Goal: Task Accomplishment & Management: Complete application form

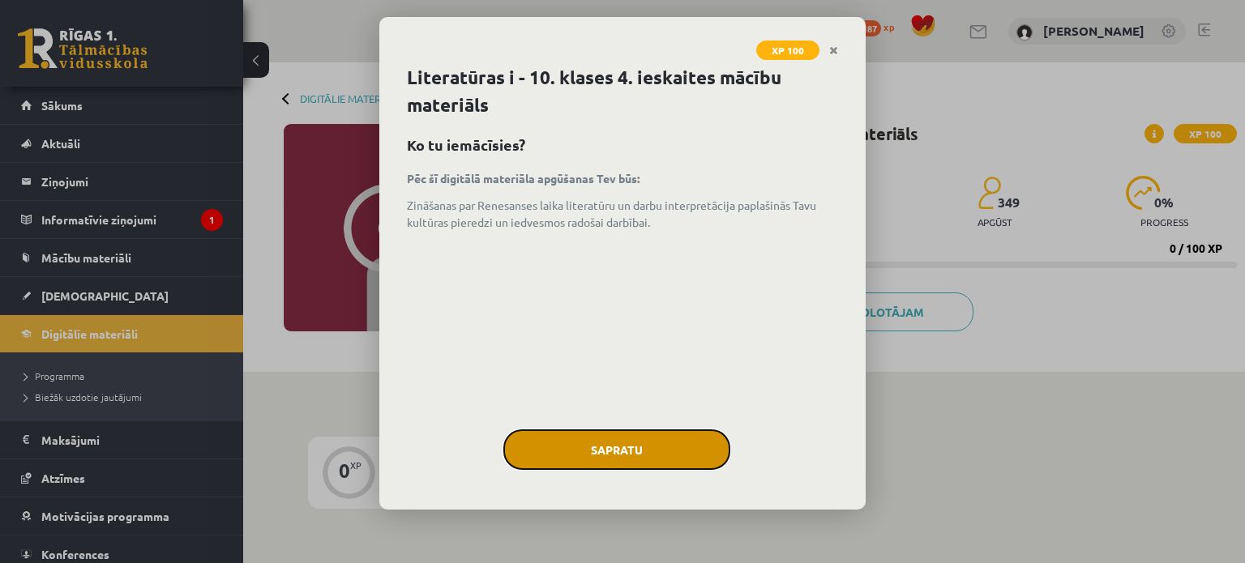
click at [557, 437] on button "Sapratu" at bounding box center [616, 450] width 227 height 41
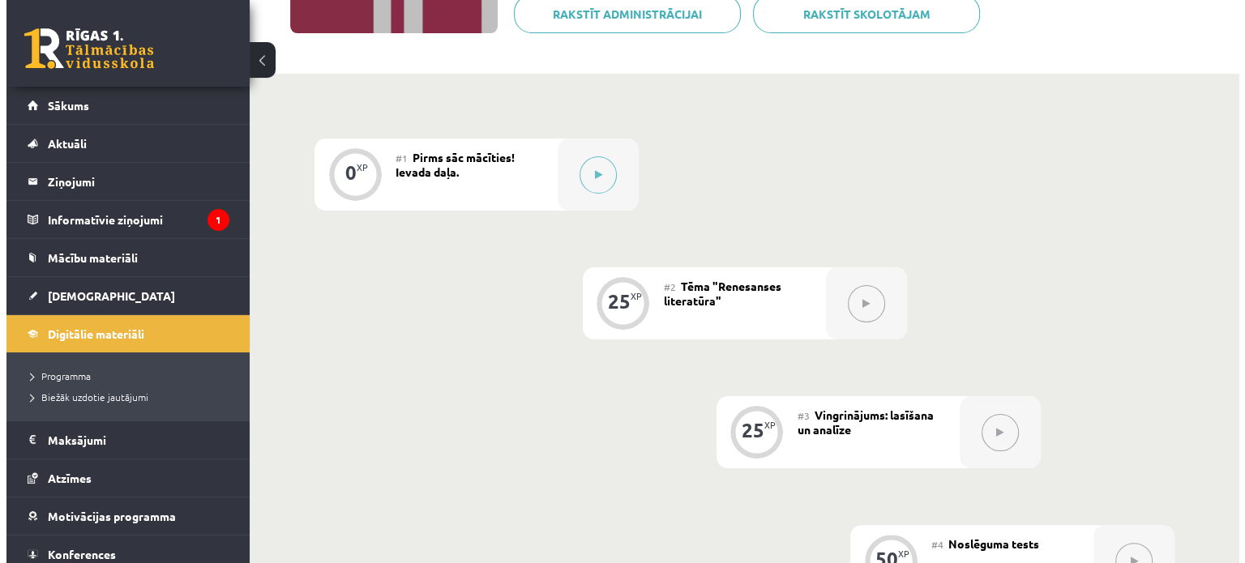
scroll to position [386, 0]
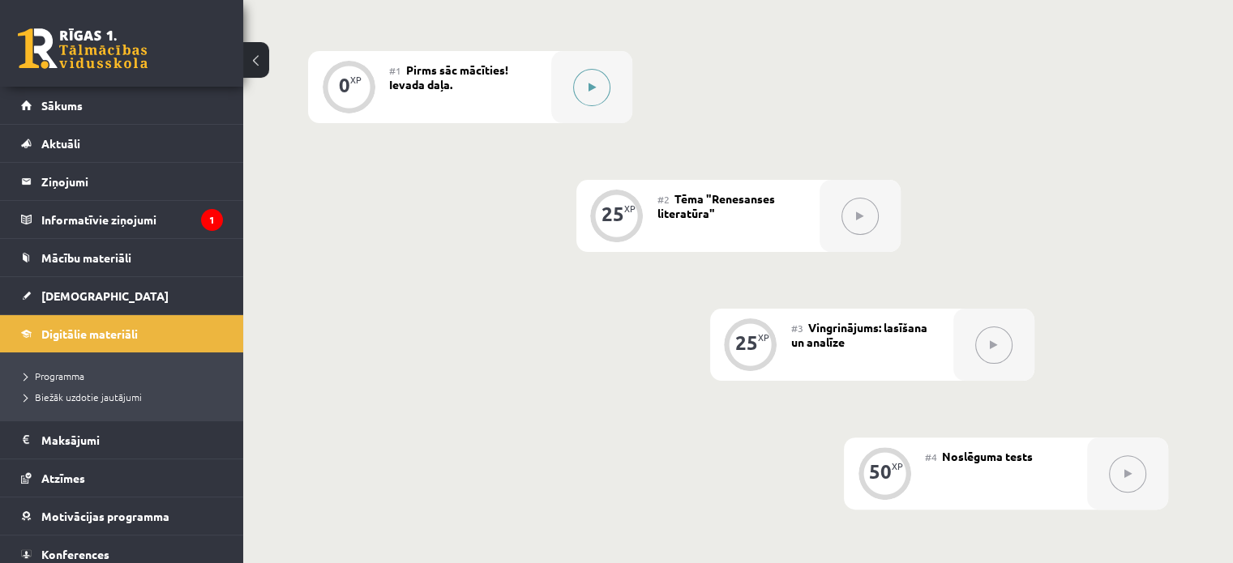
click at [606, 104] on div at bounding box center [591, 87] width 81 height 72
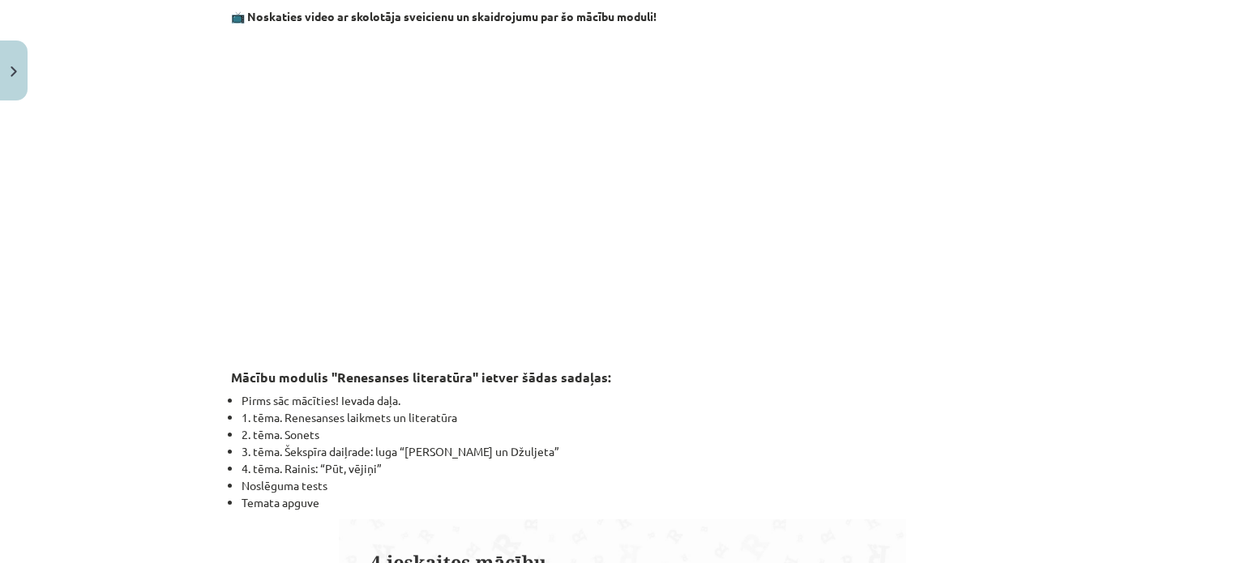
scroll to position [1326, 0]
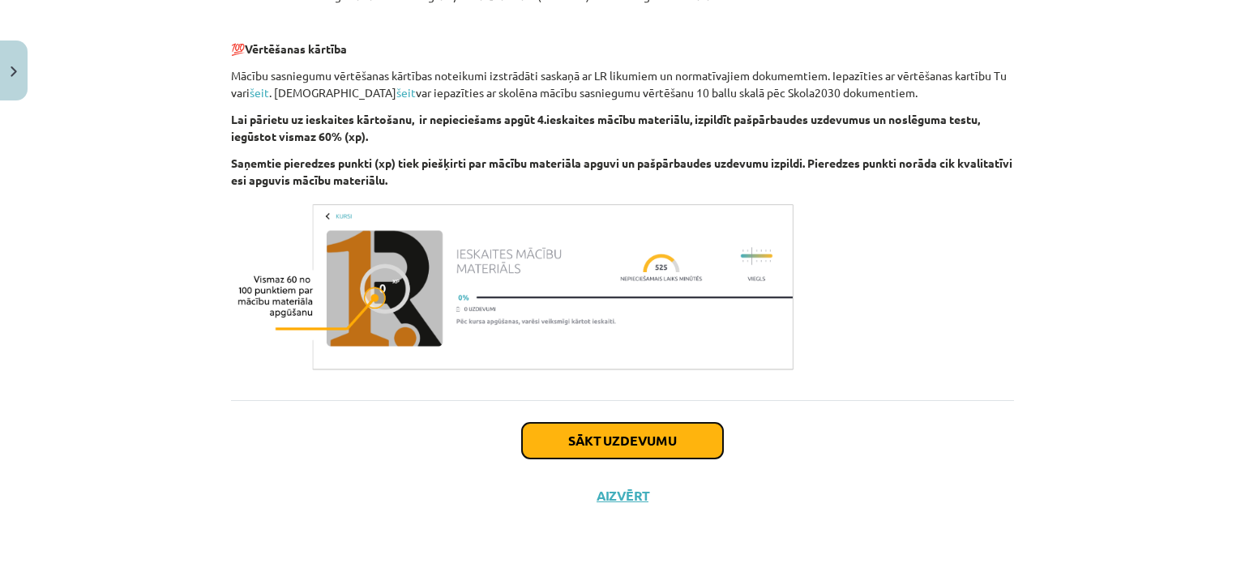
click at [652, 456] on button "Sākt uzdevumu" at bounding box center [622, 441] width 201 height 36
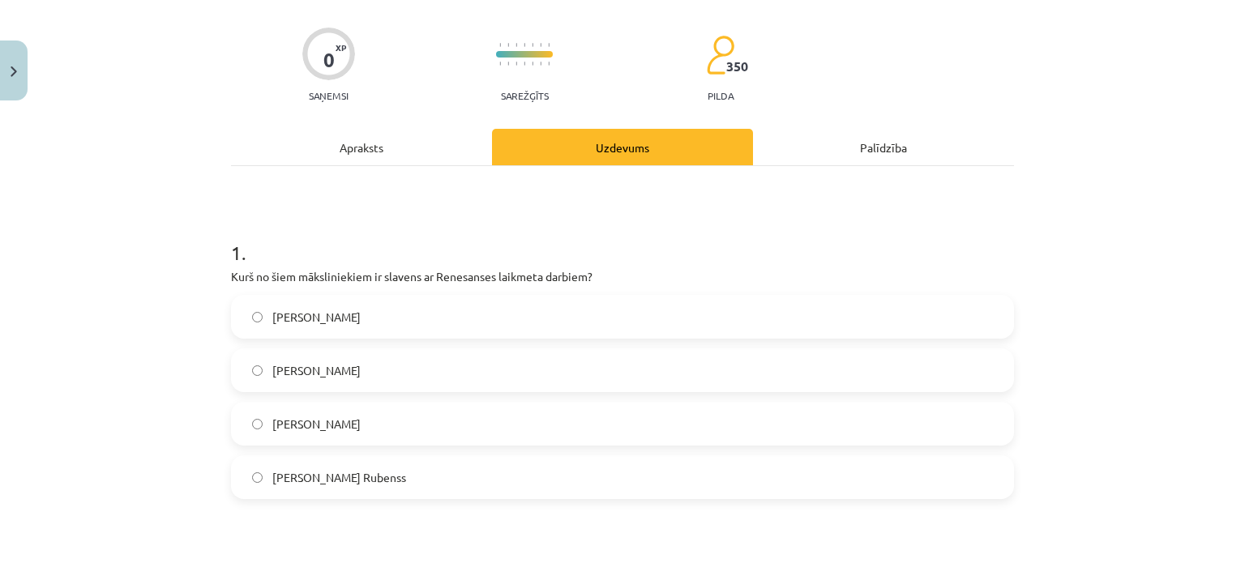
scroll to position [143, 0]
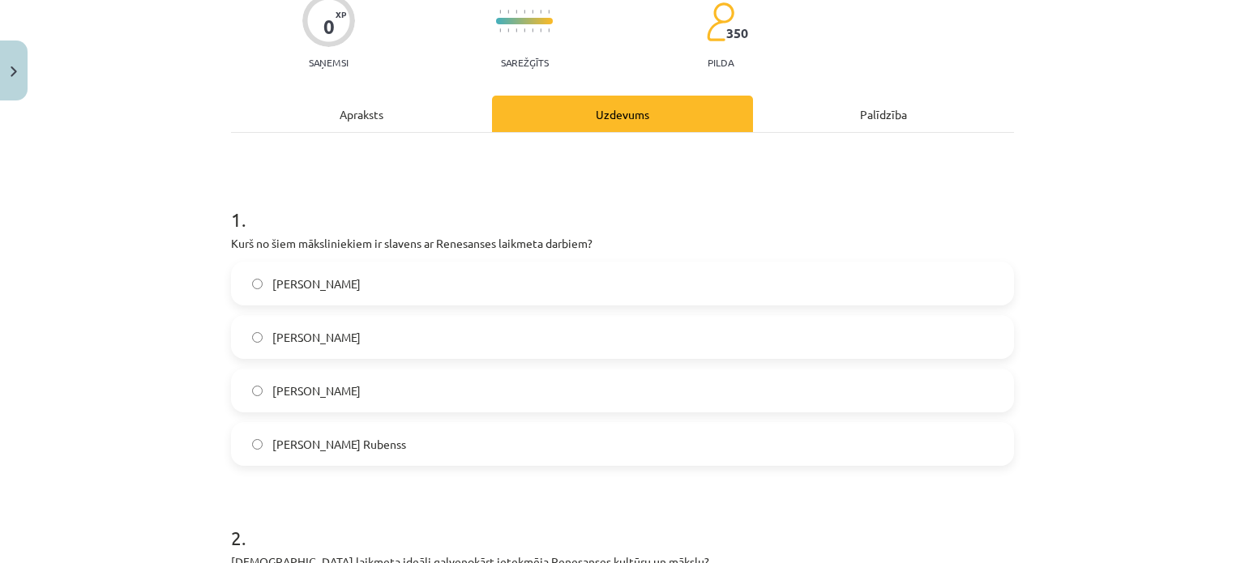
click at [299, 239] on p "Kurš no šiem māksliniekiem ir slavens ar Renesanses laikmeta darbiem?" at bounding box center [622, 243] width 783 height 17
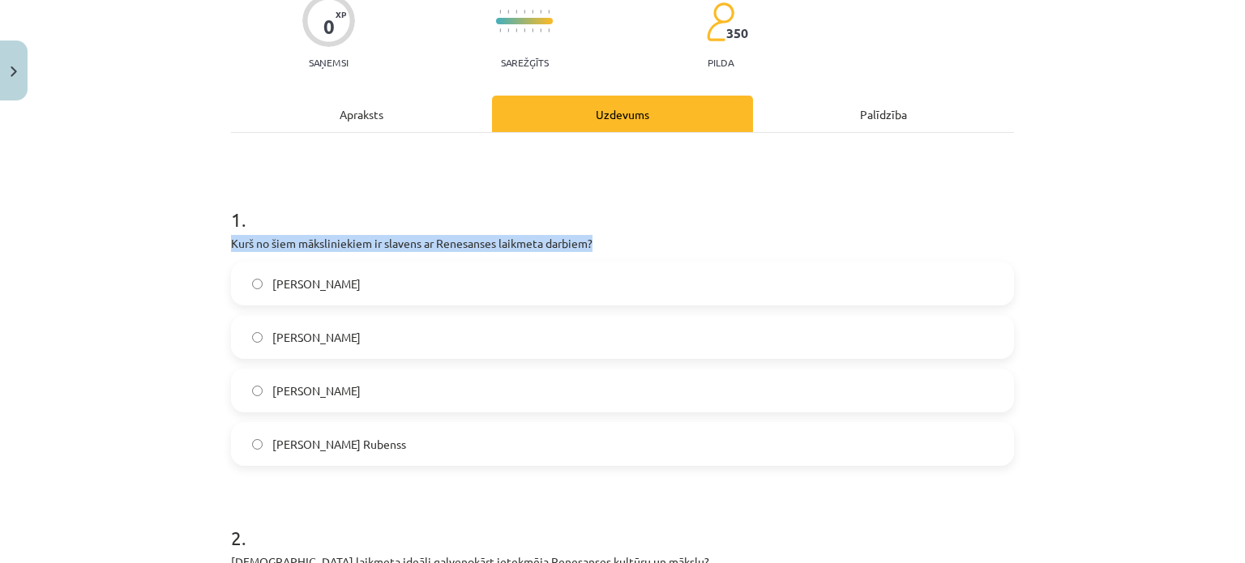
click at [299, 239] on p "Kurš no šiem māksliniekiem ir slavens ar Renesanses laikmeta darbiem?" at bounding box center [622, 243] width 783 height 17
copy div "Kurš no šiem māksliniekiem ir slavens ar Renesanses laikmeta darbiem?"
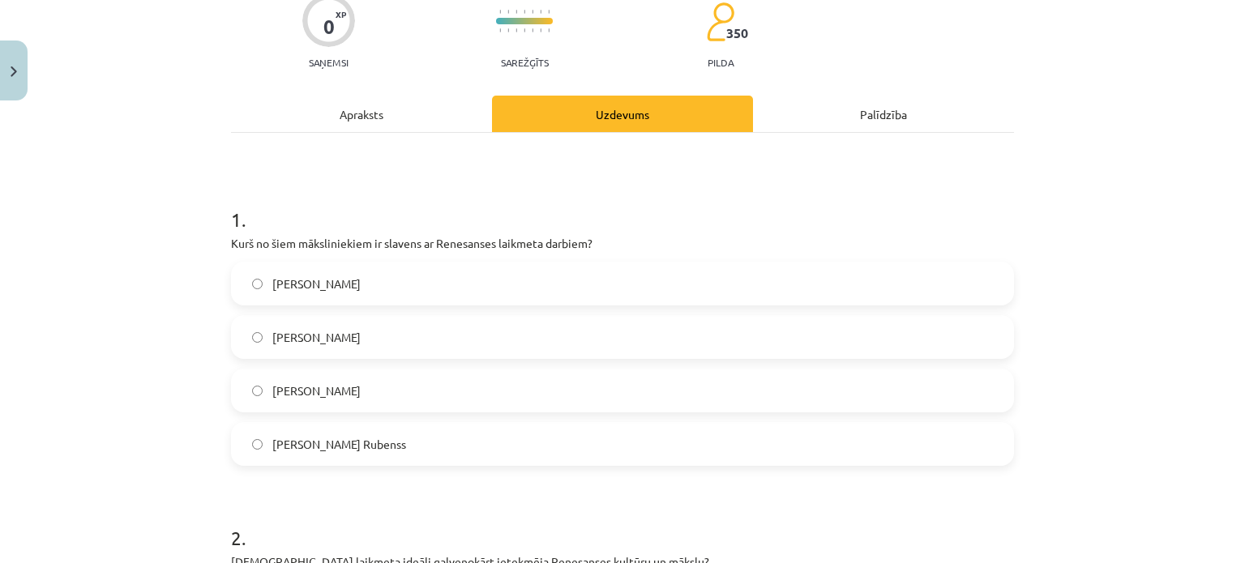
click at [111, 225] on div "Mācību tēma: Literatūras i - 10. klases 4. ieskaites mācību materiāls #1 Pirms …" at bounding box center [622, 281] width 1245 height 563
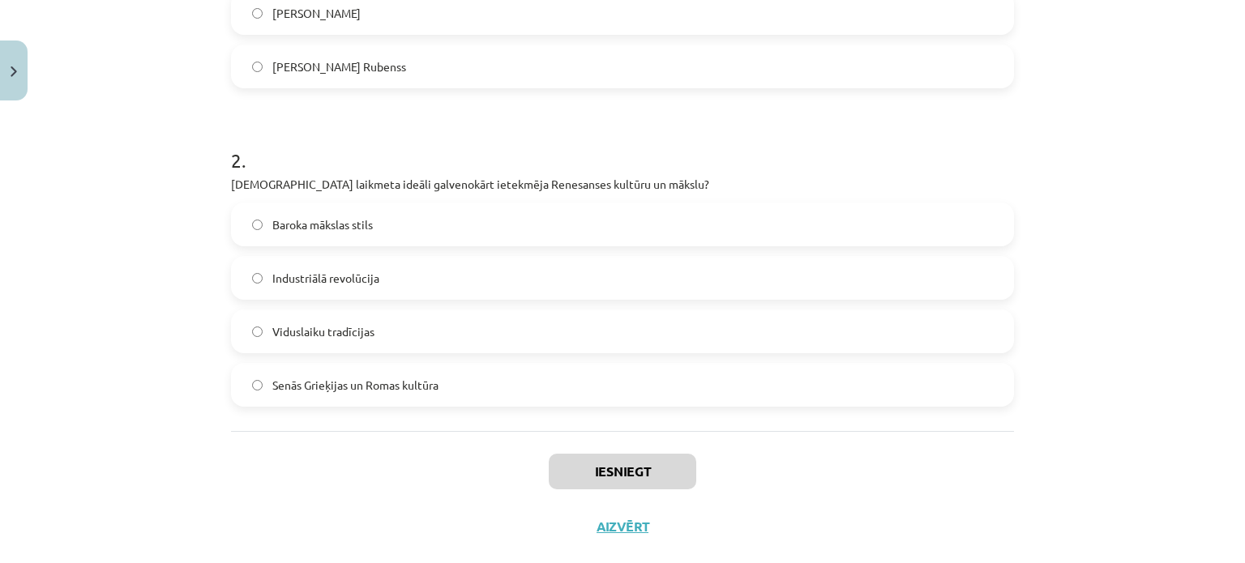
scroll to position [551, 0]
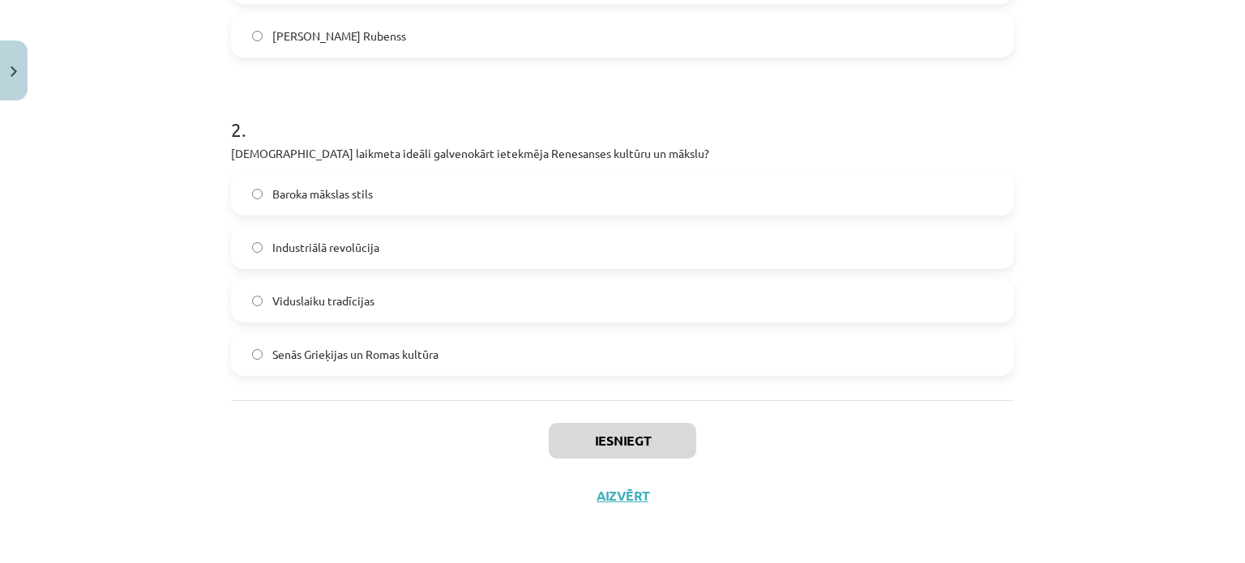
drag, startPoint x: 221, startPoint y: 242, endPoint x: 587, endPoint y: 385, distance: 392.7
click at [587, 385] on div "0 XP Saņemsi Sarežģīts 350 pilda Apraksts Uzdevums Palīdzība 1 . Kurš no šiem m…" at bounding box center [622, 40] width 802 height 967
copy form "Kurš no šiem māksliniekiem ir slavens ar Renesanses laikmeta darbiem? Leonardo …"
click at [42, 332] on div "Mācību tēma: Literatūras i - 10. klases 4. ieskaites mācību materiāls #1 Pirms …" at bounding box center [622, 281] width 1245 height 563
click at [282, 343] on label "Senās Grieķijas un Romas kultūra" at bounding box center [623, 354] width 780 height 41
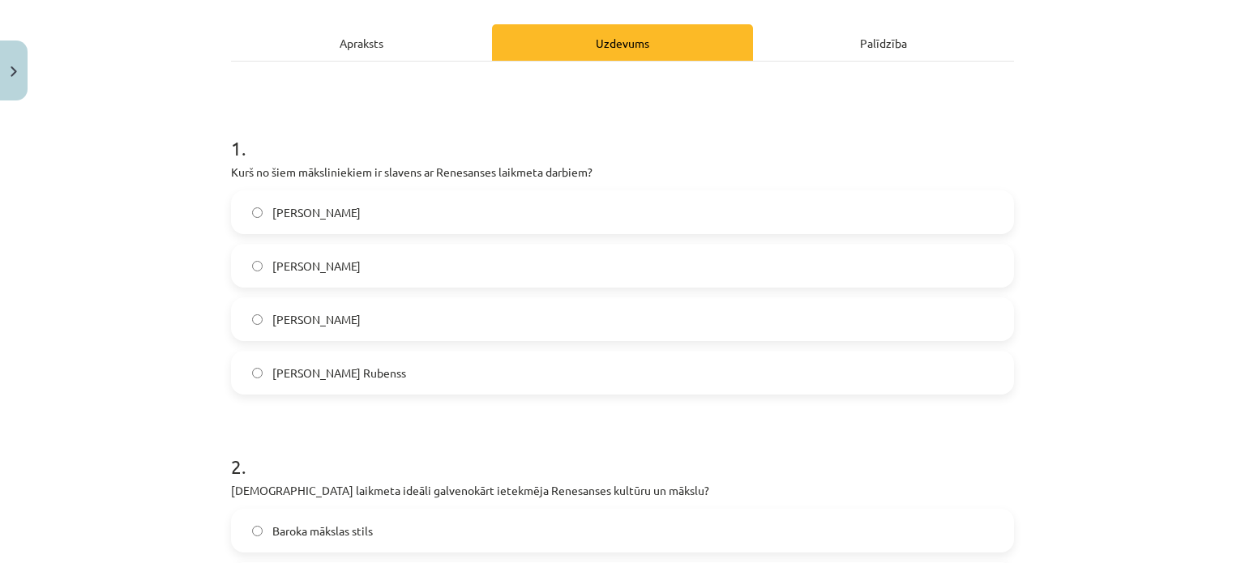
scroll to position [213, 0]
click at [350, 200] on label "Leonardo da Vinči" at bounding box center [623, 213] width 780 height 41
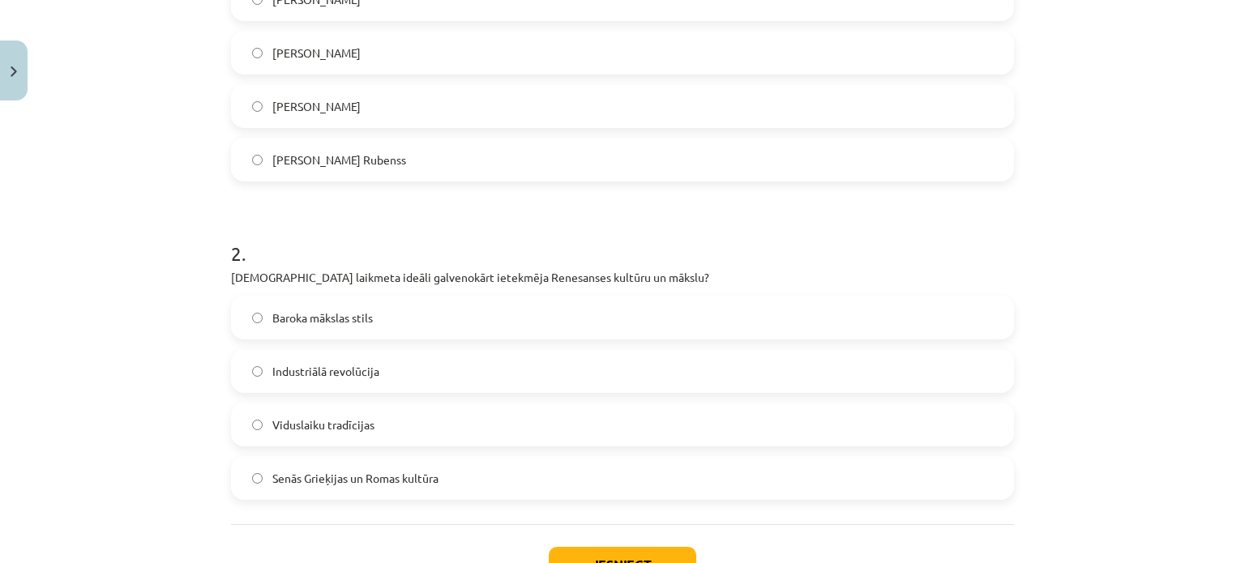
scroll to position [551, 0]
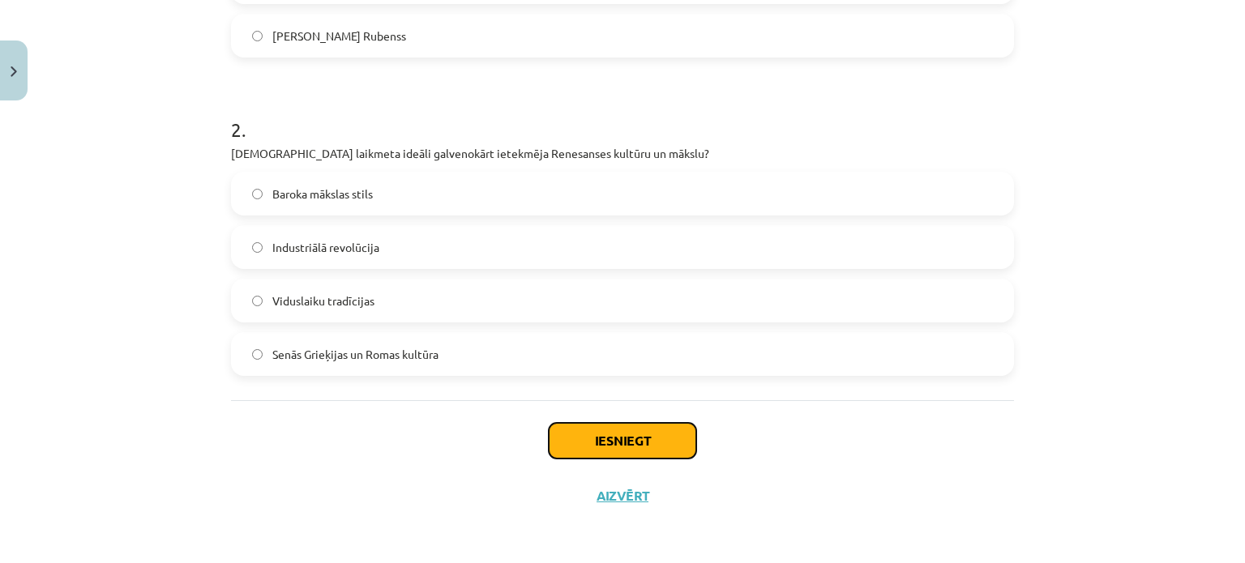
click at [645, 437] on button "Iesniegt" at bounding box center [623, 441] width 148 height 36
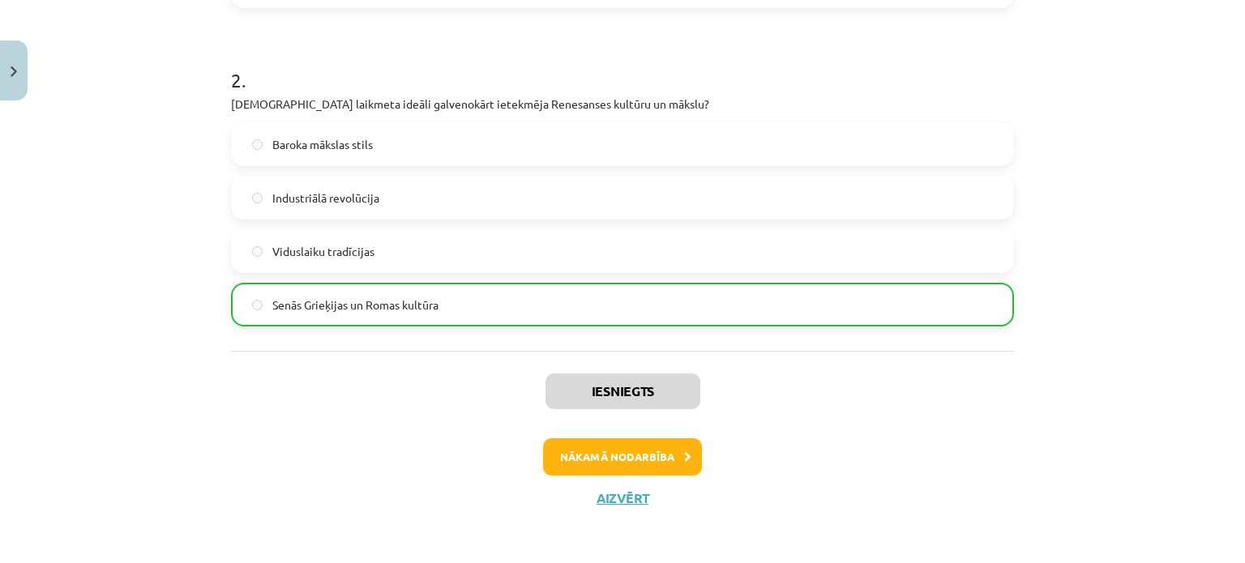
scroll to position [602, 0]
click at [645, 437] on button "Nākamā nodarbība" at bounding box center [622, 455] width 159 height 37
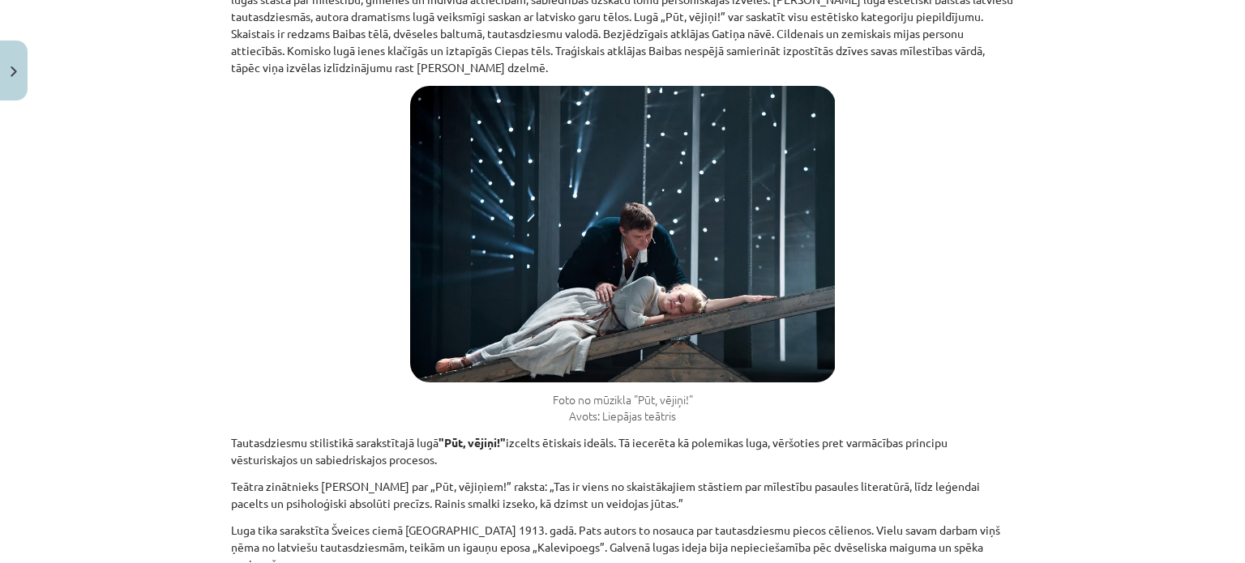
scroll to position [5159, 0]
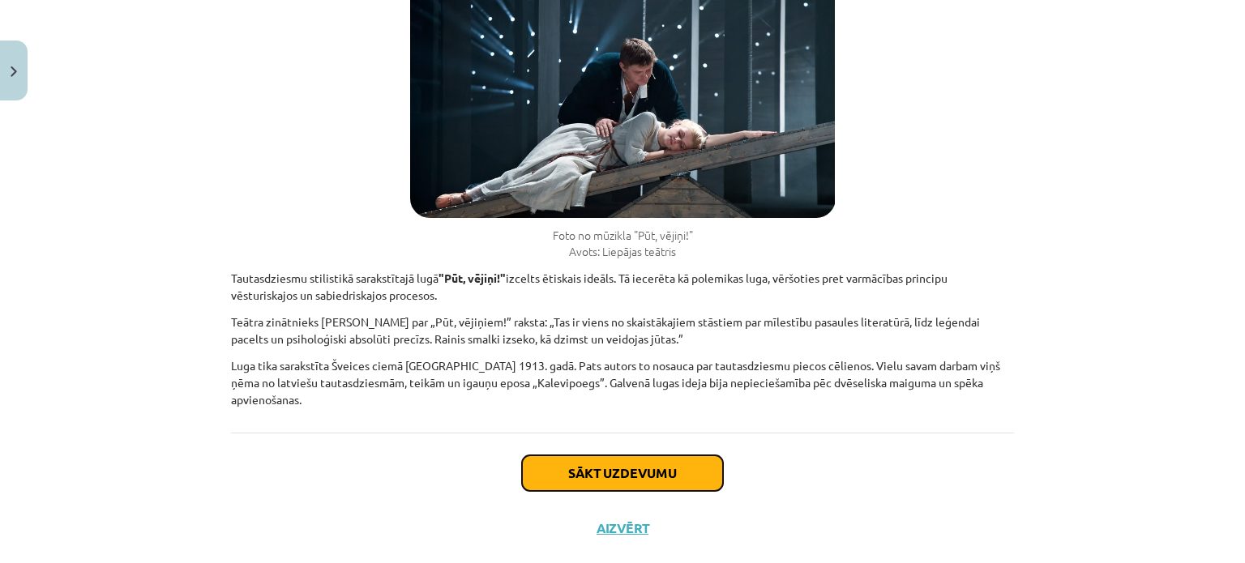
click at [645, 456] on button "Sākt uzdevumu" at bounding box center [622, 474] width 201 height 36
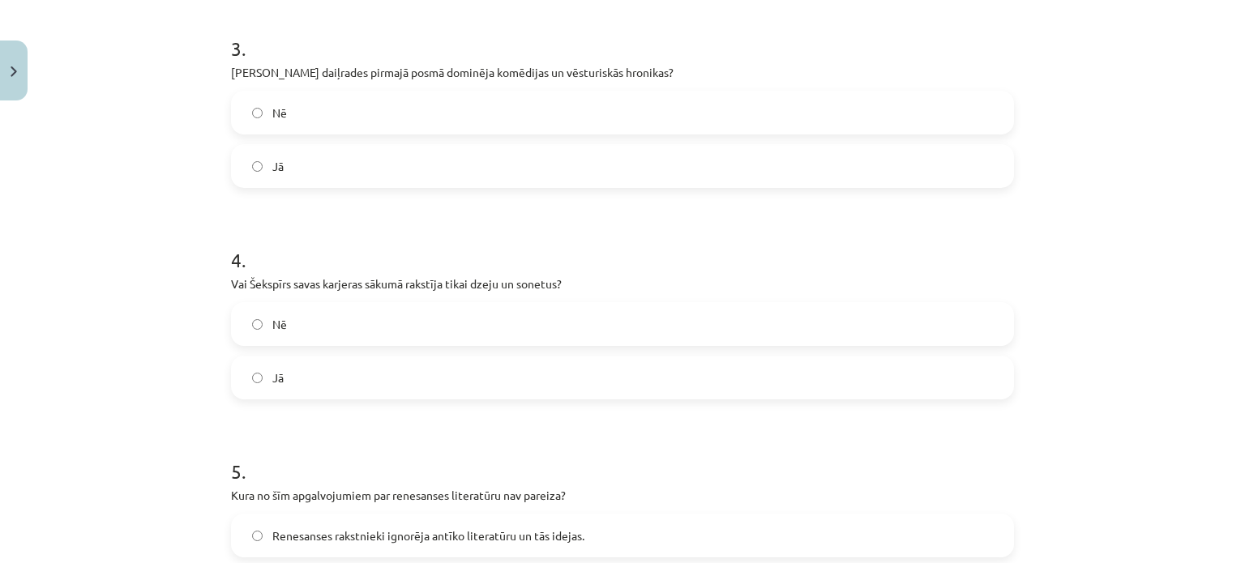
scroll to position [1186, 0]
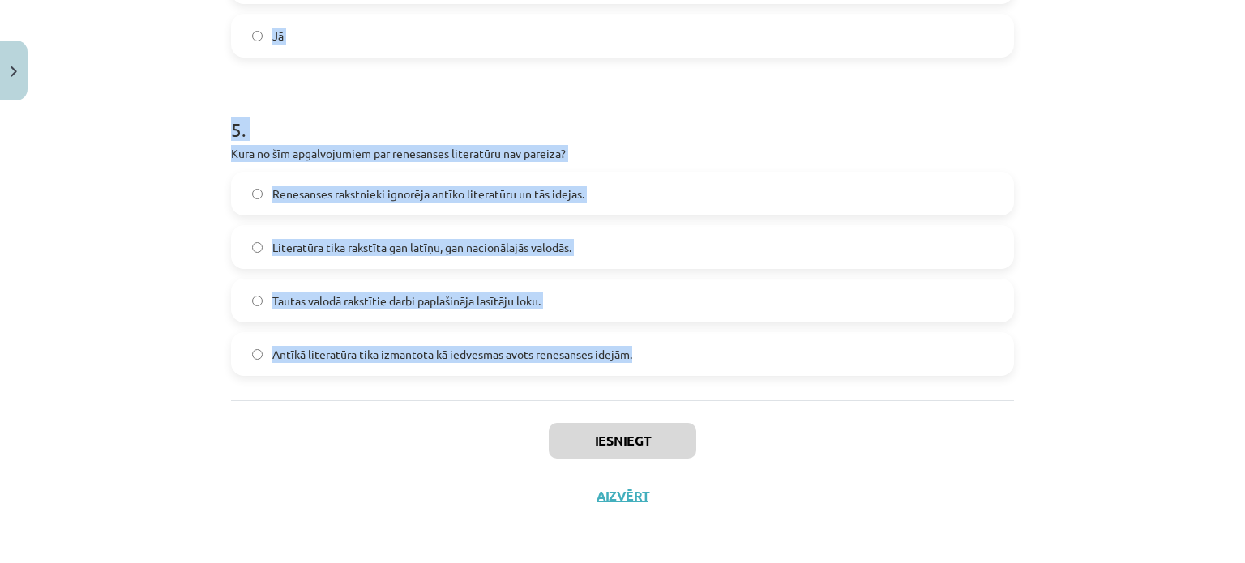
drag, startPoint x: 220, startPoint y: 126, endPoint x: 653, endPoint y: 379, distance: 502.0
copy form "Kura no šīm apgalvojumiem par renesanses laikmeta vērtībām nav pareiza? Renesan…"
click at [122, 178] on div "Mācību tēma: Literatūras i - 10. klases 4. ieskaites mācību materiāls #2 Tēma "…" at bounding box center [622, 281] width 1245 height 563
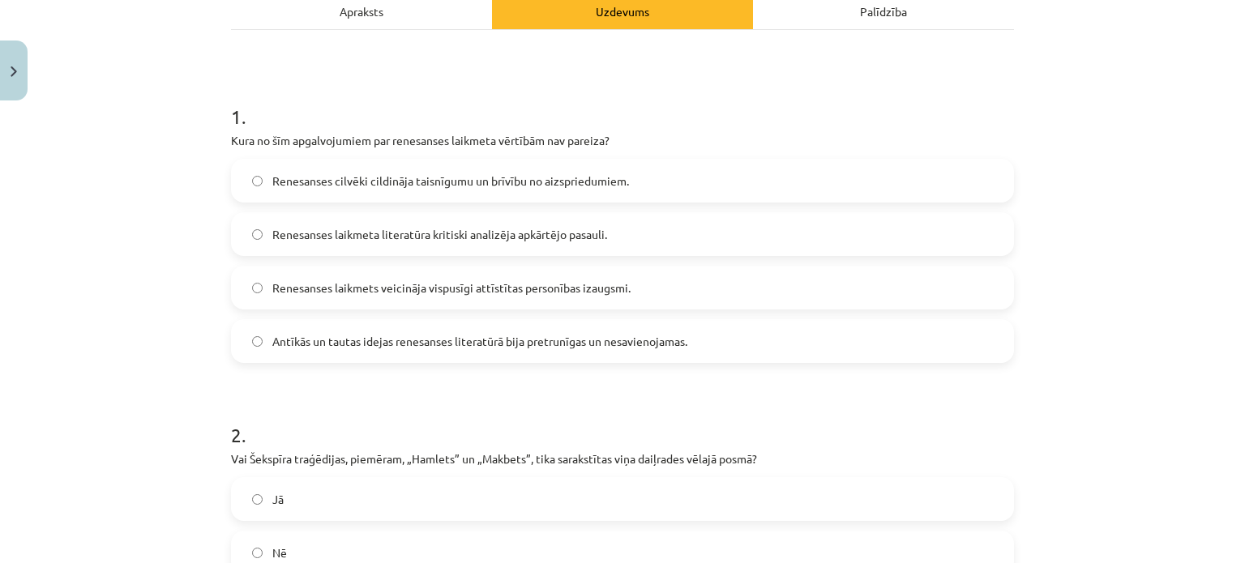
scroll to position [240, 0]
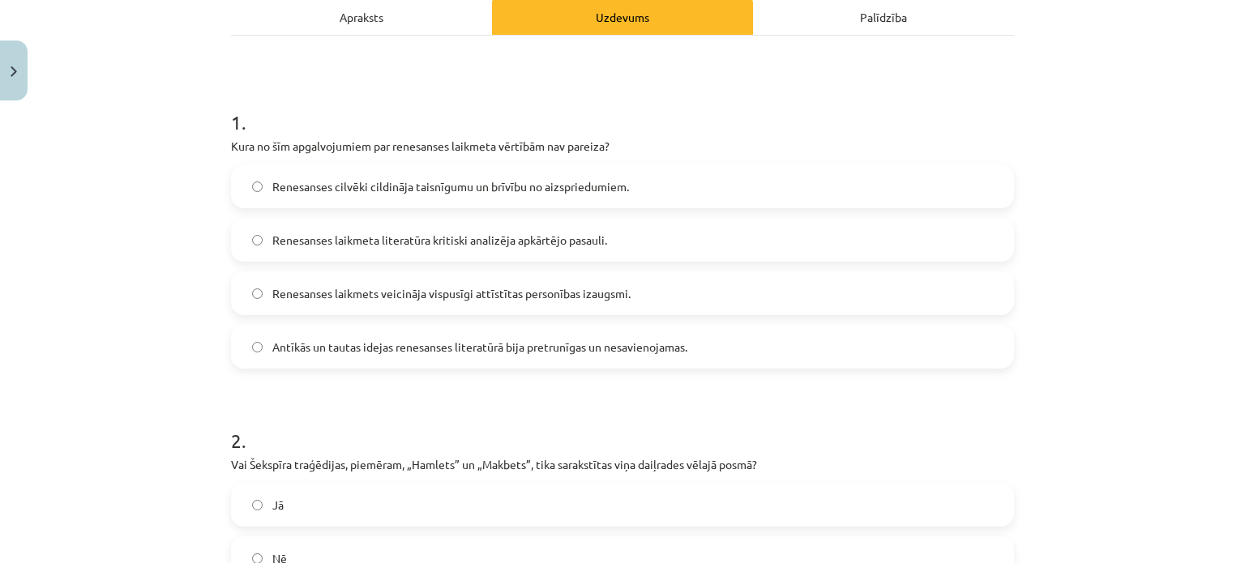
click at [385, 355] on label "Antīkās un tautas idejas renesanses literatūrā bija pretrunīgas un nesavienojam…" at bounding box center [623, 347] width 780 height 41
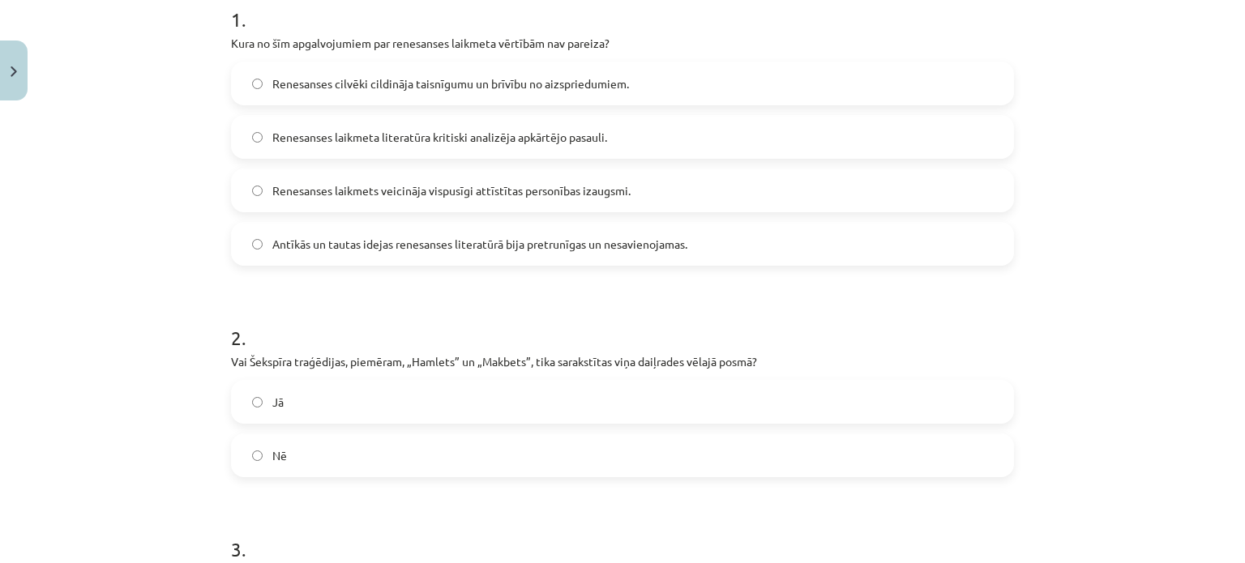
scroll to position [340, 0]
click at [141, 80] on div "Mācību tēma: Literatūras i - 10. klases 4. ieskaites mācību materiāls #2 Tēma "…" at bounding box center [622, 281] width 1245 height 563
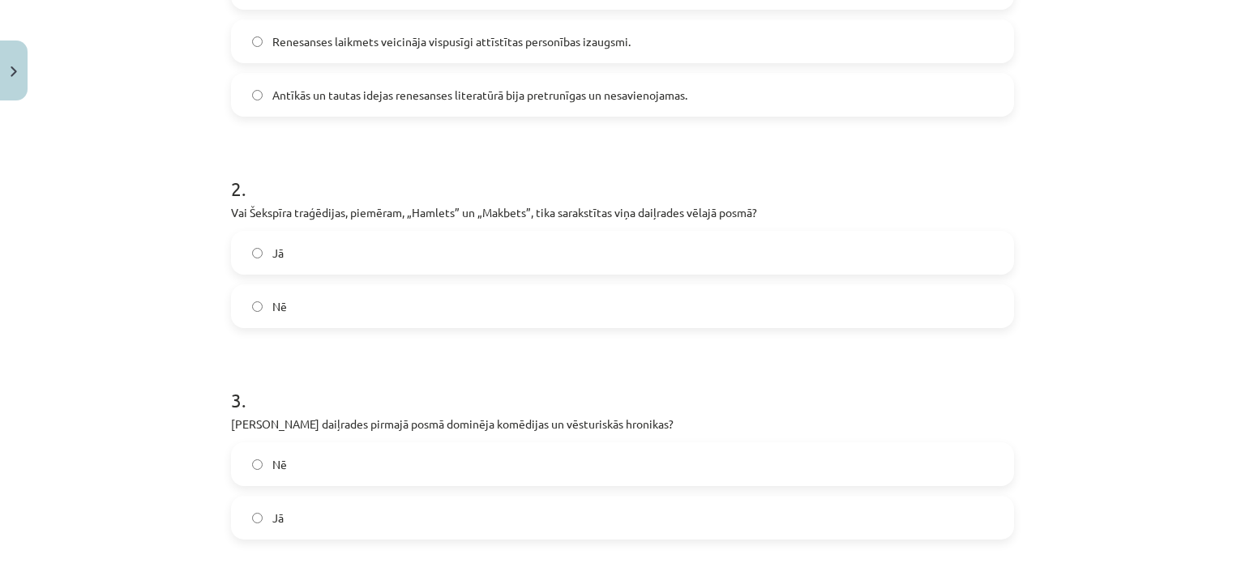
scroll to position [499, 0]
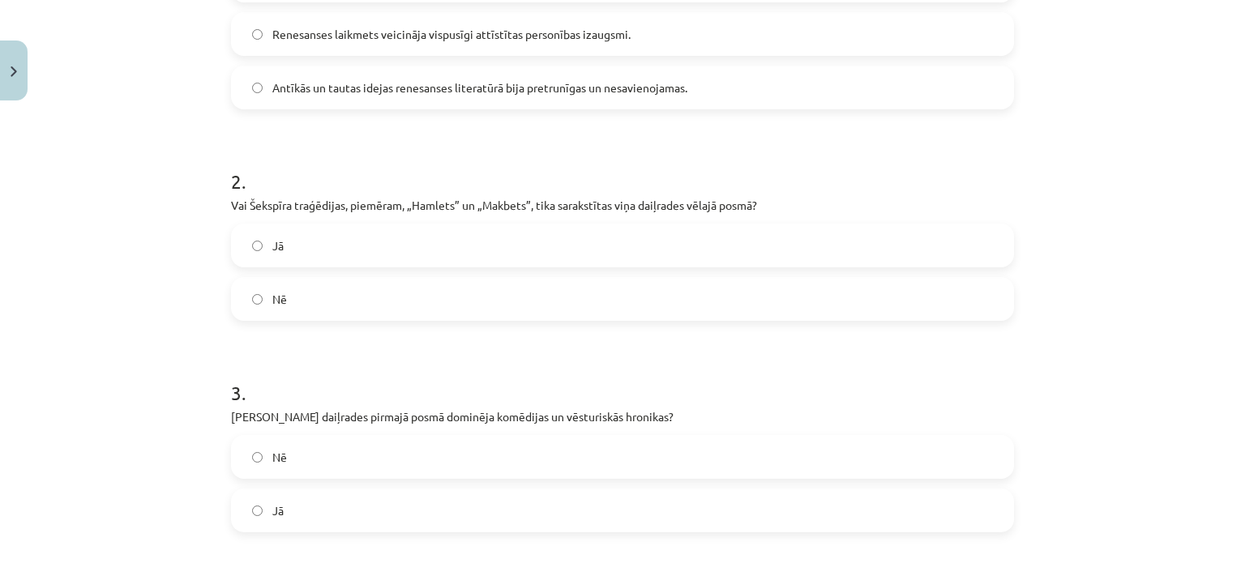
click at [300, 258] on label "Jā" at bounding box center [623, 245] width 780 height 41
click at [239, 484] on div "Nē Jā" at bounding box center [622, 483] width 783 height 97
click at [250, 495] on label "Jā" at bounding box center [623, 510] width 780 height 41
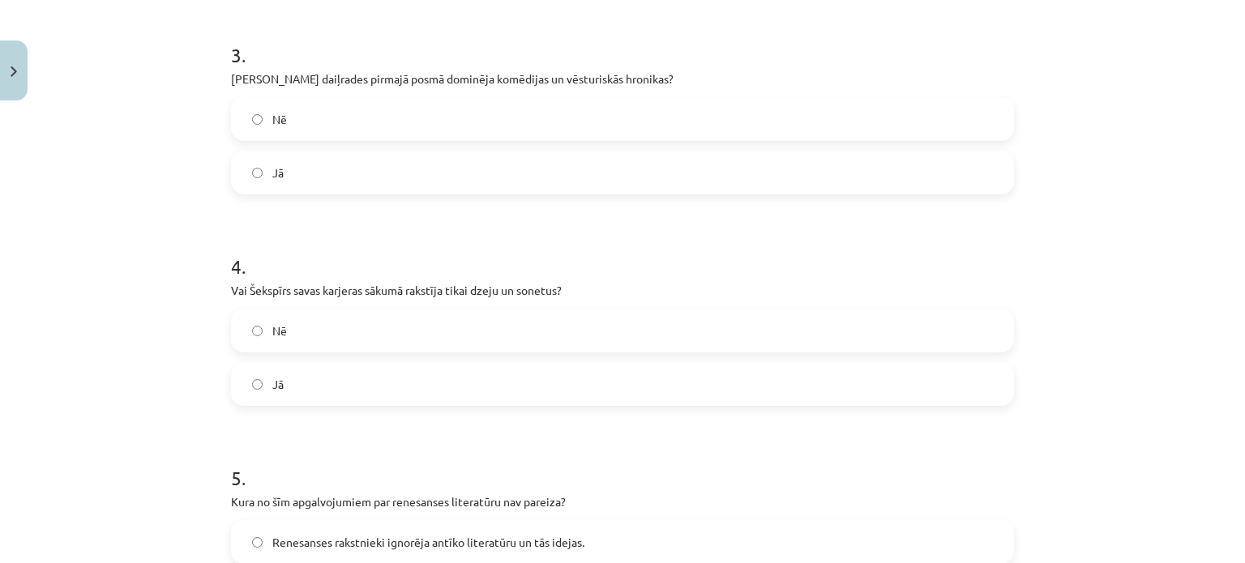
scroll to position [840, 0]
click at [357, 310] on label "Nē" at bounding box center [623, 328] width 780 height 41
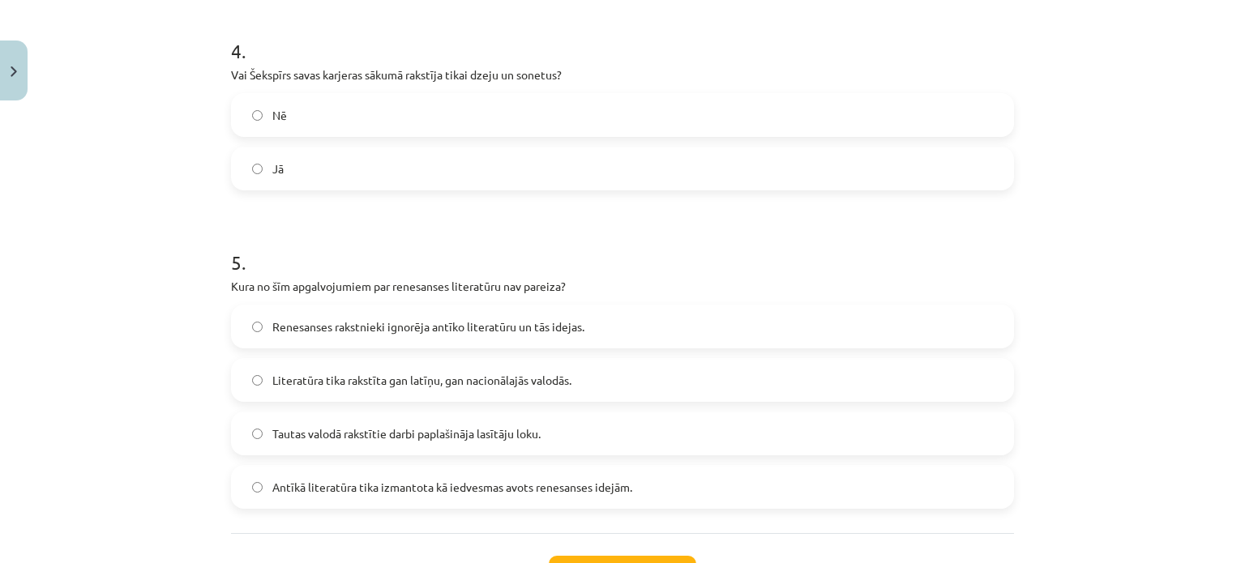
scroll to position [1056, 0]
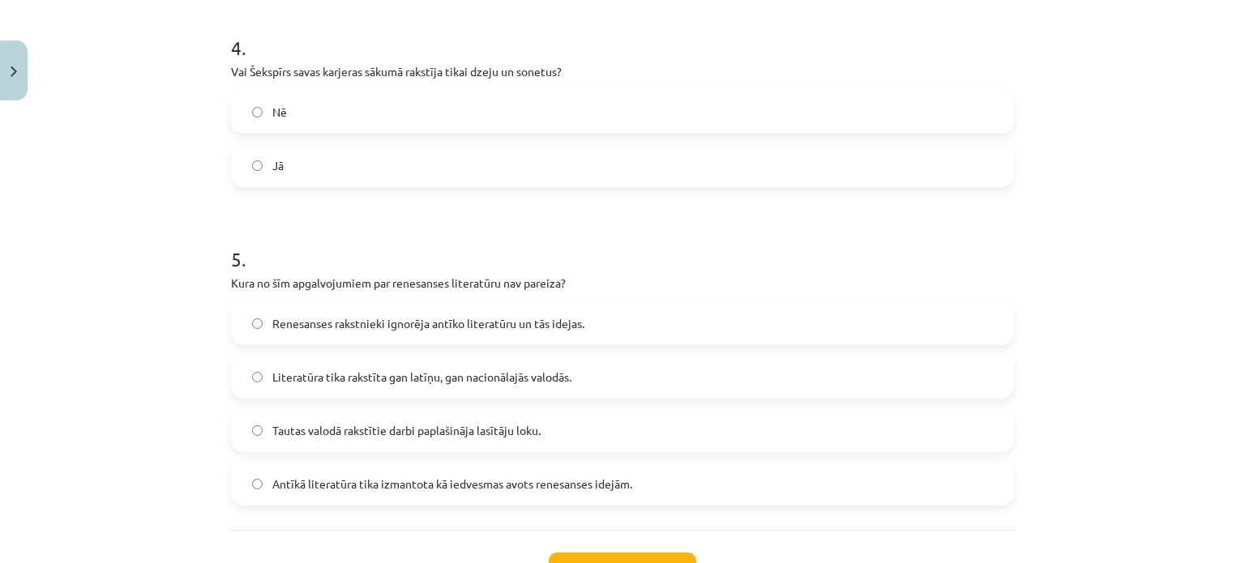
click at [381, 333] on label "Renesanses rakstnieki ignorēja antīko literatūru un tās idejas." at bounding box center [623, 323] width 780 height 41
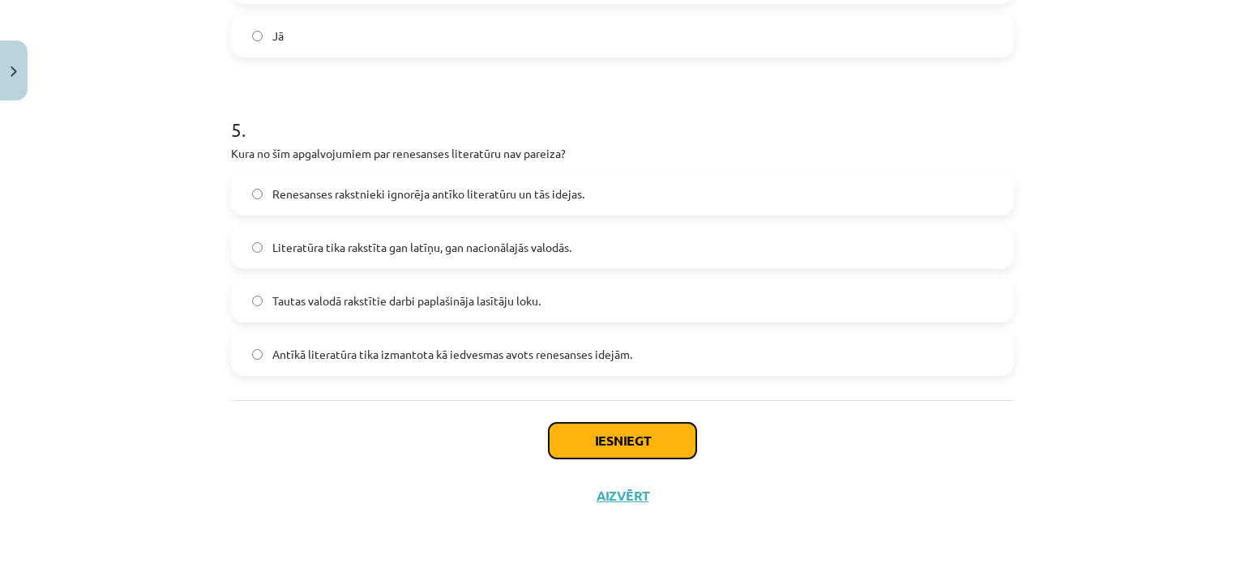
click at [593, 428] on button "Iesniegt" at bounding box center [623, 441] width 148 height 36
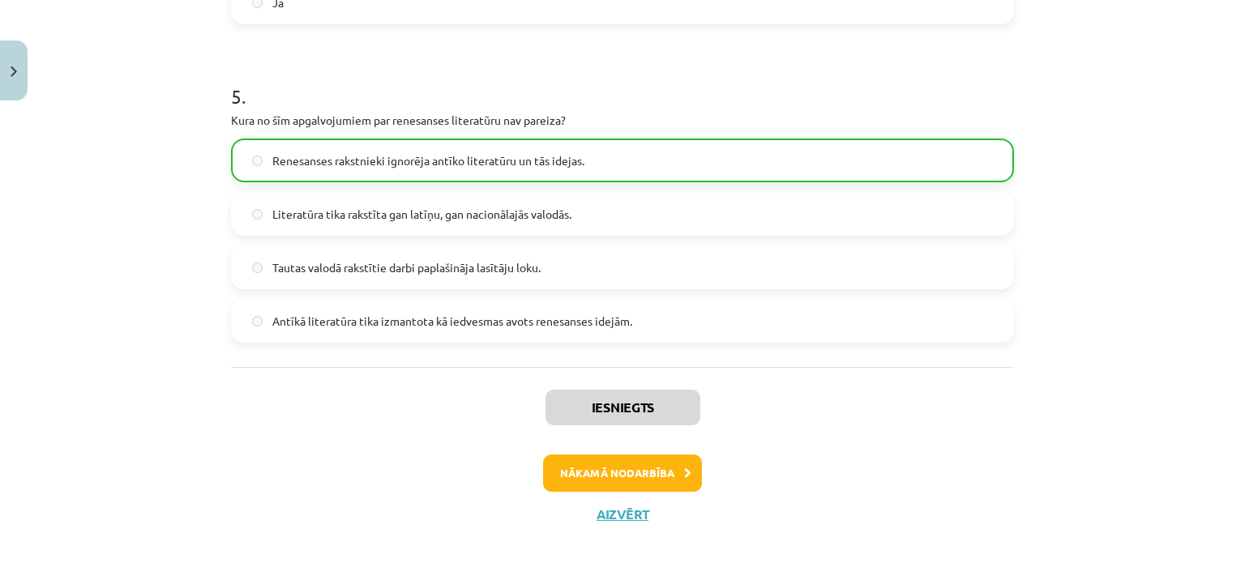
scroll to position [1237, 0]
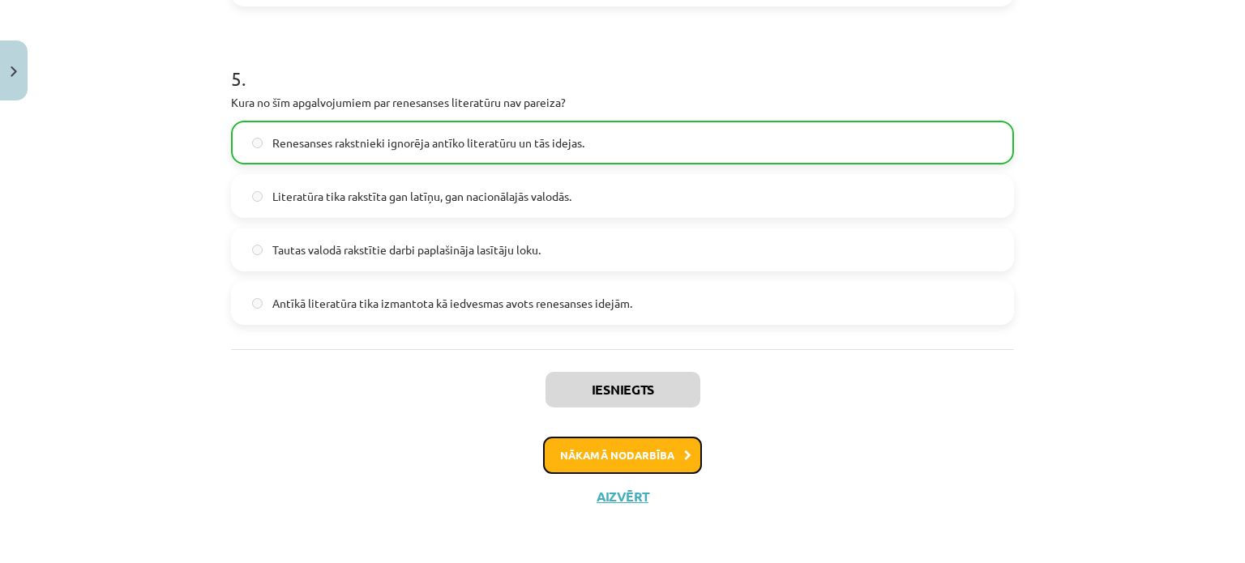
click at [597, 442] on button "Nākamā nodarbība" at bounding box center [622, 455] width 159 height 37
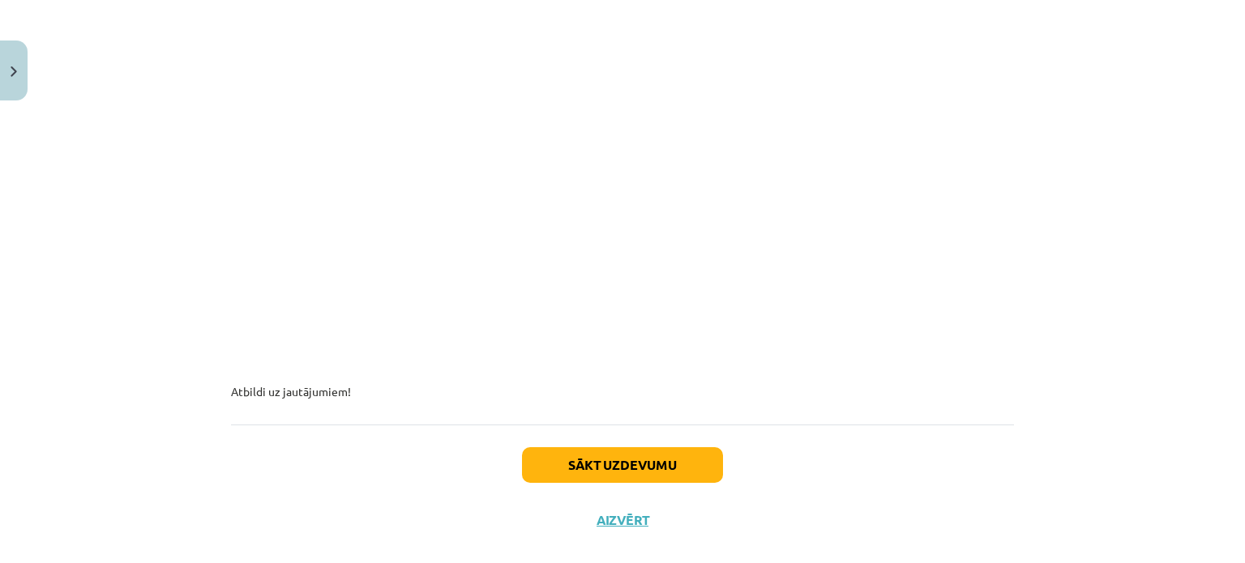
scroll to position [440, 0]
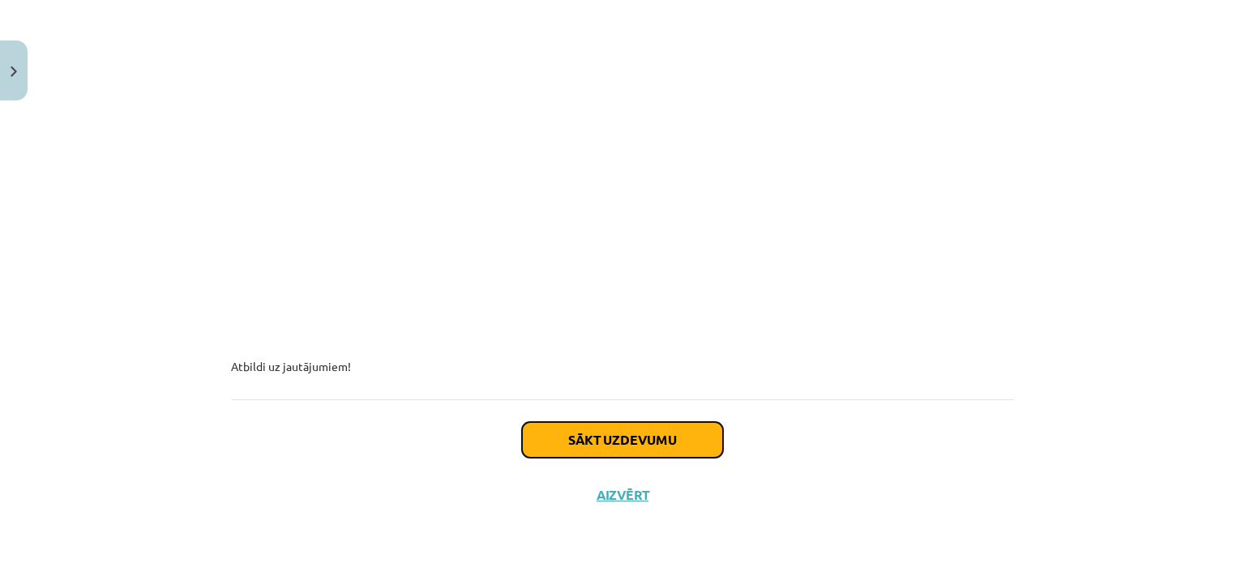
click at [648, 451] on button "Sākt uzdevumu" at bounding box center [622, 440] width 201 height 36
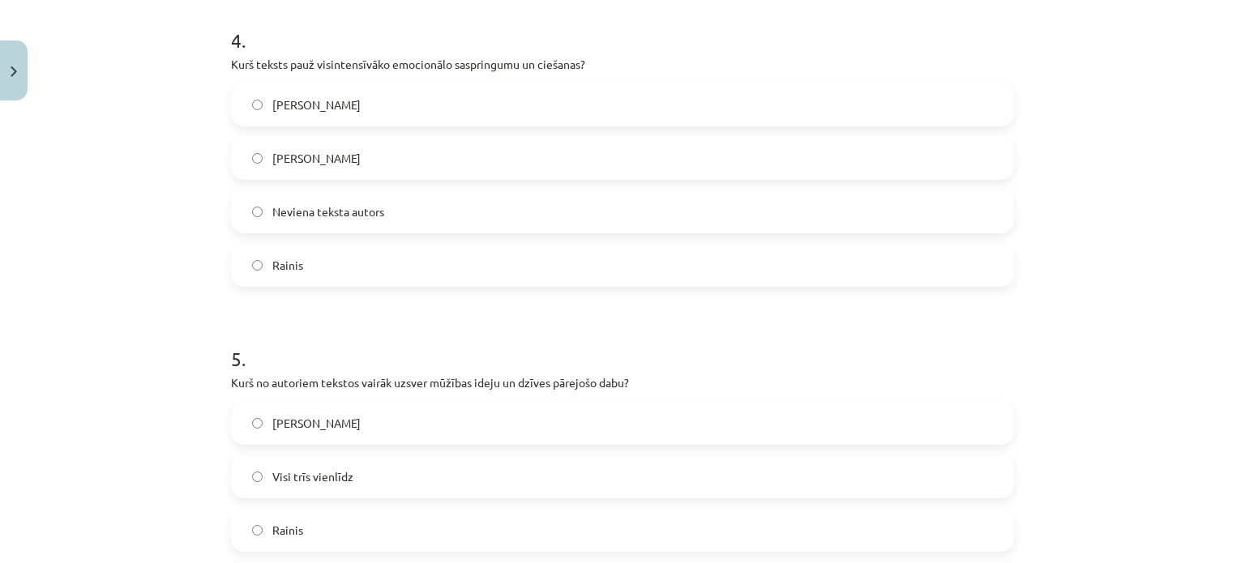
scroll to position [1507, 0]
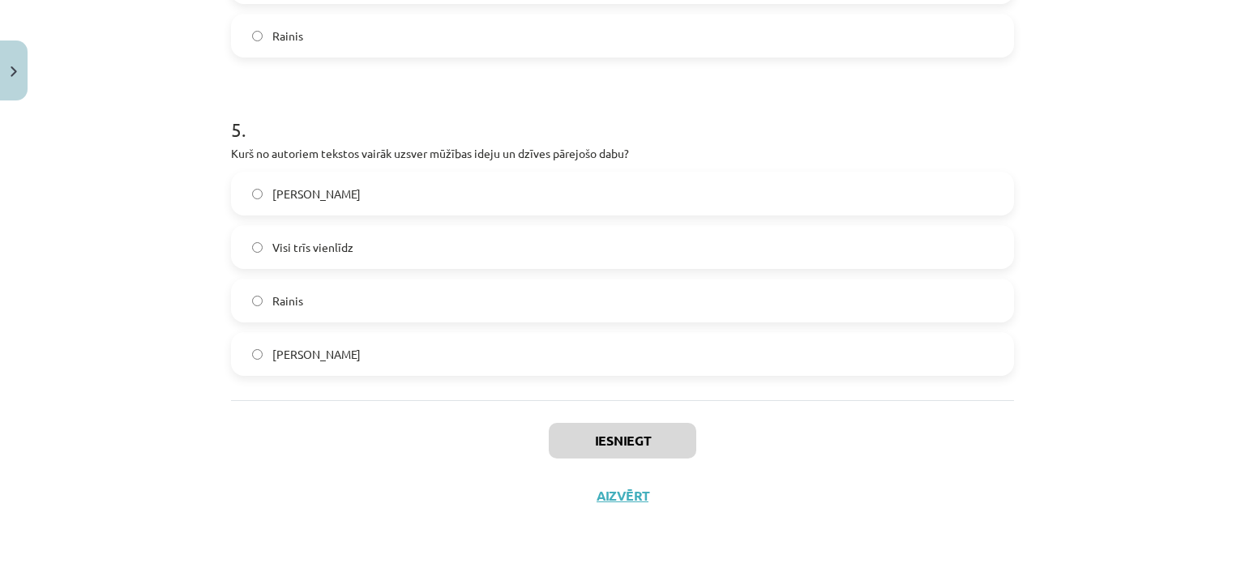
drag, startPoint x: 216, startPoint y: 343, endPoint x: 481, endPoint y: 382, distance: 268.7
copy form "Kurā dzejā visvairāk izpaužas personīgais zaudējums un ilgas pēc pagātnes? Vilj…"
click at [169, 276] on div "Mācību tēma: Literatūras i - 10. klases 4. ieskaites mācību materiāls #3 Vingri…" at bounding box center [622, 281] width 1245 height 563
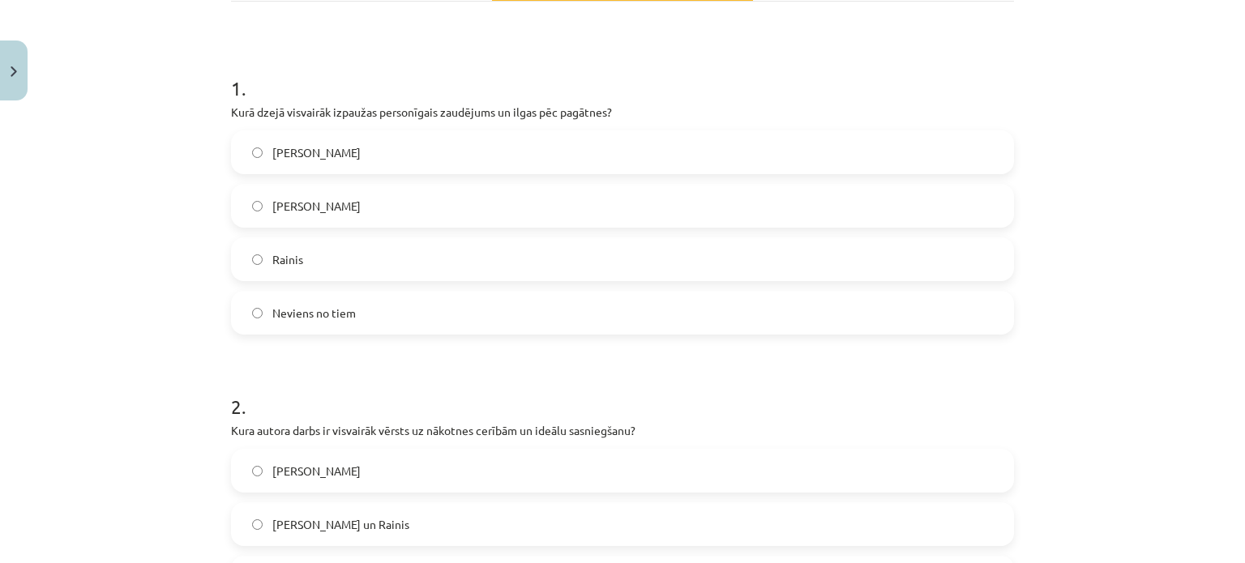
scroll to position [272, 0]
click at [362, 139] on label "Viljams Šekspīrs" at bounding box center [623, 154] width 780 height 41
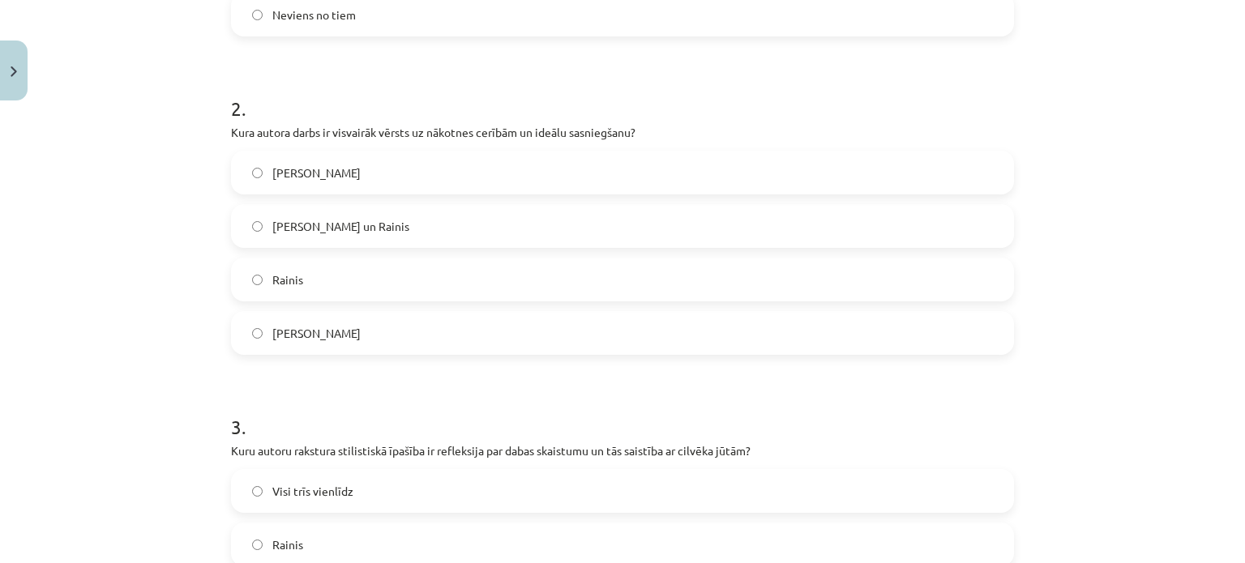
scroll to position [585, 0]
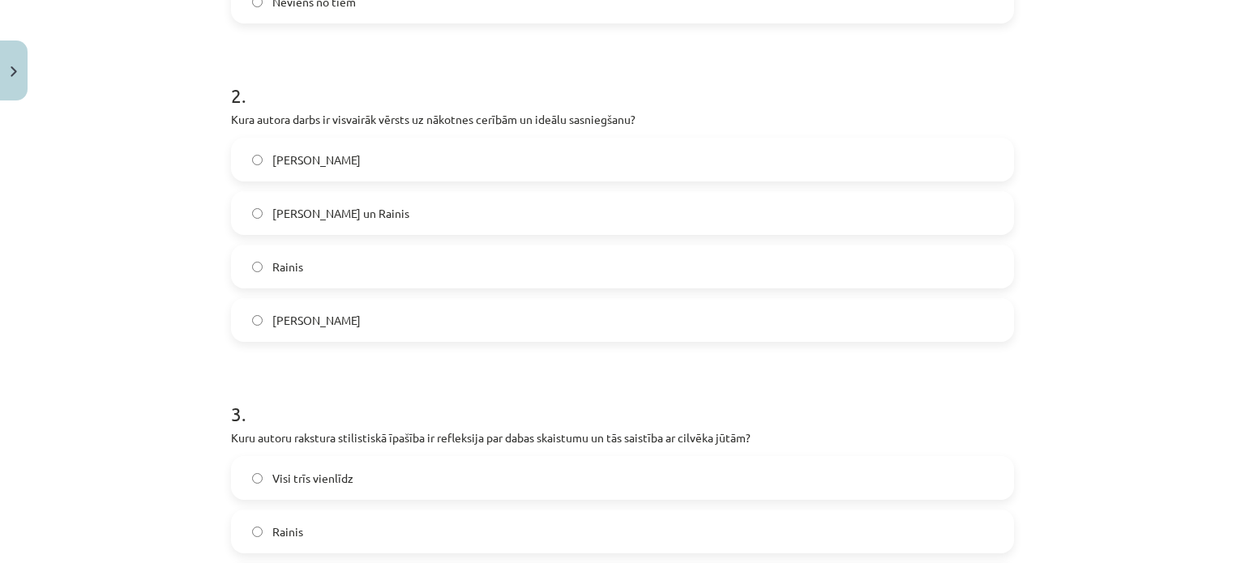
click at [321, 276] on label "Rainis" at bounding box center [623, 266] width 780 height 41
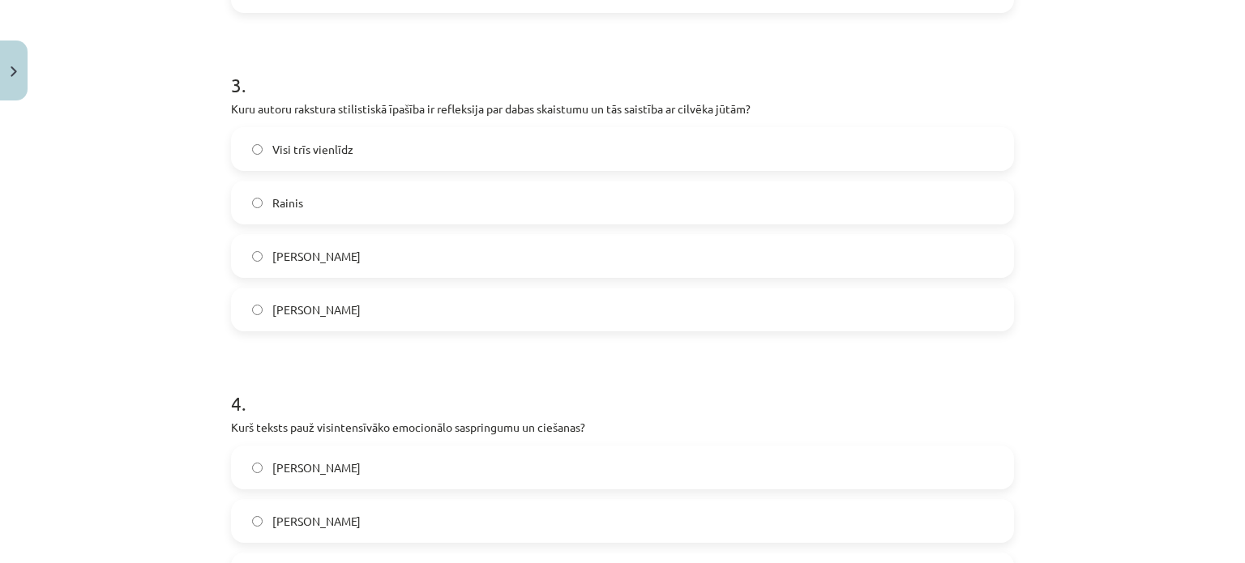
scroll to position [921, 0]
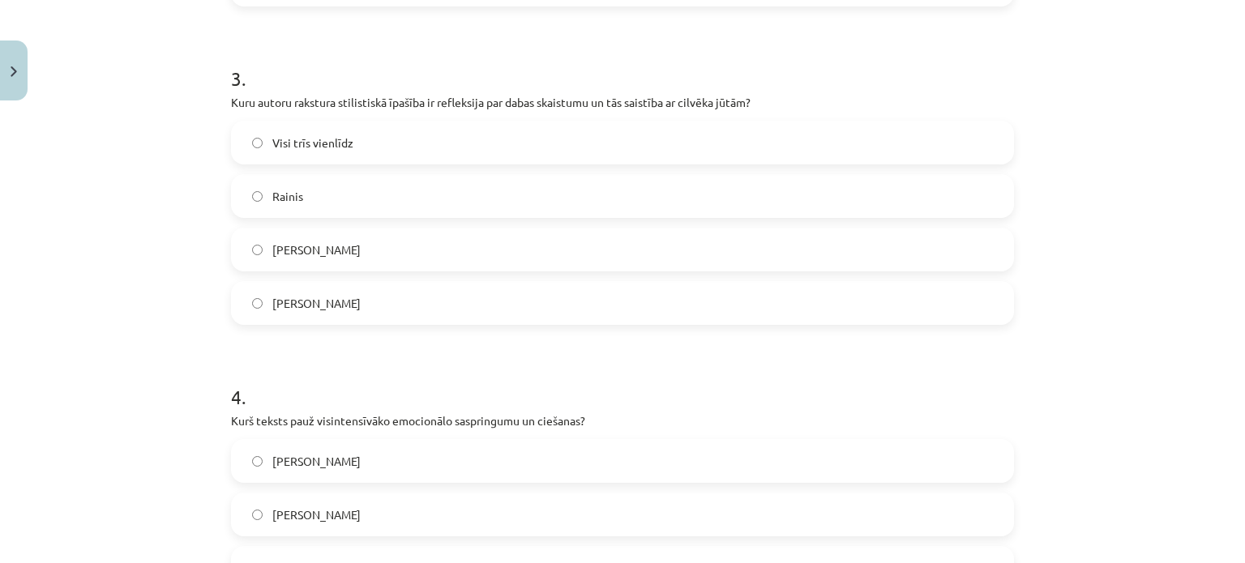
drag, startPoint x: 321, startPoint y: 276, endPoint x: 319, endPoint y: 313, distance: 37.3
click at [319, 313] on div "Visi trīs vienlīdz Rainis  Viljams Šekspīrs  Frančesko Petrarka" at bounding box center [622, 223] width 783 height 204
click at [319, 313] on label "Frančesko Petrarka" at bounding box center [623, 303] width 780 height 41
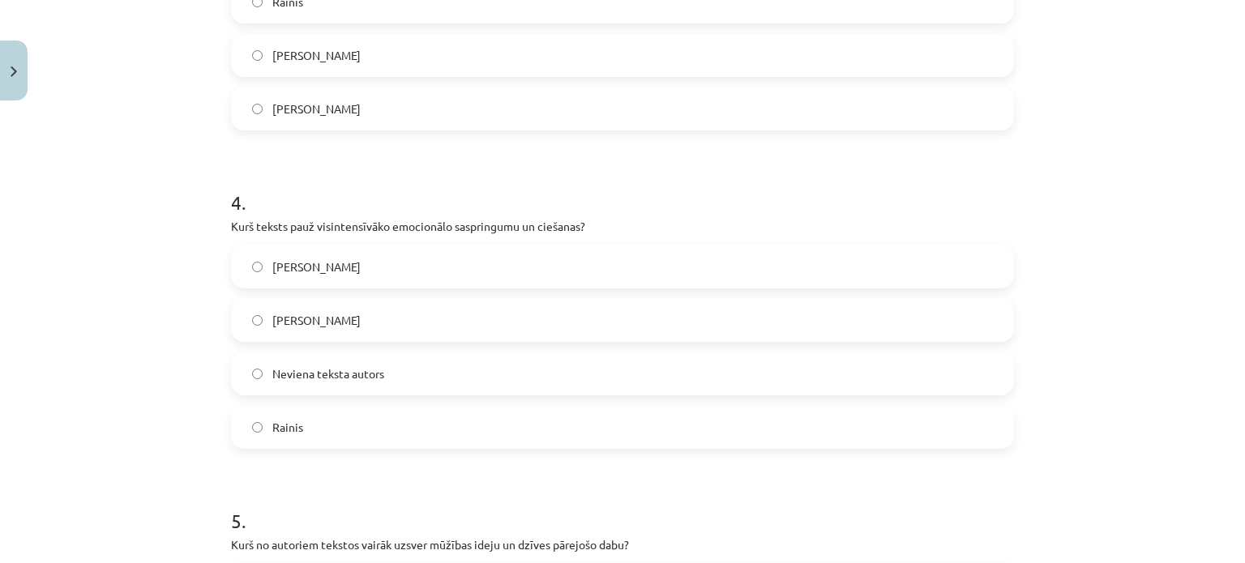
scroll to position [1193, 0]
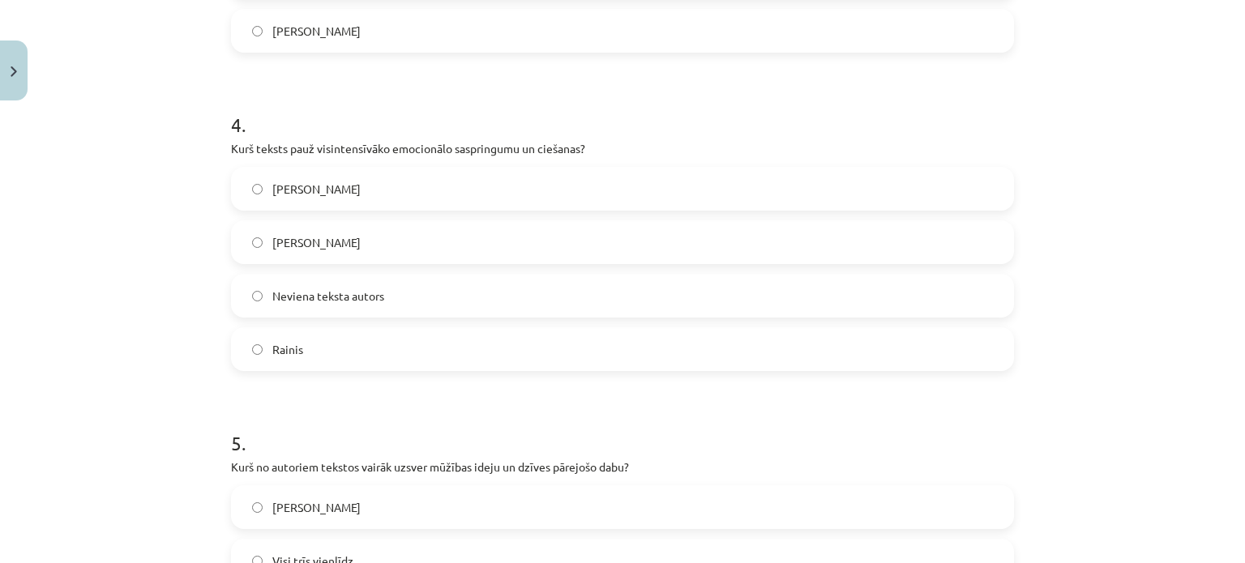
click at [307, 208] on label "Viljams Šekspīrs" at bounding box center [623, 189] width 780 height 41
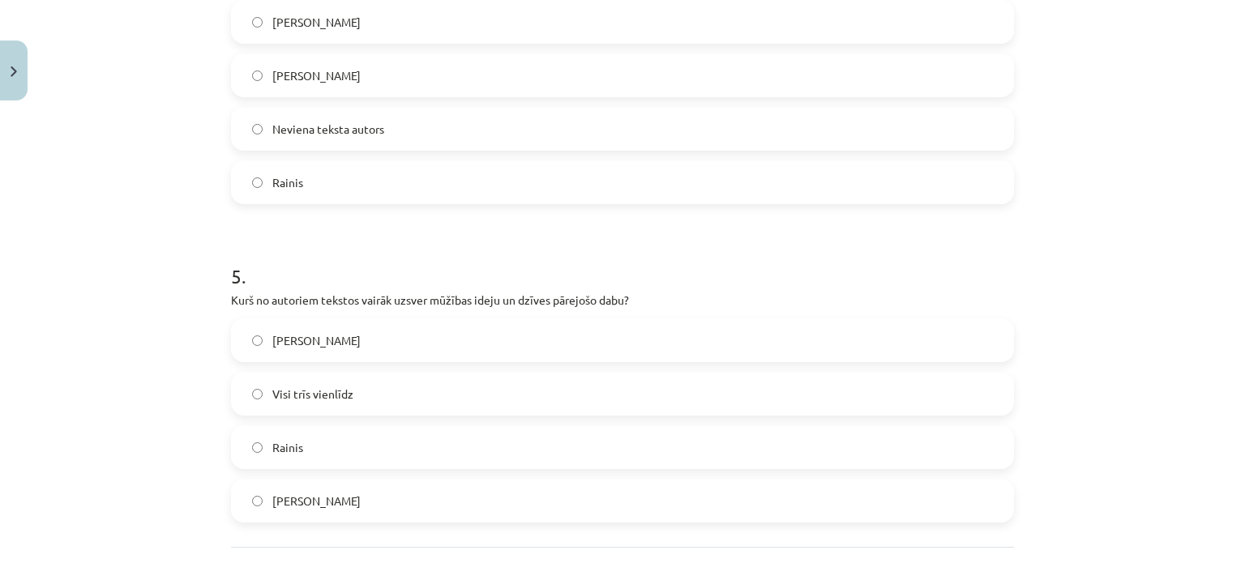
scroll to position [1345, 0]
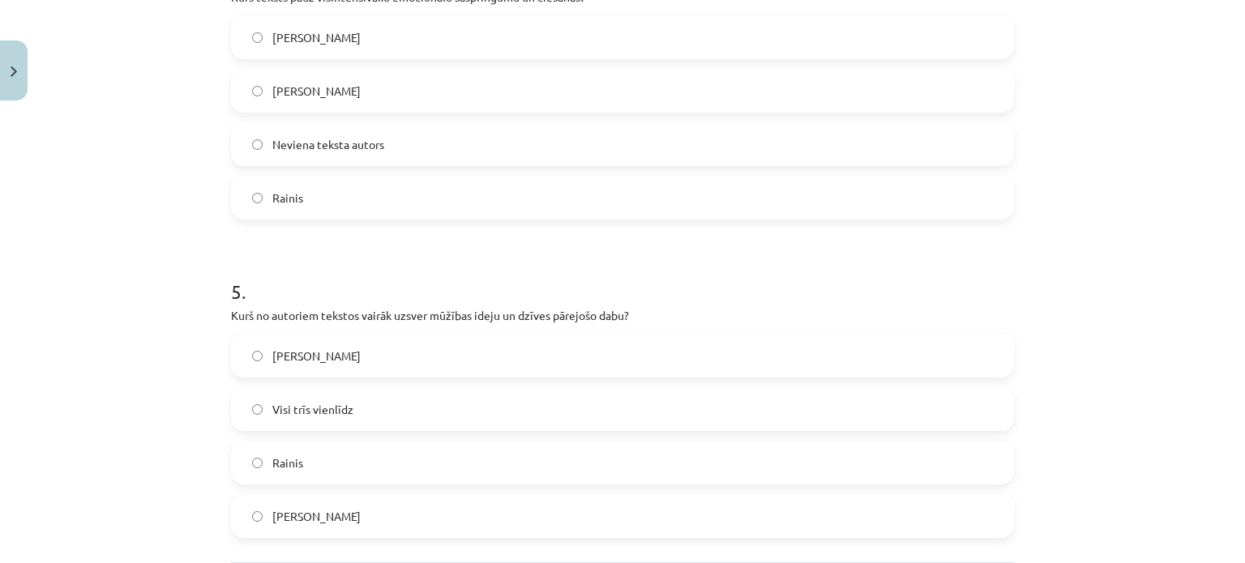
click at [299, 118] on div "Viljams Šekspīrs  Frančesko Petrarka  Neviena teksta autors Rainis" at bounding box center [622, 117] width 783 height 204
click at [299, 132] on label "Neviena teksta autors" at bounding box center [623, 144] width 780 height 41
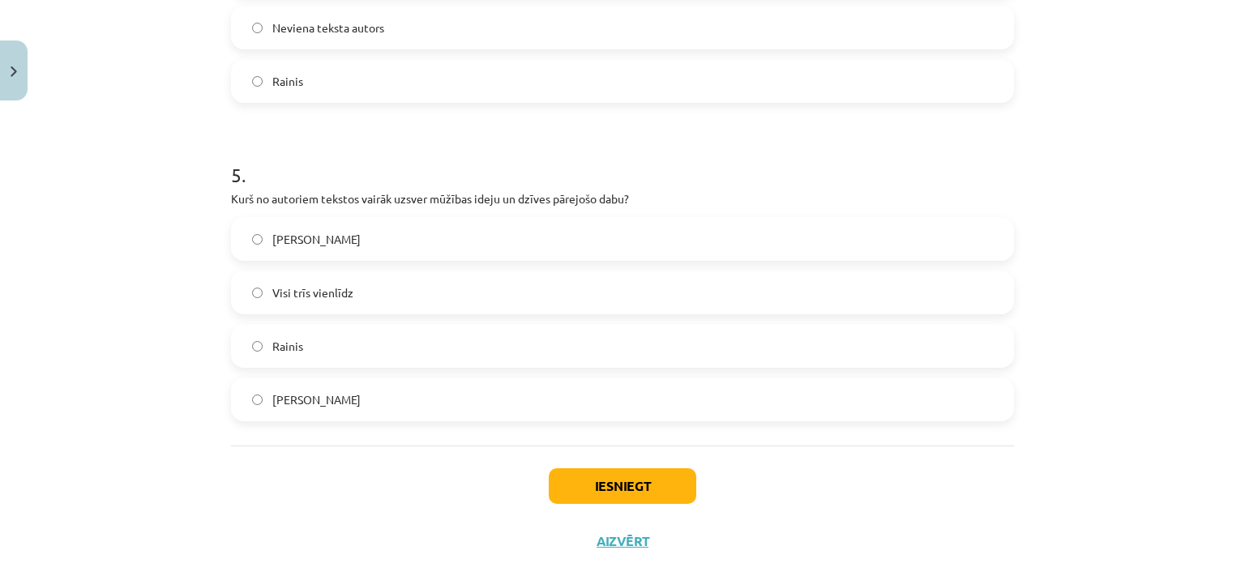
scroll to position [1507, 0]
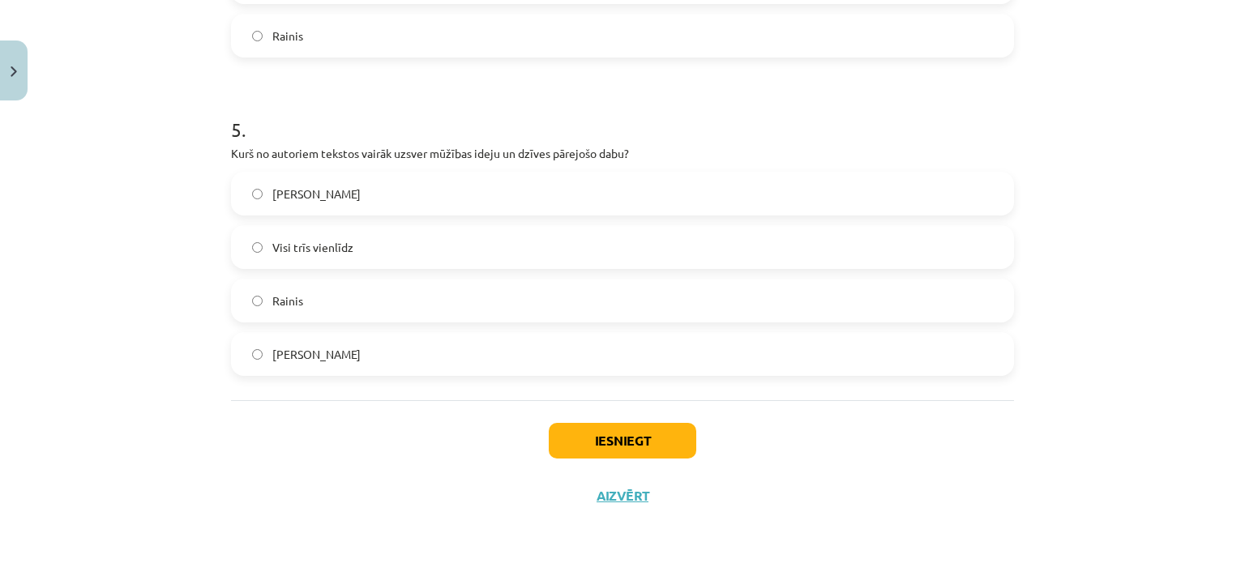
click at [253, 340] on label "Frančesko Petrarka" at bounding box center [623, 354] width 780 height 41
click at [640, 443] on button "Iesniegt" at bounding box center [623, 441] width 148 height 36
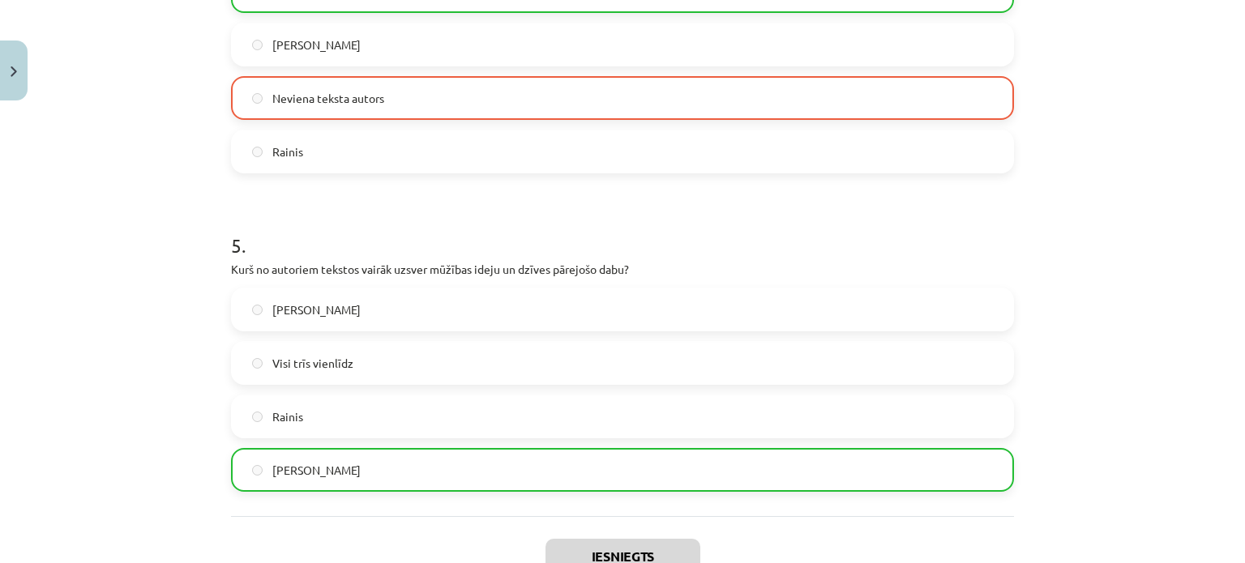
scroll to position [1444, 0]
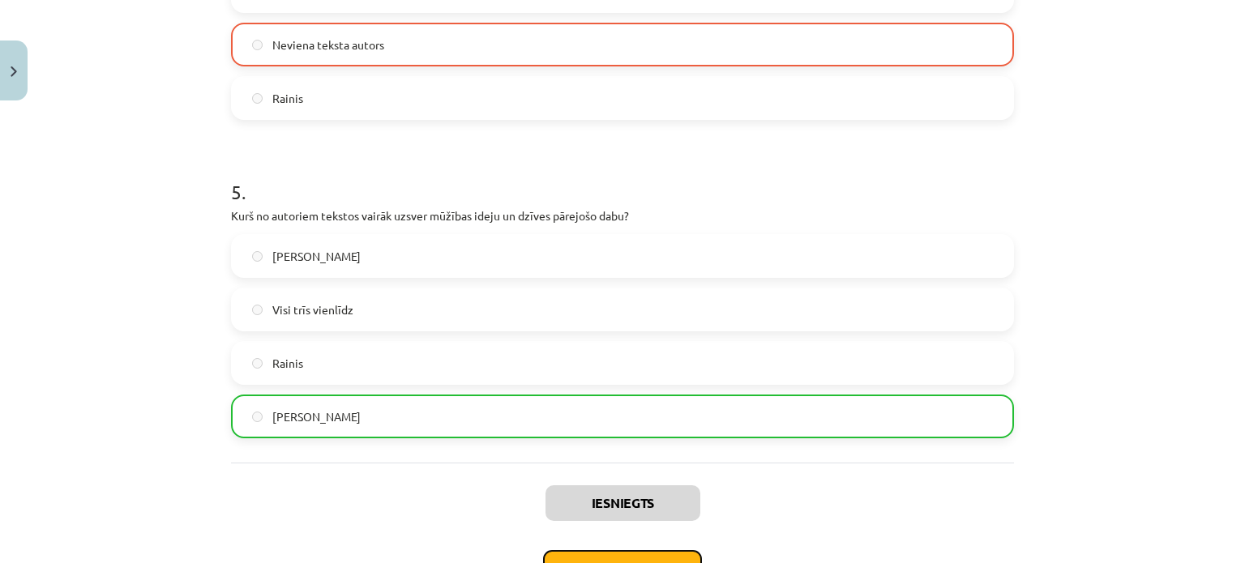
click at [653, 558] on button "Nākamā nodarbība" at bounding box center [622, 568] width 159 height 37
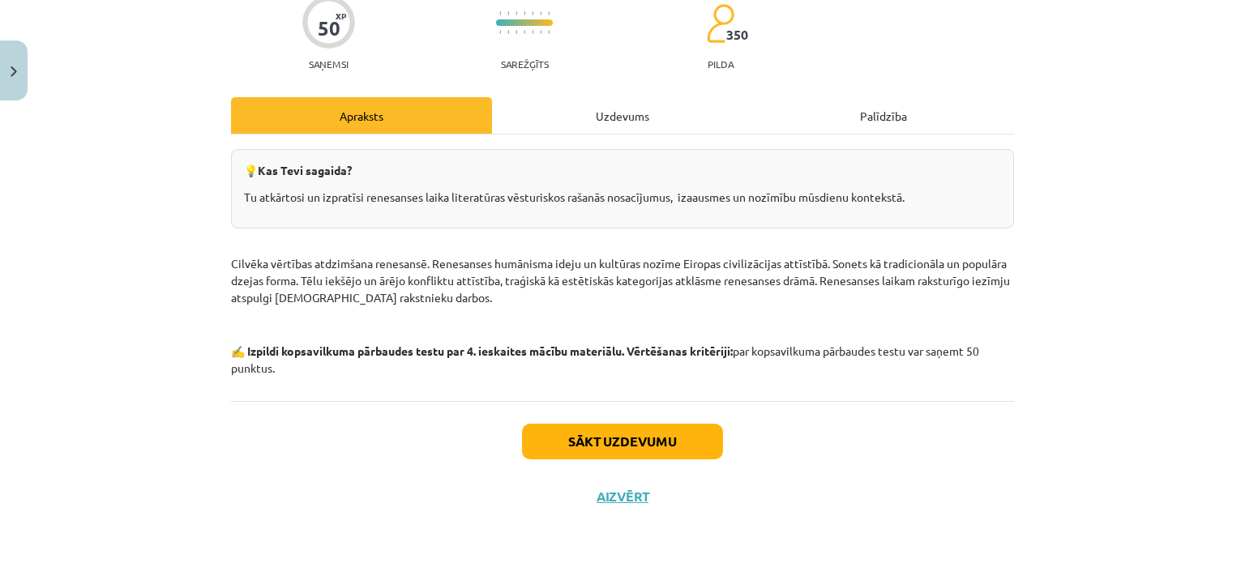
scroll to position [142, 0]
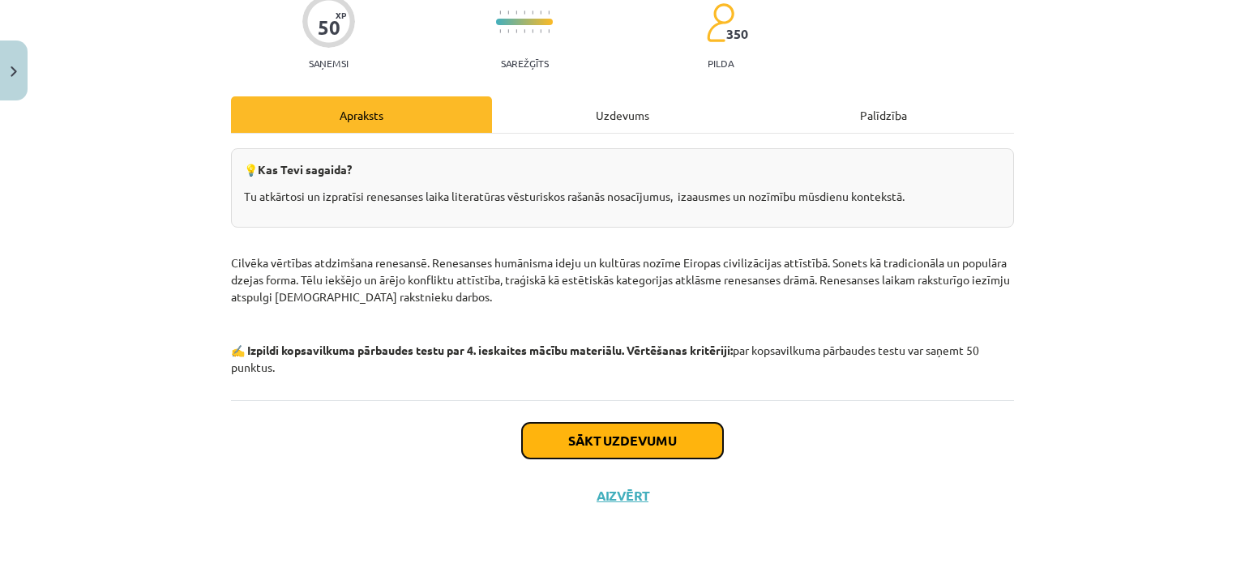
click at [648, 443] on button "Sākt uzdevumu" at bounding box center [622, 441] width 201 height 36
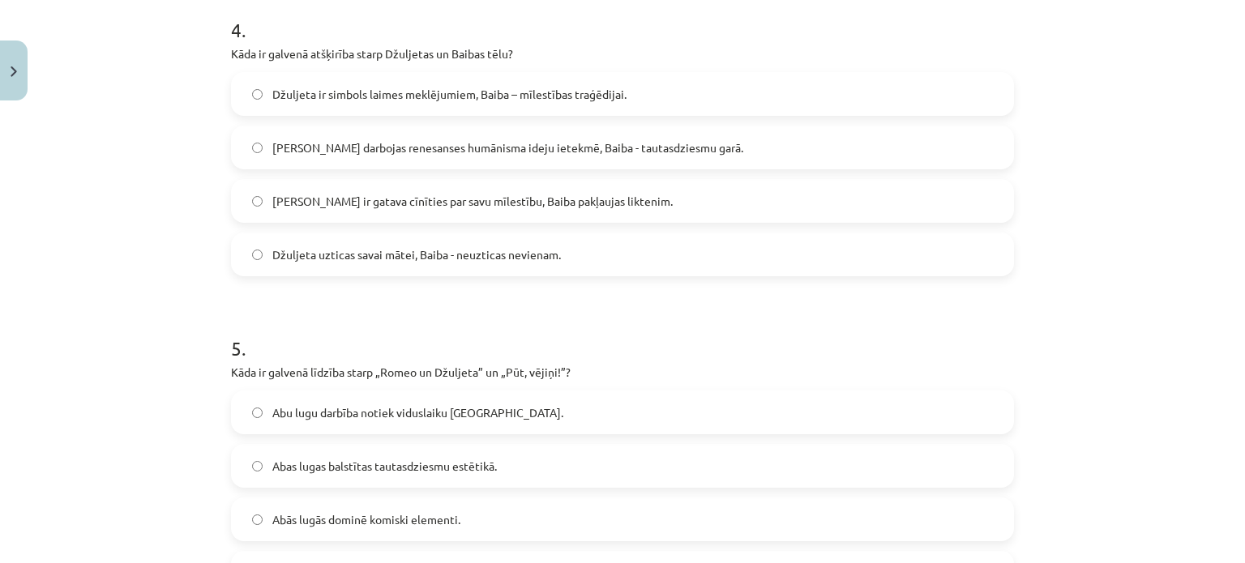
scroll to position [1929, 0]
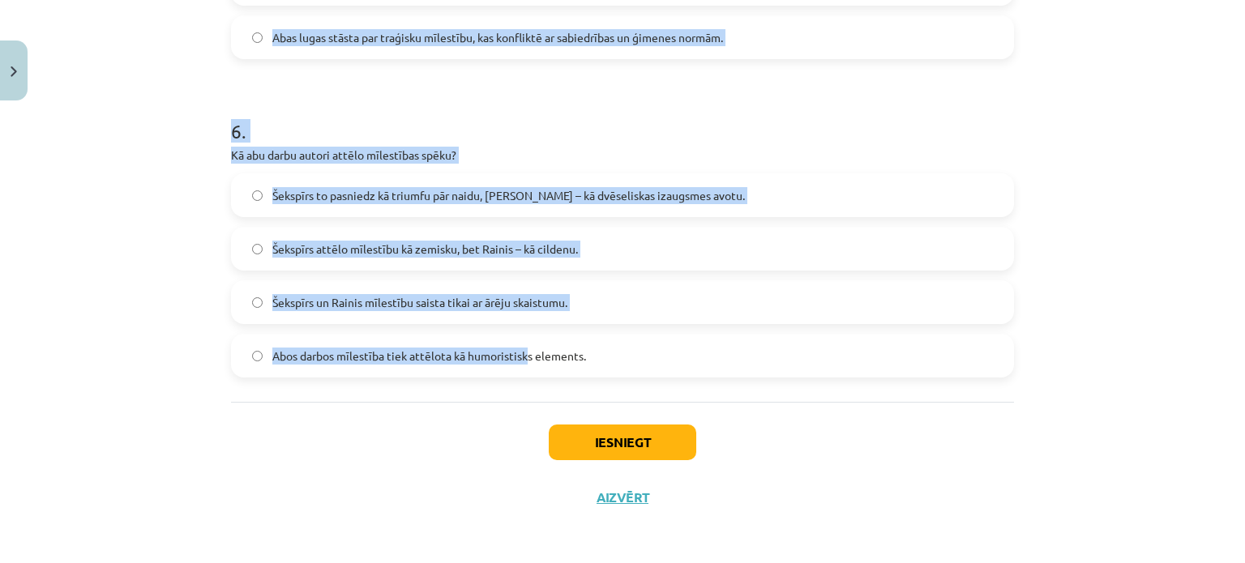
drag, startPoint x: 526, startPoint y: 395, endPoint x: 593, endPoint y: 383, distance: 68.2
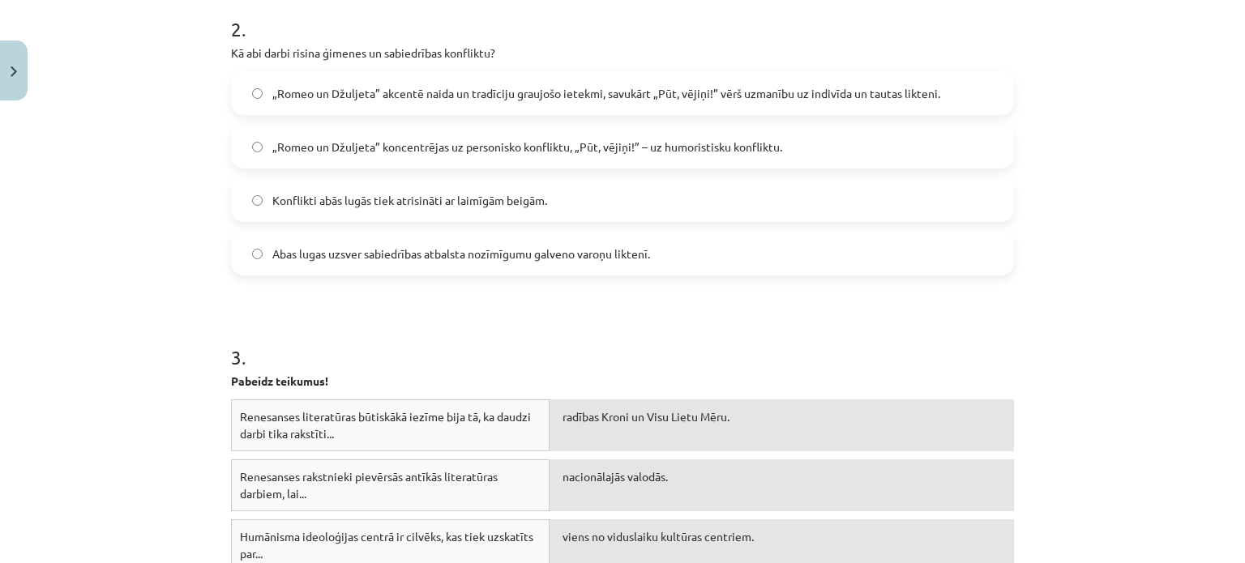
click at [29, 240] on div "Mācību tēma: Literatūras i - 10. klases 4. ieskaites mācību materiāls #4 Noslēg…" at bounding box center [622, 281] width 1245 height 563
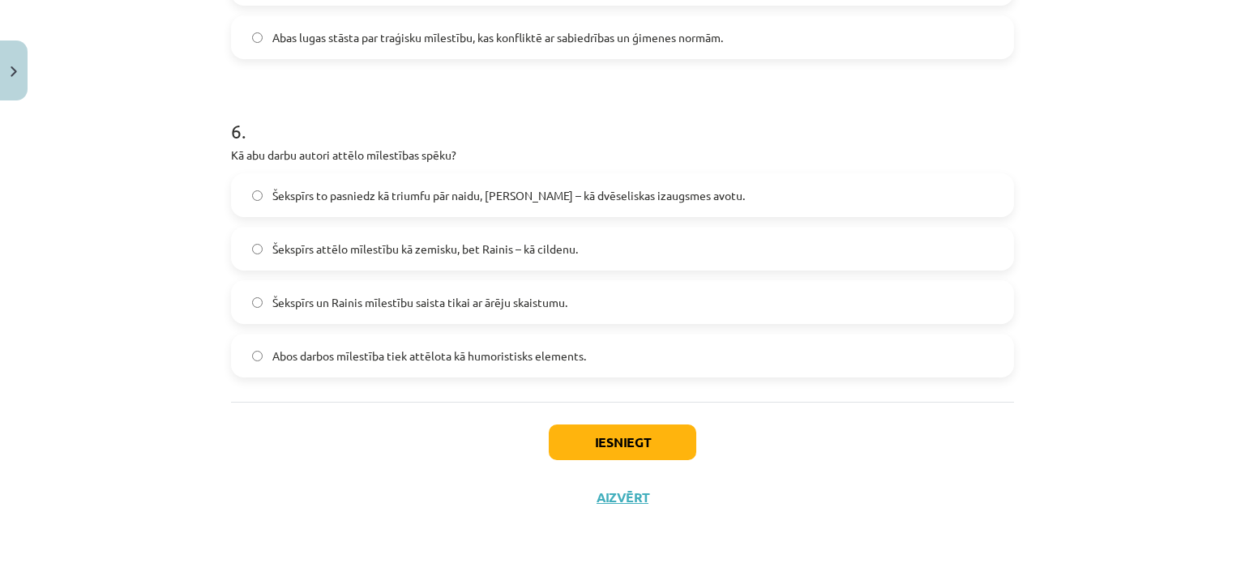
drag, startPoint x: 199, startPoint y: 373, endPoint x: 652, endPoint y: 389, distance: 452.6
click at [652, 389] on div "Mācību tēma: Literatūras i - 10. klases 4. ieskaites mācību materiāls #4 Noslēg…" at bounding box center [622, 281] width 1245 height 563
copy form "Kāda ir abu lugu nozīme laikmeta kontekstā? Abas lugas ir pilnībā saistītas tik…"
click at [143, 278] on div "Mācību tēma: Literatūras i - 10. klases 4. ieskaites mācību materiāls #4 Noslēg…" at bounding box center [622, 281] width 1245 height 563
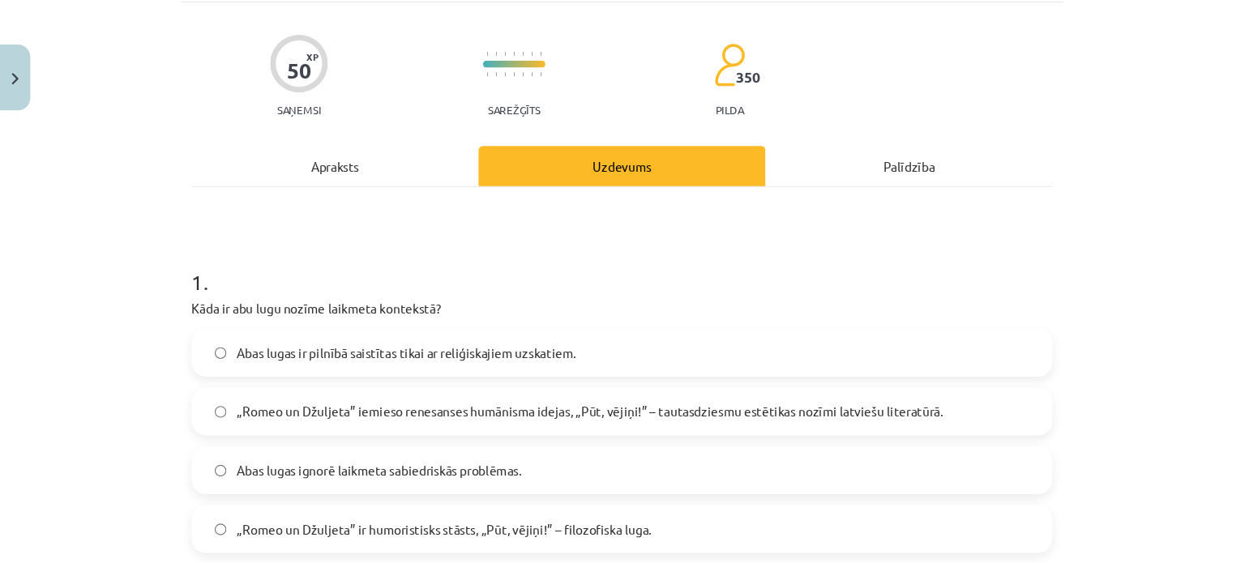
scroll to position [106, 0]
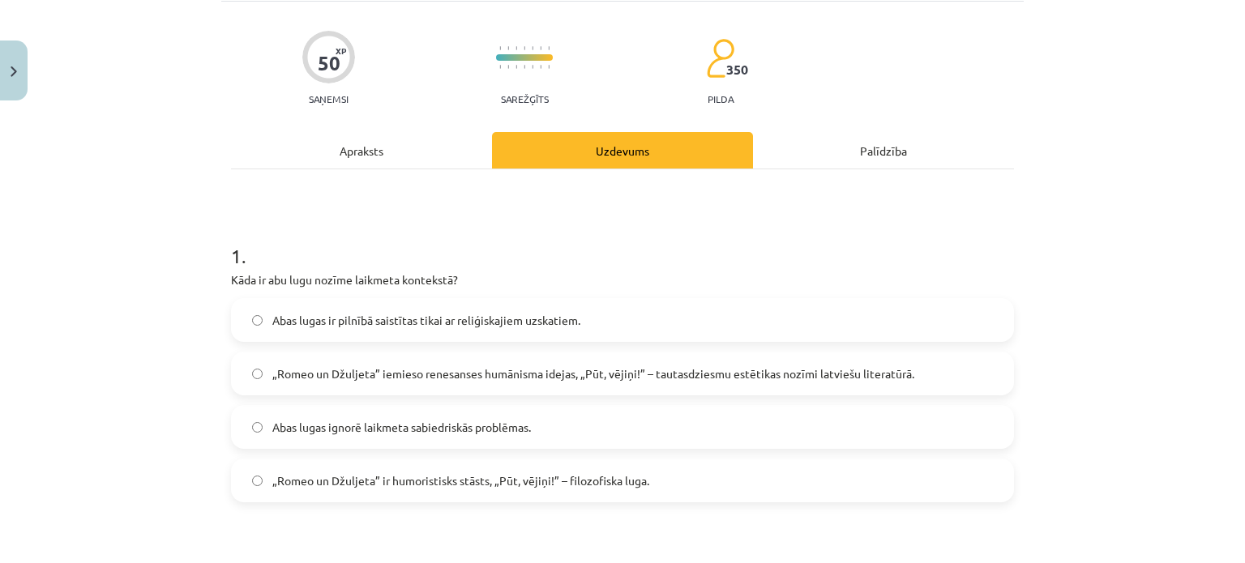
click at [491, 374] on span "„Romeo un Džuljeta” iemieso renesanses humānisma idejas, „Pūt, vējiņi!” – tauta…" at bounding box center [593, 374] width 642 height 17
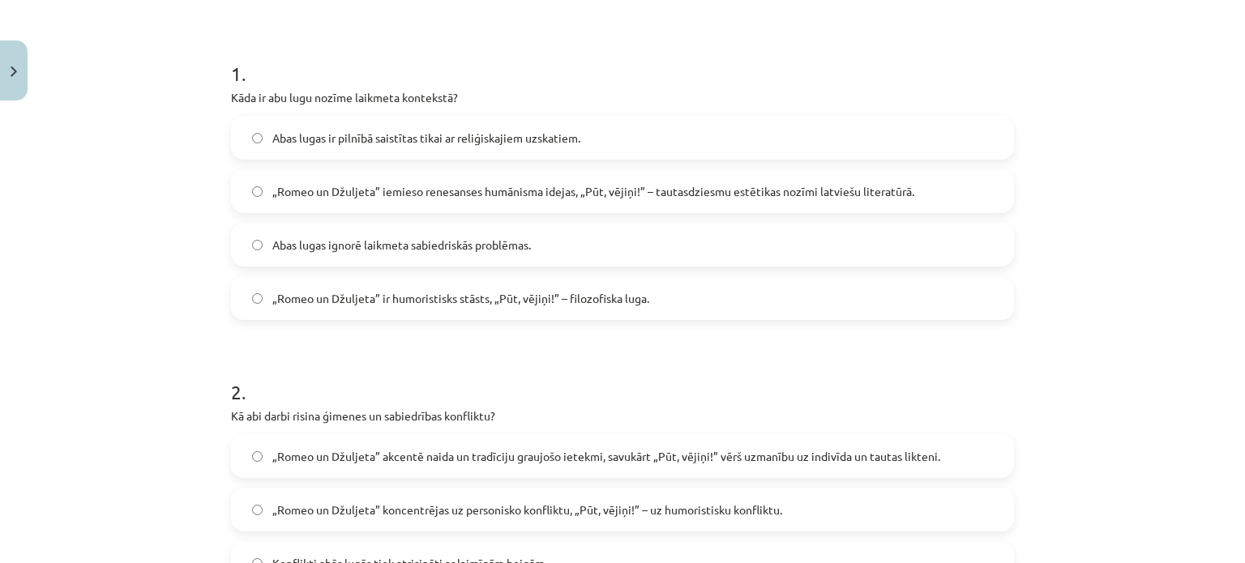
scroll to position [441, 0]
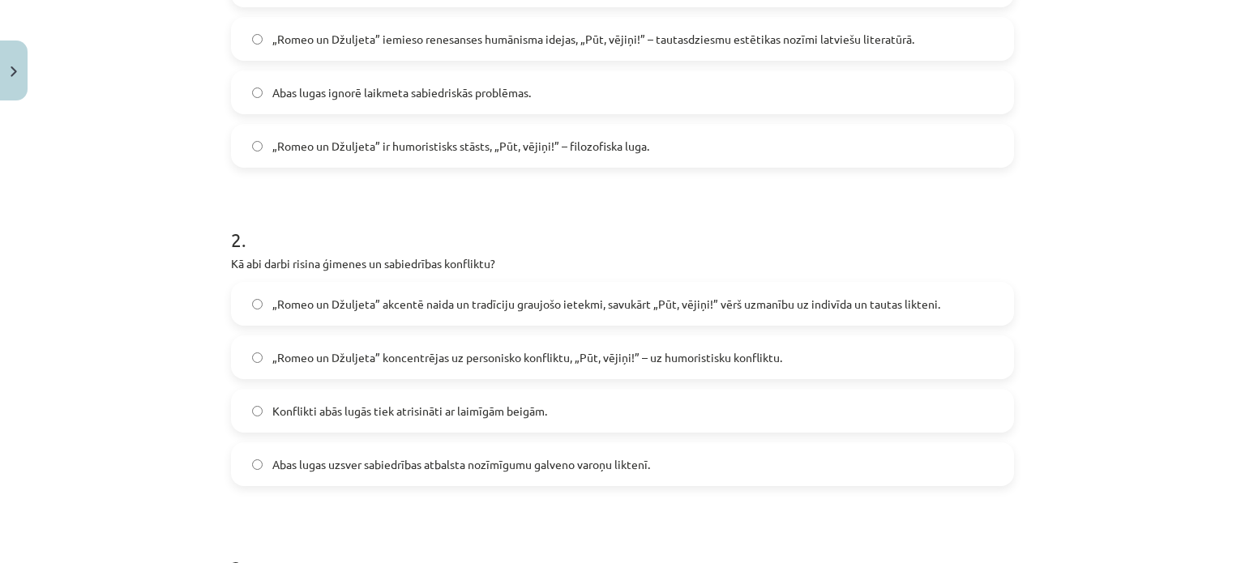
click at [410, 304] on span "„Romeo un Džuljeta” akcentē naida un tradīciju graujošo ietekmi, savukārt „Pūt,…" at bounding box center [606, 304] width 668 height 17
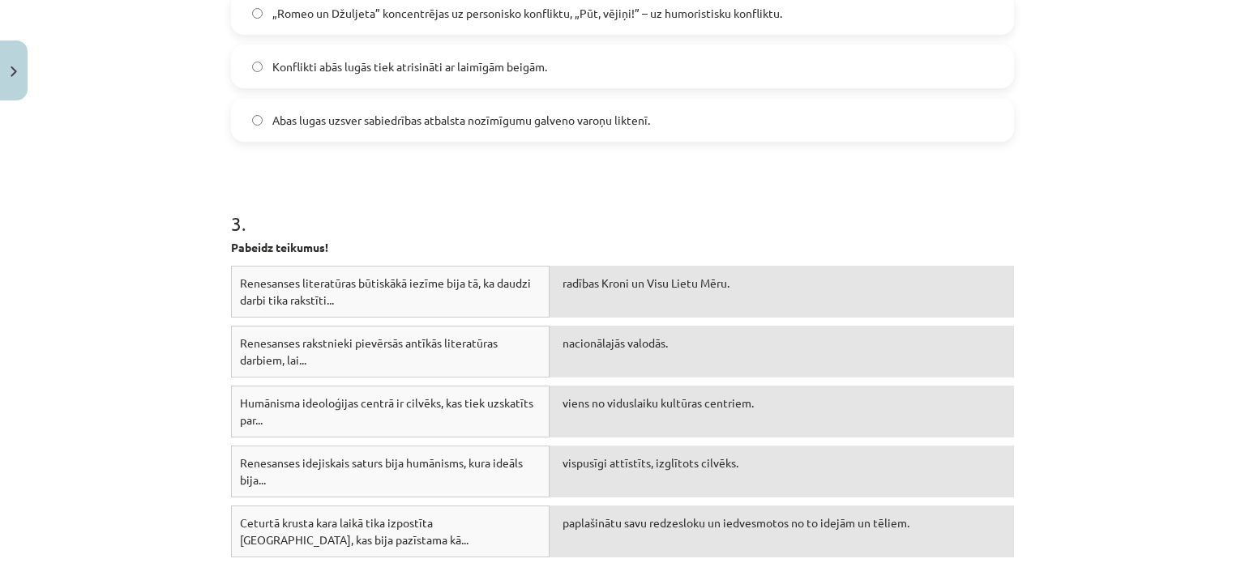
scroll to position [787, 0]
click at [316, 279] on div "Renesanses literatūras būtiskākā iezīme bija tā, ka daudzi darbi tika rakstīti.…" at bounding box center [390, 290] width 319 height 52
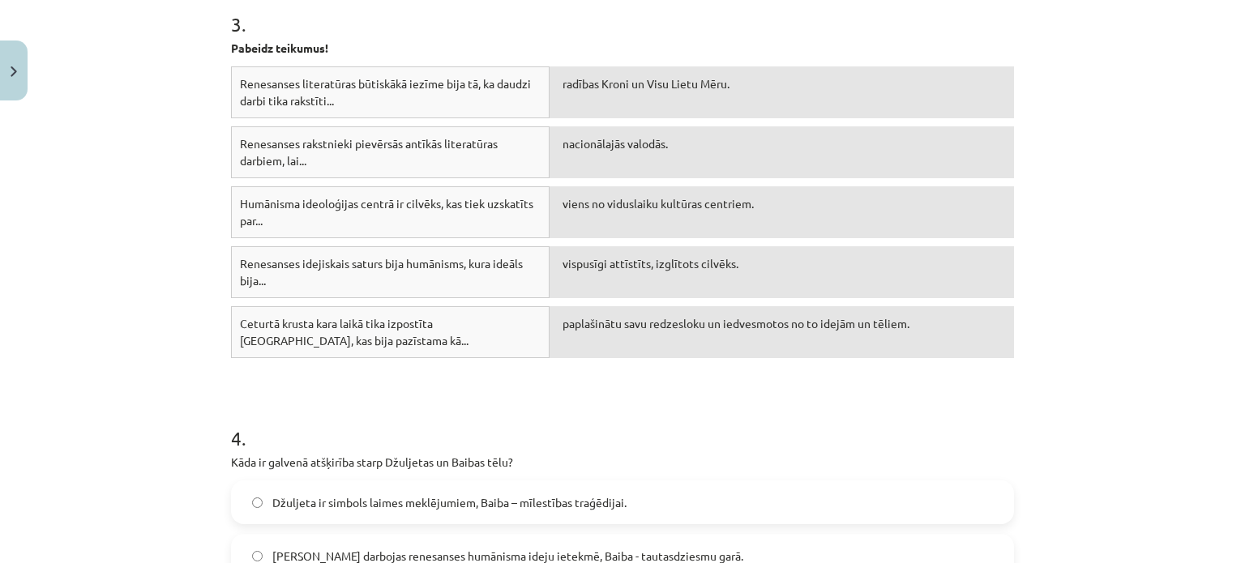
scroll to position [984, 0]
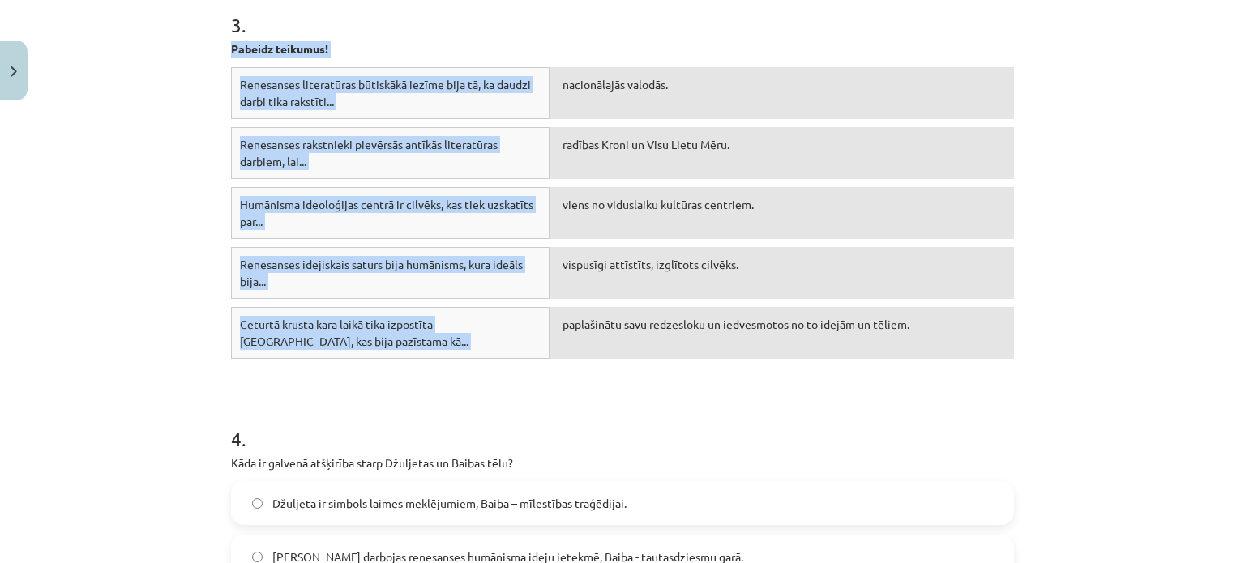
drag, startPoint x: 220, startPoint y: 51, endPoint x: 671, endPoint y: 323, distance: 526.6
click at [671, 323] on div "50 XP Saņemsi Sarežģīts 350 pilda Apraksts Uzdevums Palīdzība 1 . Kāda ir abu l…" at bounding box center [622, 297] width 802 height 2347
copy div "Pabeidz teikumus! Renesanses literatūras būtiskākā iezīme bija tā, ka daudzi da…"
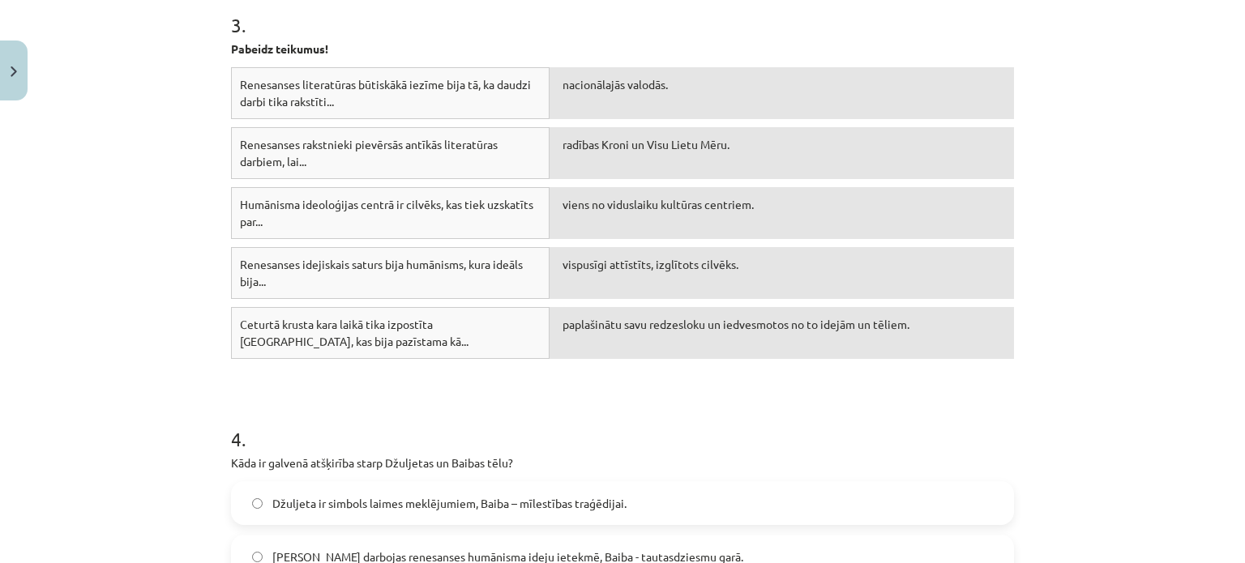
click at [531, 25] on h1 "3 ." at bounding box center [622, 10] width 783 height 50
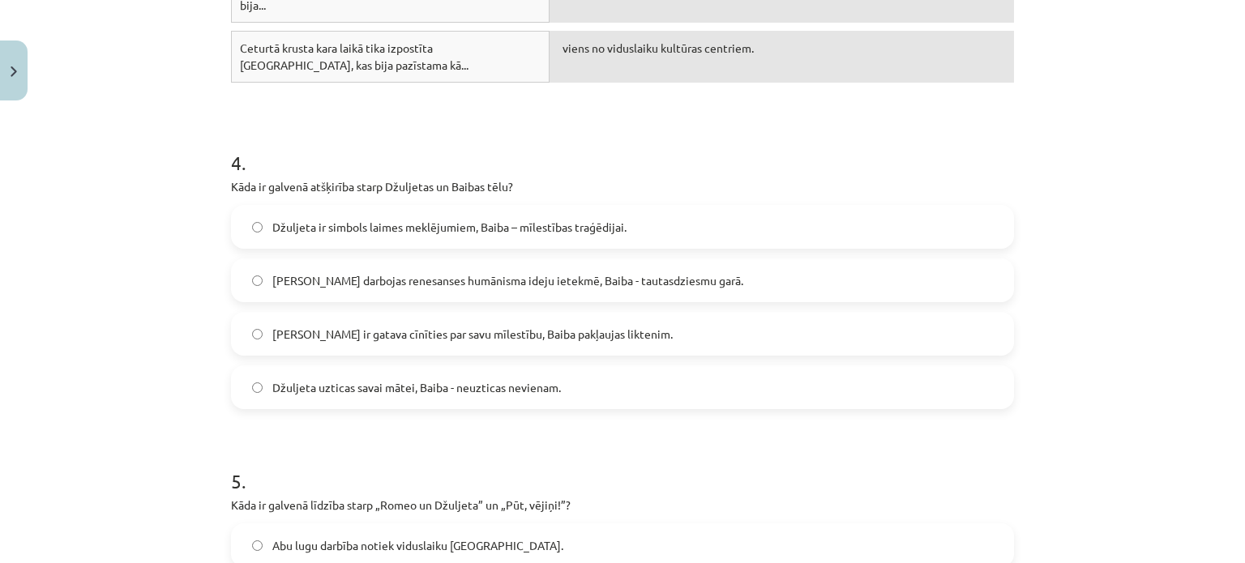
scroll to position [1265, 0]
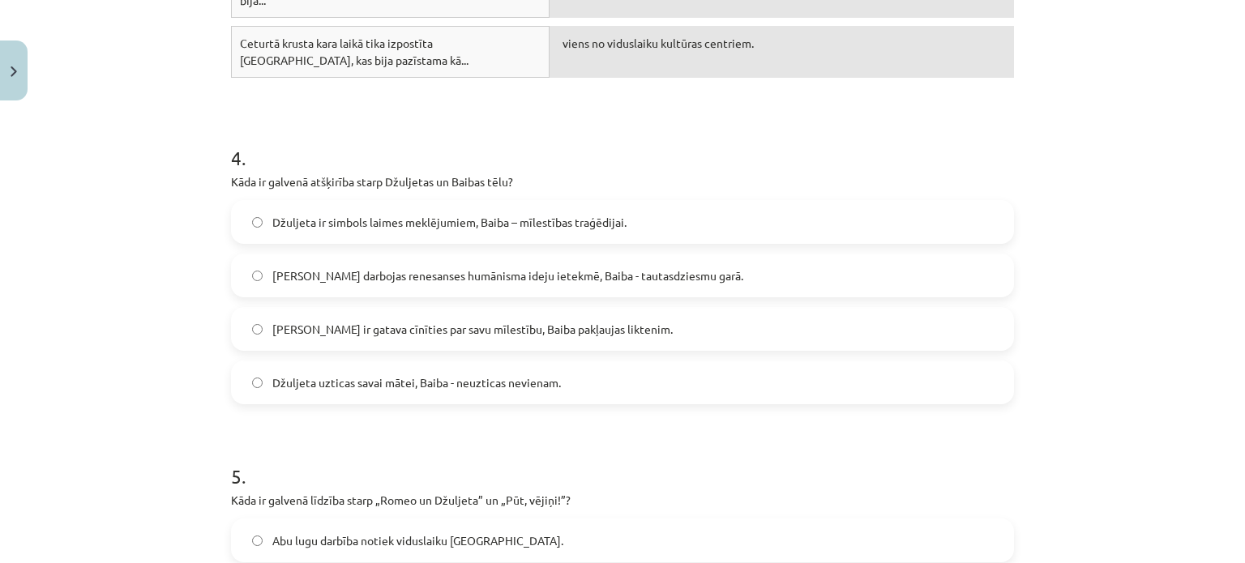
click at [375, 329] on span "Džuljeta ir gatava cīnīties par savu mīlestību, Baiba pakļaujas liktenim." at bounding box center [472, 329] width 400 height 17
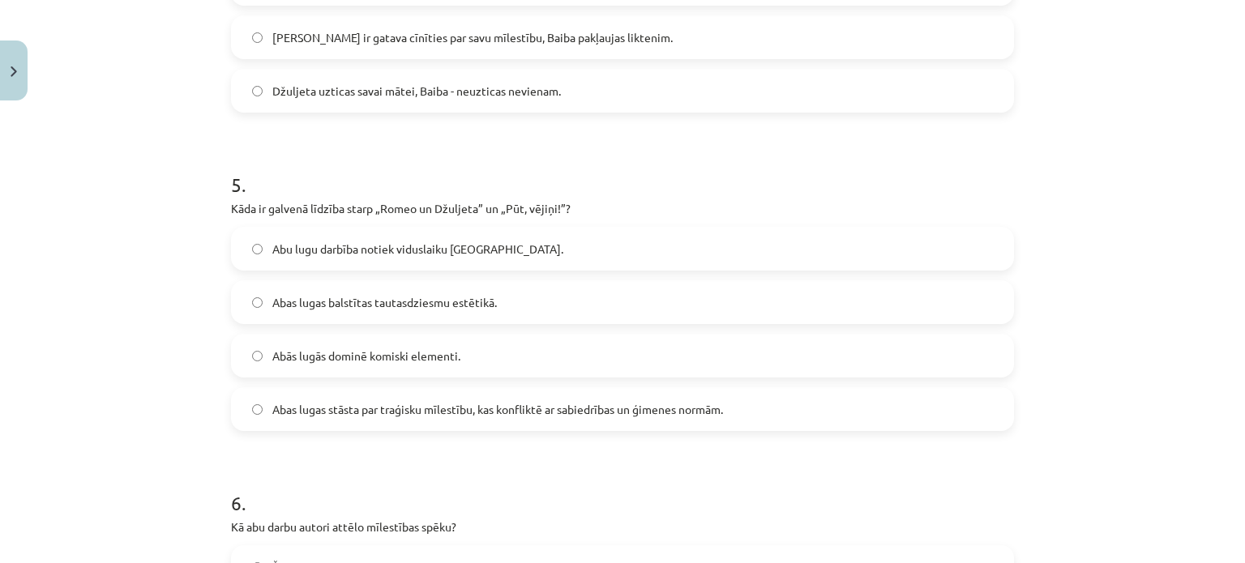
scroll to position [1606, 0]
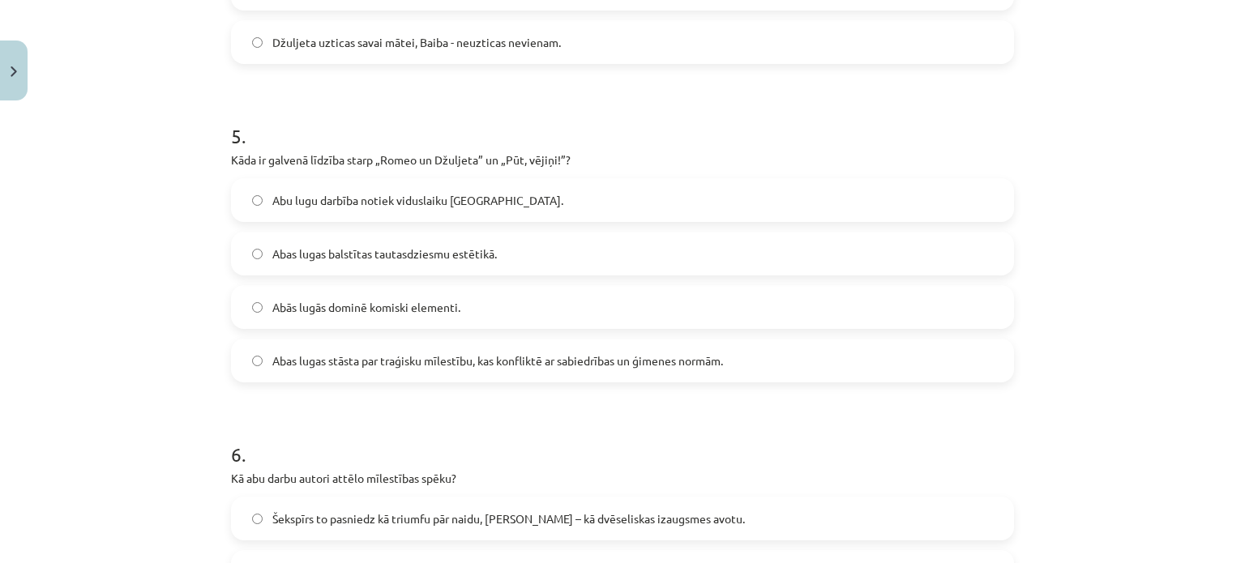
click at [658, 369] on label "Abas lugas stāsta par traģisku mīlestību, kas konfliktē ar sabiedrības un ģimen…" at bounding box center [623, 360] width 780 height 41
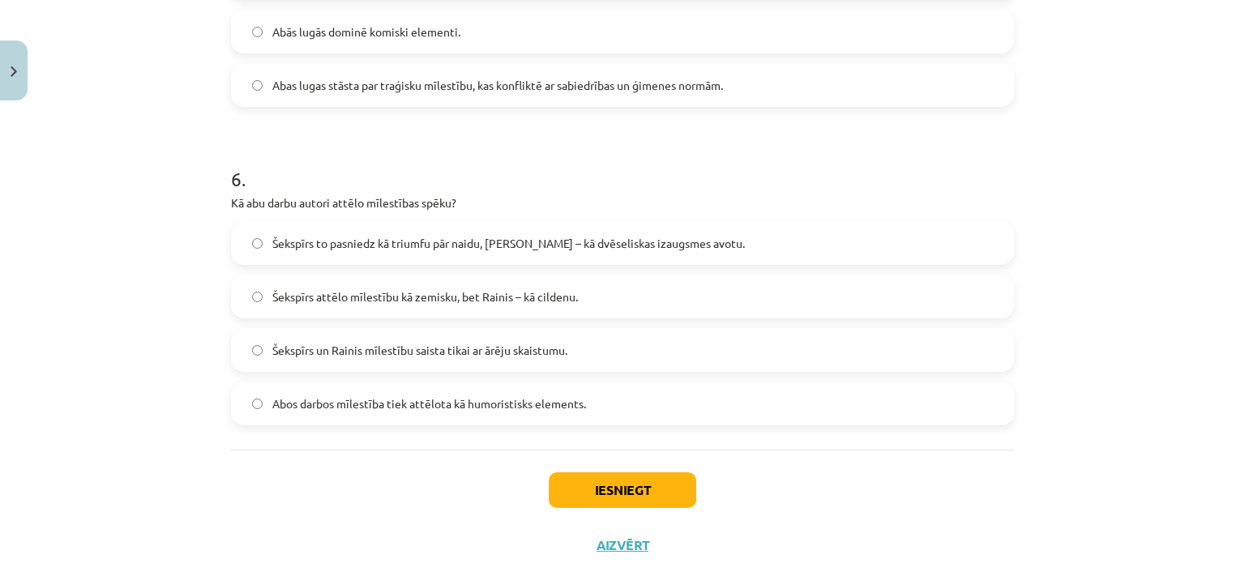
scroll to position [1900, 0]
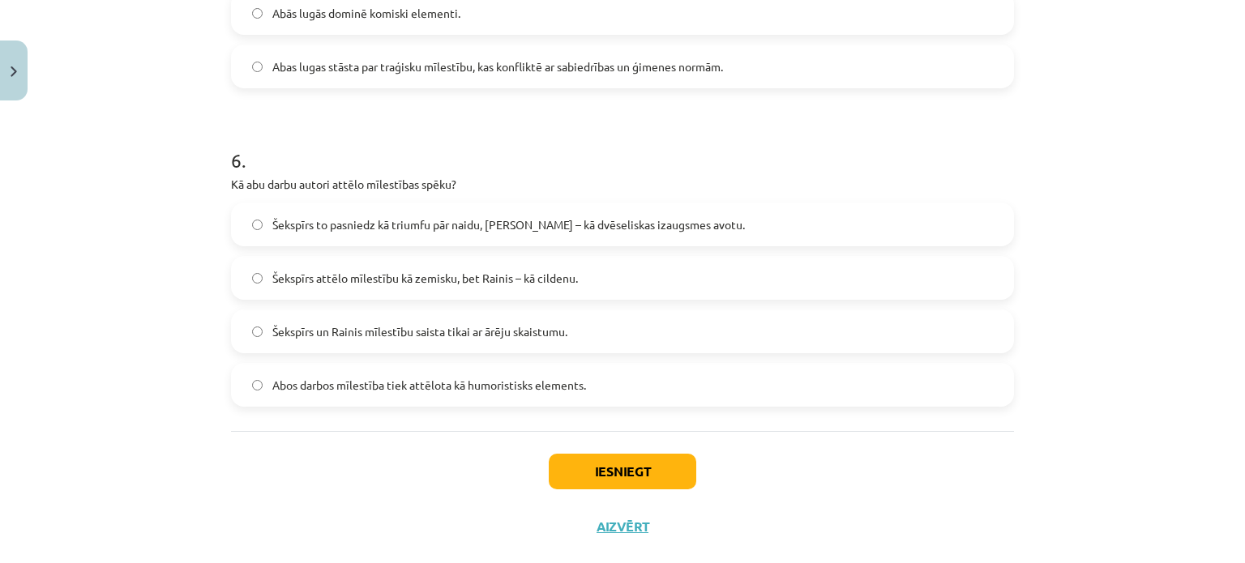
click at [400, 233] on label "Šekspīrs to pasniedz kā triumfu pār naidu, Rainis – kā dvēseliskas izaugsmes av…" at bounding box center [623, 224] width 780 height 41
click at [596, 476] on button "Iesniegt" at bounding box center [623, 472] width 148 height 36
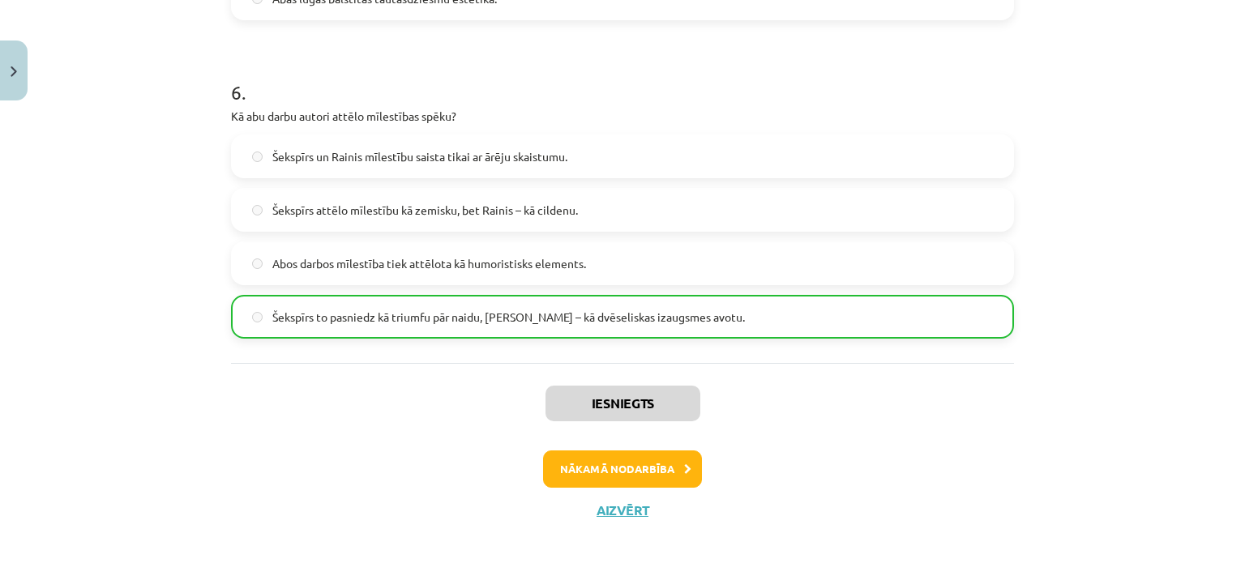
scroll to position [1980, 0]
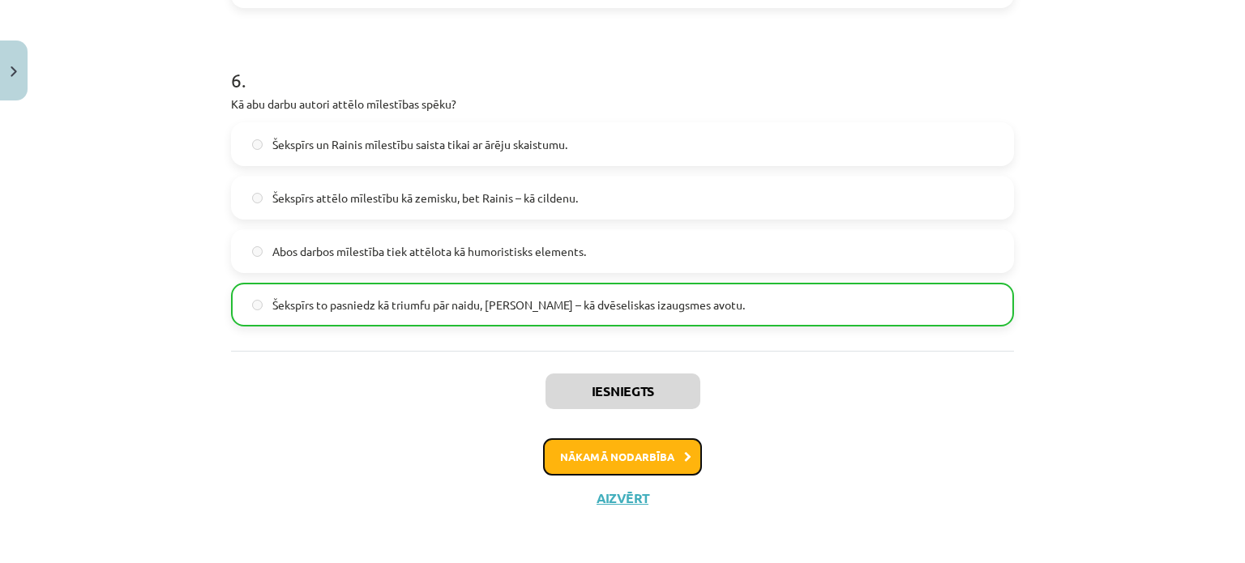
click at [606, 464] on button "Nākamā nodarbība" at bounding box center [622, 457] width 159 height 37
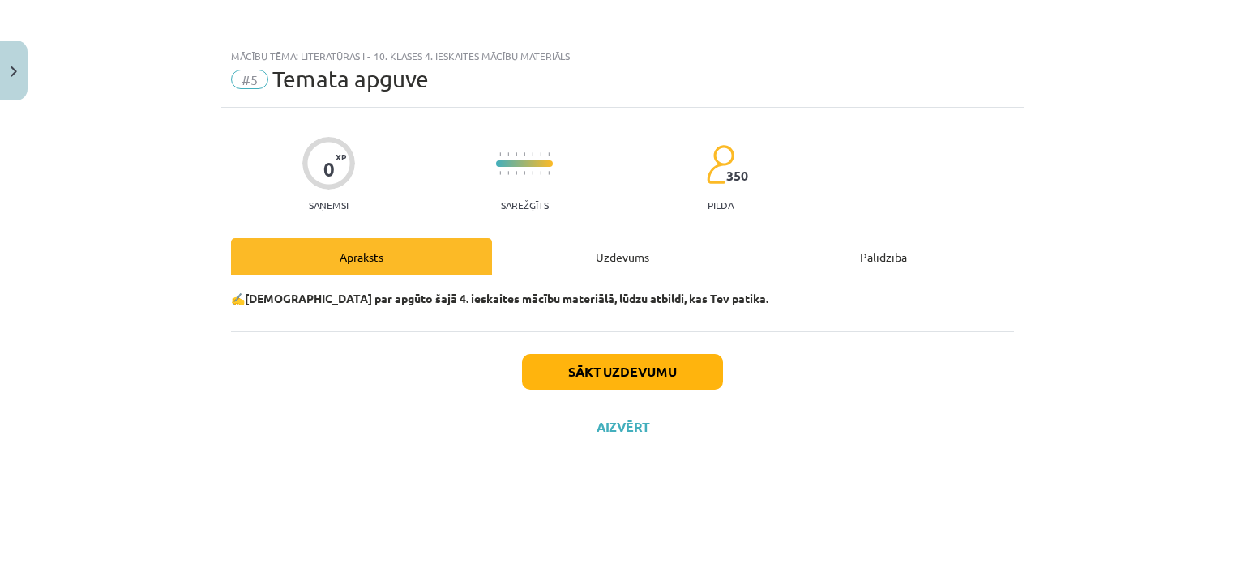
scroll to position [0, 0]
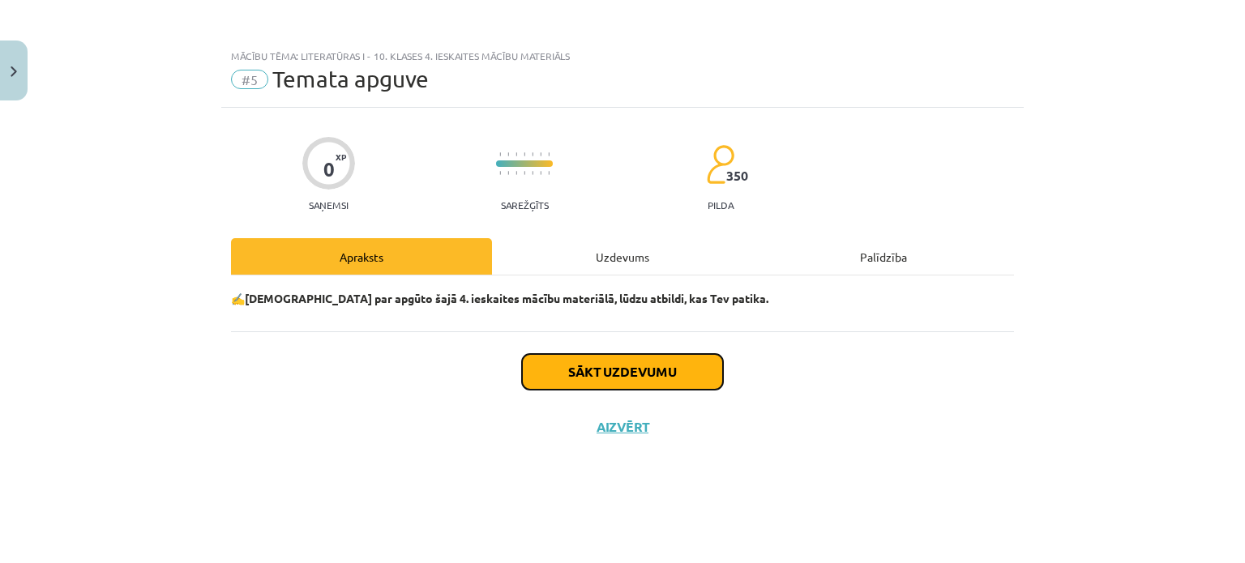
click at [651, 361] on button "Sākt uzdevumu" at bounding box center [622, 372] width 201 height 36
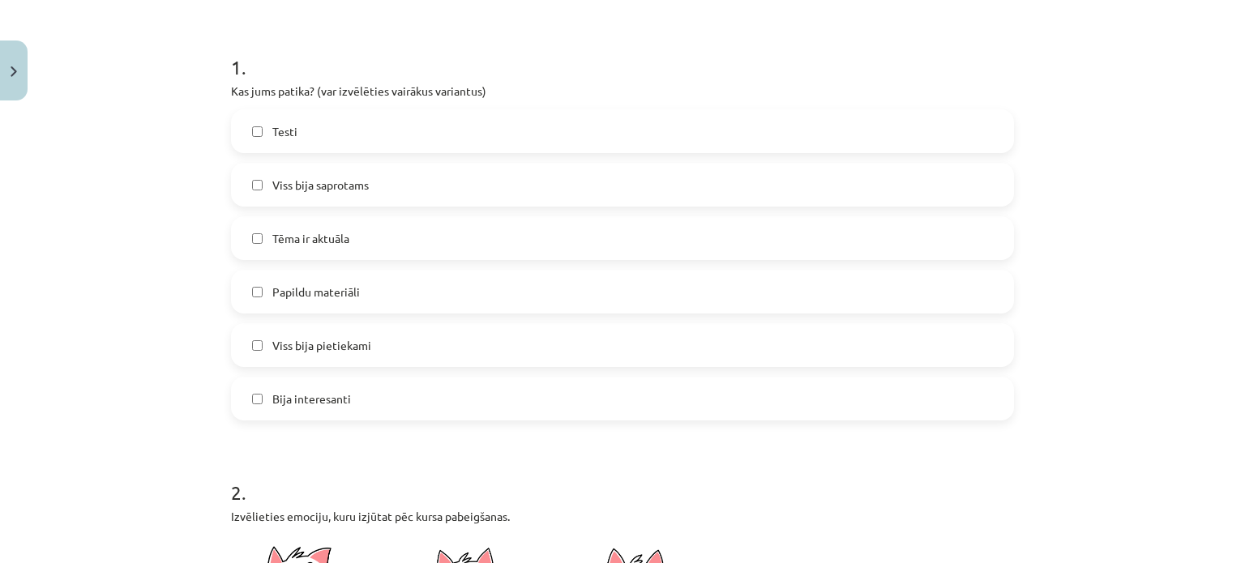
scroll to position [262, 0]
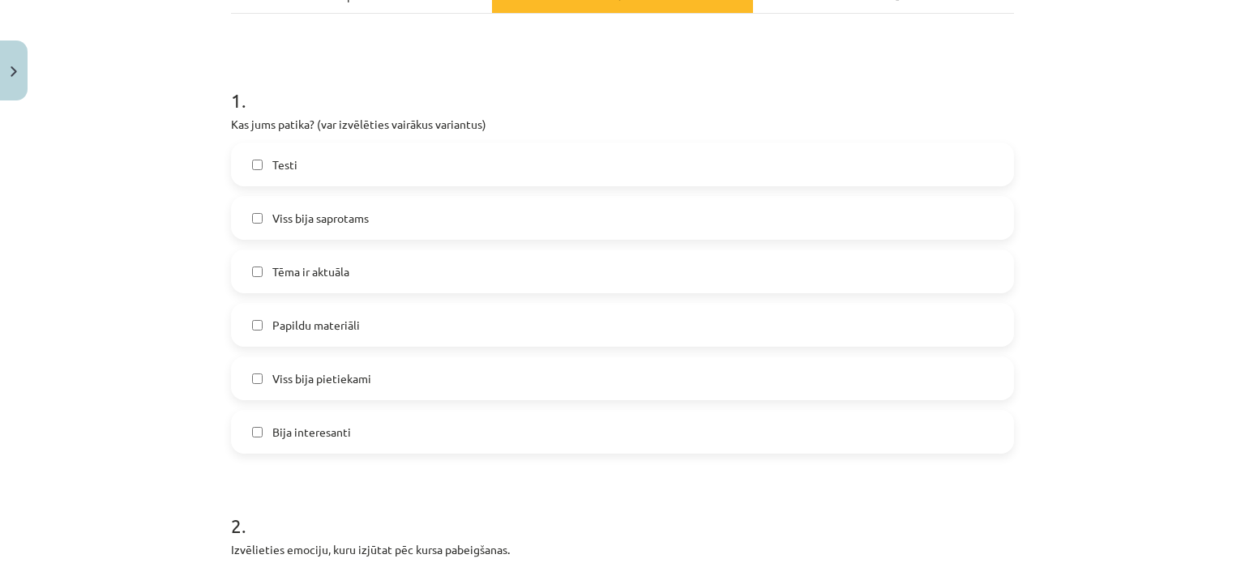
click at [404, 265] on label "Tēma ir aktuāla" at bounding box center [623, 271] width 780 height 41
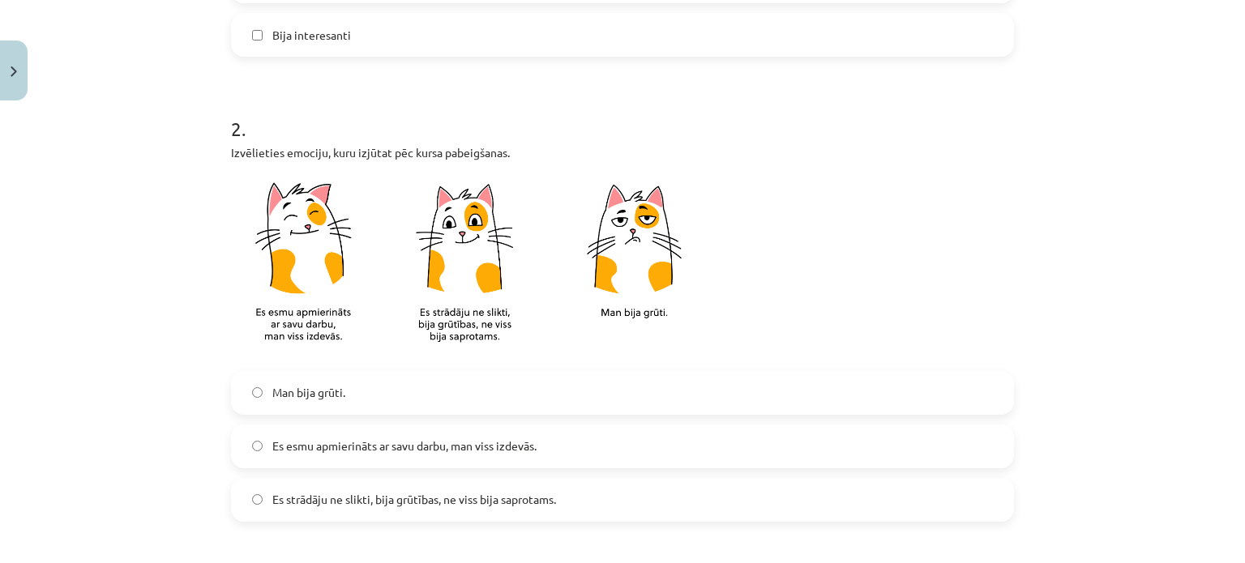
scroll to position [667, 0]
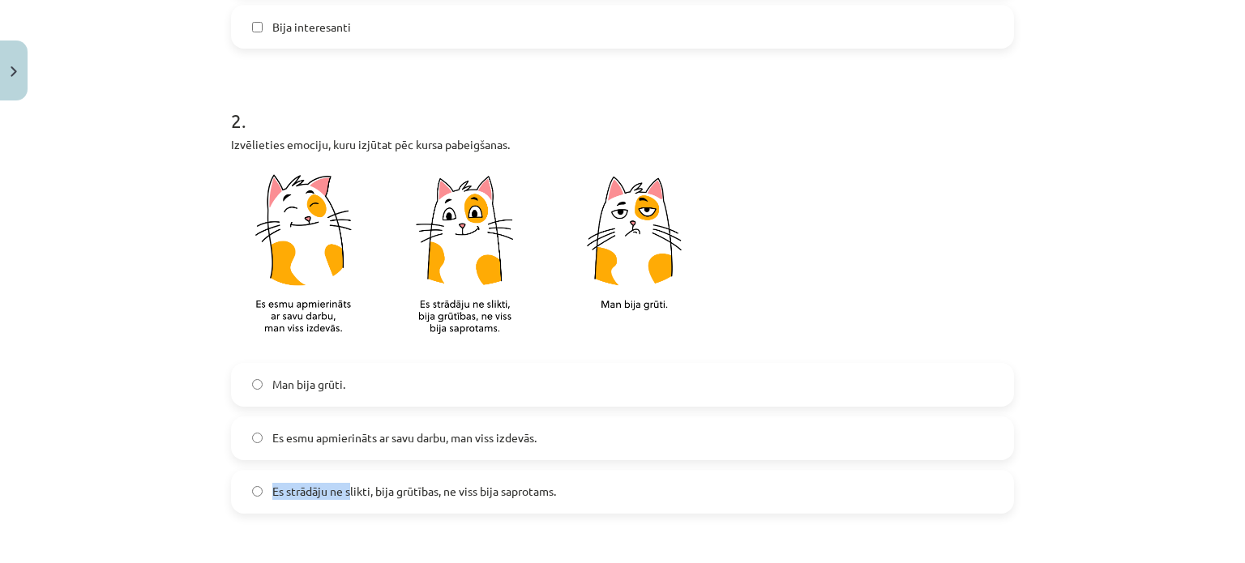
drag, startPoint x: 344, startPoint y: 465, endPoint x: 93, endPoint y: 464, distance: 250.5
click at [93, 464] on div "Mācību tēma: Literatūras i - 10. klases 4. ieskaites mācību materiāls #5 Temata…" at bounding box center [622, 281] width 1245 height 563
click at [366, 434] on span "Es esmu apmierināts ar savu darbu, man viss izdevās." at bounding box center [404, 438] width 264 height 17
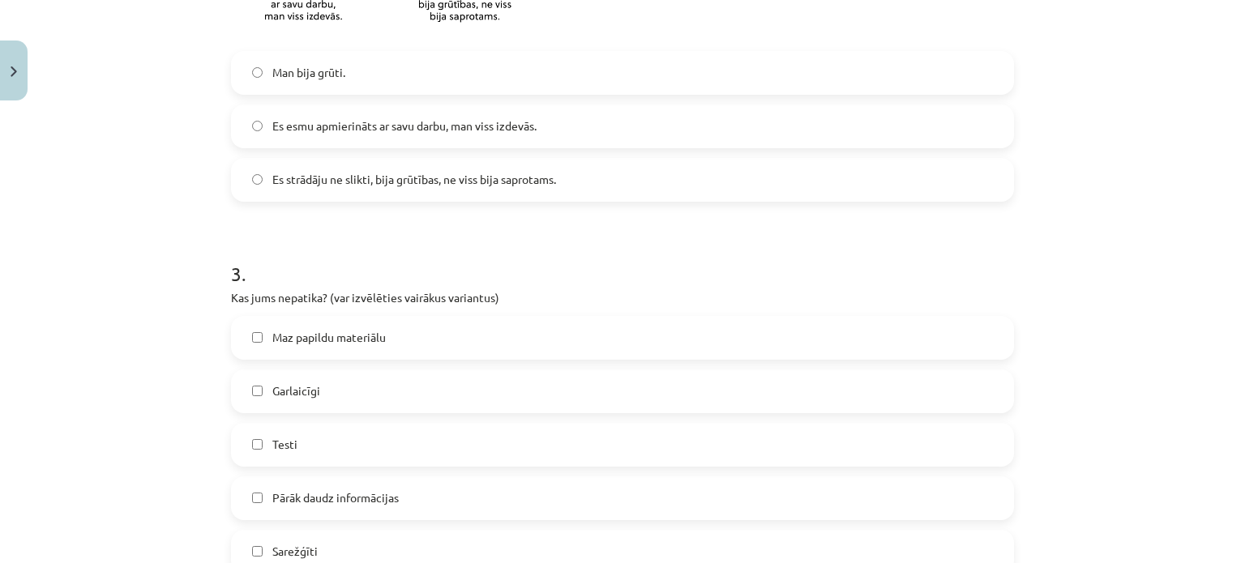
scroll to position [991, 0]
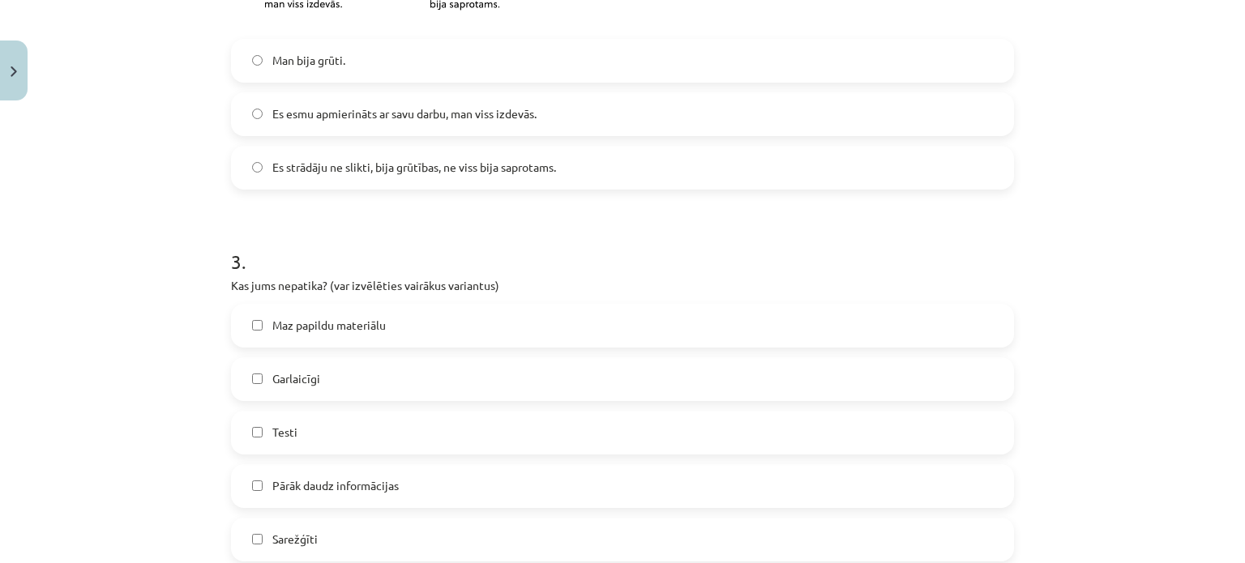
click at [393, 323] on label "Maz papildu materiālu" at bounding box center [623, 326] width 780 height 41
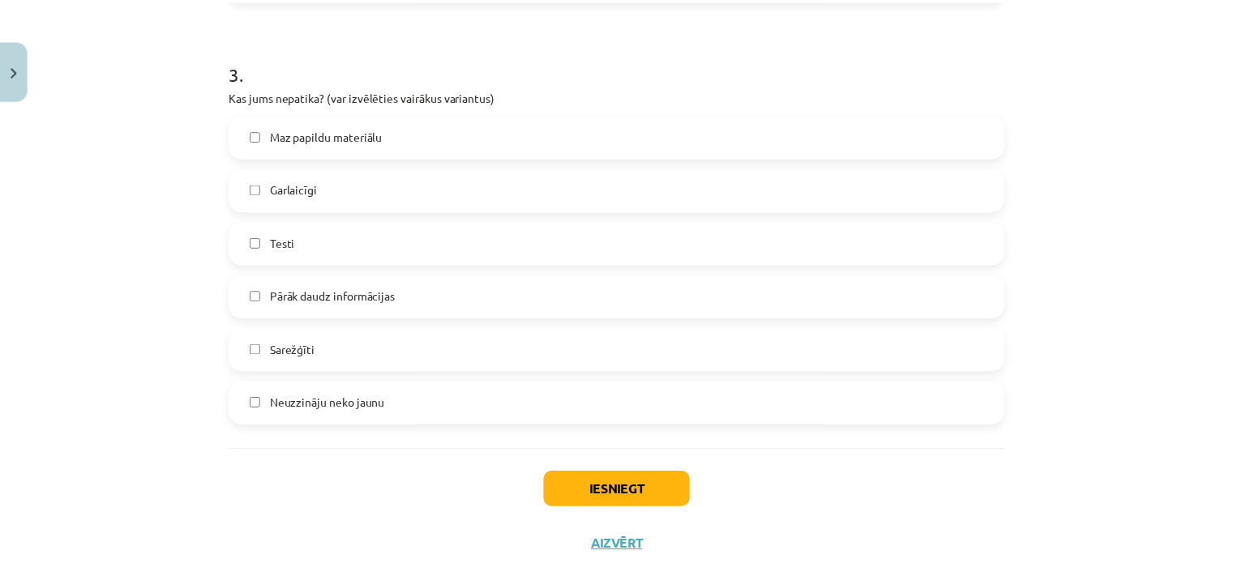
scroll to position [1183, 0]
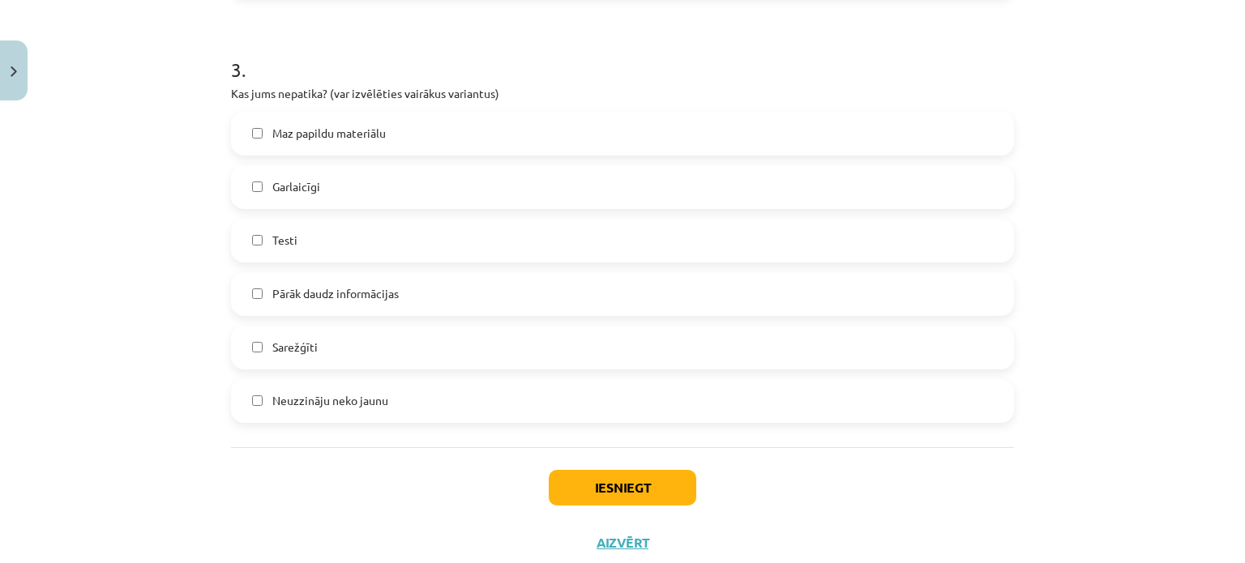
click at [441, 395] on label "Neuzzināju neko jaunu" at bounding box center [623, 401] width 780 height 41
click at [668, 481] on button "Iesniegt" at bounding box center [623, 488] width 148 height 36
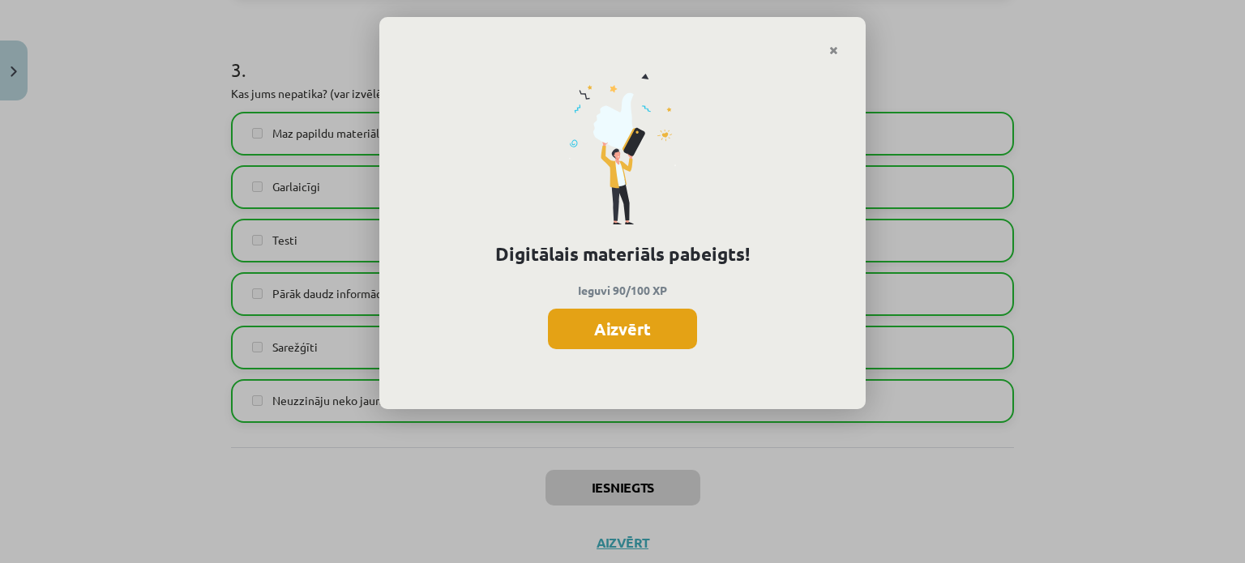
click at [650, 323] on button "Aizvērt" at bounding box center [622, 329] width 149 height 41
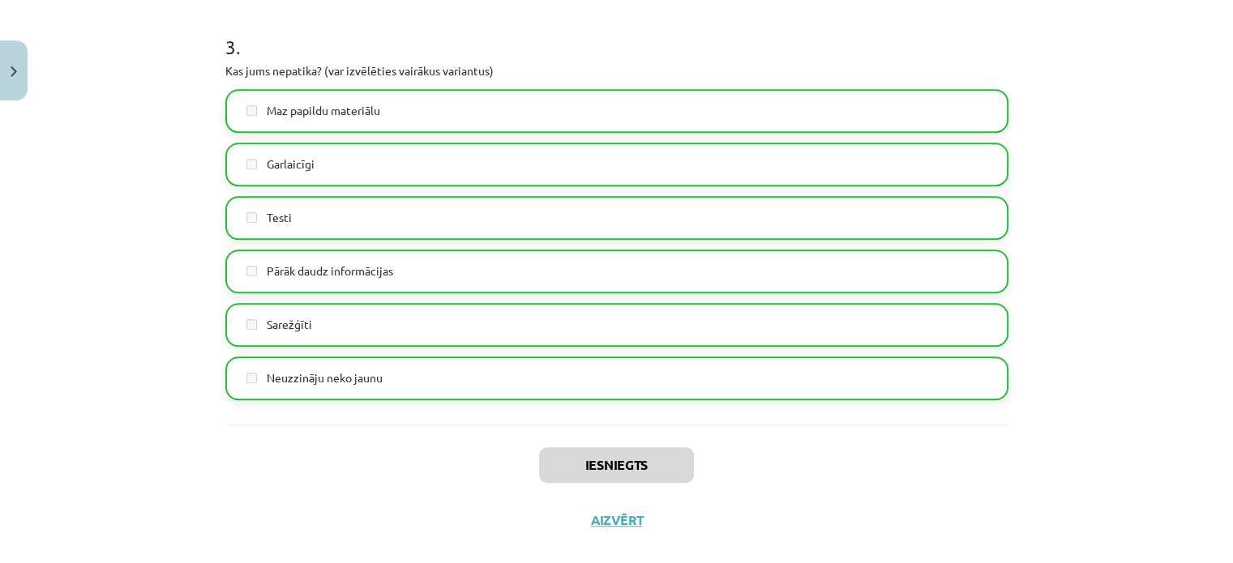
scroll to position [1230, 0]
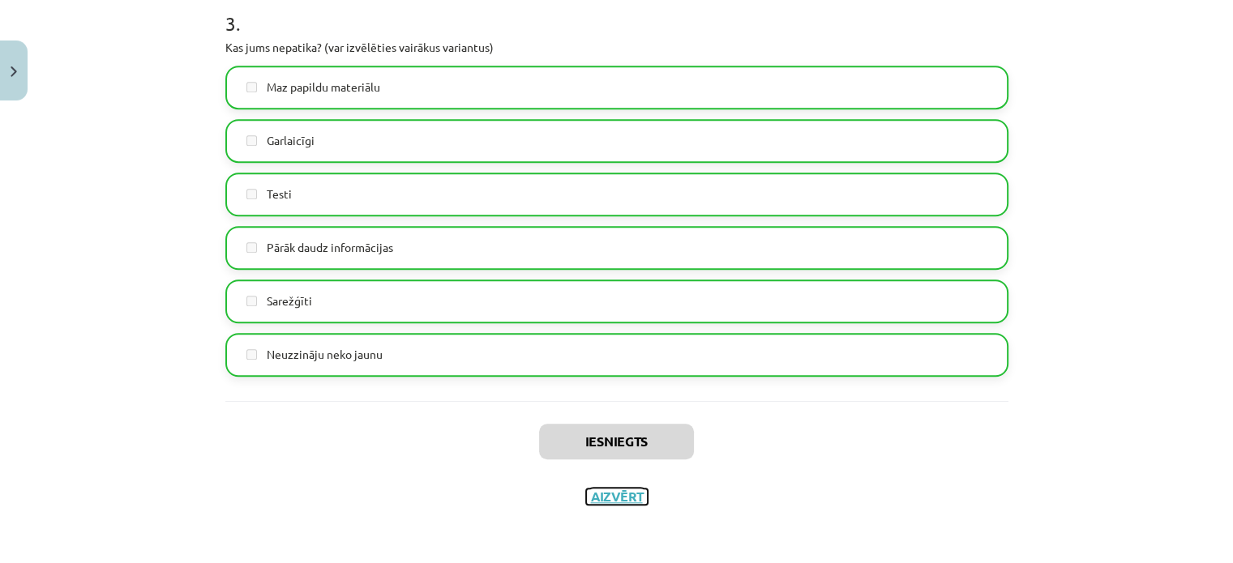
click at [617, 497] on button "Aizvērt" at bounding box center [617, 497] width 62 height 16
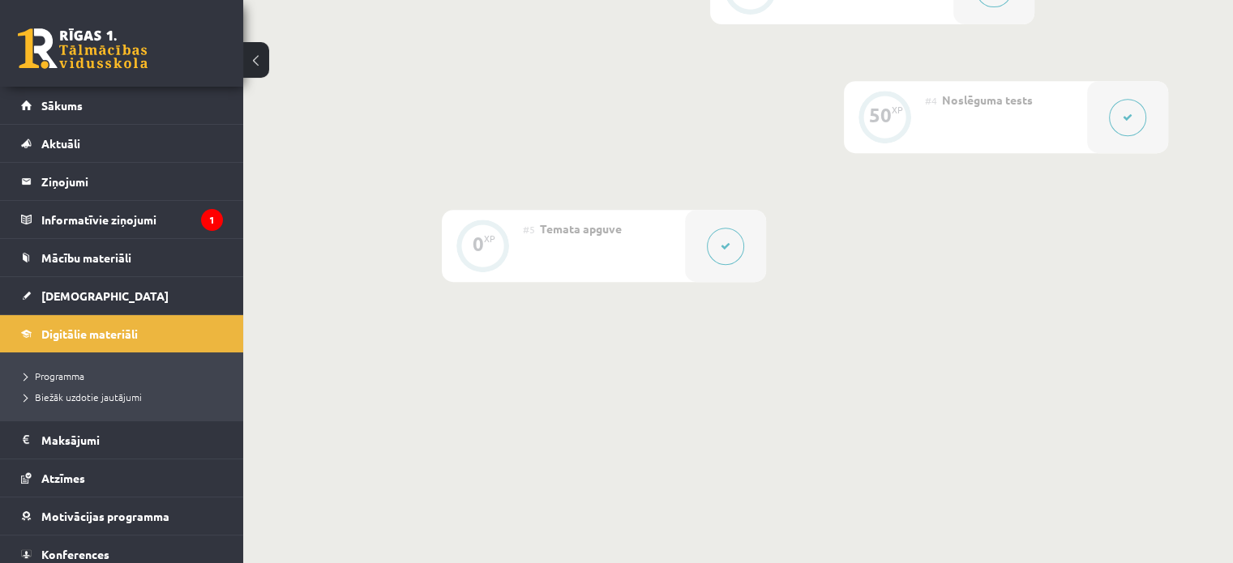
scroll to position [745, 0]
click at [94, 345] on link "Digitālie materiāli" at bounding box center [122, 333] width 202 height 37
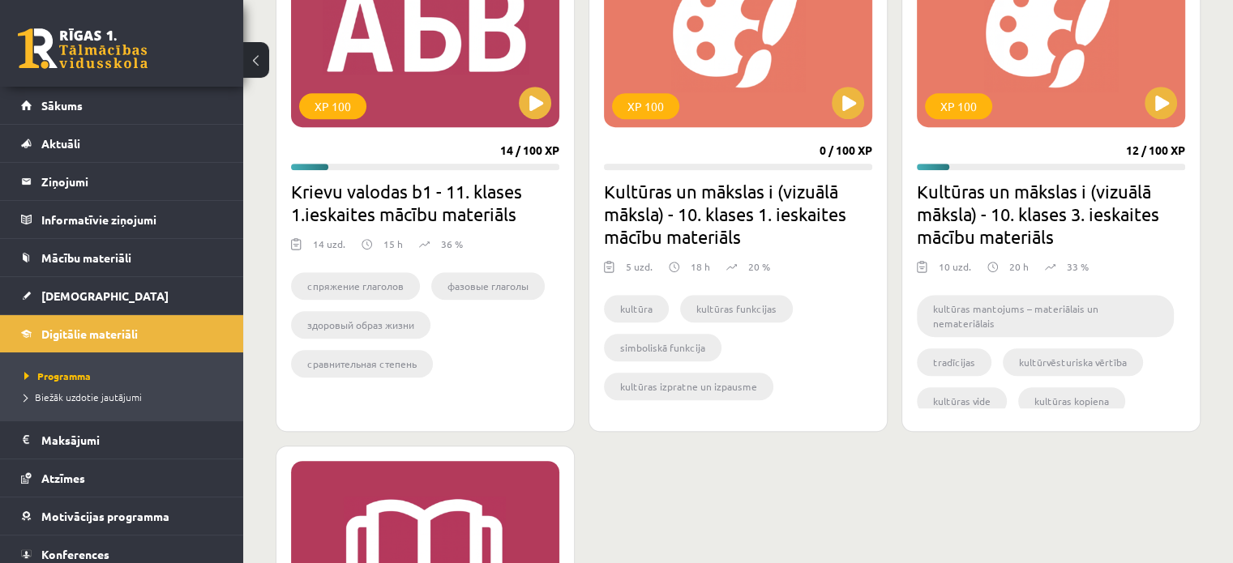
scroll to position [1073, 0]
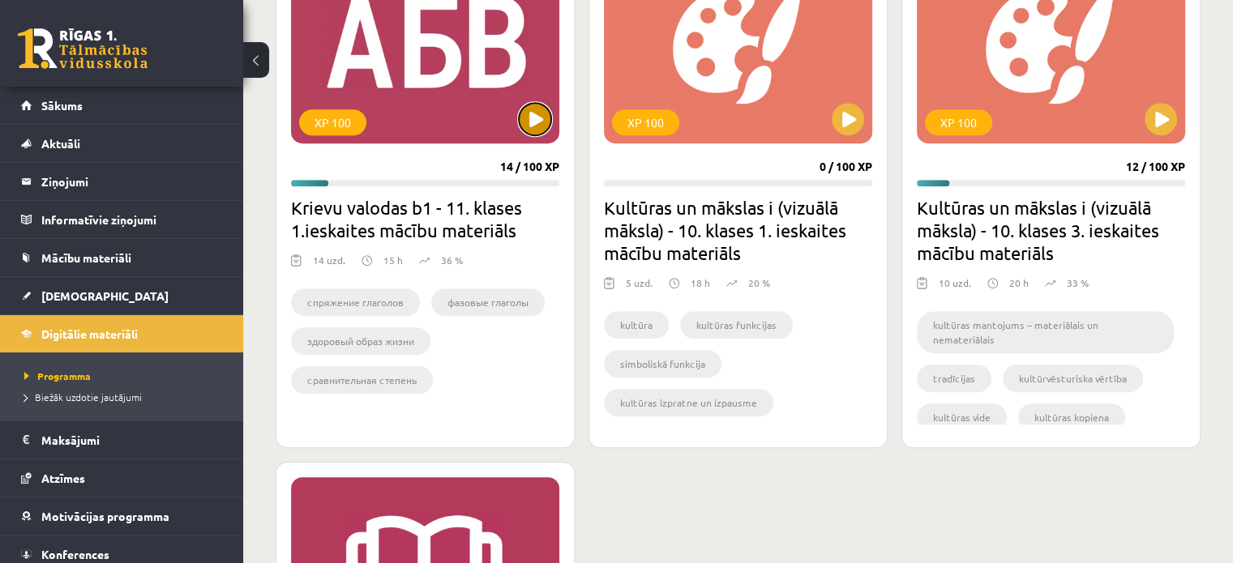
click at [547, 121] on button at bounding box center [535, 119] width 32 height 32
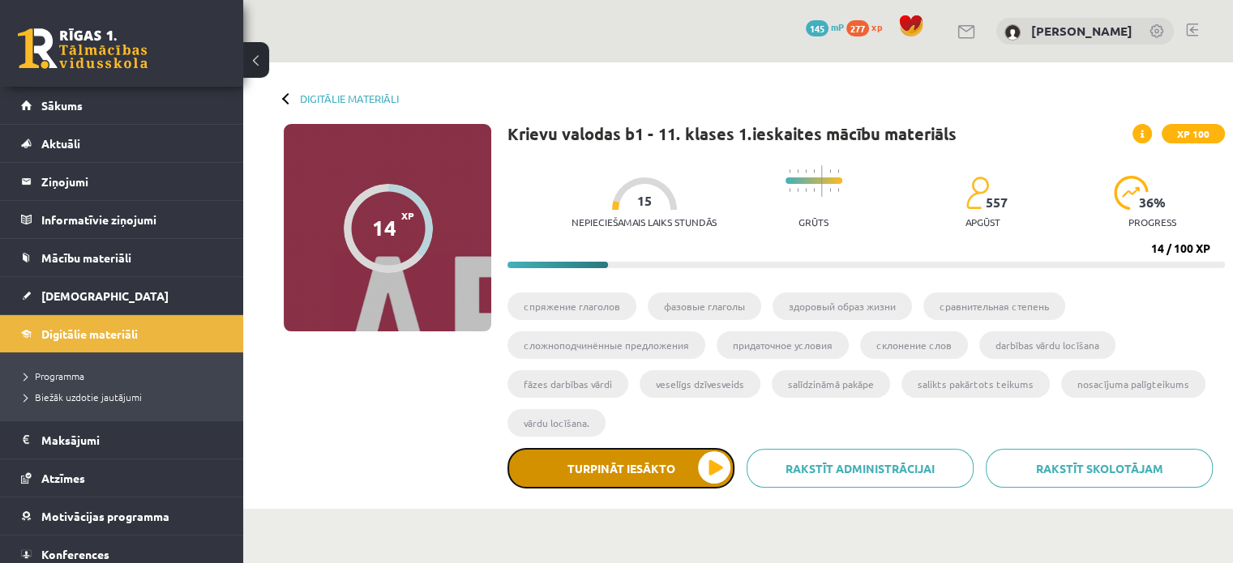
click at [704, 459] on button "Turpināt iesākto" at bounding box center [620, 468] width 227 height 41
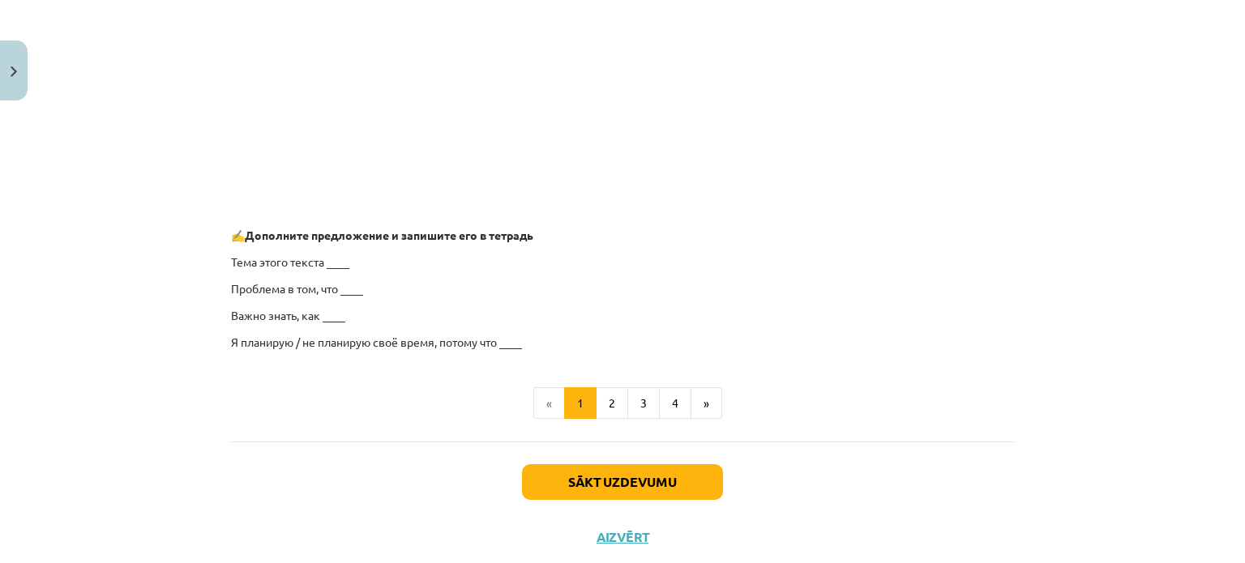
scroll to position [1277, 0]
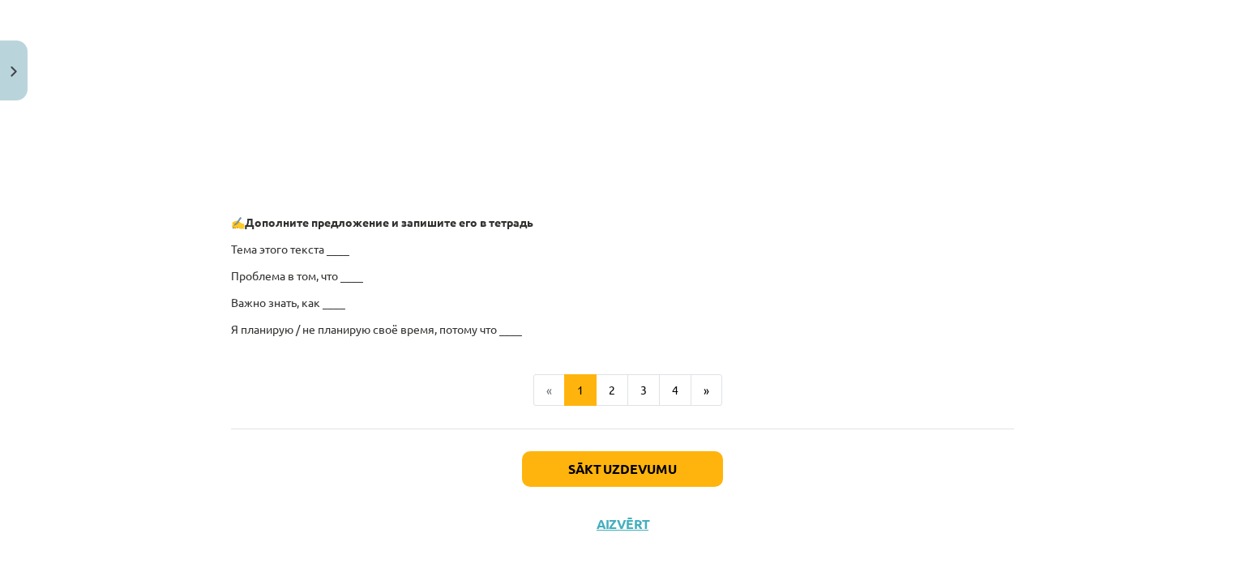
click at [327, 242] on p "Тема этого текста ____" at bounding box center [622, 249] width 783 height 17
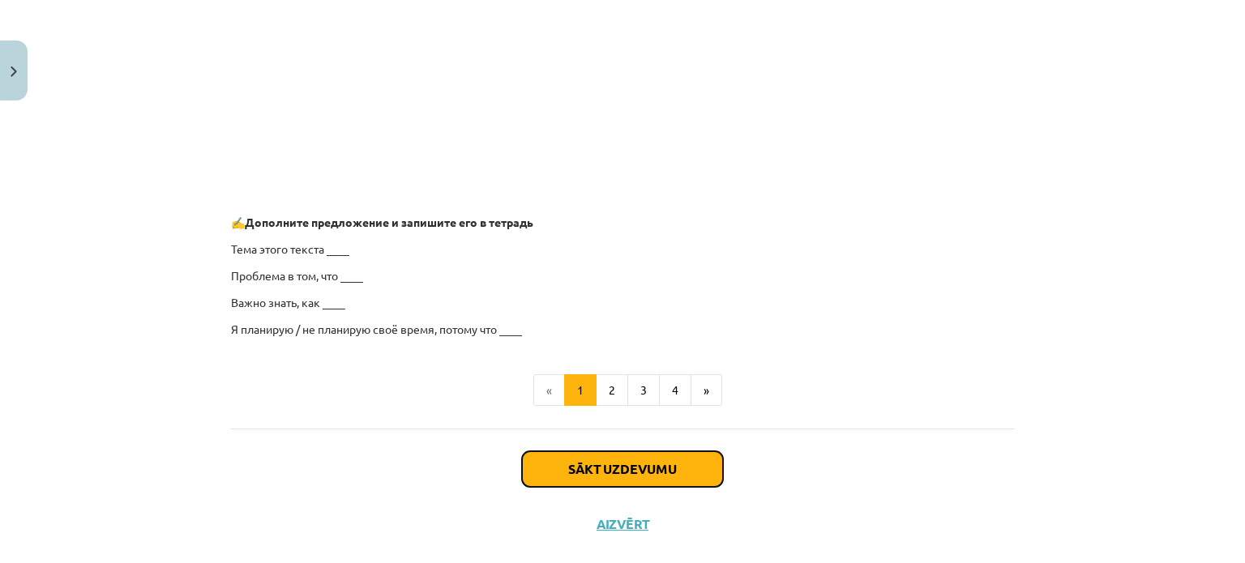
click at [652, 460] on button "Sākt uzdevumu" at bounding box center [622, 469] width 201 height 36
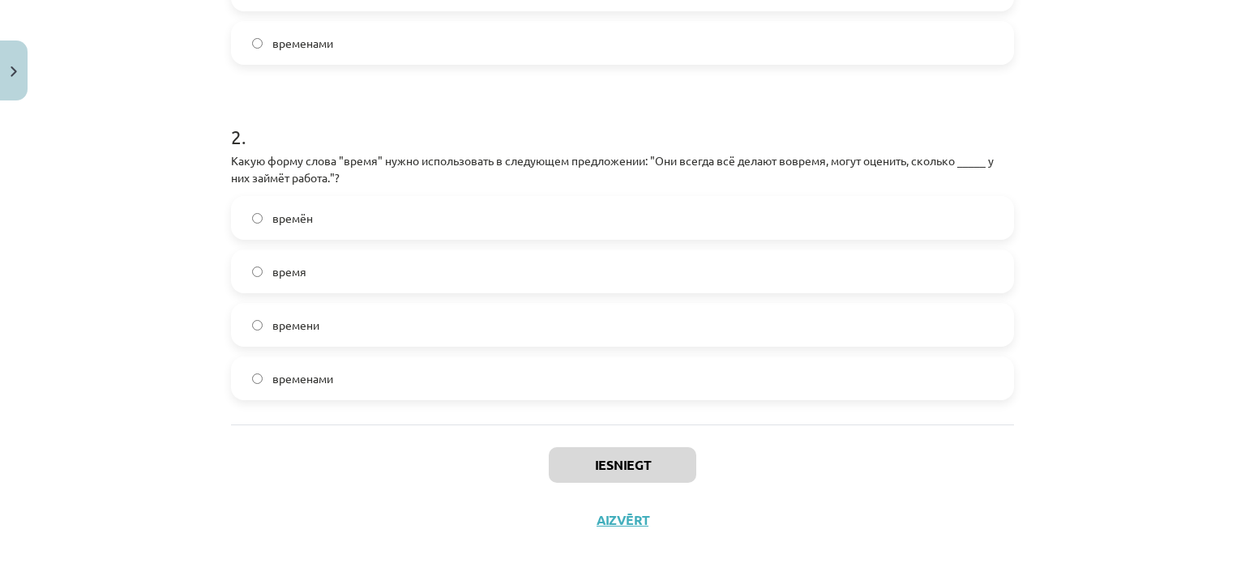
scroll to position [568, 0]
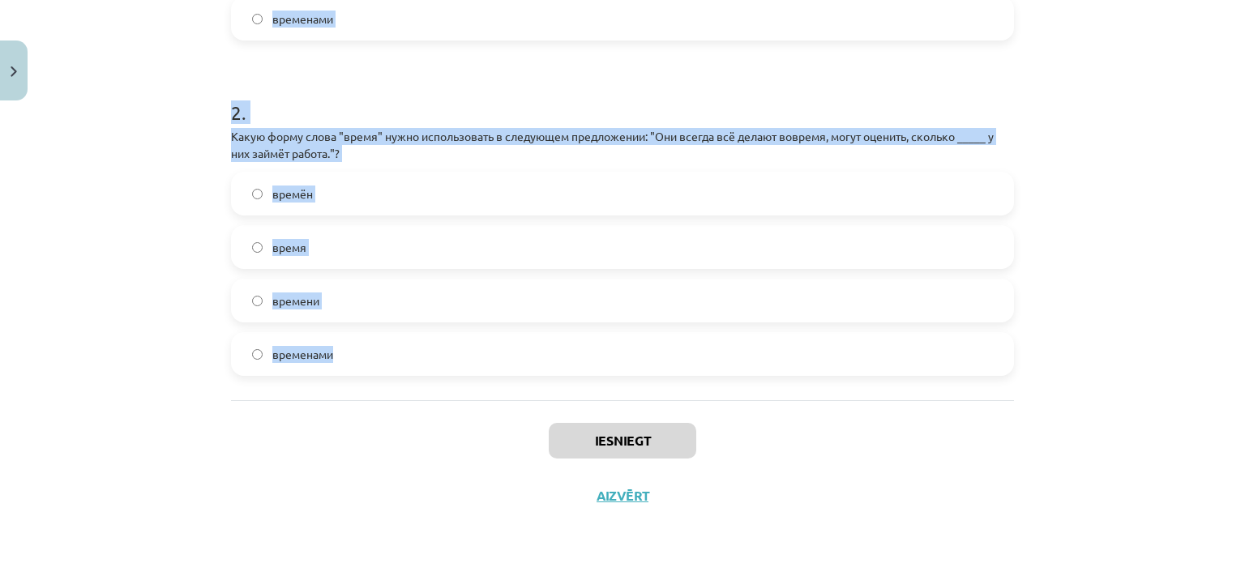
drag, startPoint x: 226, startPoint y: 252, endPoint x: 598, endPoint y: 396, distance: 398.8
click at [598, 396] on div "1 . Какую форму слова "время" нужно использовать в предложении: "Нужно заранее …" at bounding box center [622, 53] width 783 height 693
copy form "Какую форму слова "время" нужно использовать в предложении: "Нужно заранее реши…"
click at [175, 208] on div "Mācību tēma: Krievu valodas b1 - 11. klases 1.ieskaites mācību materiāls #6 ⏳ §…" at bounding box center [622, 281] width 1245 height 563
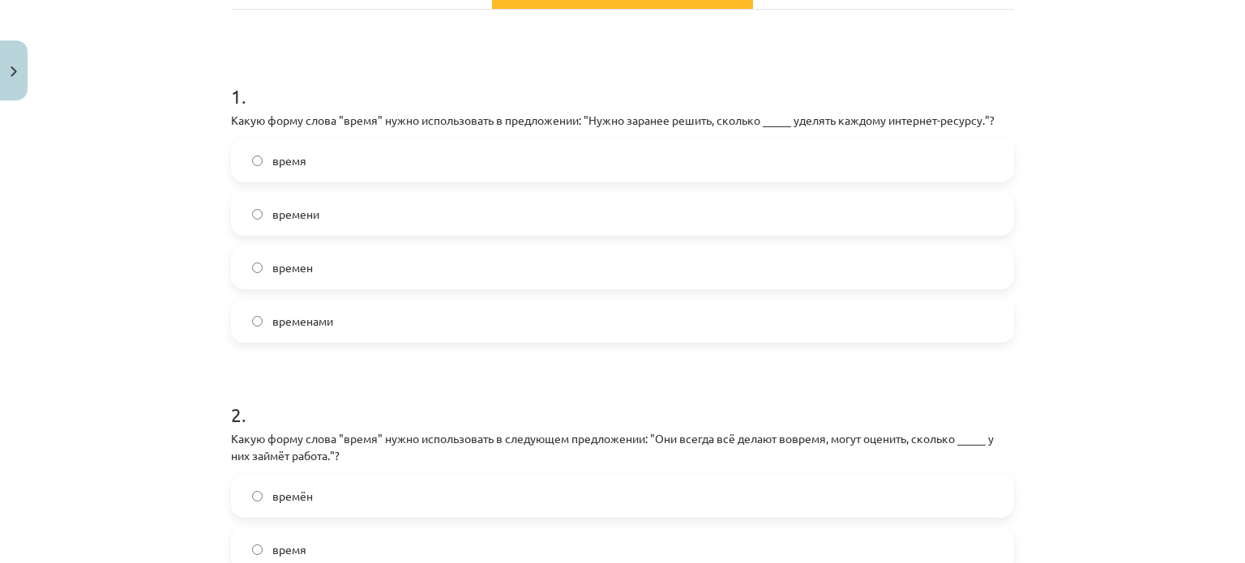
scroll to position [258, 0]
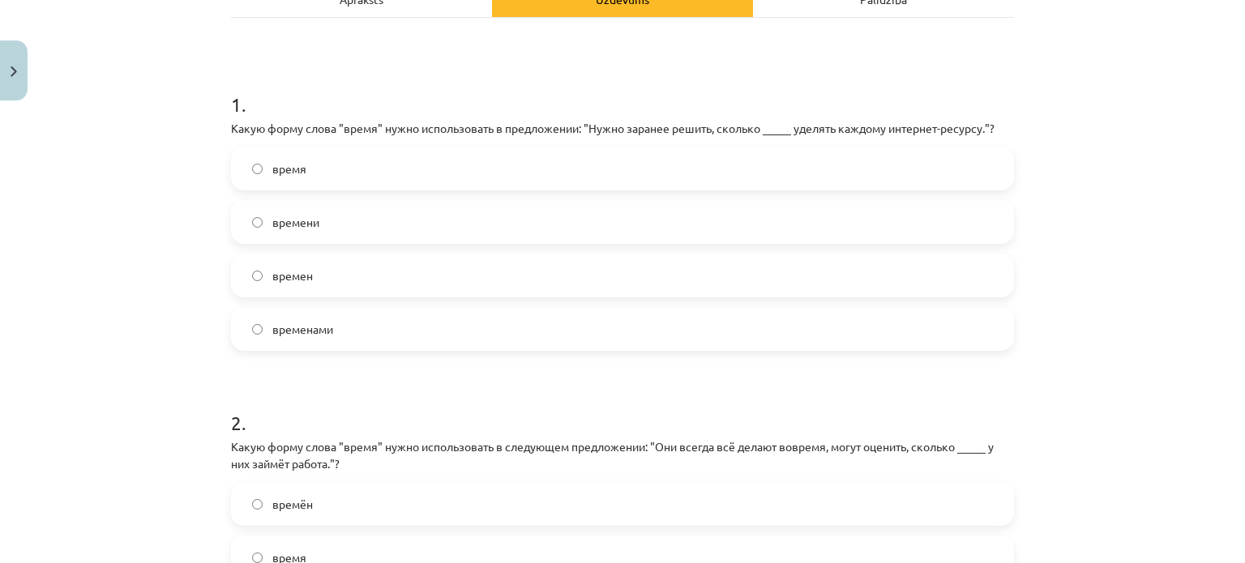
click at [336, 223] on label "времени" at bounding box center [623, 222] width 780 height 41
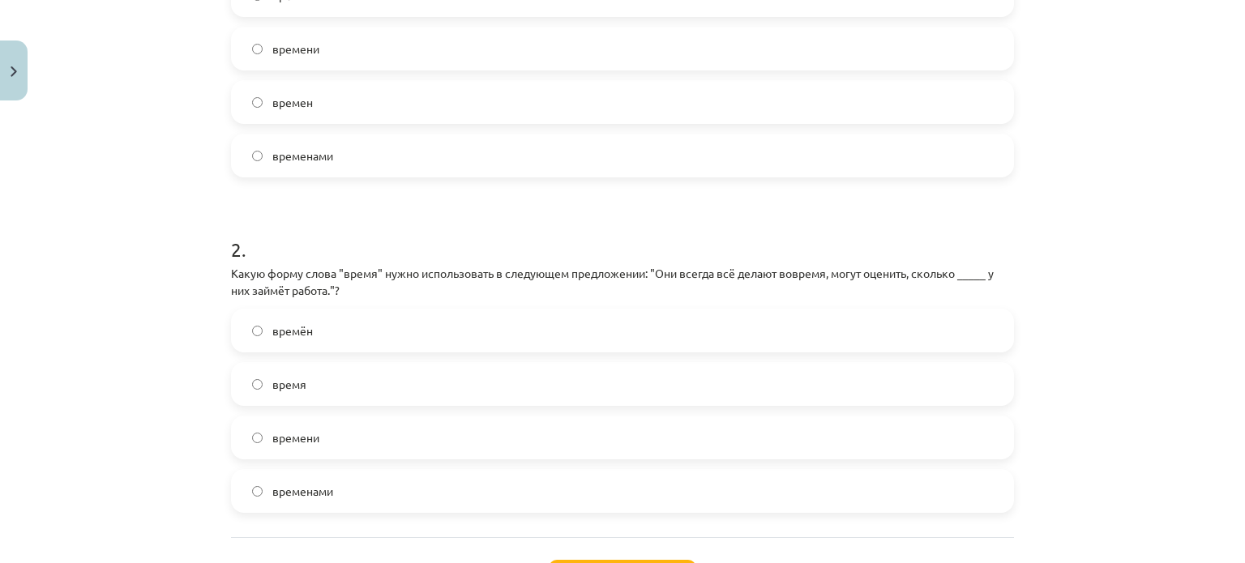
scroll to position [536, 0]
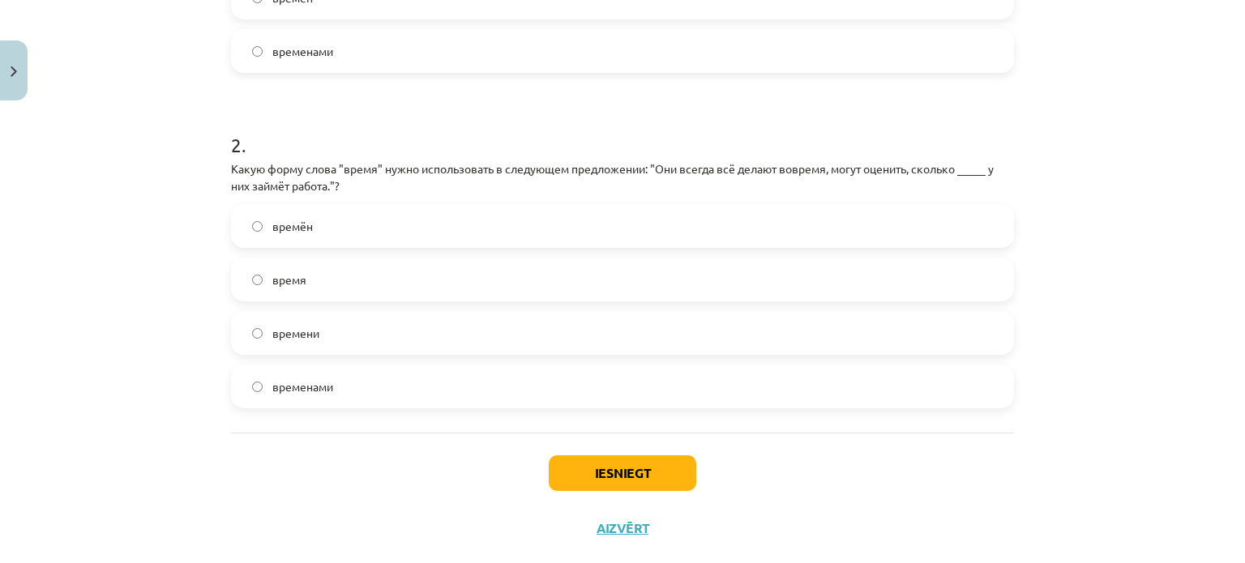
click at [327, 330] on label "времени" at bounding box center [623, 333] width 780 height 41
click at [621, 477] on button "Iesniegt" at bounding box center [623, 474] width 148 height 36
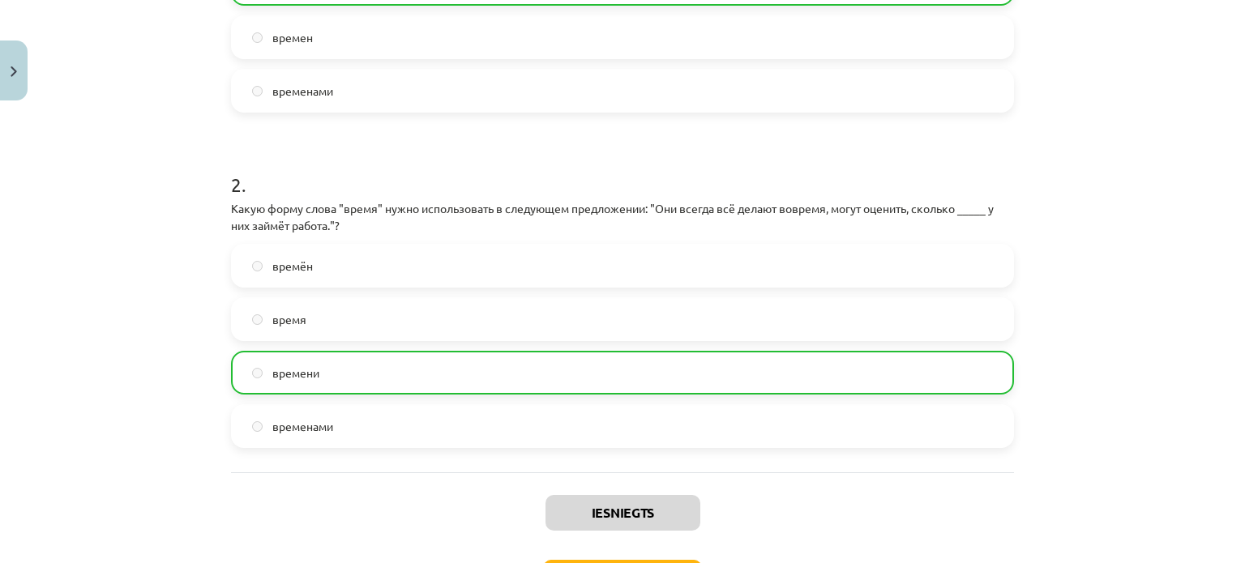
scroll to position [619, 0]
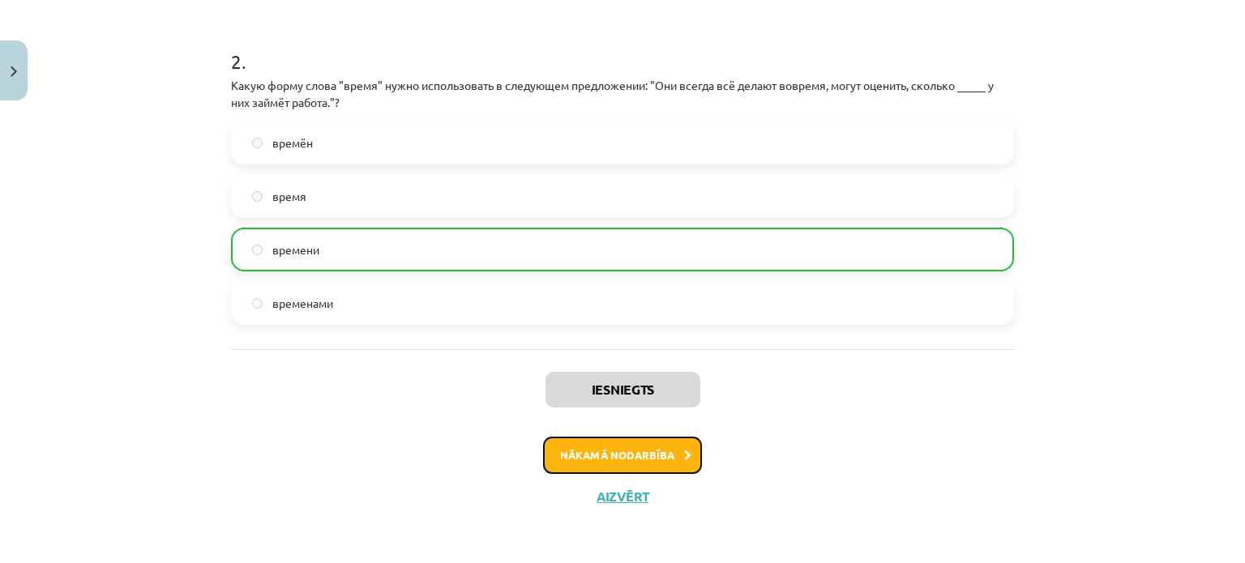
click at [633, 459] on button "Nākamā nodarbība" at bounding box center [622, 455] width 159 height 37
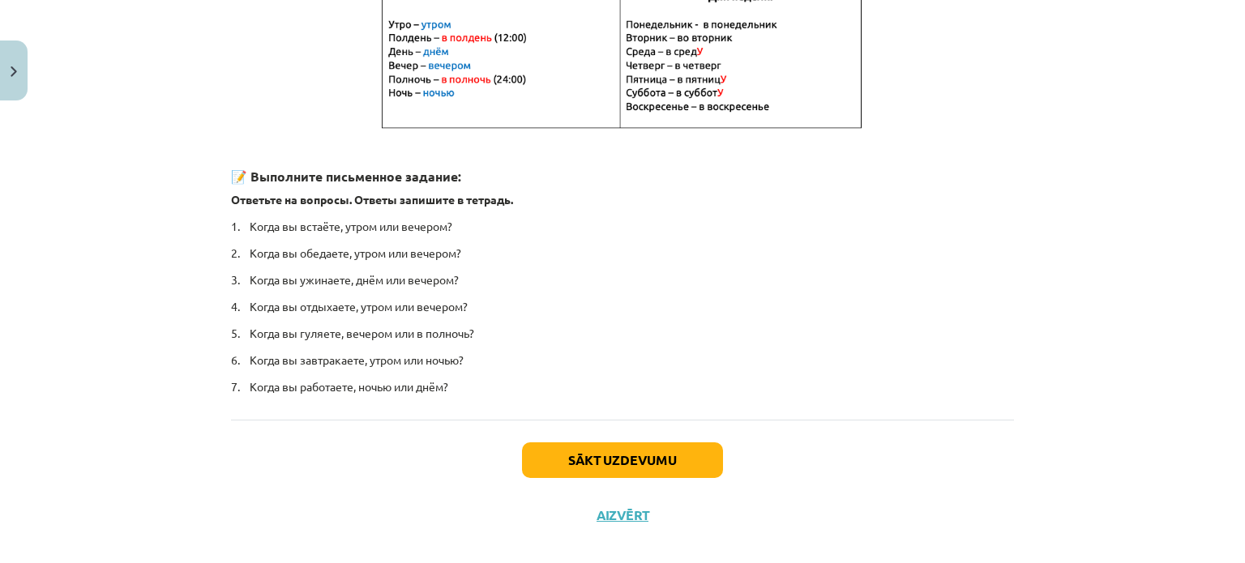
scroll to position [384, 0]
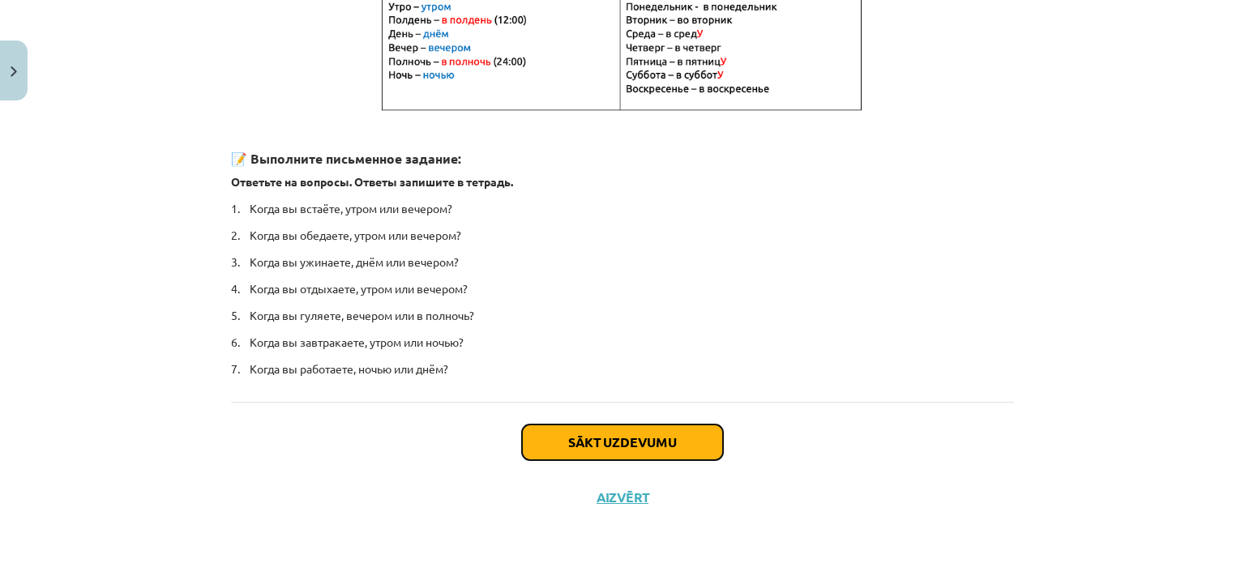
click at [667, 446] on button "Sākt uzdevumu" at bounding box center [622, 443] width 201 height 36
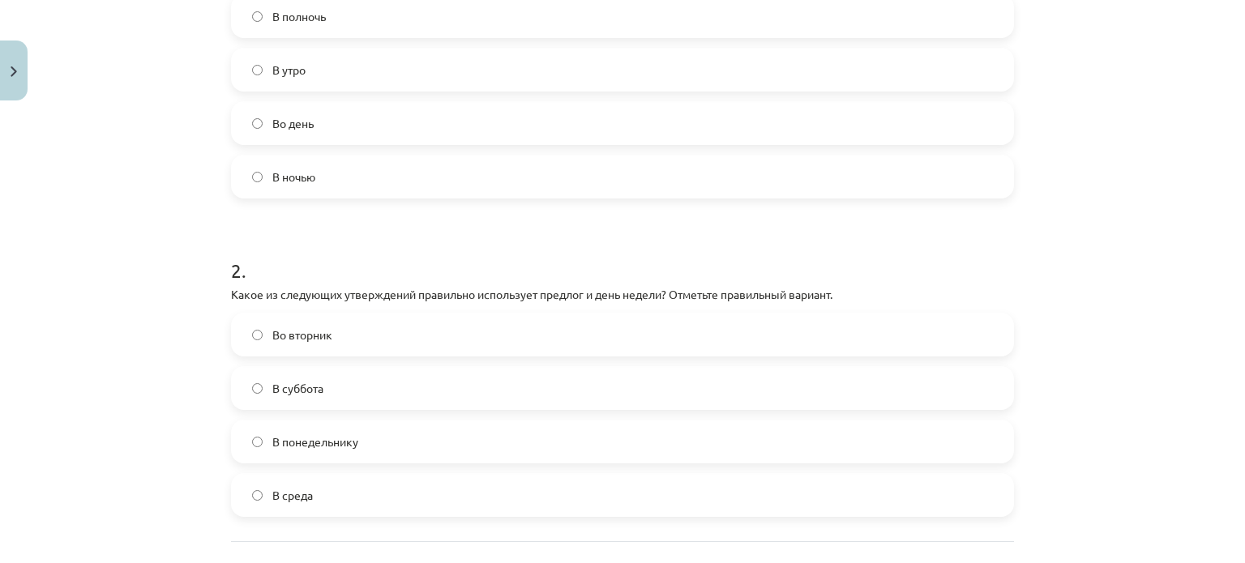
scroll to position [551, 0]
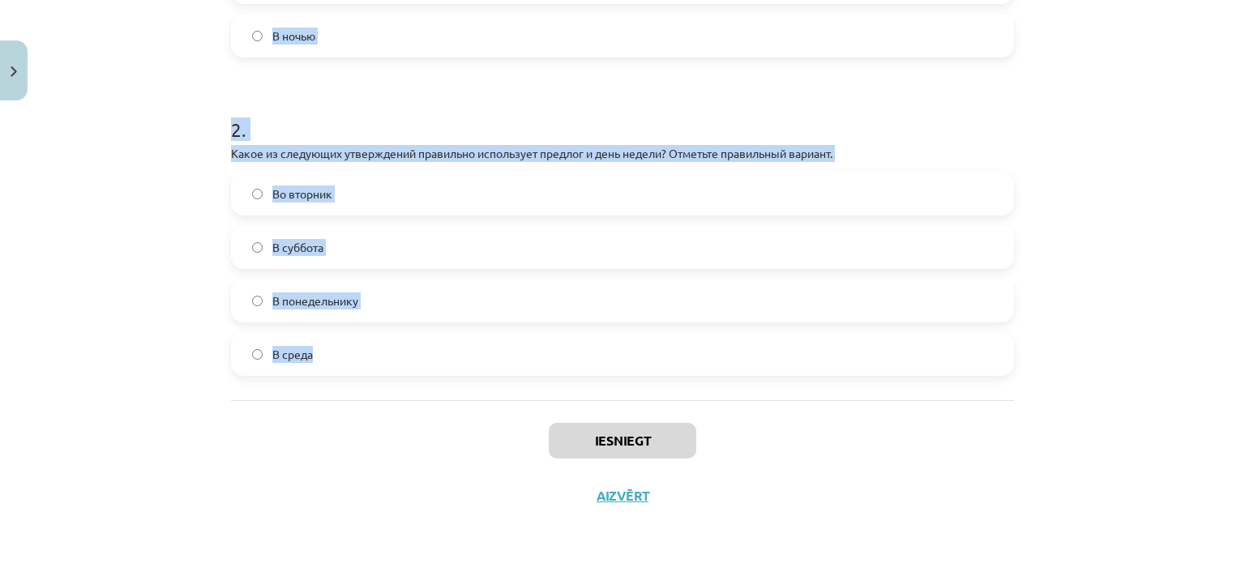
drag, startPoint x: 216, startPoint y: 310, endPoint x: 574, endPoint y: 396, distance: 367.6
click at [574, 396] on div "4 XP Saņemsi Grūts 557 pilda Apraksts Uzdevums Palīdzība 1 . Какое из следующих…" at bounding box center [622, 40] width 802 height 967
copy form "Какое из следующих словосочетаний правильно использует предлог и время суток? О…"
click at [103, 149] on div "Mācību tēma: Krievu valodas b1 - 11. klases 1.ieskaites mācību materiāls #7 📅 §…" at bounding box center [622, 281] width 1245 height 563
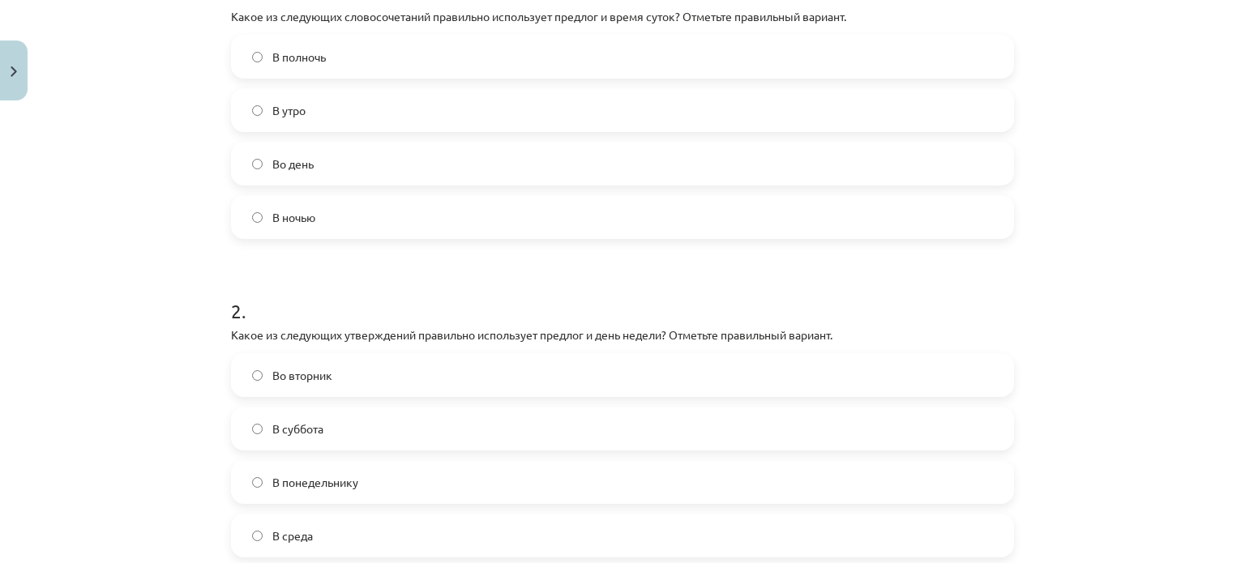
scroll to position [276, 0]
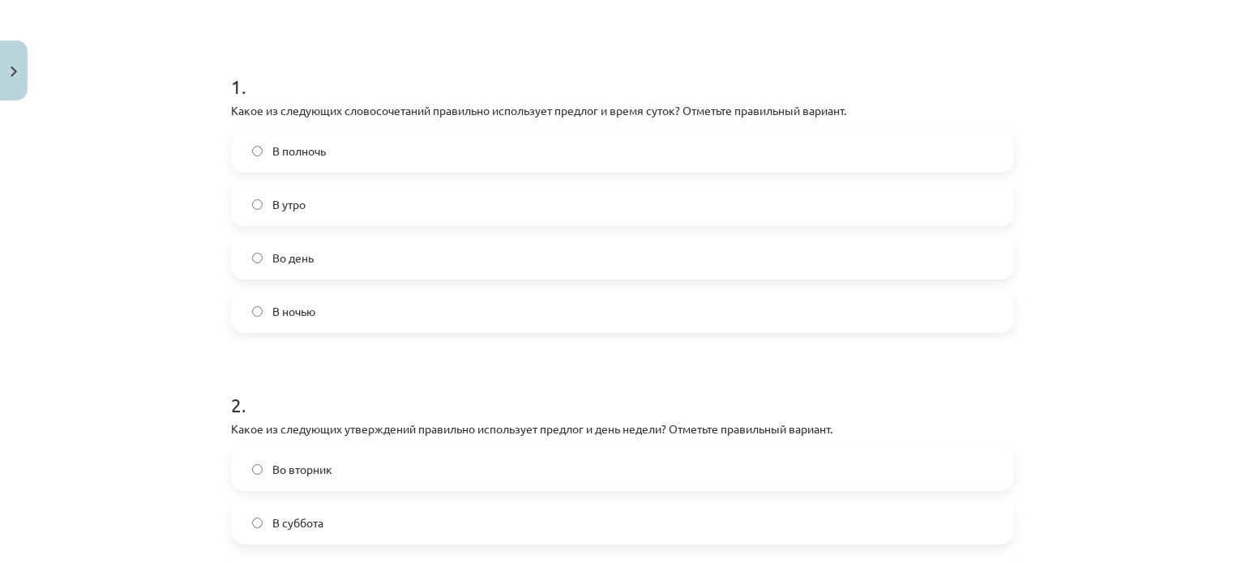
click at [374, 158] on label "В полночь" at bounding box center [623, 151] width 780 height 41
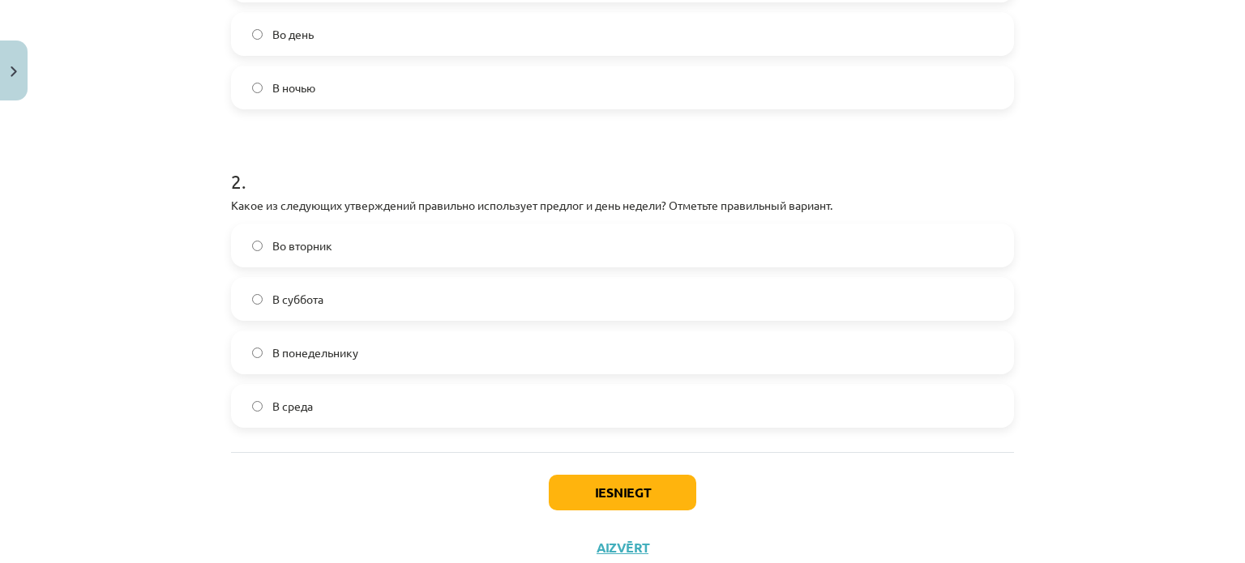
scroll to position [503, 0]
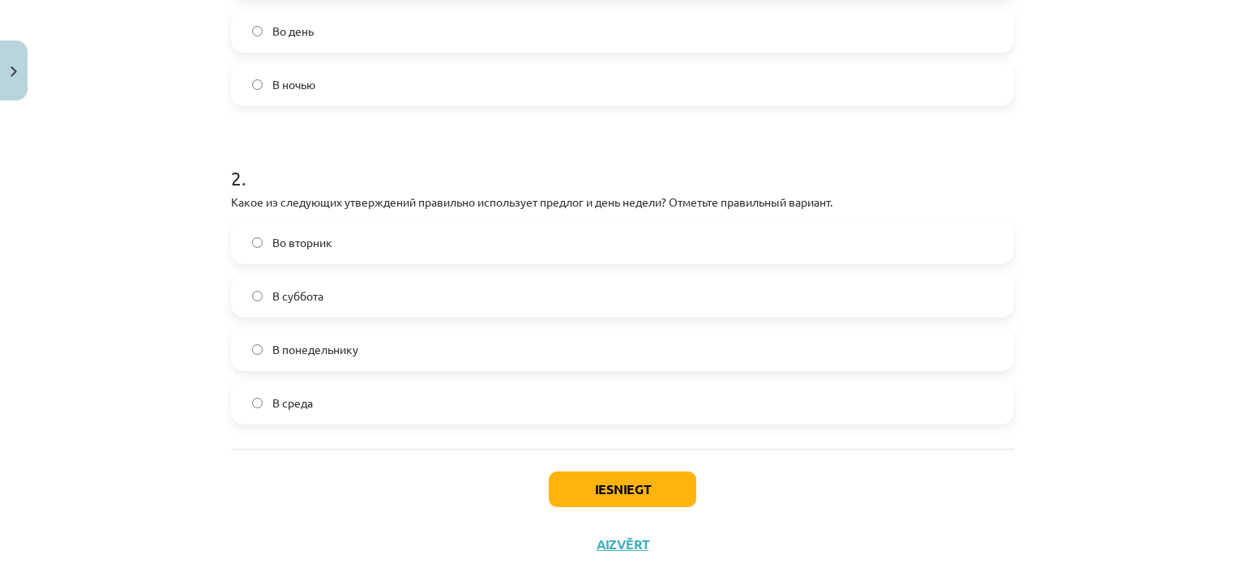
click at [391, 349] on label "В понедельнику" at bounding box center [623, 349] width 780 height 41
click at [580, 473] on button "Iesniegt" at bounding box center [623, 490] width 148 height 36
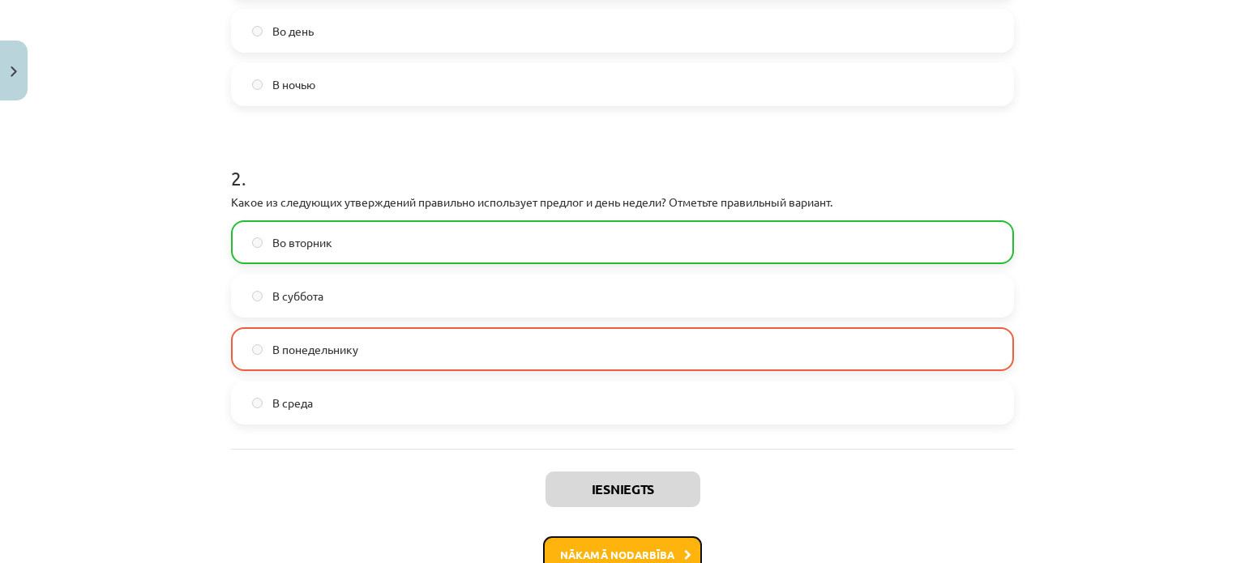
click at [588, 537] on button "Nākamā nodarbība" at bounding box center [622, 555] width 159 height 37
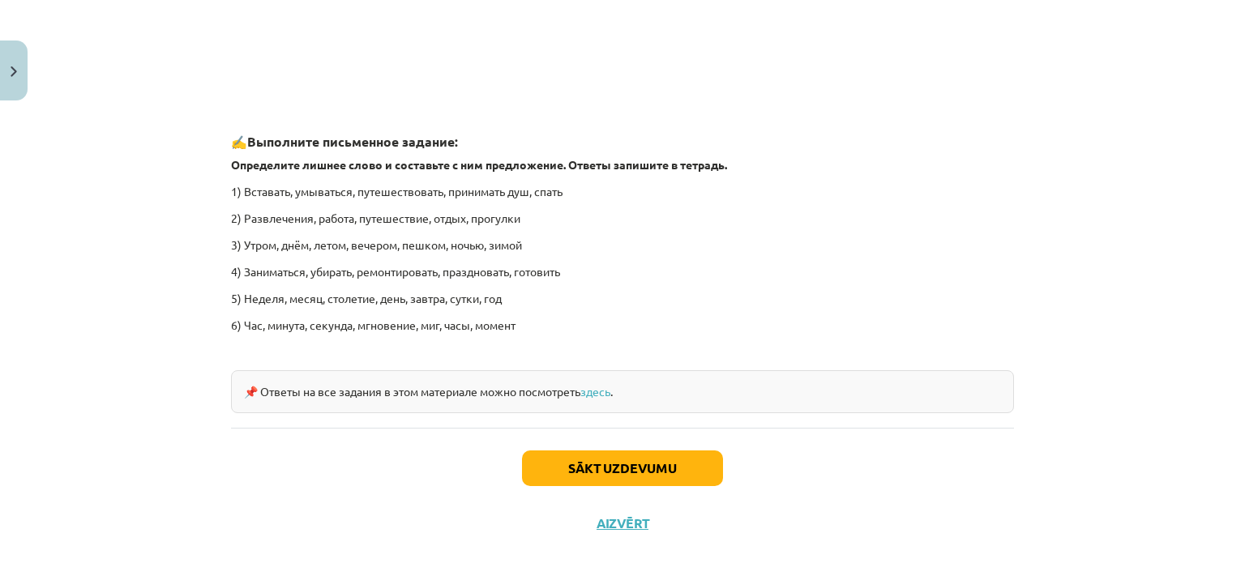
scroll to position [2462, 0]
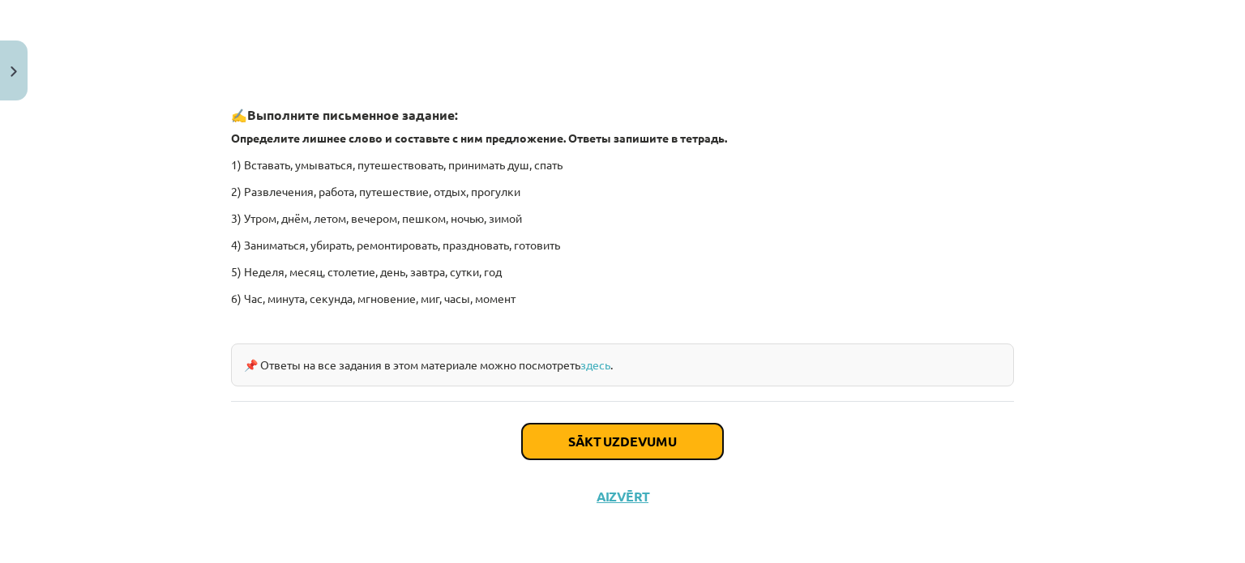
click at [587, 430] on button "Sākt uzdevumu" at bounding box center [622, 442] width 201 height 36
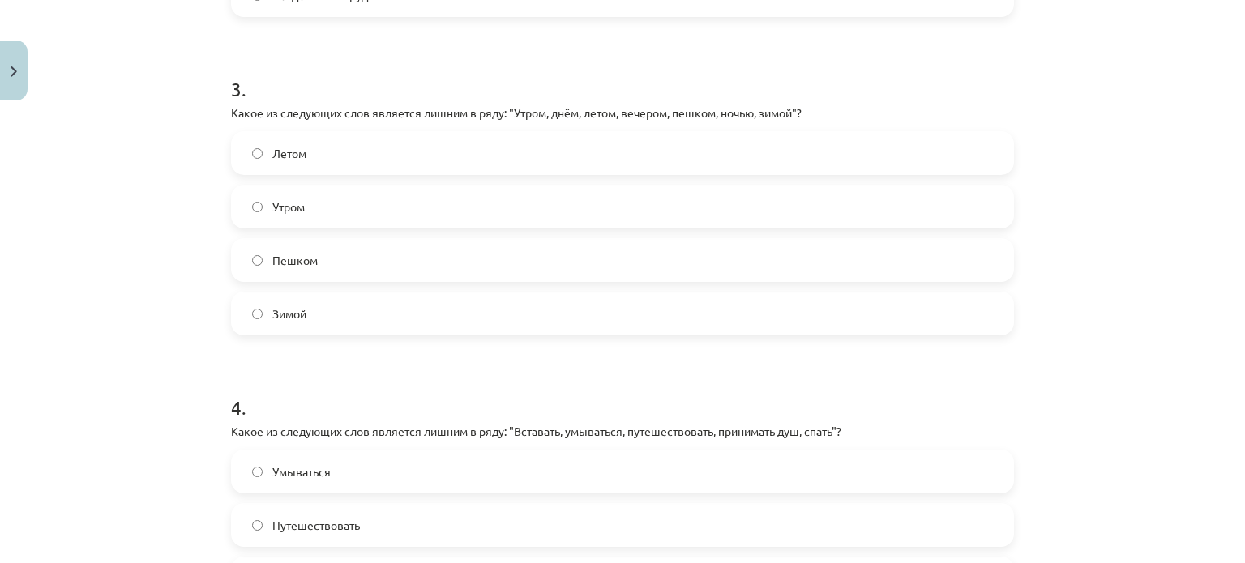
scroll to position [1135, 0]
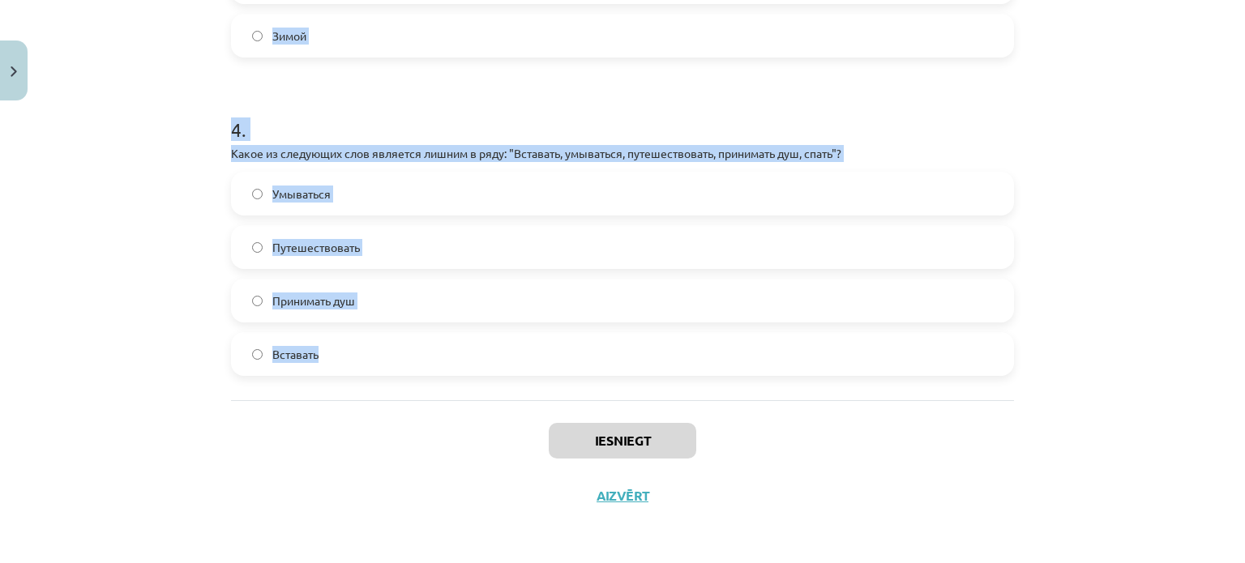
drag, startPoint x: 221, startPoint y: 343, endPoint x: 497, endPoint y: 388, distance: 279.3
copy form "Какие из следующих пар слов являются антонимами? Рано - поздно Начинаться - зак…"
click at [162, 178] on div "Mācību tēma: Krievu valodas b1 - 11. klases 1.ieskaites mācību materiāls #8 ⏰ §…" at bounding box center [622, 281] width 1245 height 563
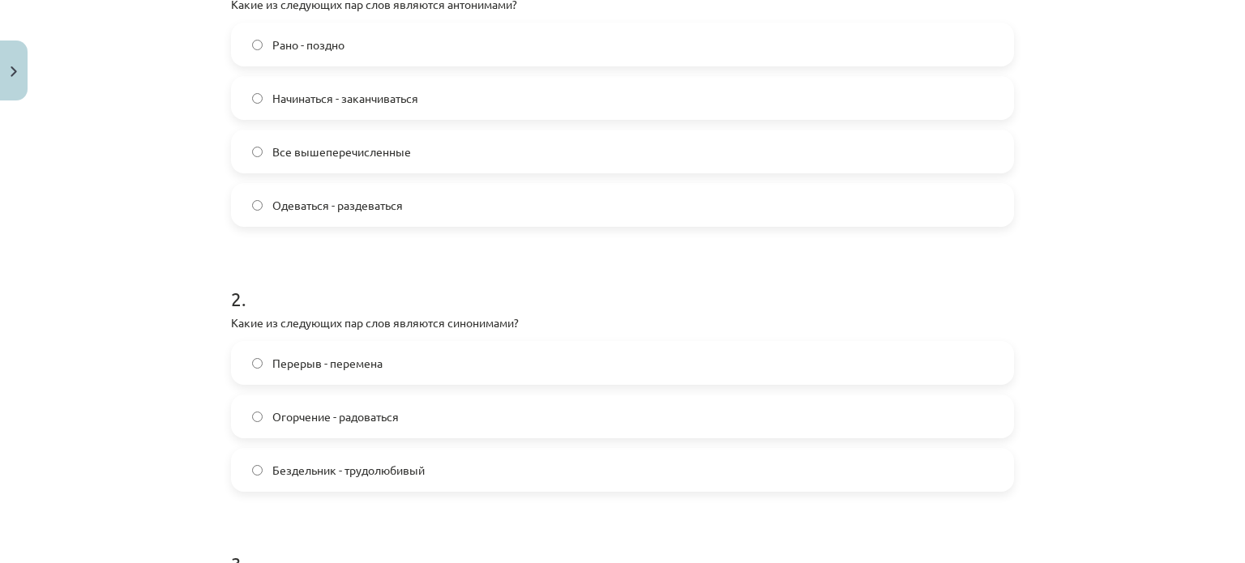
scroll to position [381, 0]
click at [318, 62] on label "Рано - поздно" at bounding box center [623, 45] width 780 height 41
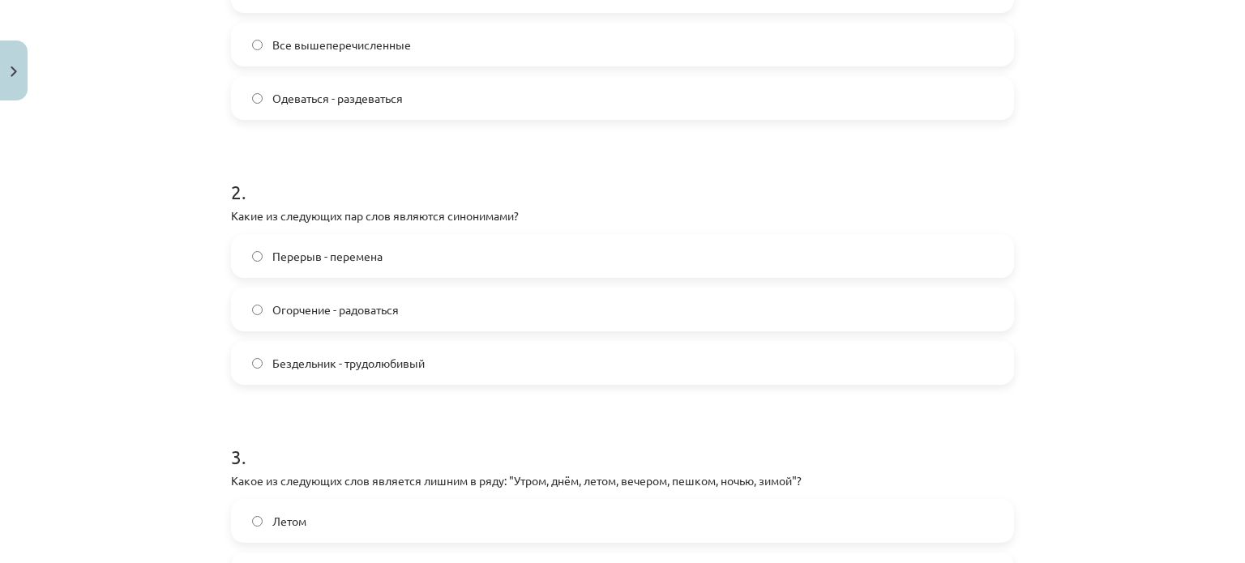
scroll to position [527, 0]
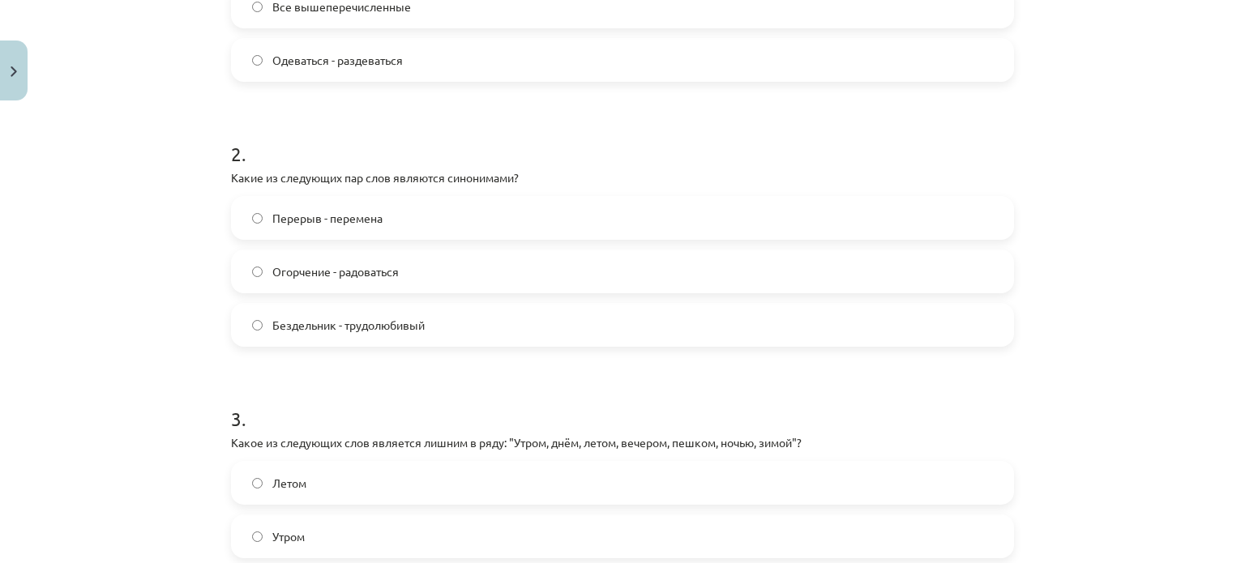
click at [296, 257] on label "Огорчение - радоваться" at bounding box center [623, 271] width 780 height 41
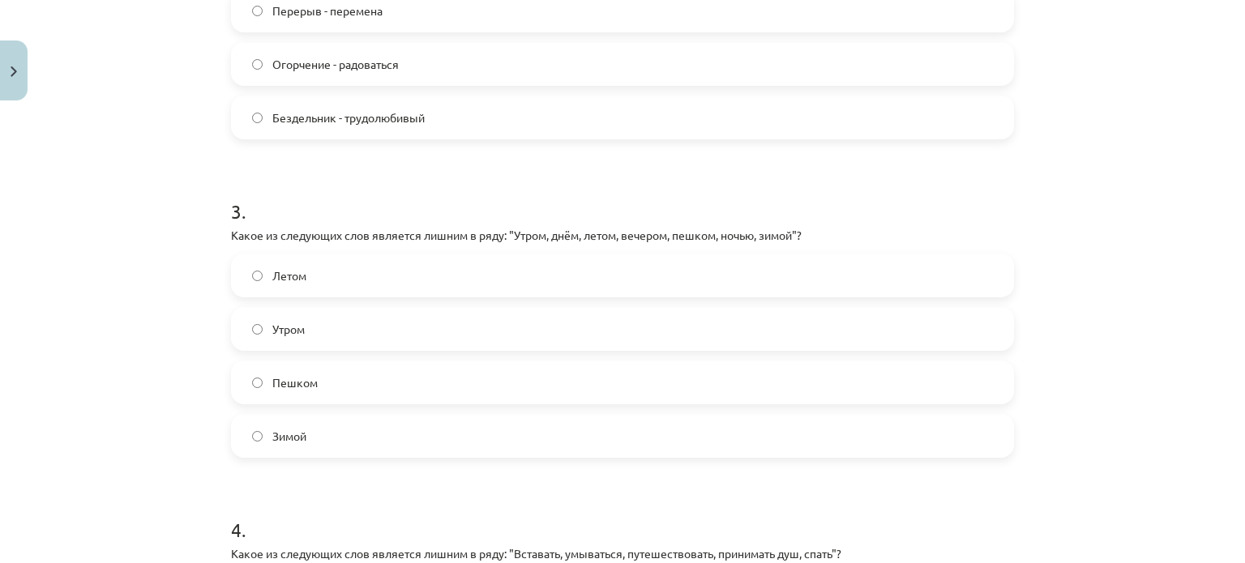
scroll to position [783, 0]
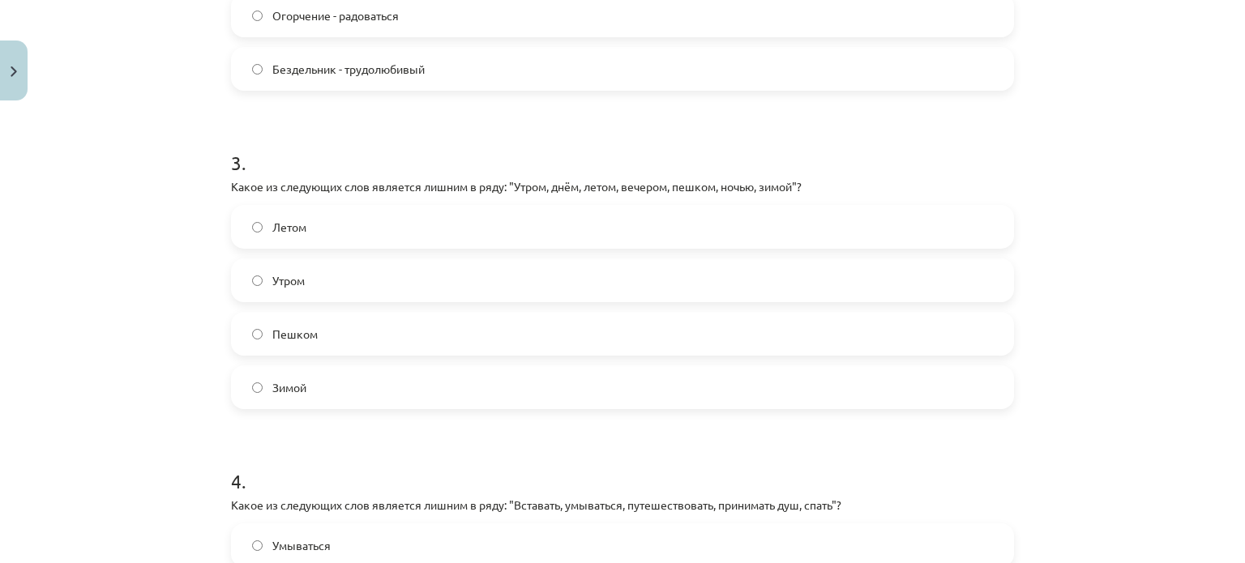
click at [301, 332] on span "Пешком" at bounding box center [294, 334] width 45 height 17
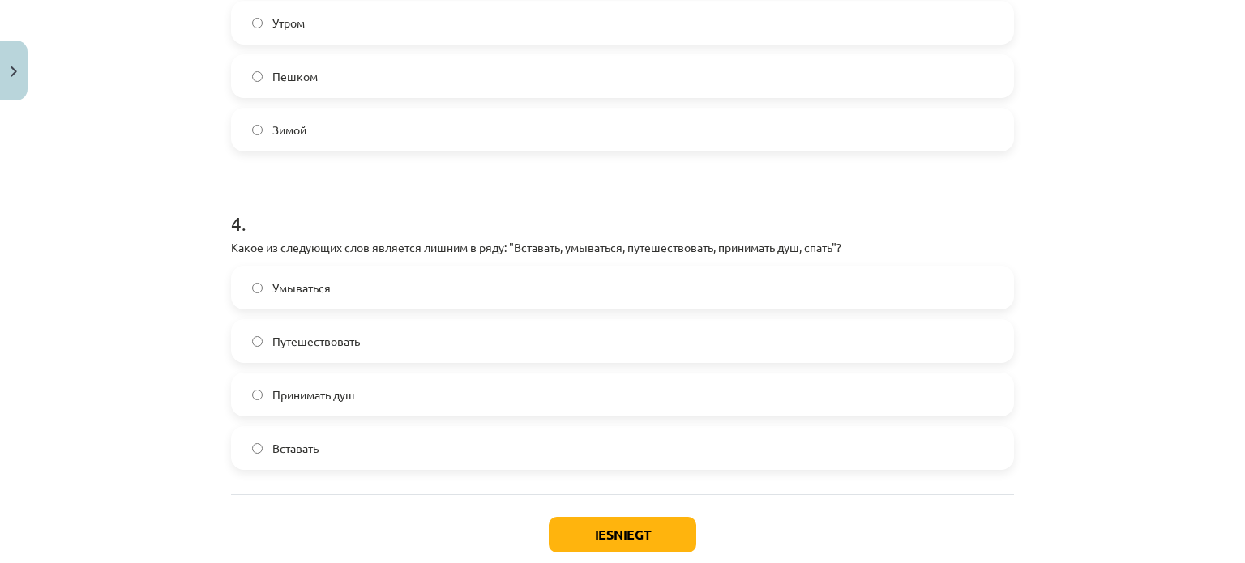
scroll to position [1135, 0]
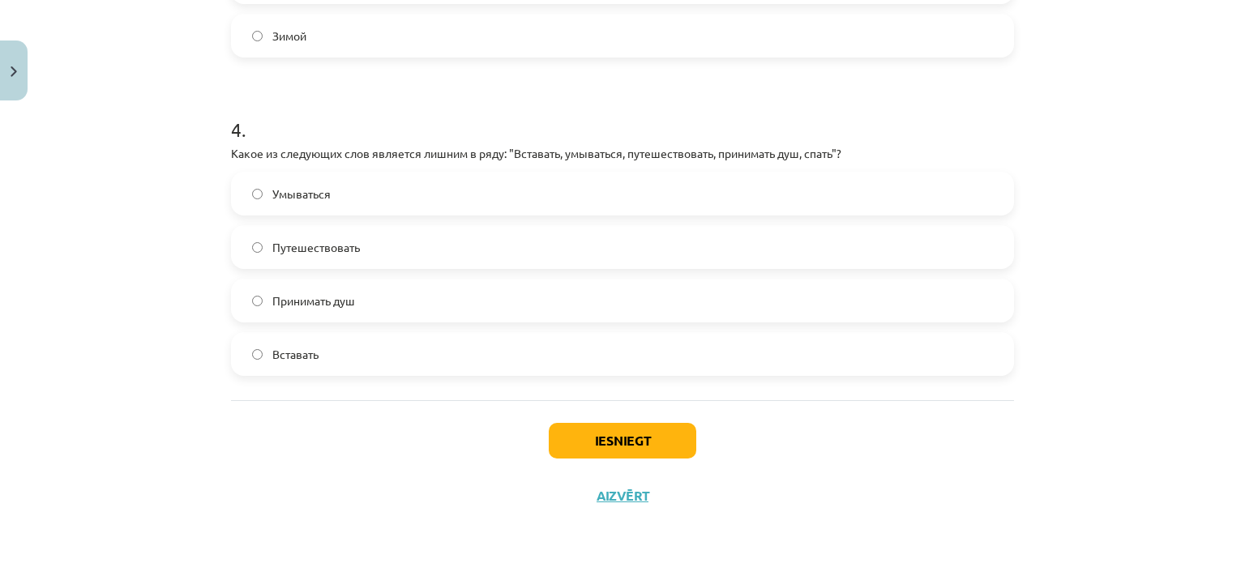
click at [340, 265] on label "Путешествовать" at bounding box center [623, 247] width 780 height 41
click at [549, 439] on button "Iesniegt" at bounding box center [623, 441] width 148 height 36
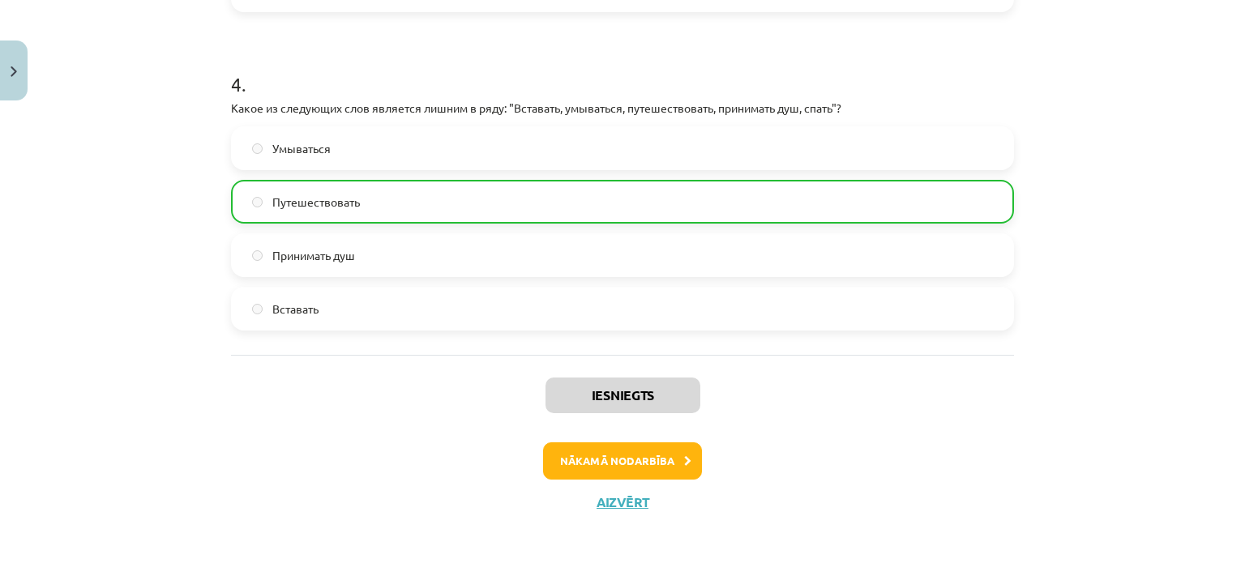
scroll to position [1186, 0]
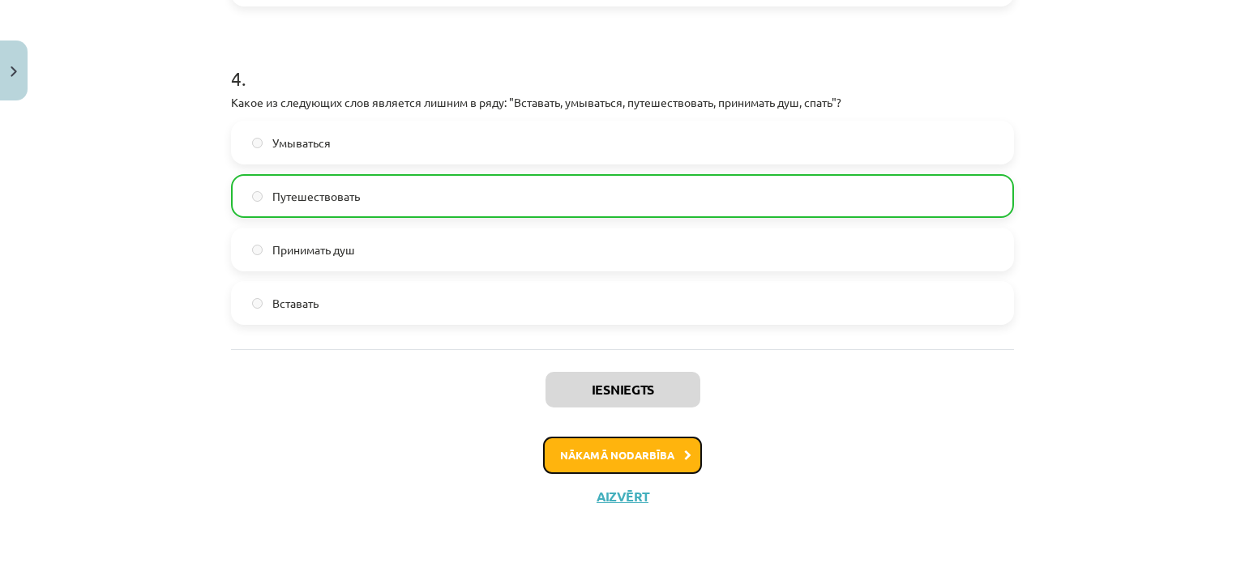
click at [642, 461] on button "Nākamā nodarbība" at bounding box center [622, 455] width 159 height 37
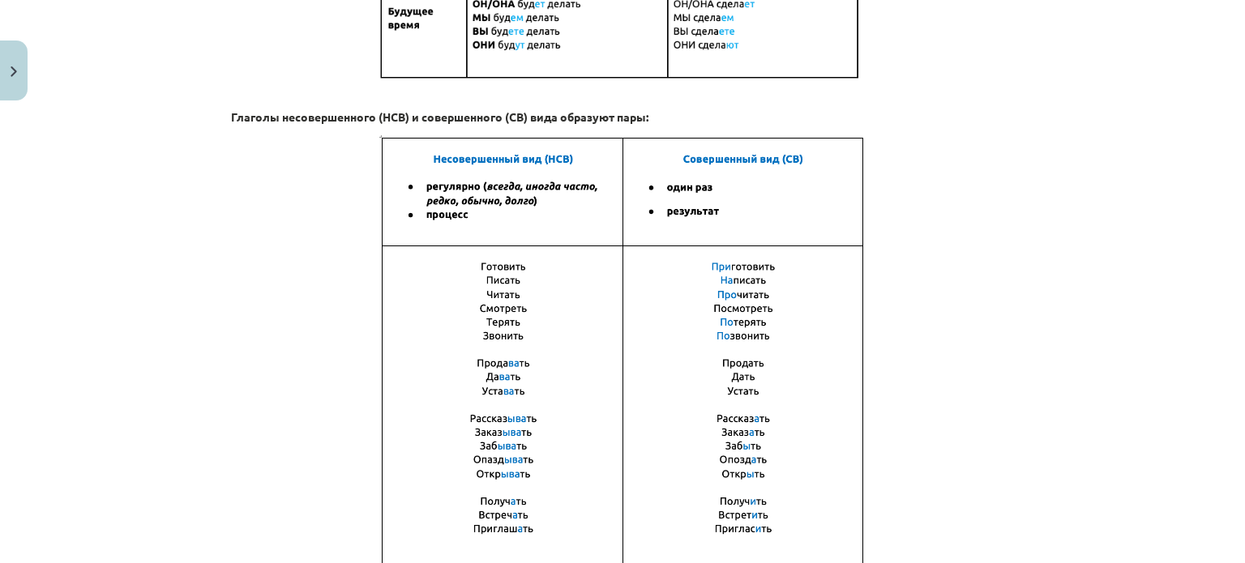
scroll to position [1177, 0]
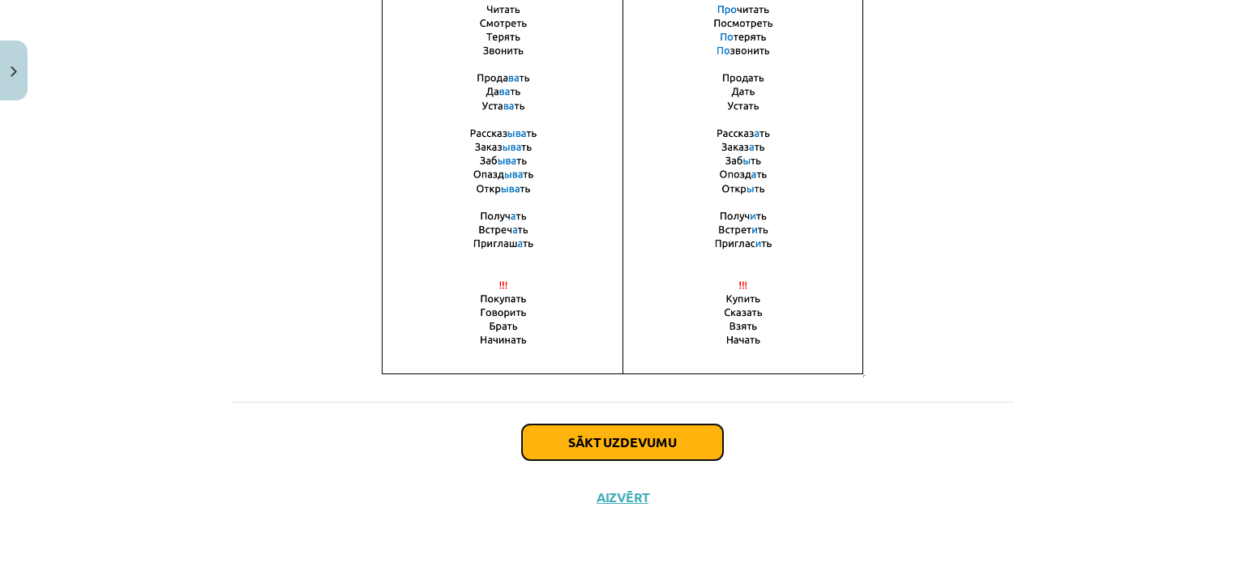
click at [639, 445] on button "Sākt uzdevumu" at bounding box center [622, 443] width 201 height 36
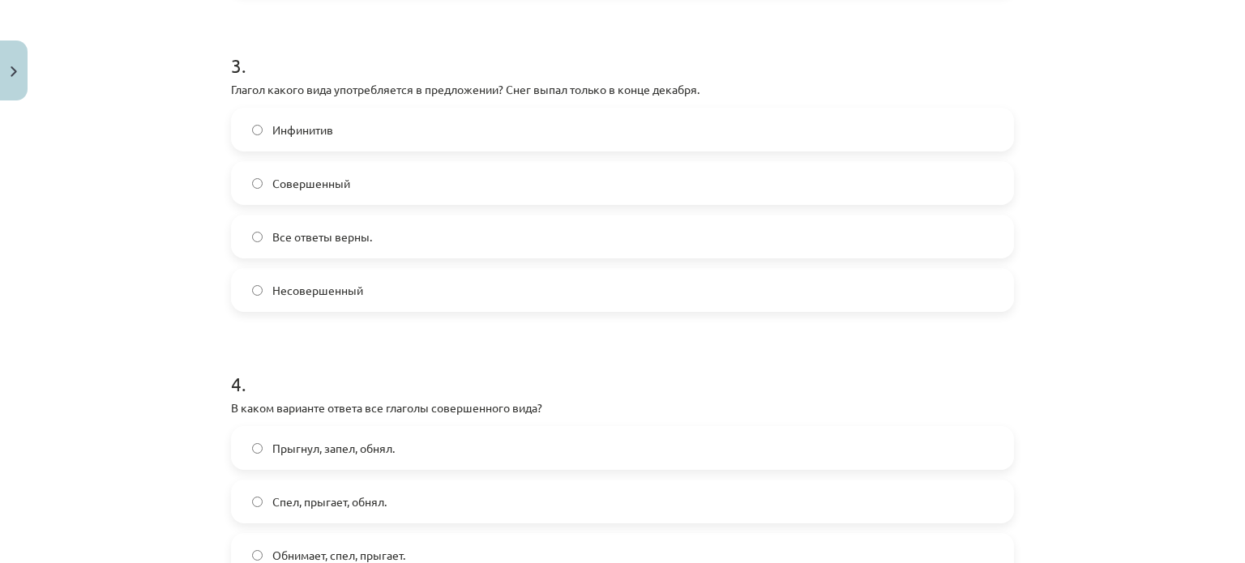
scroll to position [1188, 0]
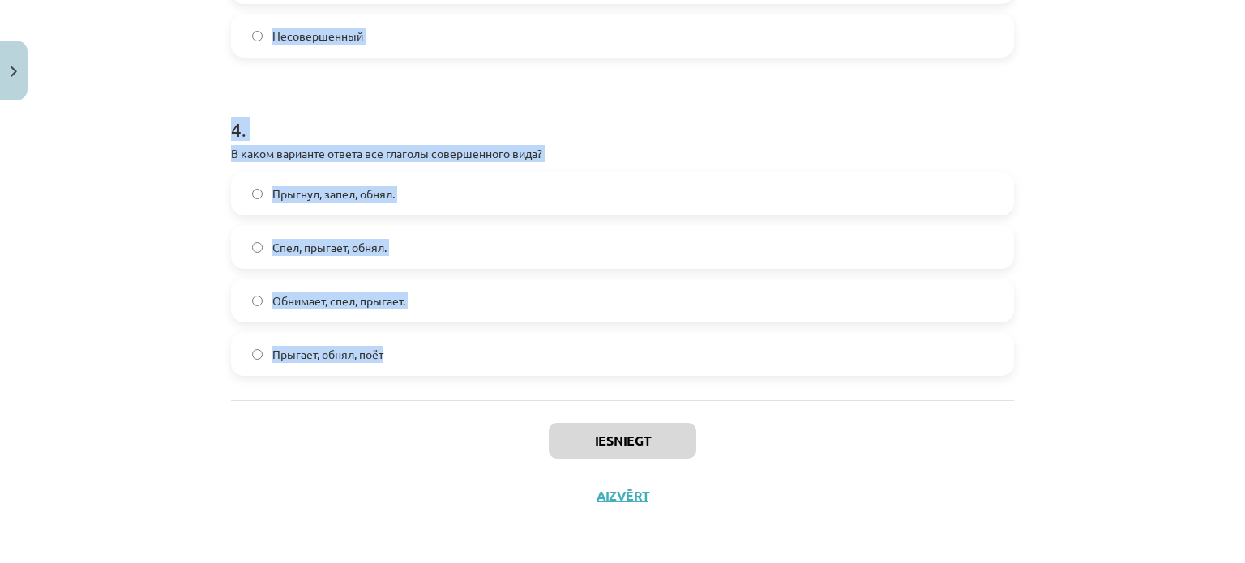
drag, startPoint x: 220, startPoint y: 220, endPoint x: 511, endPoint y: 366, distance: 325.5
copy form "В каком варианте ответа все глаголы несовершенного вида? Бежит, читает, вышел. …"
click at [259, 236] on label "Спел, прыгает, обнял." at bounding box center [623, 247] width 780 height 41
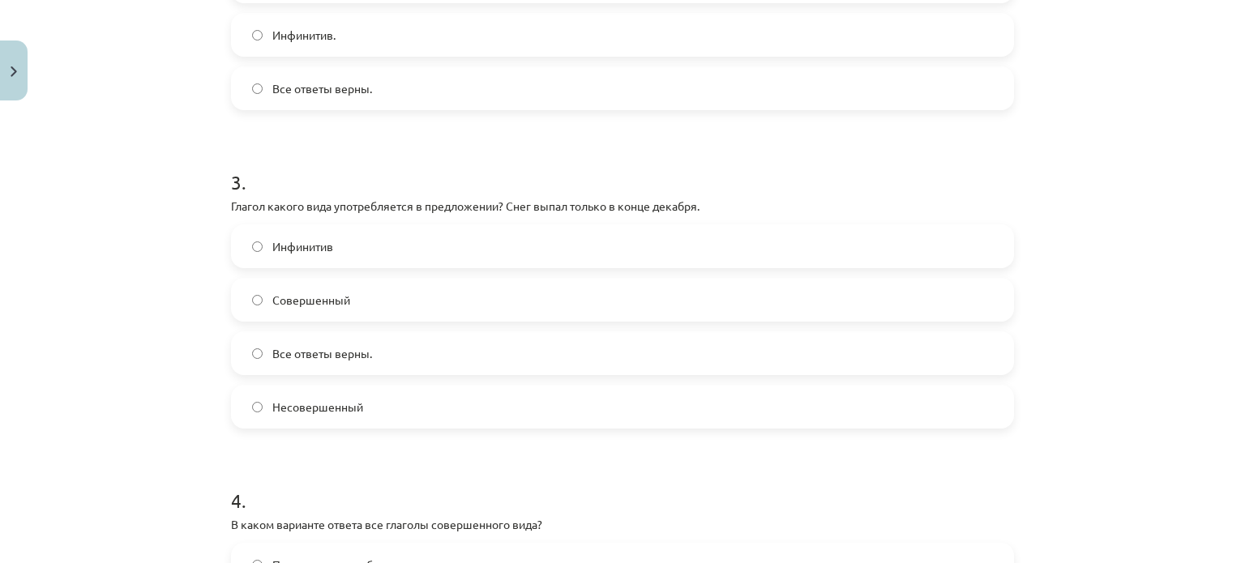
scroll to position [816, 0]
click at [285, 306] on span "Совершенный" at bounding box center [311, 301] width 78 height 17
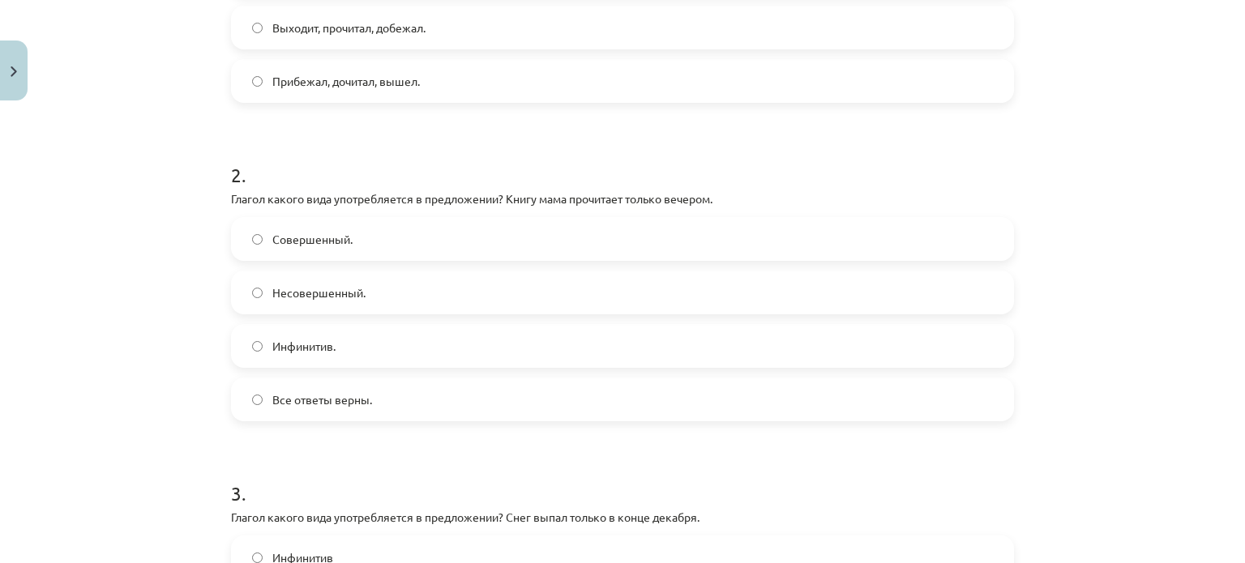
scroll to position [502, 0]
click at [319, 237] on span "Совершенный." at bounding box center [312, 243] width 80 height 17
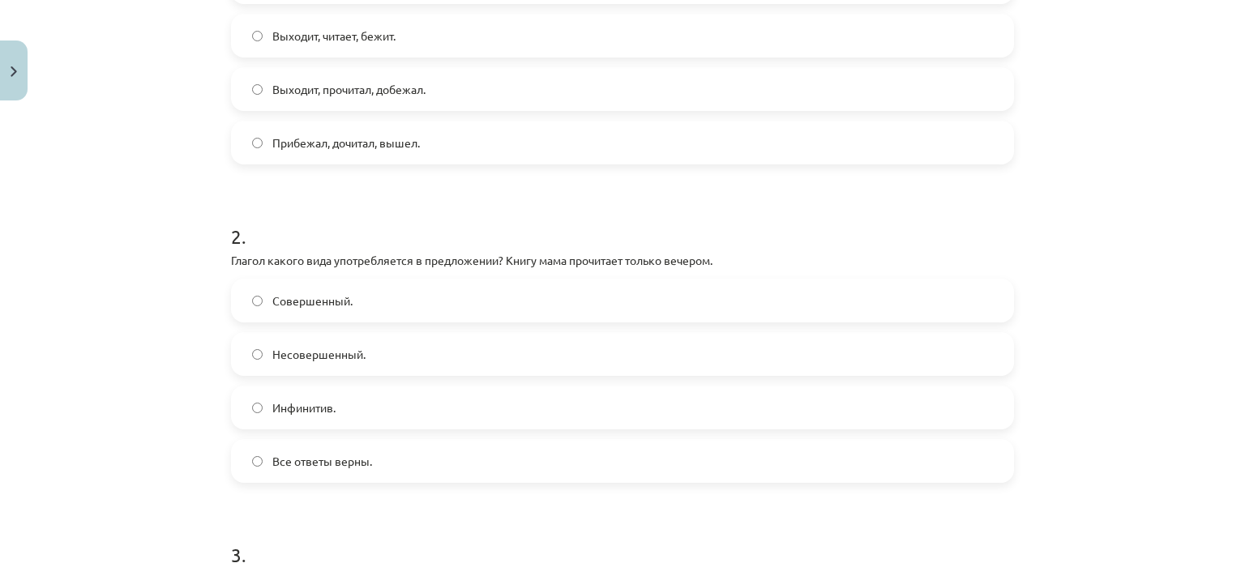
scroll to position [344, 0]
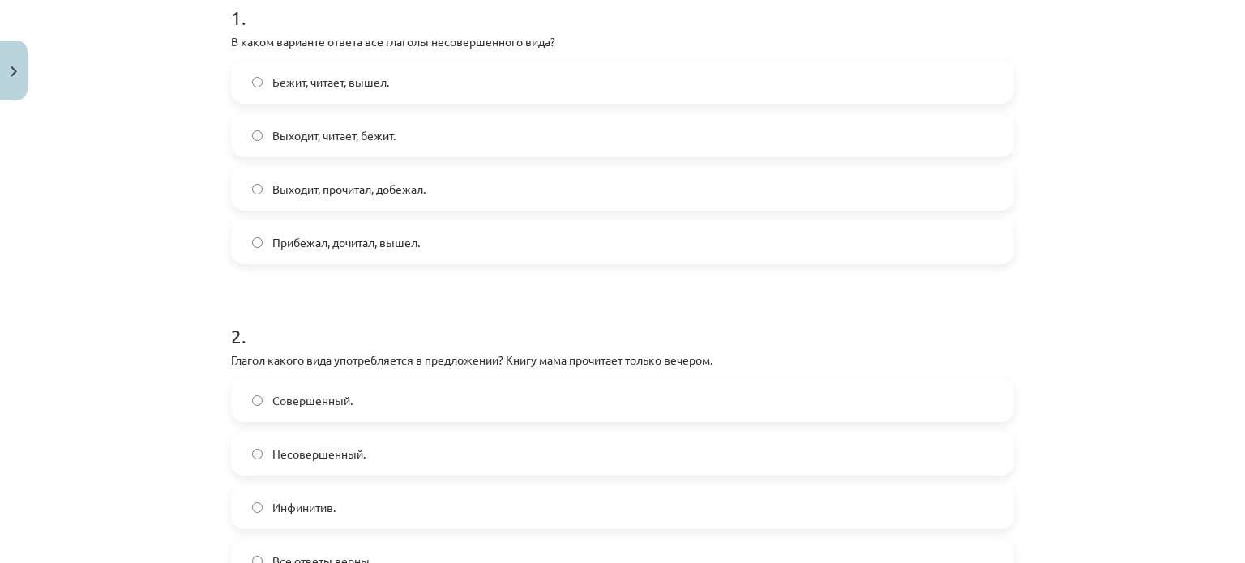
click at [375, 158] on div "Бежит, читает, вышел. Выходит, читает, бежит. Выходит, прочитал, добежал. Прибе…" at bounding box center [622, 162] width 783 height 204
click at [394, 202] on label "Выходит, прочитал, добежал." at bounding box center [623, 189] width 780 height 41
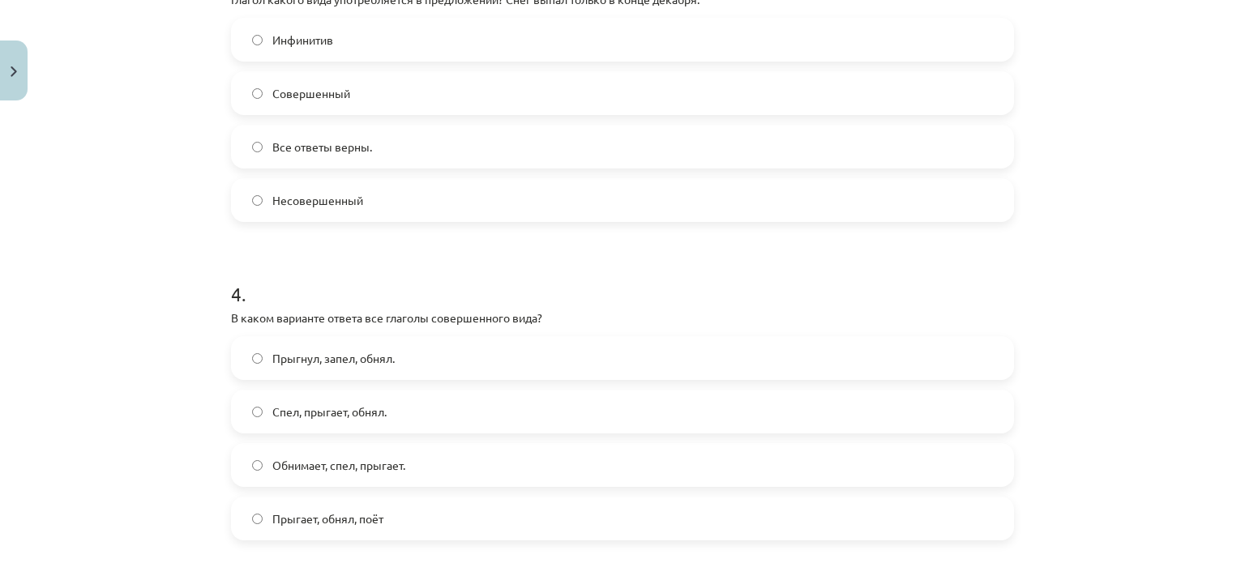
scroll to position [1188, 0]
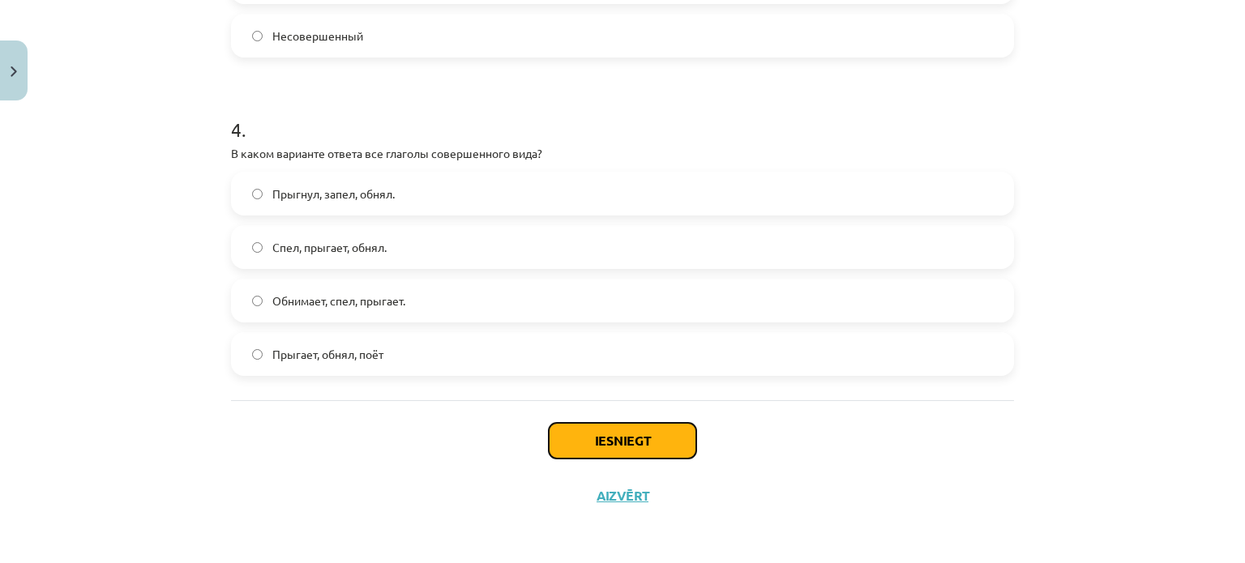
click at [564, 434] on button "Iesniegt" at bounding box center [623, 441] width 148 height 36
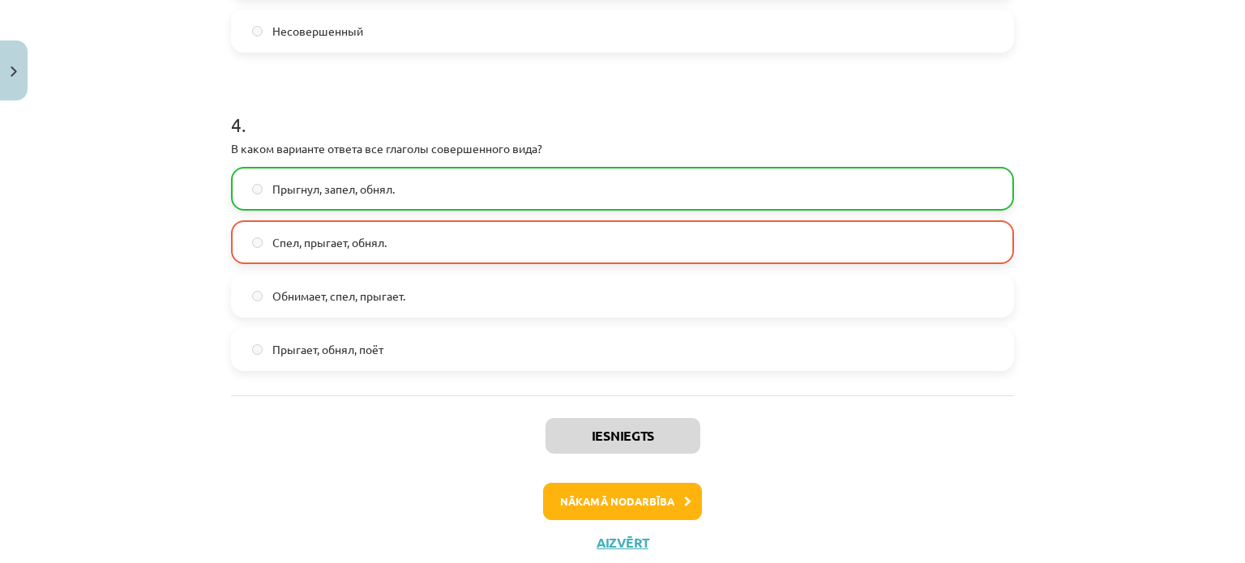
scroll to position [1239, 0]
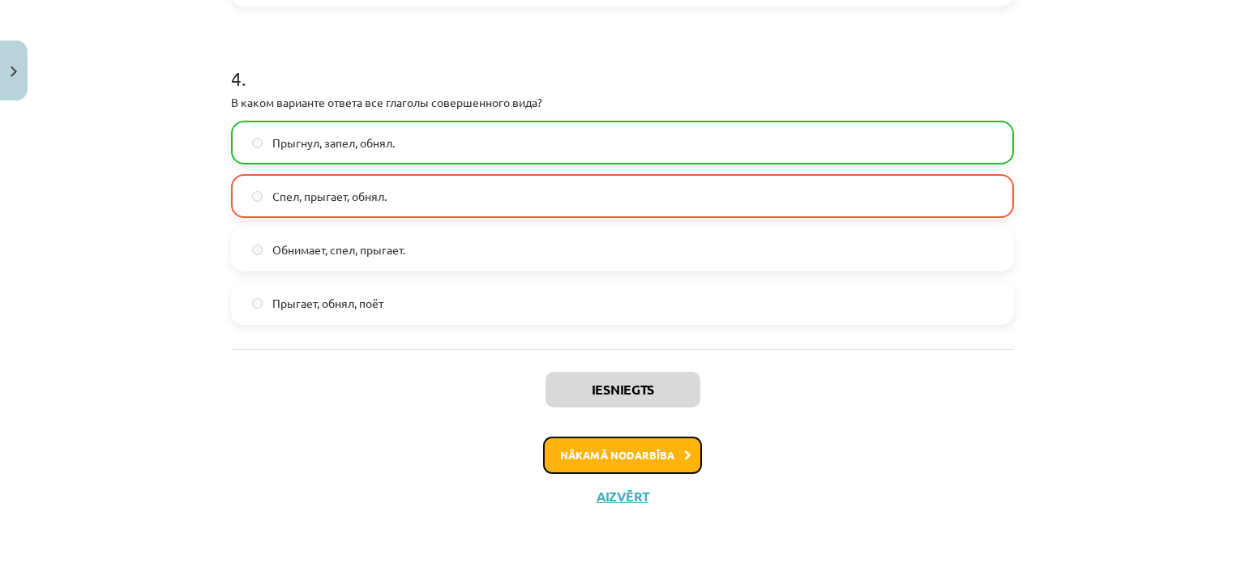
click at [570, 443] on button "Nākamā nodarbība" at bounding box center [622, 455] width 159 height 37
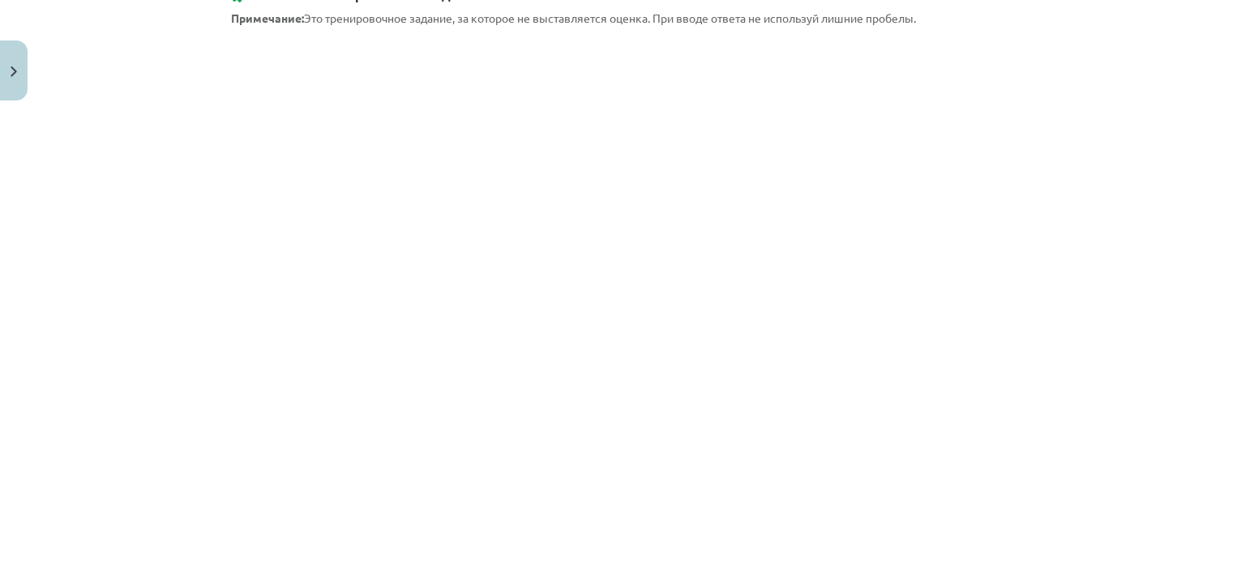
scroll to position [747, 0]
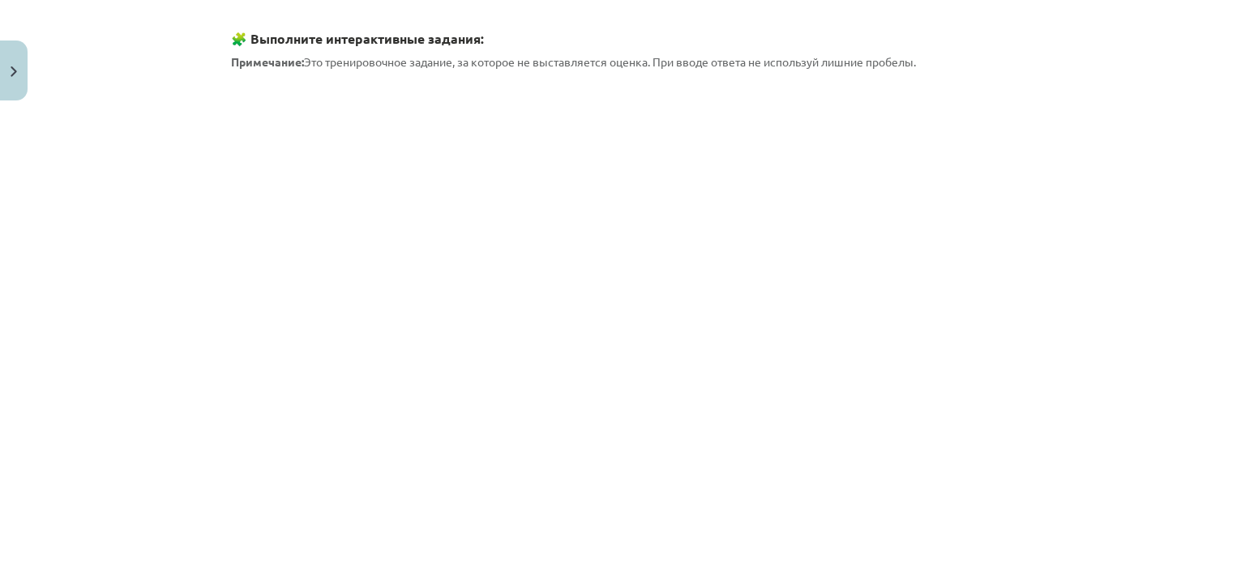
click at [221, 53] on div "7 XP Saņemsi Grūts 557 pilda Apraksts Uzdevums Palīdzība Спряжение глагола (Dar…" at bounding box center [622, 317] width 802 height 1914
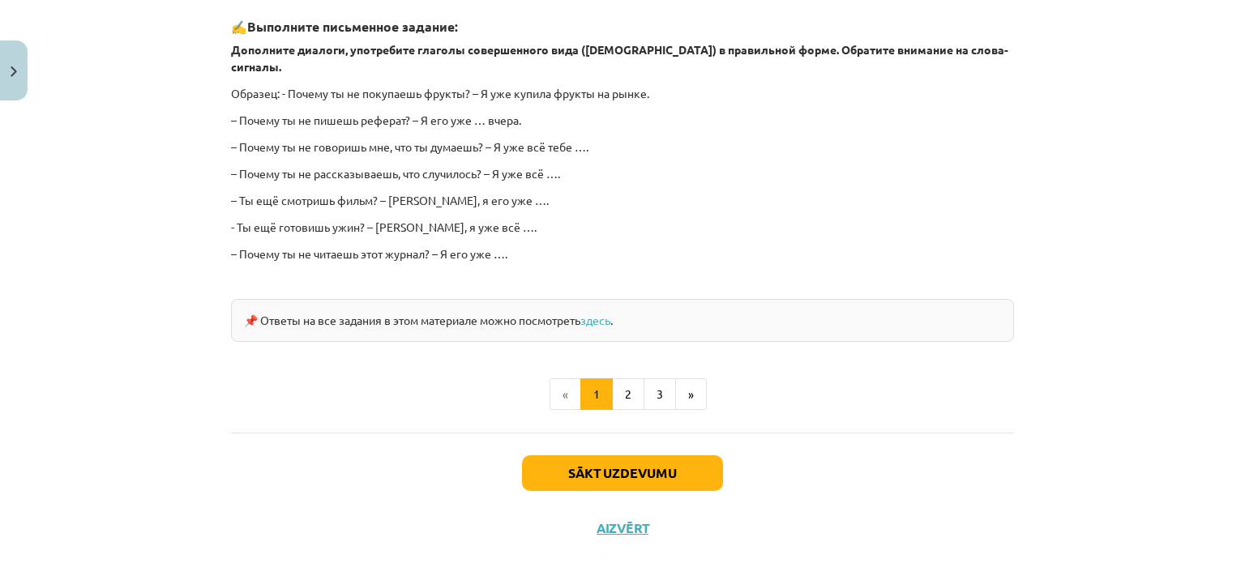
scroll to position [1478, 0]
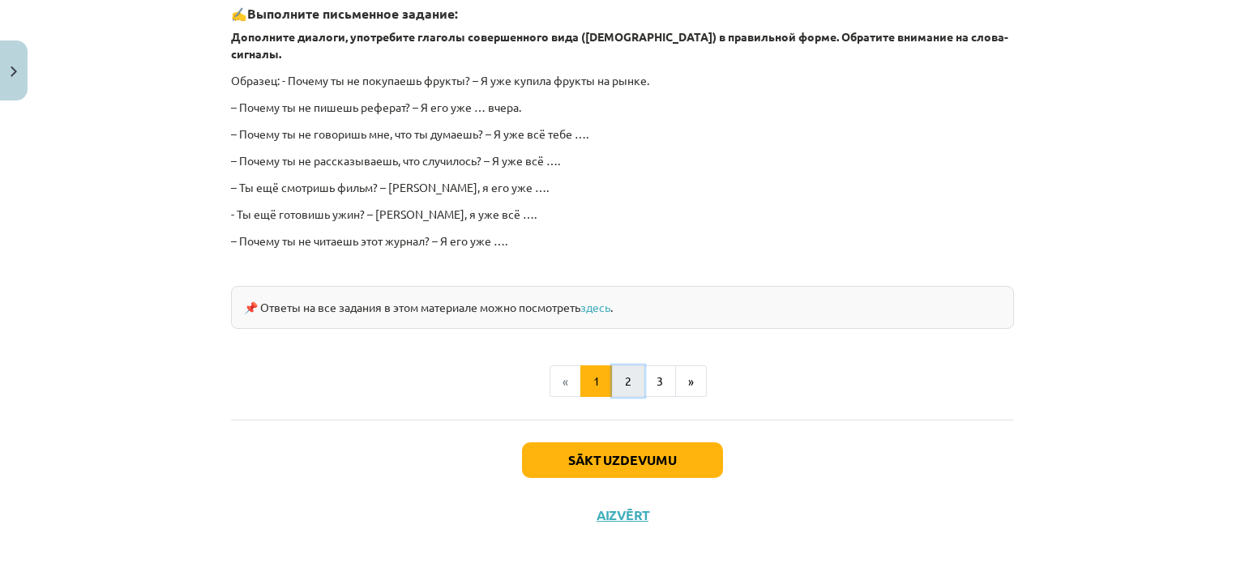
click at [620, 373] on button "2" at bounding box center [628, 382] width 32 height 32
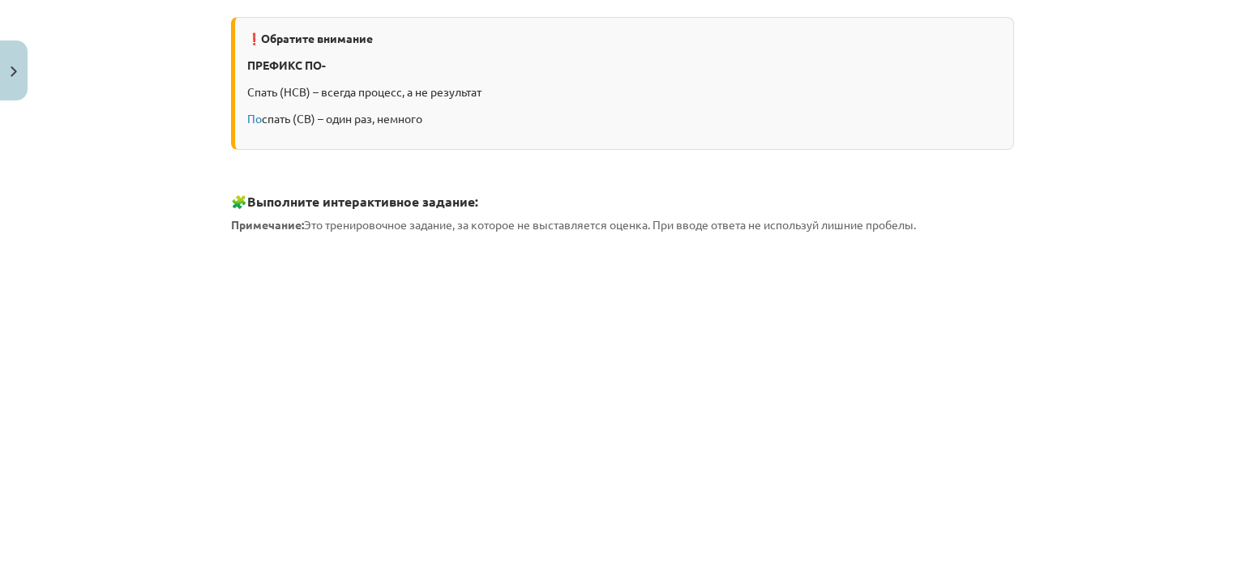
scroll to position [708, 0]
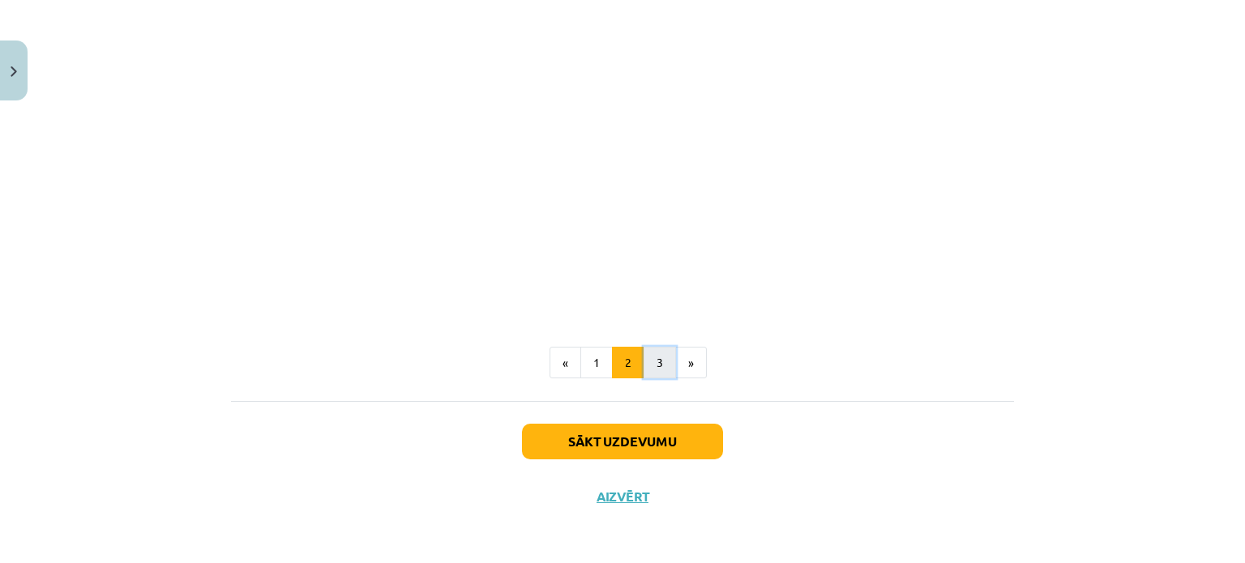
click at [644, 362] on button "3" at bounding box center [660, 363] width 32 height 32
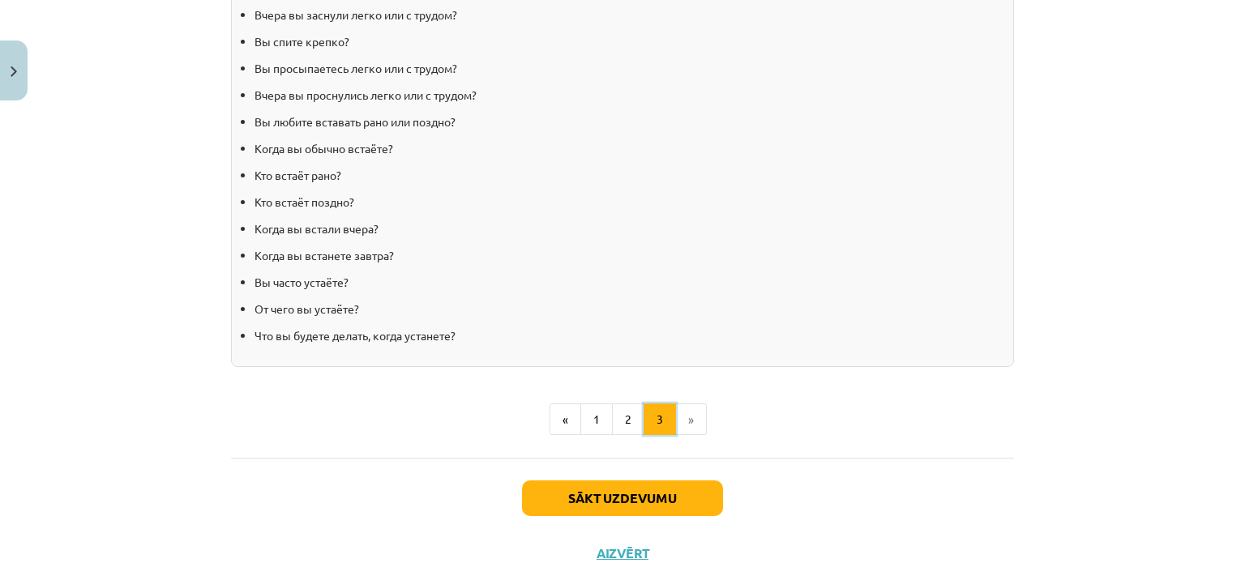
scroll to position [1628, 0]
click at [648, 503] on button "Sākt uzdevumu" at bounding box center [622, 497] width 201 height 36
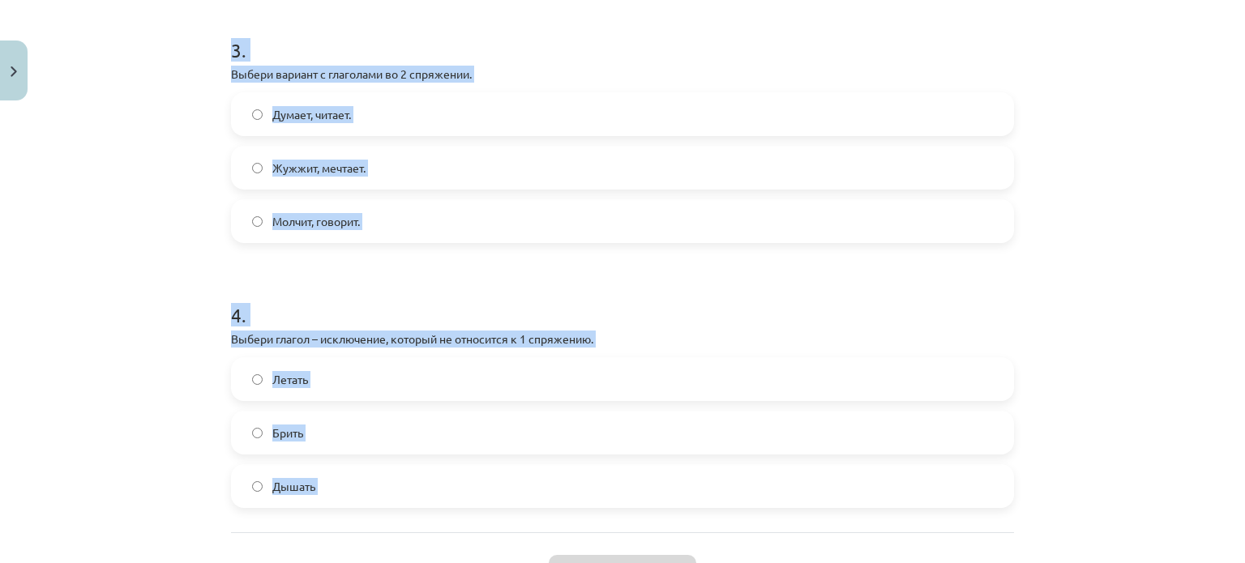
scroll to position [974, 0]
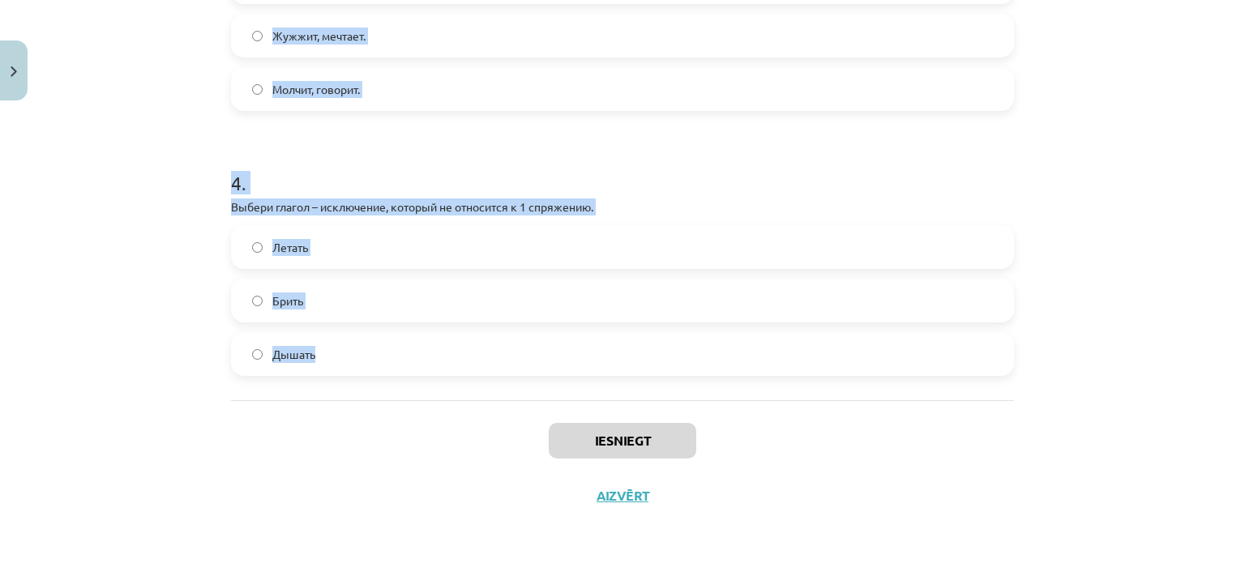
drag, startPoint x: 218, startPoint y: 225, endPoint x: 534, endPoint y: 371, distance: 348.2
copy form "Выбери глагол – исключение, который не относится ко 2 спряжению. Ходить. Стелит…"
click at [152, 203] on div "Mācību tēma: Krievu valodas b1 - 11. klases 1.ieskaites mācību materiāls #10 📖 …" at bounding box center [622, 281] width 1245 height 563
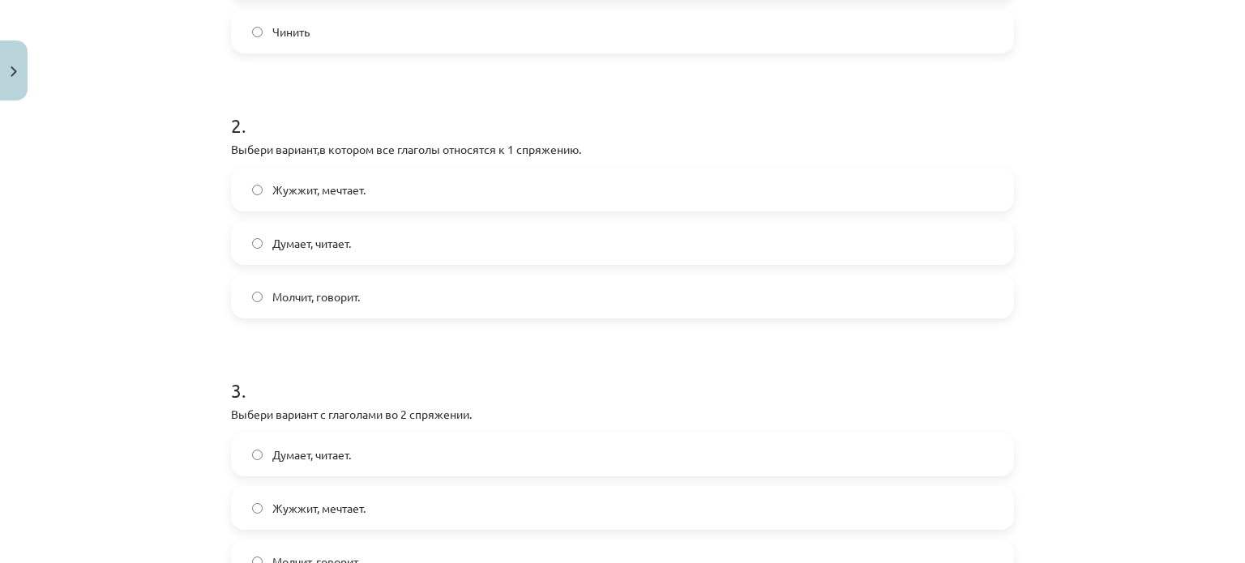
scroll to position [439, 0]
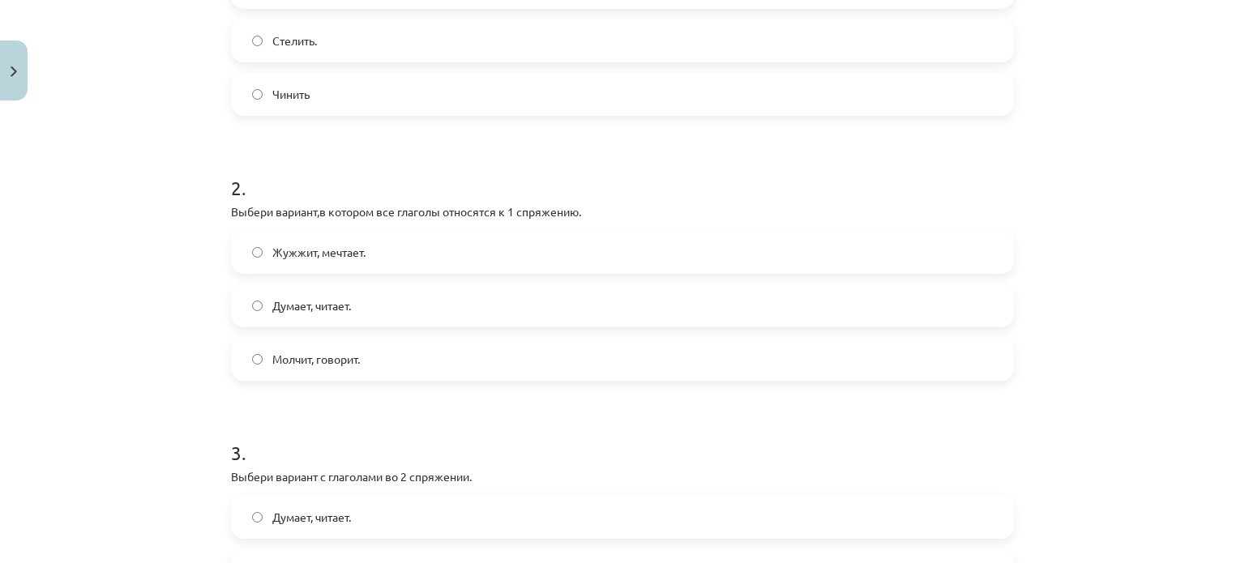
click at [283, 307] on span "Думает, читает." at bounding box center [311, 305] width 79 height 17
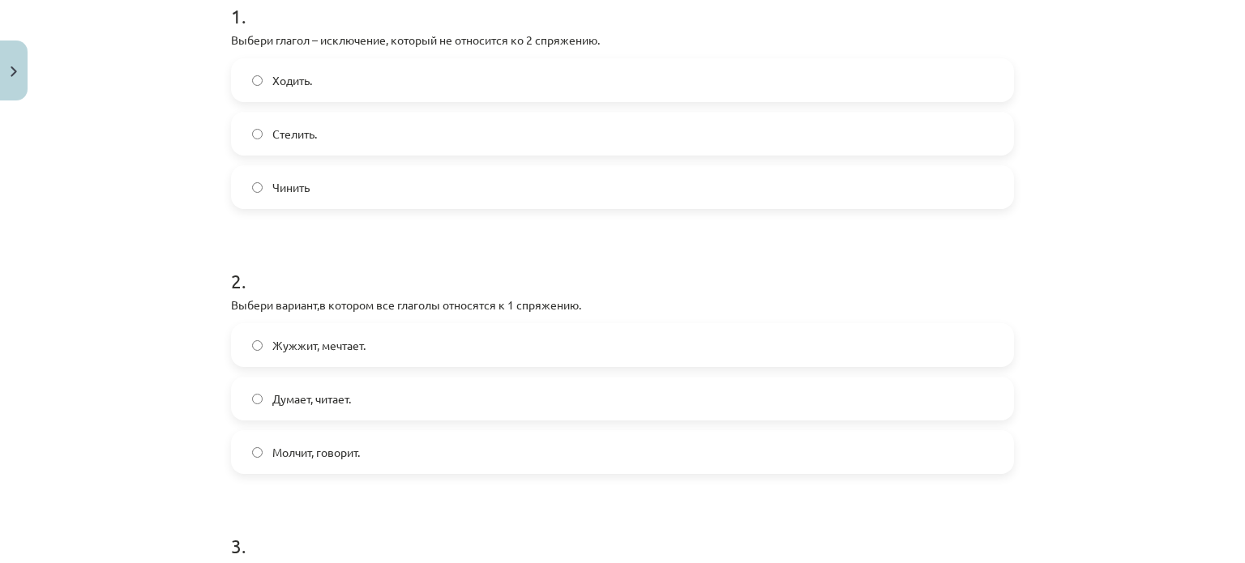
scroll to position [302, 0]
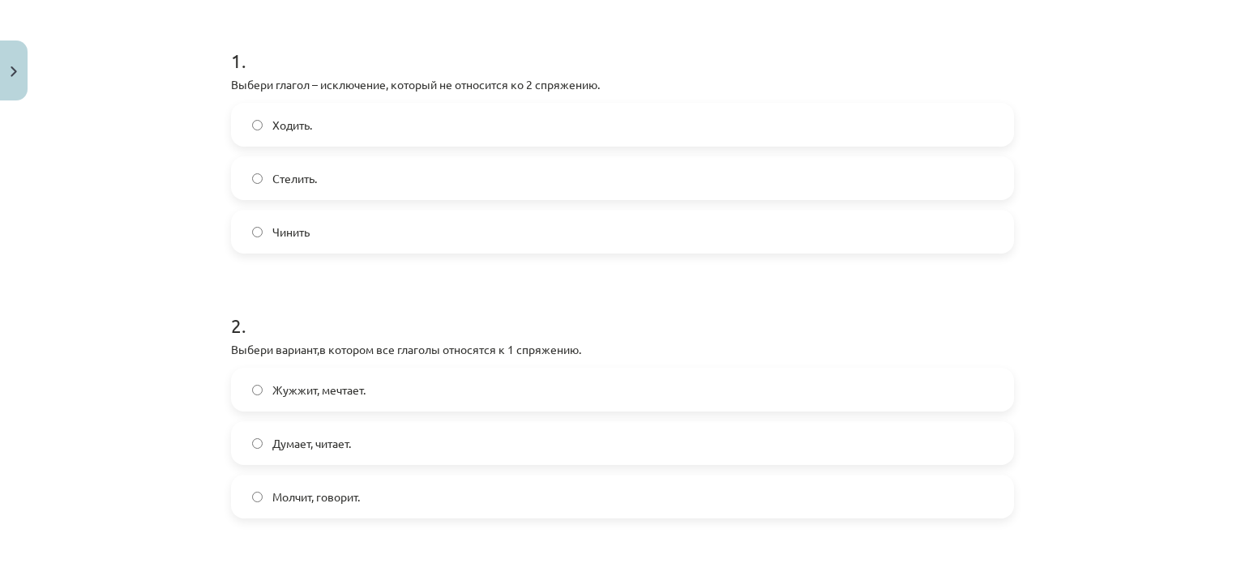
click at [349, 125] on label "Ходить." at bounding box center [623, 125] width 780 height 41
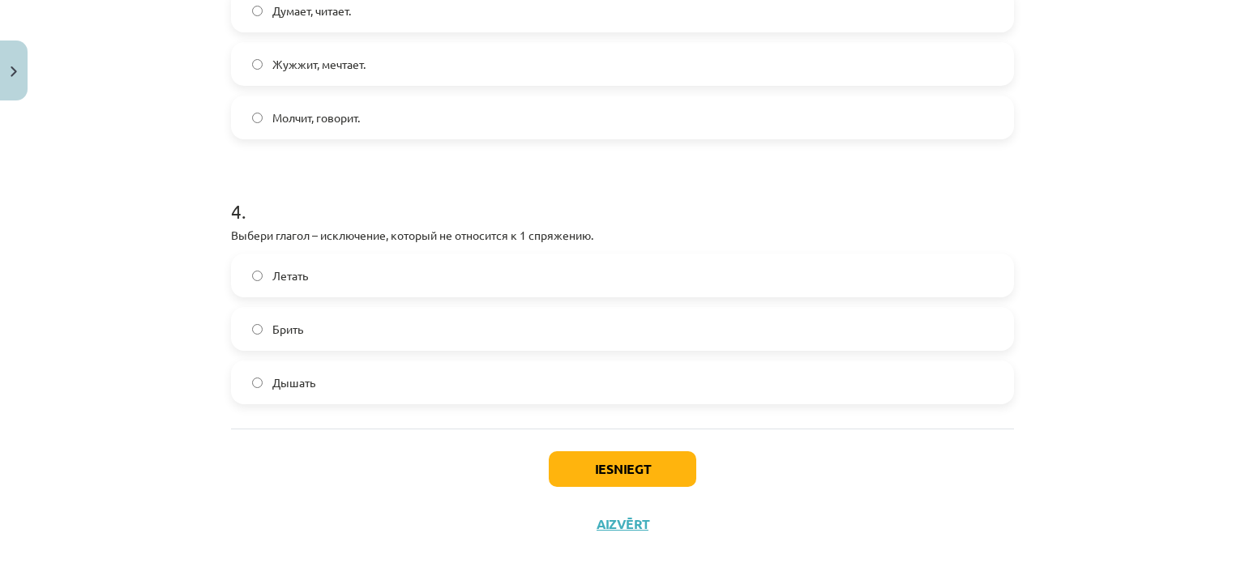
scroll to position [974, 0]
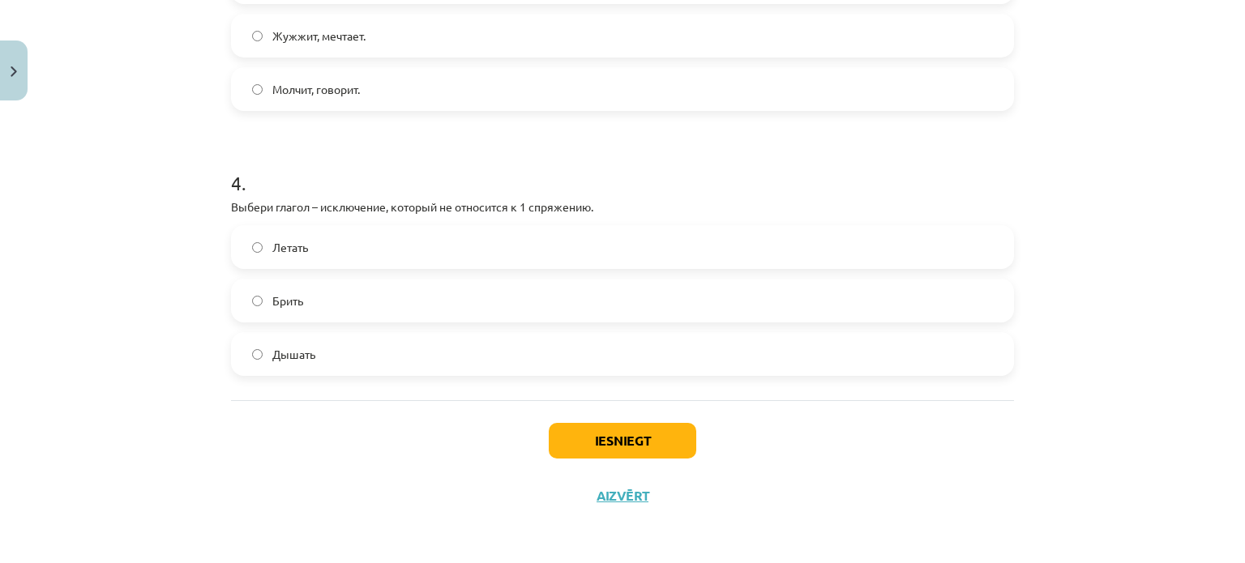
click at [352, 36] on span "Жужжит, мечтает." at bounding box center [318, 36] width 93 height 17
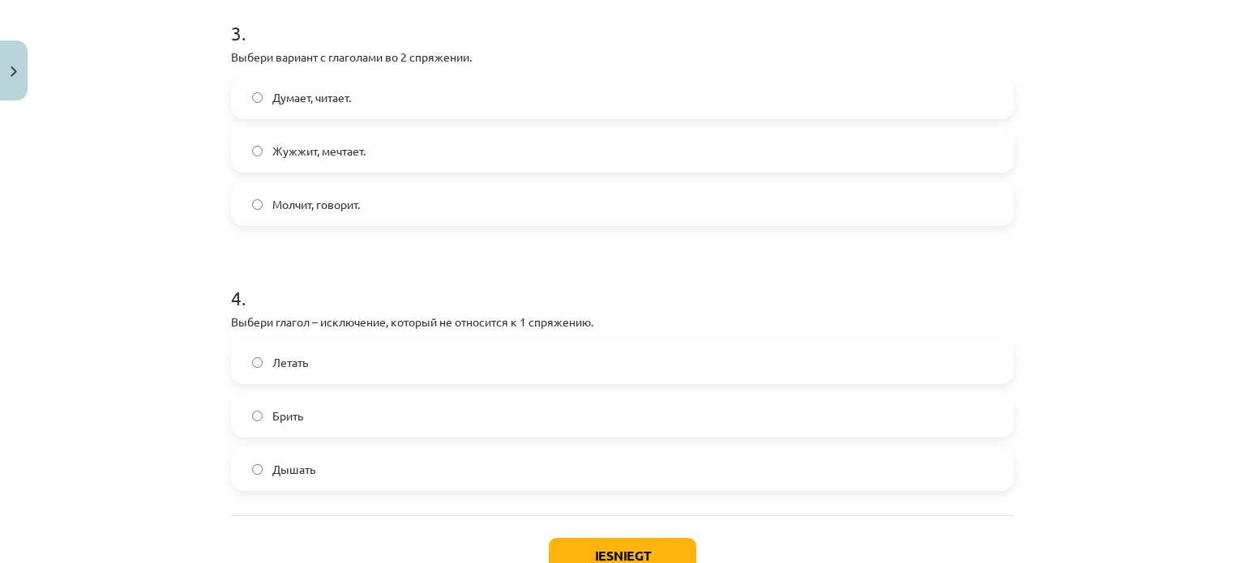
scroll to position [866, 0]
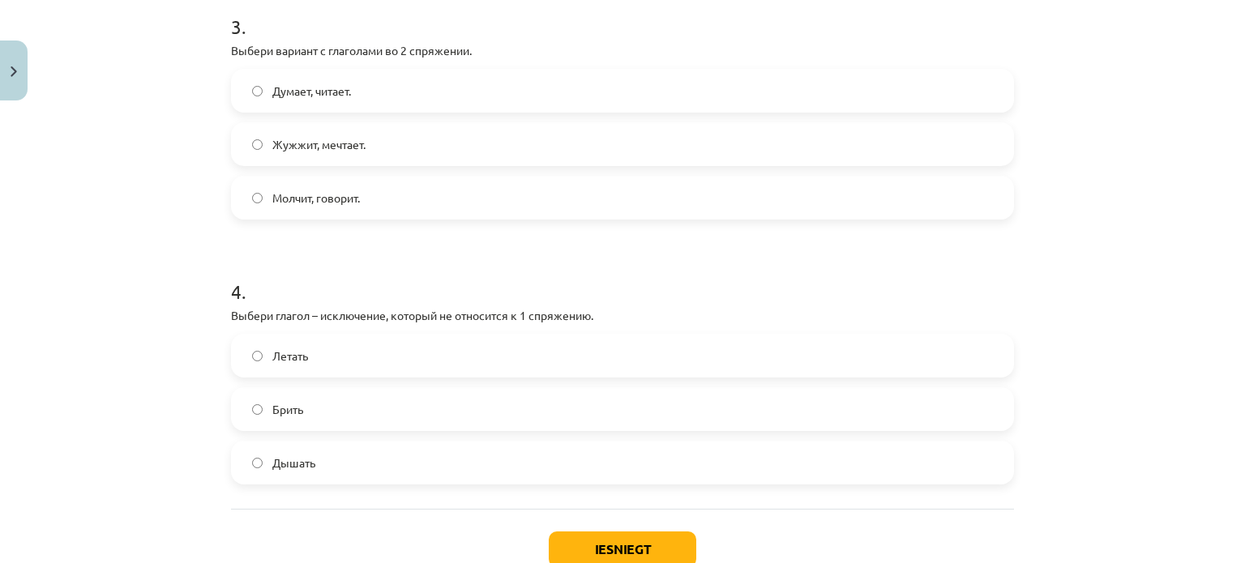
click at [308, 455] on span "Дышать" at bounding box center [293, 463] width 43 height 17
click at [587, 541] on button "Iesniegt" at bounding box center [623, 550] width 148 height 36
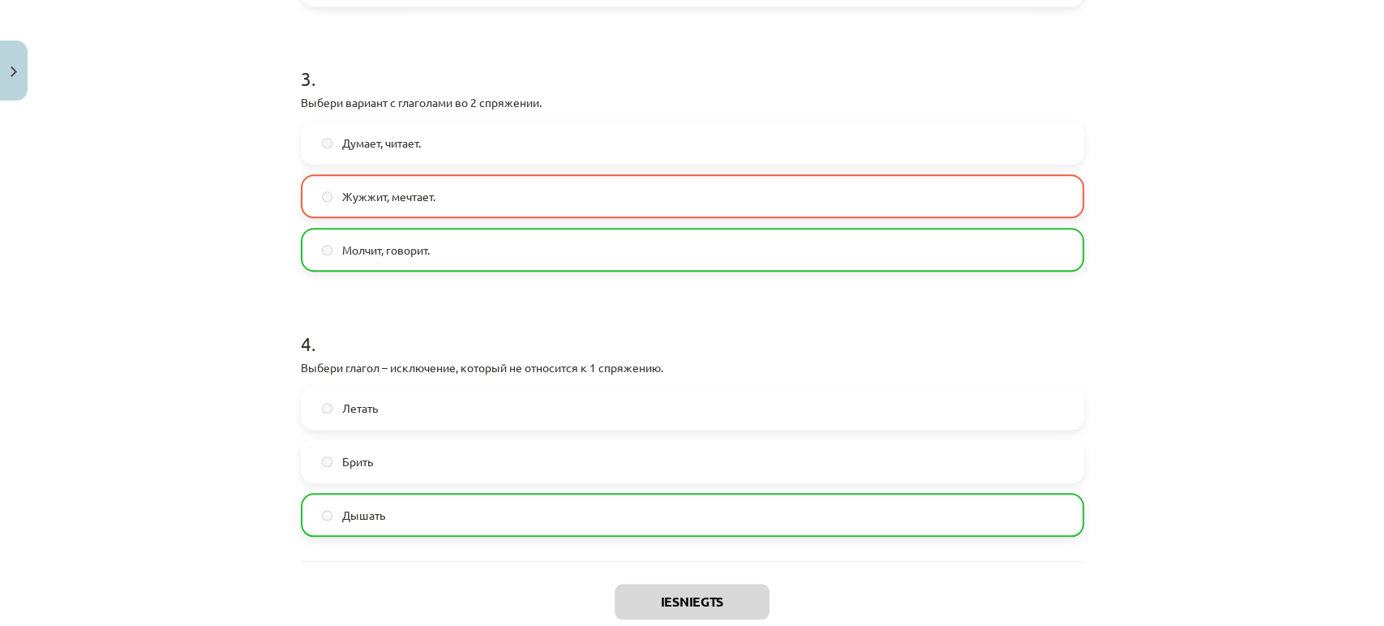
scroll to position [963, 0]
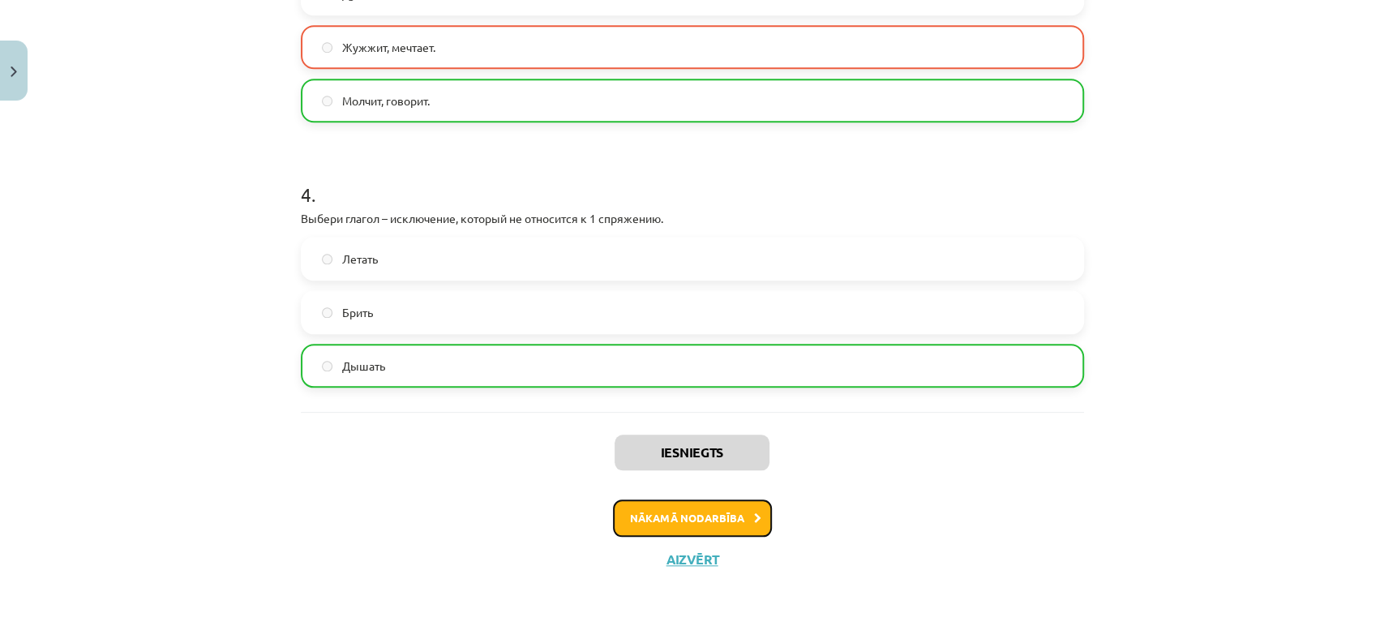
click at [700, 530] on button "Nākamā nodarbība" at bounding box center [692, 517] width 159 height 37
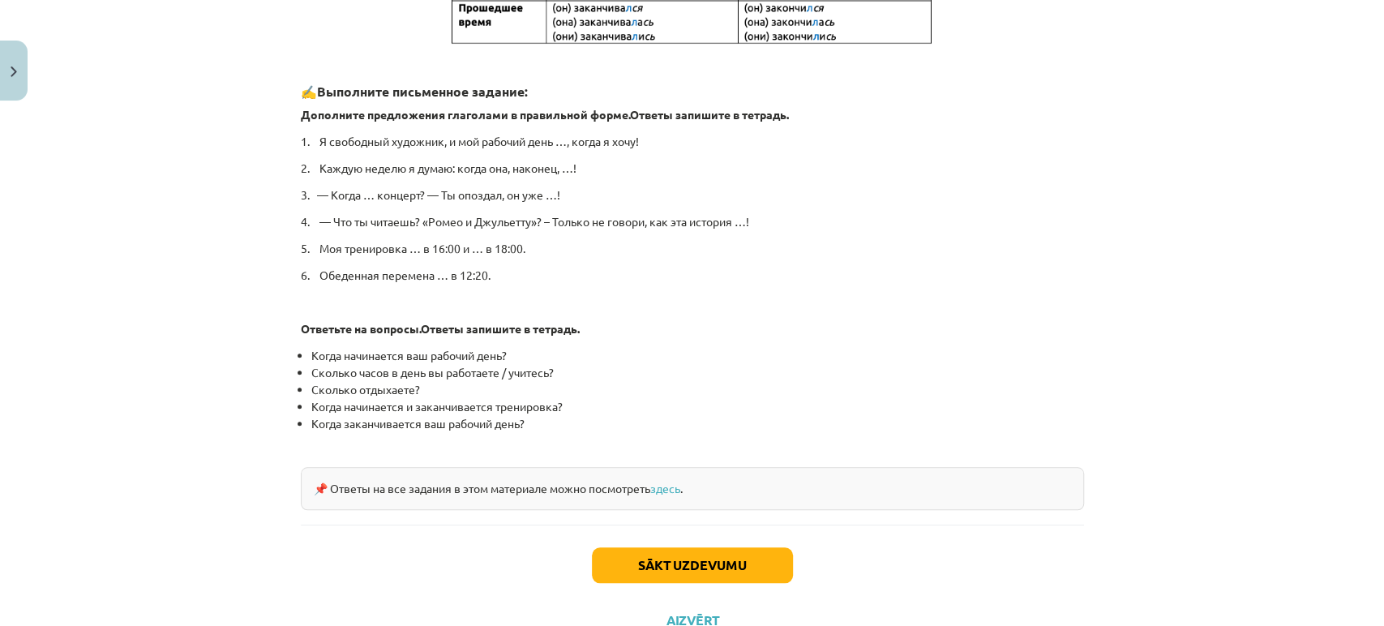
scroll to position [813, 0]
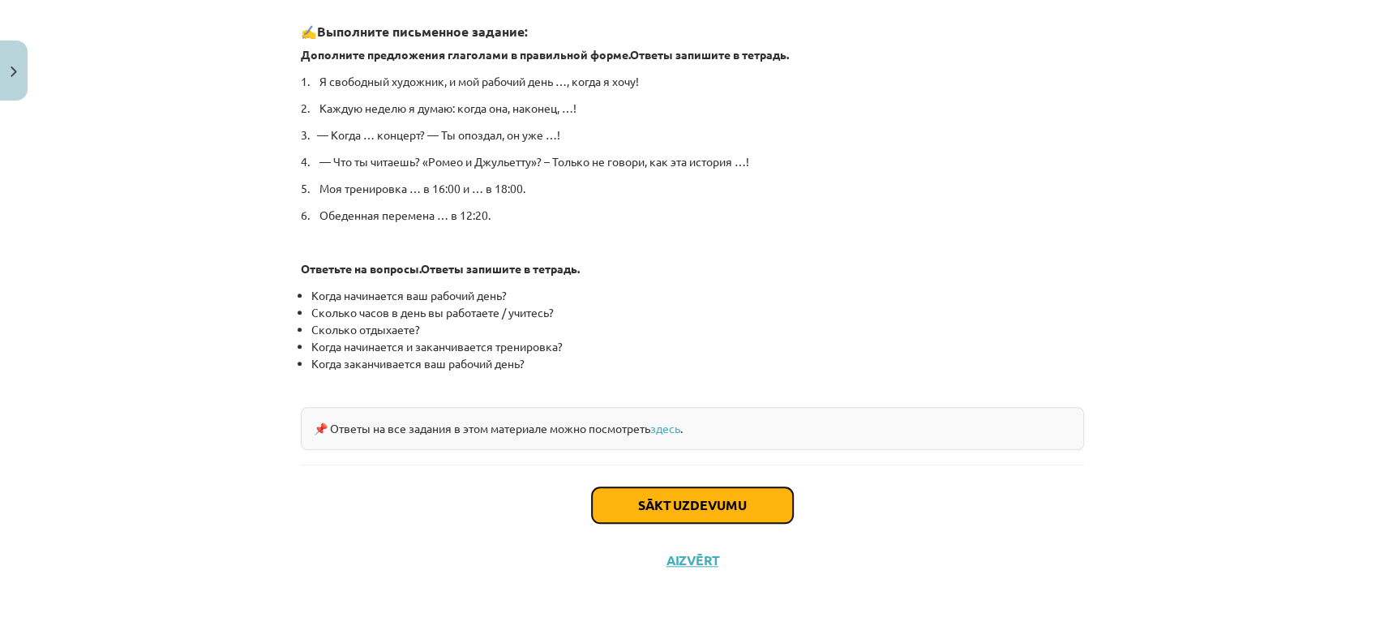
click at [687, 498] on button "Sākt uzdevumu" at bounding box center [692, 505] width 201 height 36
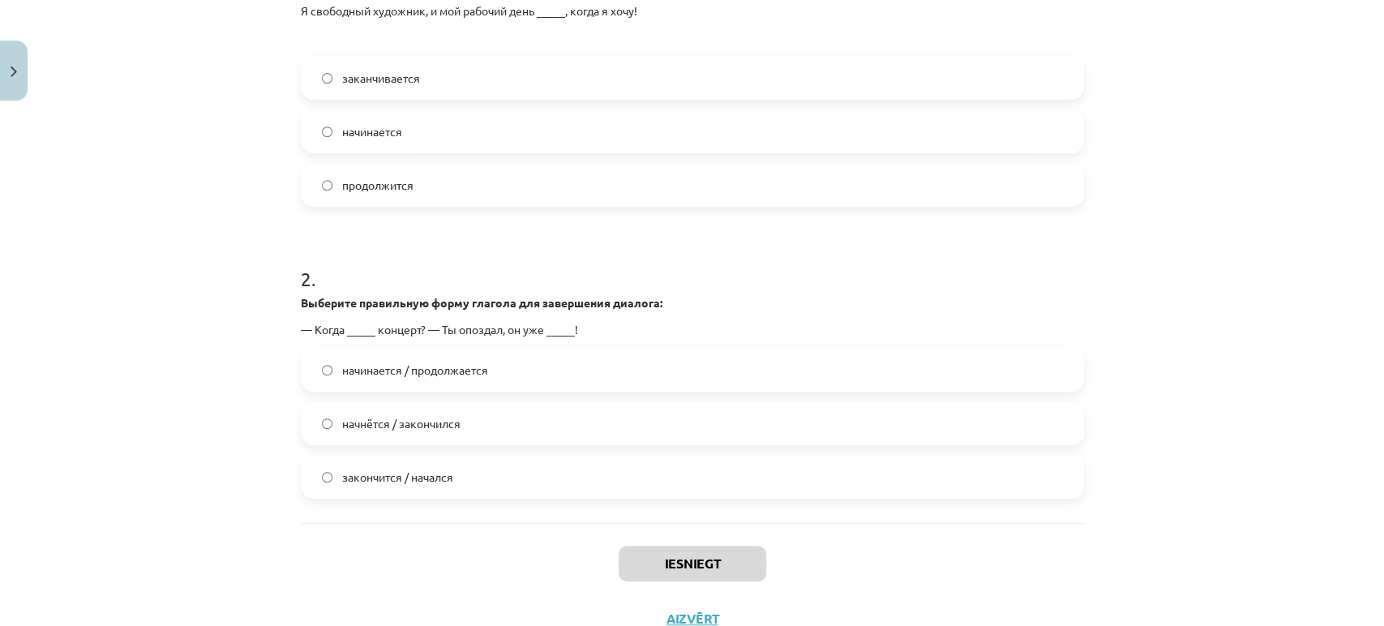
scroll to position [488, 0]
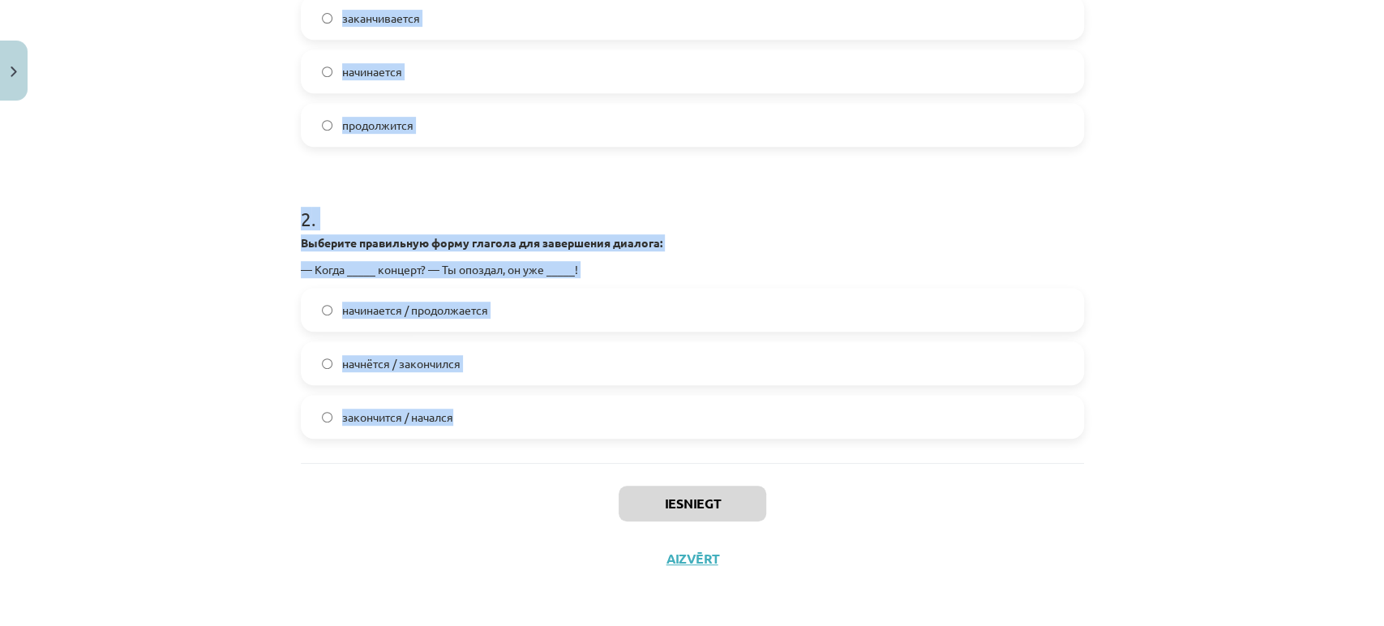
drag, startPoint x: 289, startPoint y: 368, endPoint x: 588, endPoint y: 413, distance: 301.7
click at [588, 413] on div "4 XP Saņemsi Grūts 557 pilda Apraksts Uzdevums Palīdzība 1 . Выберите правильну…" at bounding box center [692, 116] width 802 height 940
copy form "Выберите правильную форму глагола для завершения предложения: Я свободный худож…"
click at [178, 258] on div "Mācību tēma: Krievu valodas b1 - 11. klases 1.ieskaites mācību materiāls #11 📖 …" at bounding box center [692, 313] width 1384 height 626
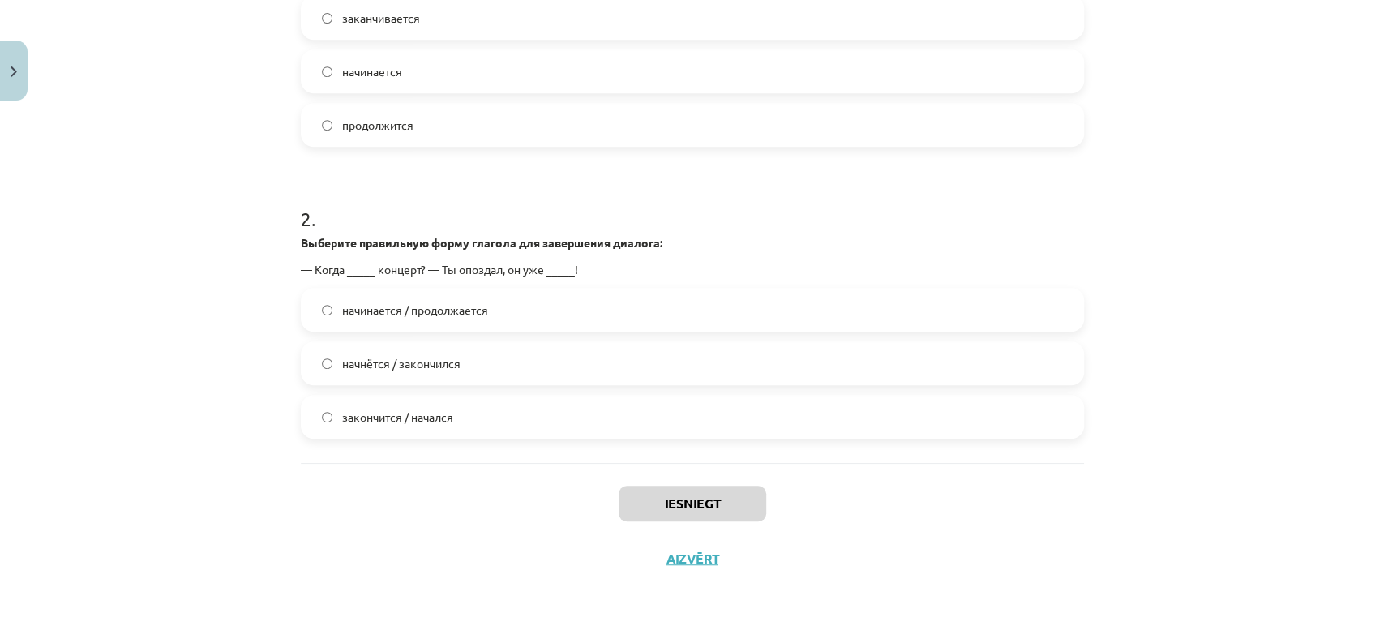
scroll to position [140, 0]
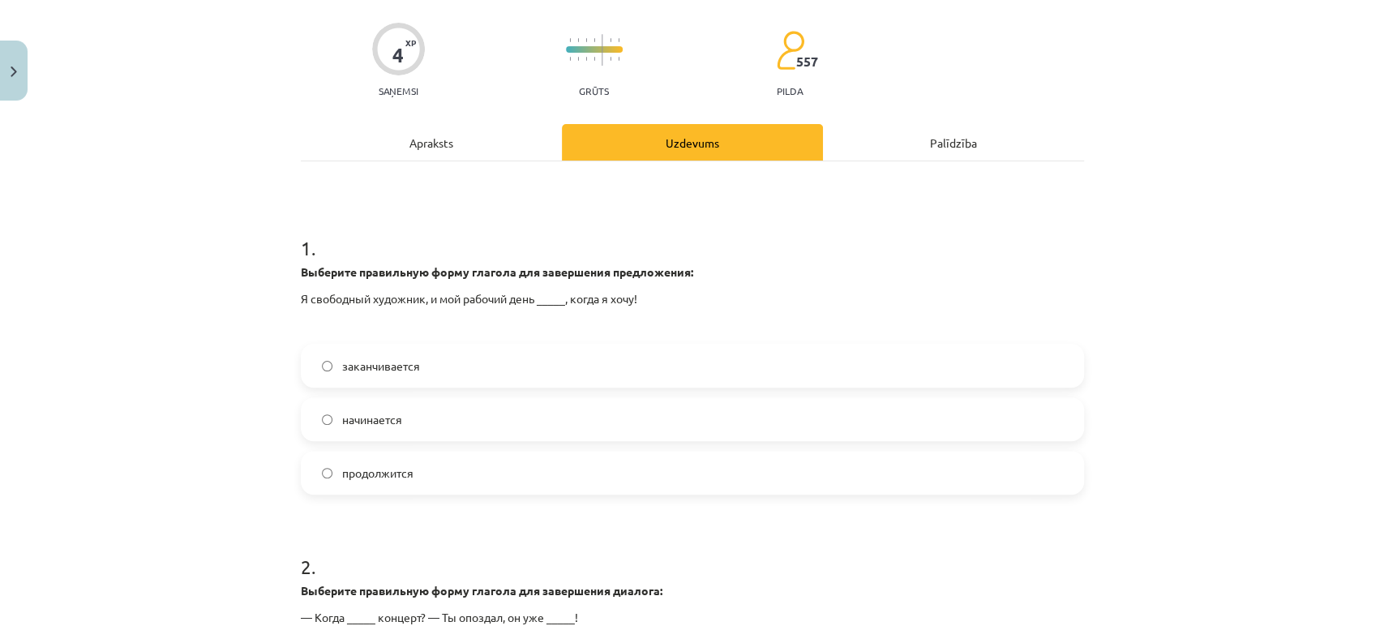
click at [417, 356] on label "заканчивается" at bounding box center [692, 365] width 780 height 41
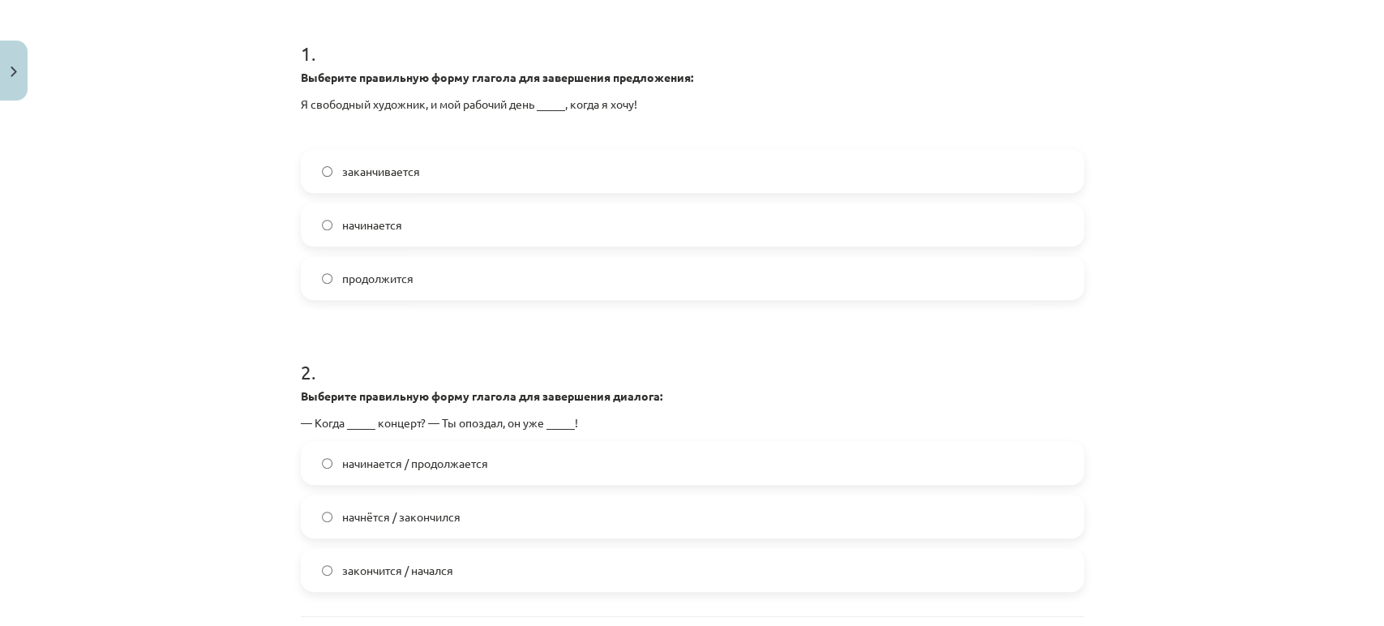
scroll to position [408, 0]
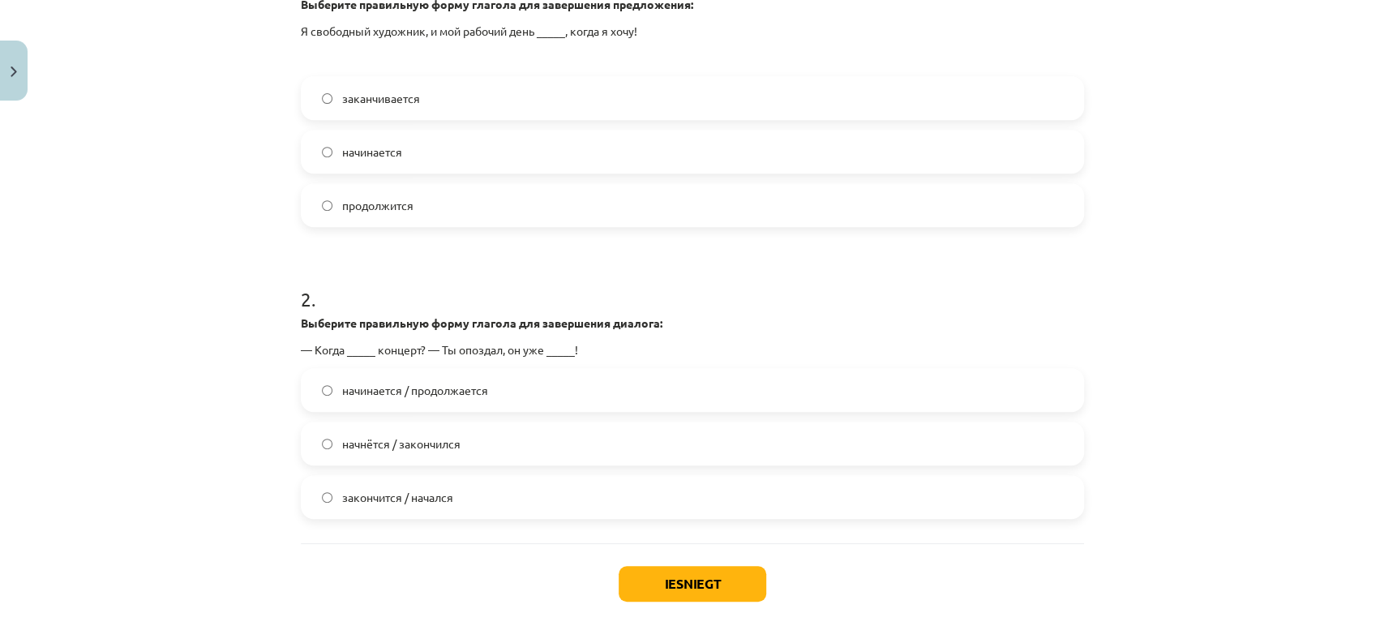
click at [434, 456] on label "начнётся / закончился" at bounding box center [692, 443] width 780 height 41
click at [627, 563] on button "Iesniegt" at bounding box center [692, 584] width 148 height 36
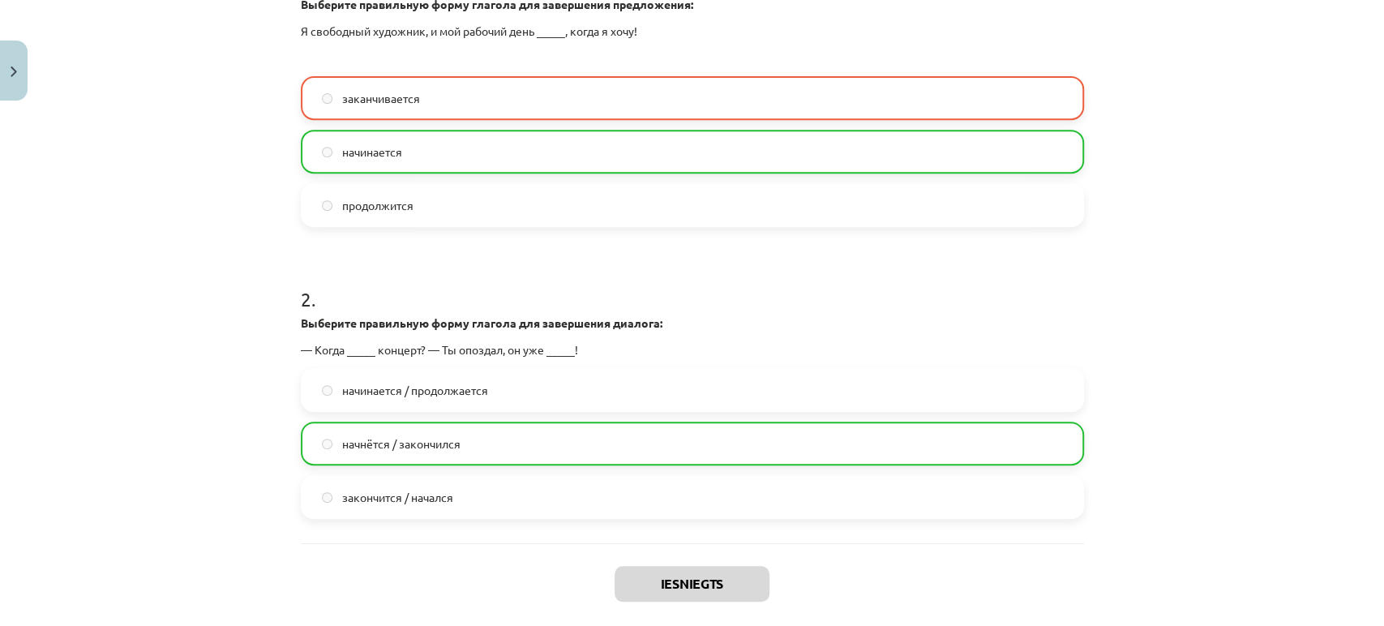
scroll to position [539, 0]
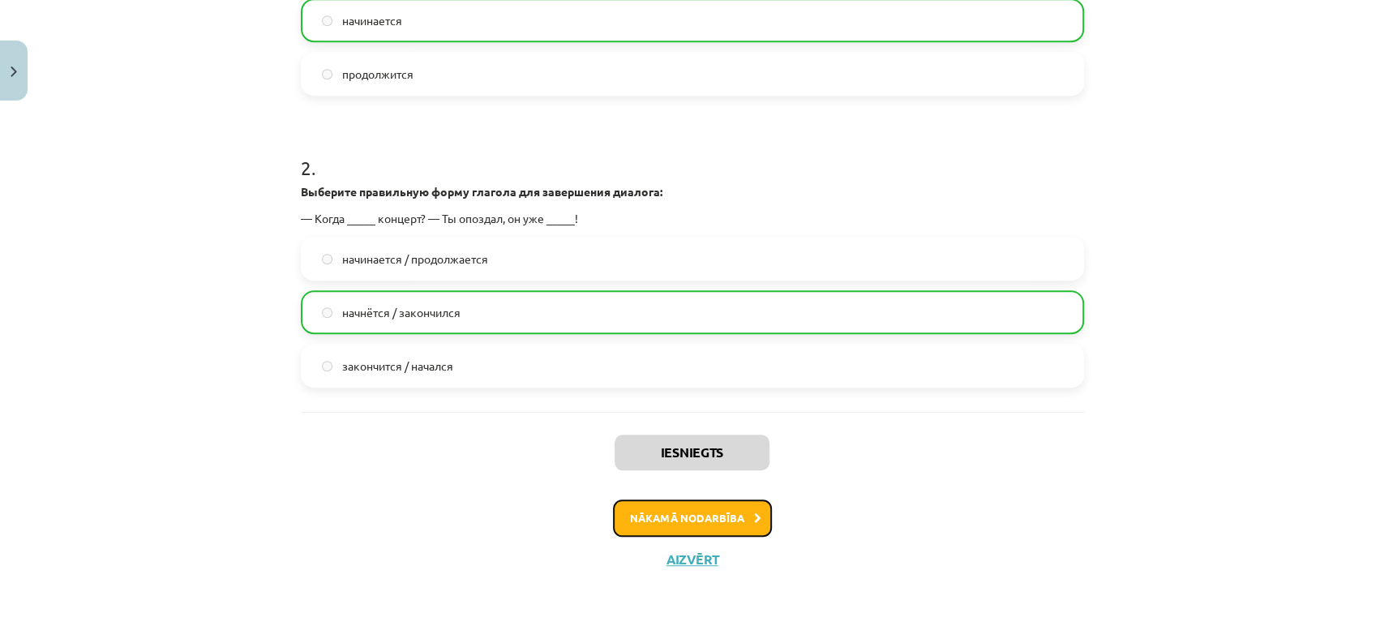
click at [668, 512] on button "Nākamā nodarbība" at bounding box center [692, 517] width 159 height 37
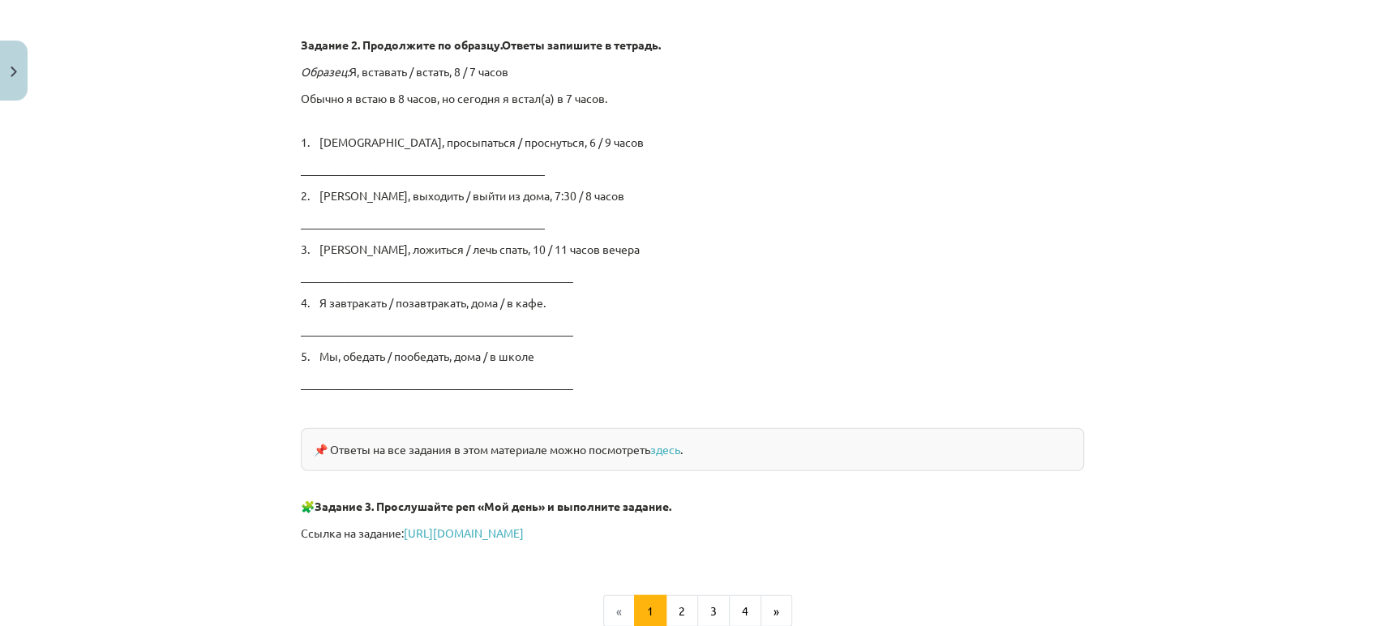
scroll to position [2716, 0]
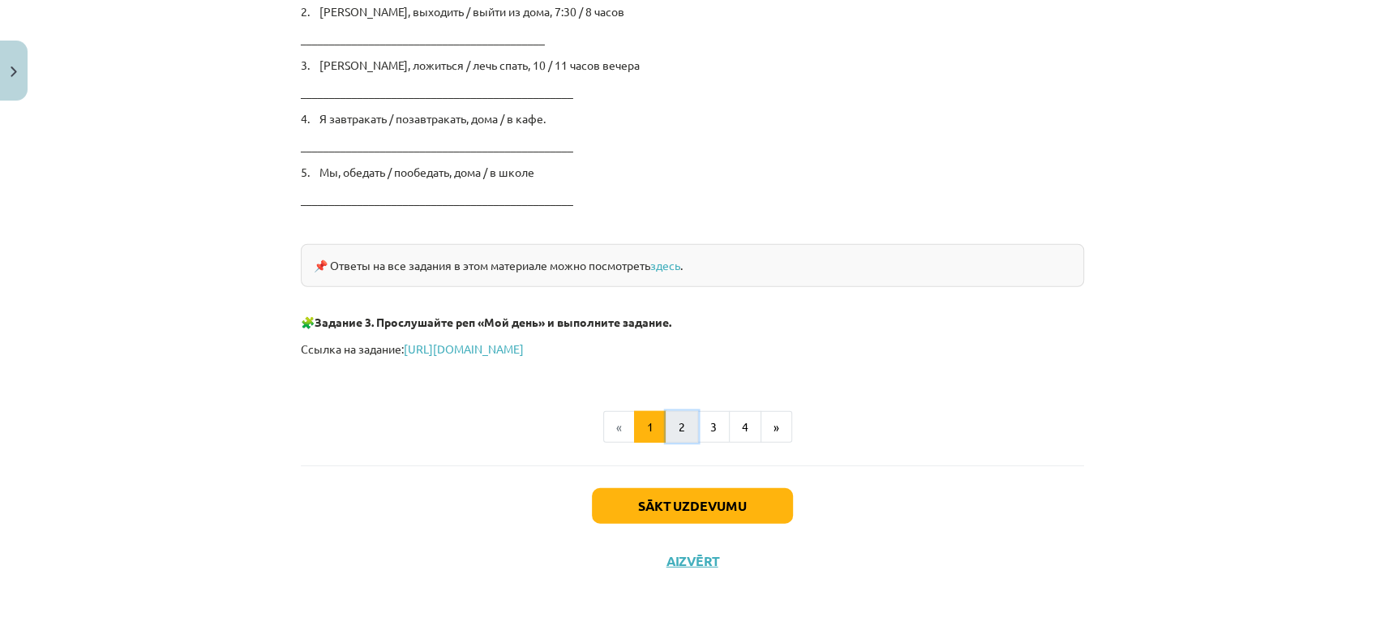
click at [668, 426] on button "2" at bounding box center [681, 427] width 32 height 32
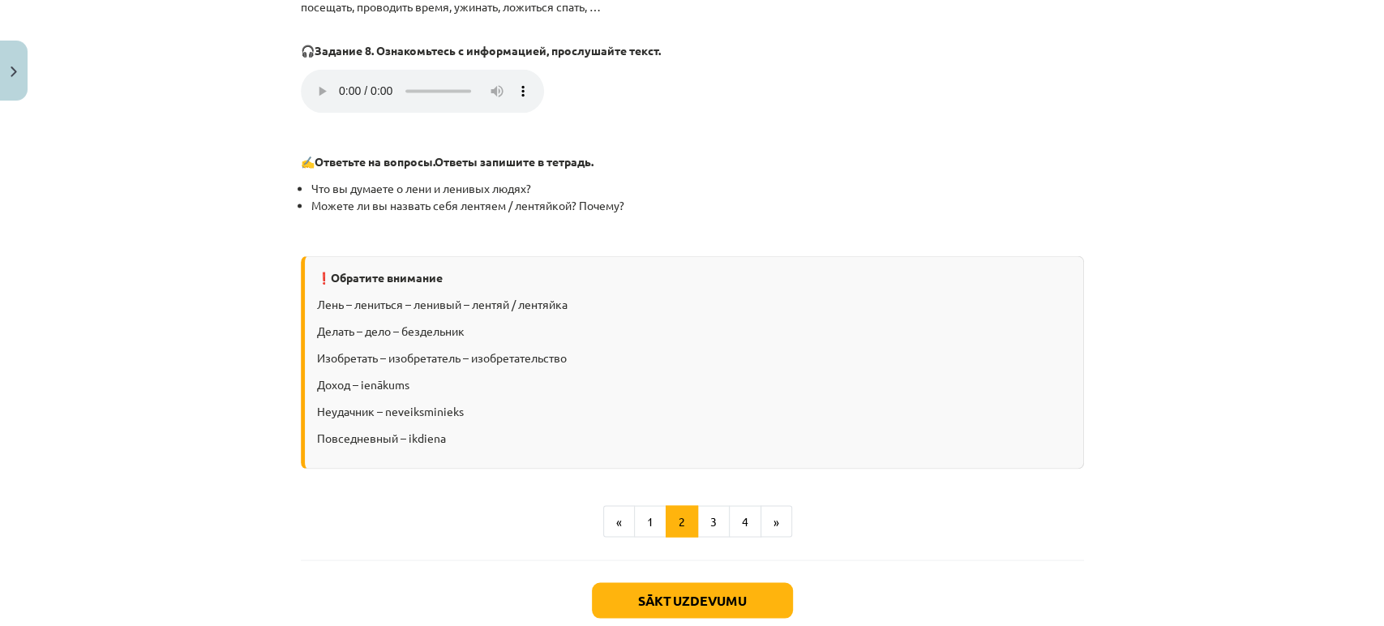
scroll to position [1924, 0]
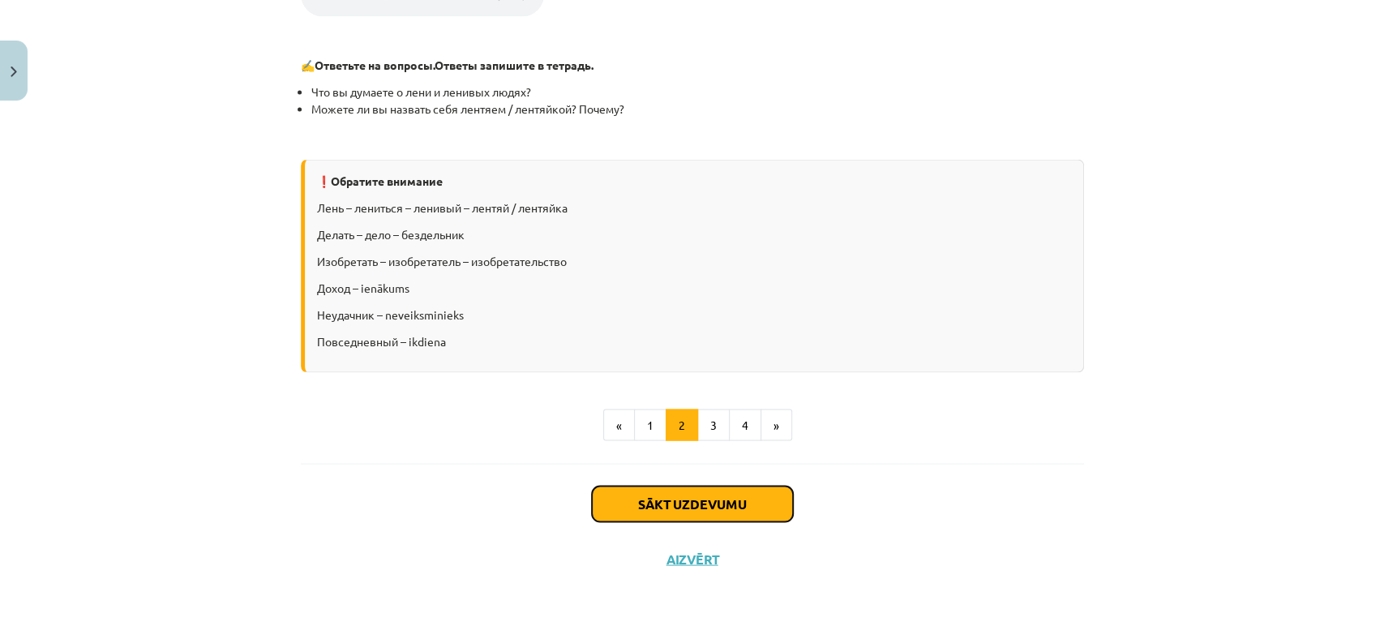
click at [709, 486] on button "Sākt uzdevumu" at bounding box center [692, 504] width 201 height 36
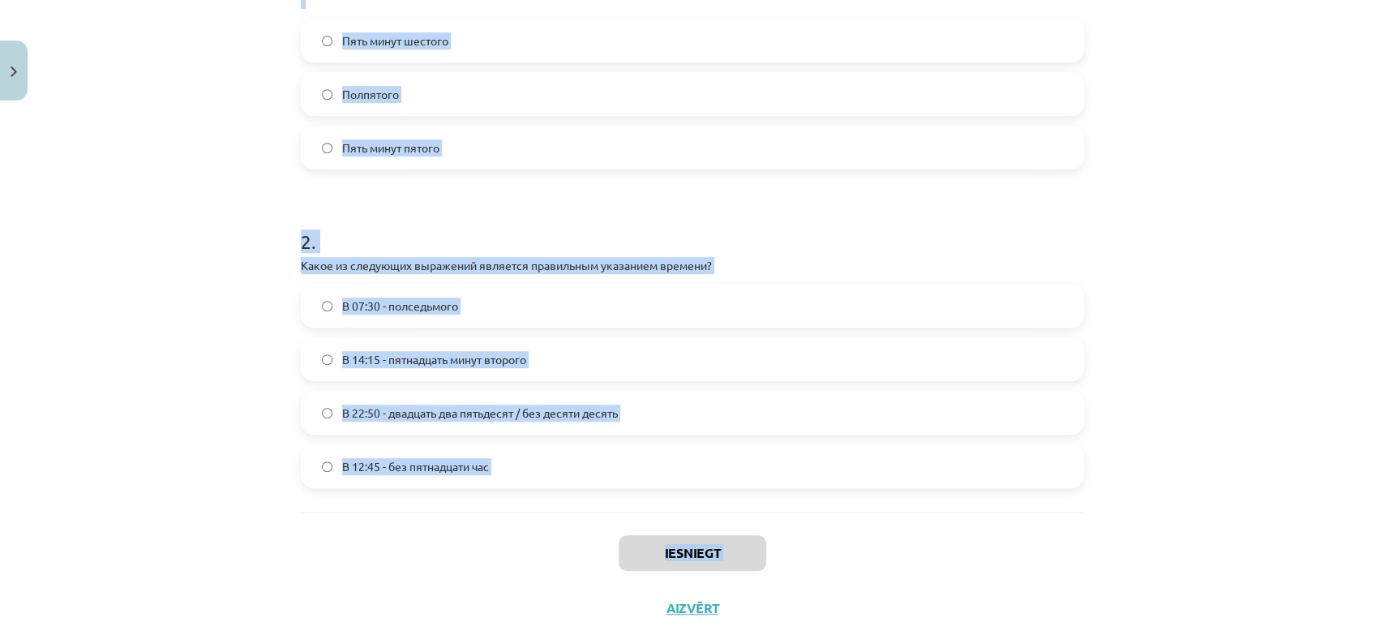
scroll to position [489, 0]
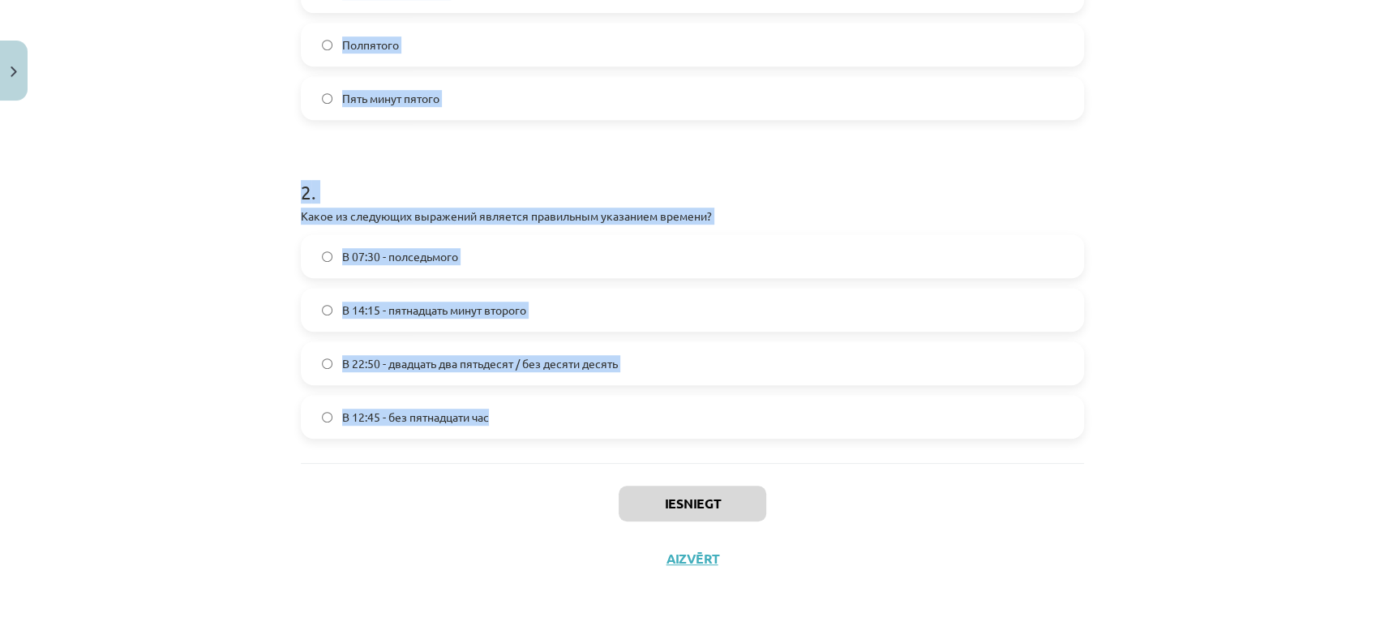
drag, startPoint x: 288, startPoint y: 344, endPoint x: 597, endPoint y: 456, distance: 328.2
click at [597, 456] on div "4 XP Saņemsi Grūts 557 pilda Apraksts Uzdevums Palīdzība 1 . Соответствует ли п…" at bounding box center [692, 102] width 802 height 967
copy form "Соответствует ли правильный перевод следующему выражению? Выберите правильный в…"
click at [291, 161] on div "4 XP Saņemsi Grūts 557 pilda Apraksts Uzdevums Palīdzība 1 . Соответствует ли п…" at bounding box center [692, 102] width 802 height 967
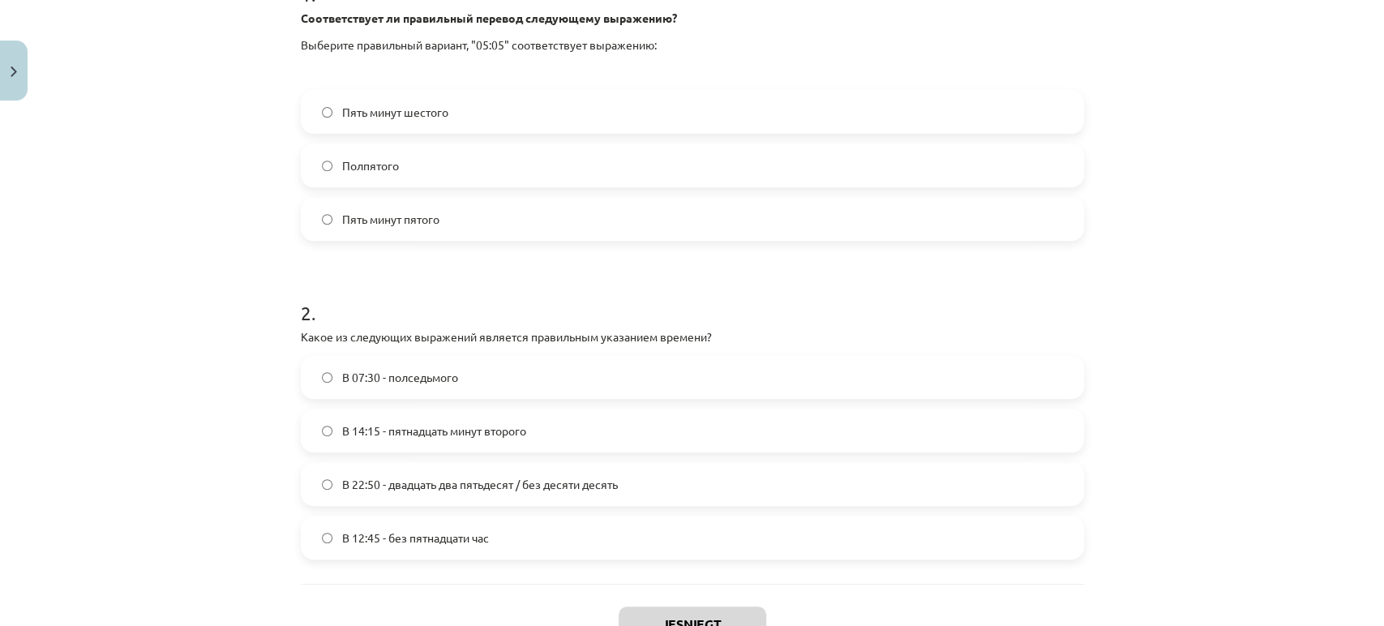
scroll to position [311, 0]
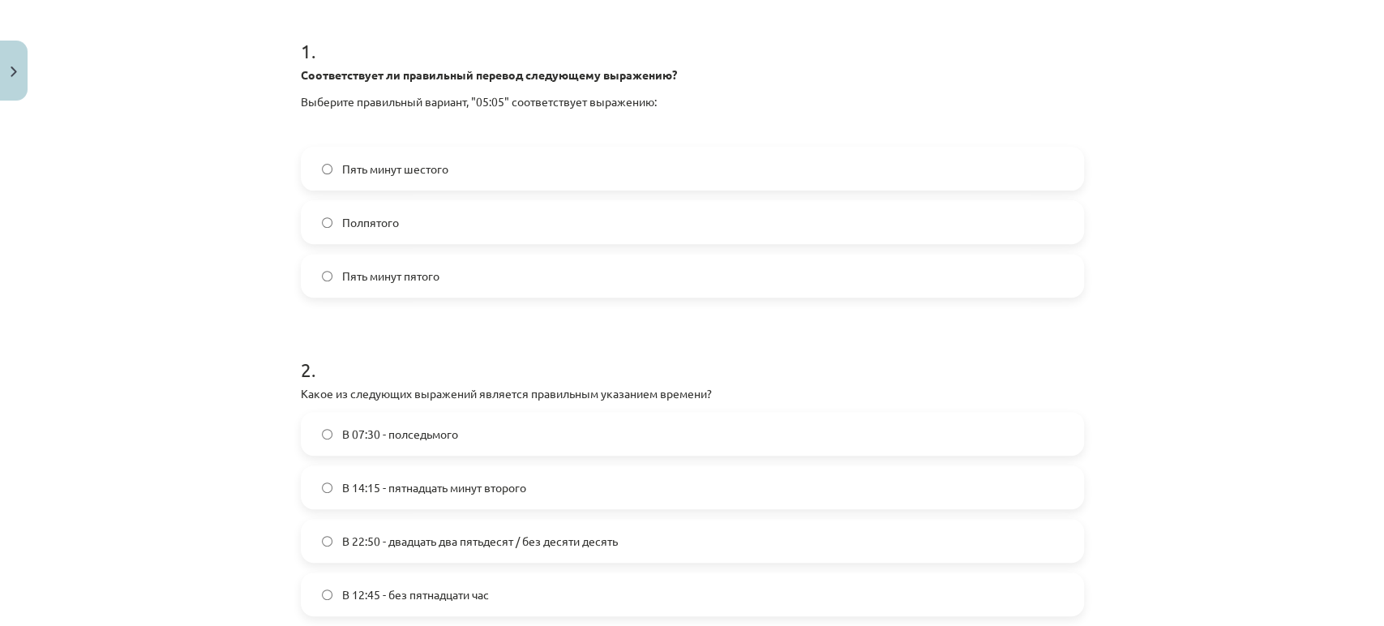
click at [339, 176] on label "Пять минут шестого" at bounding box center [692, 168] width 780 height 41
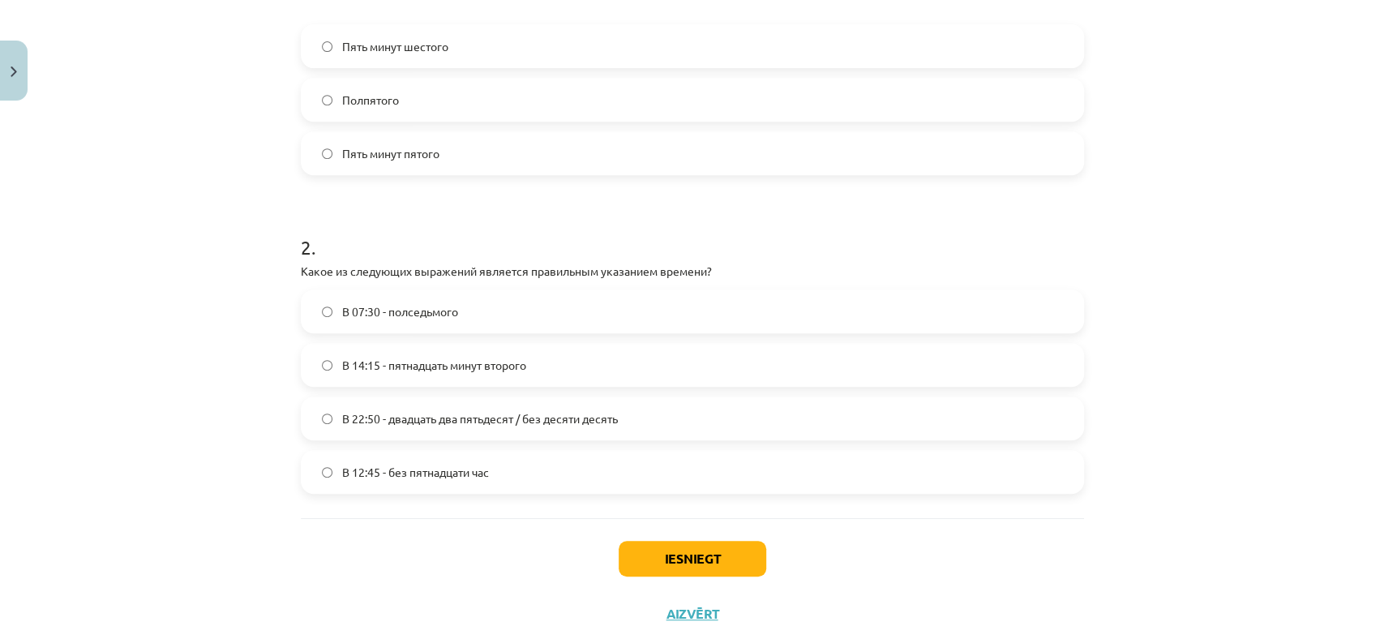
scroll to position [450, 0]
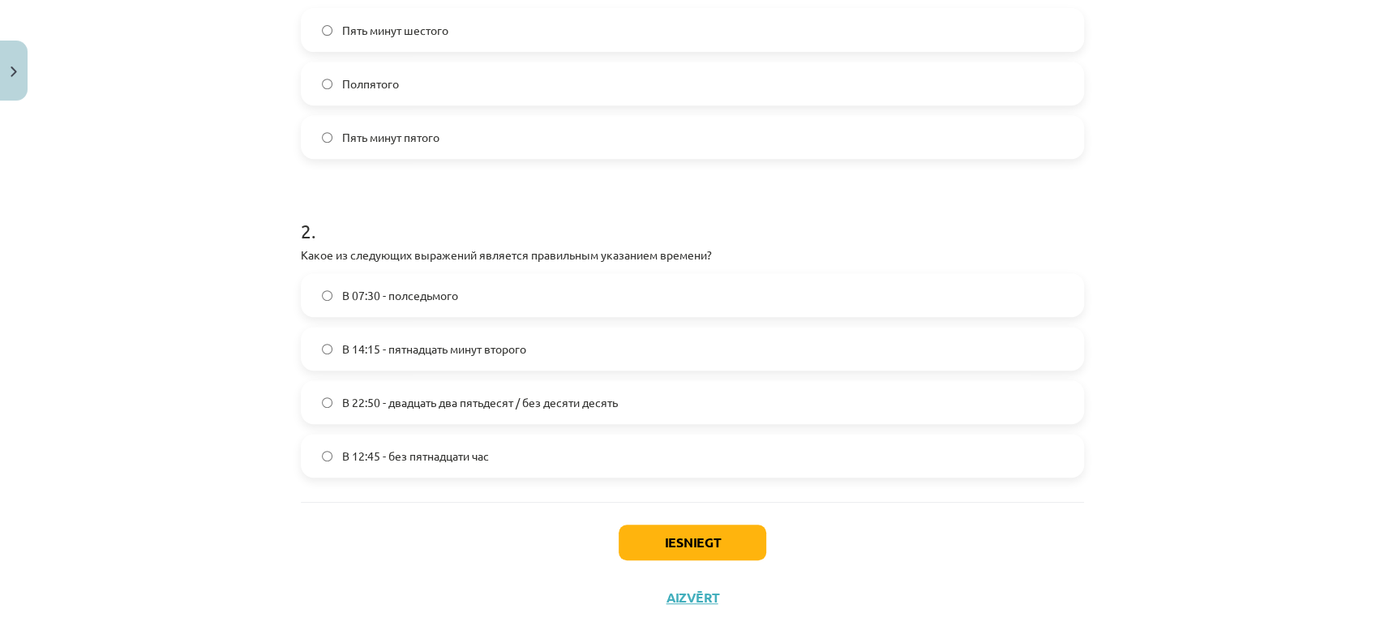
click at [528, 404] on span "В 22:50 - двадцать два пятьдесят / без десяти десять" at bounding box center [480, 402] width 276 height 17
click at [659, 541] on button "Iesniegt" at bounding box center [692, 542] width 148 height 36
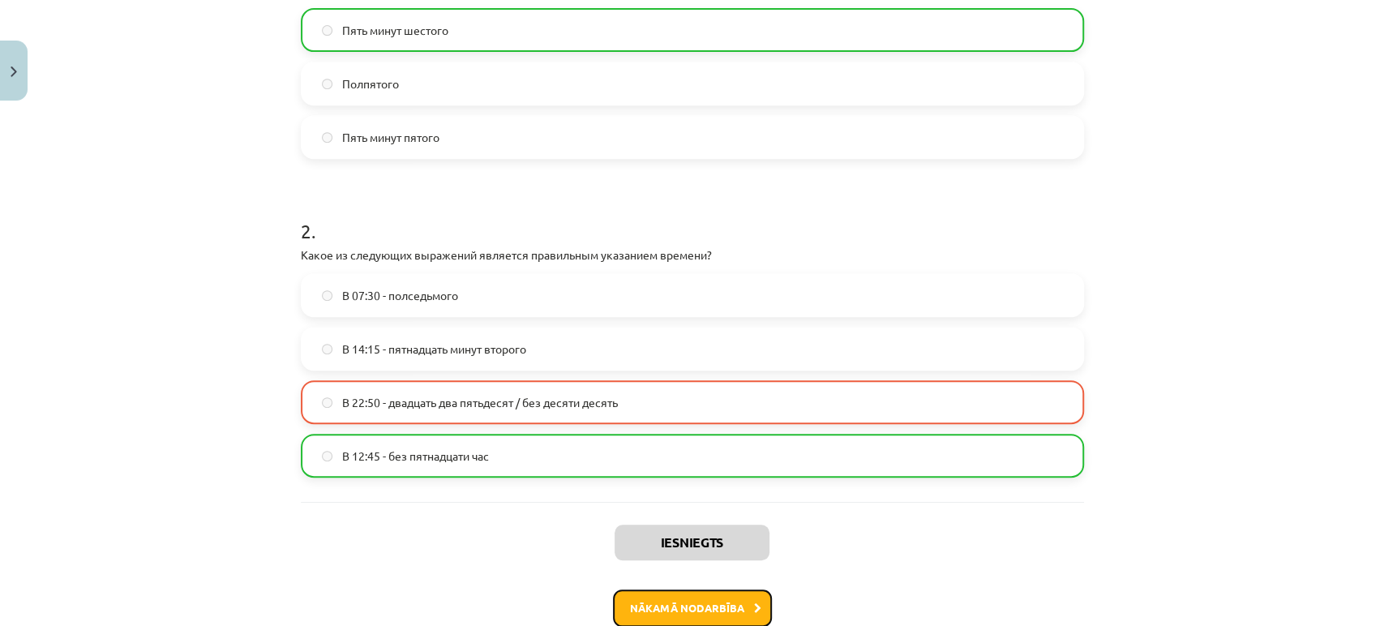
click at [678, 563] on button "Nākamā nodarbība" at bounding box center [692, 607] width 159 height 37
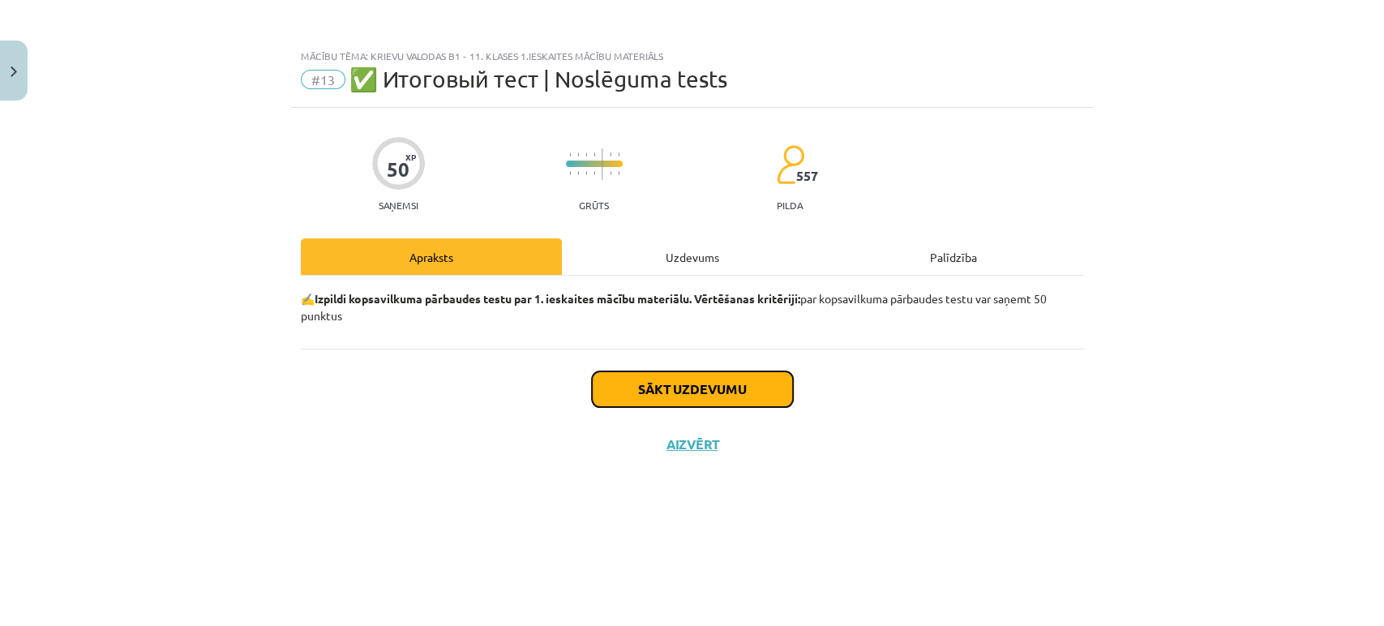
click at [756, 377] on button "Sākt uzdevumu" at bounding box center [692, 389] width 201 height 36
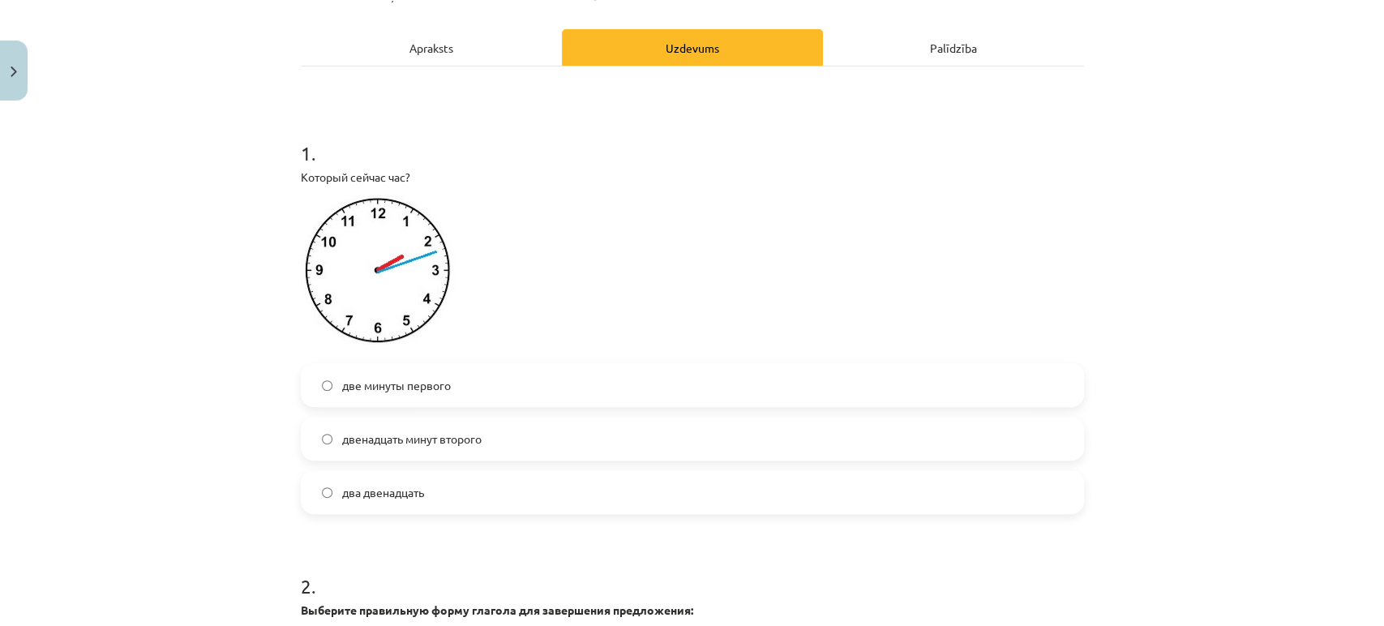
scroll to position [210, 0]
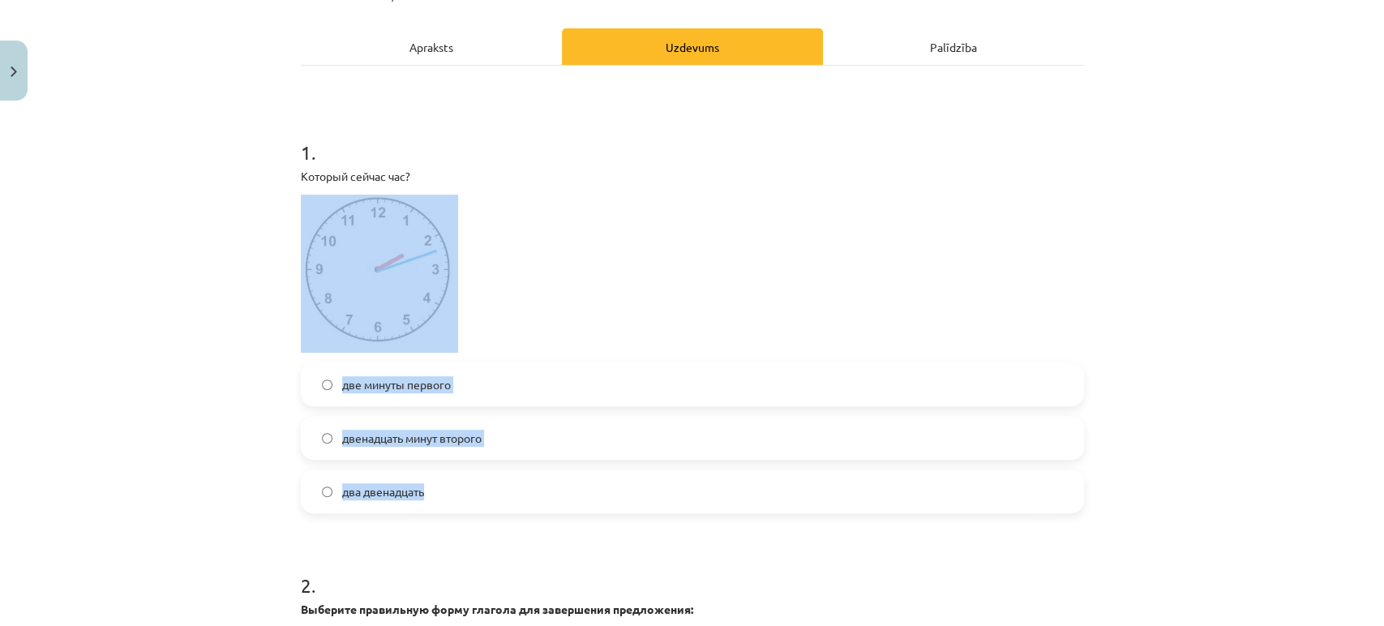
drag, startPoint x: 282, startPoint y: 344, endPoint x: 402, endPoint y: 512, distance: 206.3
click at [404, 509] on div "Mācību tēma: Krievu valodas b1 - 11. klases 1.ieskaites mācību materiāls #13 ✅ …" at bounding box center [692, 313] width 1384 height 626
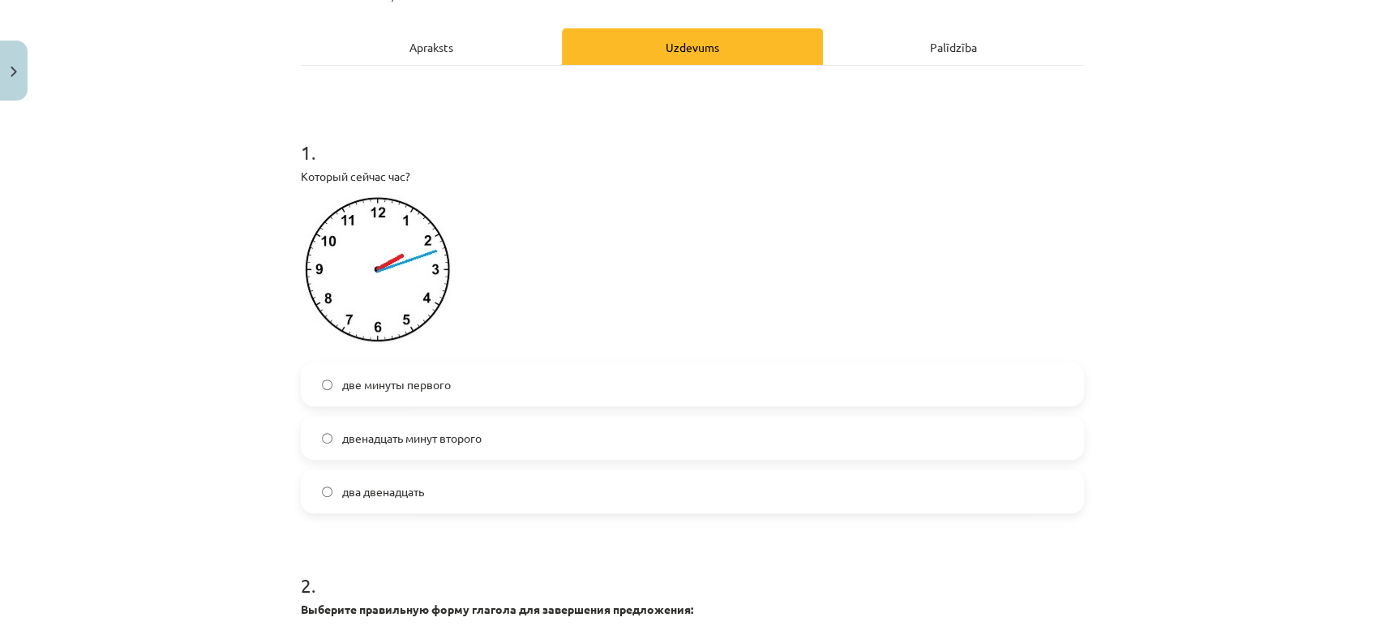
drag, startPoint x: 328, startPoint y: 529, endPoint x: 321, endPoint y: 394, distance: 135.6
copy form "две минуты первого двенадцать минут второго два двенадцать 2 ."
click at [201, 186] on div "Mācību tēma: Krievu valodas b1 - 11. klases 1.ieskaites mācību materiāls #13 ✅ …" at bounding box center [692, 313] width 1384 height 626
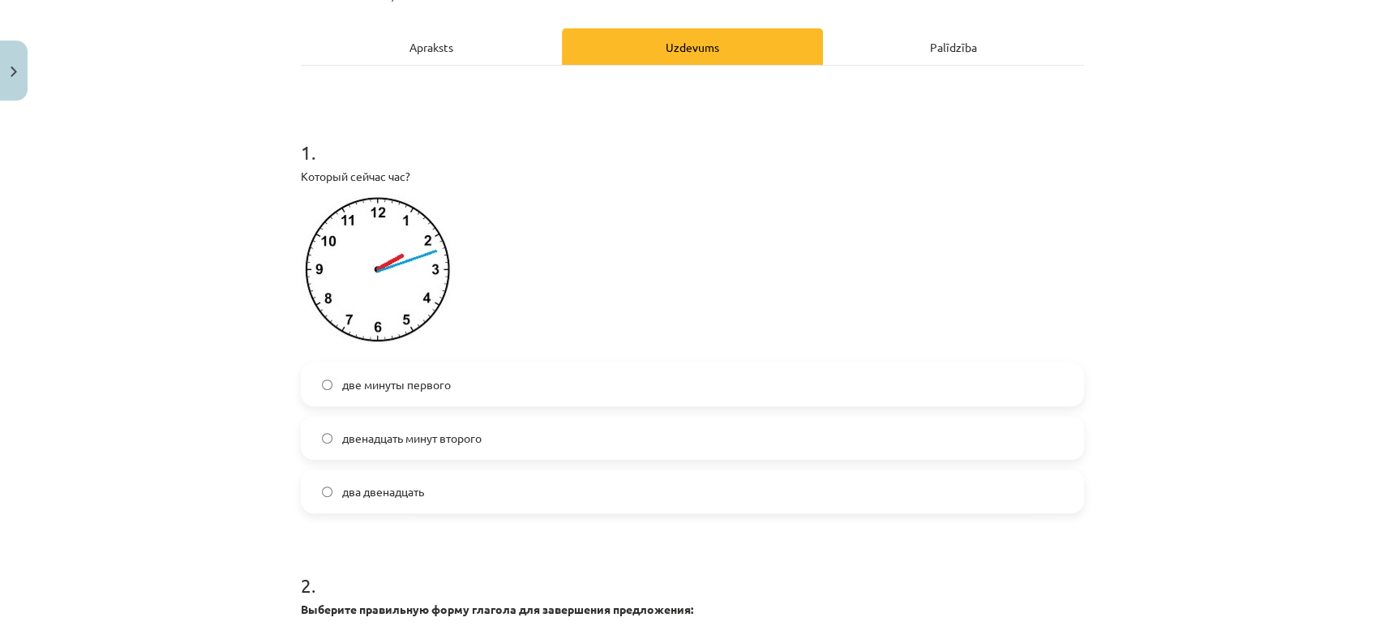
click at [342, 488] on span "два двенадцать" at bounding box center [383, 491] width 82 height 17
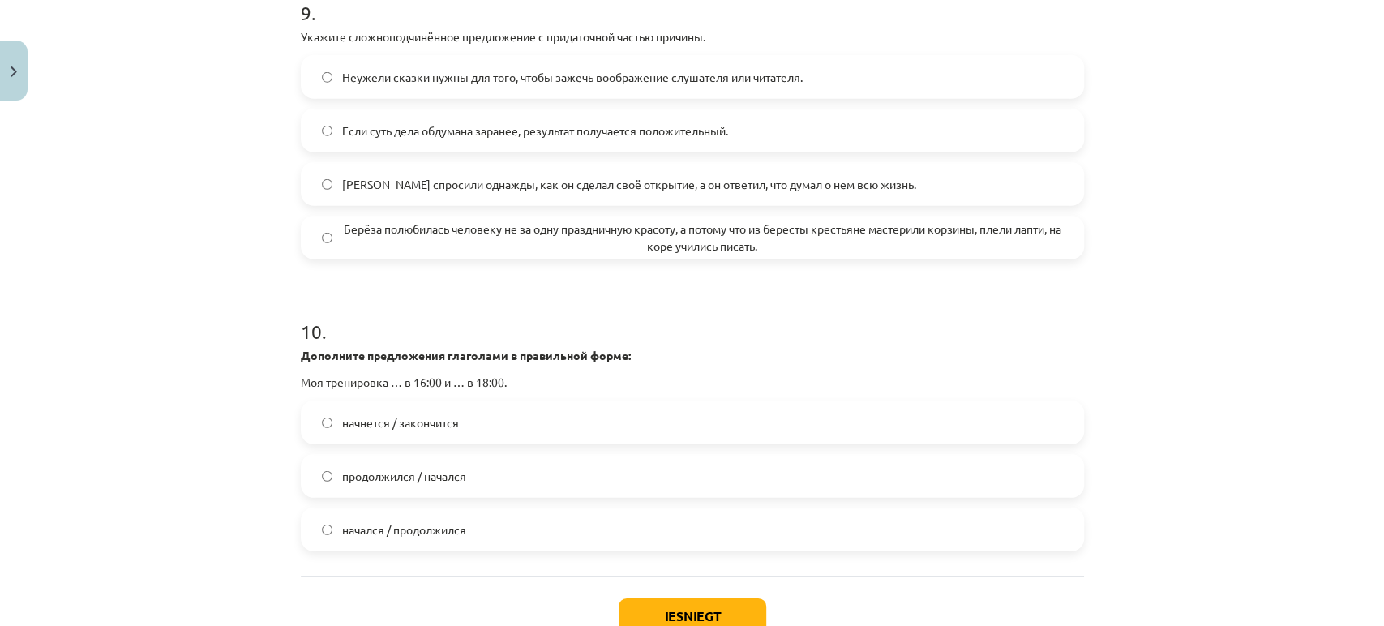
scroll to position [3203, 0]
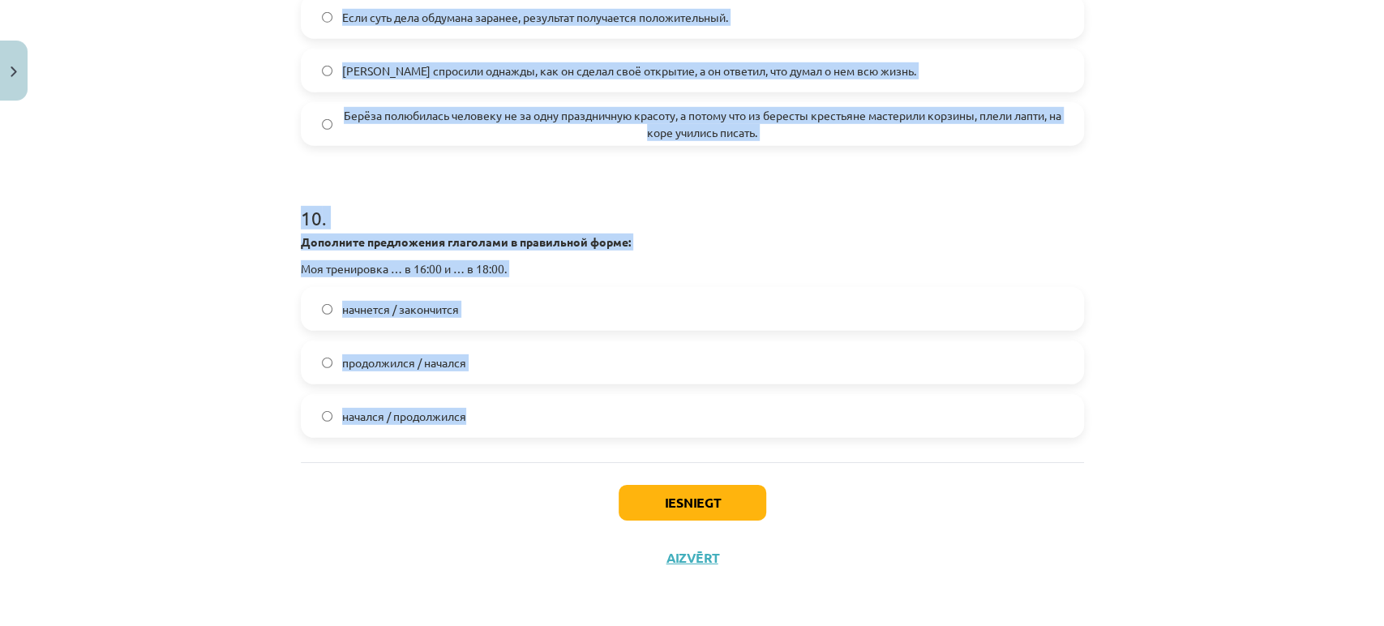
drag, startPoint x: 276, startPoint y: 124, endPoint x: 582, endPoint y: 439, distance: 439.1
click at [582, 439] on div "Mācību tēma: Krievu valodas b1 - 11. klases 1.ieskaites mācību materiāls #13 ✅ …" at bounding box center [692, 313] width 1384 height 626
copy form "Выберите правильную форму глагола для завершения предложения: Обеденная перемен…"
click at [253, 229] on div "Mācību tēma: Krievu valodas b1 - 11. klases 1.ieskaites mācību materiāls #13 ✅ …" at bounding box center [692, 313] width 1384 height 626
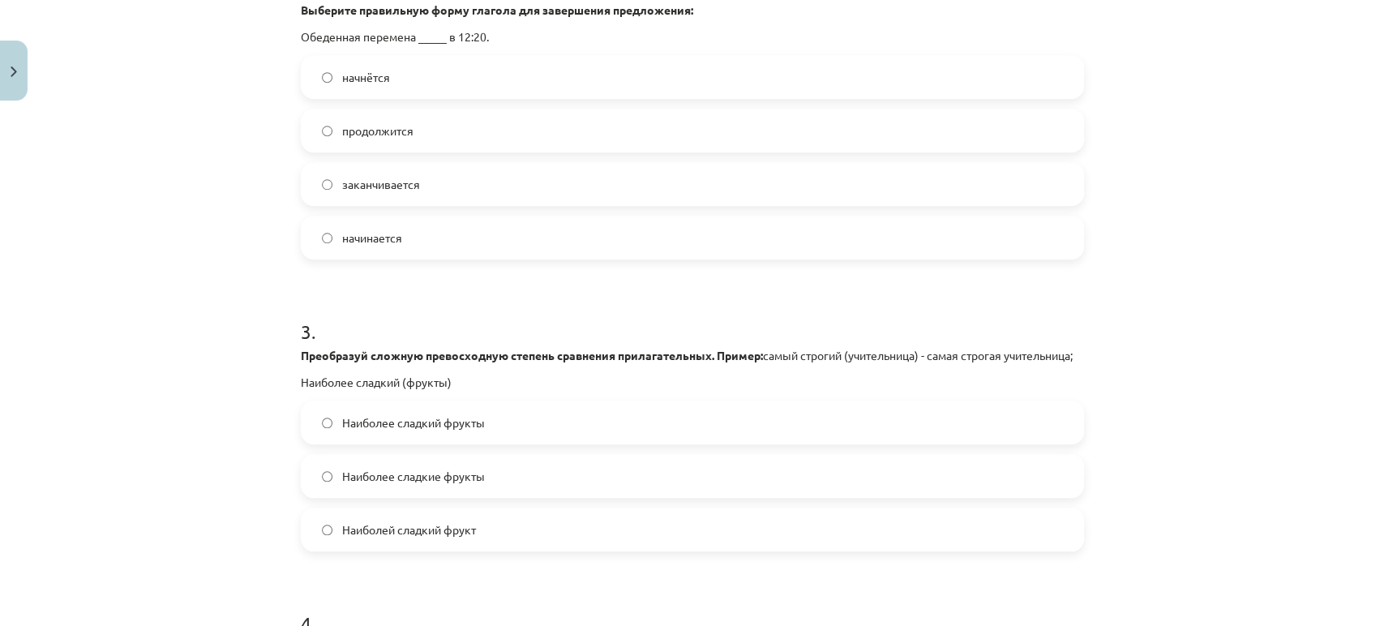
scroll to position [808, 0]
click at [369, 241] on span "начинается" at bounding box center [372, 238] width 60 height 17
click at [493, 497] on label "Наиболее сладкие фрукты" at bounding box center [692, 476] width 780 height 41
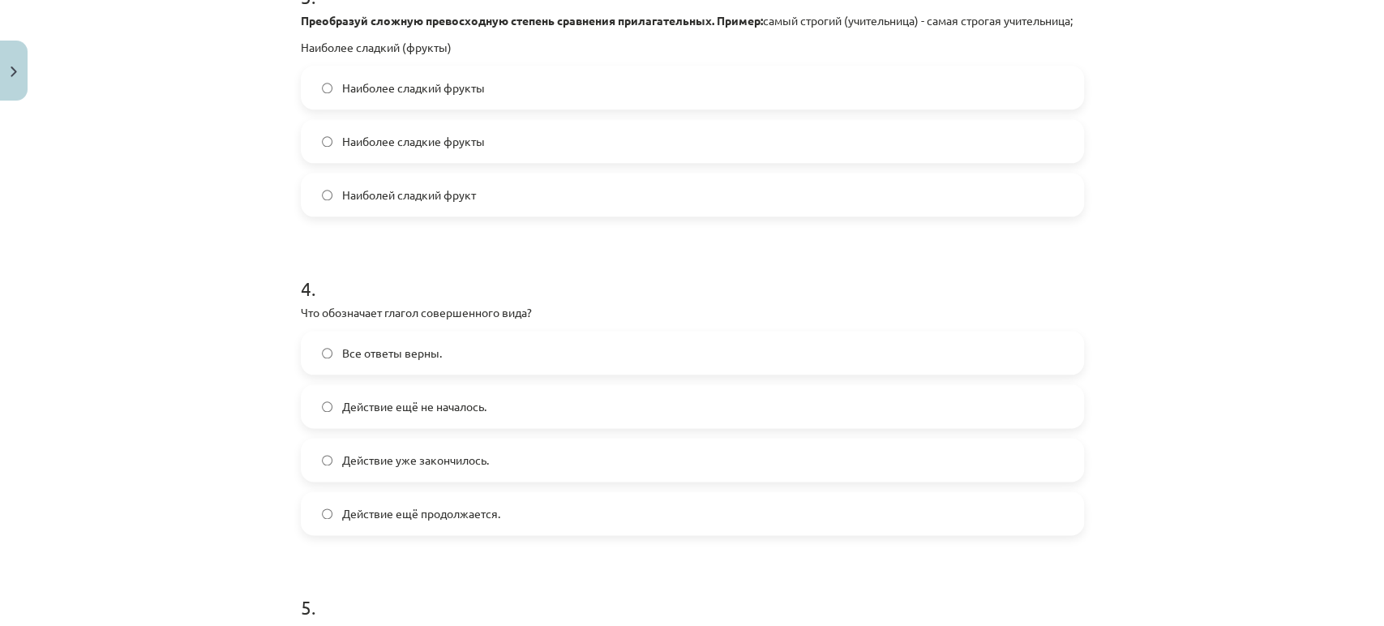
scroll to position [1148, 0]
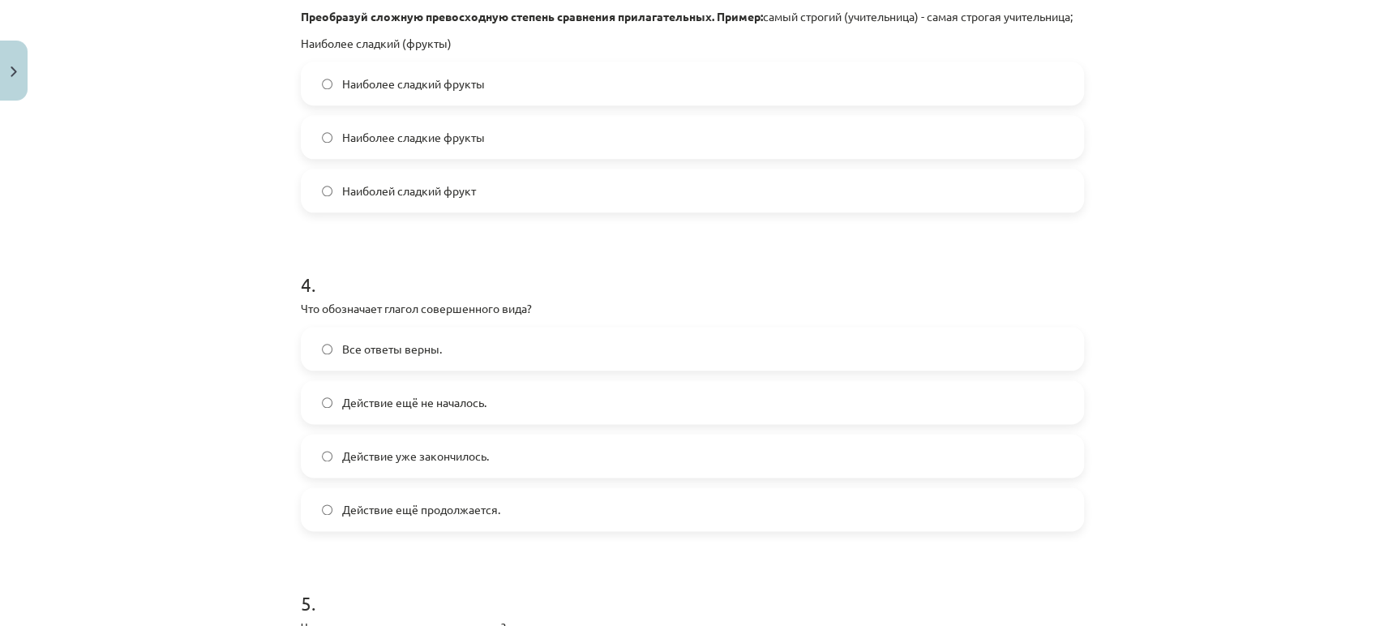
click at [443, 369] on label "Все ответы верны." at bounding box center [692, 348] width 780 height 41
click at [409, 459] on label "Действие уже закончилось." at bounding box center [692, 455] width 780 height 41
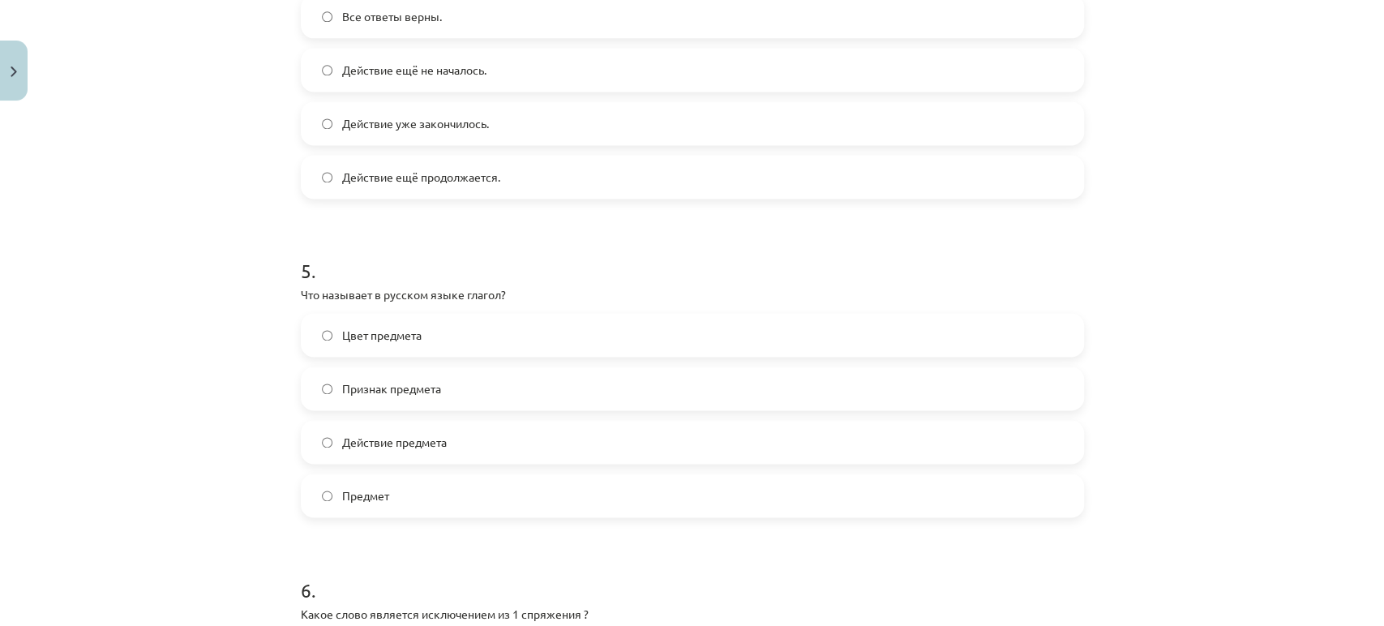
scroll to position [1481, 0]
click at [366, 450] on span "Действие предмета" at bounding box center [394, 441] width 105 height 17
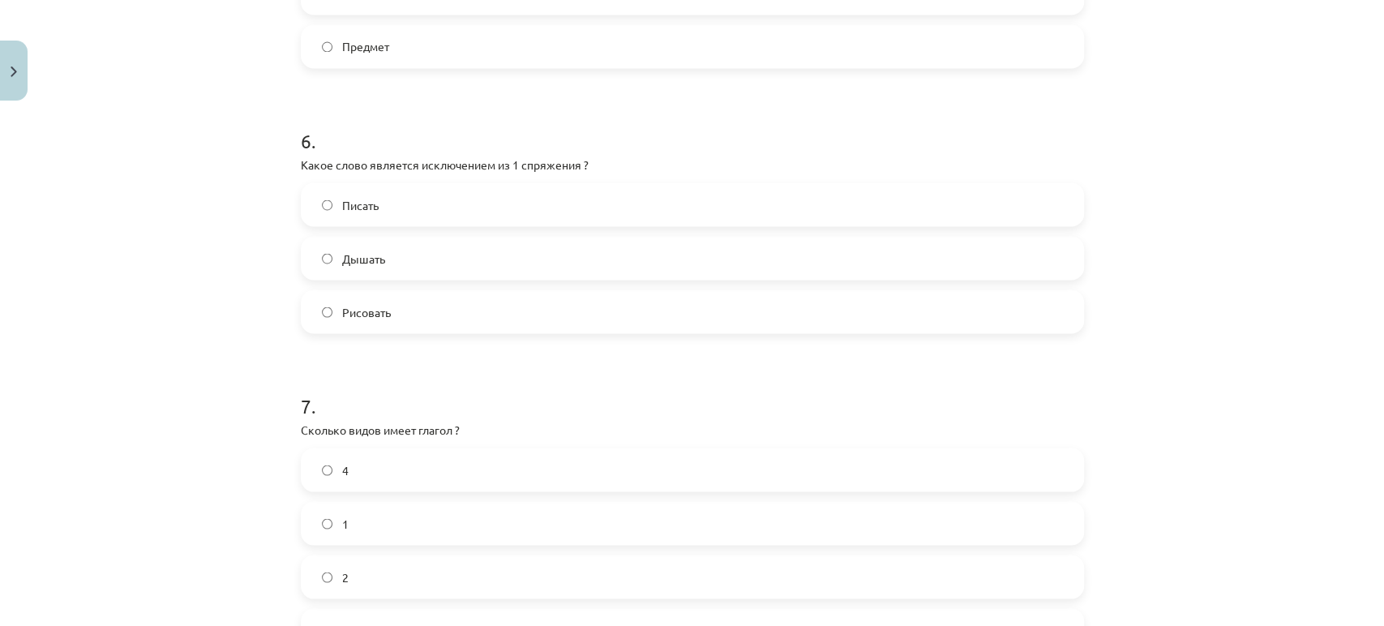
scroll to position [1934, 0]
click at [364, 262] on span "Дышать" at bounding box center [363, 253] width 43 height 17
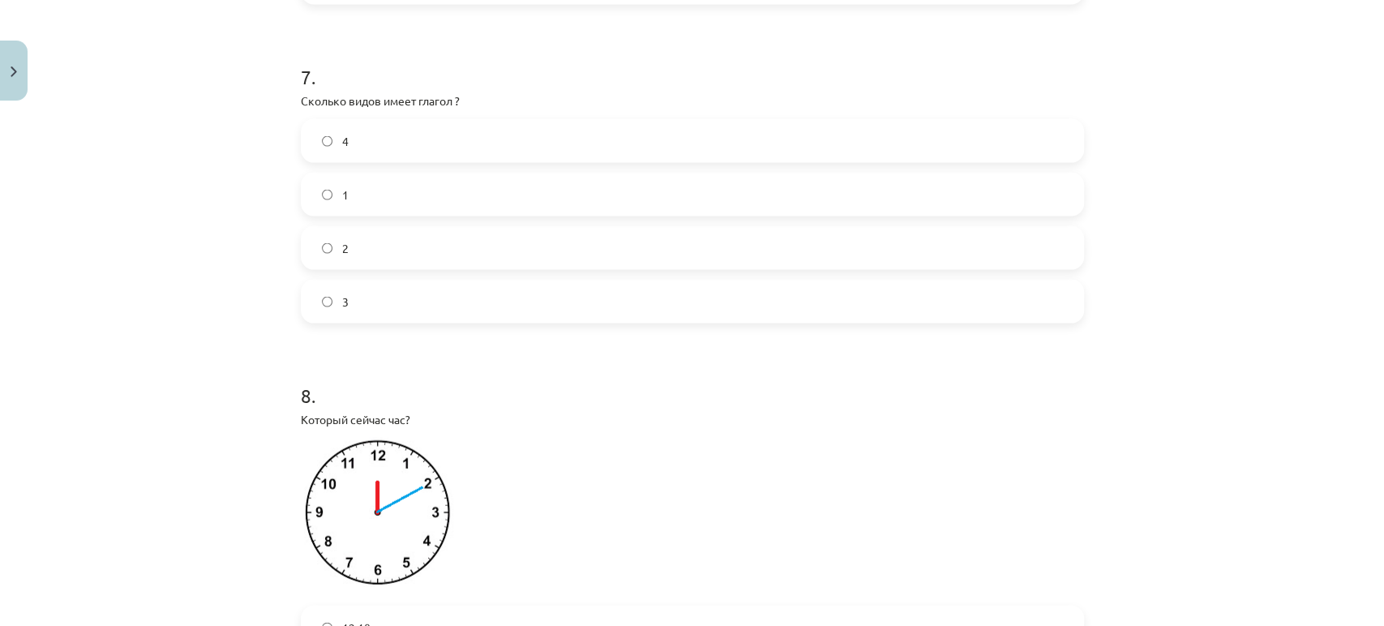
scroll to position [2263, 0]
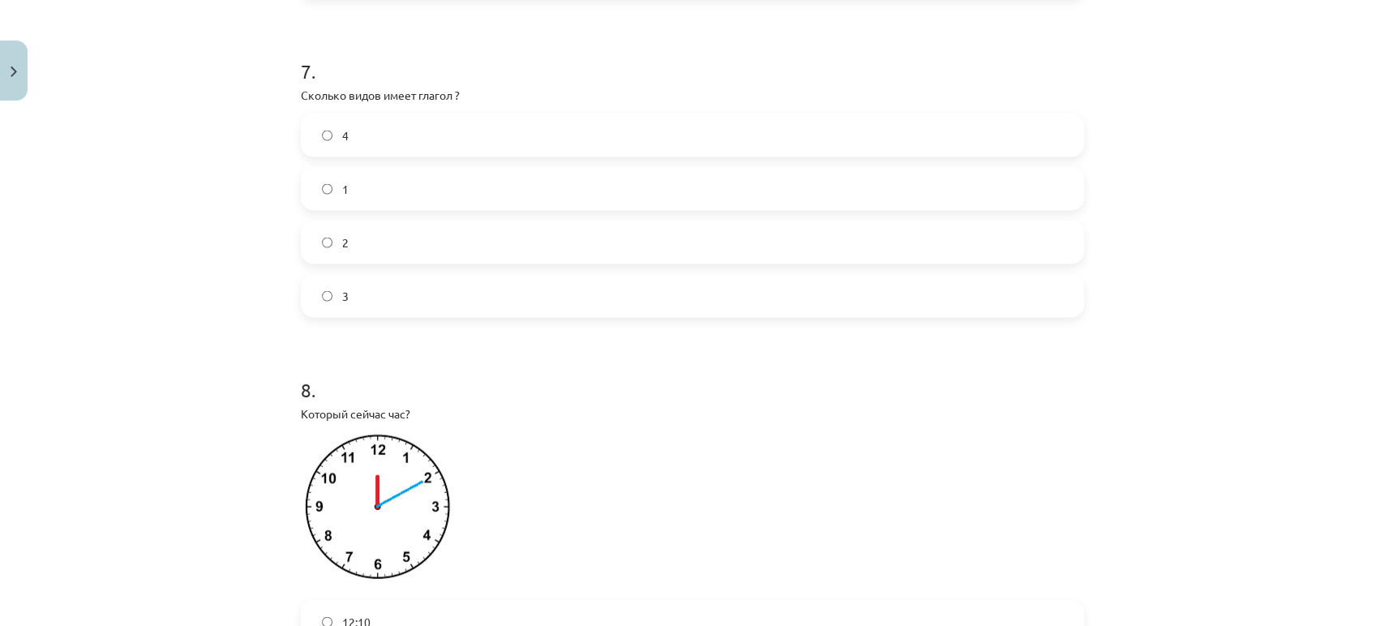
click at [340, 243] on label "2" at bounding box center [692, 242] width 780 height 41
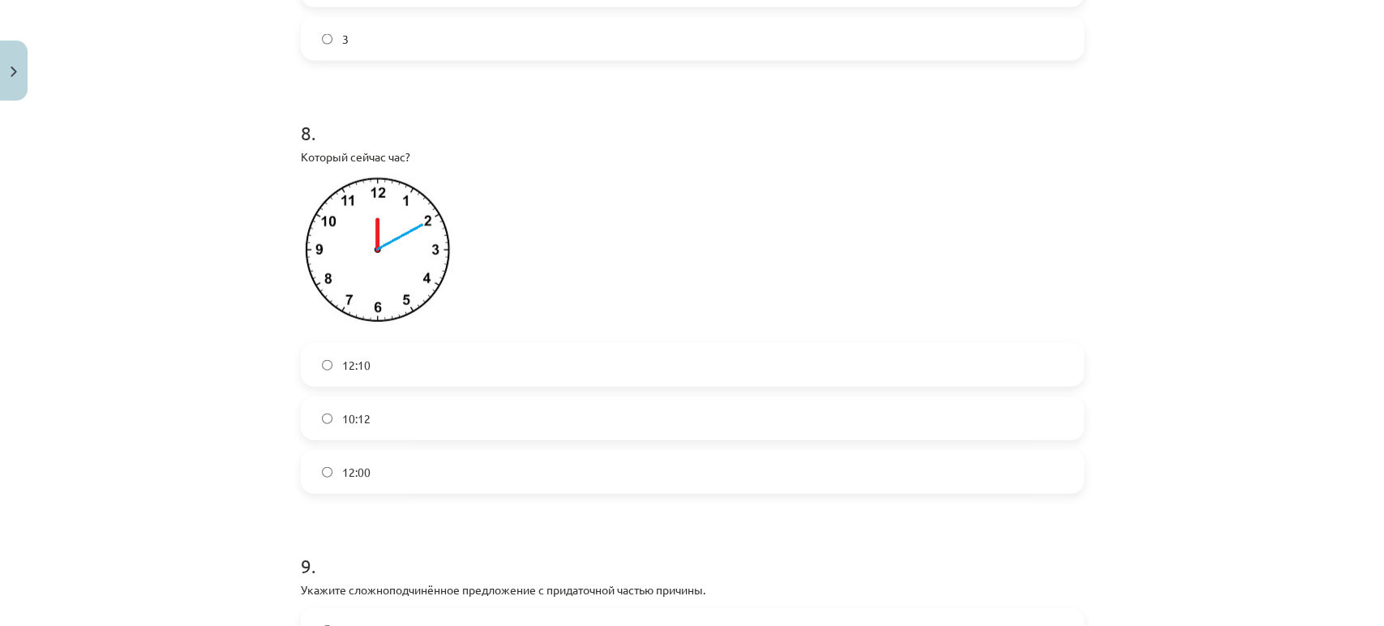
scroll to position [2528, 0]
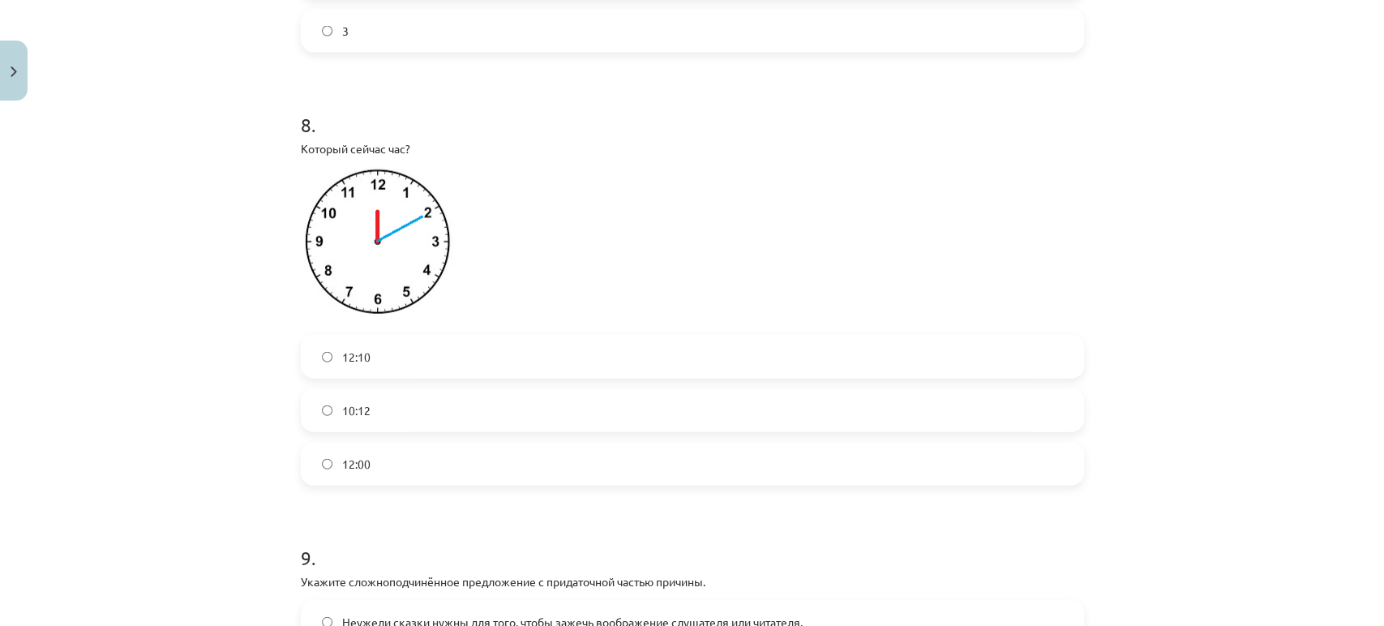
click at [393, 374] on label "12:10" at bounding box center [692, 356] width 780 height 41
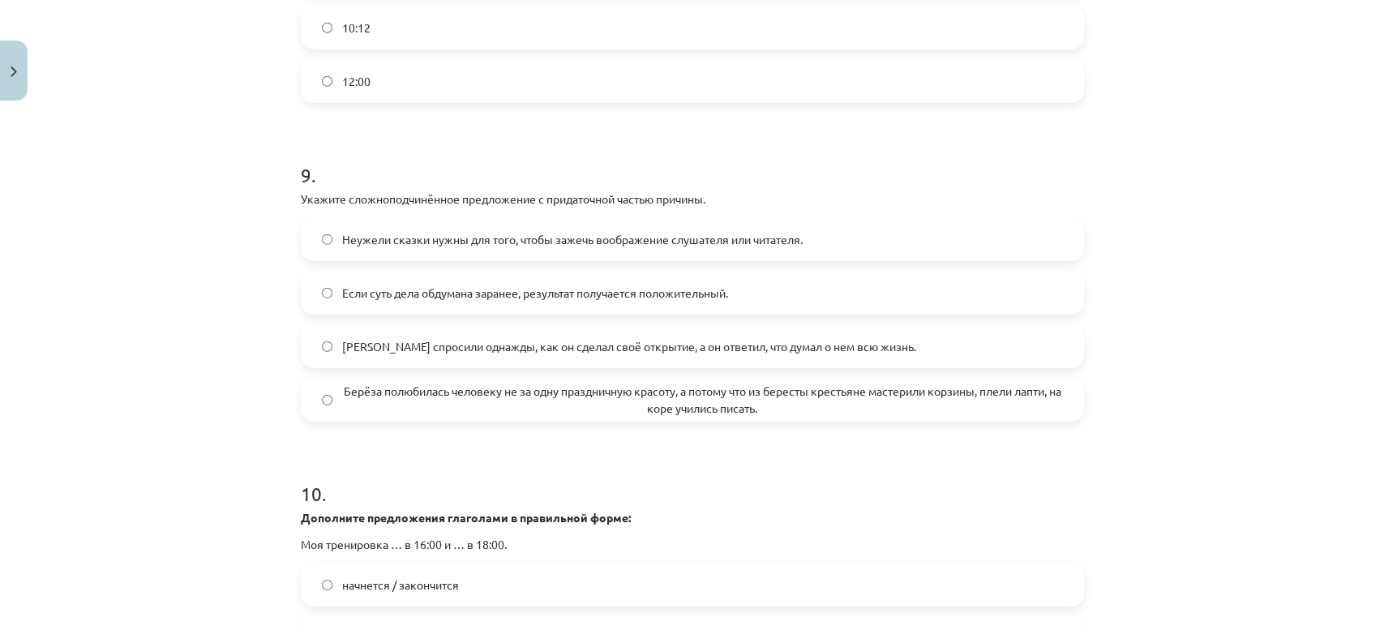
scroll to position [2954, 0]
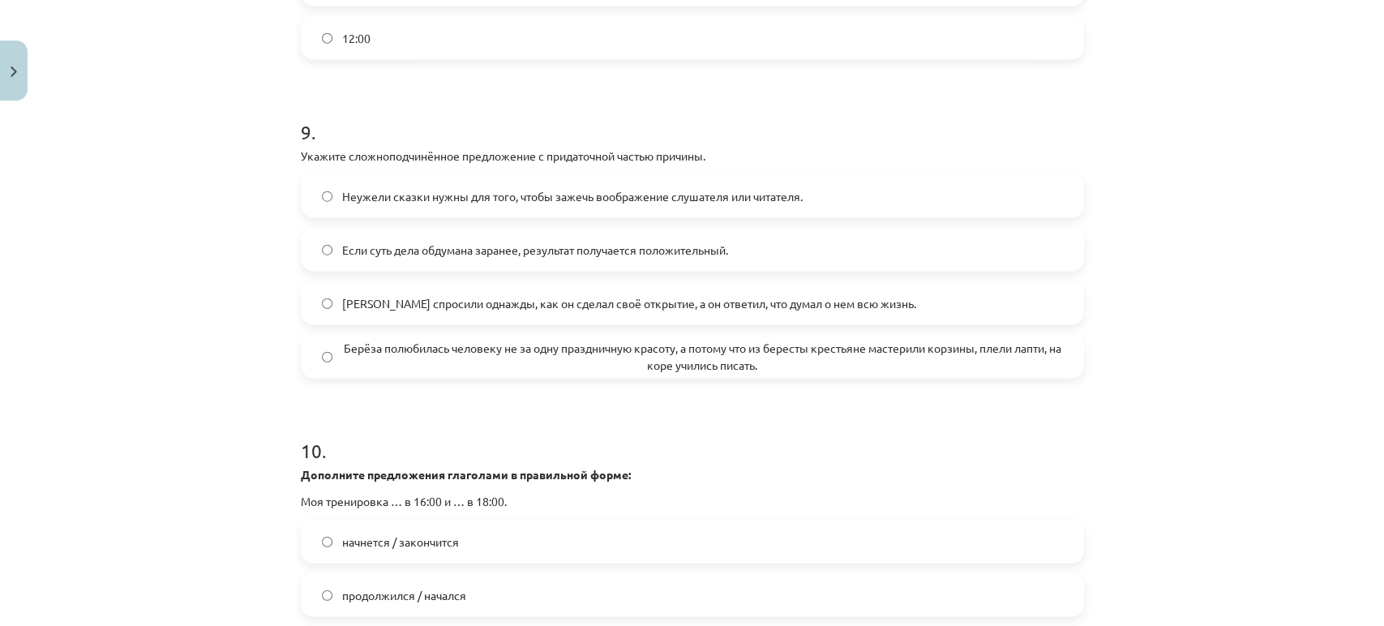
click at [436, 374] on span "Берёза полюбилась человеку не за одну праздничную красоту, а потому что из бере…" at bounding box center [702, 357] width 721 height 34
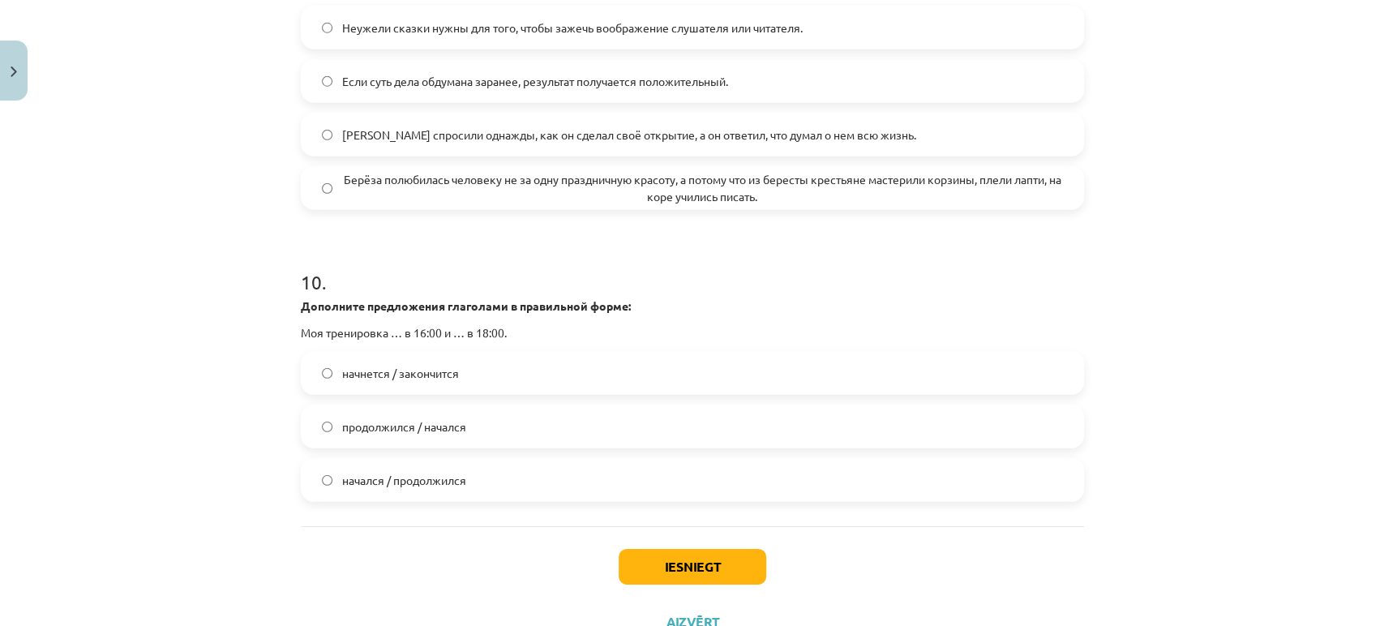
scroll to position [3143, 0]
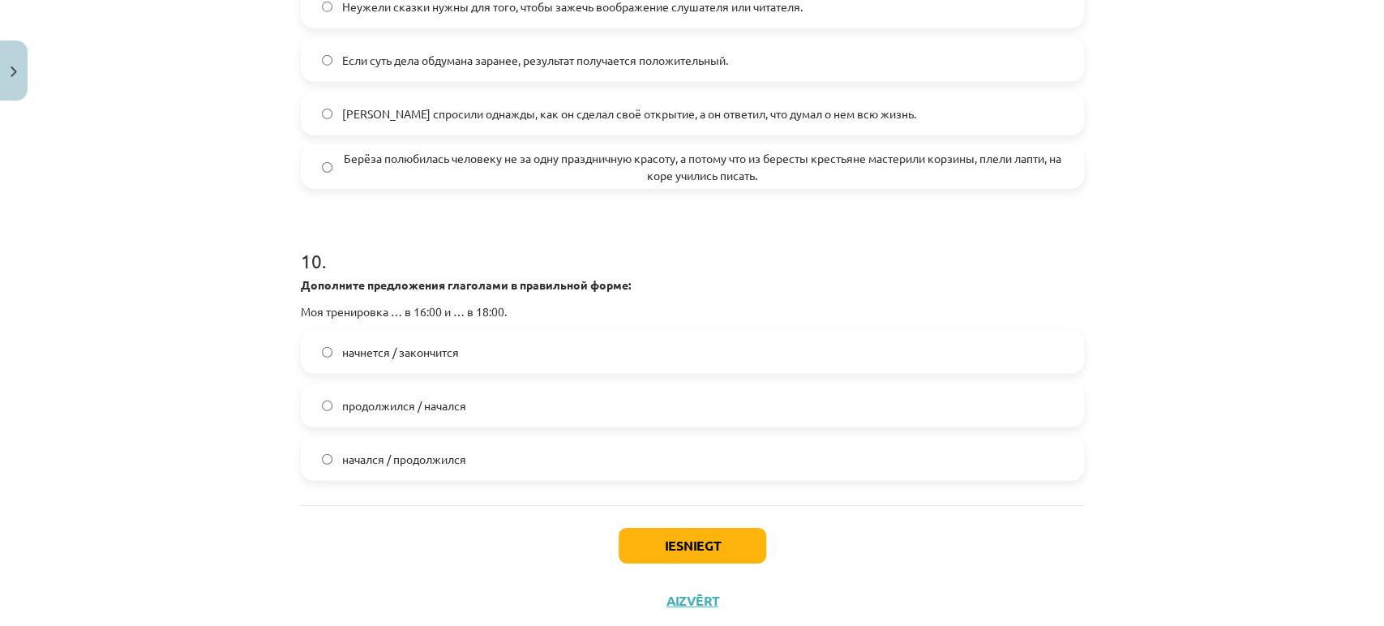
click at [373, 361] on span "начнется / закончится" at bounding box center [400, 352] width 117 height 17
click at [638, 555] on button "Iesniegt" at bounding box center [692, 546] width 148 height 36
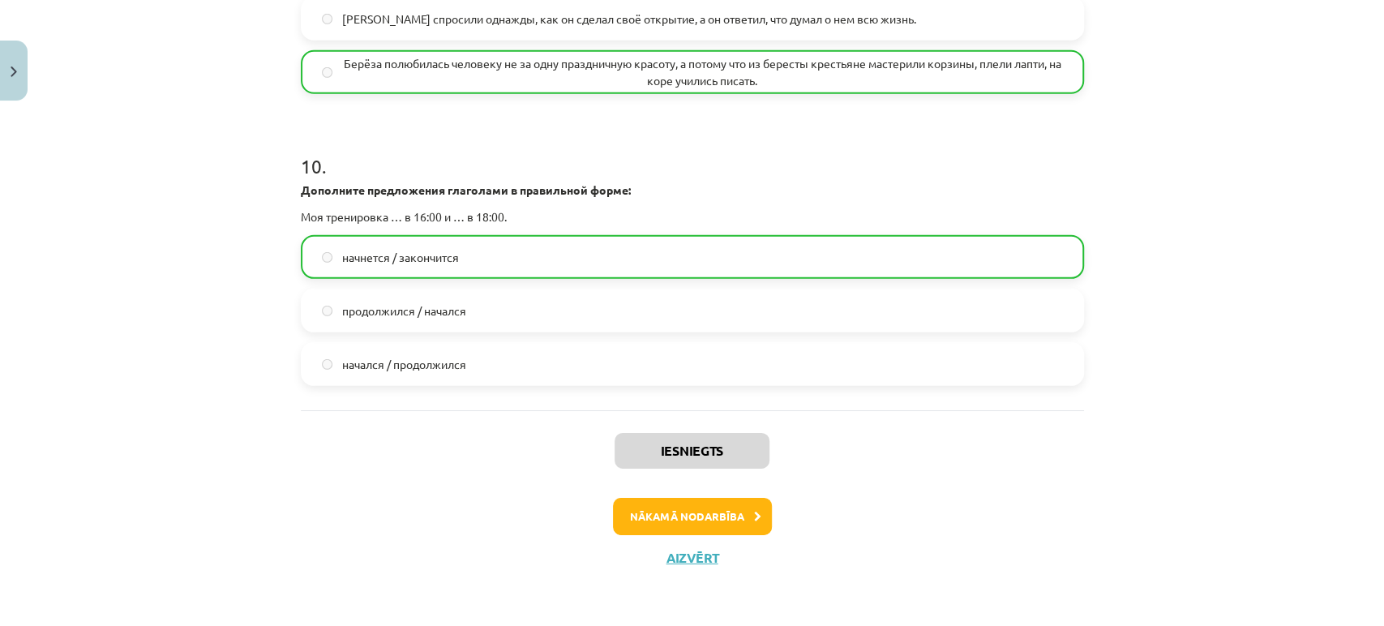
scroll to position [3254, 0]
click at [665, 520] on button "Nākamā nodarbība" at bounding box center [692, 516] width 159 height 37
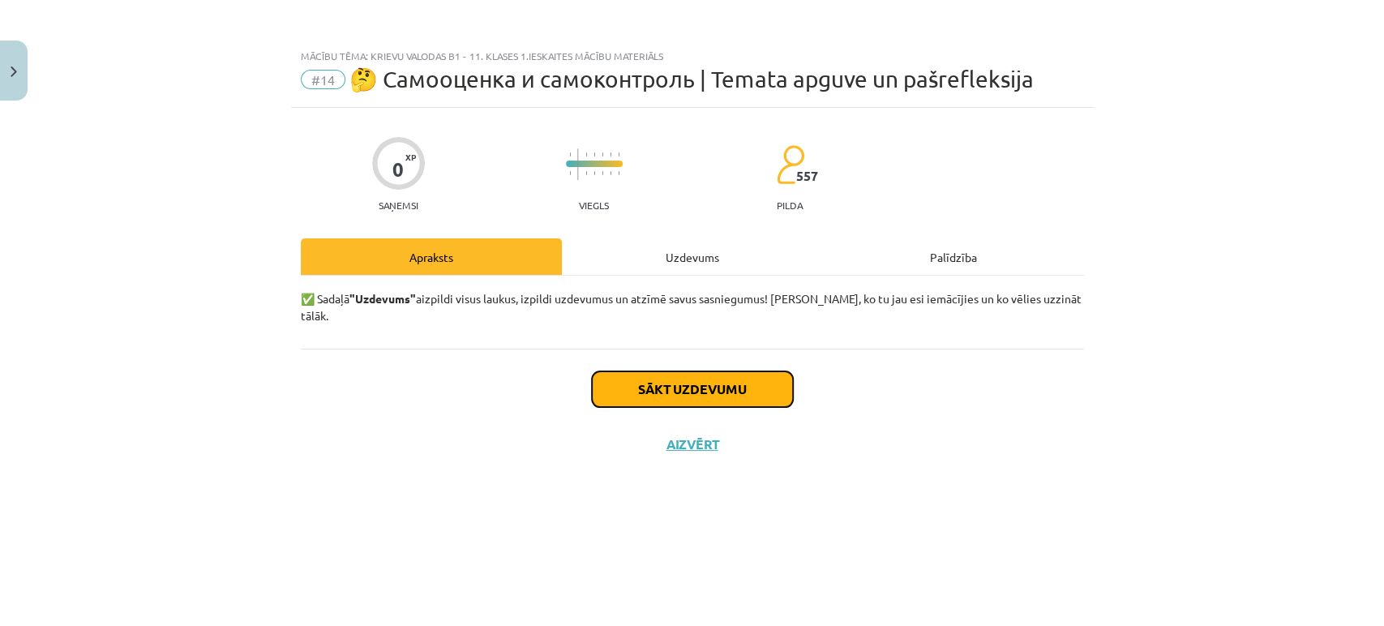
click at [717, 385] on button "Sākt uzdevumu" at bounding box center [692, 389] width 201 height 36
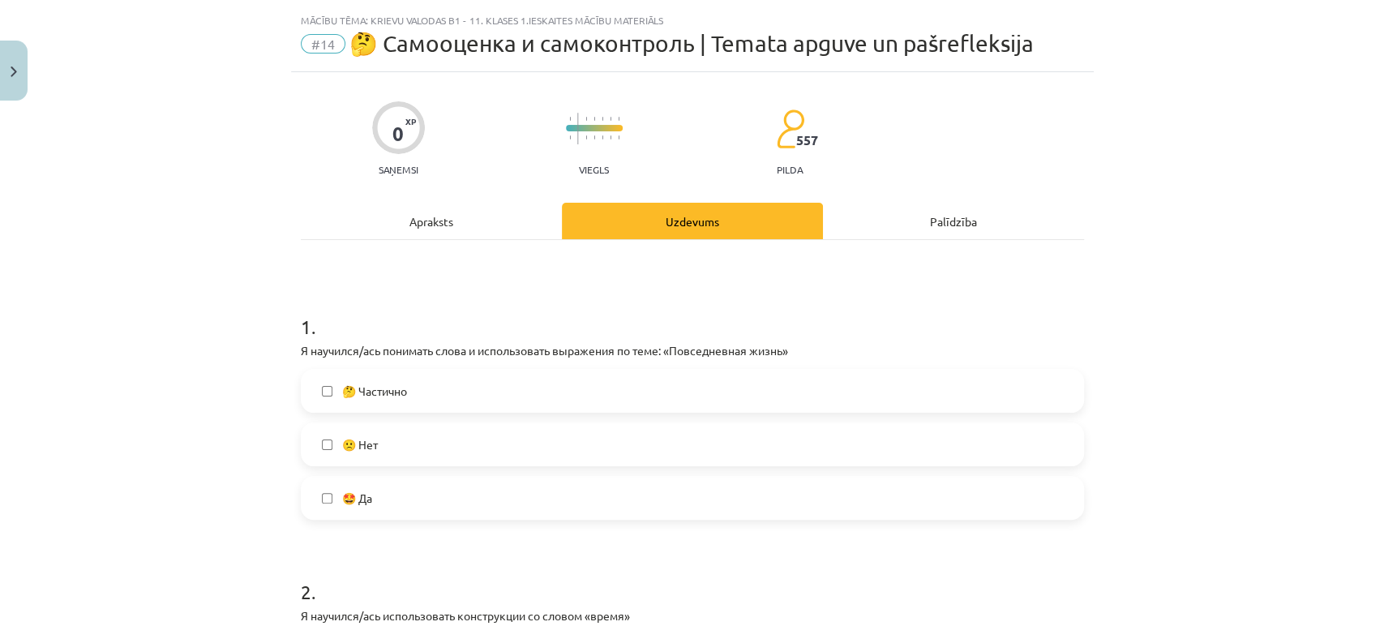
scroll to position [99, 0]
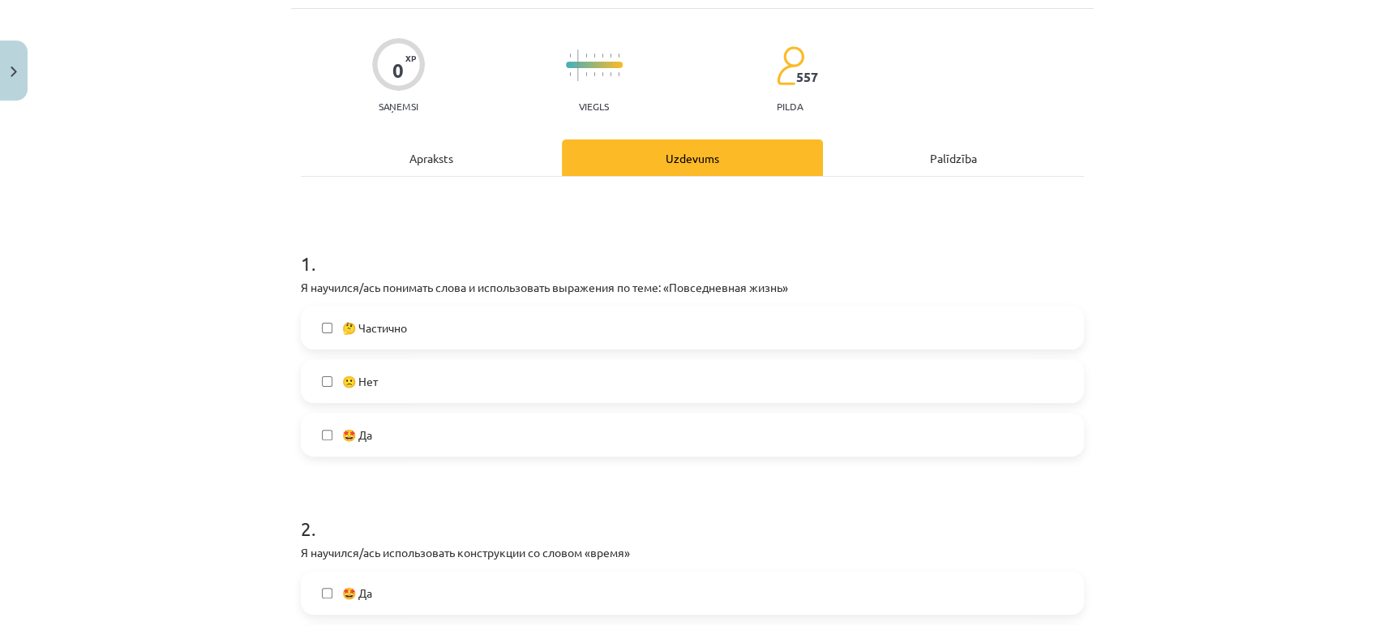
click at [301, 276] on div "1 . Я научился/ась понимать слова и использовать выражения по теме: «Повседневн…" at bounding box center [692, 340] width 783 height 233
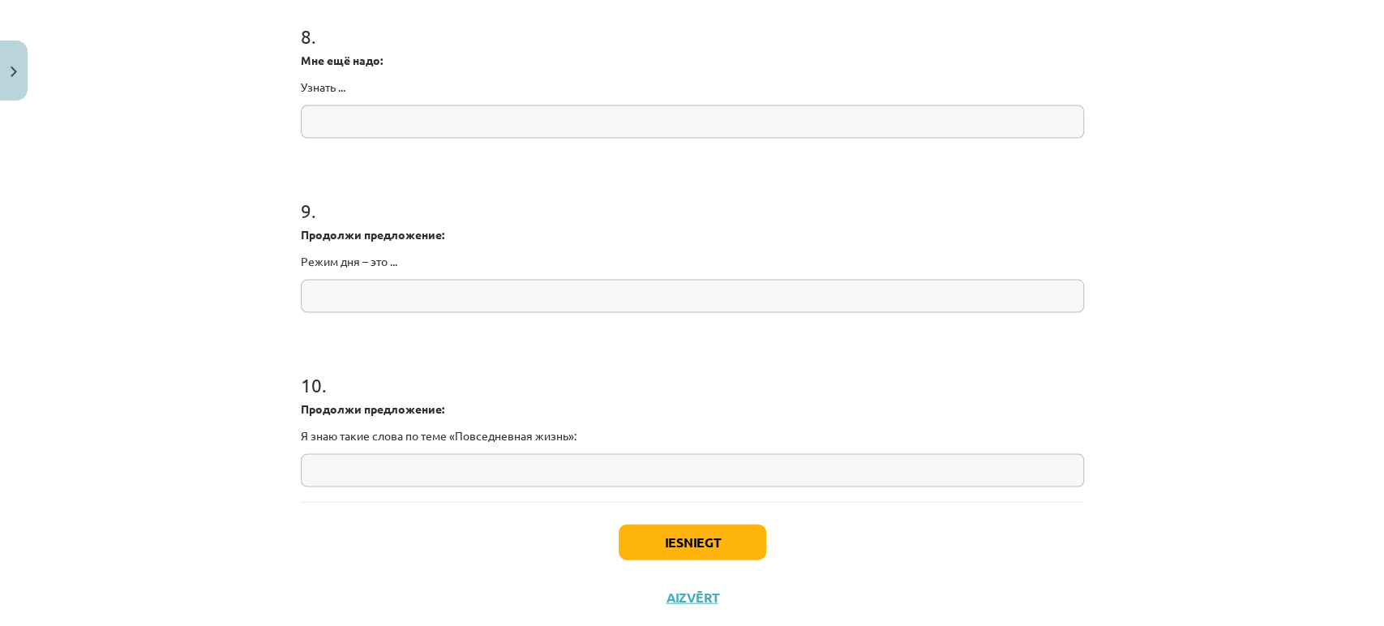
scroll to position [2129, 0]
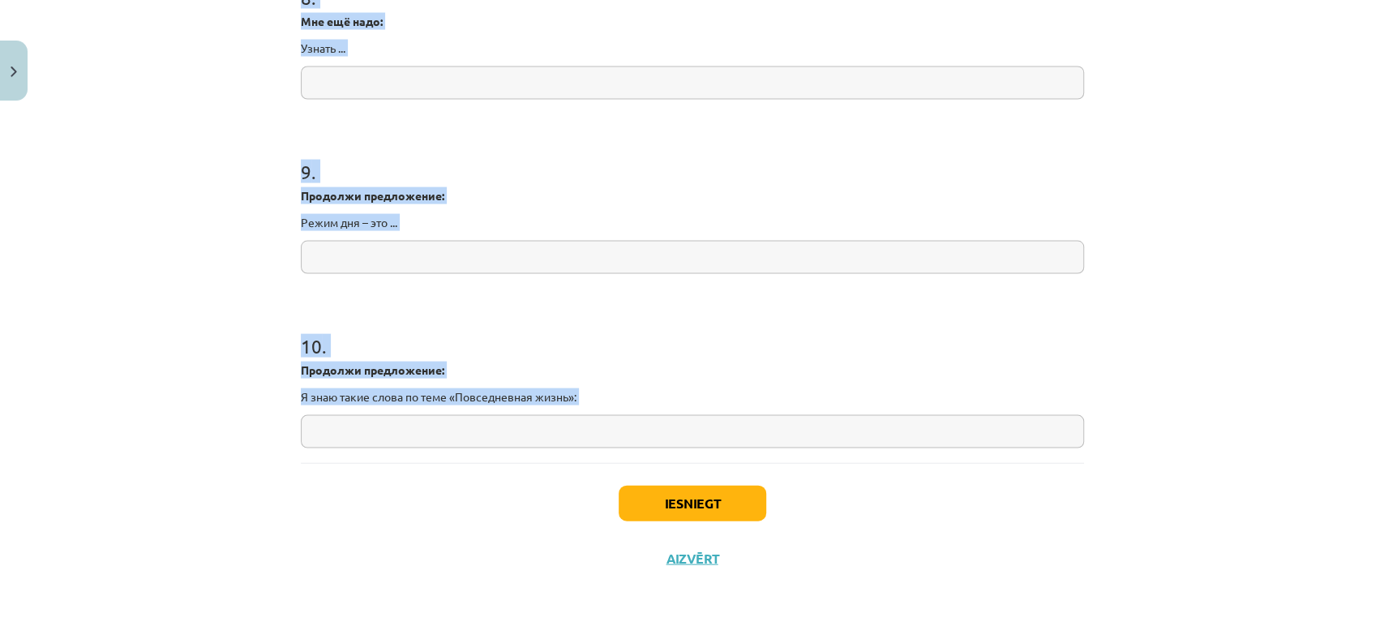
drag, startPoint x: 285, startPoint y: 285, endPoint x: 630, endPoint y: 483, distance: 398.3
copy form "Я научился/ась понимать слова и использовать выражения по теме: «Повседневная ж…"
click at [166, 194] on div "Mācību tēma: Krievu valodas b1 - 11. klases 1.ieskaites mācību materiāls #14 🤔 …" at bounding box center [692, 313] width 1384 height 626
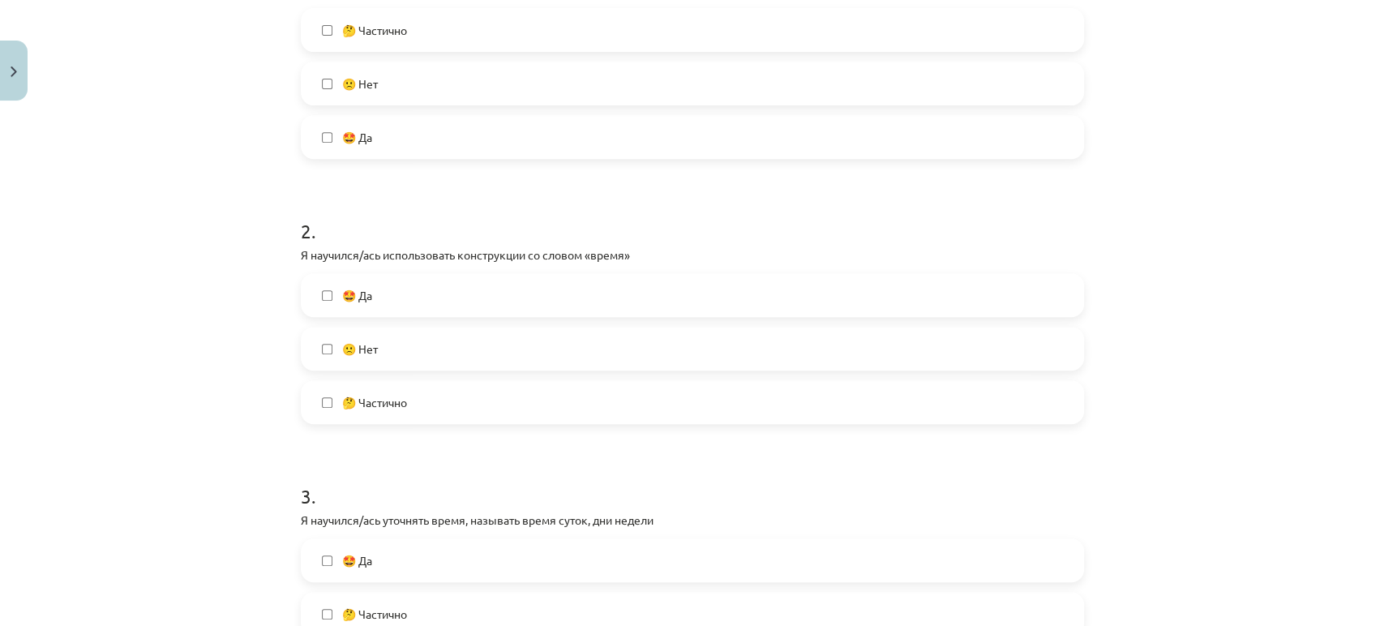
scroll to position [359, 0]
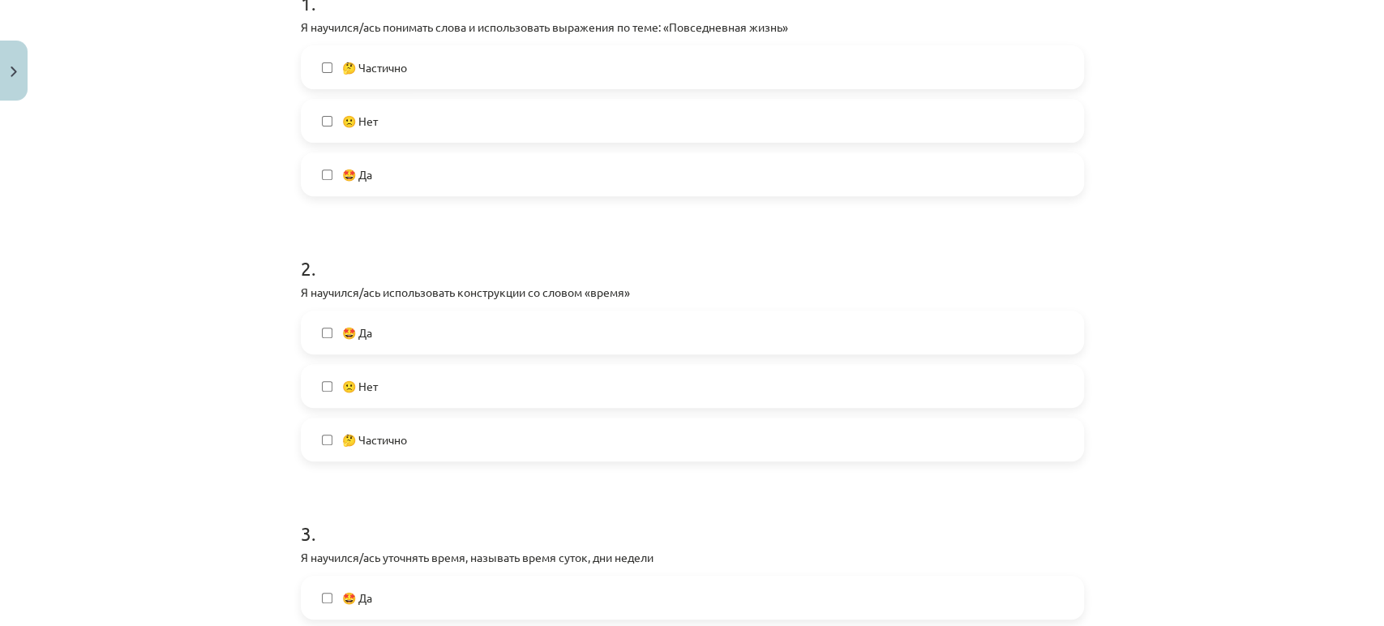
click at [350, 186] on label "🤩 Да" at bounding box center [692, 174] width 780 height 41
click at [372, 50] on label "🤔 Частично" at bounding box center [692, 67] width 780 height 41
click at [370, 188] on label "🤩 Да" at bounding box center [692, 174] width 780 height 41
click at [363, 319] on label "🤩 Да" at bounding box center [692, 332] width 780 height 41
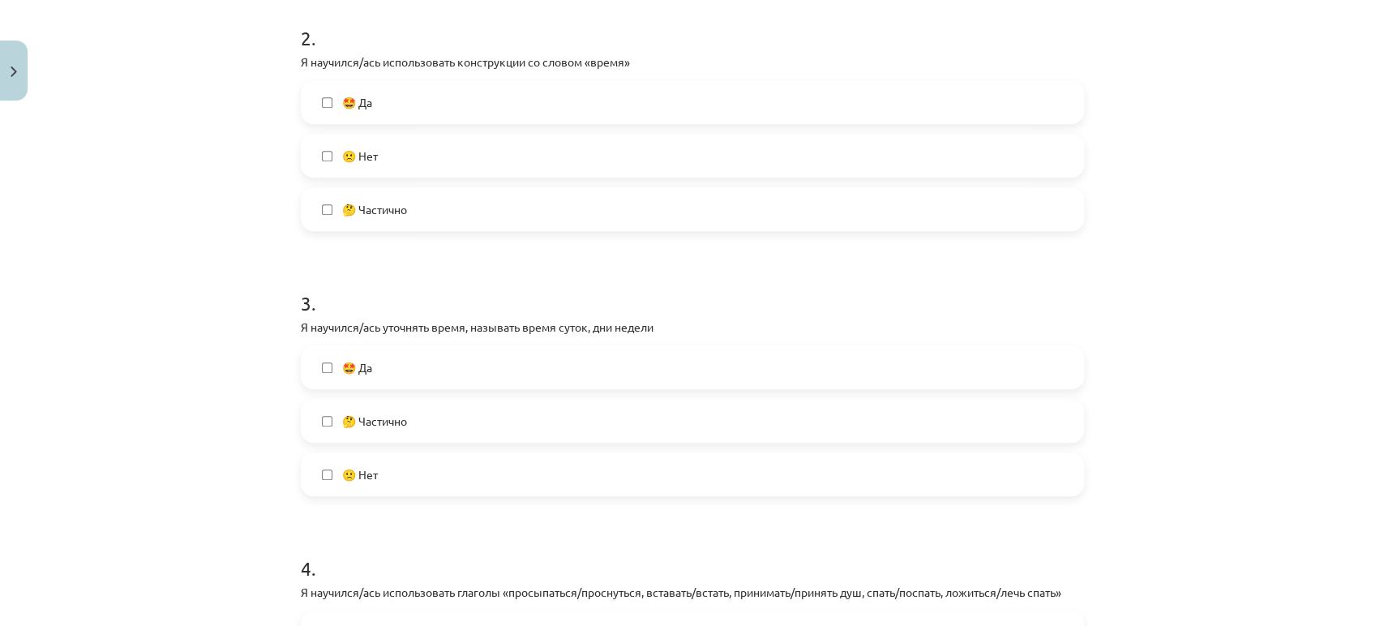
scroll to position [755, 0]
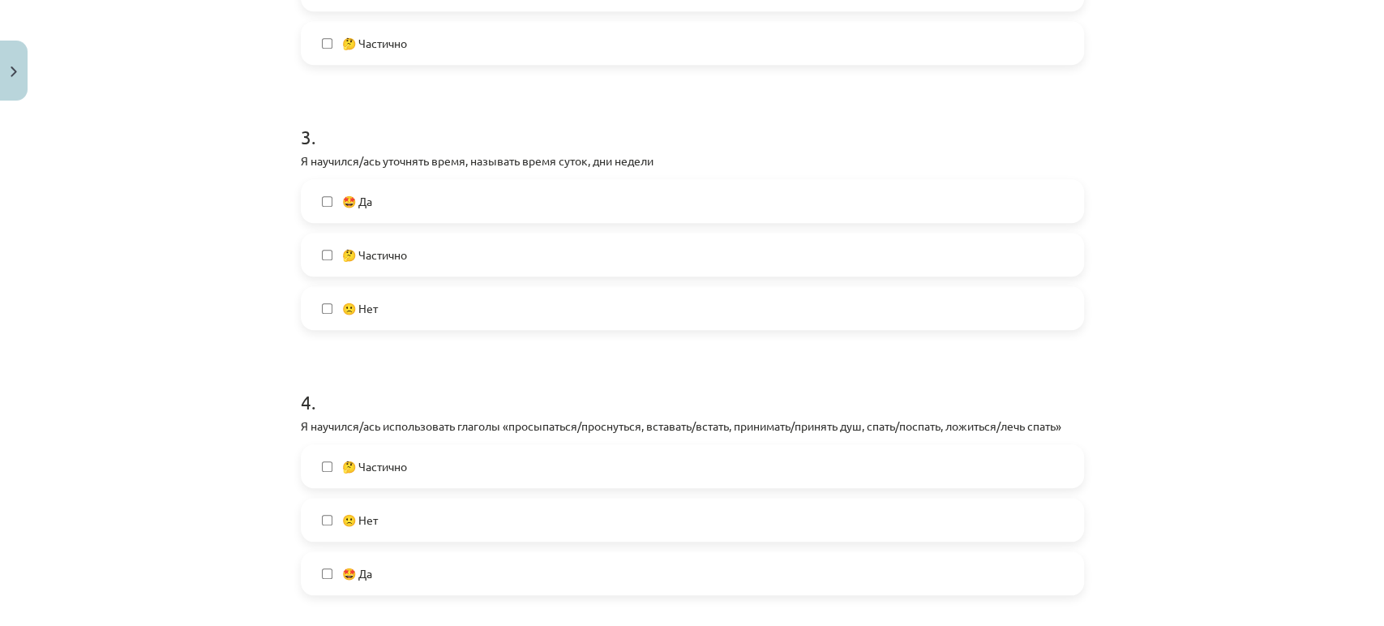
click at [331, 192] on label "🤩 Да" at bounding box center [692, 201] width 780 height 41
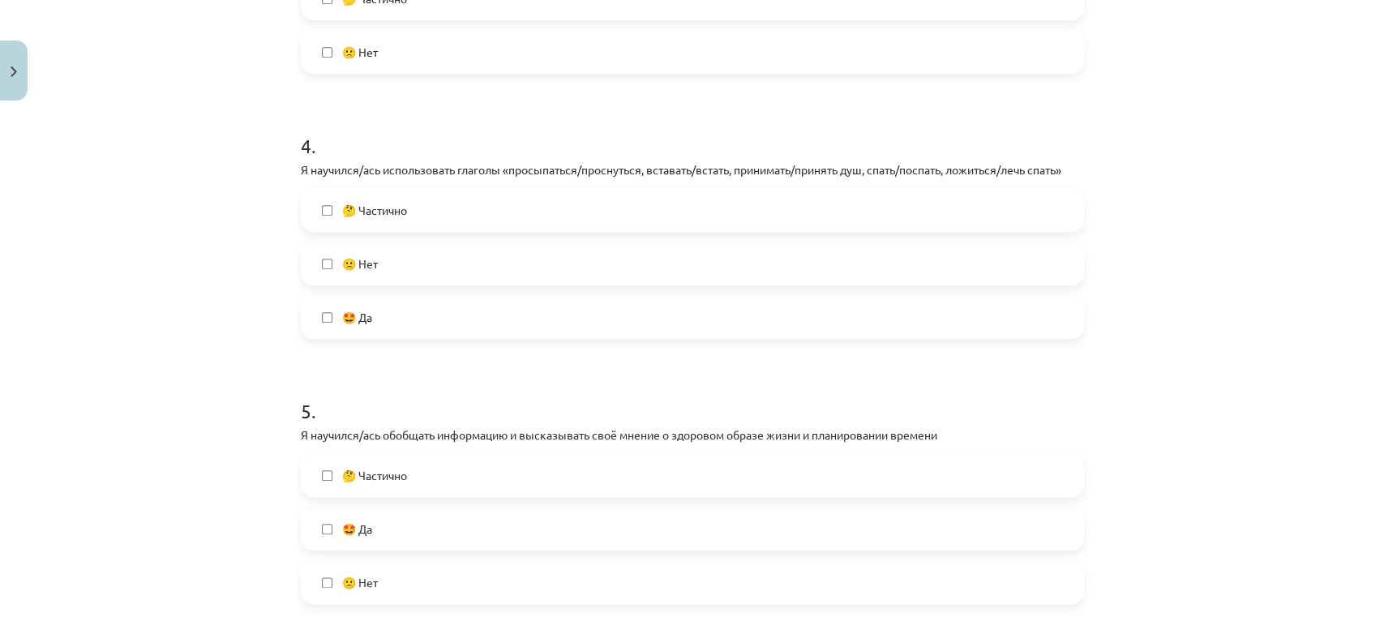
scroll to position [1014, 0]
click at [331, 192] on label "🤔 Частично" at bounding box center [692, 207] width 780 height 41
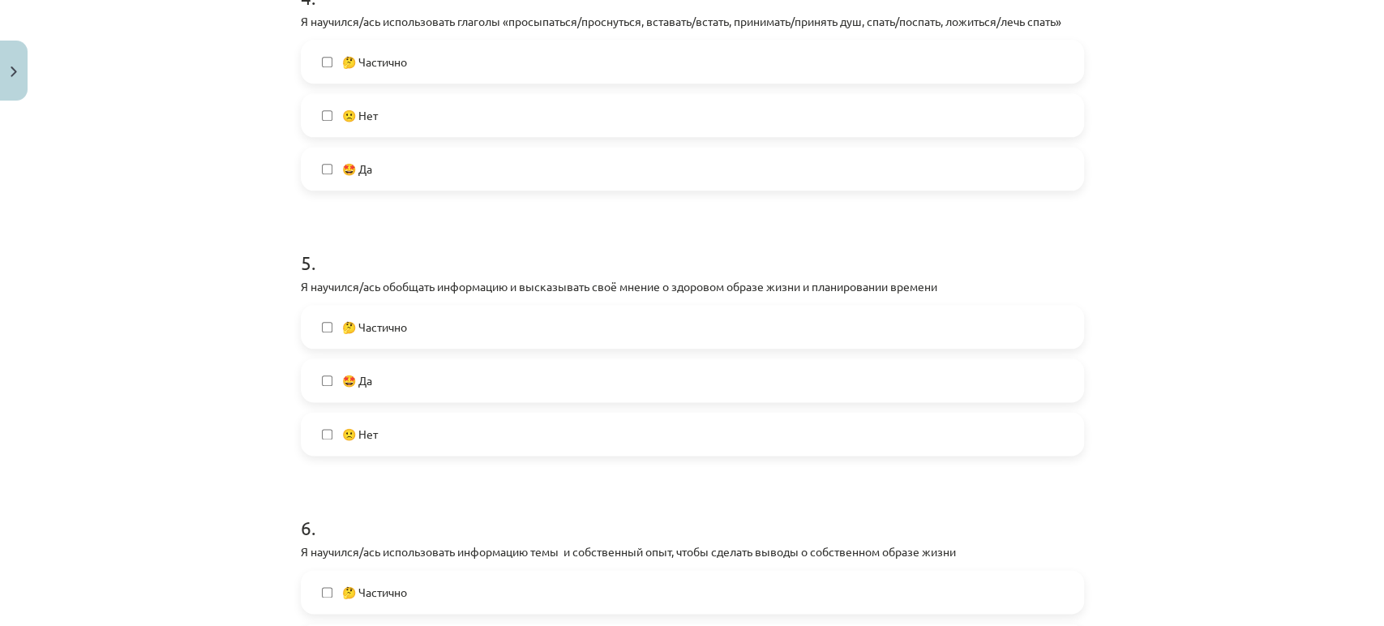
scroll to position [1167, 0]
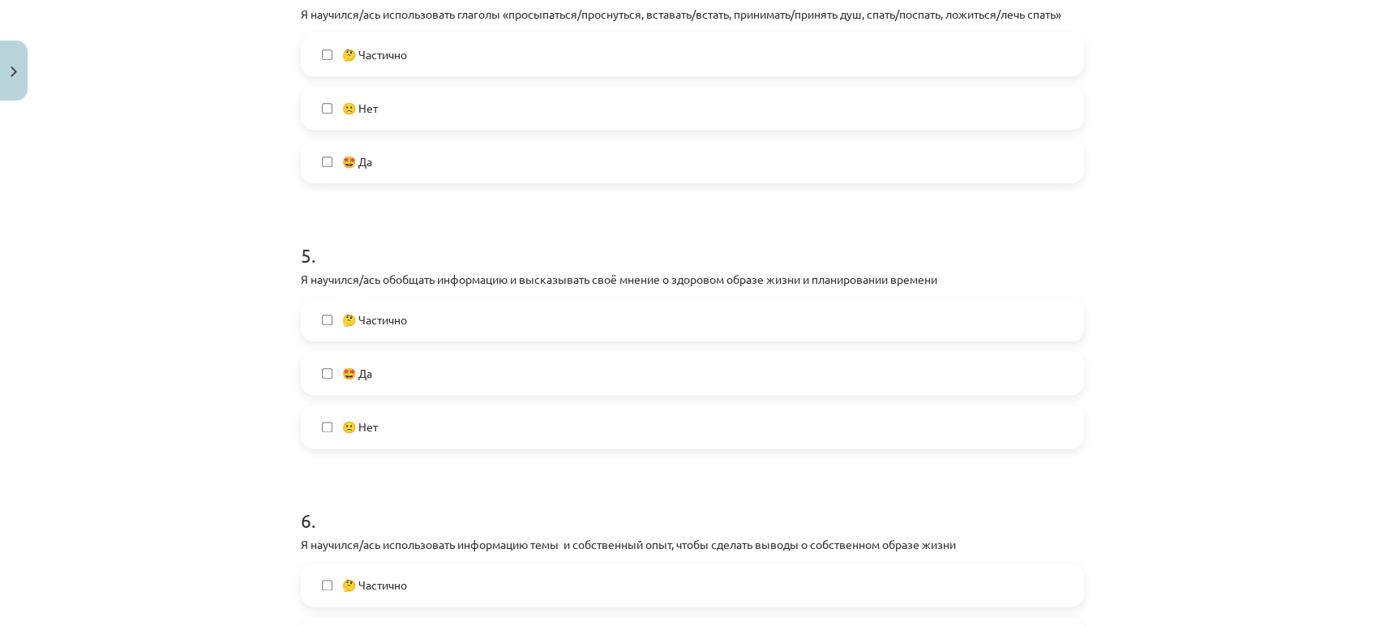
click at [382, 332] on label "🤔 Частично" at bounding box center [692, 319] width 780 height 41
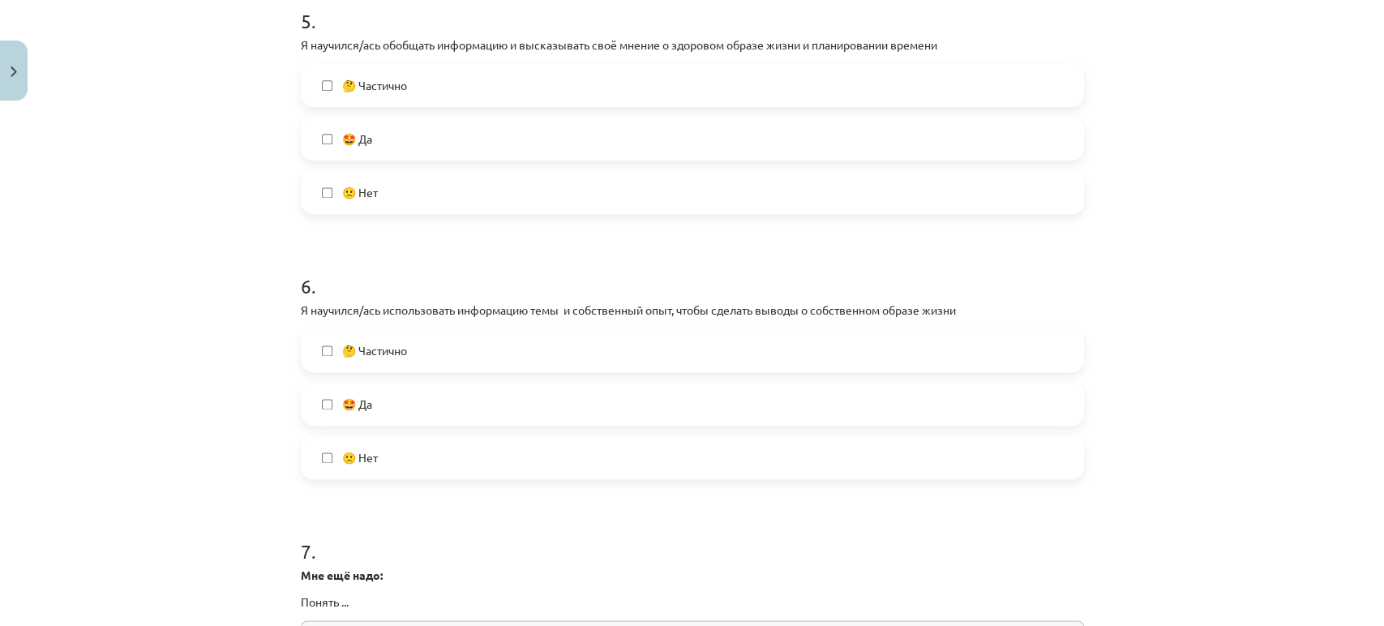
scroll to position [1431, 0]
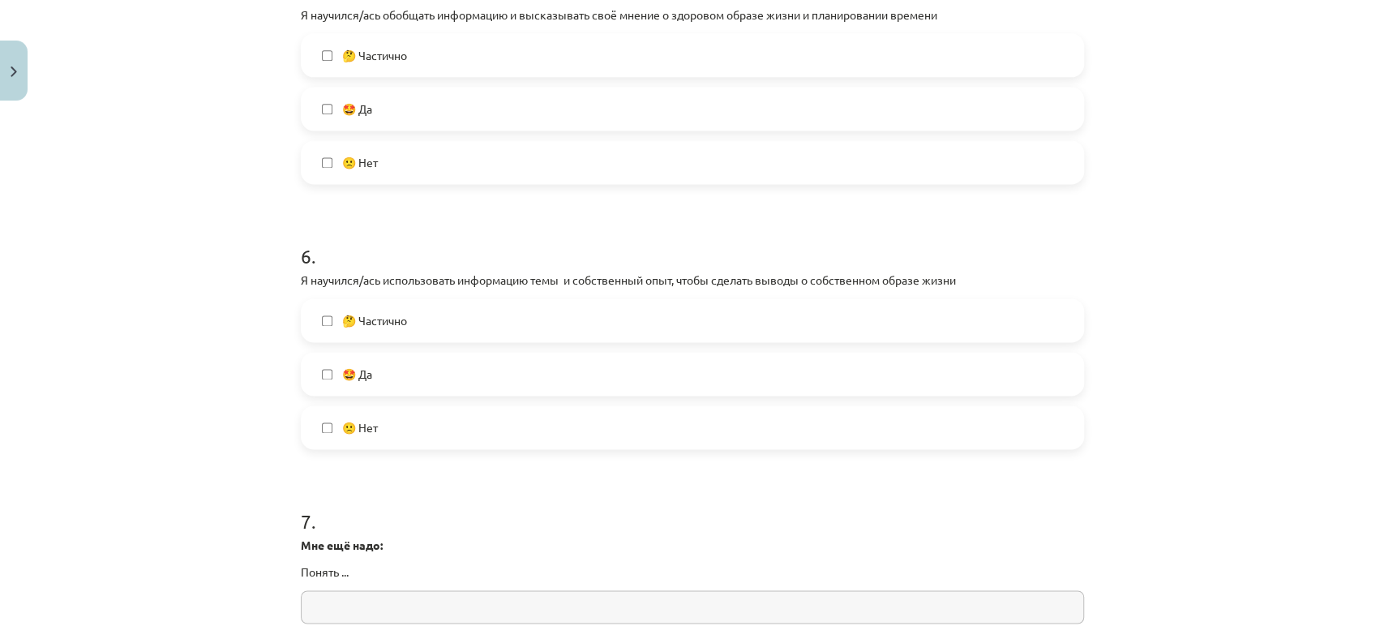
click at [386, 325] on span "🤔 Частично" at bounding box center [374, 320] width 65 height 17
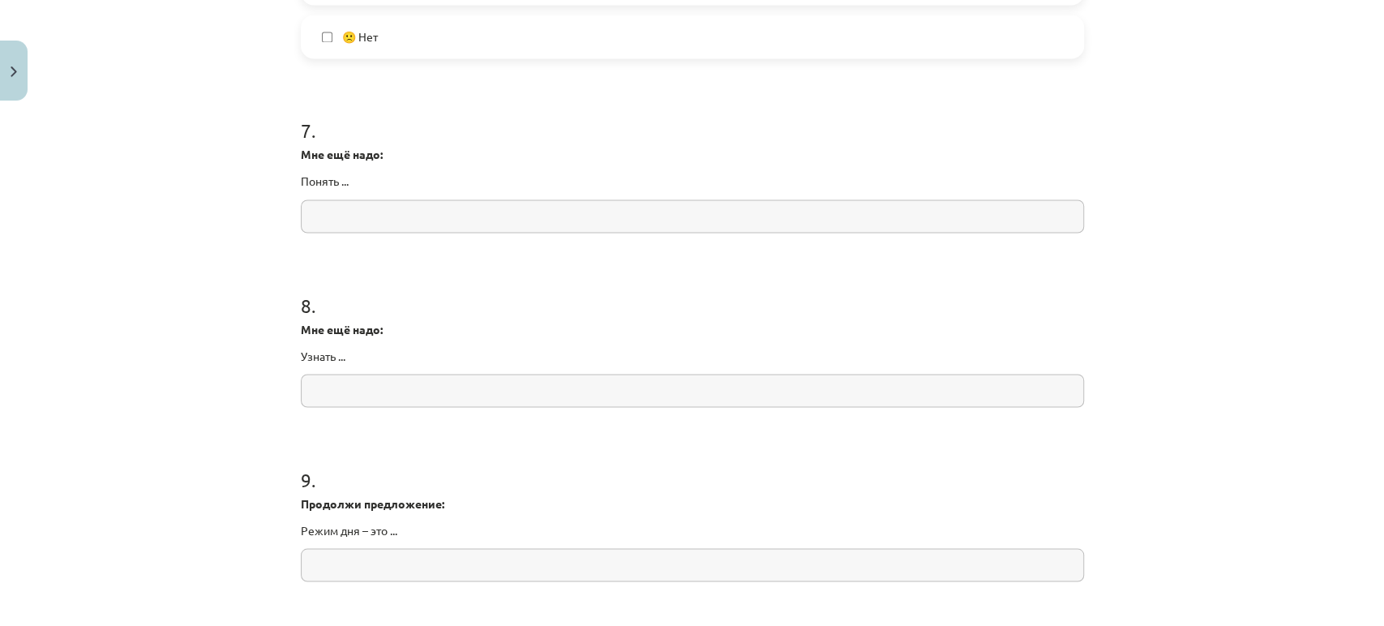
scroll to position [1807, 0]
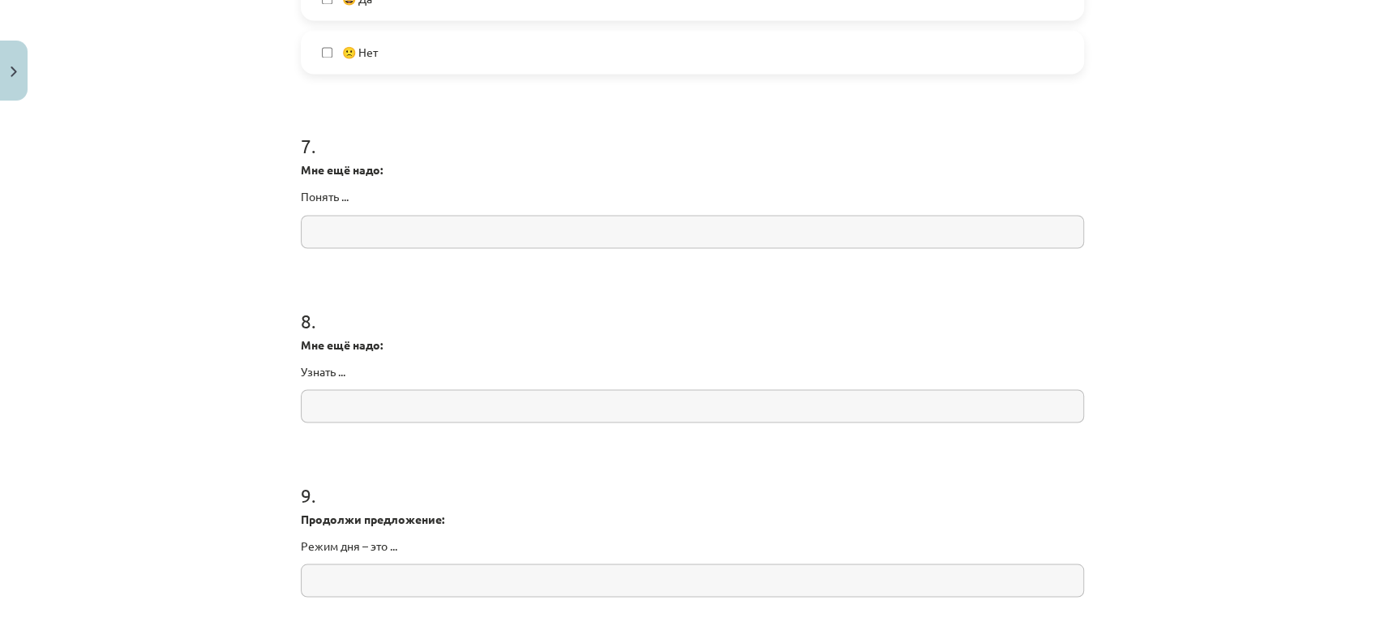
click at [375, 238] on input "text" at bounding box center [692, 231] width 783 height 33
paste input "**********"
type input "**********"
click at [357, 407] on input "text" at bounding box center [692, 405] width 783 height 33
paste input "**********"
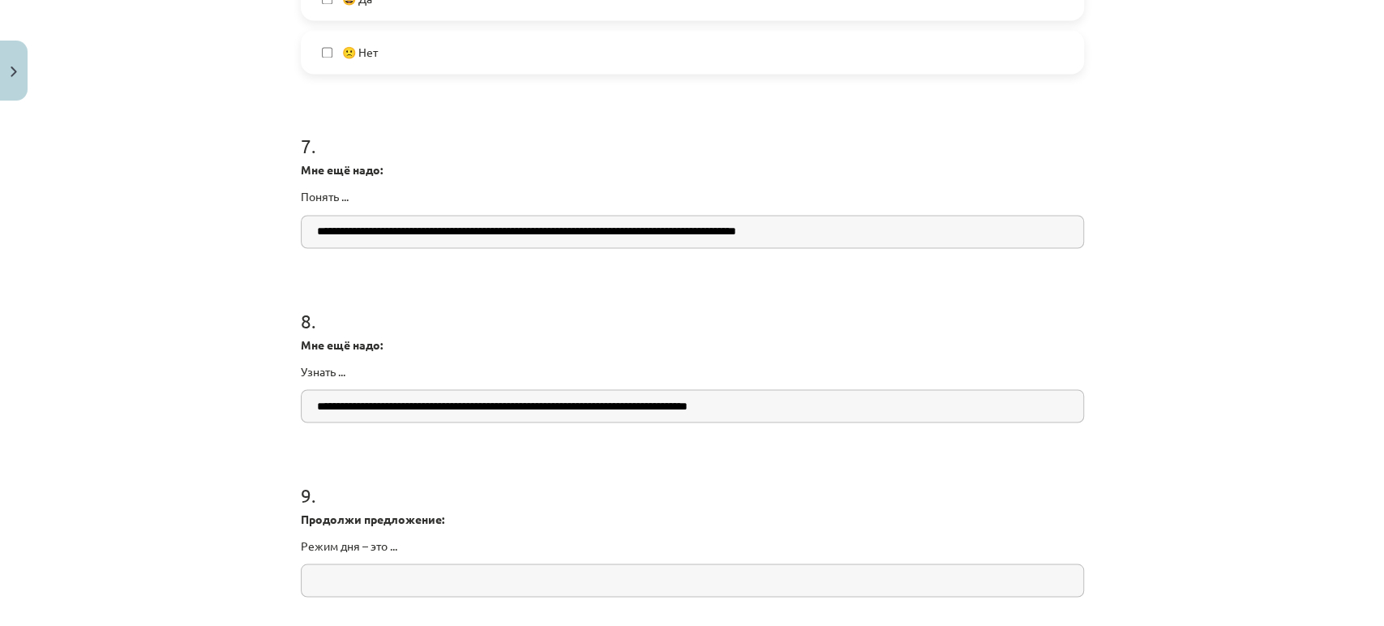
type input "**********"
paste input "**********"
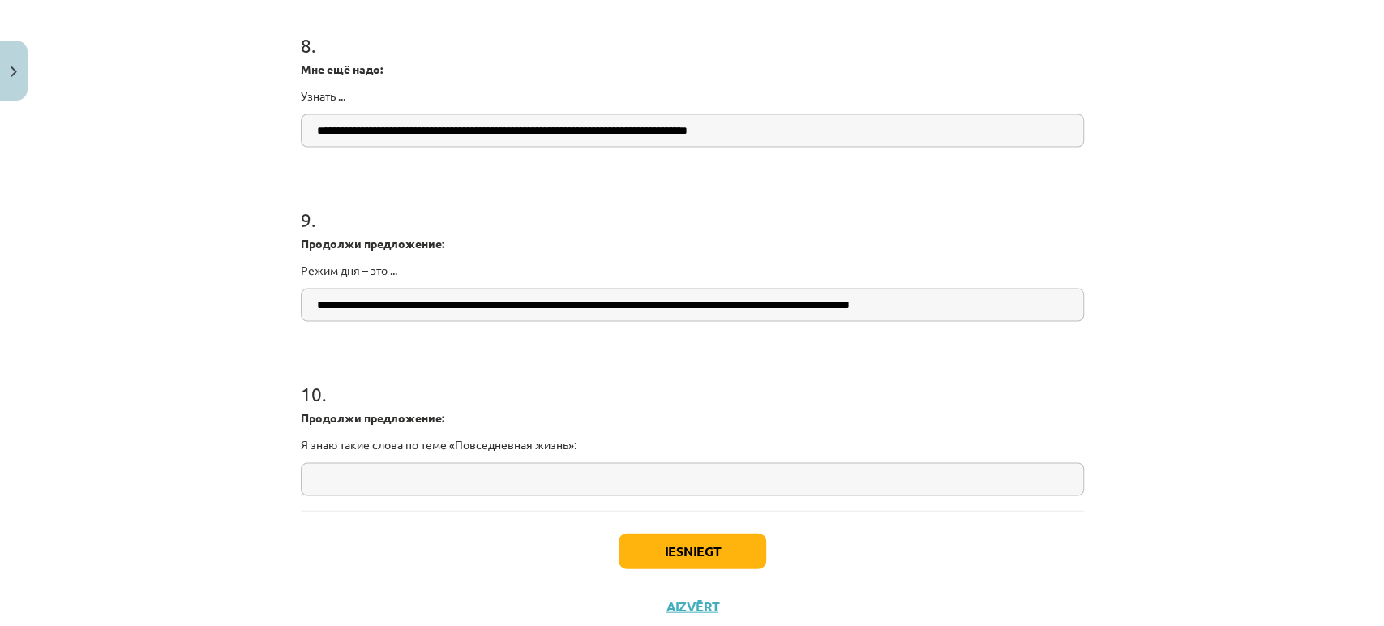
scroll to position [2095, 0]
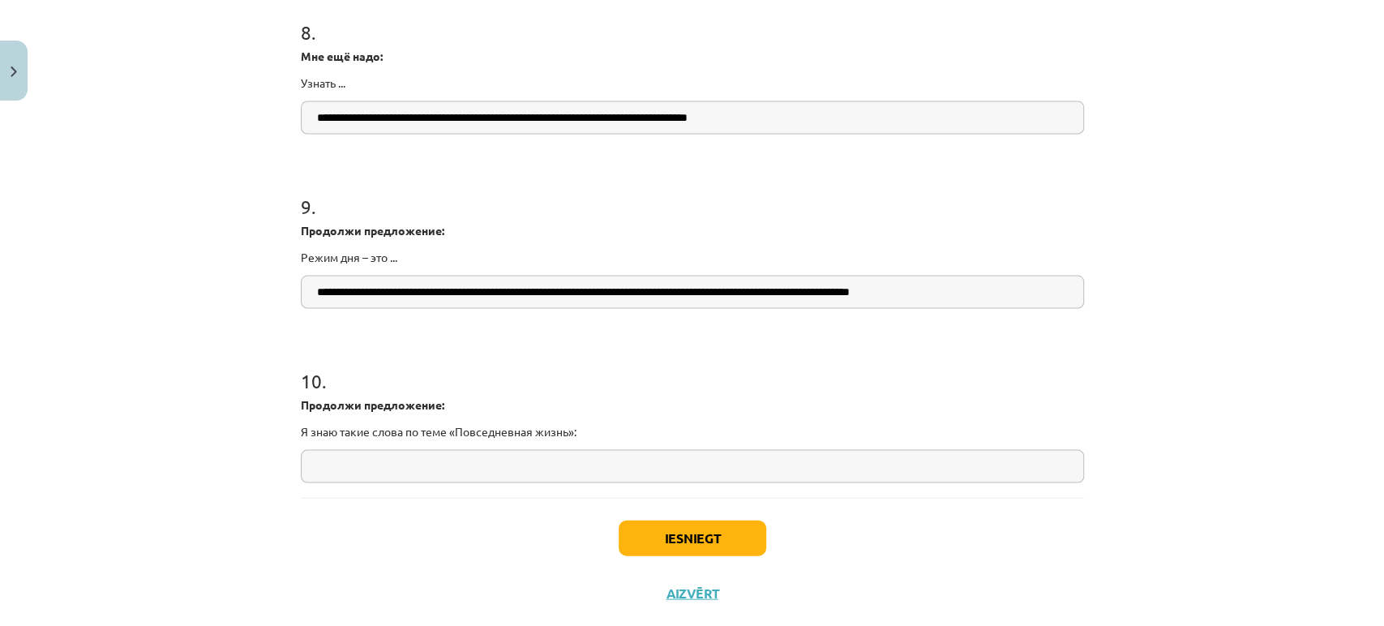
type input "**********"
click at [423, 286] on input "**********" at bounding box center [692, 292] width 783 height 33
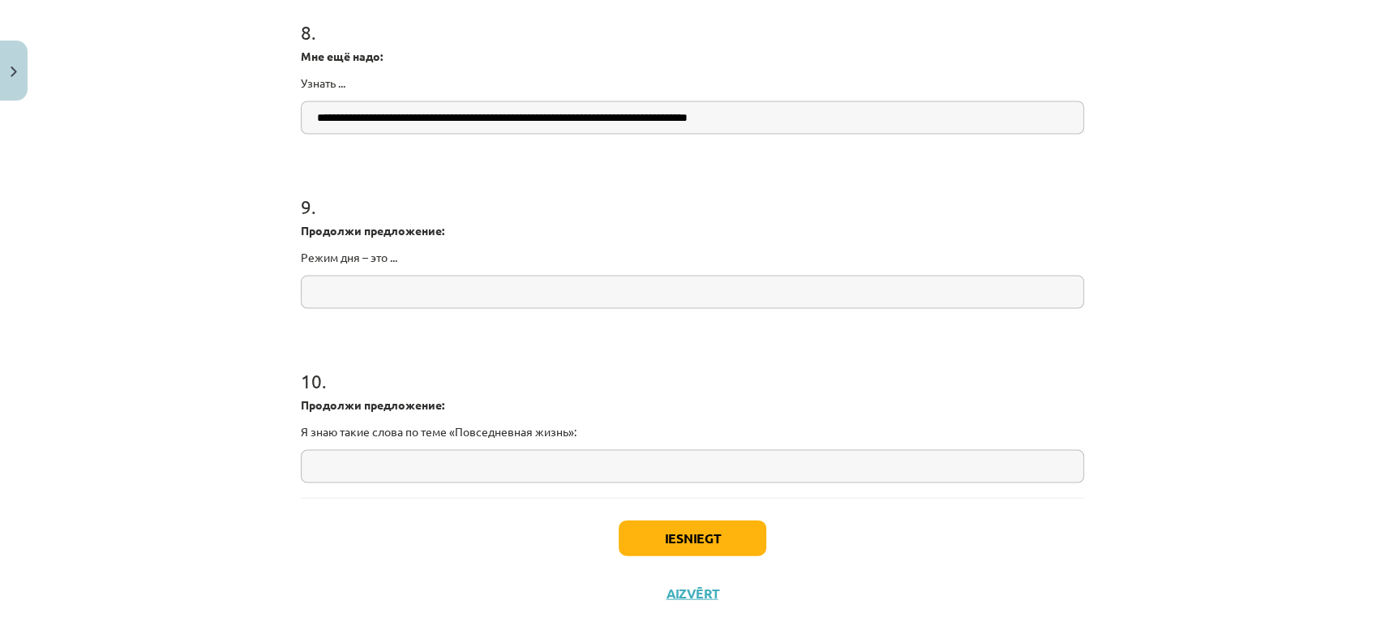
paste input "**********"
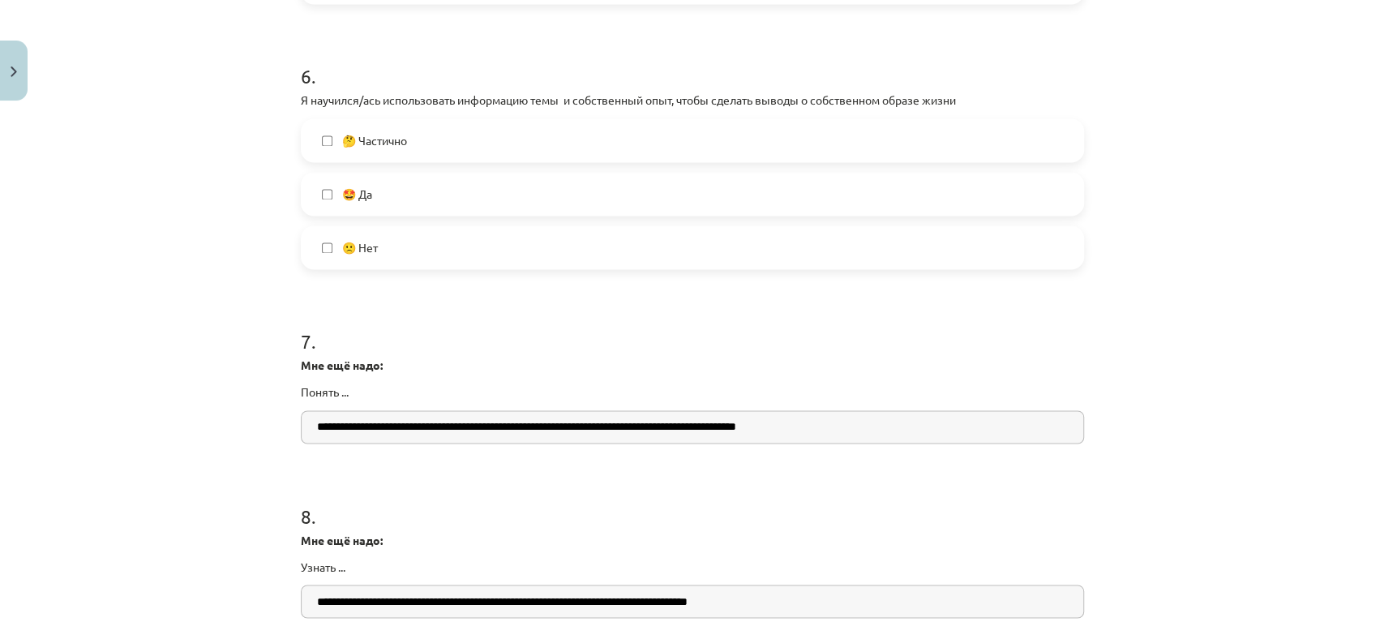
scroll to position [1610, 0]
type input "**********"
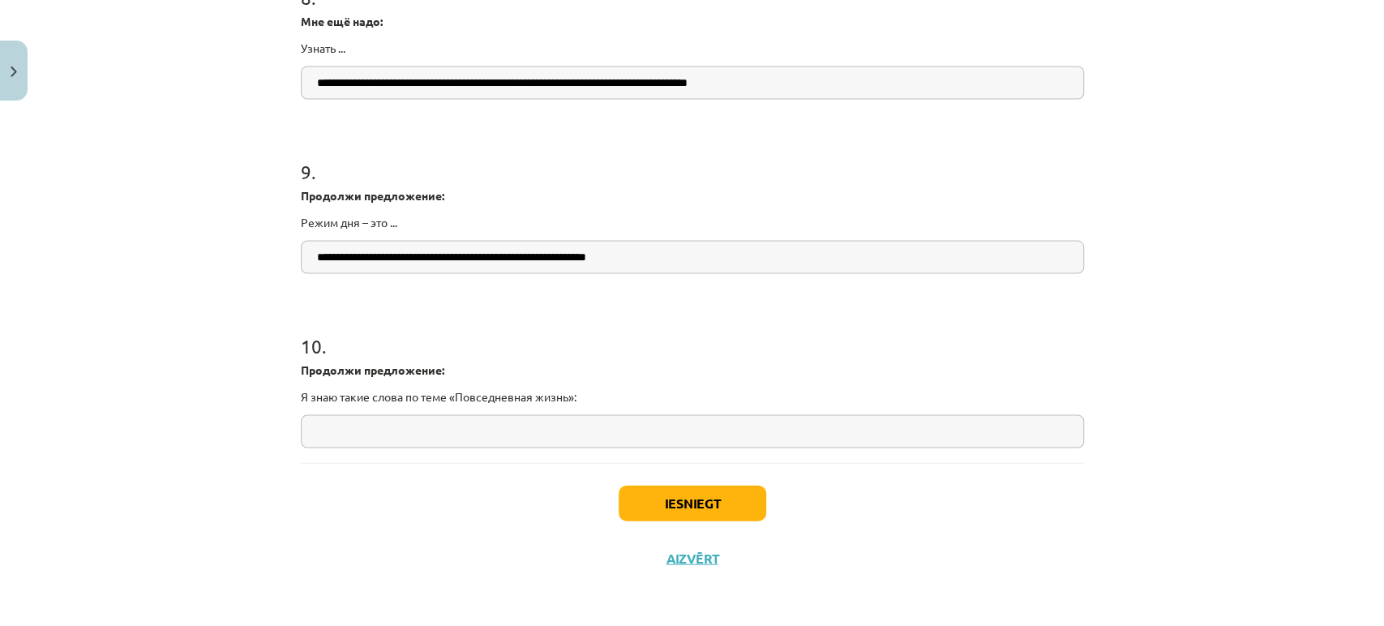
click at [393, 421] on input "text" at bounding box center [692, 431] width 783 height 33
paste input "**********"
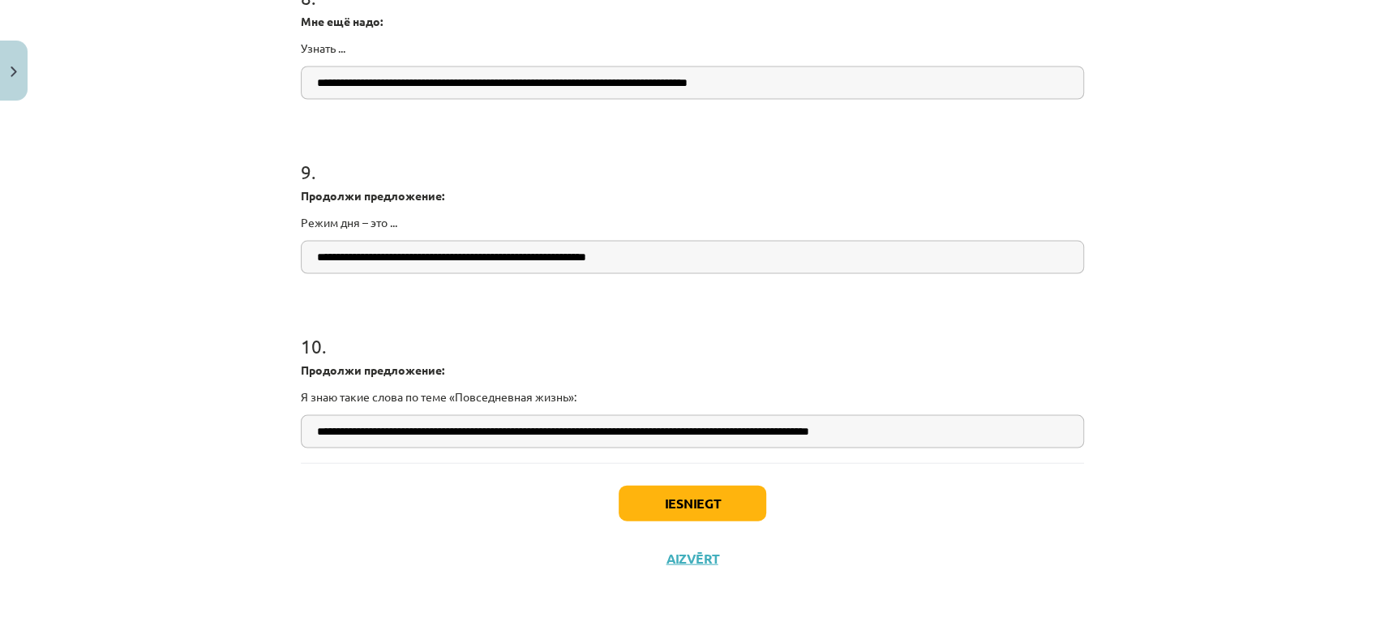
type input "**********"
click at [679, 507] on button "Iesniegt" at bounding box center [692, 504] width 148 height 36
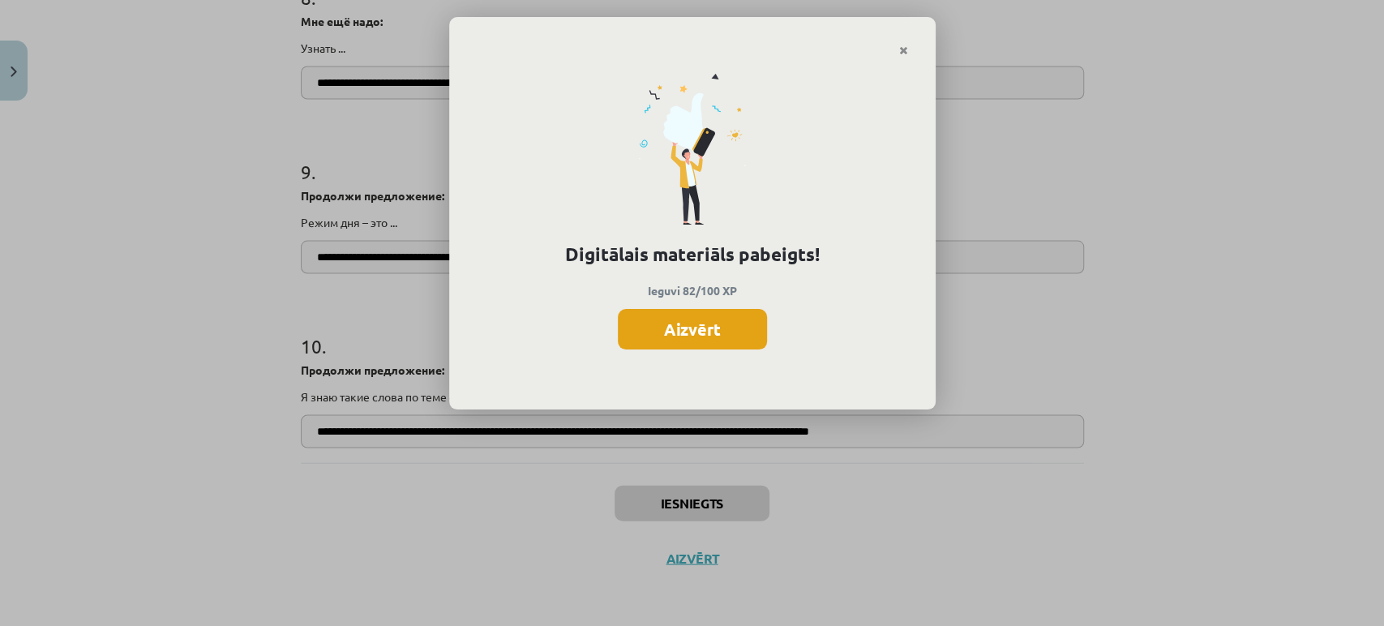
click at [717, 311] on button "Aizvērt" at bounding box center [692, 329] width 149 height 41
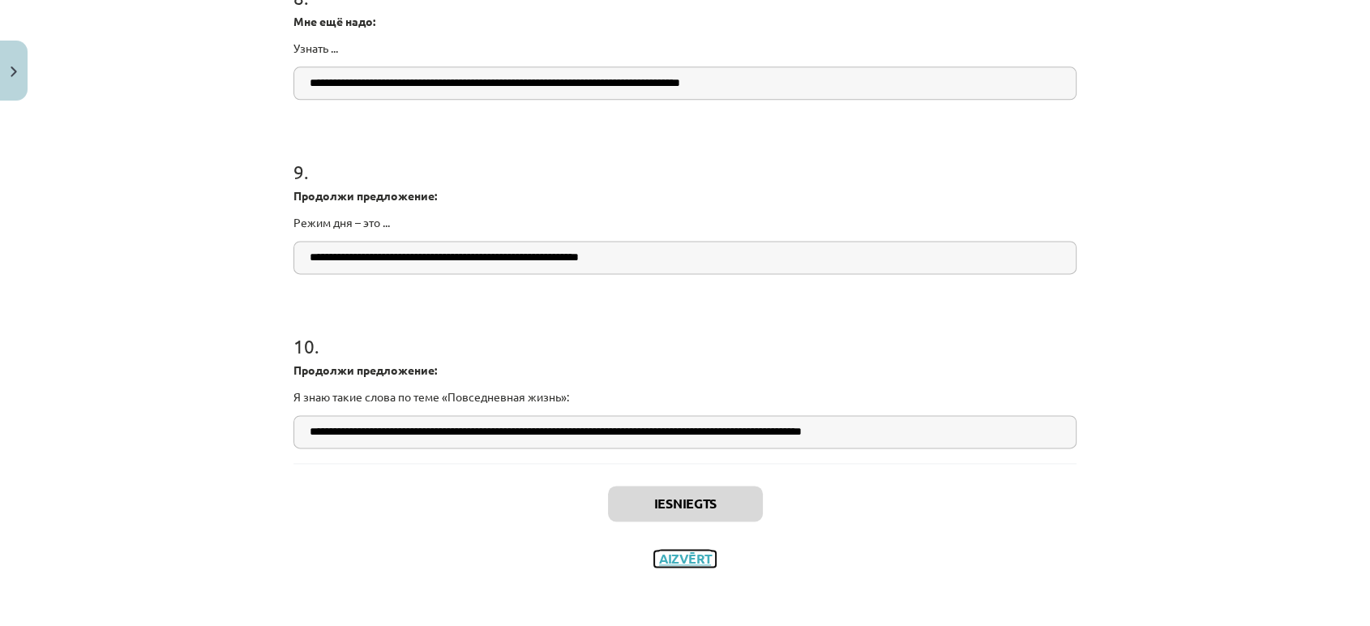
click at [677, 558] on button "Aizvērt" at bounding box center [685, 558] width 62 height 16
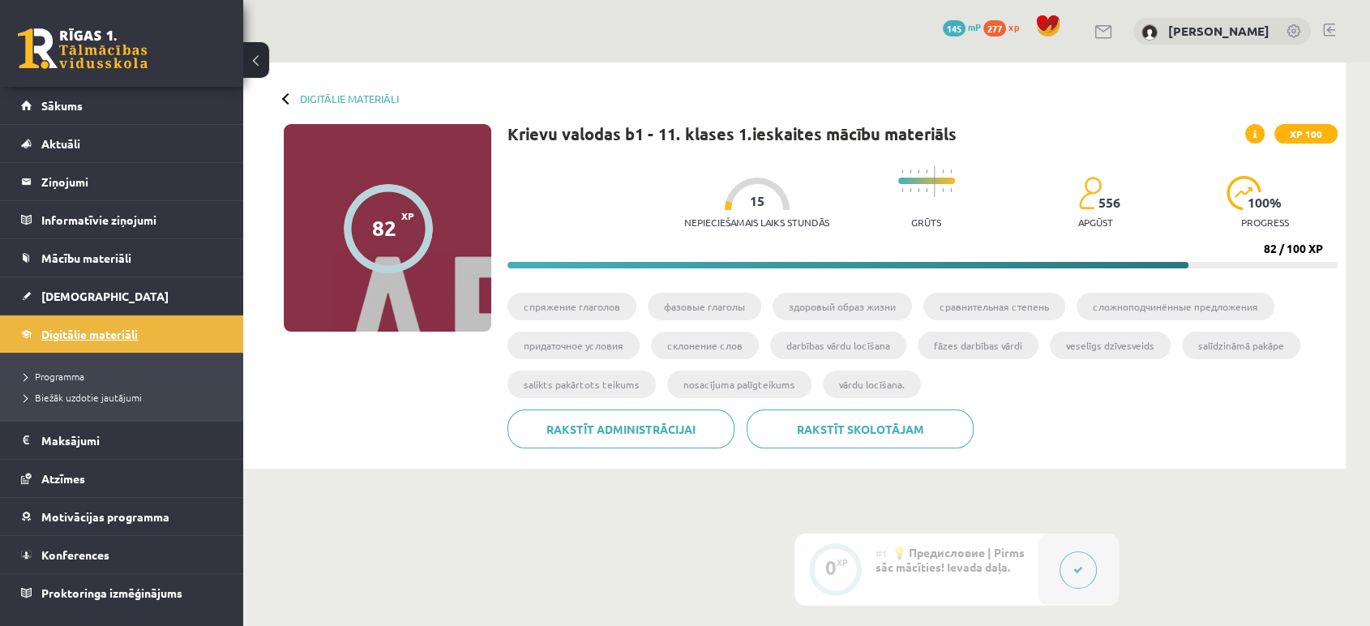
click at [69, 331] on span "Digitālie materiāli" at bounding box center [89, 334] width 96 height 15
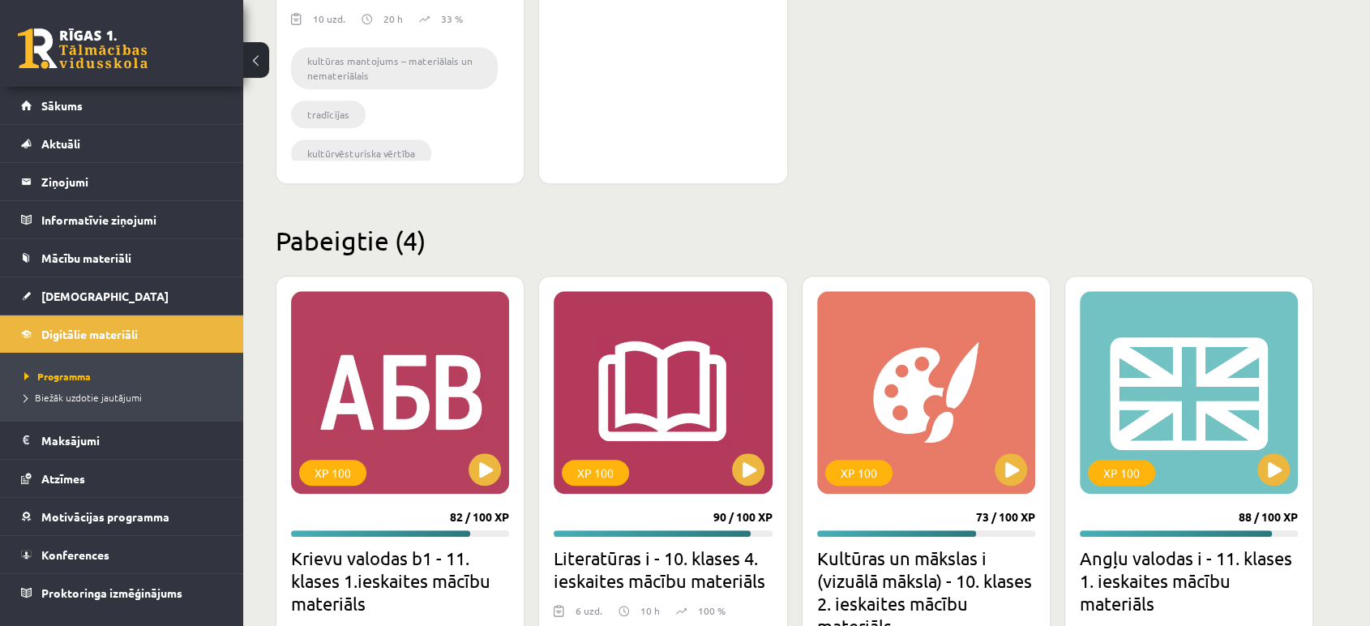
scroll to position [1609, 0]
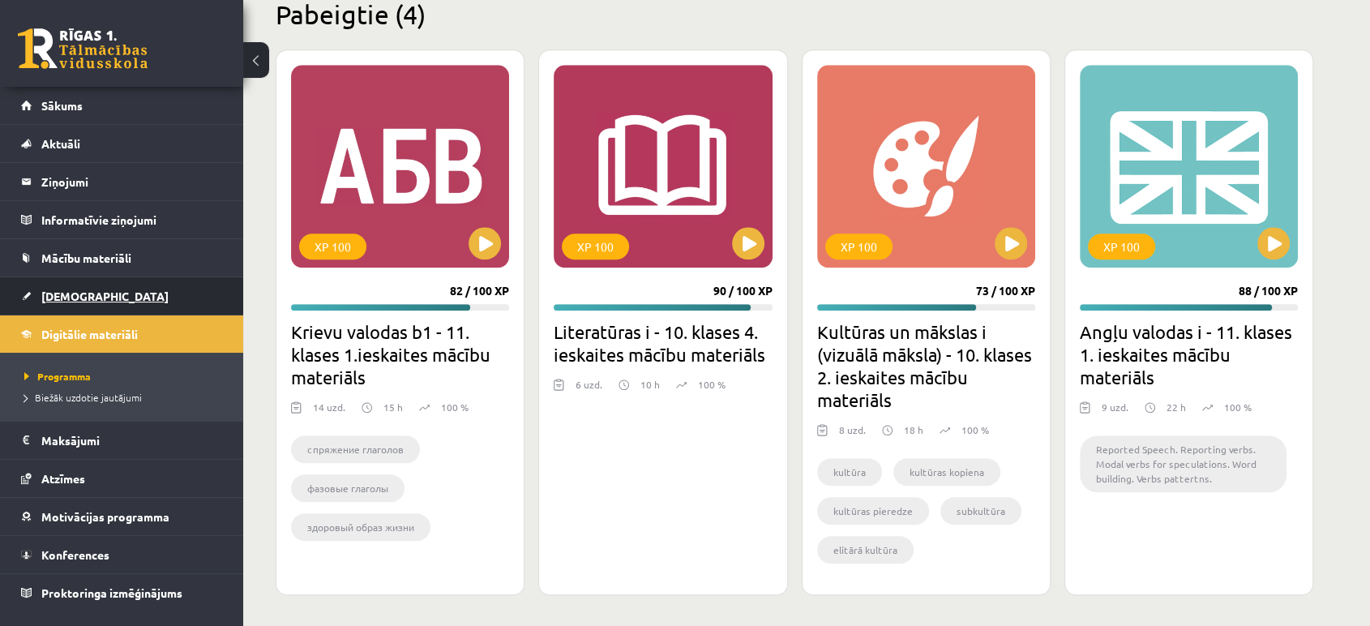
click at [110, 277] on link "[DEMOGRAPHIC_DATA]" at bounding box center [122, 295] width 202 height 37
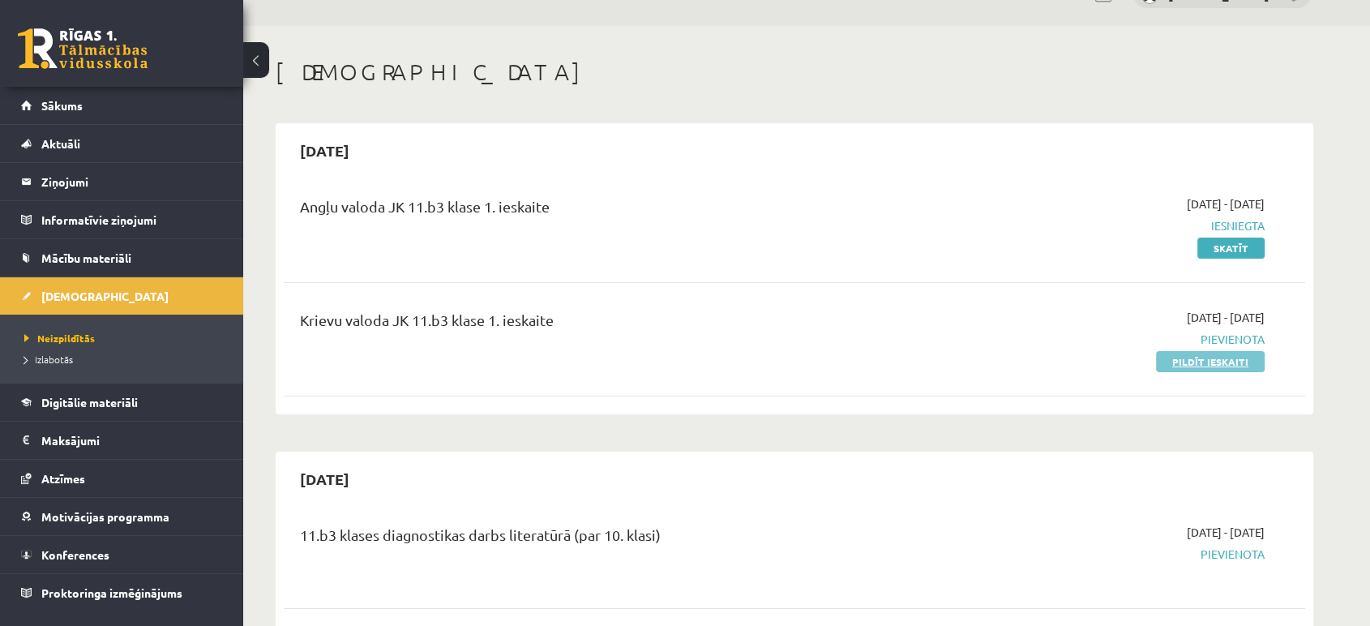
scroll to position [13, 0]
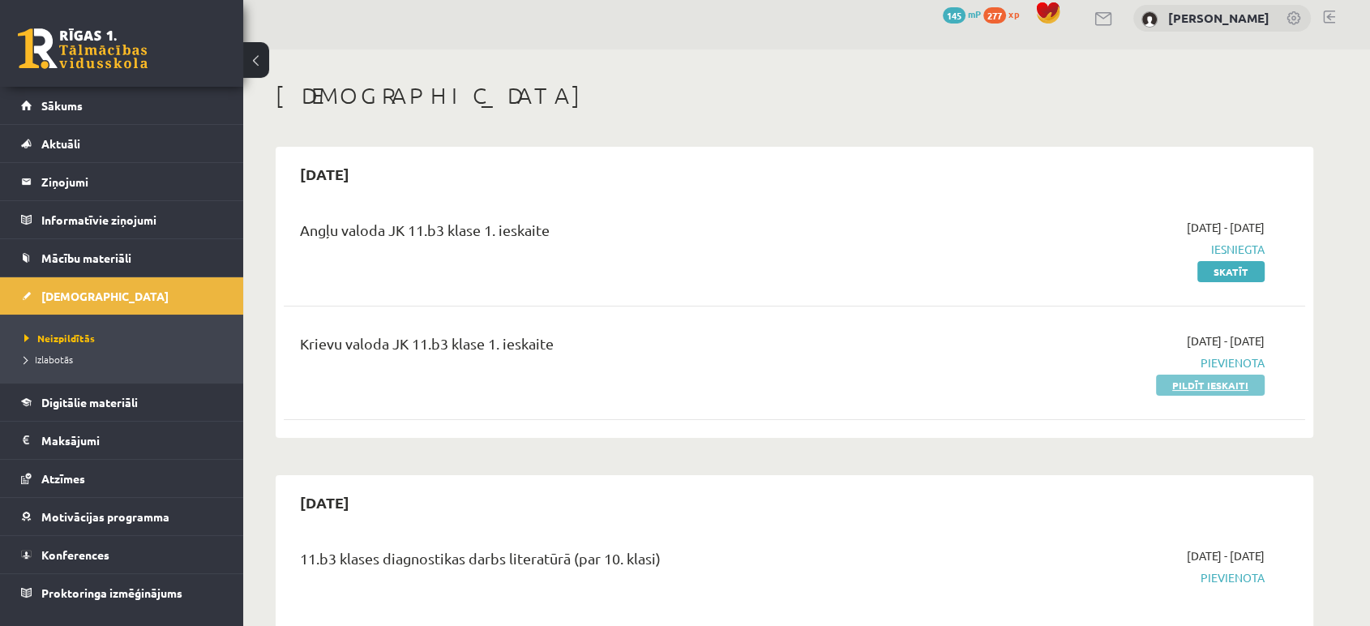
click at [1185, 382] on link "Pildīt ieskaiti" at bounding box center [1210, 384] width 109 height 21
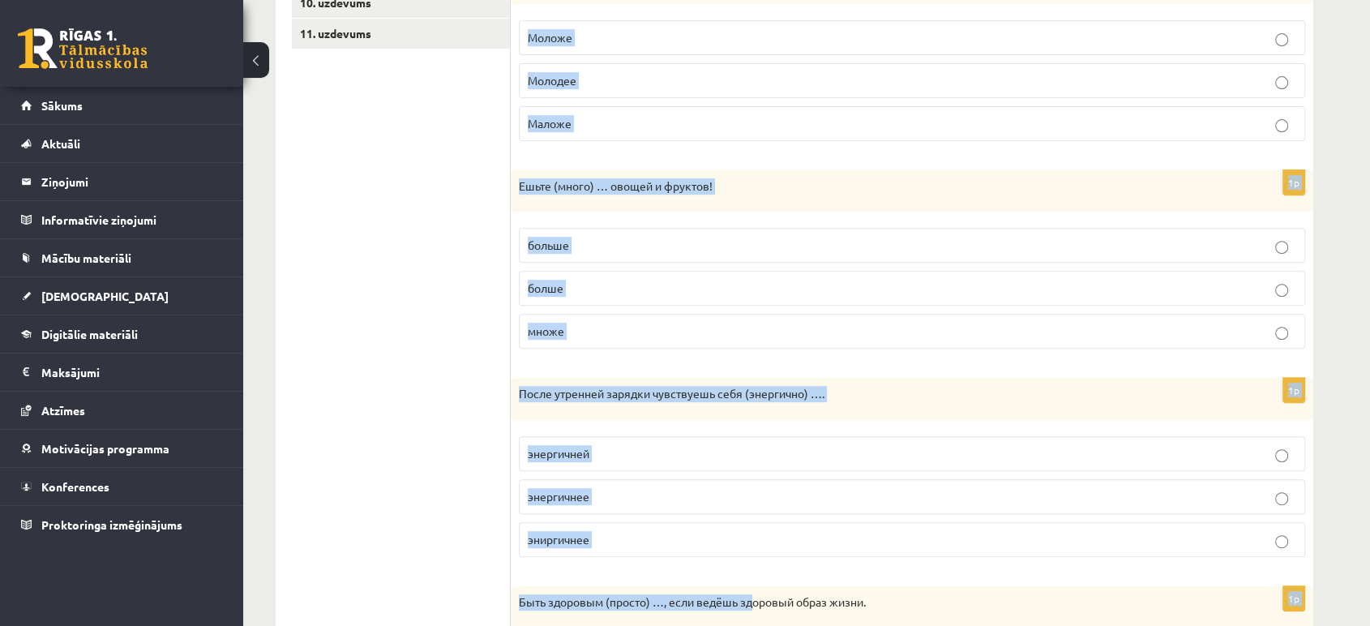
scroll to position [777, 0]
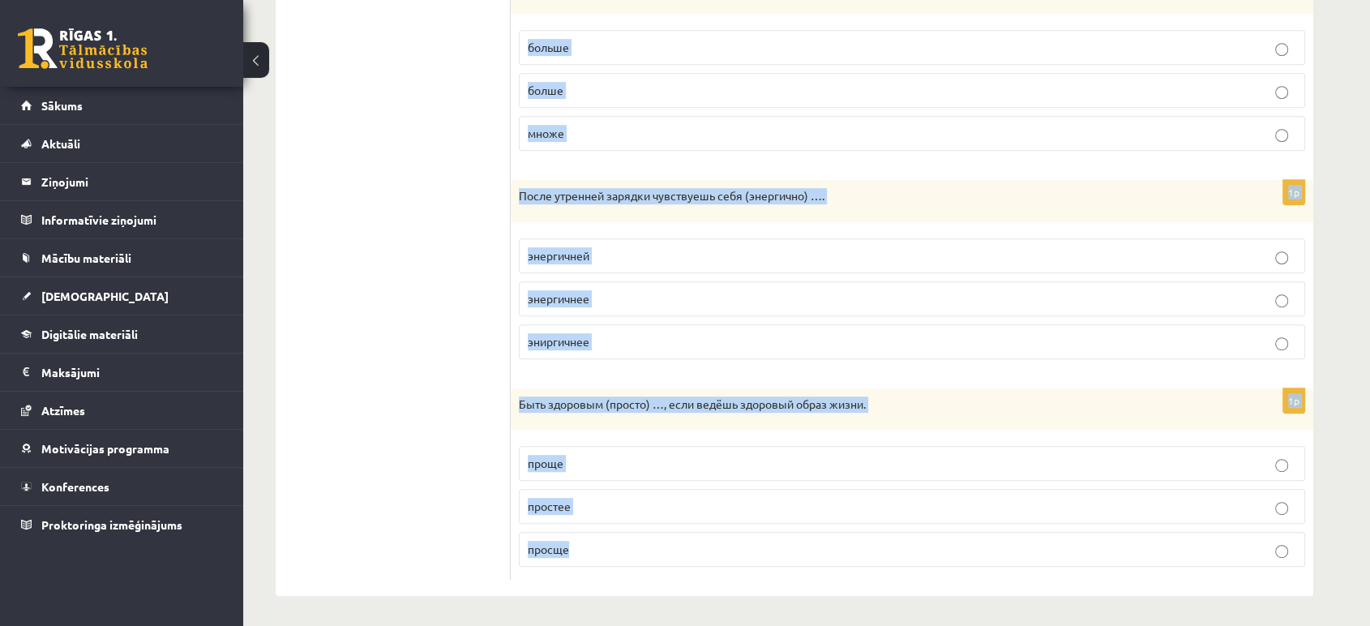
drag, startPoint x: 524, startPoint y: 113, endPoint x: 757, endPoint y: 652, distance: 587.1
copy form "Выберите правильную форму сравнительной степени. 1p Нельзя ложиться спать (позд…"
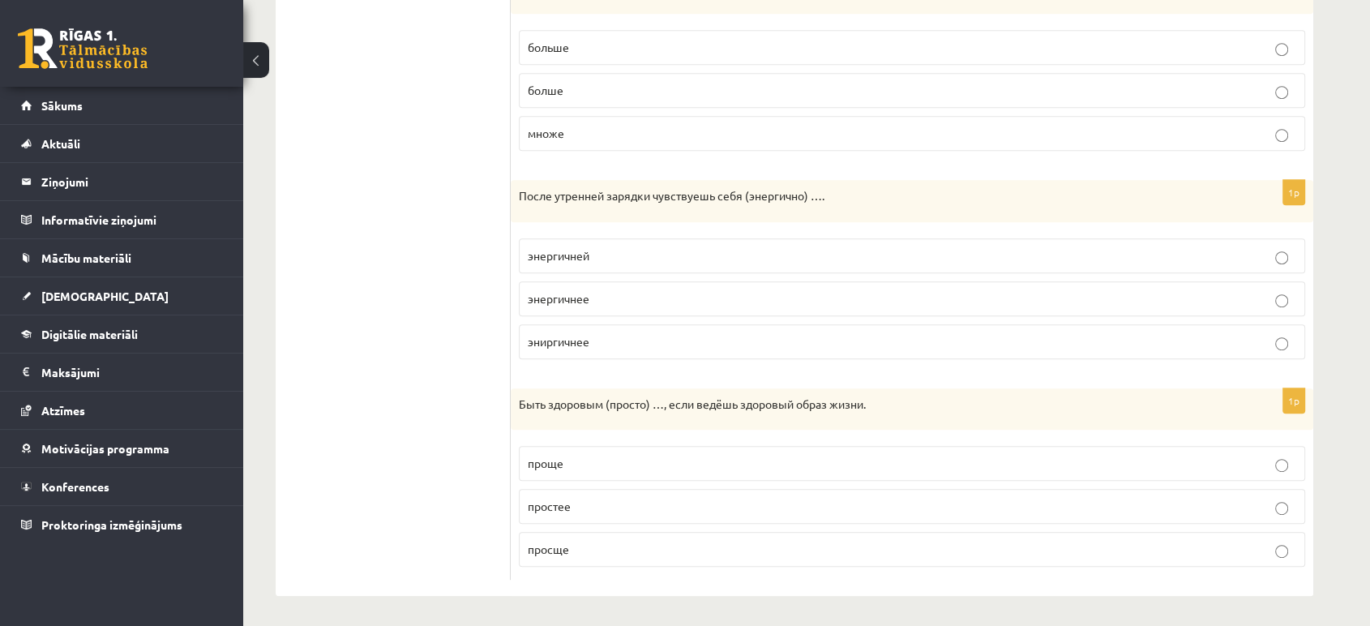
click at [363, 276] on ul "1. uzdevums 2. uzdevums 3. uzdevums 4. uzdevums 5. uzdevums 6. uzdevums 7. uzde…" at bounding box center [401, 47] width 219 height 1066
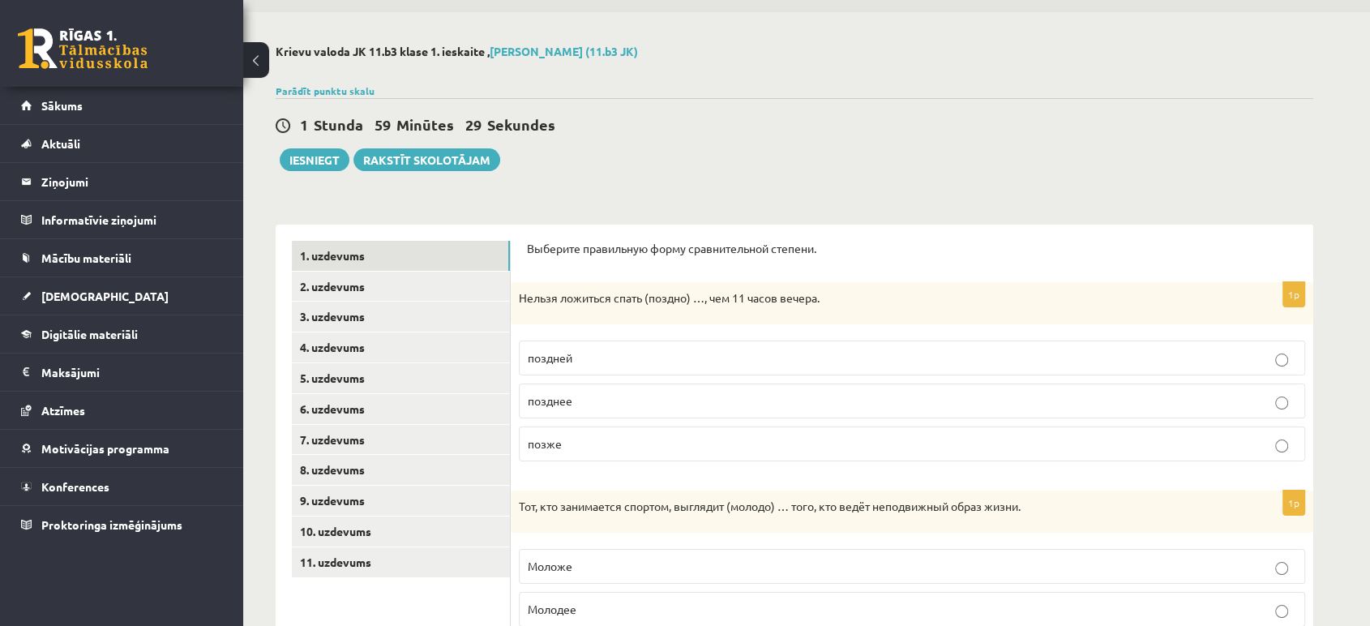
scroll to position [94, 0]
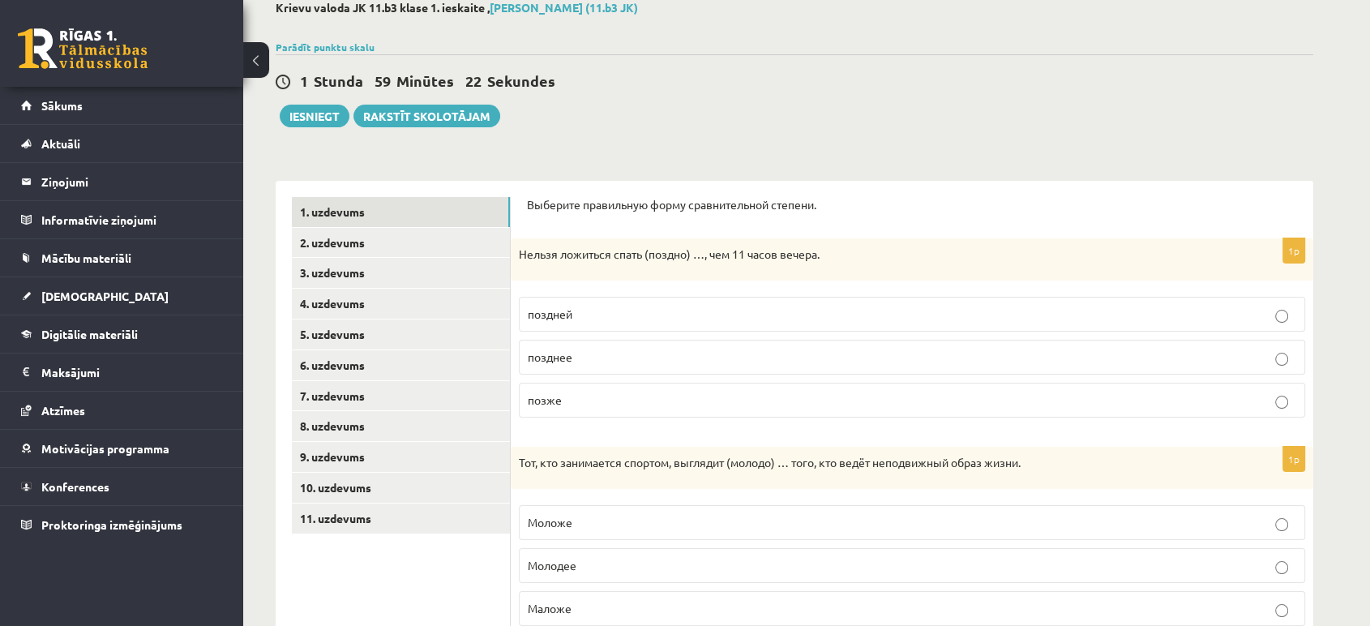
click at [592, 349] on p "позднее" at bounding box center [912, 357] width 768 height 17
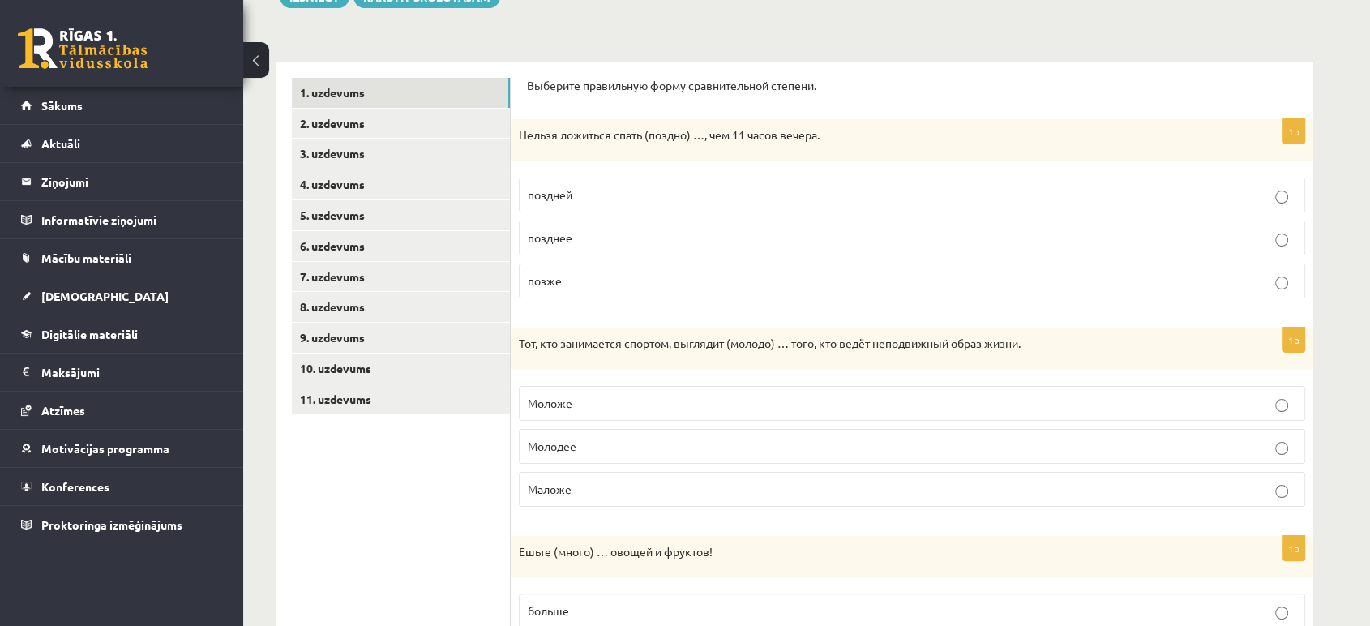
scroll to position [250, 0]
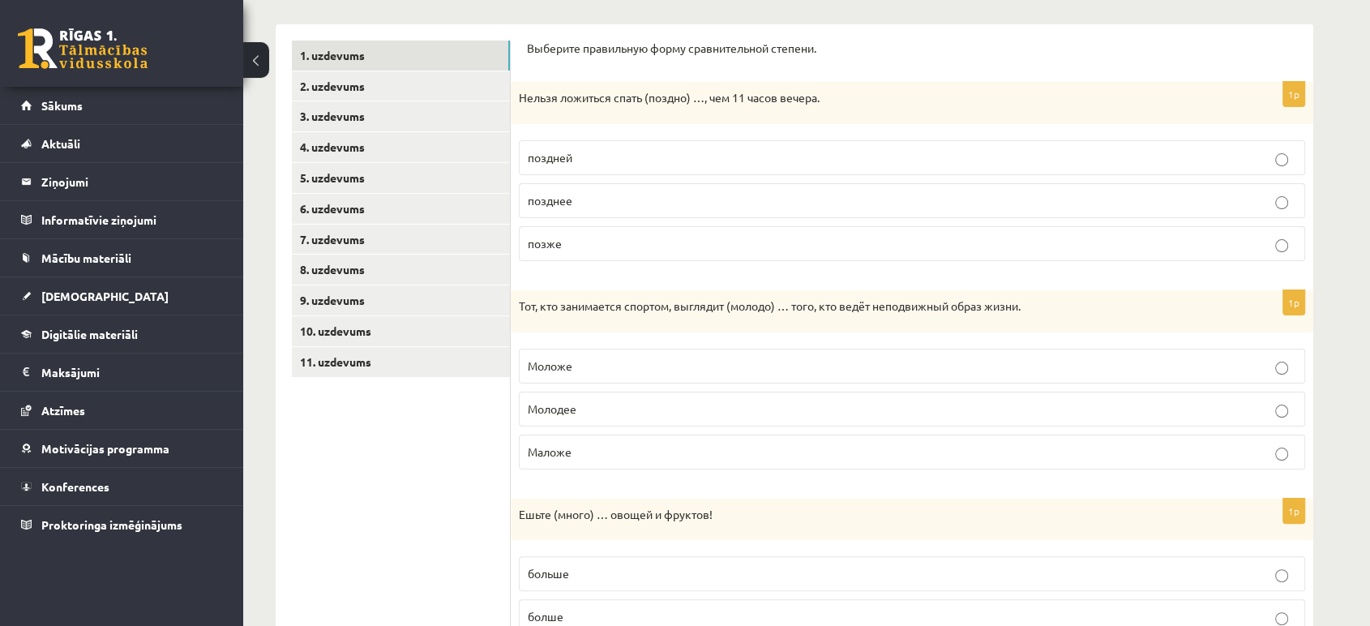
click at [584, 359] on p "Моложе" at bounding box center [912, 365] width 768 height 17
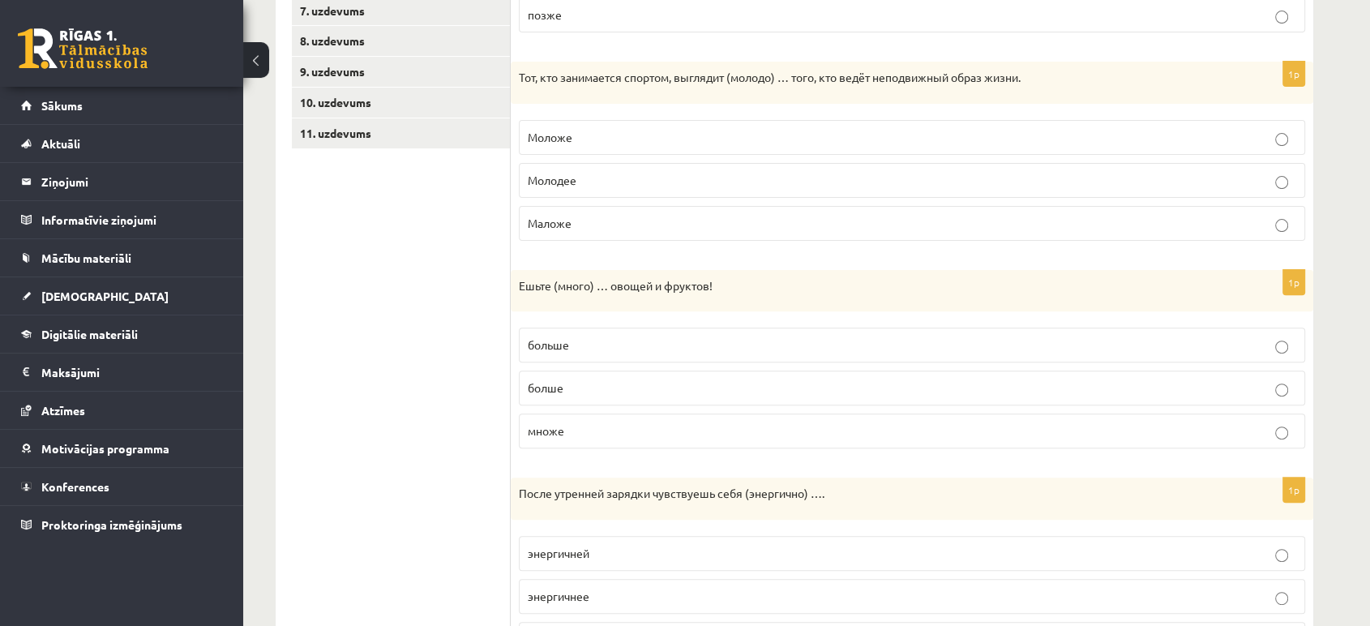
scroll to position [493, 0]
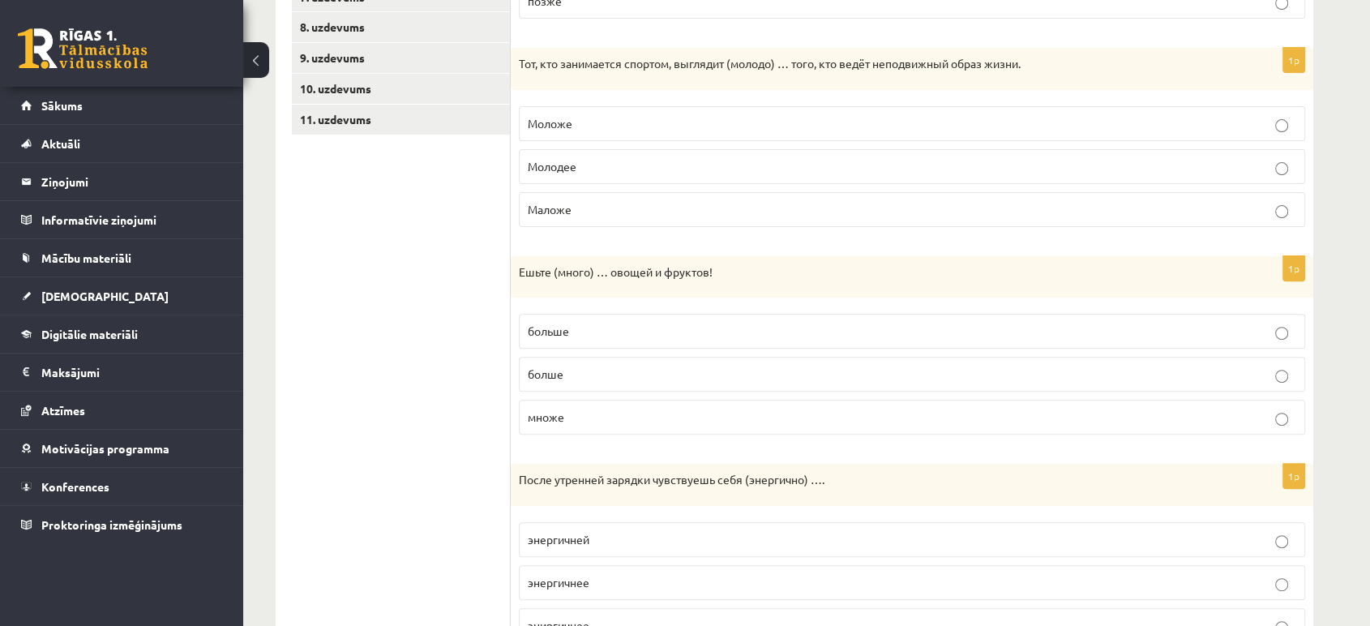
click at [629, 368] on p "болше" at bounding box center [912, 374] width 768 height 17
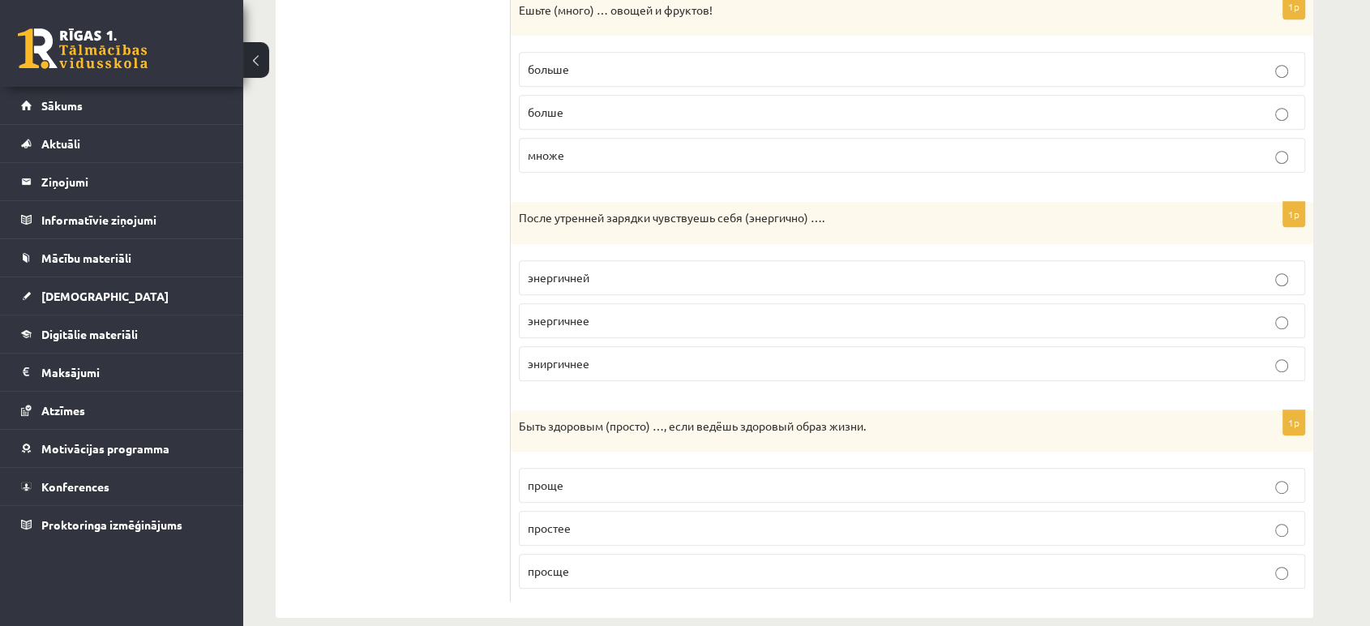
scroll to position [777, 0]
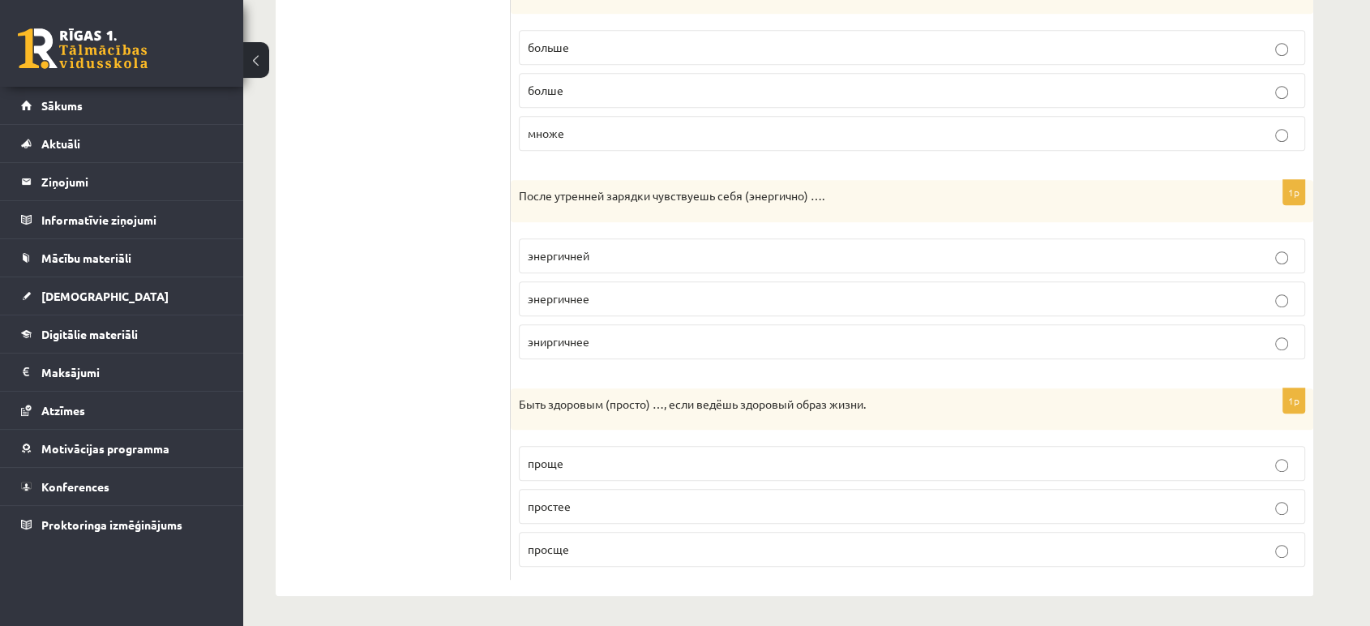
click at [565, 297] on span "энергичнее" at bounding box center [559, 298] width 62 height 15
click at [587, 451] on label "проще" at bounding box center [912, 463] width 786 height 35
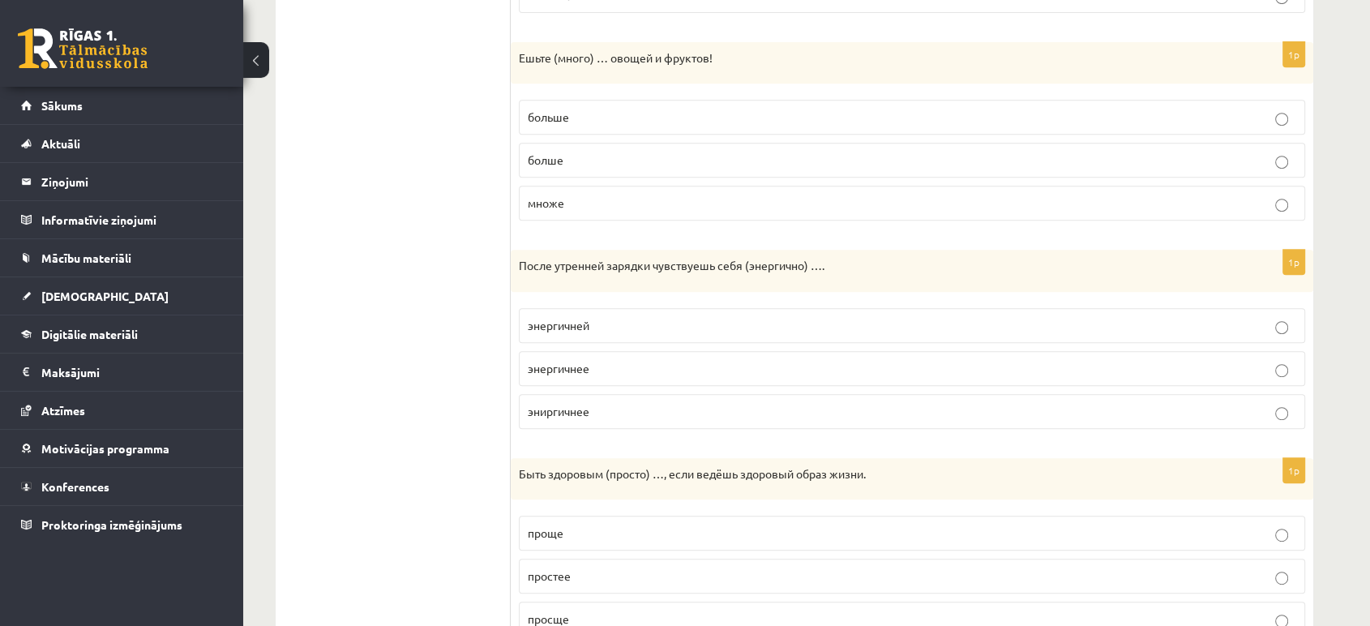
scroll to position [609, 0]
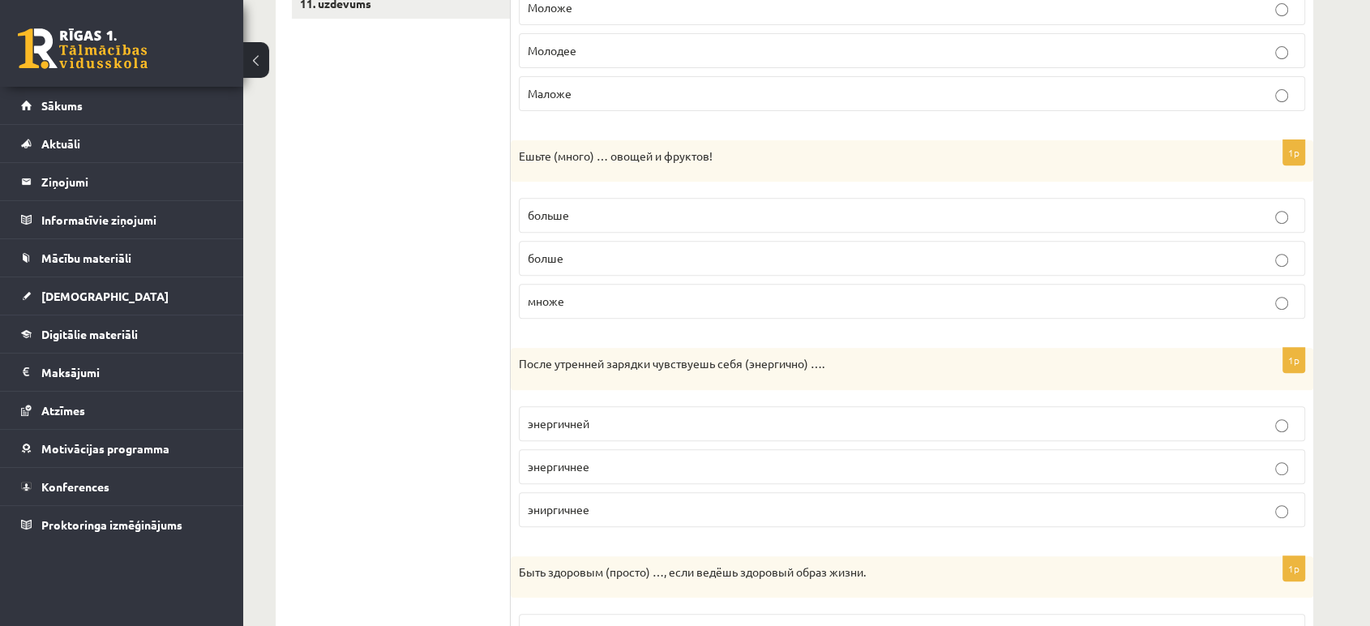
click at [612, 512] on p "эниргичнее" at bounding box center [912, 509] width 768 height 17
click at [610, 433] on label "энергичней" at bounding box center [912, 423] width 786 height 35
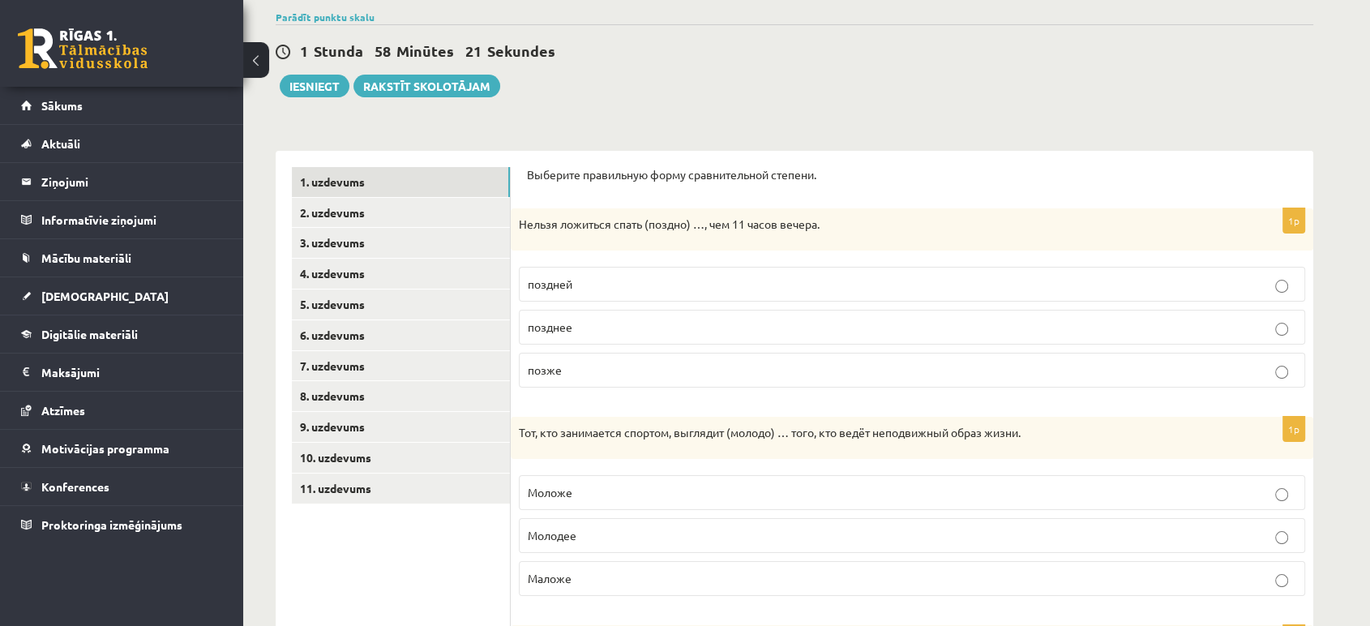
scroll to position [0, 0]
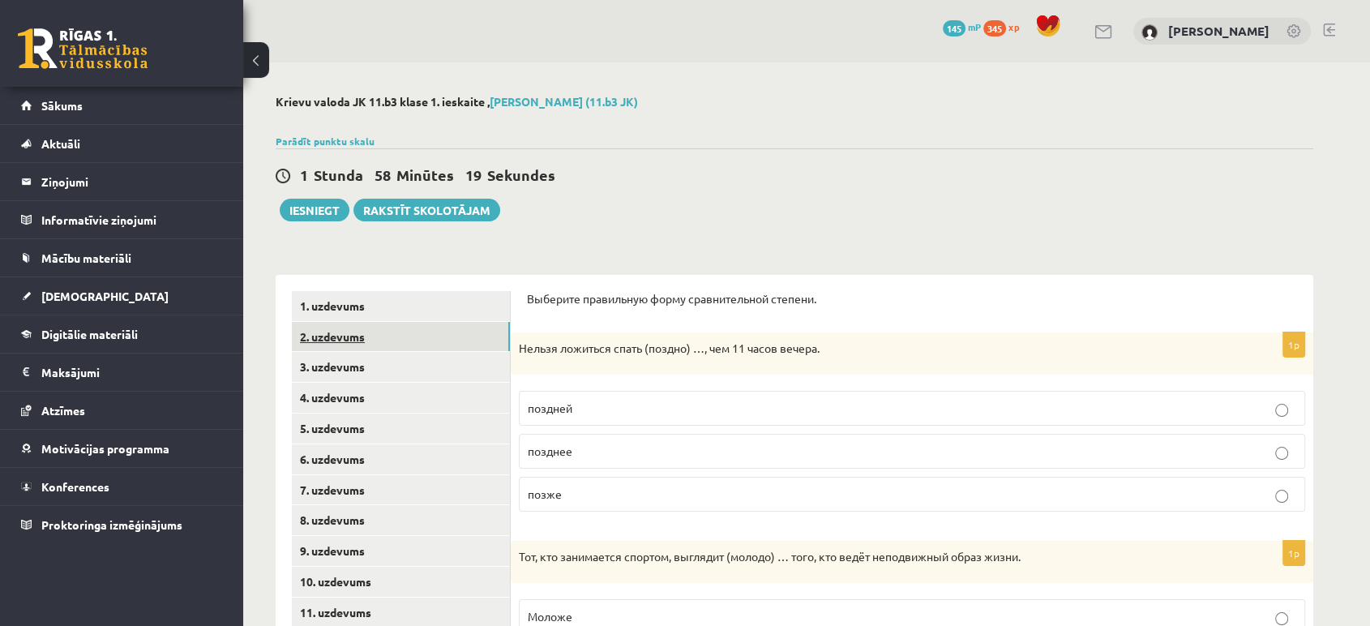
click at [346, 336] on link "2. uzdevums" at bounding box center [401, 337] width 218 height 30
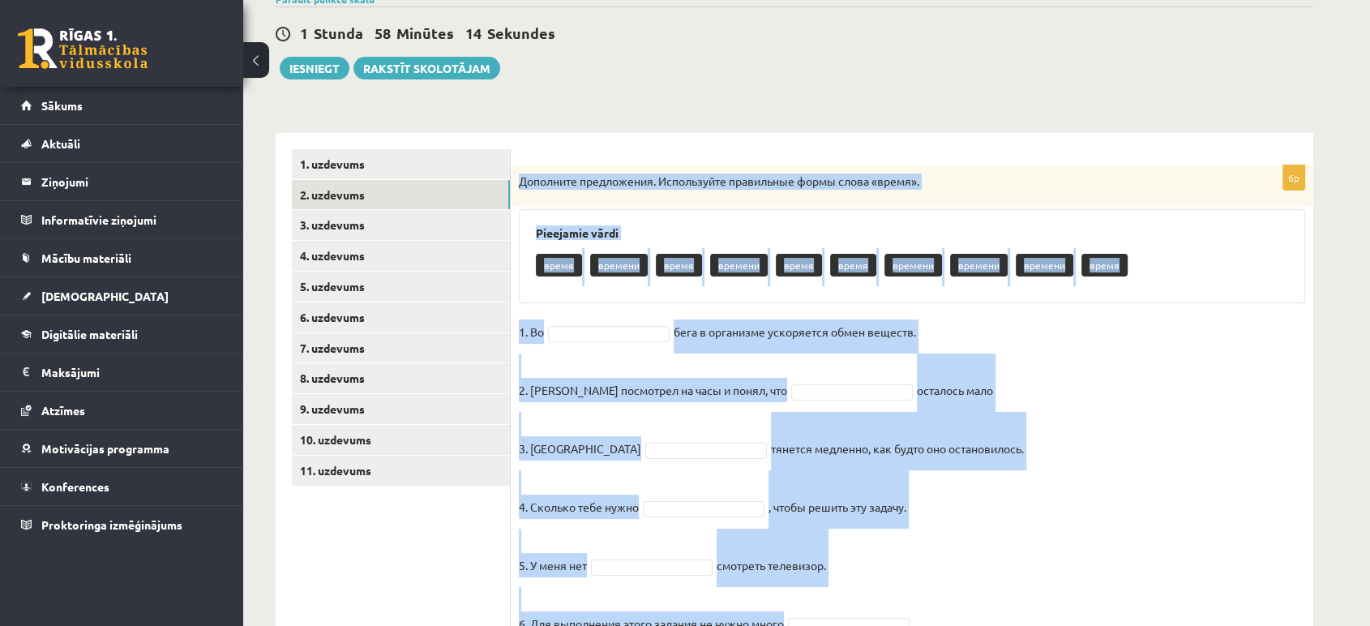
scroll to position [218, 0]
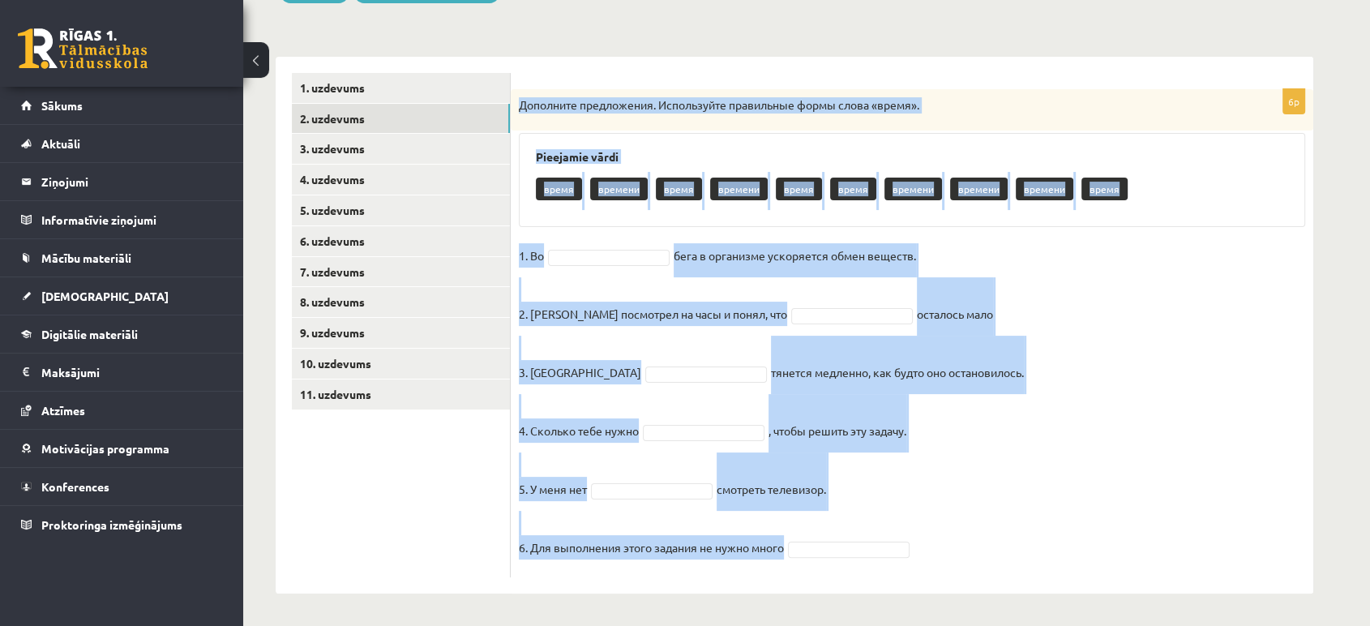
drag, startPoint x: 516, startPoint y: 326, endPoint x: 1059, endPoint y: 593, distance: 604.7
click at [1059, 593] on div "Krievu valoda JK 11.b3 klase 1. ieskaite , Līva Amanda Zvīne (11.b3 JK) Parādīt…" at bounding box center [794, 234] width 1102 height 781
copy div "Дополните предложения. Используйте правильные формы слова «время». Pieejamie vā…"
click at [537, 195] on p "время" at bounding box center [559, 189] width 46 height 23
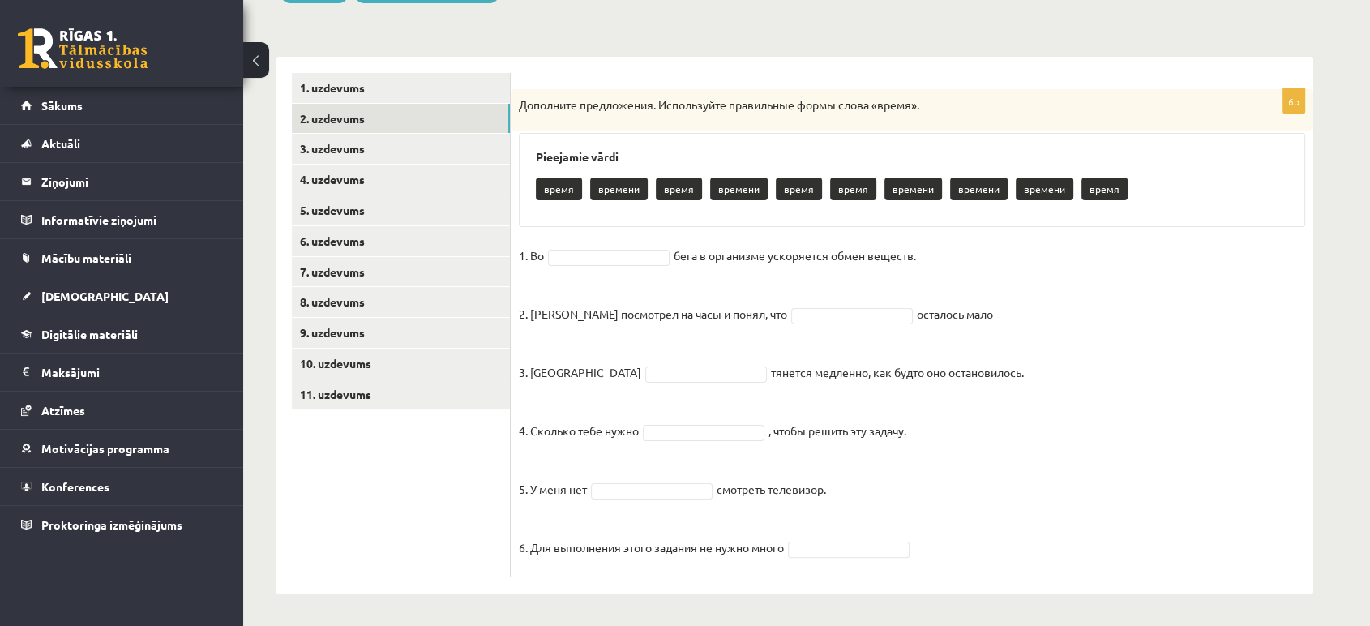
click at [554, 188] on p "время" at bounding box center [559, 189] width 46 height 23
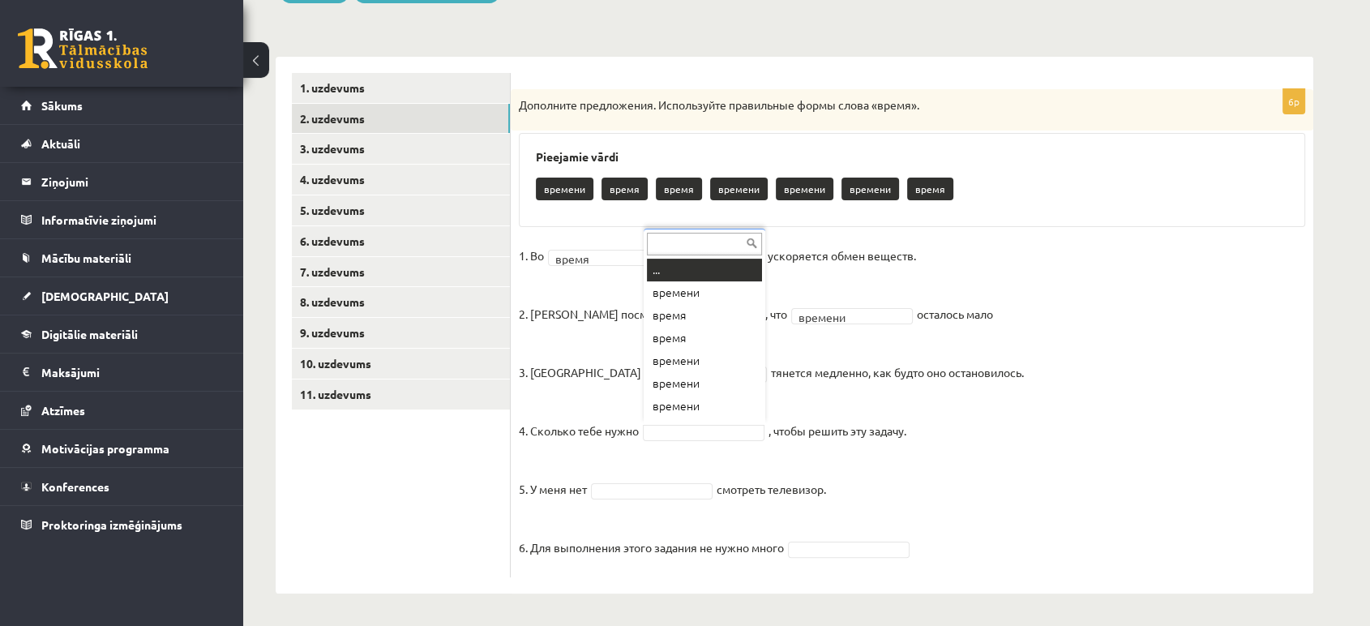
scroll to position [19, 0]
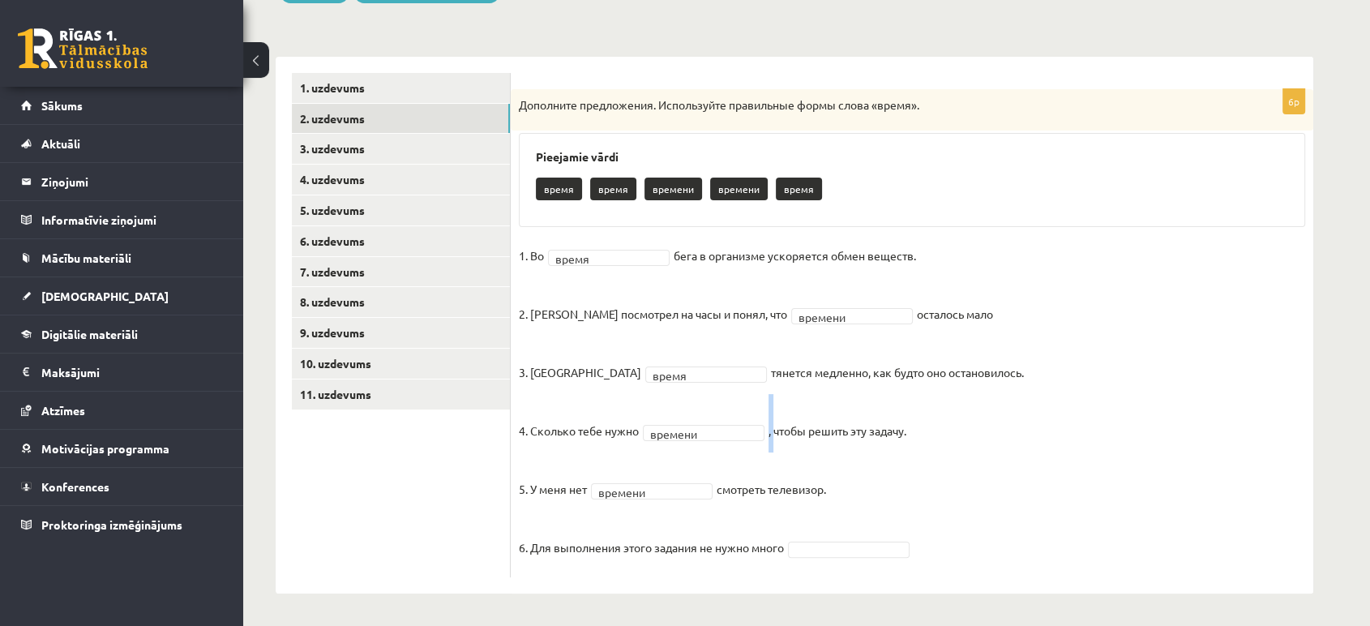
click at [655, 449] on fieldset "1. Во время ***** бега в организме ускоряется обмен веществ. 2. Андрис посмотре…" at bounding box center [912, 406] width 786 height 326
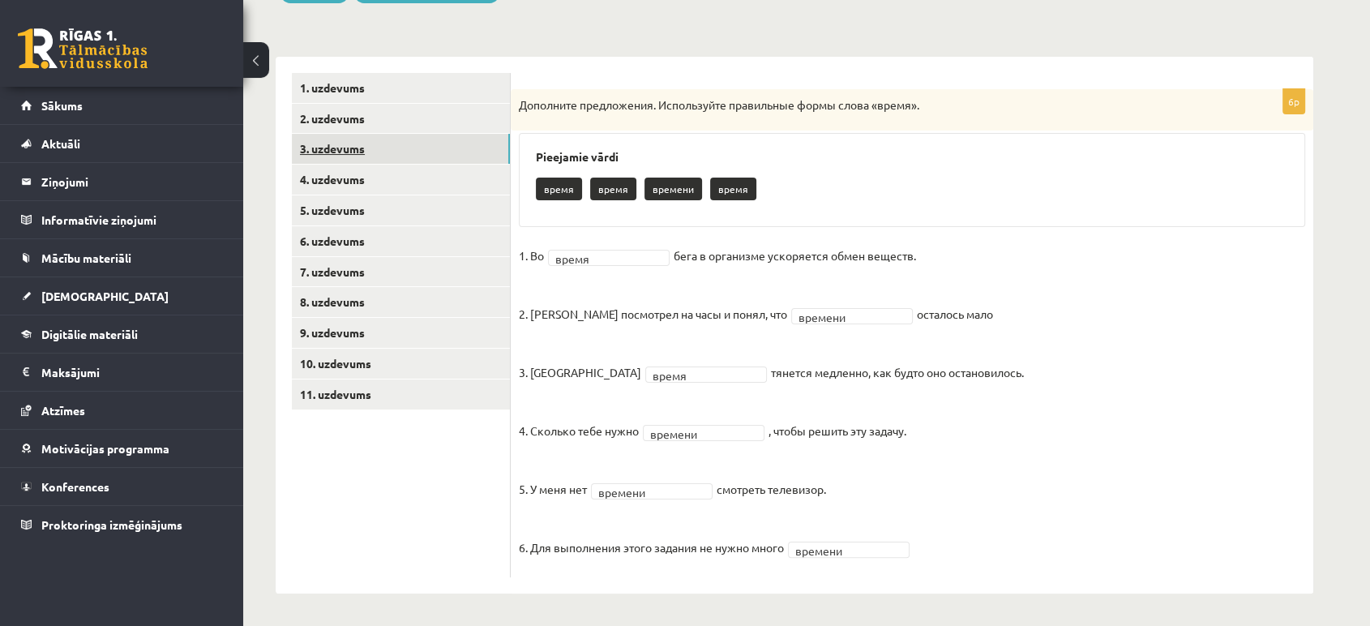
click at [386, 155] on link "3. uzdevums" at bounding box center [401, 149] width 218 height 30
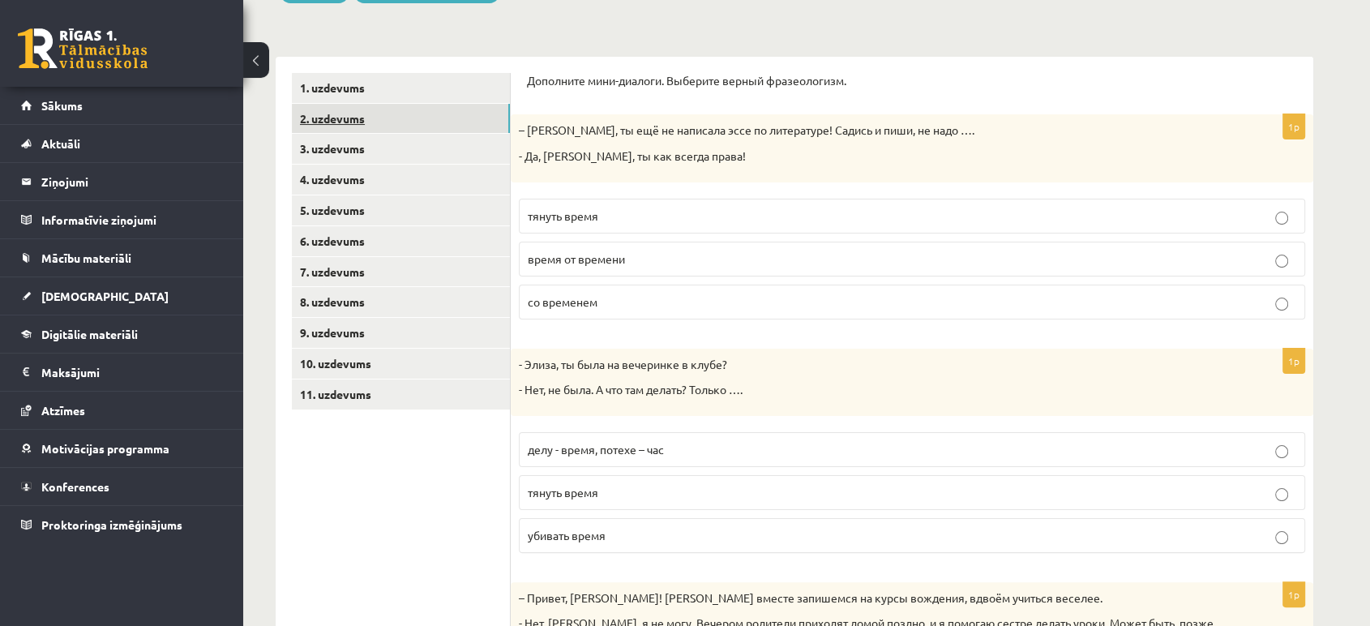
click at [394, 124] on link "2. uzdevums" at bounding box center [401, 119] width 218 height 30
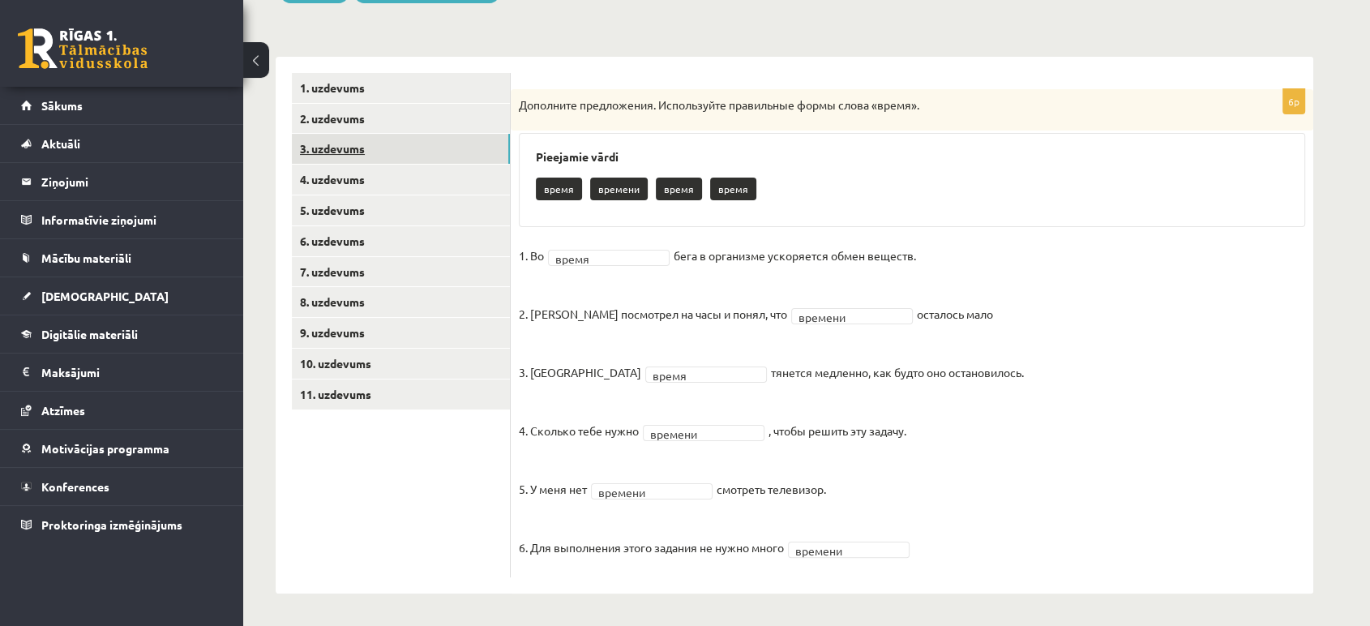
click at [396, 147] on link "3. uzdevums" at bounding box center [401, 149] width 218 height 30
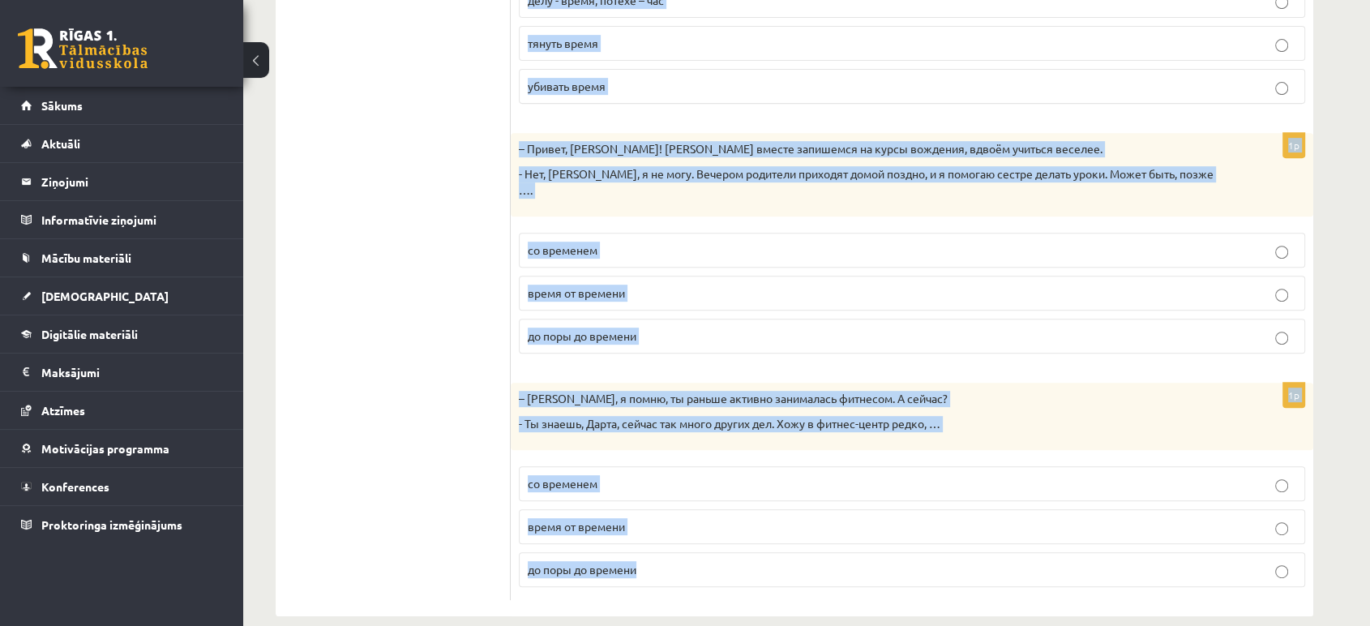
scroll to position [671, 0]
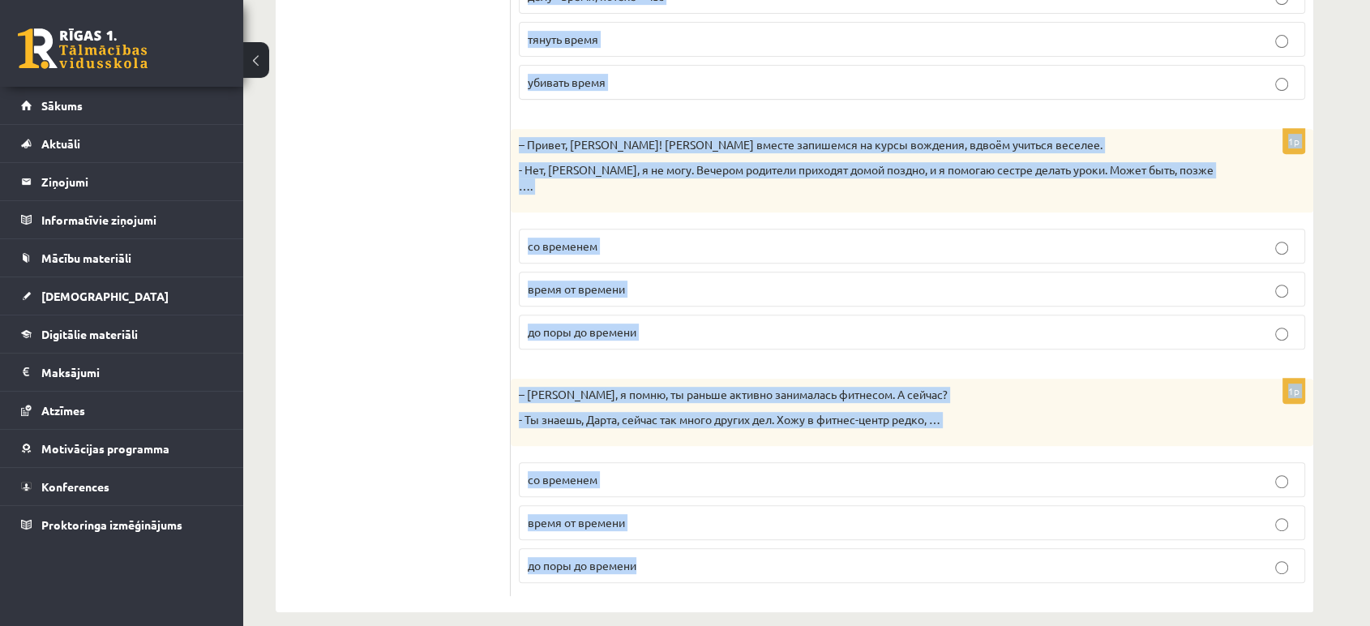
drag, startPoint x: 522, startPoint y: 79, endPoint x: 1038, endPoint y: 627, distance: 751.8
copy form "Дополните мини-диалоги. Выберите верный фразеологизм. 1p – Рита, ты ещё не напи…"
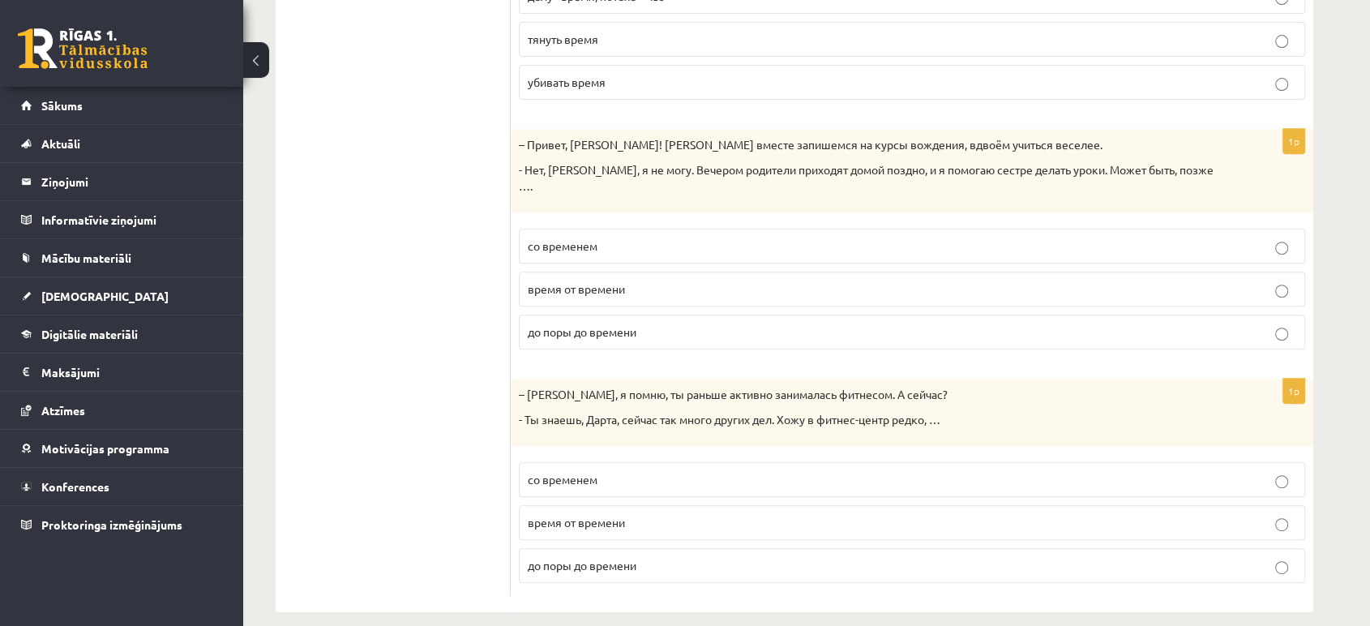
click at [342, 186] on ul "1. uzdevums 2. uzdevums 3. uzdevums 4. uzdevums 5. uzdevums 6. uzdevums 7. uzde…" at bounding box center [401, 108] width 219 height 976
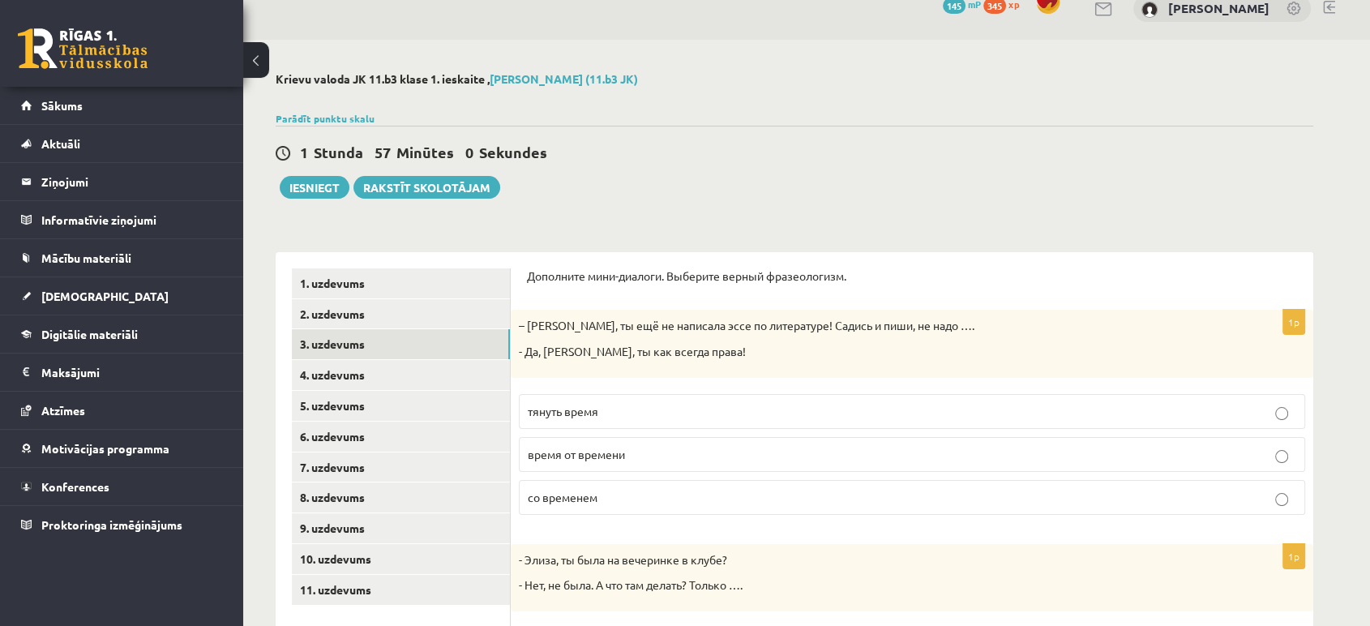
scroll to position [0, 0]
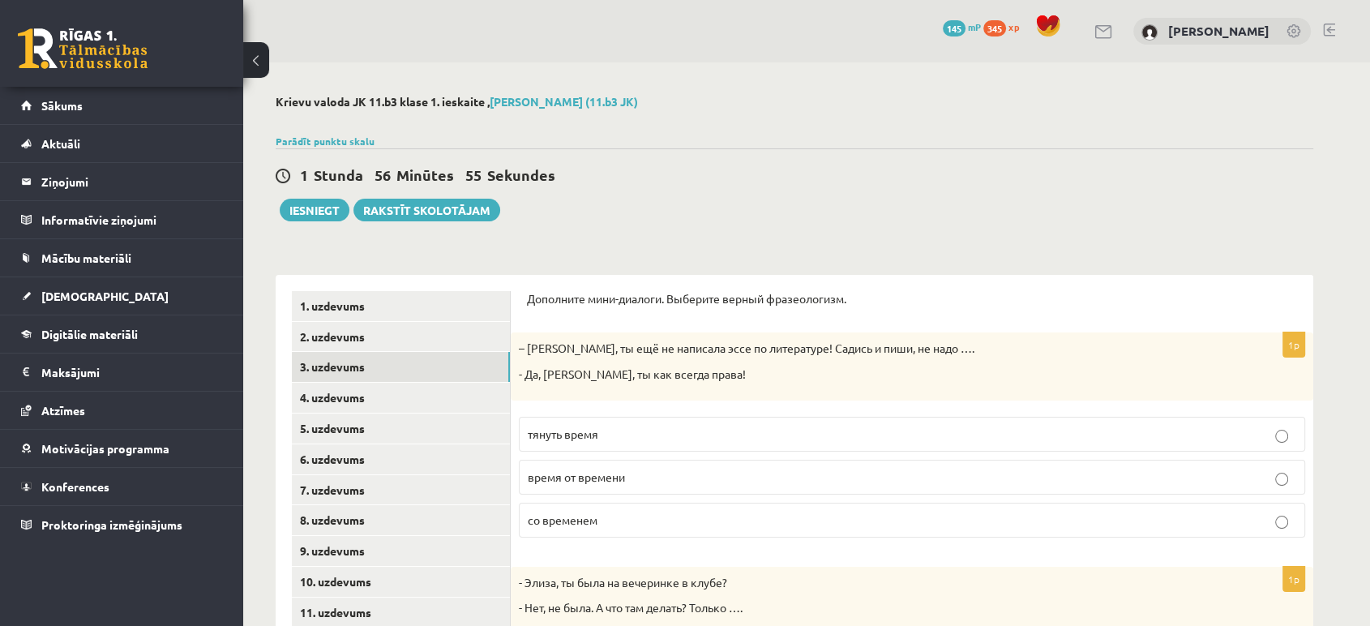
click at [689, 478] on p "время от времени" at bounding box center [912, 477] width 768 height 17
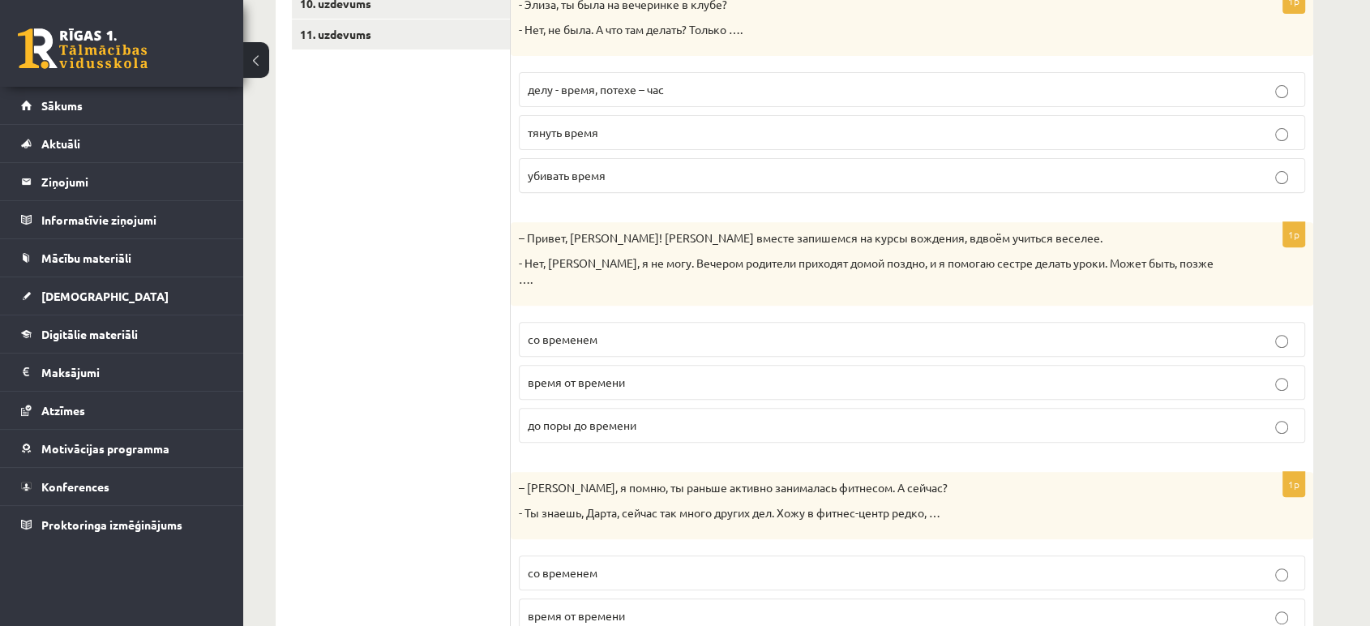
scroll to position [610, 0]
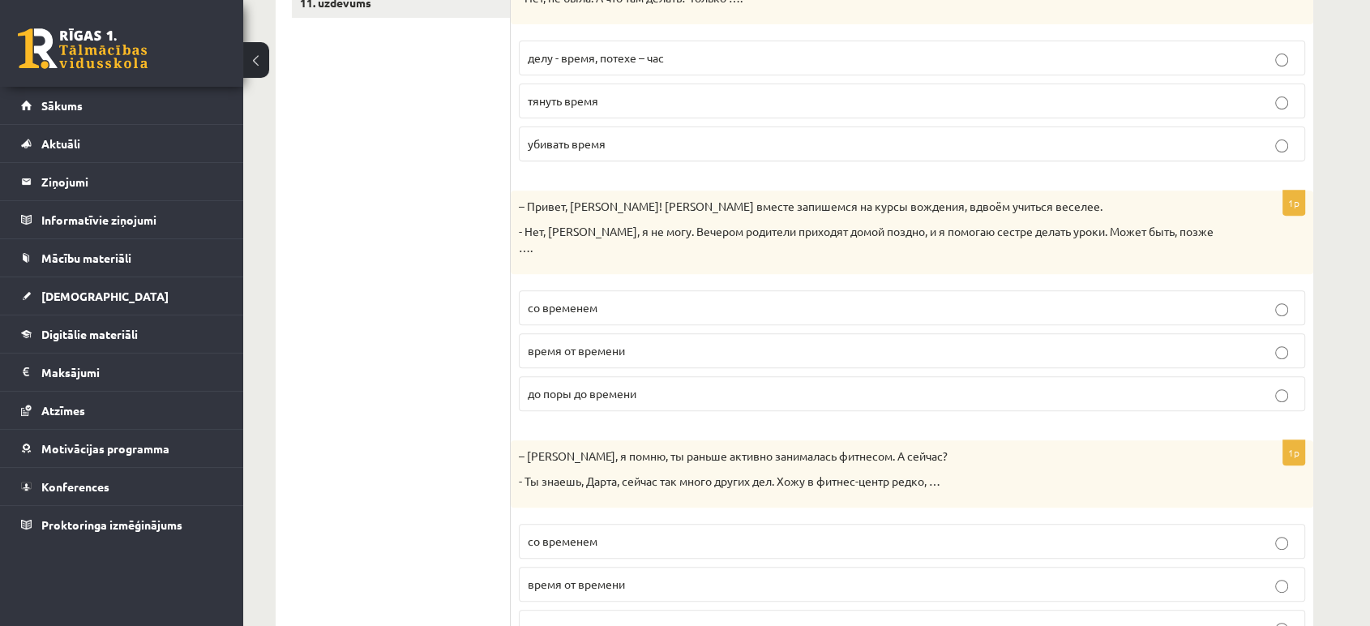
click at [675, 385] on p "до поры до времени" at bounding box center [912, 393] width 768 height 17
click at [683, 53] on p "делу - время, потехе – час" at bounding box center [912, 57] width 768 height 17
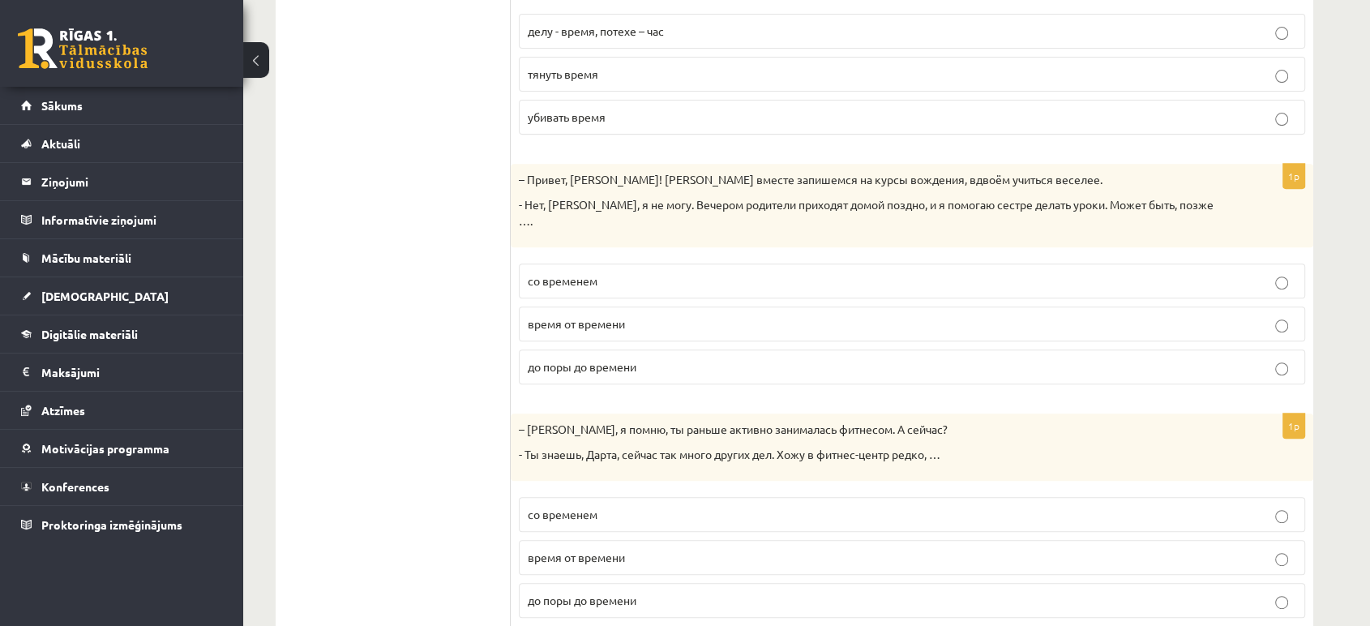
scroll to position [671, 0]
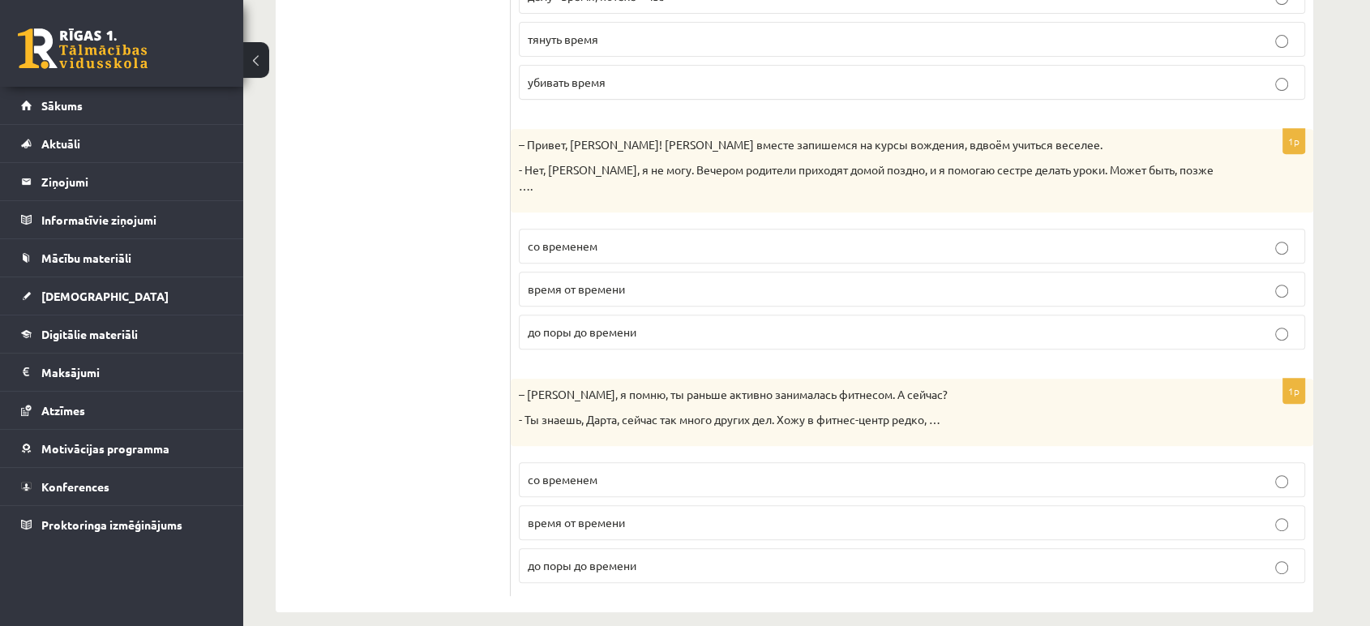
click at [592, 515] on span "время от времени" at bounding box center [576, 522] width 97 height 15
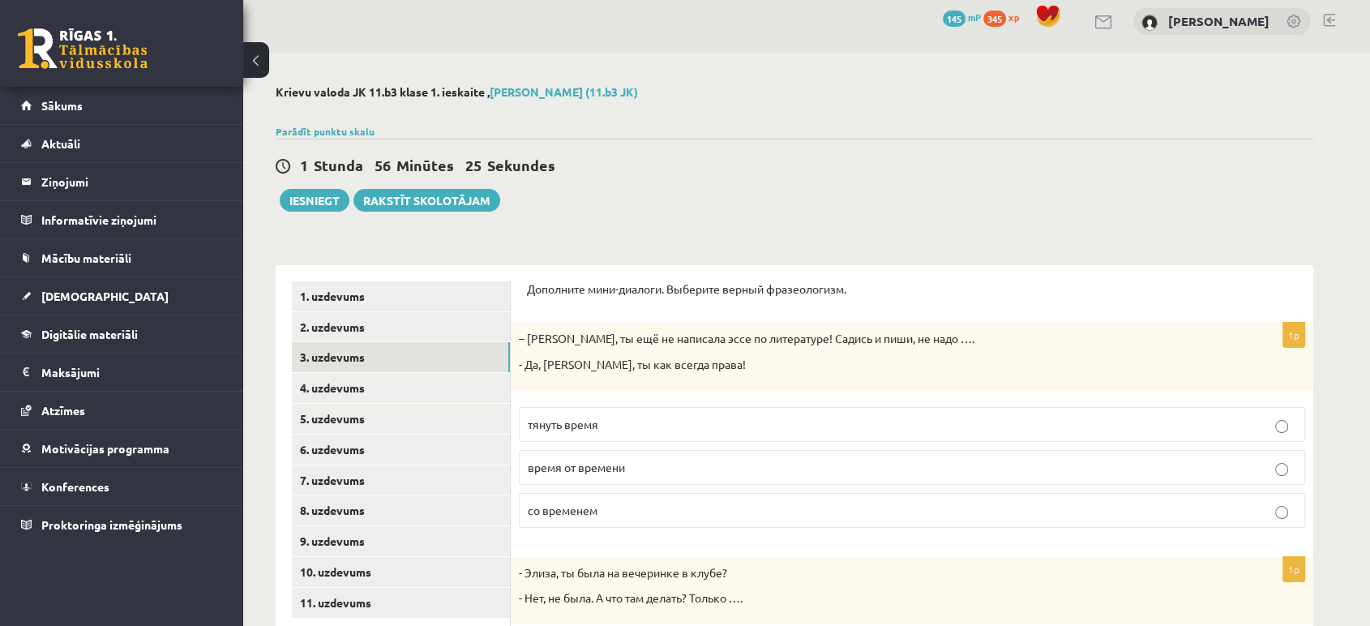
scroll to position [0, 0]
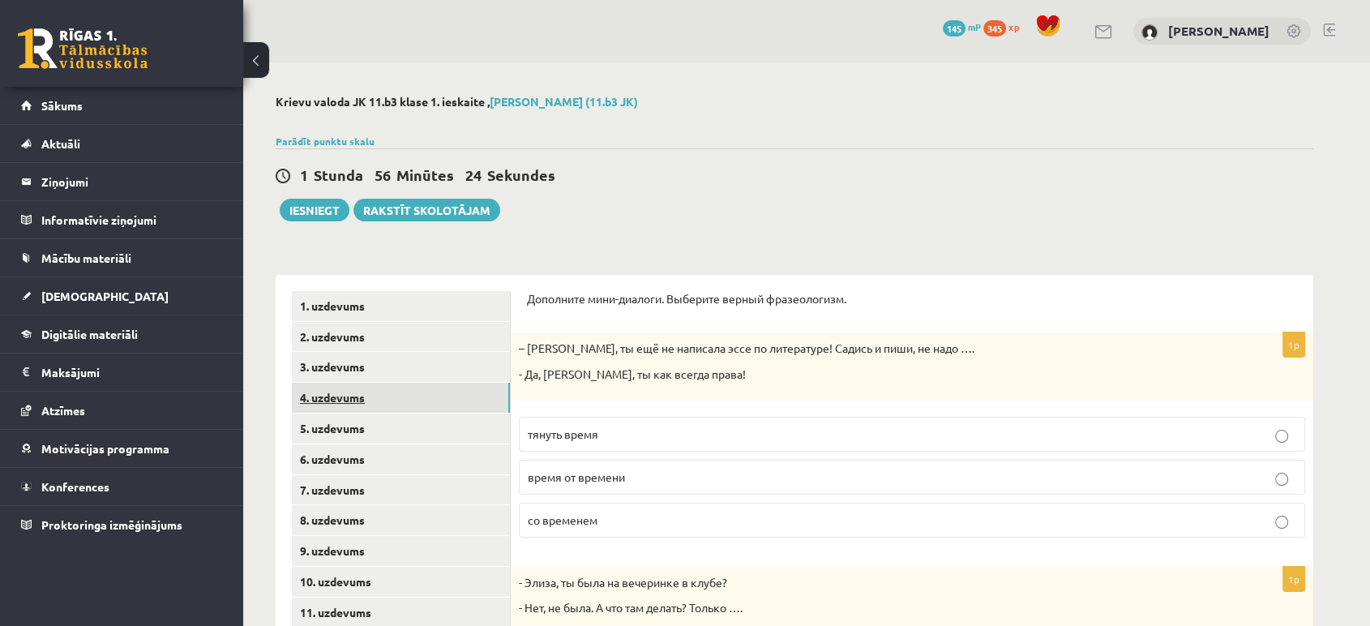
click at [342, 399] on link "4. uzdevums" at bounding box center [401, 398] width 218 height 30
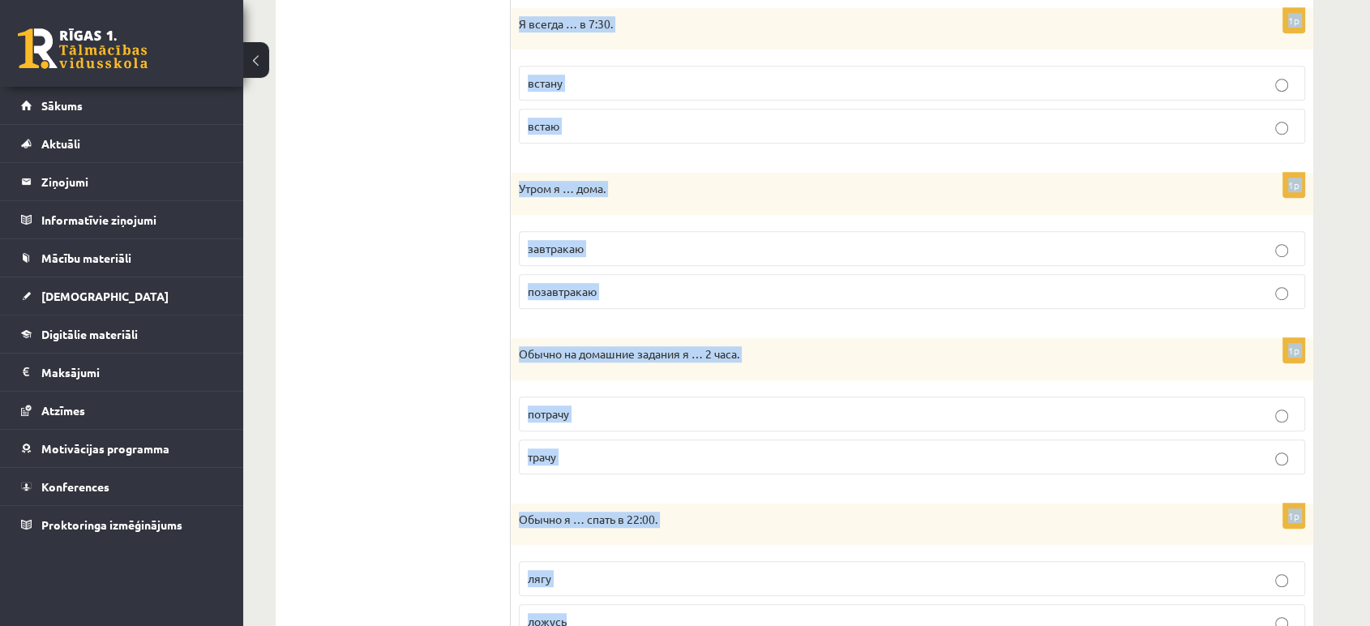
scroll to position [1057, 0]
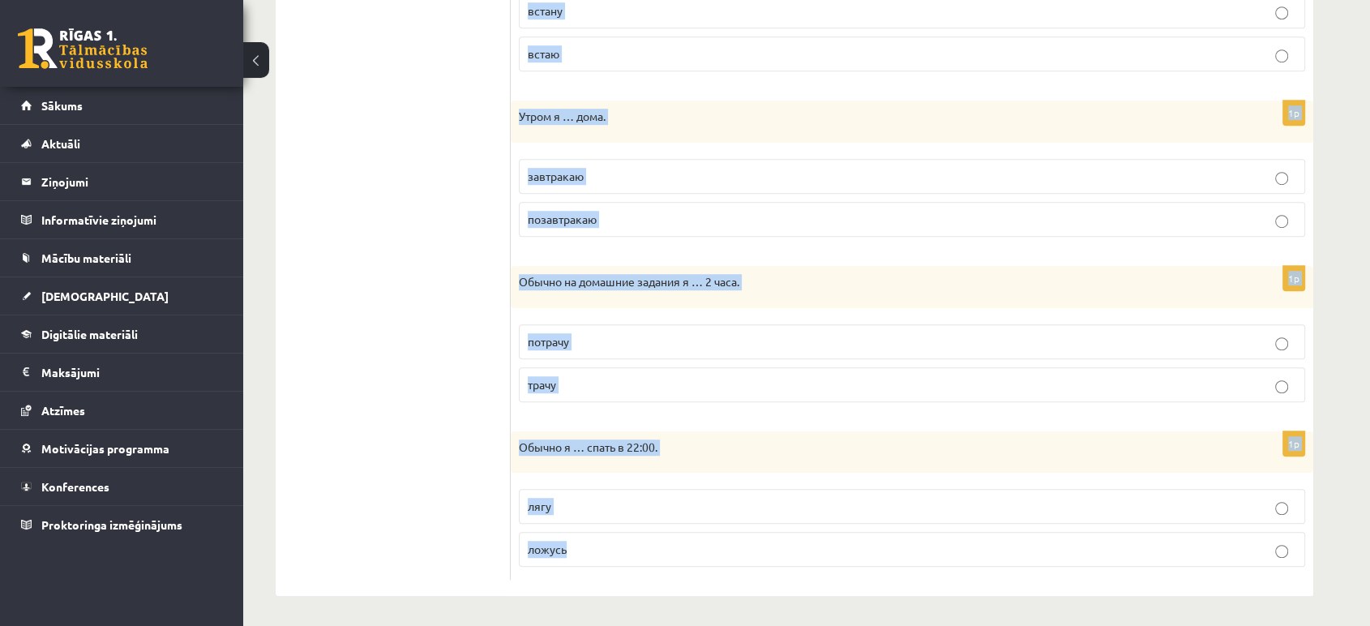
drag, startPoint x: 523, startPoint y: 292, endPoint x: 970, endPoint y: 630, distance: 560.8
copy form "Выберите правильную форму глагола (НСВ / СВ). 1p Днём я … в школе. обедаю пообе…"
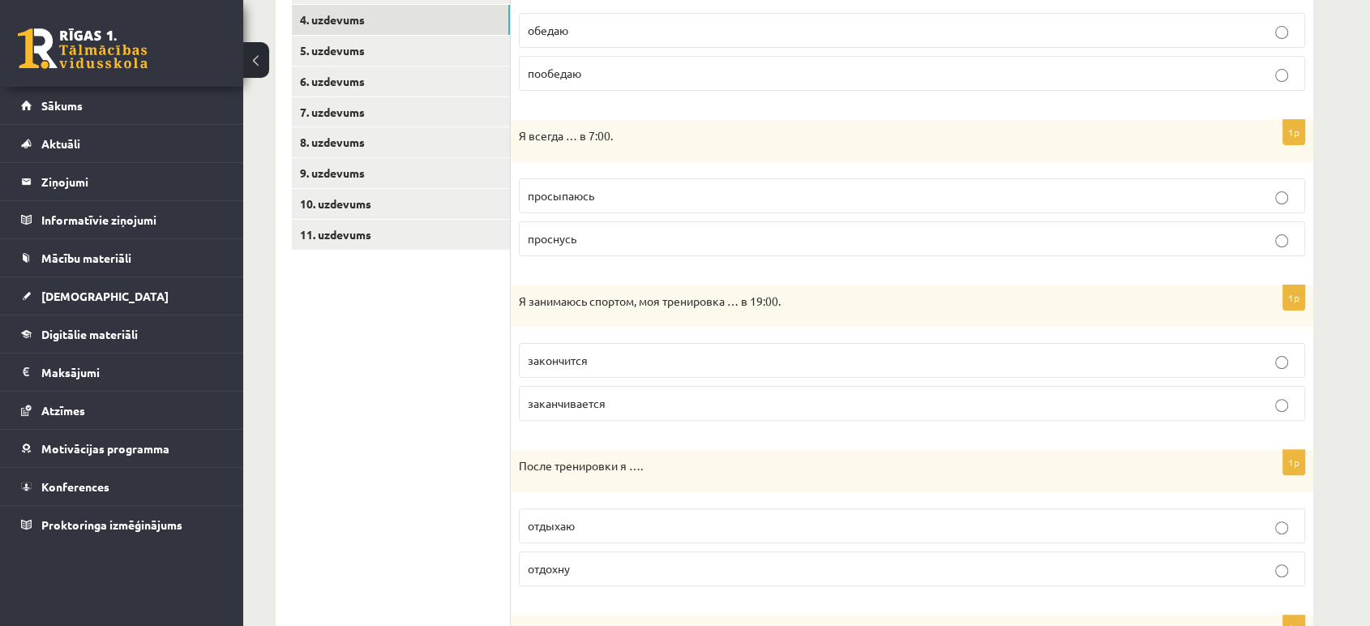
scroll to position [375, 0]
click at [577, 32] on p "обедаю" at bounding box center [912, 32] width 768 height 17
click at [539, 190] on span "просыпаюсь" at bounding box center [561, 197] width 66 height 15
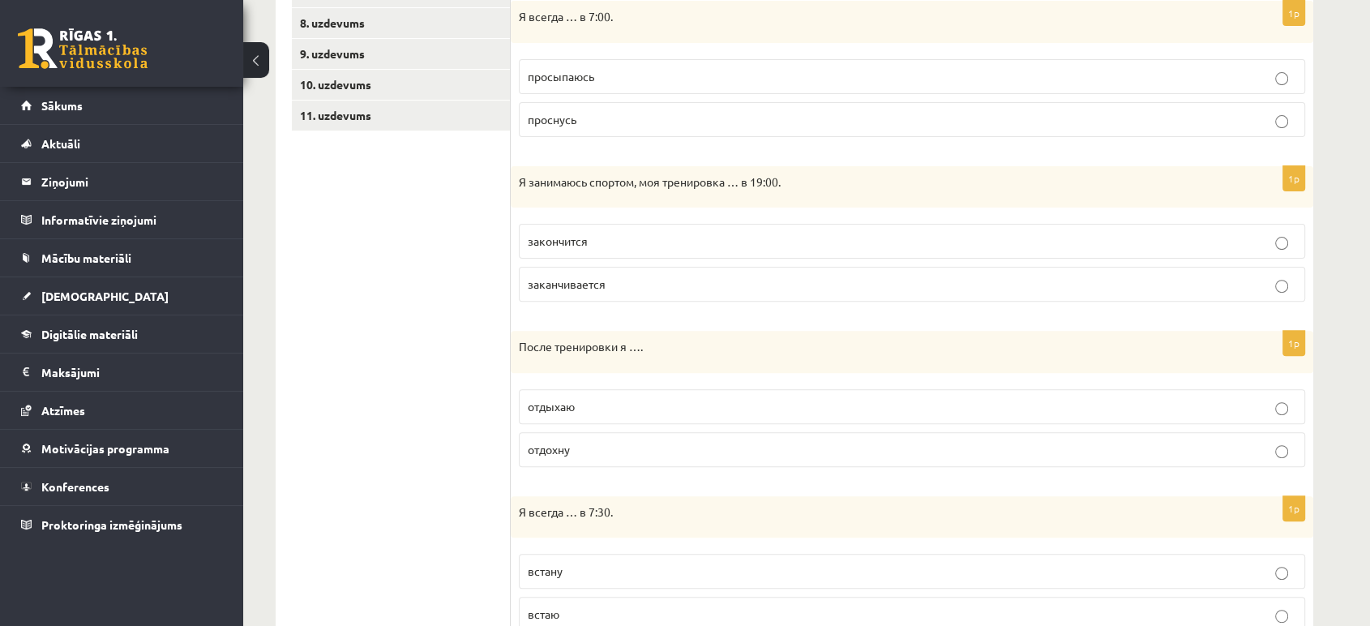
scroll to position [499, 0]
click at [626, 281] on p "заканчивается" at bounding box center [912, 281] width 768 height 17
click at [587, 412] on label "отдыхаю" at bounding box center [912, 404] width 786 height 35
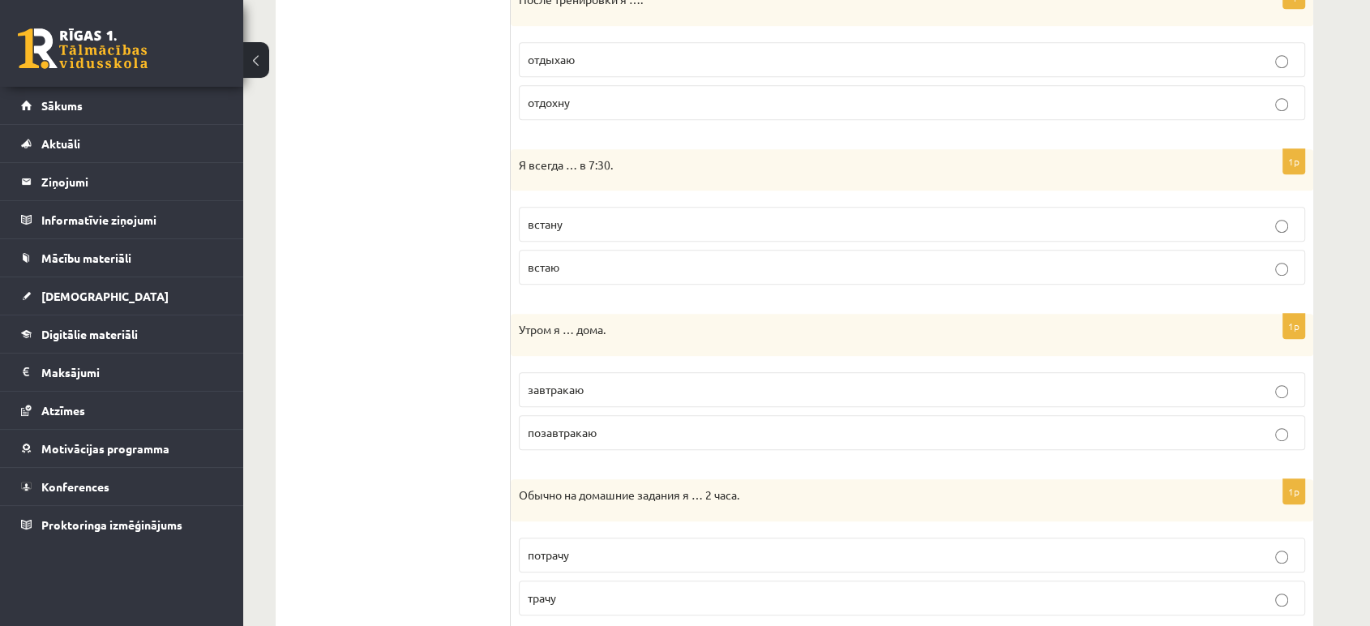
scroll to position [845, 0]
click at [631, 383] on p "завтракаю" at bounding box center [912, 388] width 768 height 17
click at [571, 265] on p "встаю" at bounding box center [912, 266] width 768 height 17
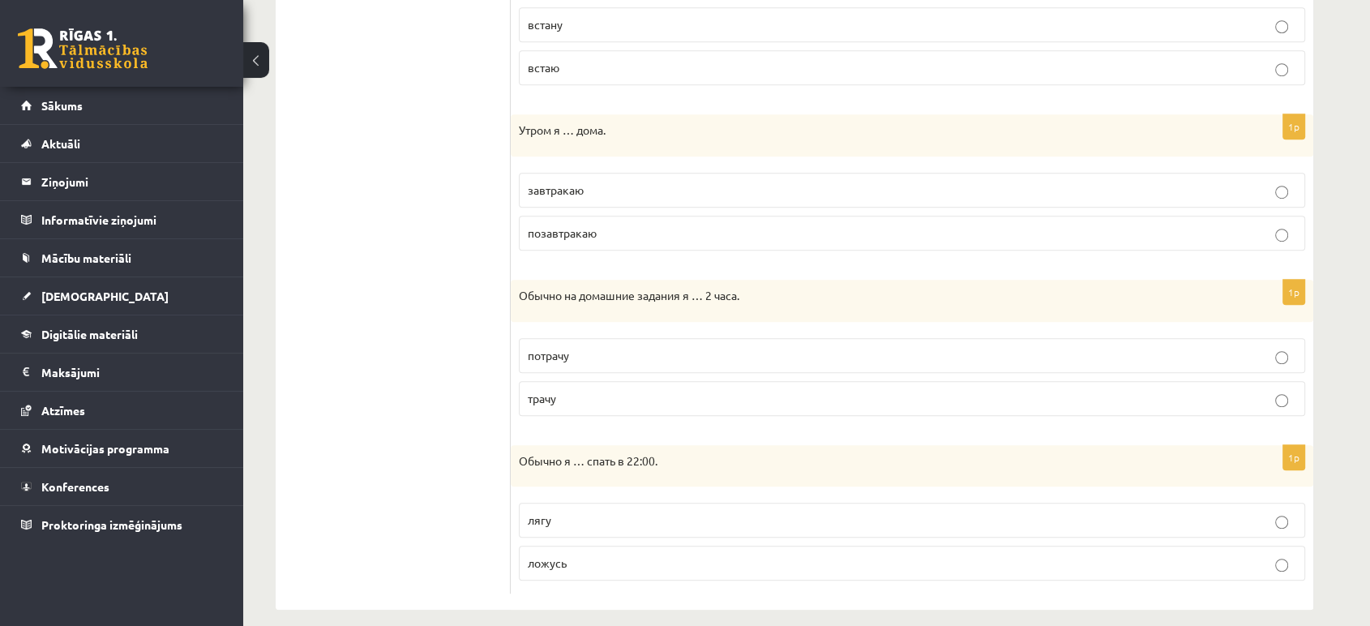
scroll to position [1057, 0]
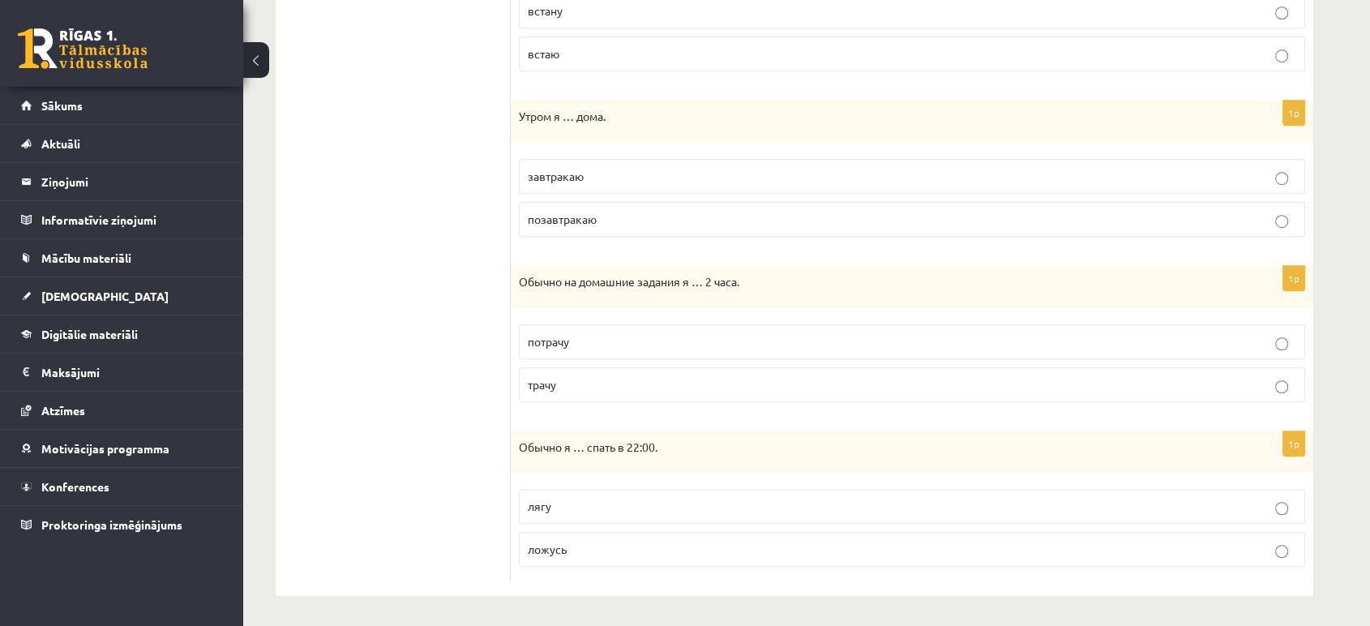
click at [568, 541] on p "ложусь" at bounding box center [912, 549] width 768 height 17
click at [597, 389] on p "трачу" at bounding box center [912, 384] width 768 height 17
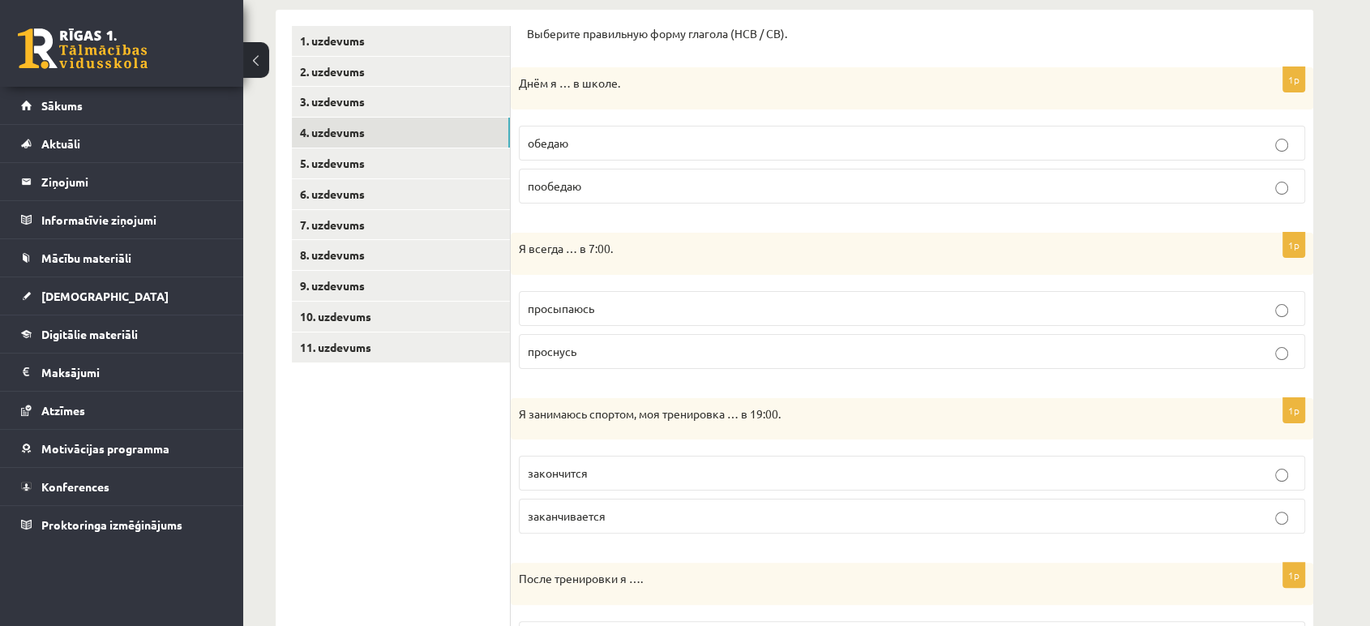
scroll to position [179, 0]
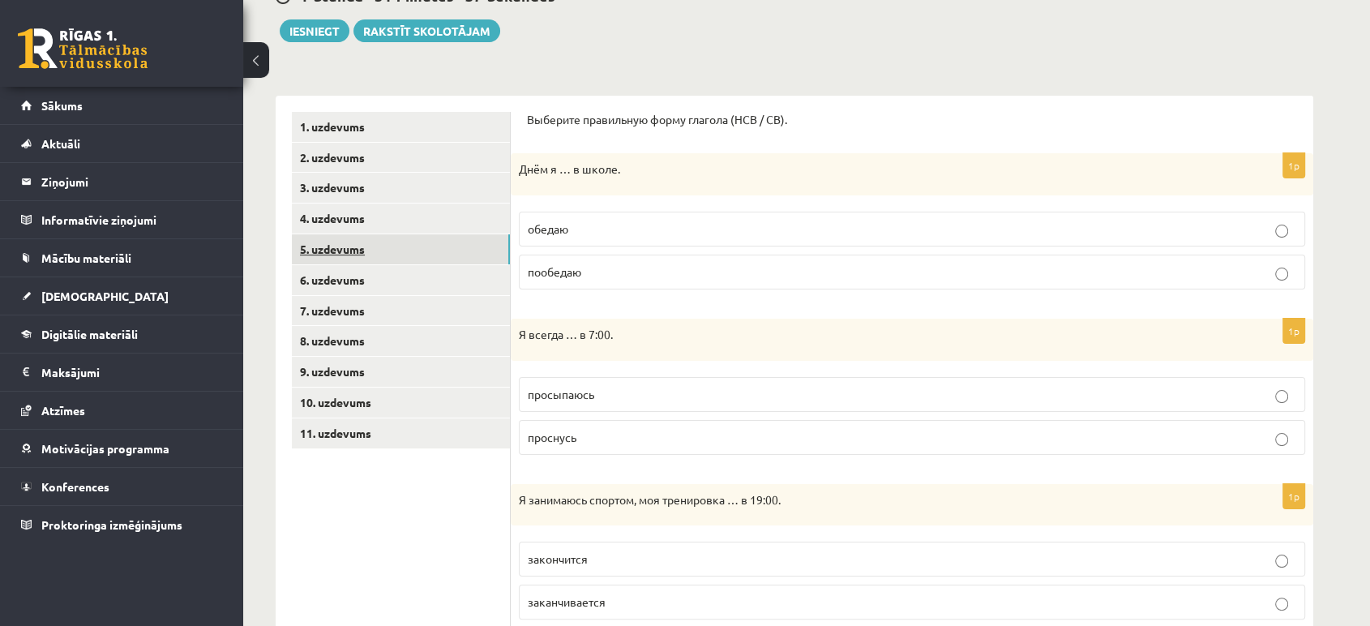
click at [353, 258] on link "5. uzdevums" at bounding box center [401, 249] width 218 height 30
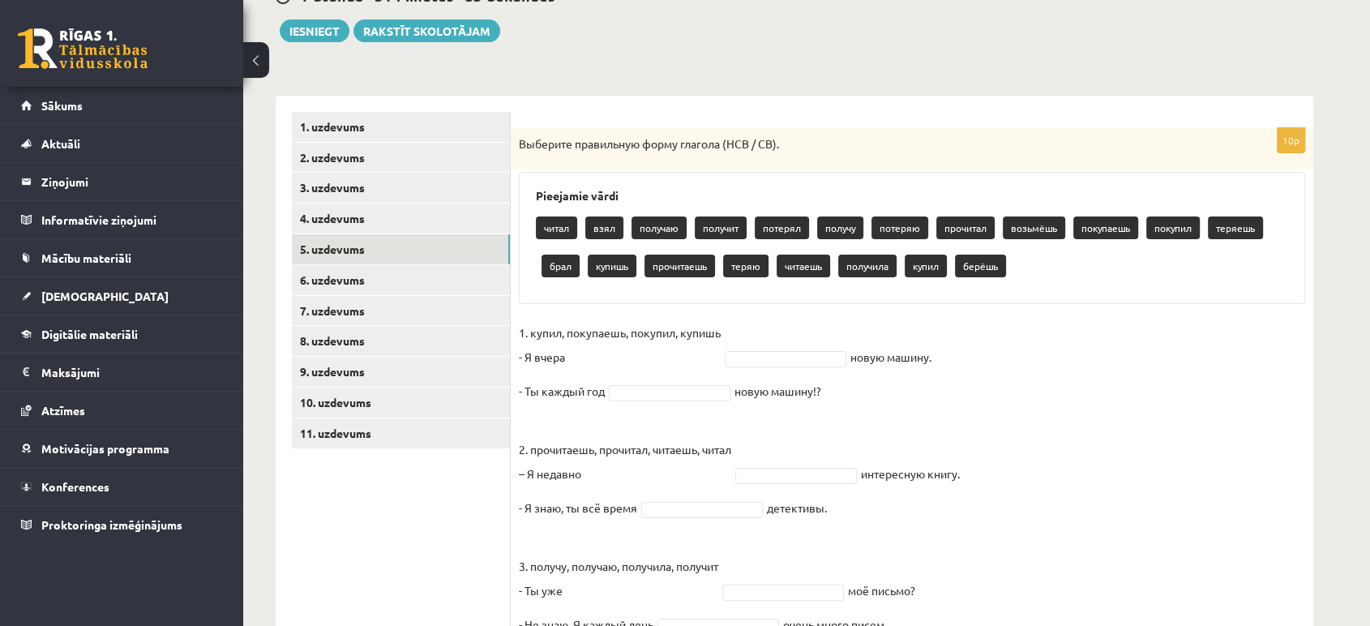
scroll to position [490, 0]
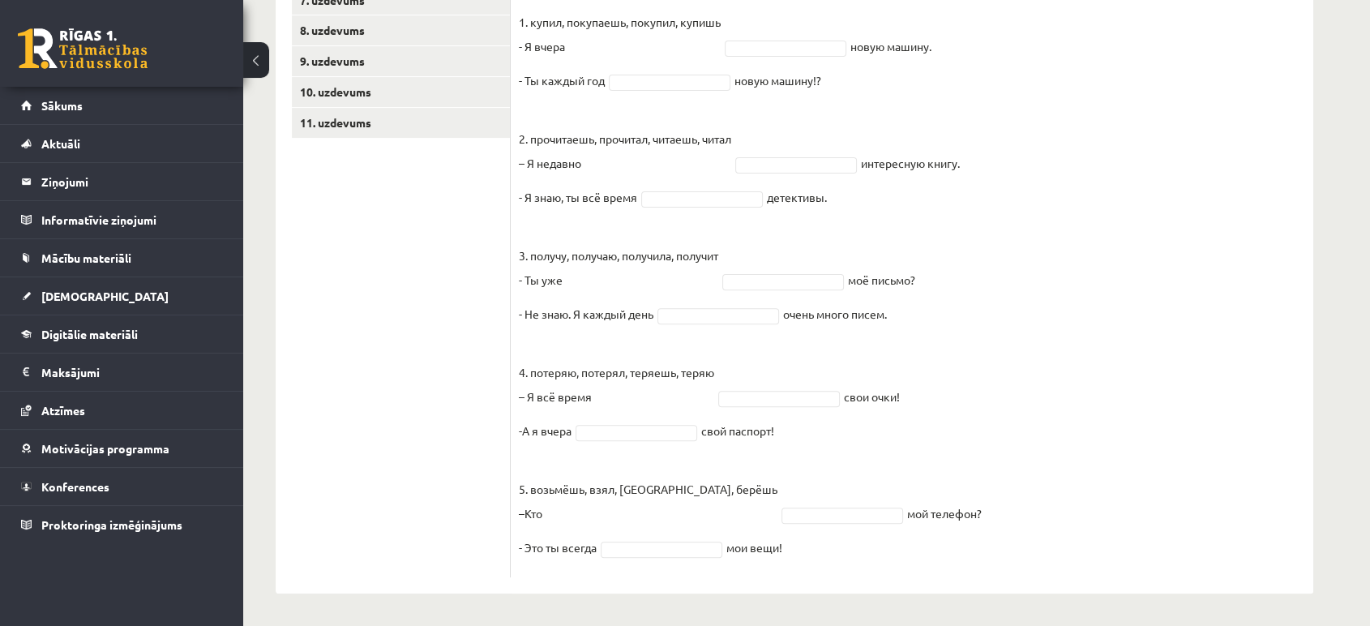
drag, startPoint x: 520, startPoint y: 139, endPoint x: 1060, endPoint y: 668, distance: 756.1
copy div "Выберите правильную форму глагола (НСВ / СВ). Pieejamie vārdi читал взял получа…"
click at [426, 379] on ul "1. uzdevums 2. uzdevums 3. uzdevums 4. uzdevums 5. uzdevums 6. uzdevums 7. uzde…" at bounding box center [401, 189] width 219 height 776
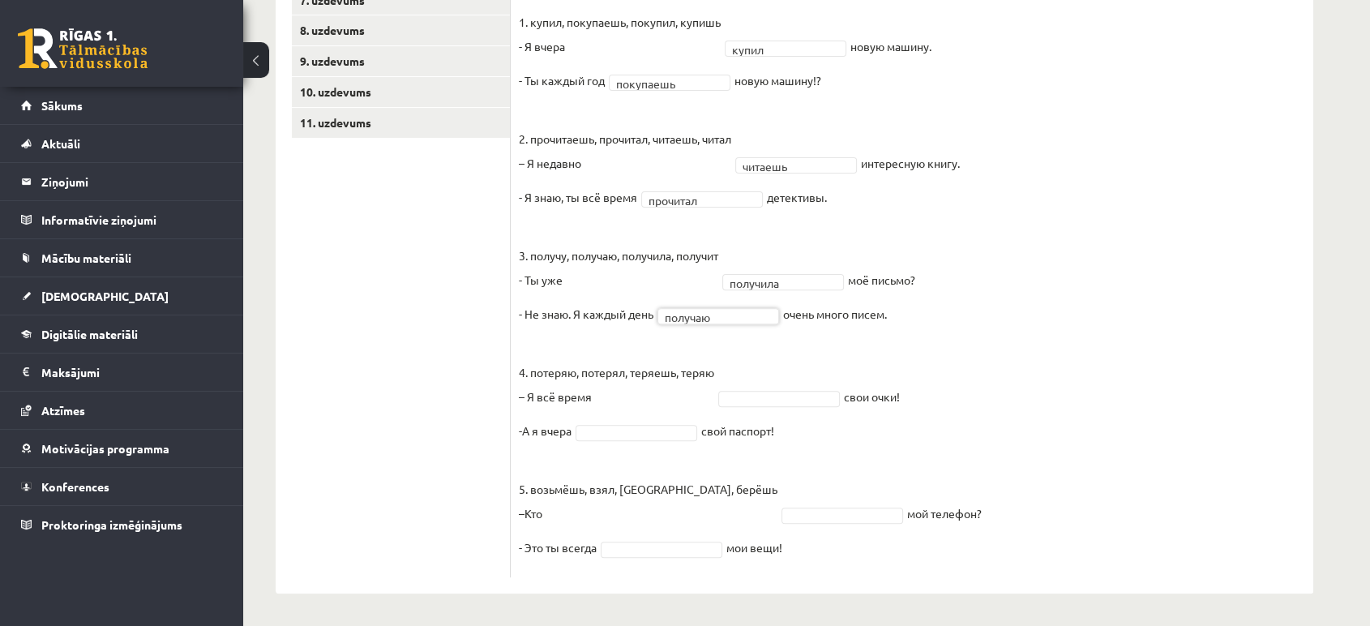
click at [749, 387] on fieldset "1. купил, покупаешь, покупил, купишь - Я вчера купил ***** новую машину. - Ты к…" at bounding box center [912, 289] width 786 height 559
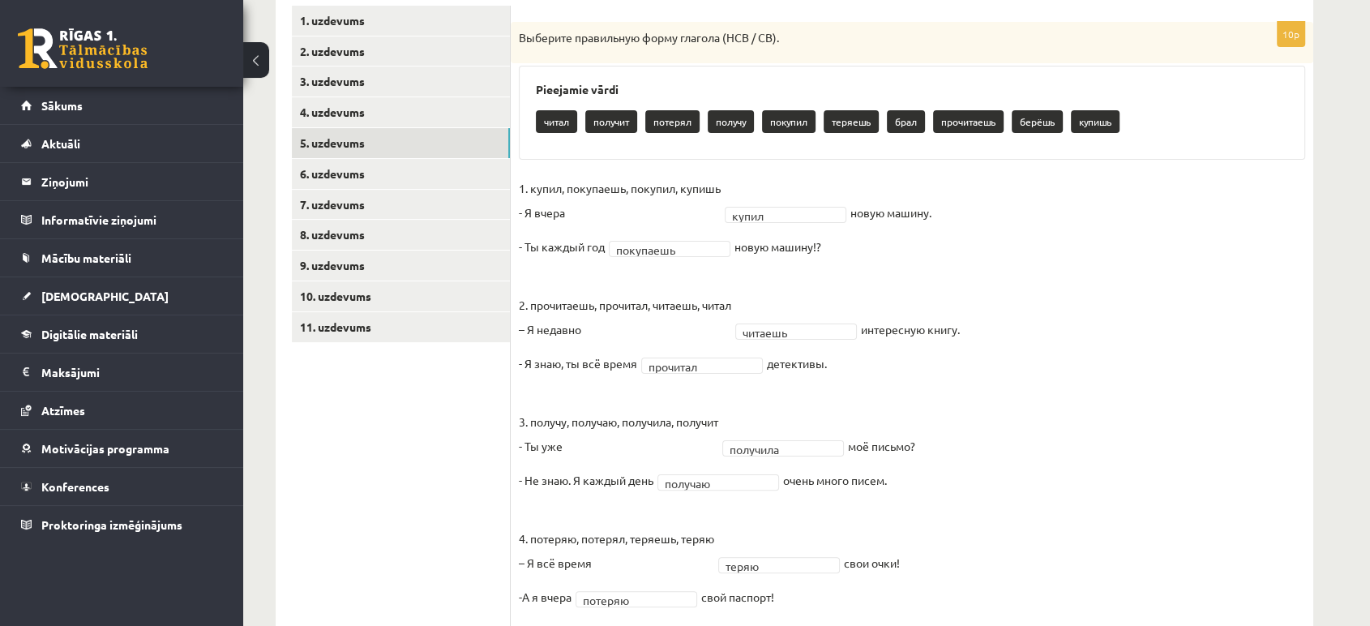
scroll to position [235, 0]
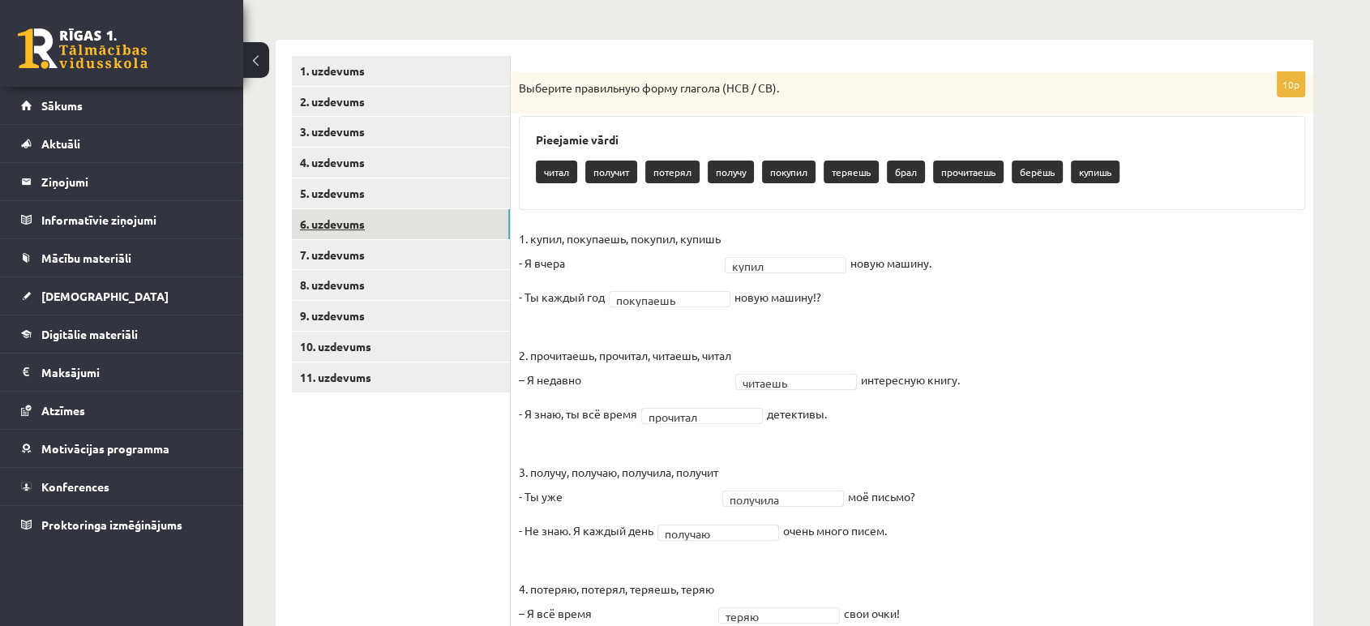
click at [420, 230] on link "6. uzdevums" at bounding box center [401, 224] width 218 height 30
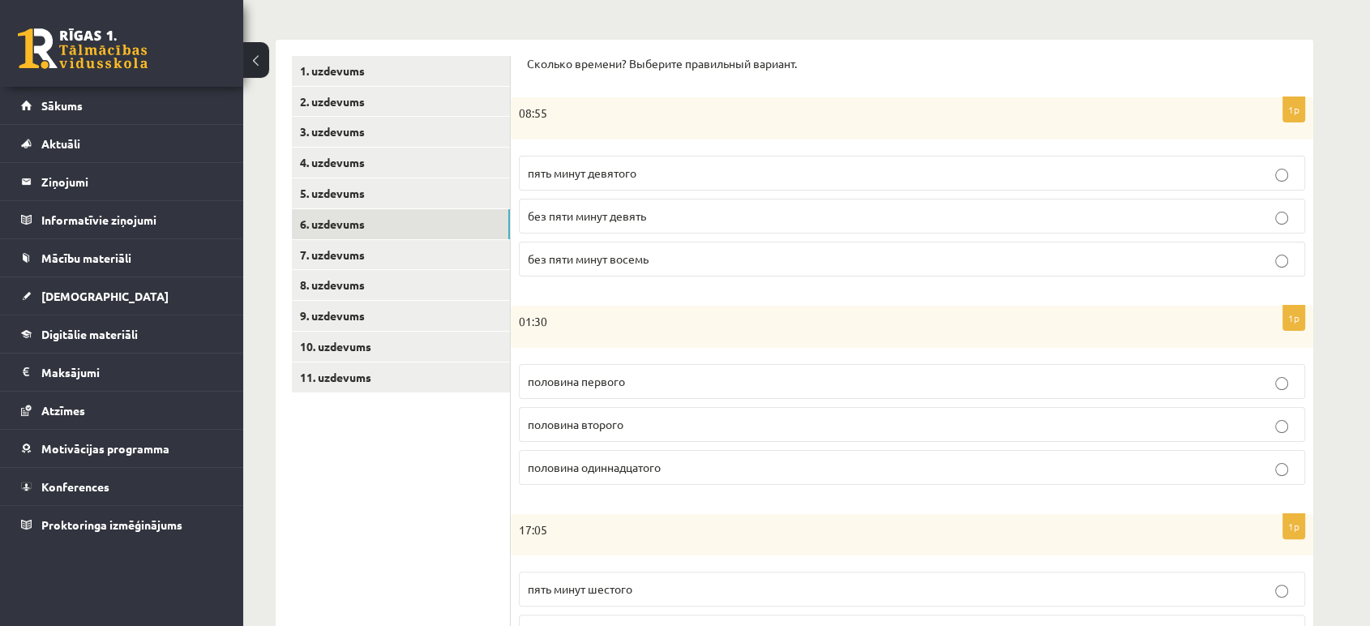
click at [662, 220] on p "без пяти минут девять" at bounding box center [912, 216] width 768 height 17
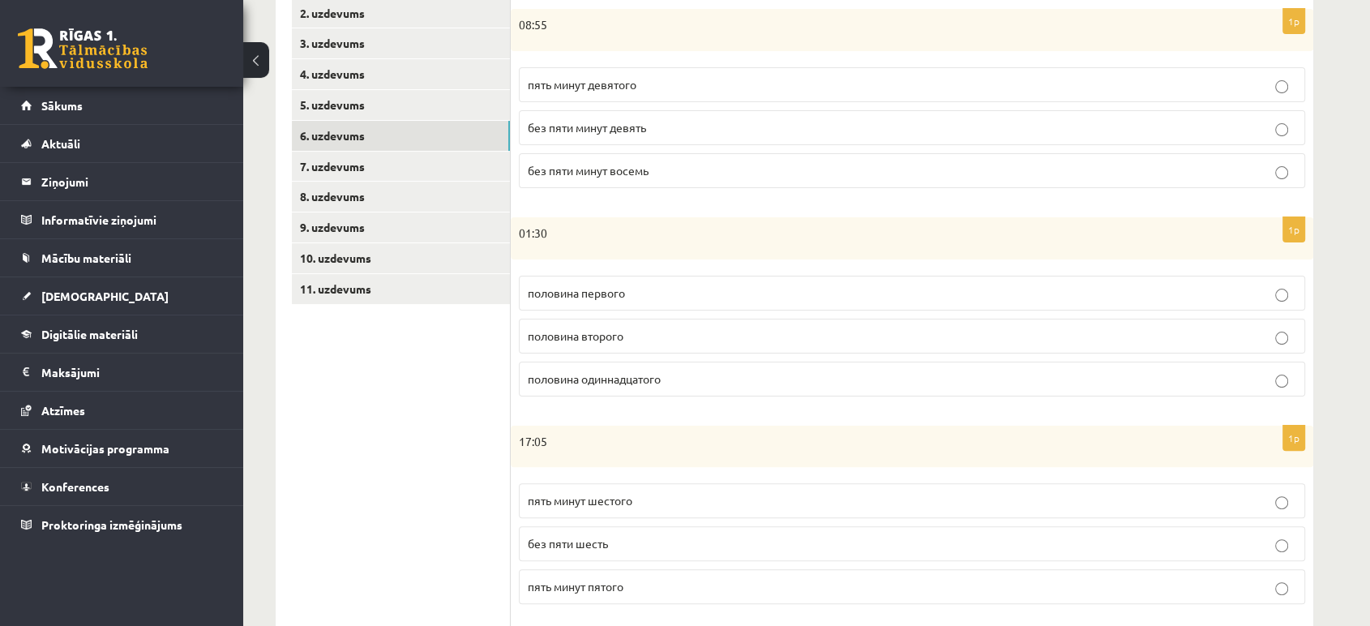
scroll to position [331, 0]
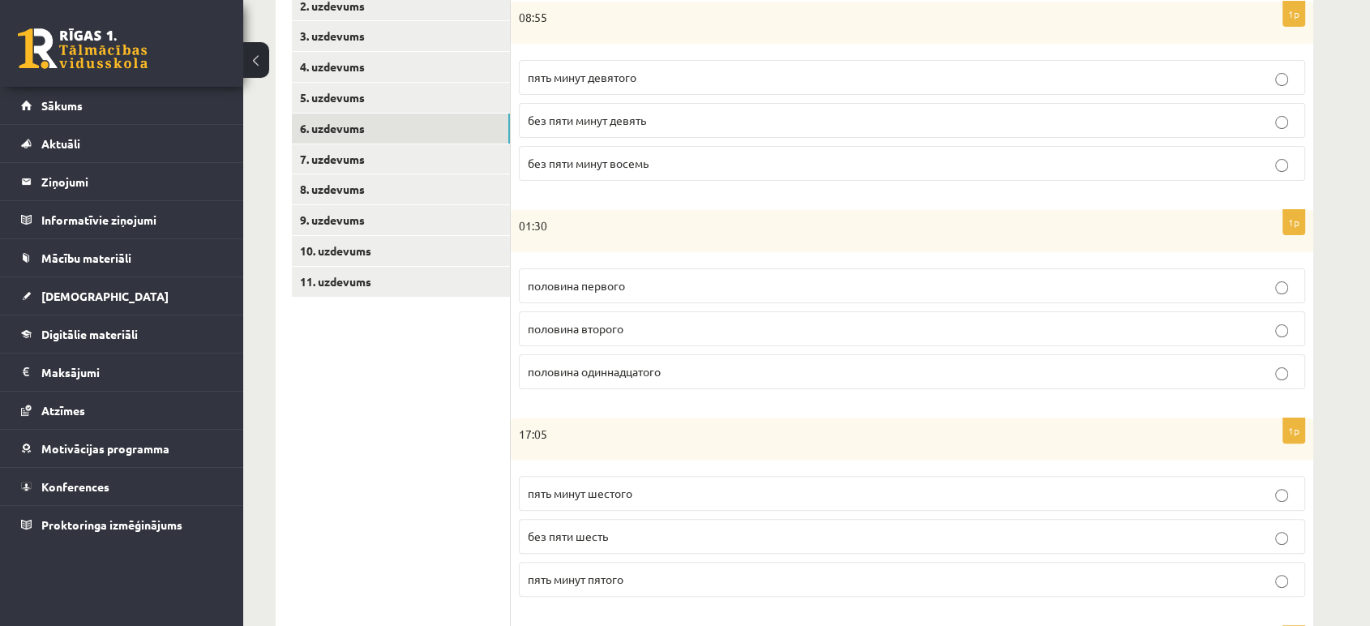
click at [620, 278] on span "половина первого" at bounding box center [576, 285] width 97 height 15
click at [752, 232] on p "01:30" at bounding box center [871, 226] width 705 height 16
click at [584, 571] on span "пять минут пятого" at bounding box center [576, 578] width 96 height 15
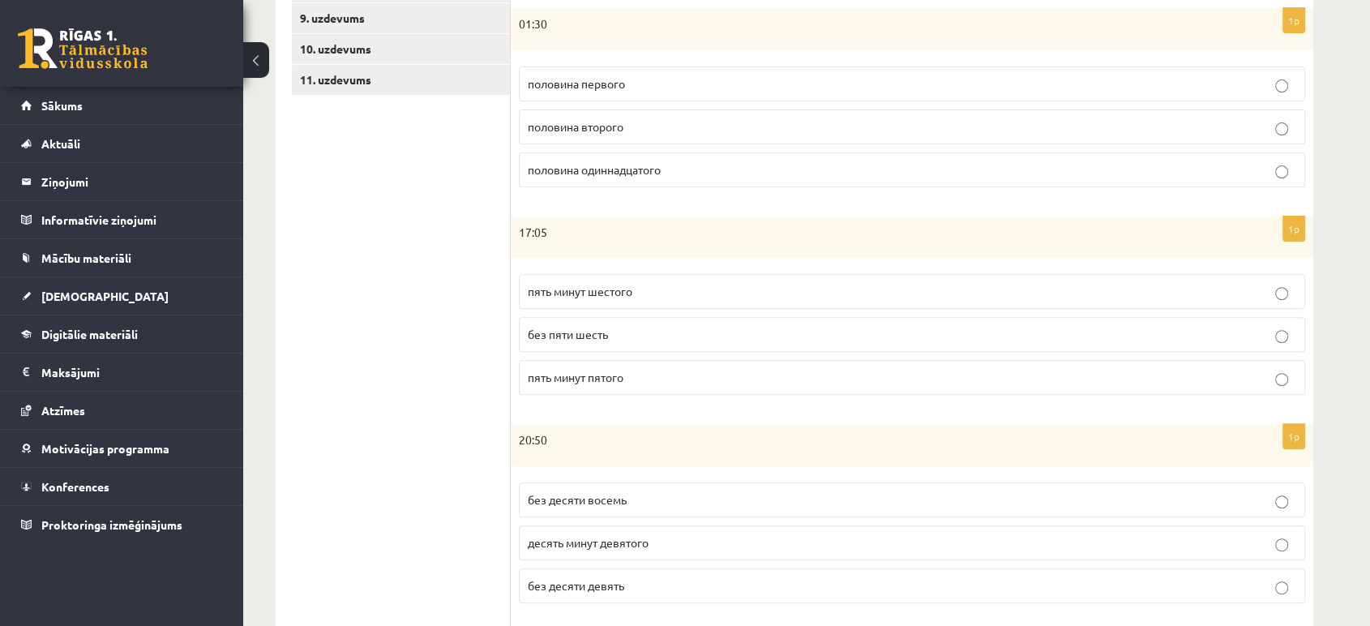
scroll to position [536, 0]
click at [597, 585] on span "без десяти девять" at bounding box center [576, 582] width 96 height 15
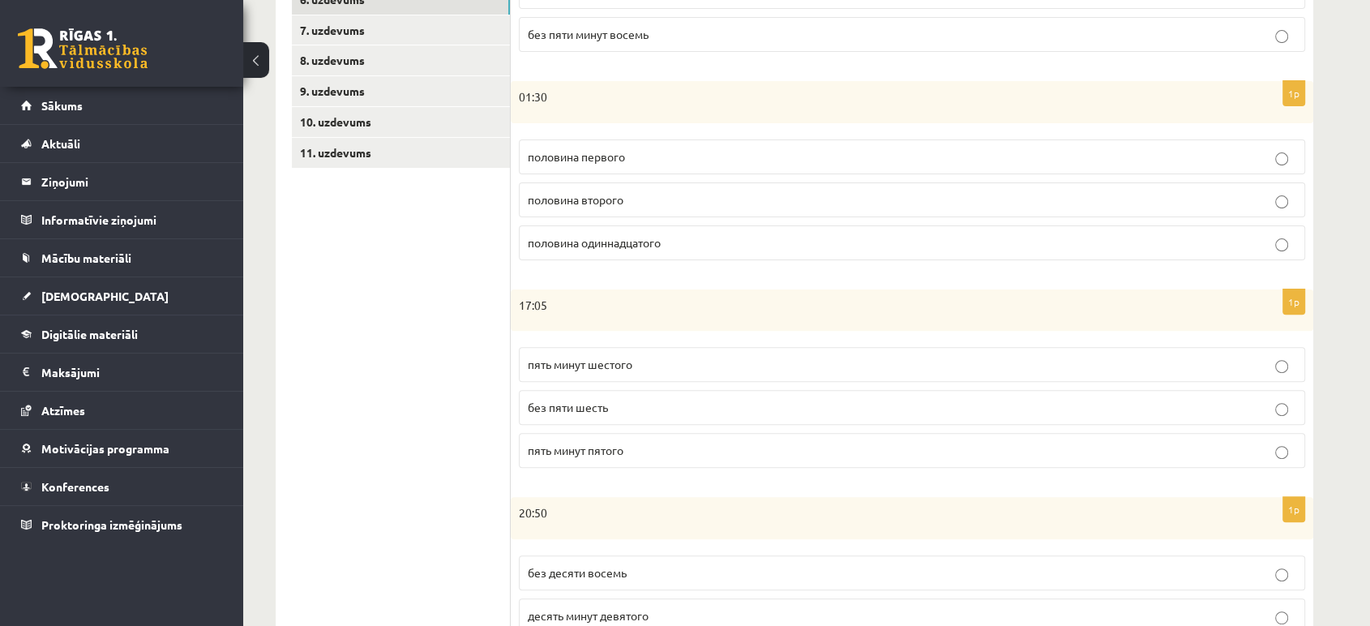
scroll to position [451, 0]
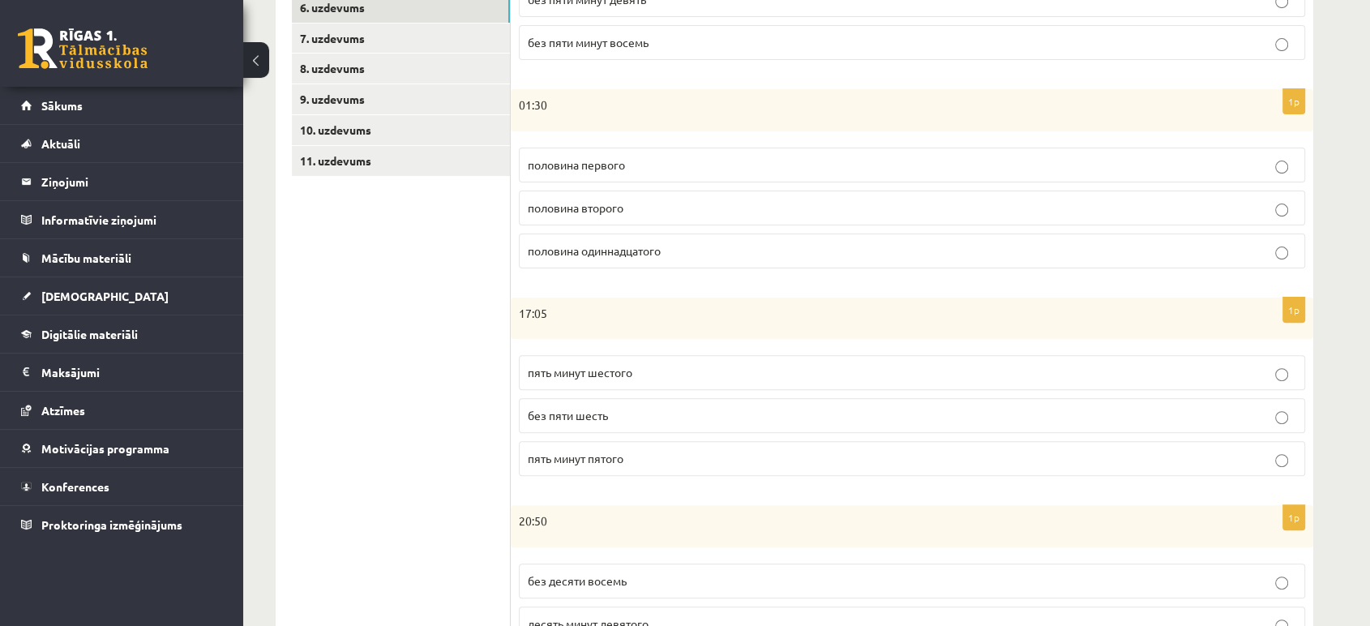
click at [794, 194] on label "половина второго" at bounding box center [912, 207] width 786 height 35
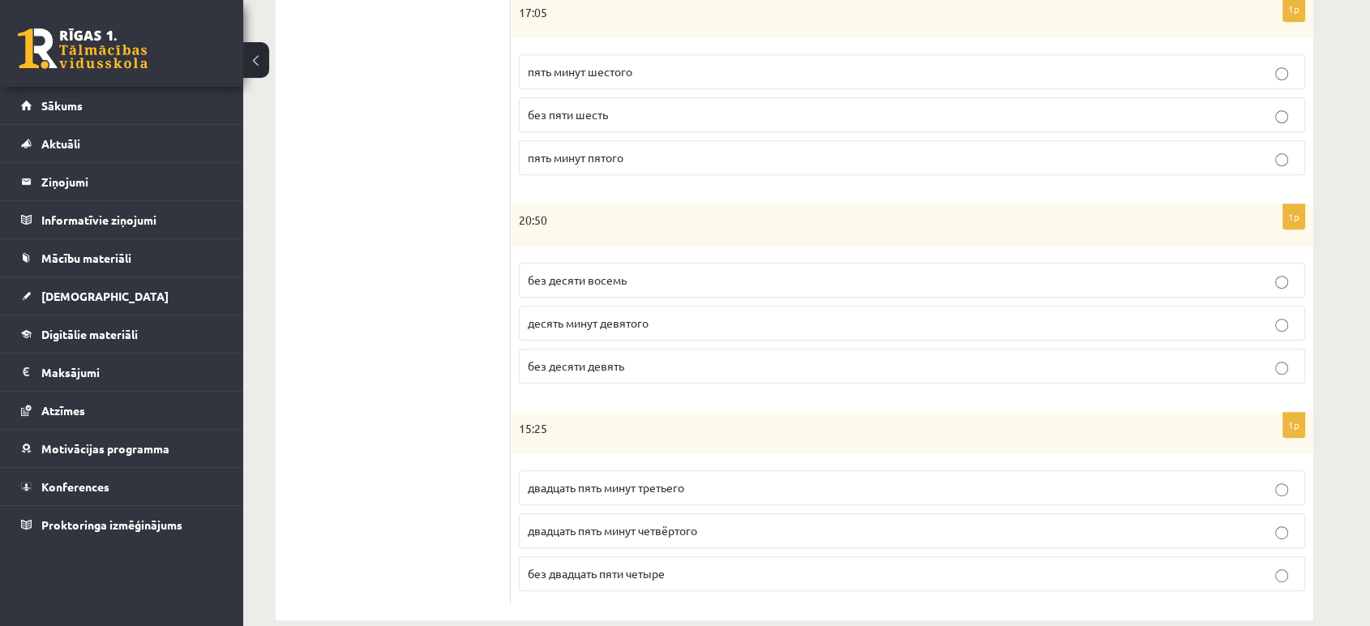
scroll to position [777, 0]
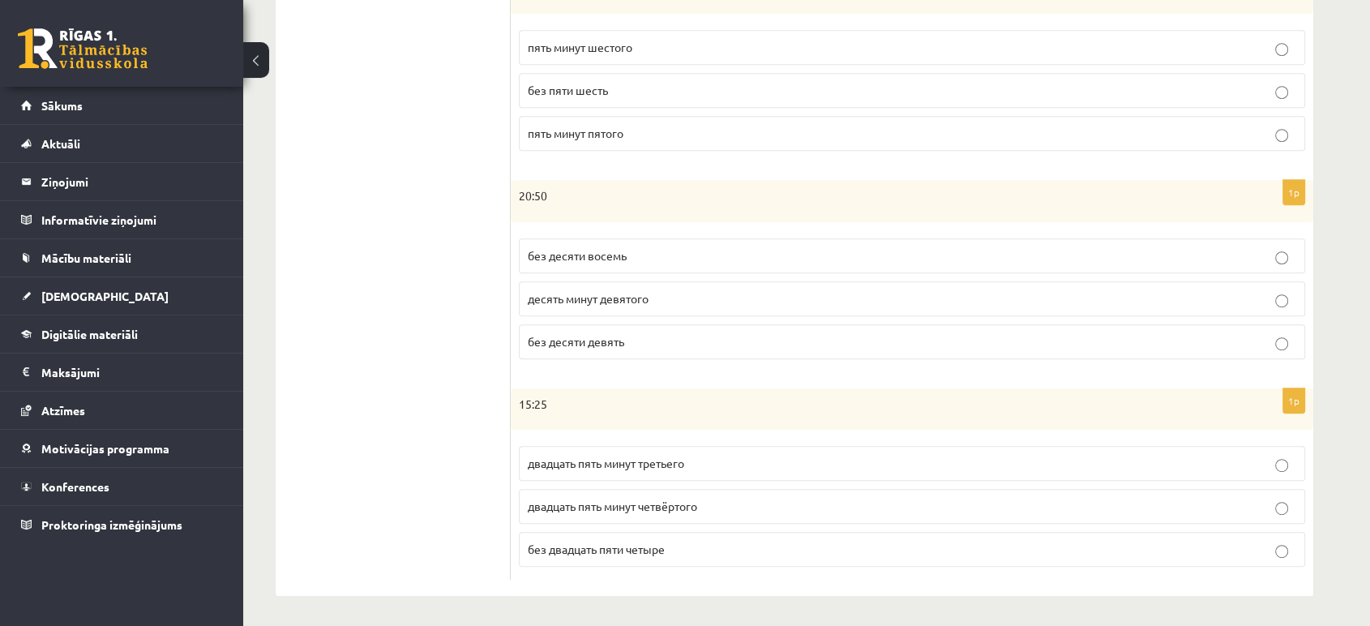
click at [794, 194] on p "20:50" at bounding box center [871, 196] width 705 height 16
click at [694, 446] on label "двадцать пять минут третьего" at bounding box center [912, 463] width 786 height 35
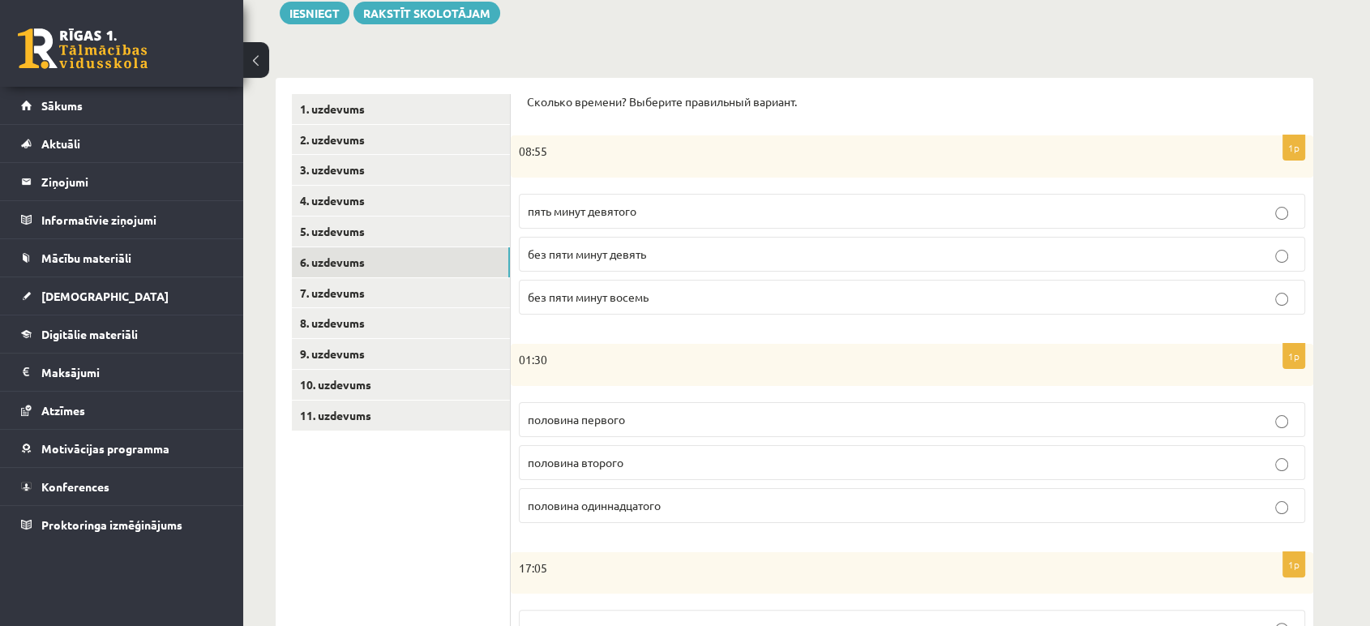
scroll to position [94, 0]
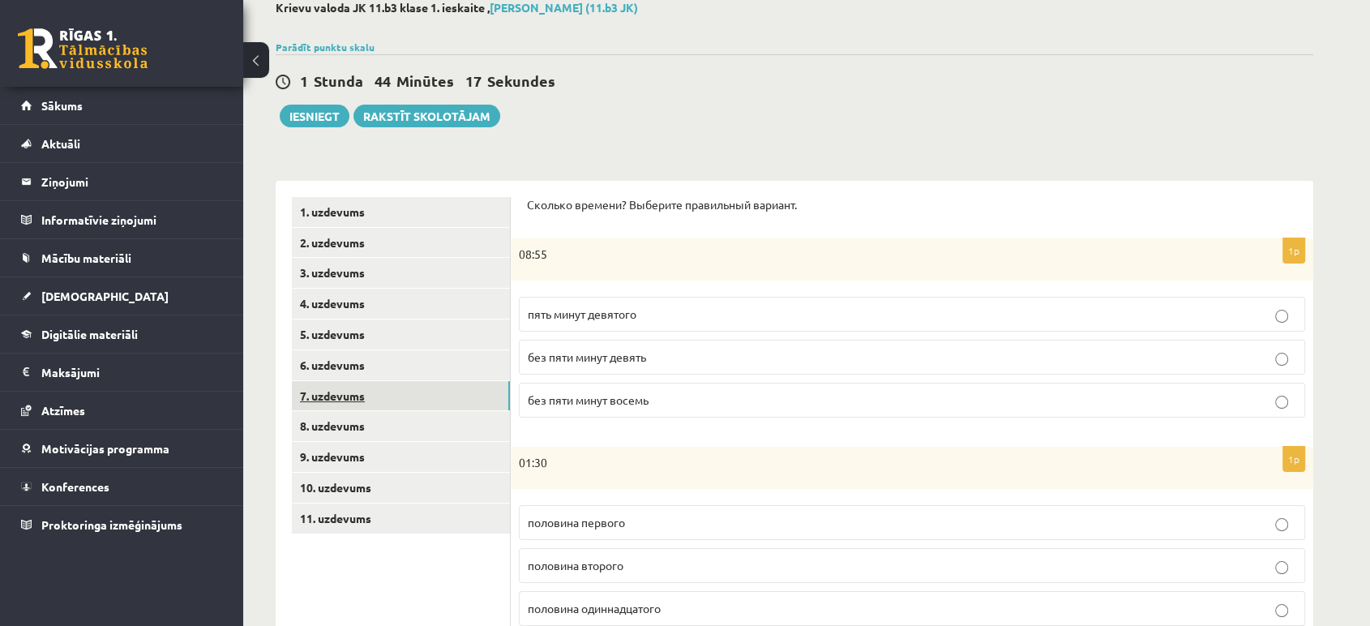
click at [313, 394] on link "7. uzdevums" at bounding box center [401, 396] width 218 height 30
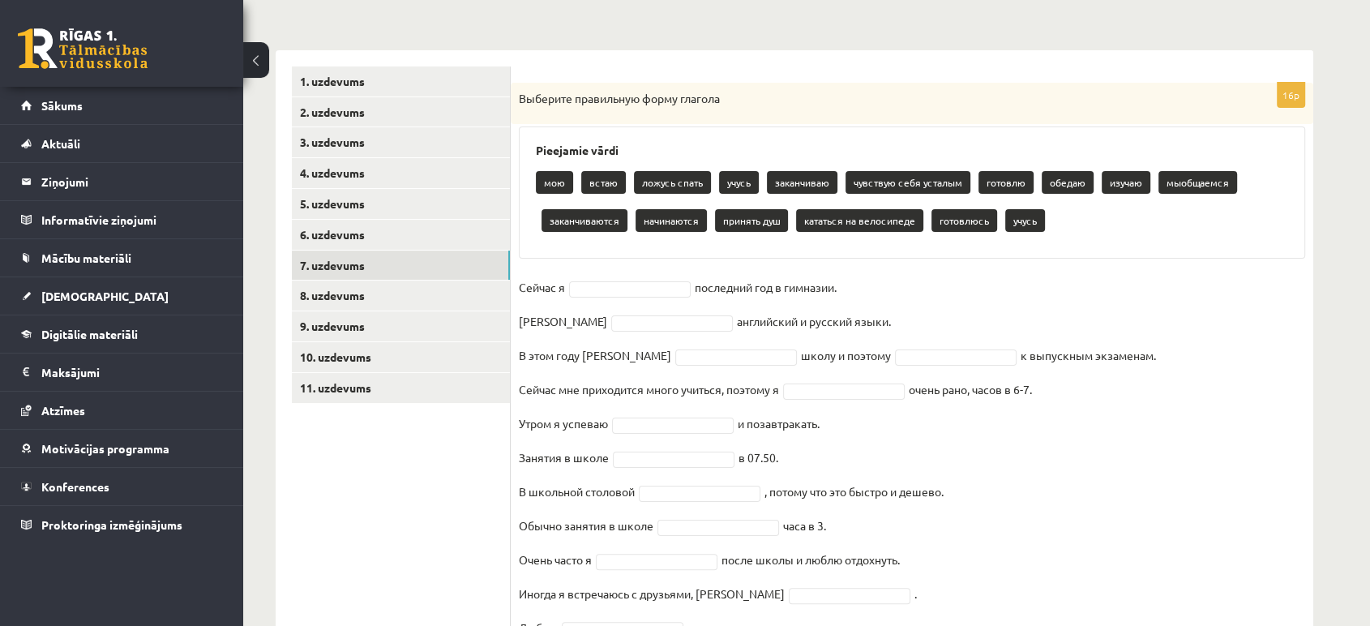
scroll to position [250, 0]
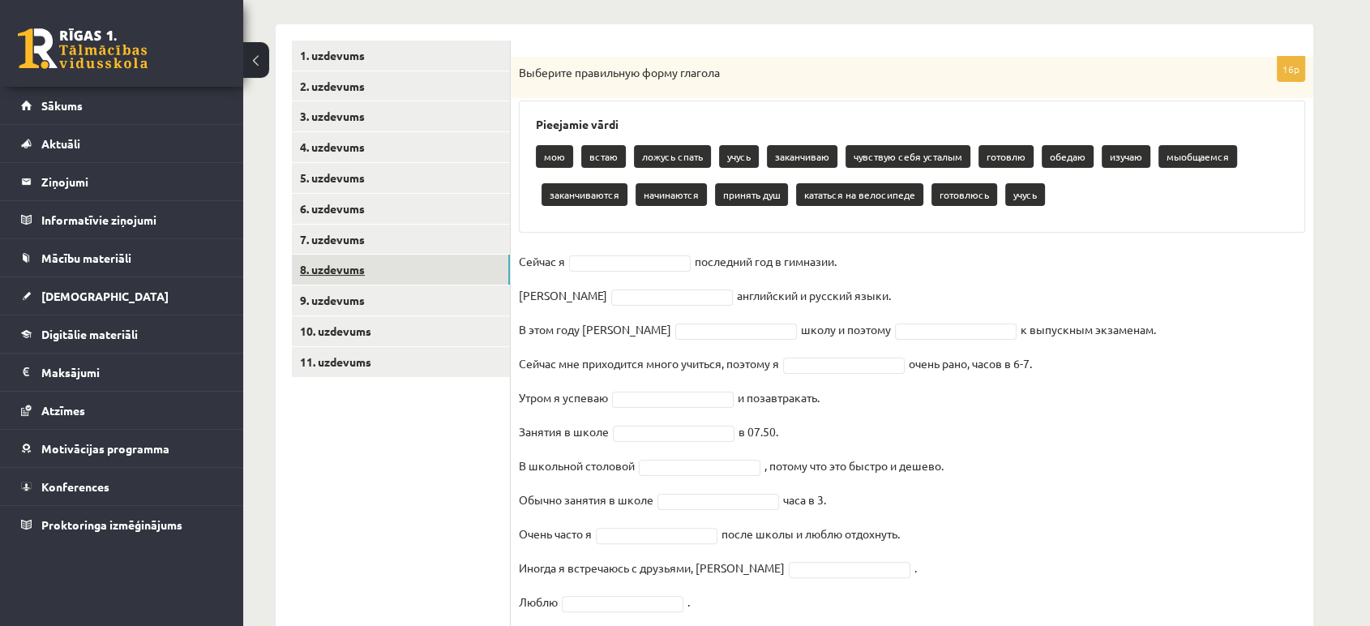
click at [383, 273] on link "8. uzdevums" at bounding box center [401, 270] width 218 height 30
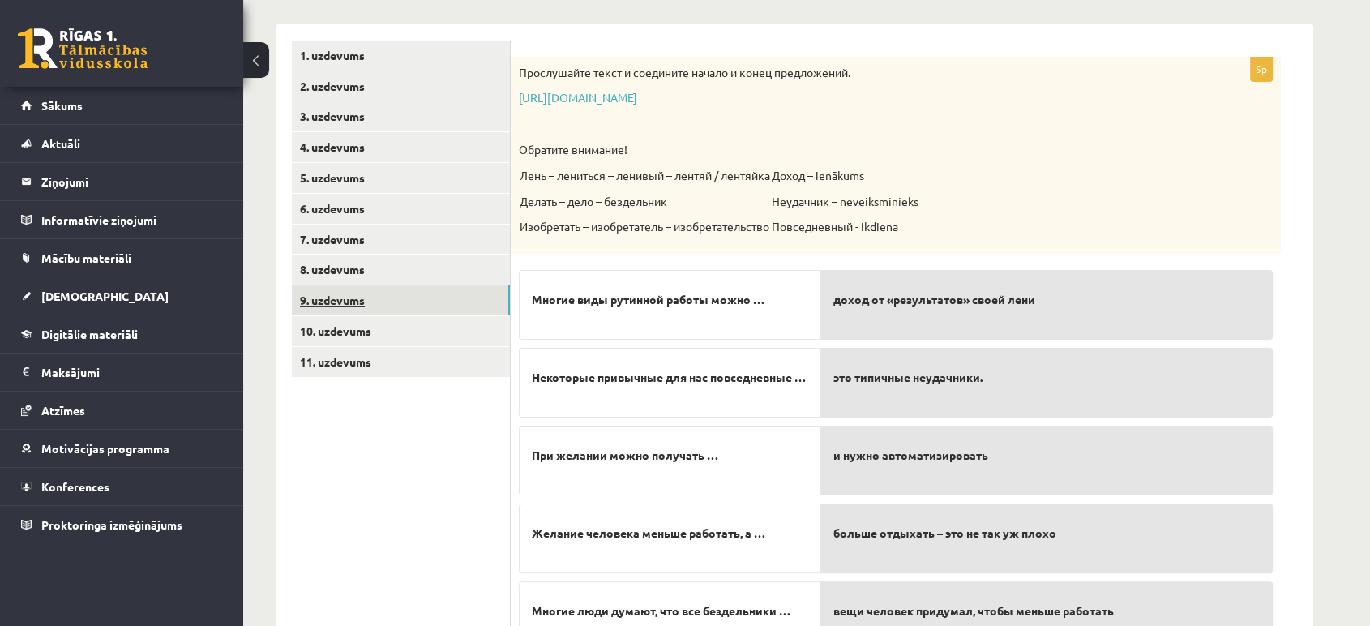
click at [376, 297] on link "9. uzdevums" at bounding box center [401, 300] width 218 height 30
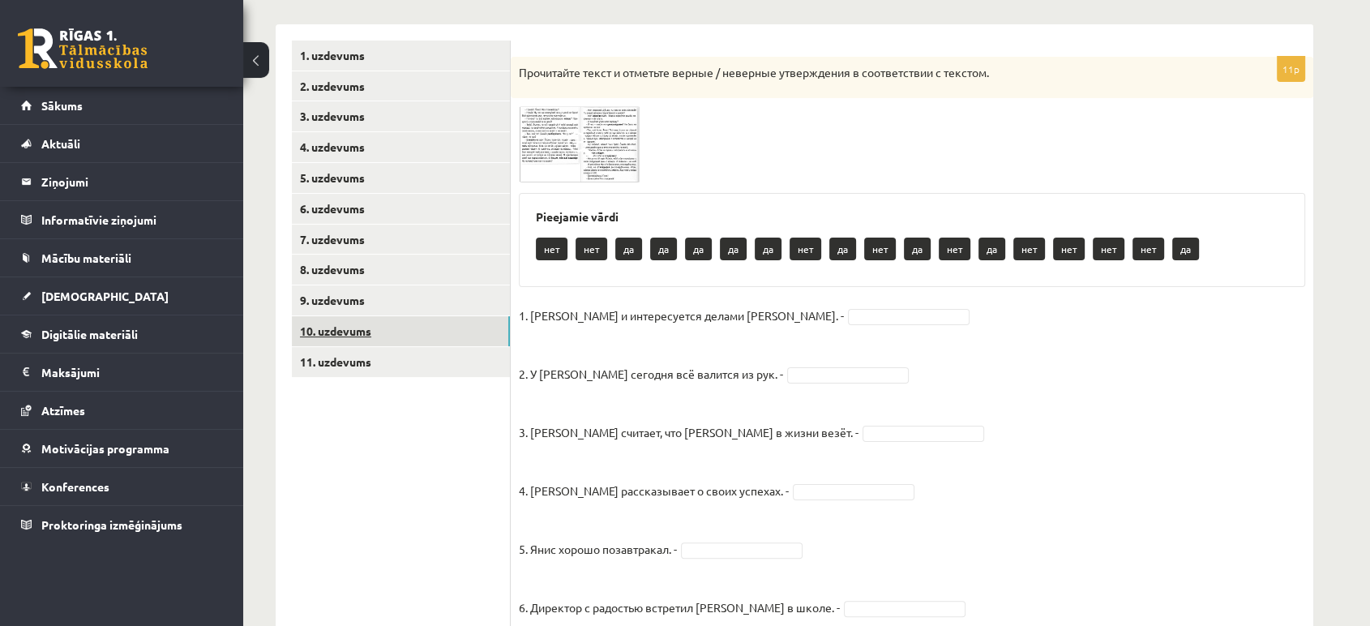
click at [370, 323] on link "10. uzdevums" at bounding box center [401, 331] width 218 height 30
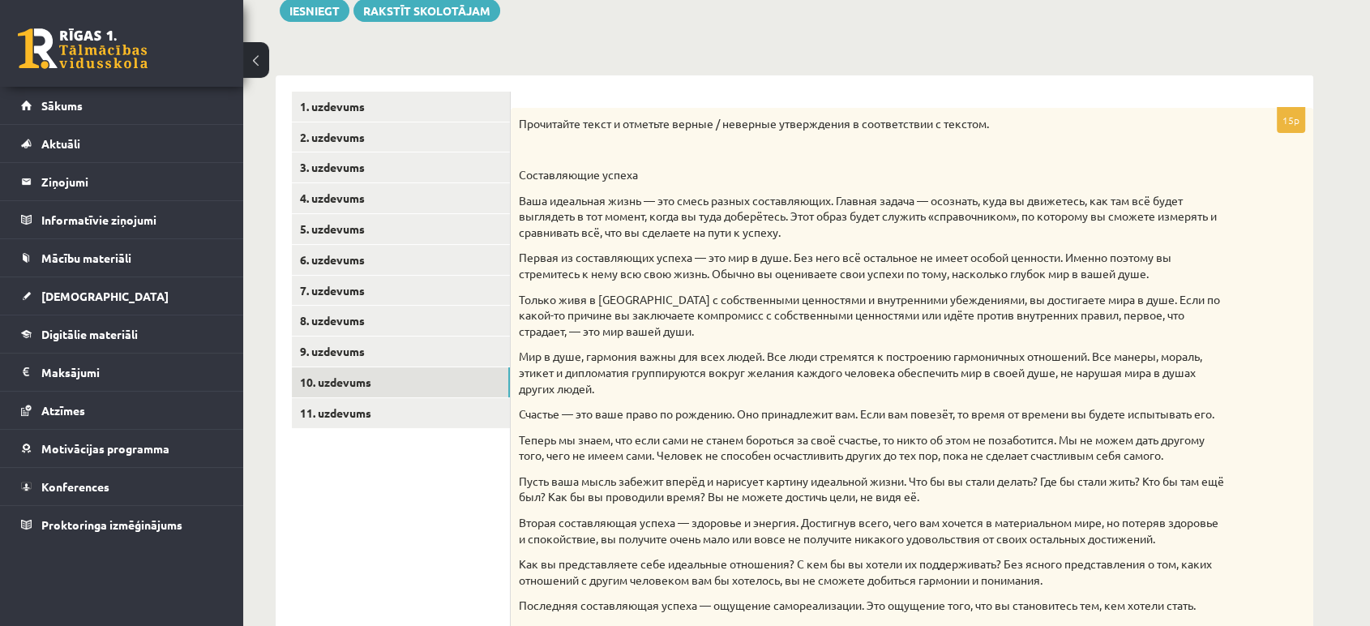
scroll to position [192, 0]
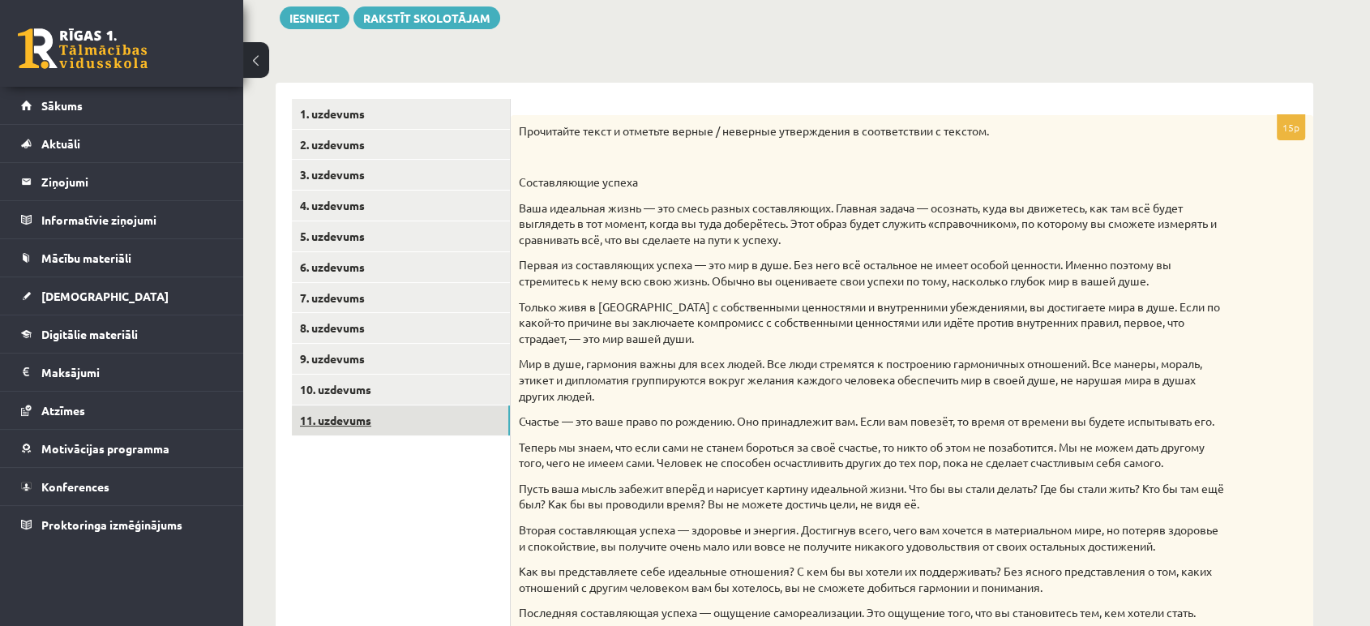
click at [468, 419] on link "11. uzdevums" at bounding box center [401, 420] width 218 height 30
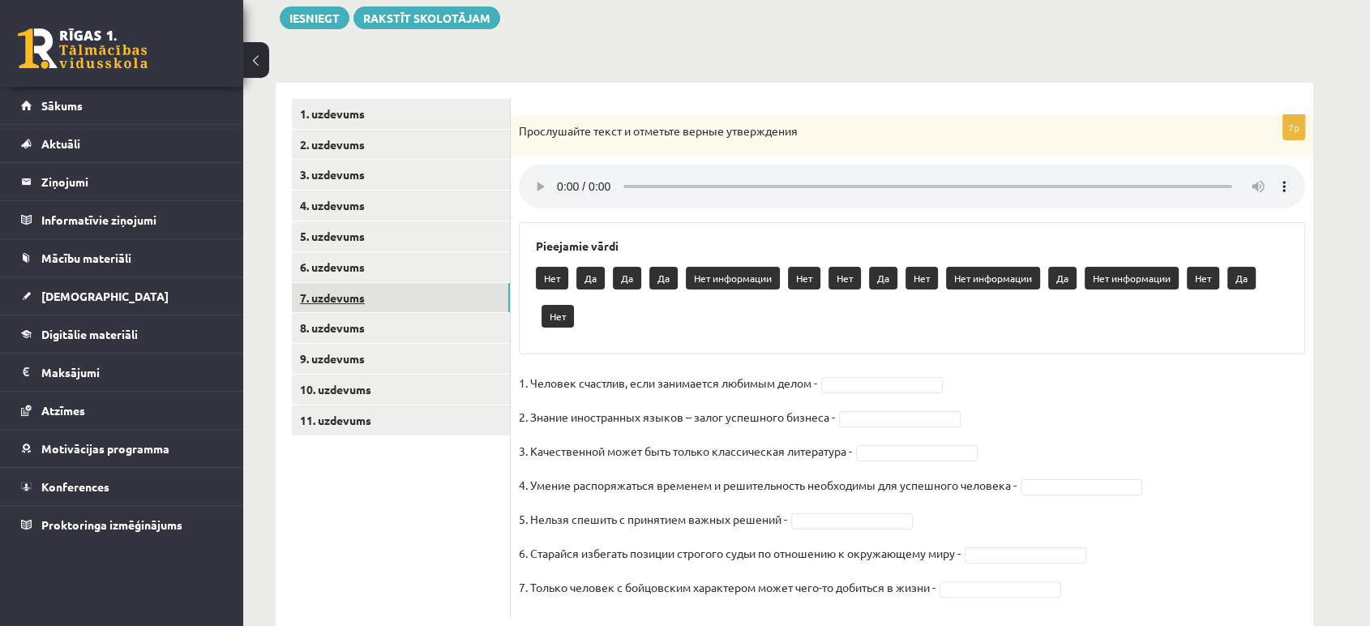
click at [437, 306] on link "7. uzdevums" at bounding box center [401, 298] width 218 height 30
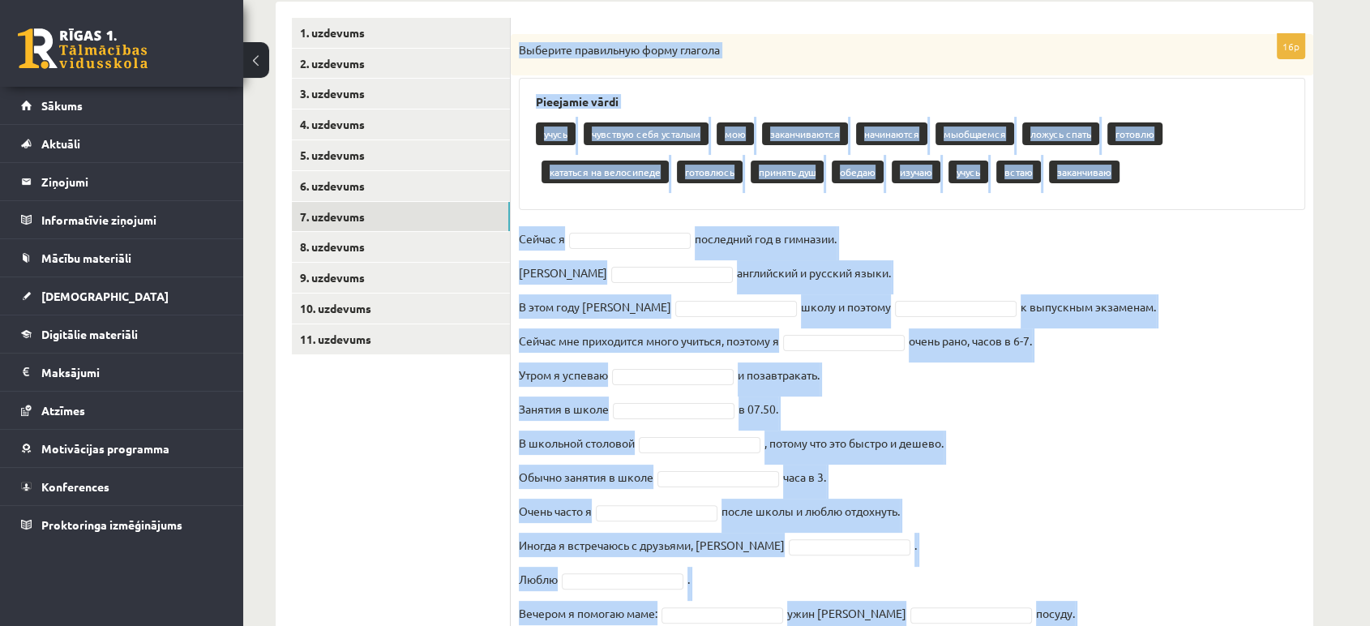
scroll to position [407, 0]
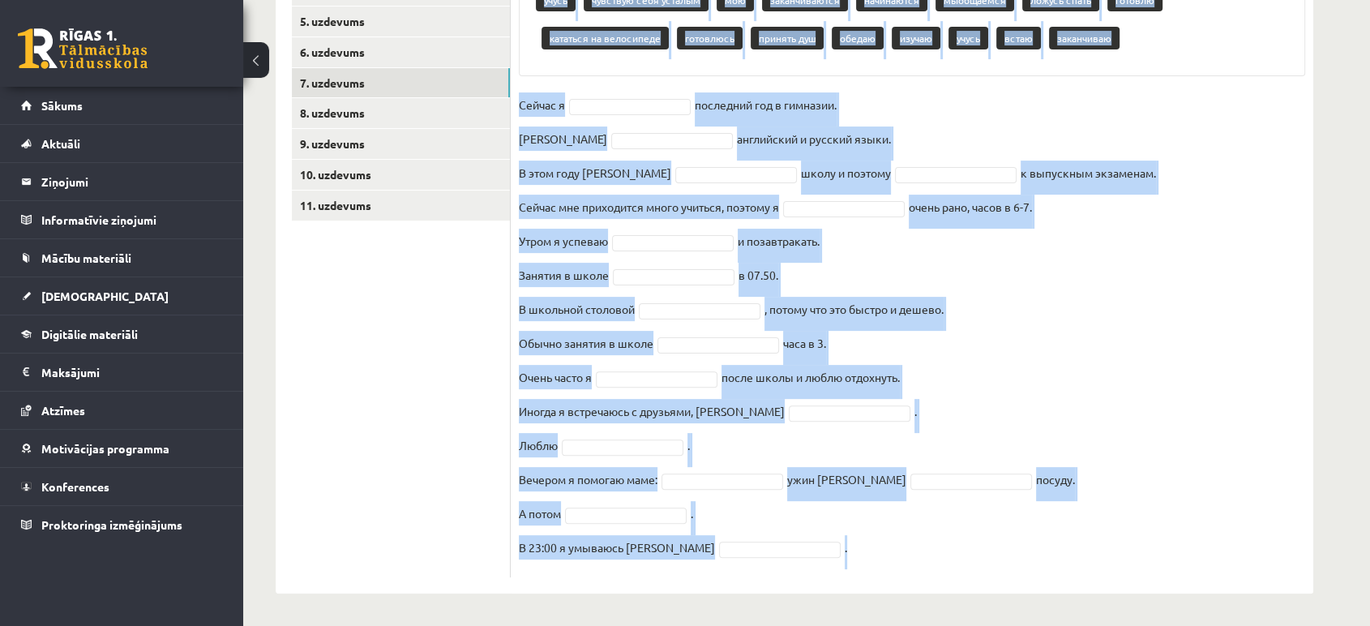
drag, startPoint x: 519, startPoint y: 126, endPoint x: 804, endPoint y: 668, distance: 612.0
copy div "Выберите правильную форму глагола Pieejamie vārdi учусь чувствую себя усталым м…"
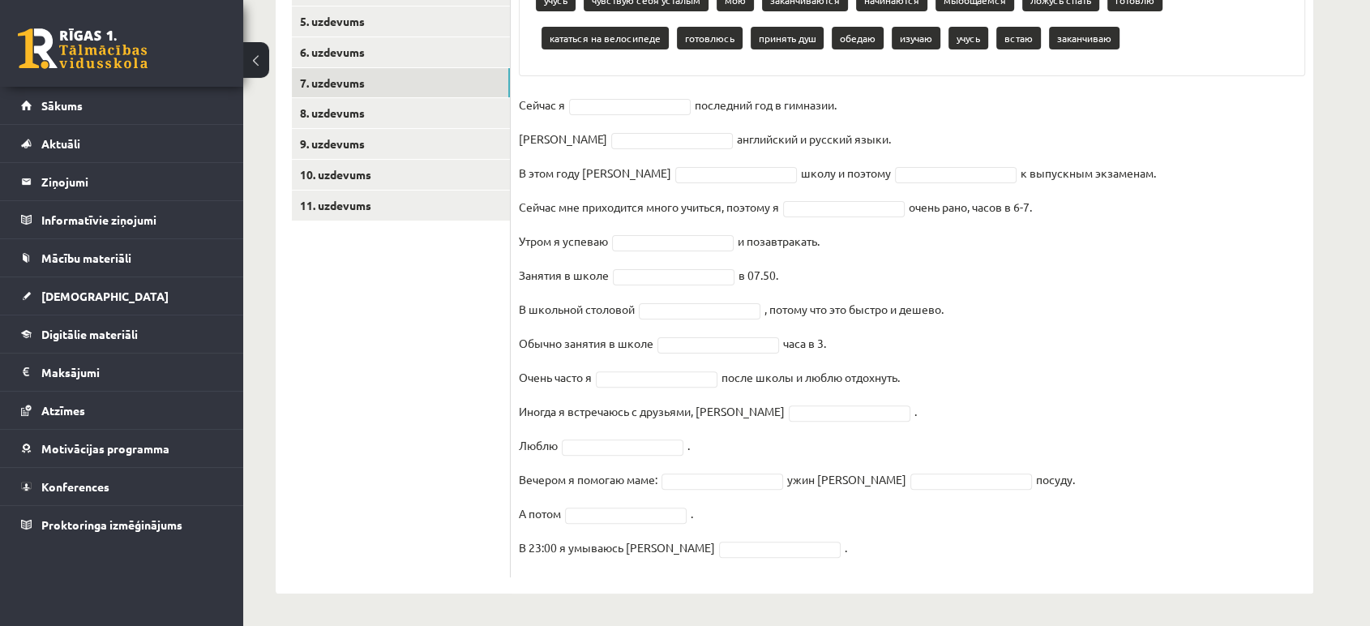
click at [377, 452] on ul "1. uzdevums 2. uzdevums 3. uzdevums 4. uzdevums 5. uzdevums 6. uzdevums 7. uzde…" at bounding box center [401, 230] width 219 height 693
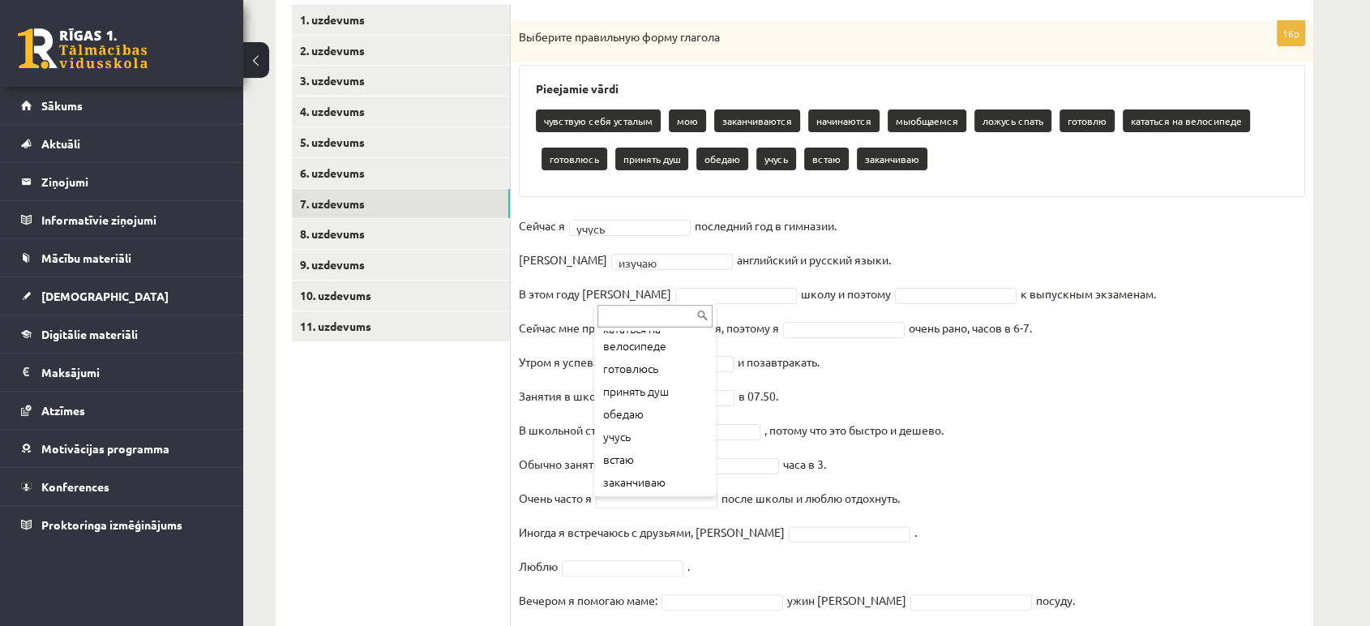
scroll to position [212, 0]
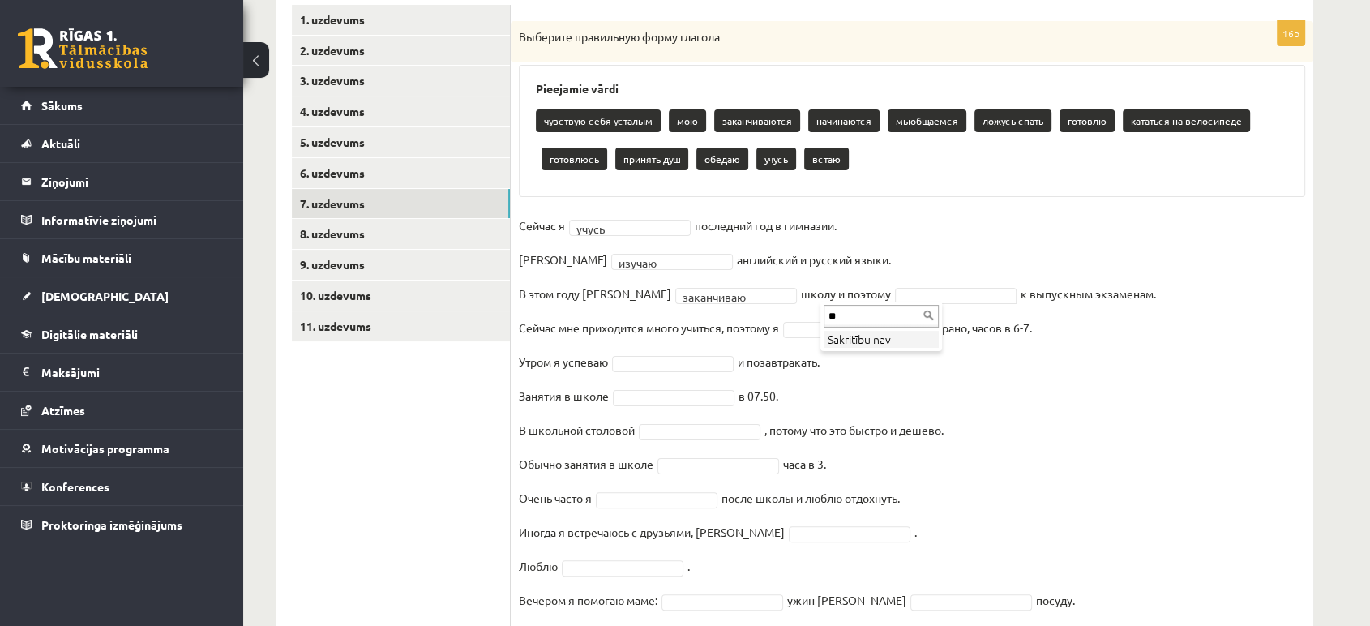
type input "*"
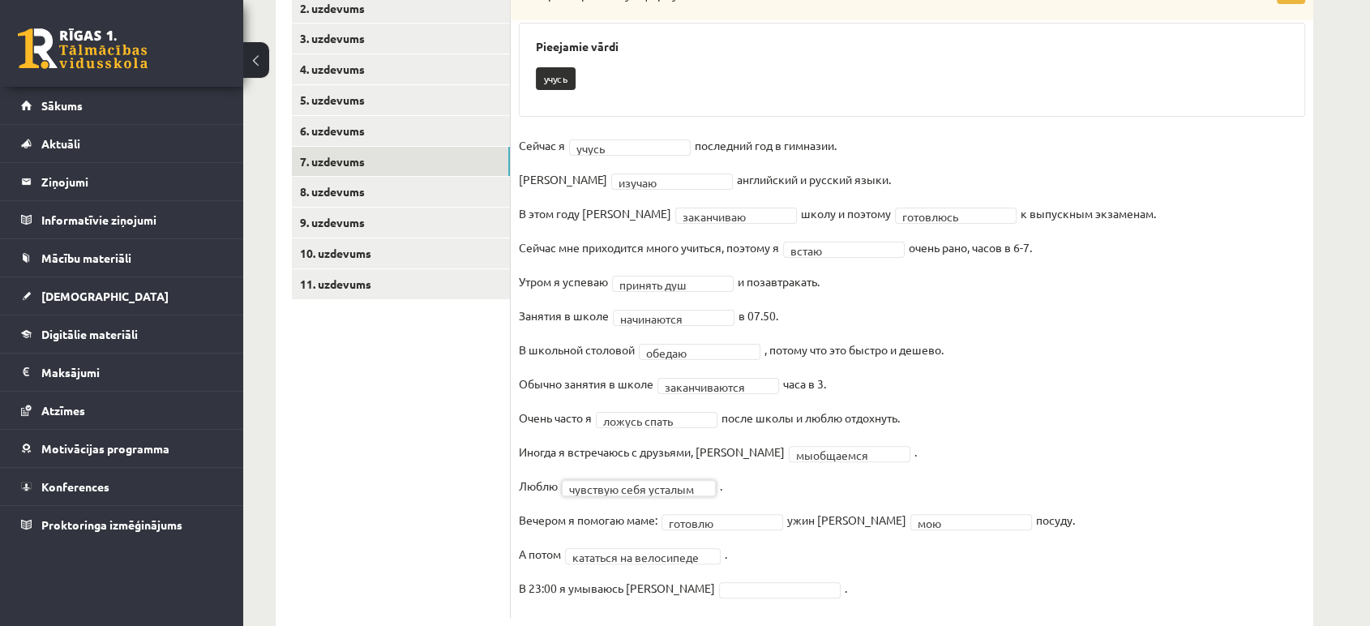
scroll to position [330, 0]
click at [670, 572] on fieldset "**********" at bounding box center [912, 369] width 786 height 477
drag, startPoint x: 738, startPoint y: 537, endPoint x: 703, endPoint y: 552, distance: 38.1
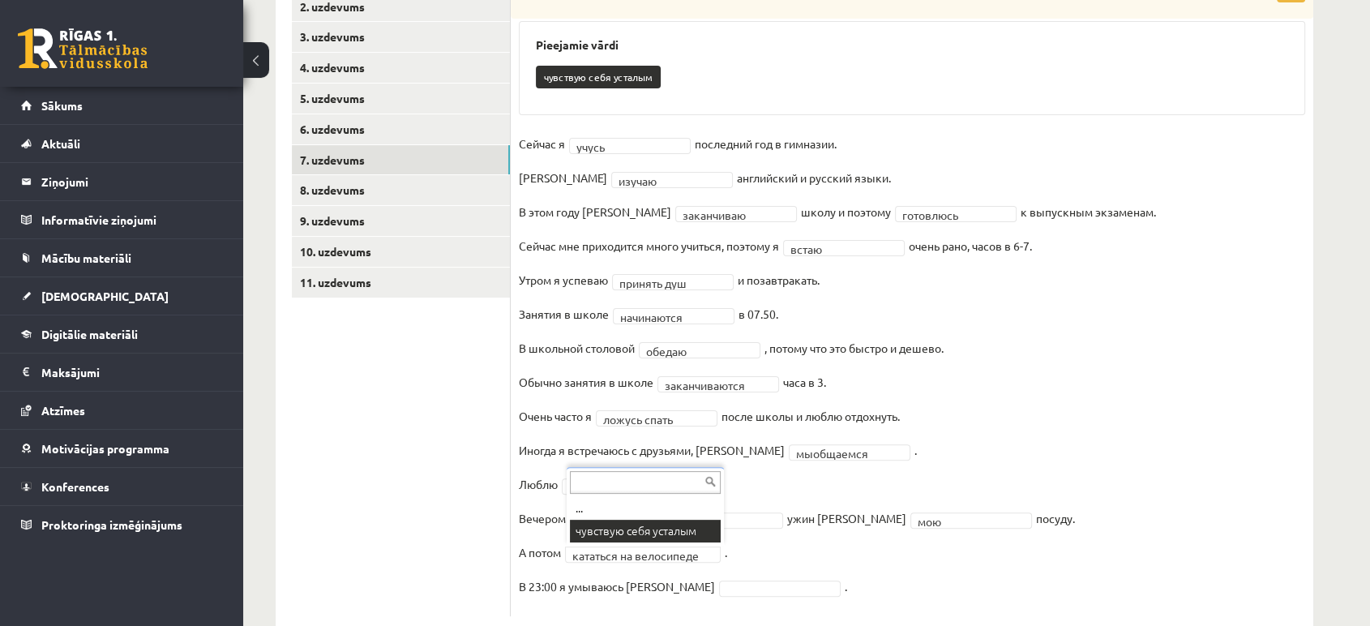
scroll to position [369, 0]
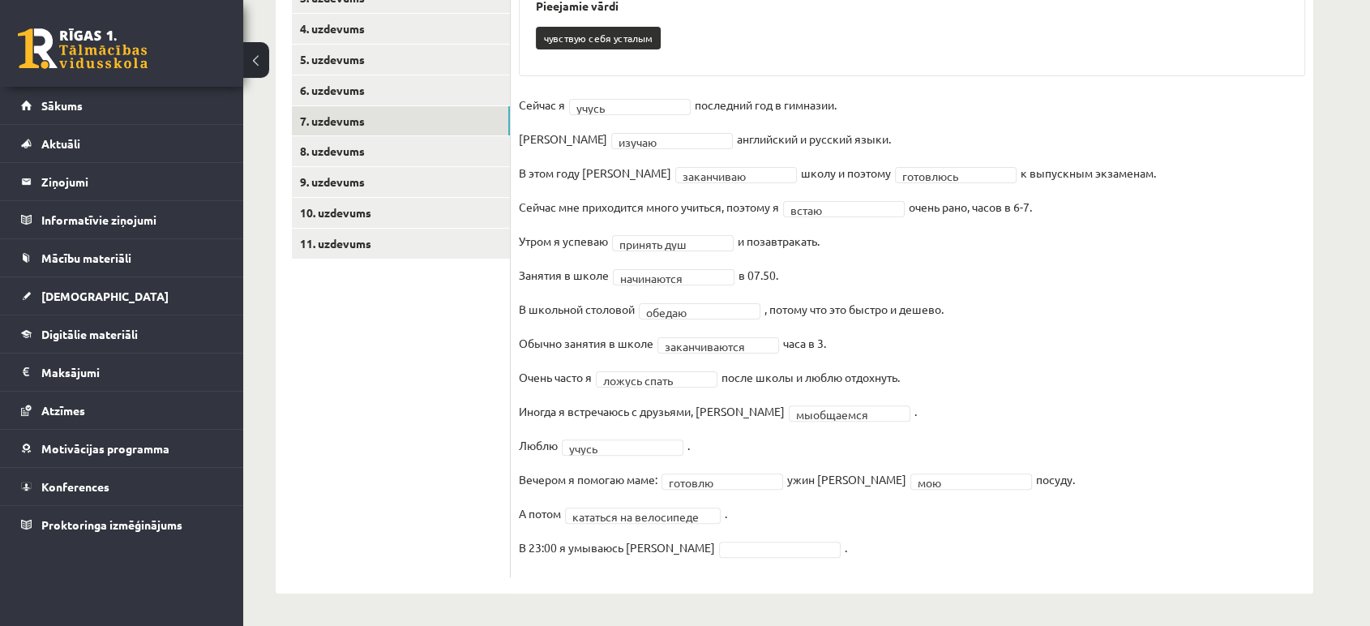
click at [631, 432] on fieldset "**********" at bounding box center [912, 330] width 786 height 477
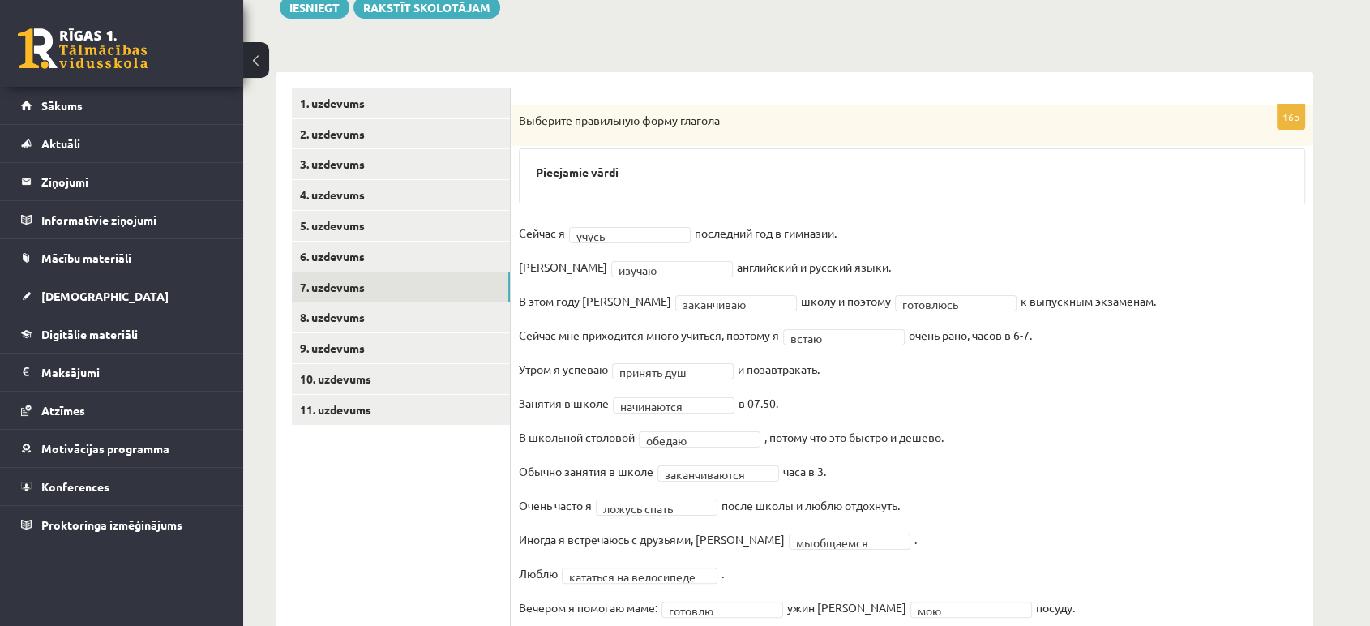
scroll to position [186, 0]
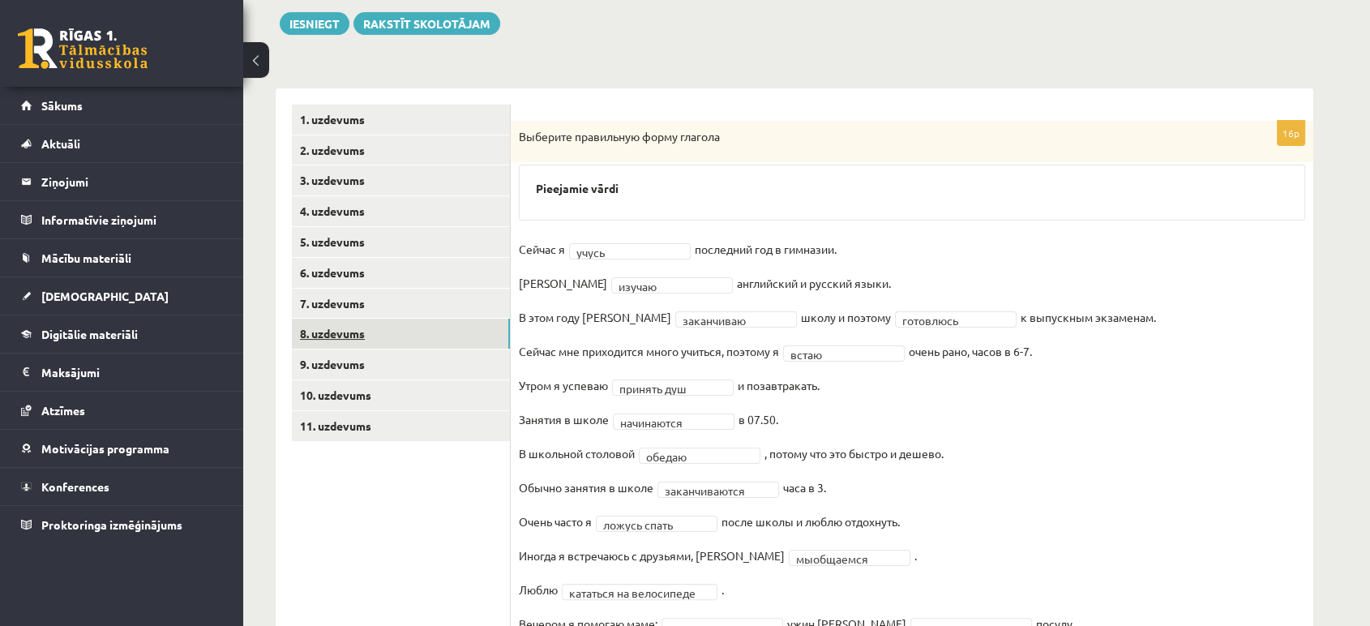
click at [355, 323] on link "8. uzdevums" at bounding box center [401, 334] width 218 height 30
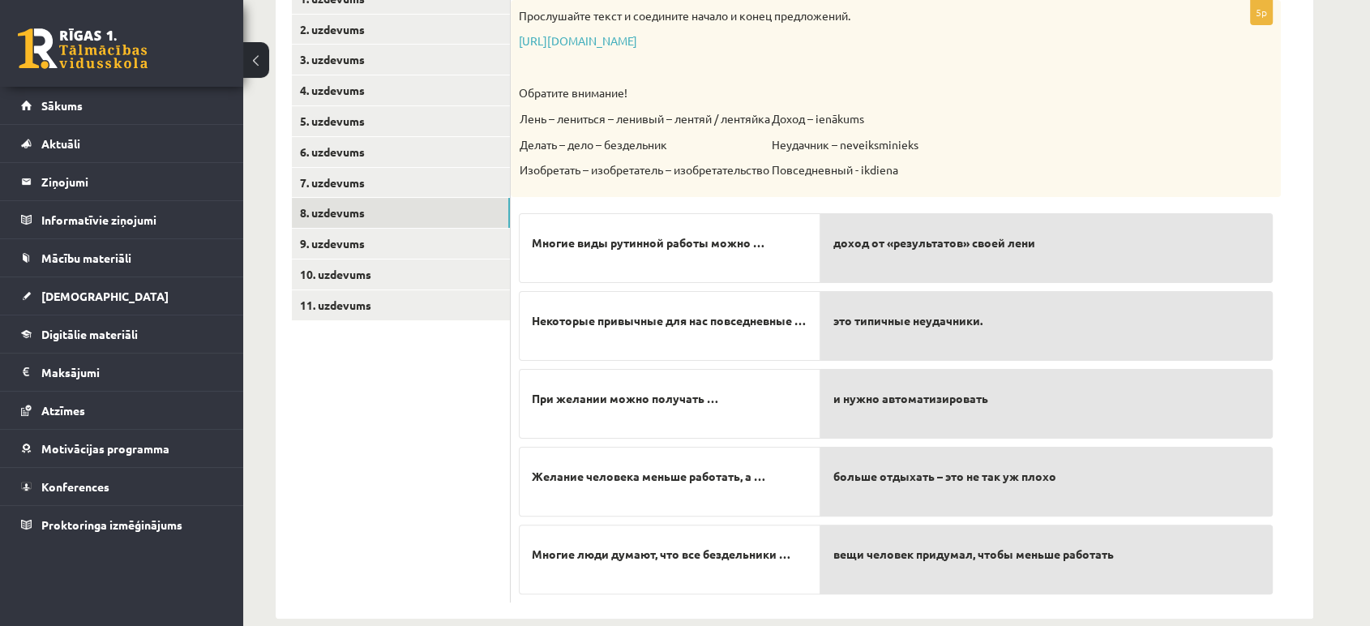
scroll to position [331, 0]
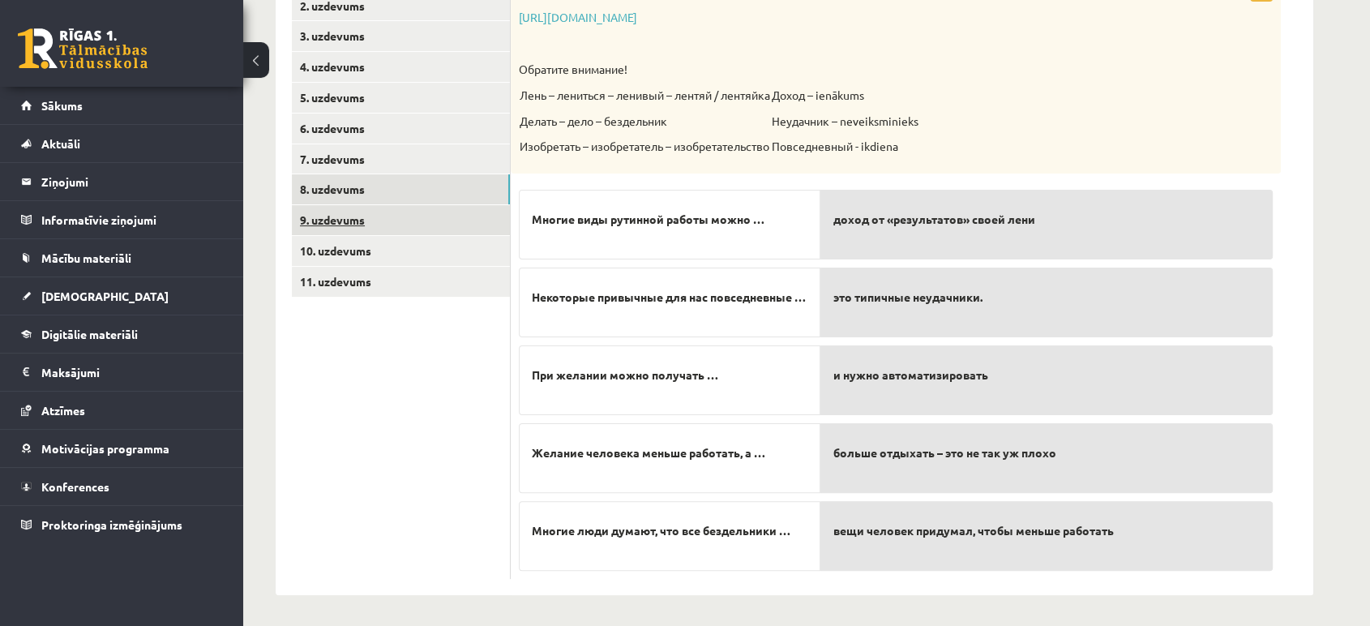
click at [461, 222] on link "9. uzdevums" at bounding box center [401, 220] width 218 height 30
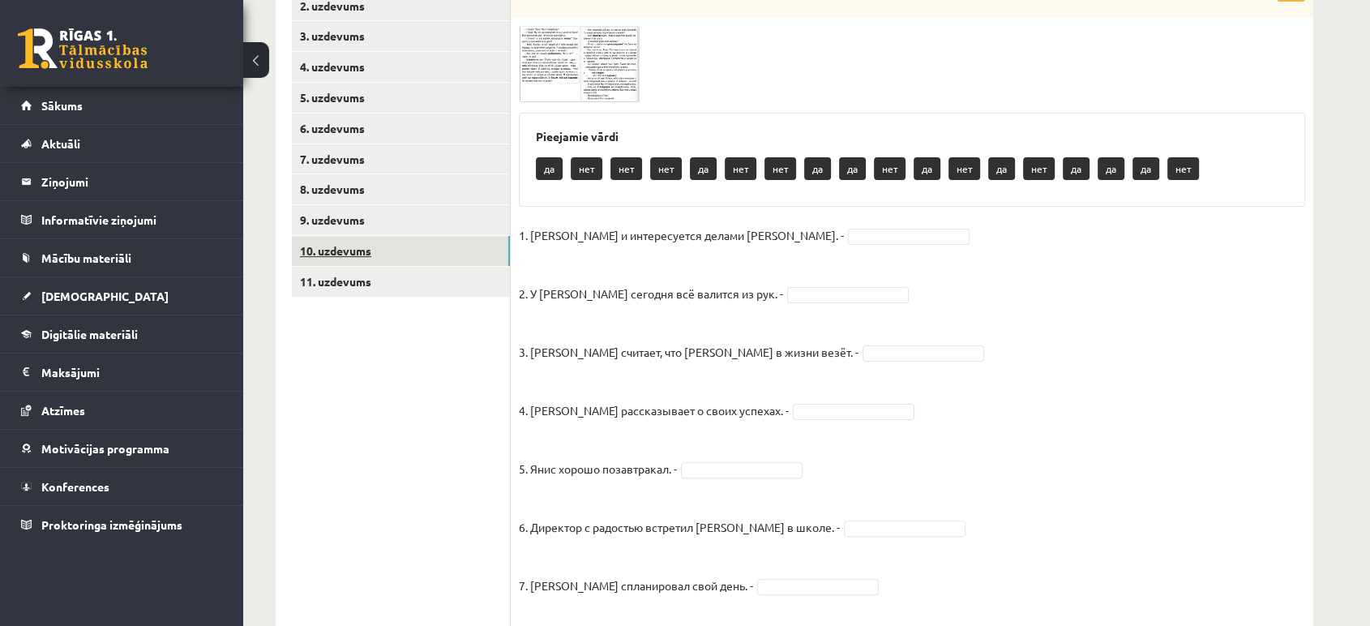
click at [377, 245] on link "10. uzdevums" at bounding box center [401, 251] width 218 height 30
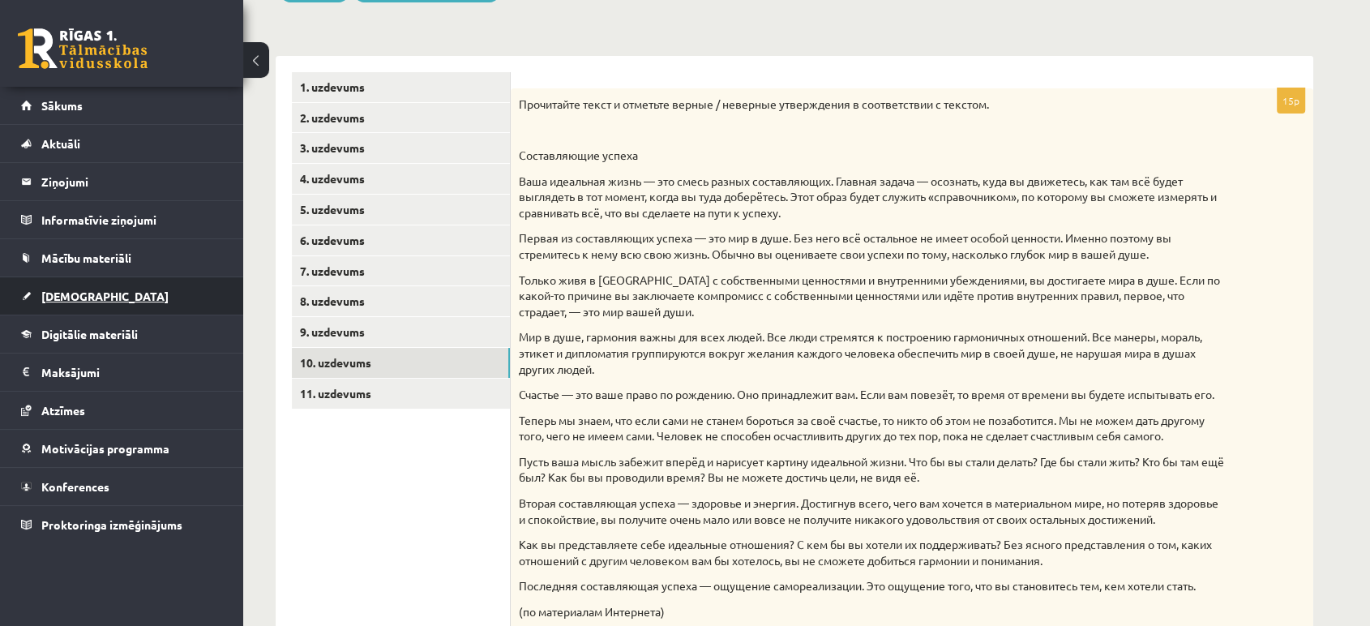
scroll to position [218, 0]
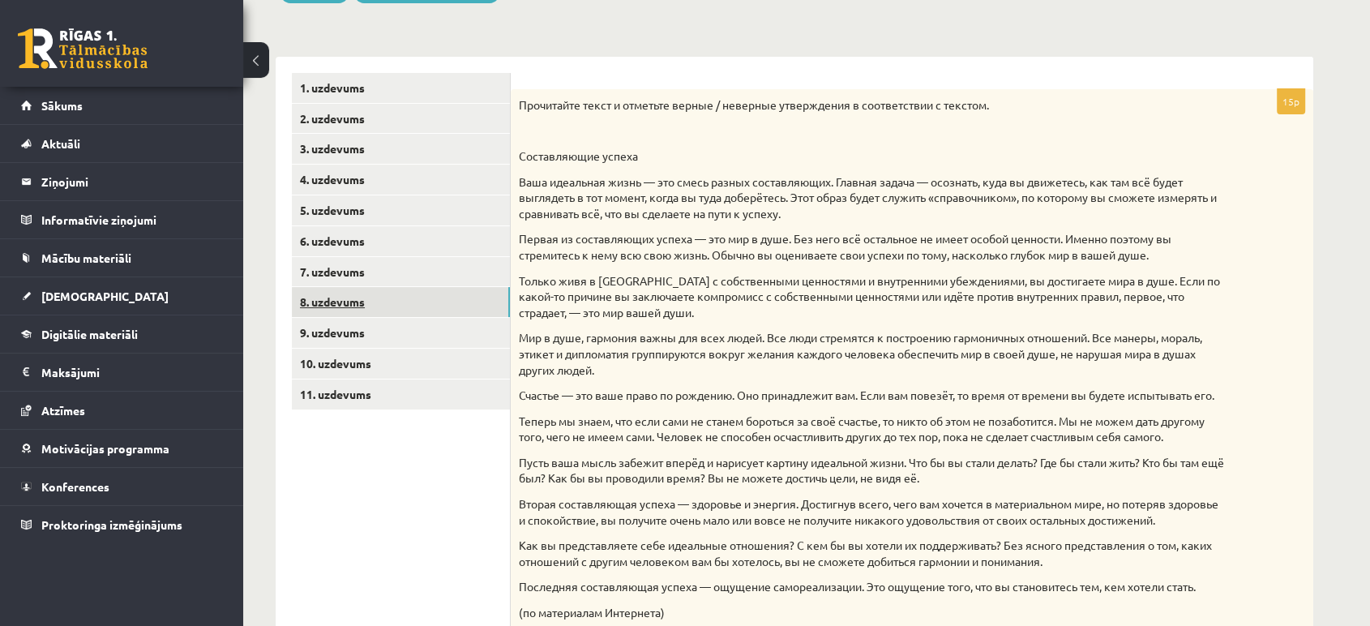
click at [315, 303] on link "8. uzdevums" at bounding box center [401, 302] width 218 height 30
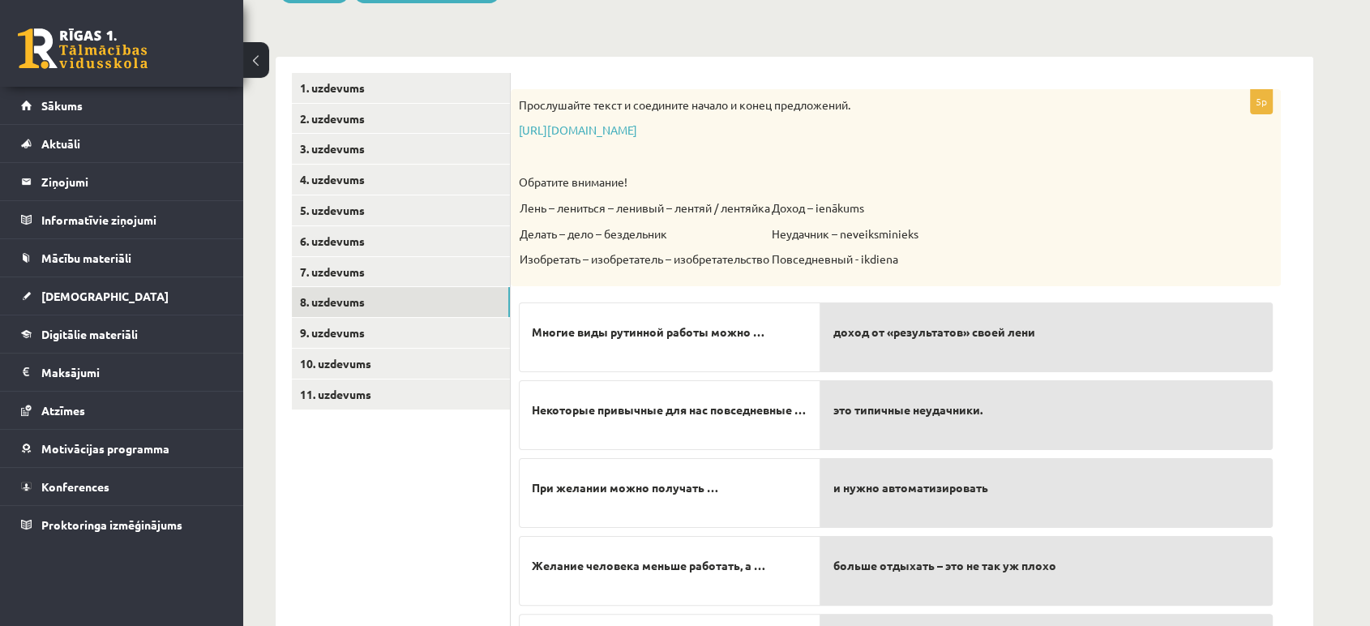
click at [837, 343] on p "доход от «результатов» своей лени" at bounding box center [1046, 332] width 426 height 34
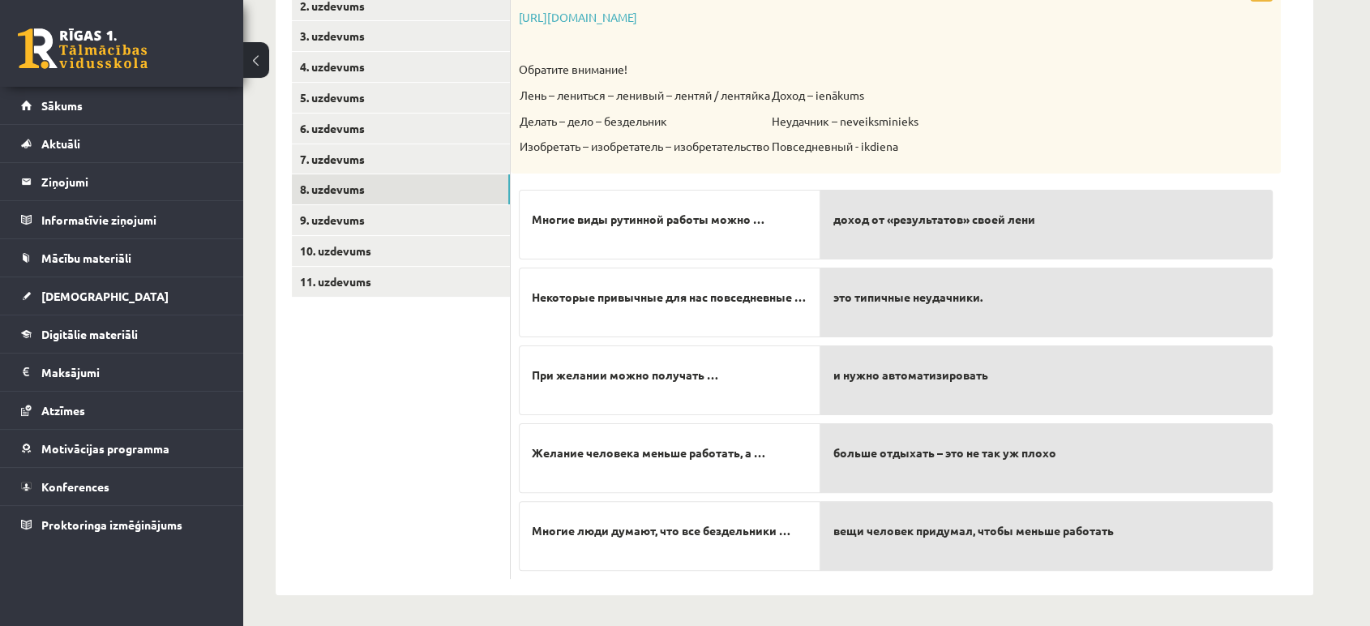
scroll to position [331, 0]
drag, startPoint x: 935, startPoint y: 387, endPoint x: 966, endPoint y: 323, distance: 72.1
drag, startPoint x: 966, startPoint y: 323, endPoint x: 491, endPoint y: 430, distance: 486.9
click at [491, 430] on ul "1. uzdevums 2. uzdevums 3. uzdevums 4. uzdevums 5. uzdevums 6. uzdevums 7. uzde…" at bounding box center [401, 269] width 219 height 618
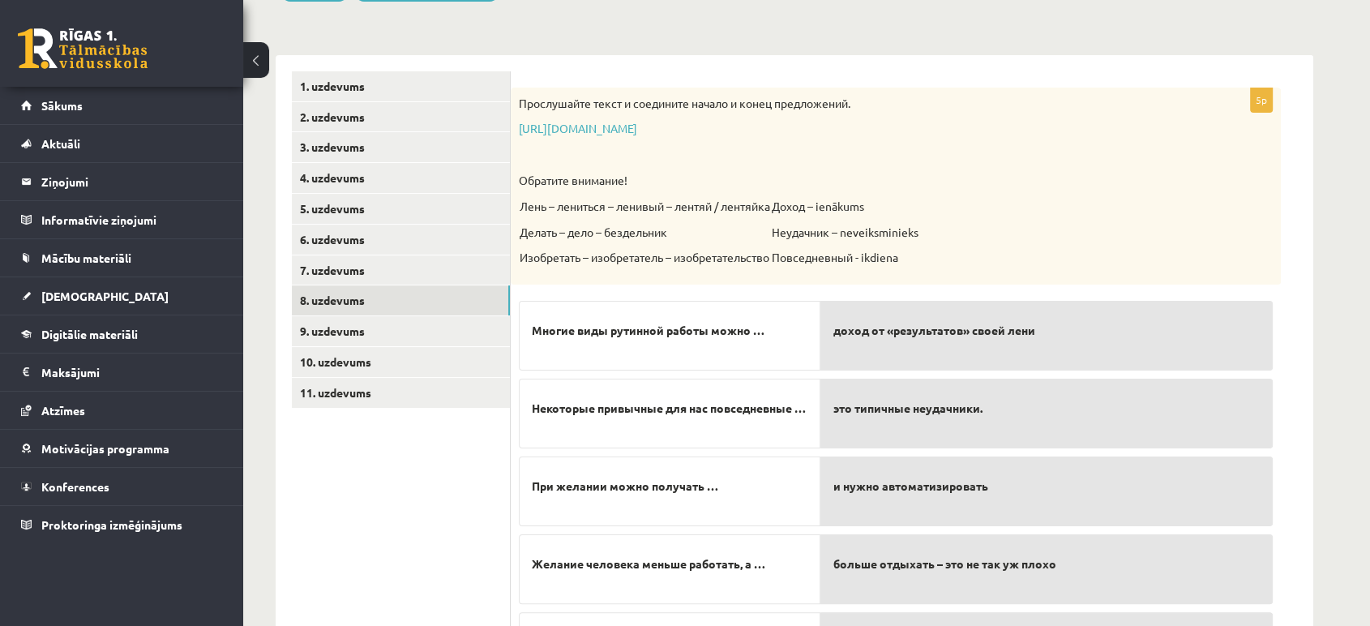
scroll to position [182, 0]
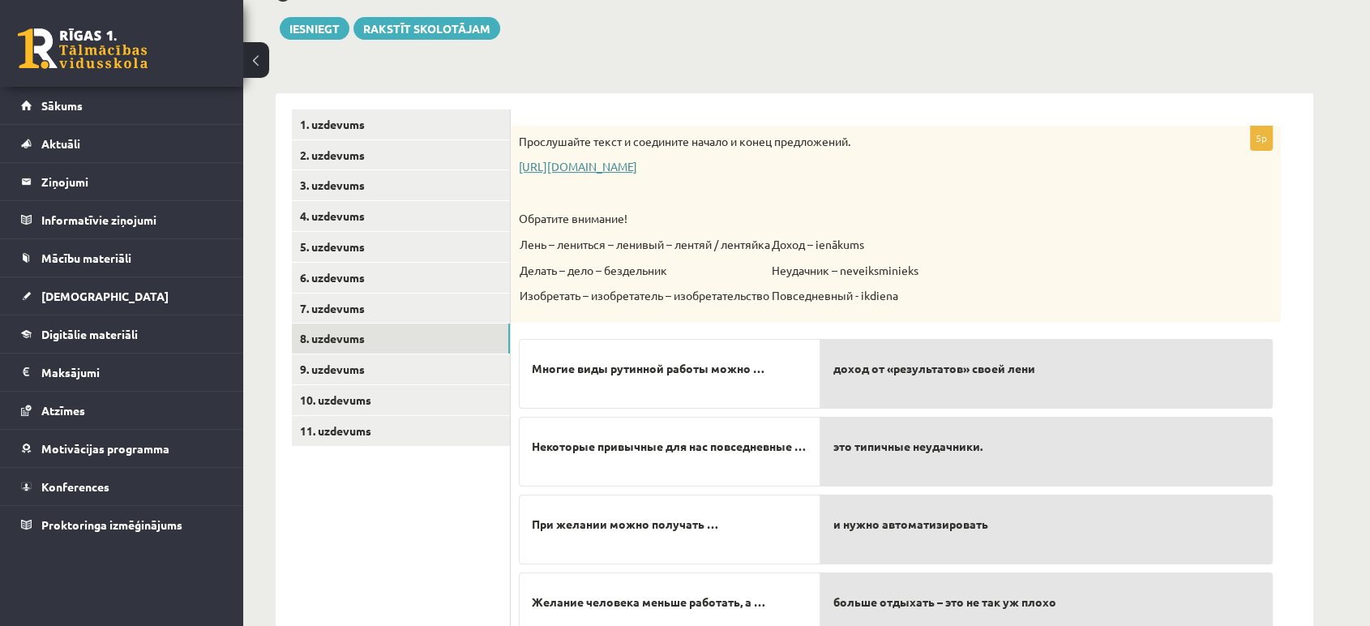
click at [637, 165] on link "https://www.zvaigzne.lv/upload/audio/100Urokov/2/49%202.mp3" at bounding box center [578, 166] width 118 height 15
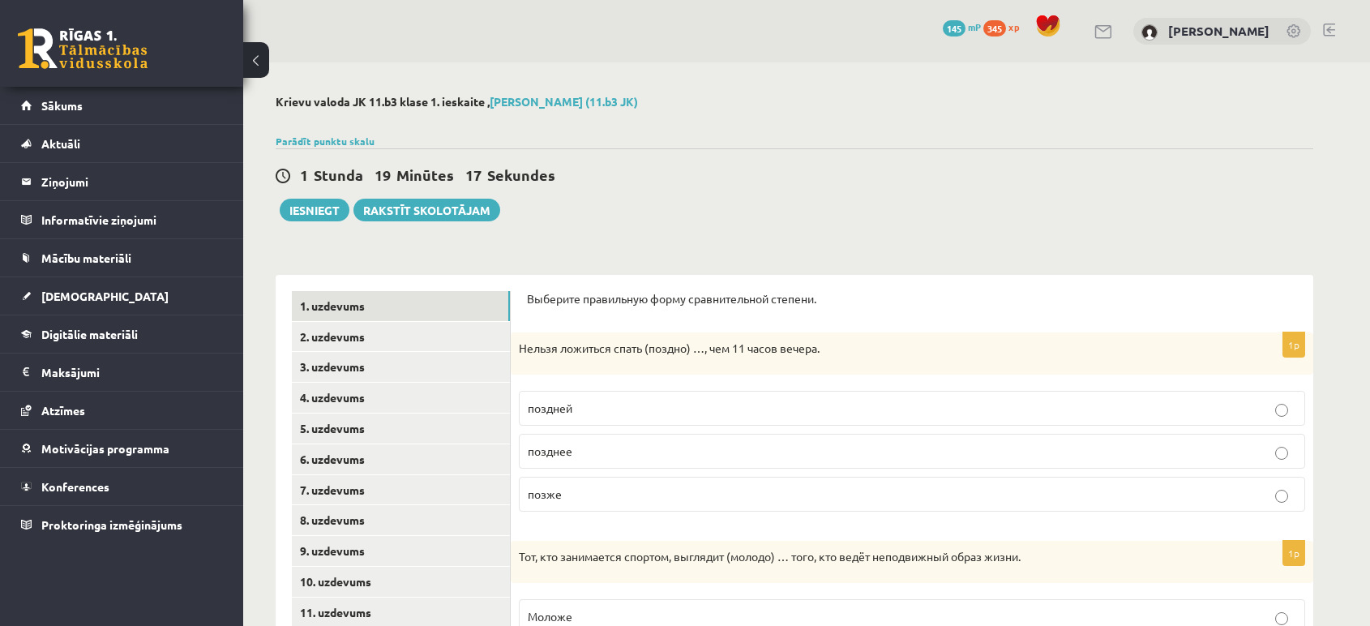
scroll to position [182, 0]
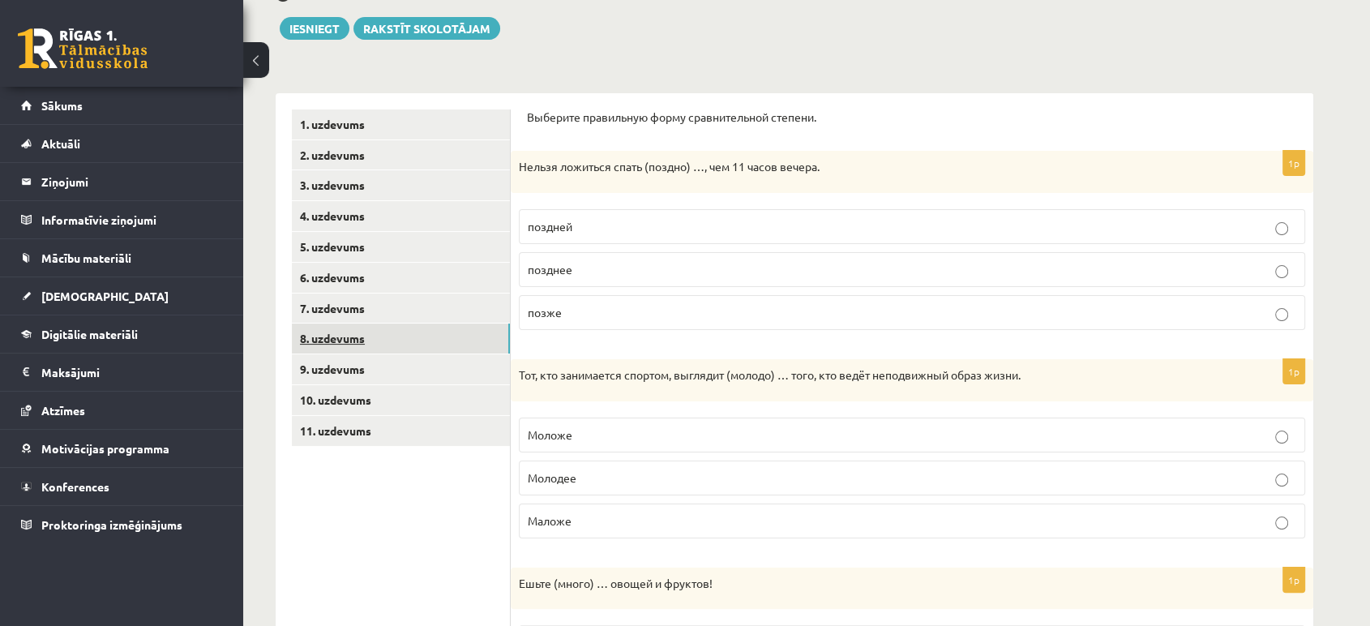
click at [348, 344] on link "8. uzdevums" at bounding box center [401, 338] width 218 height 30
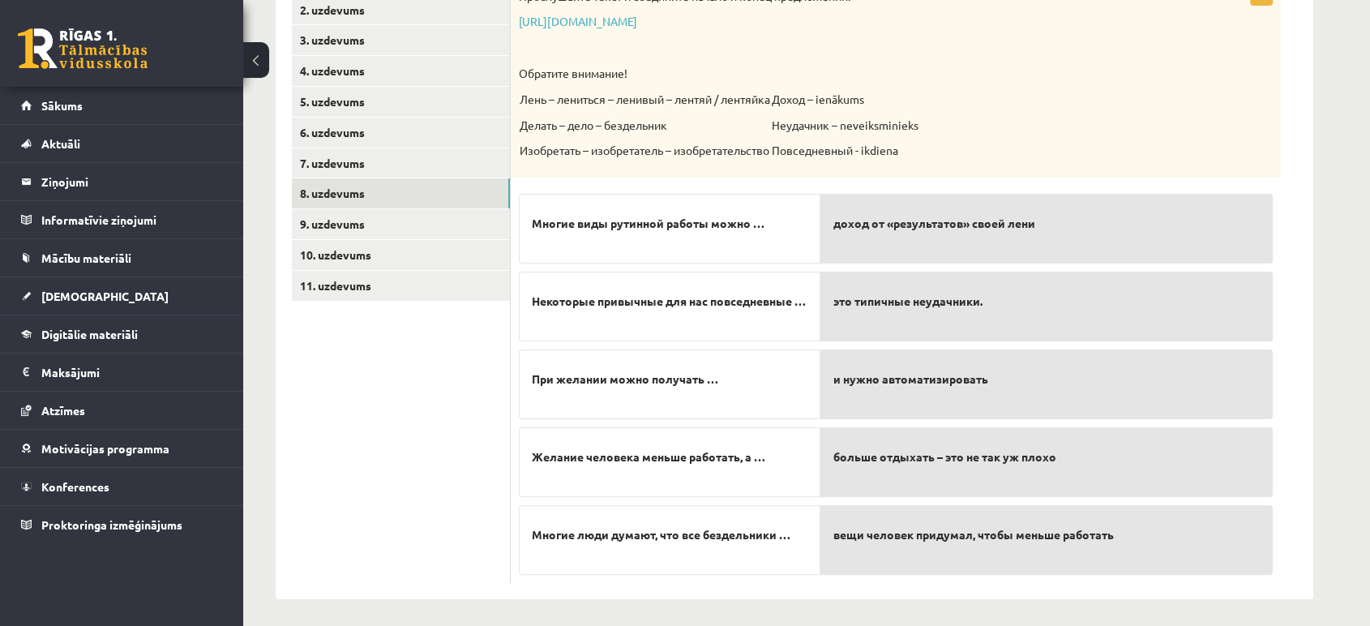
scroll to position [331, 0]
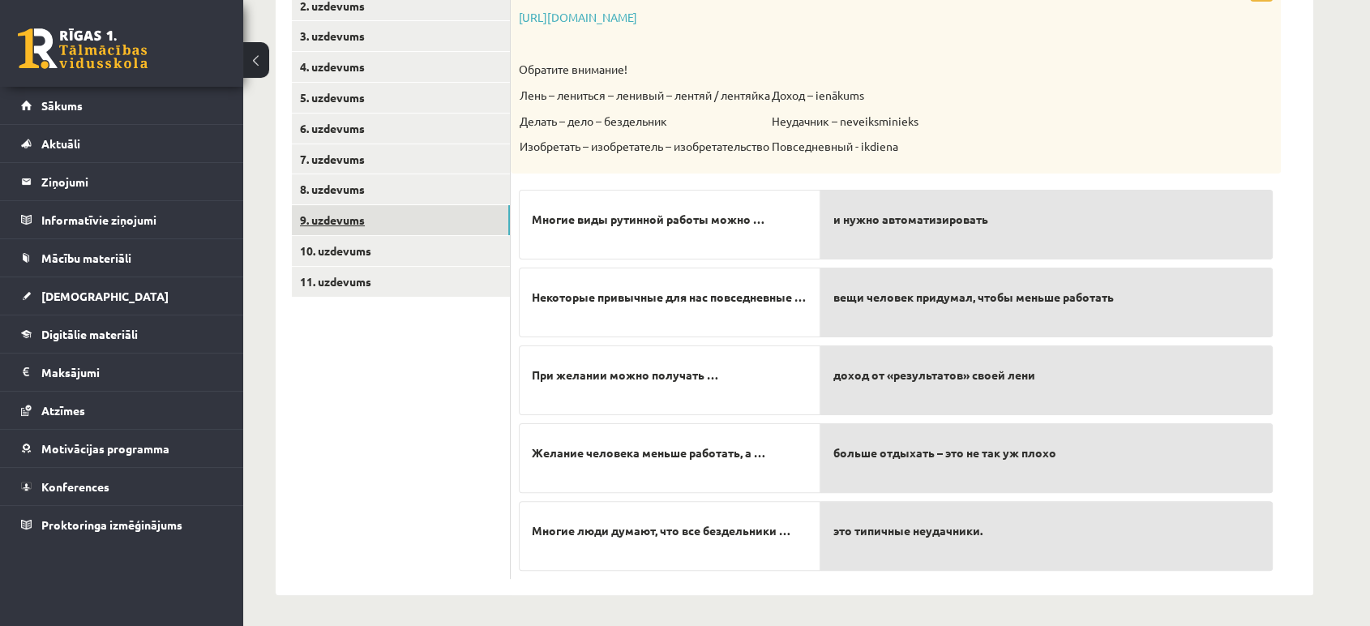
click at [435, 220] on link "9. uzdevums" at bounding box center [401, 220] width 218 height 30
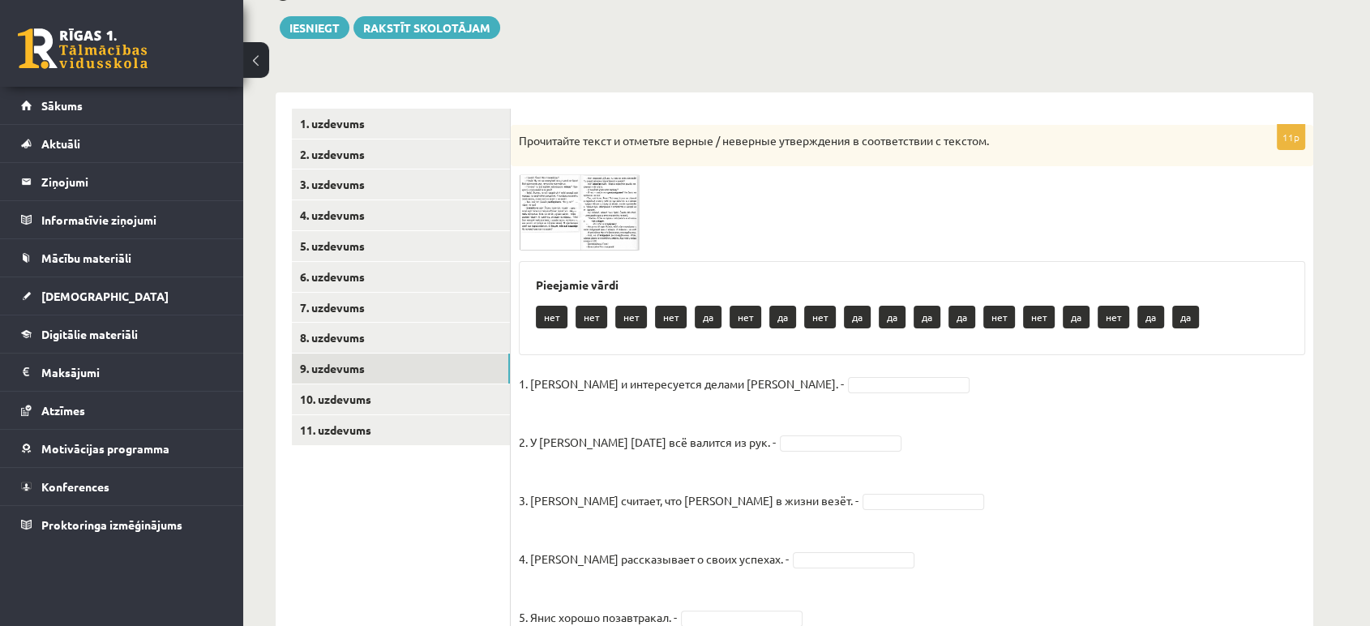
scroll to position [0, 0]
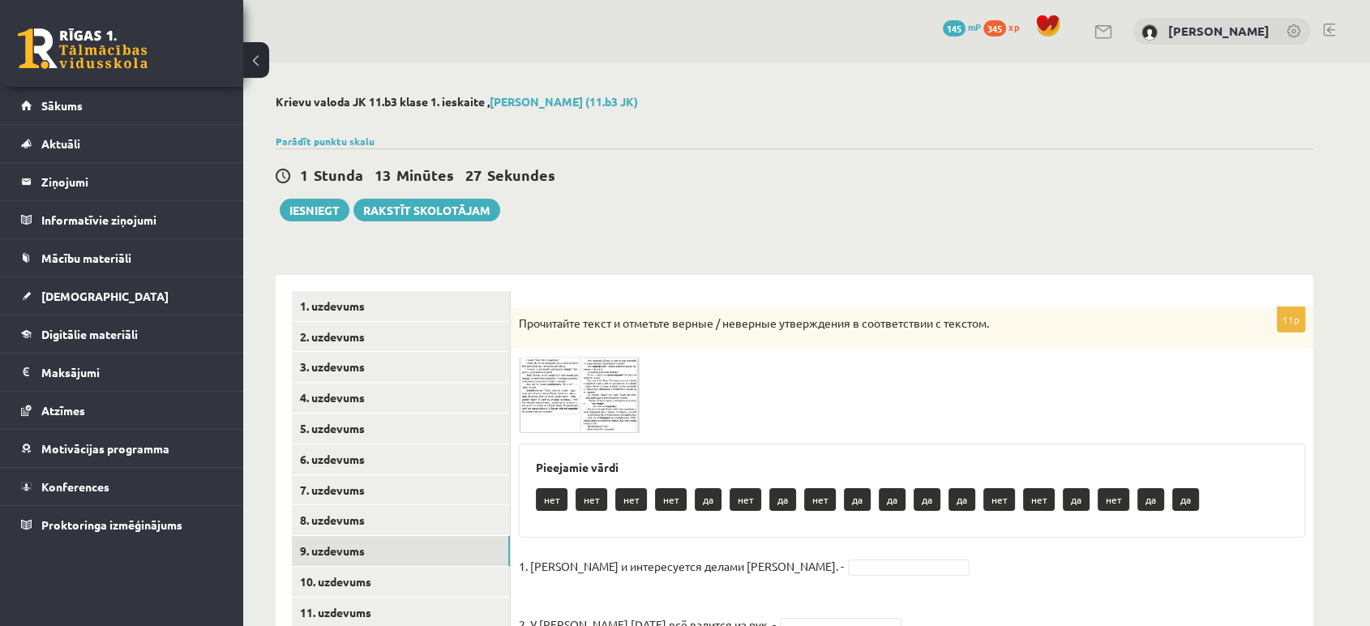
click at [600, 376] on img at bounding box center [580, 395] width 122 height 76
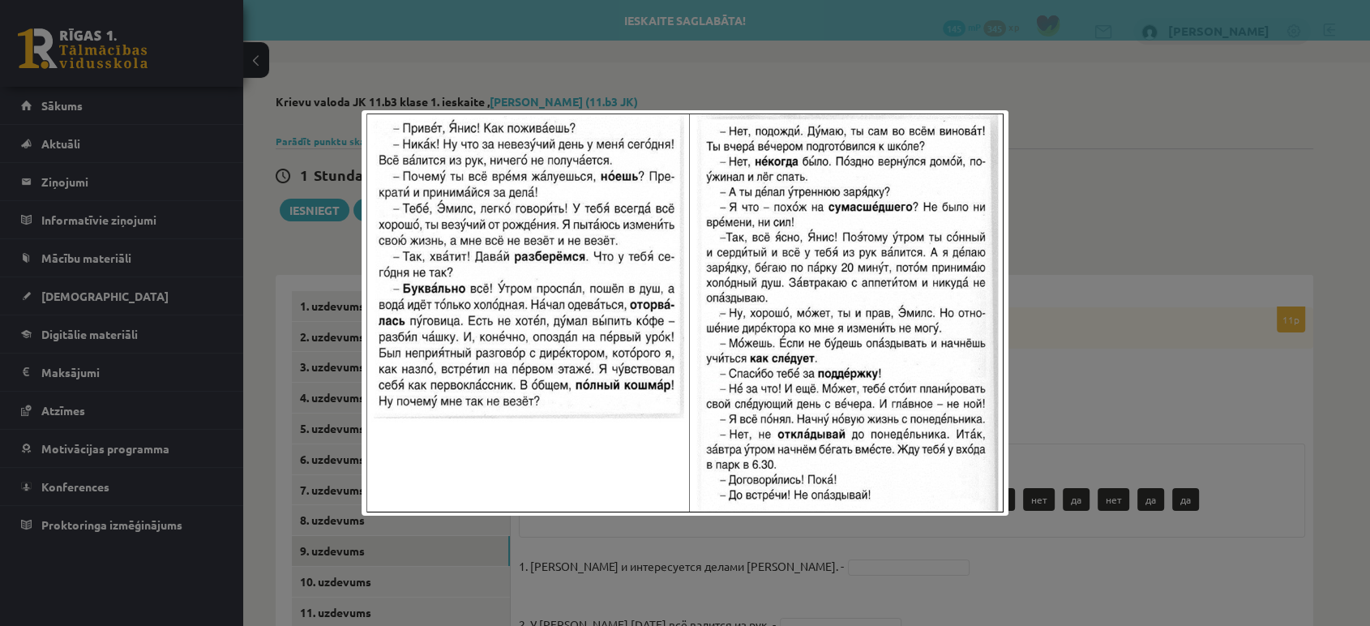
click at [665, 85] on div at bounding box center [685, 313] width 1370 height 626
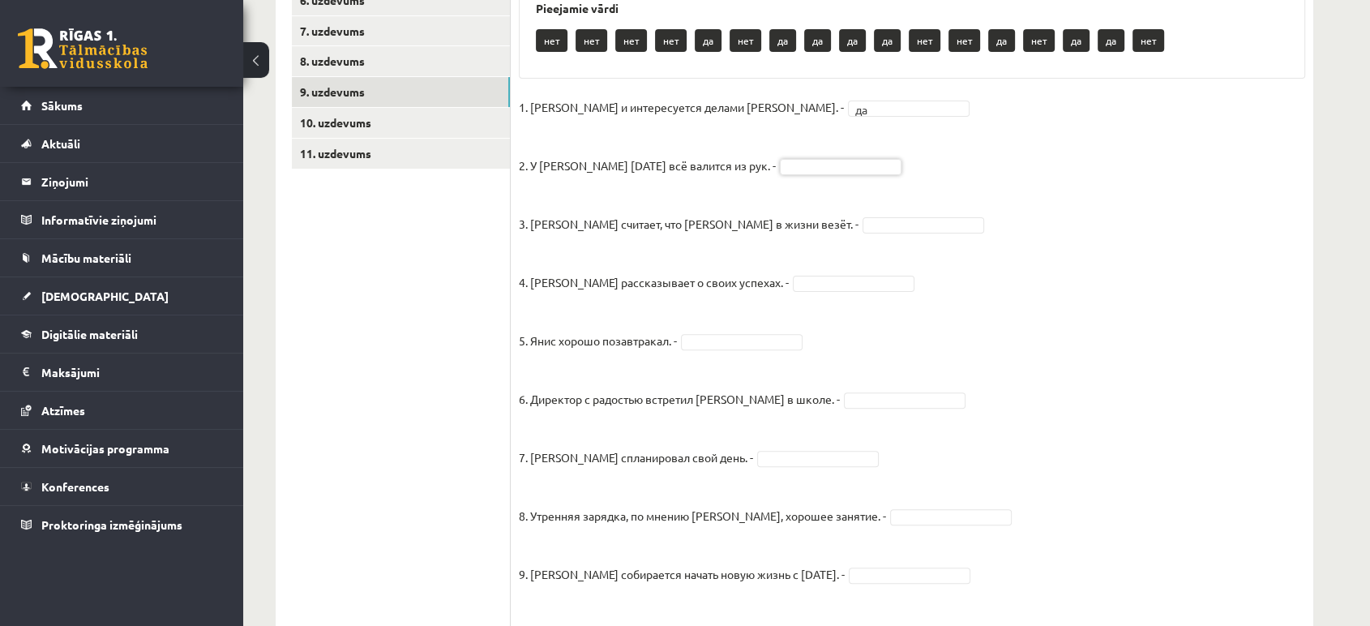
scroll to position [460, 0]
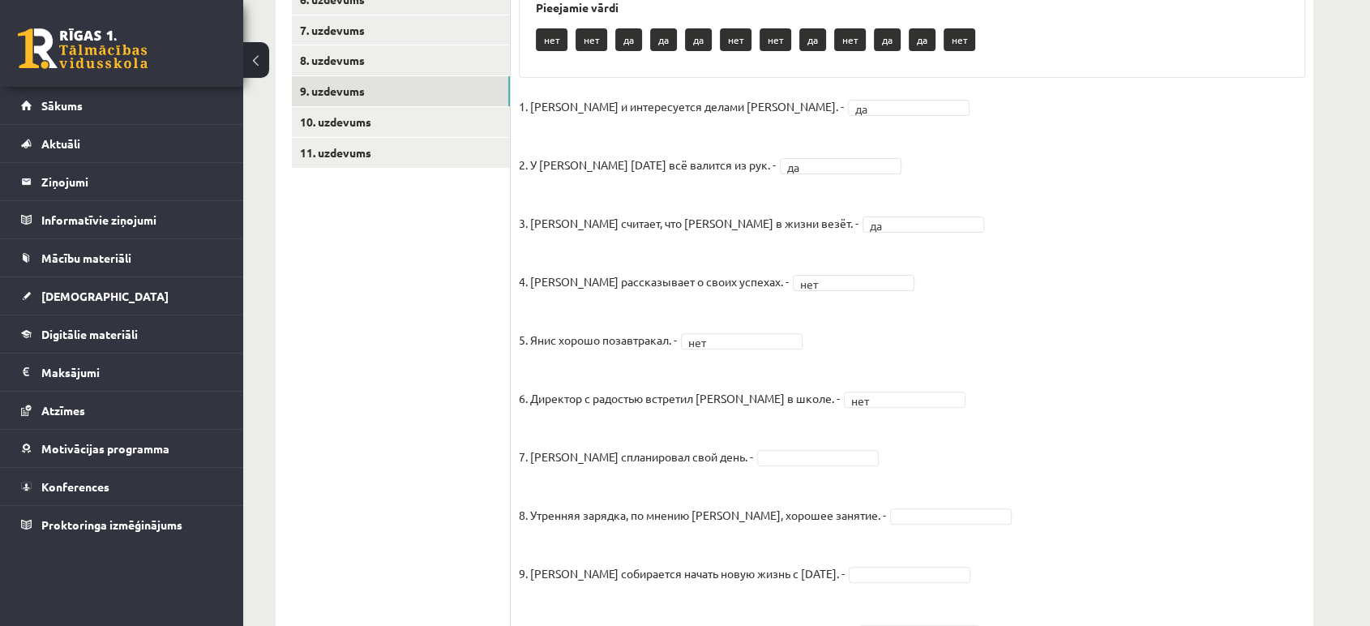
click at [763, 447] on fieldset "1. Эмилс и интересуется делами Яниса. - да ** 2. У Яниса сегодня всё валится из…" at bounding box center [912, 415] width 786 height 642
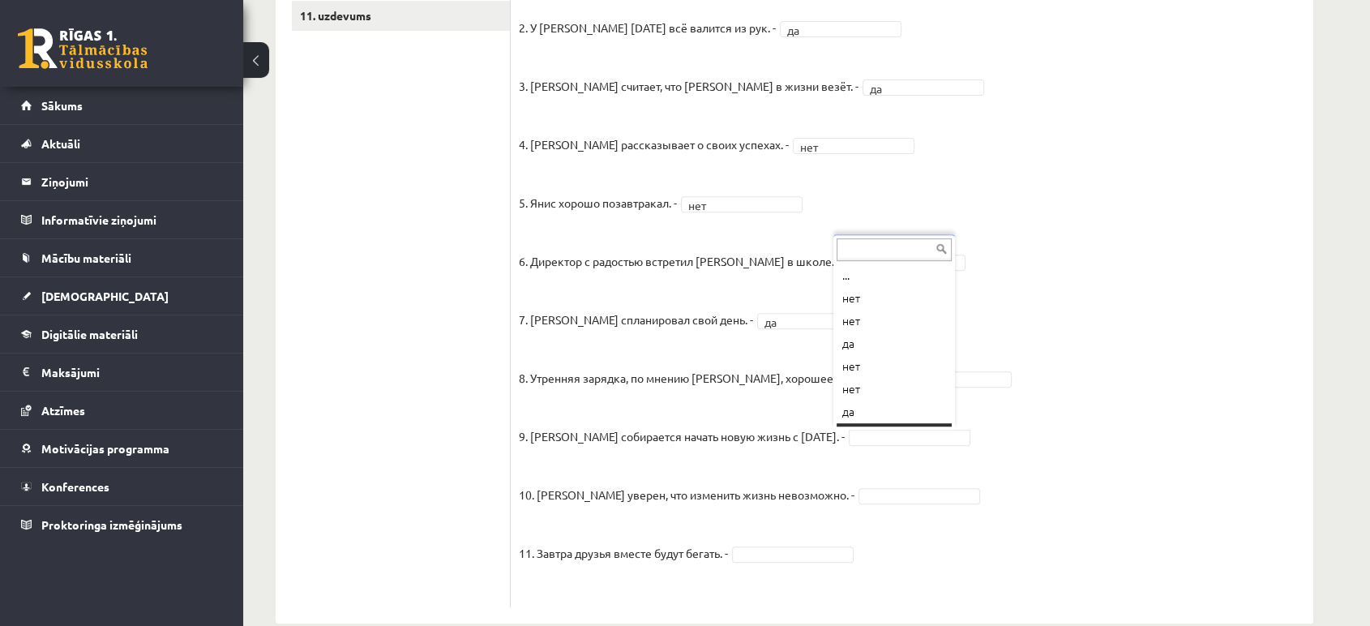
scroll to position [19, 0]
click at [840, 485] on fieldset "1. Эмилс и интересуется делами Яниса. - да ** 2. У Яниса сегодня всё валится из…" at bounding box center [912, 278] width 786 height 642
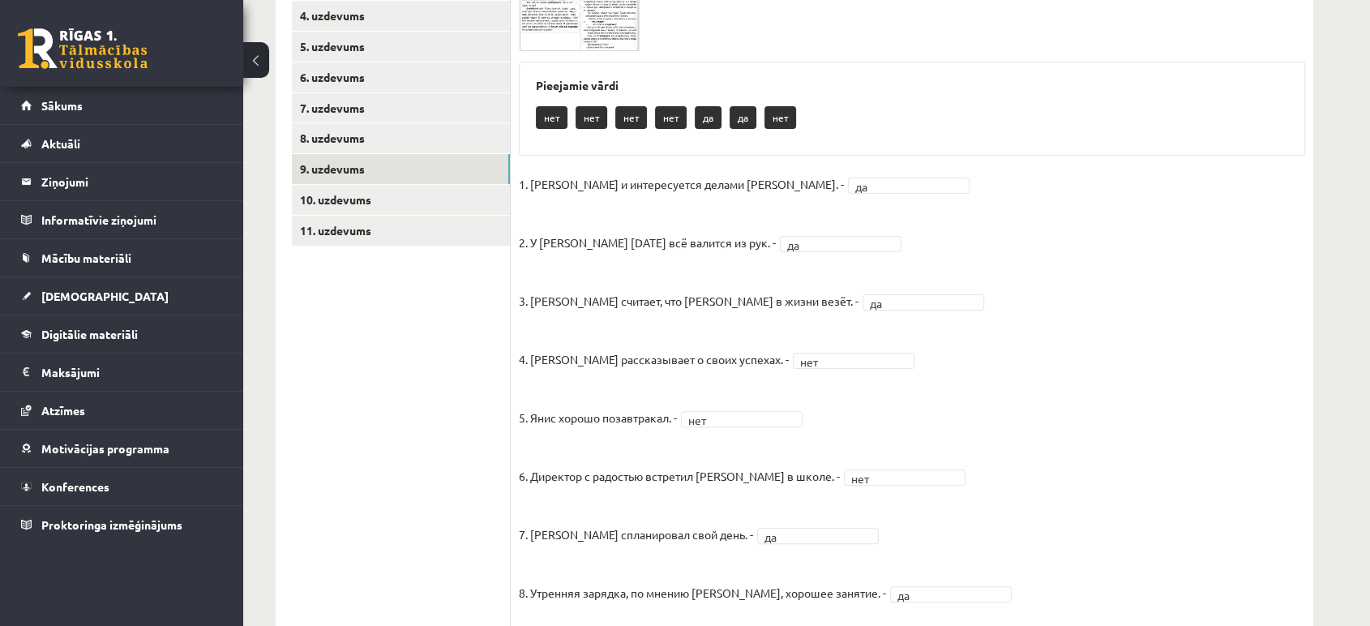
scroll to position [287, 0]
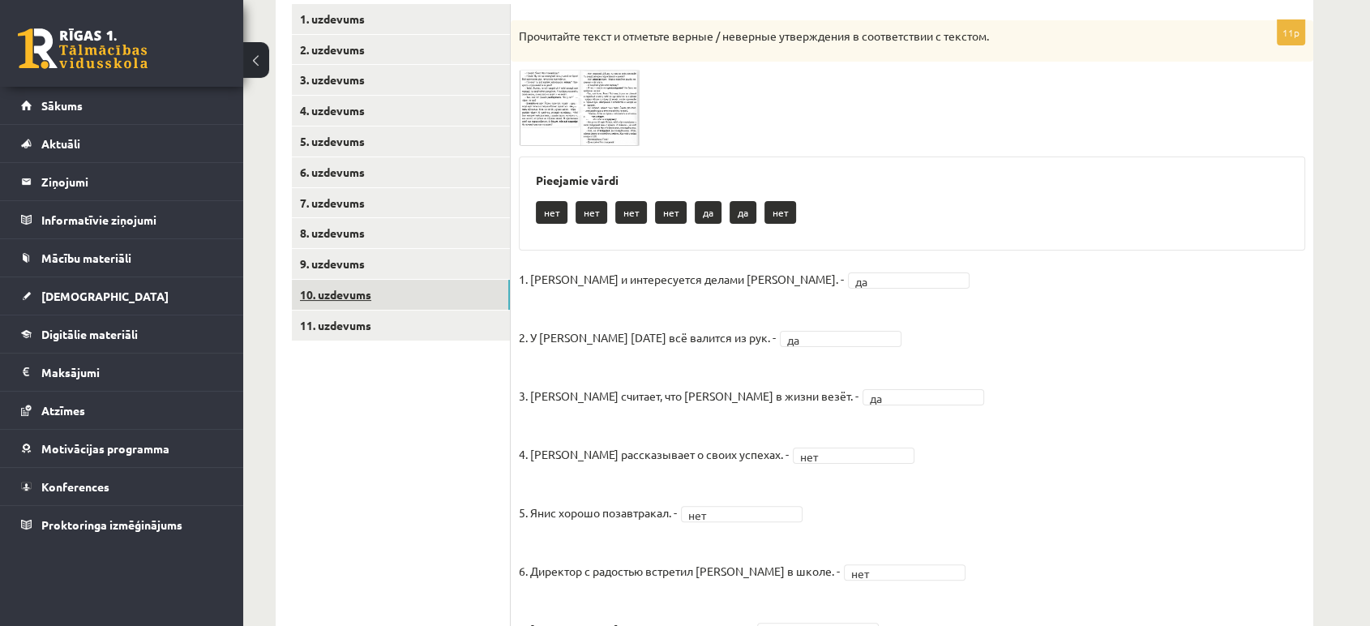
click at [370, 284] on link "10. uzdevums" at bounding box center [401, 295] width 218 height 30
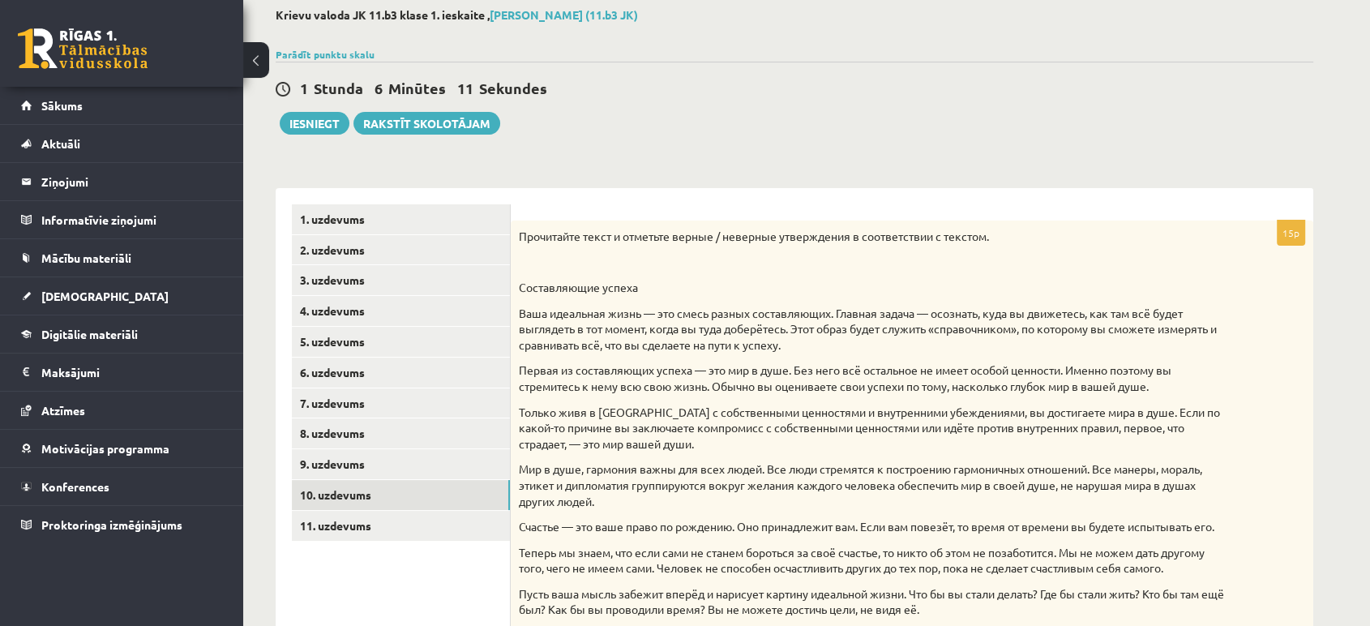
scroll to position [0, 0]
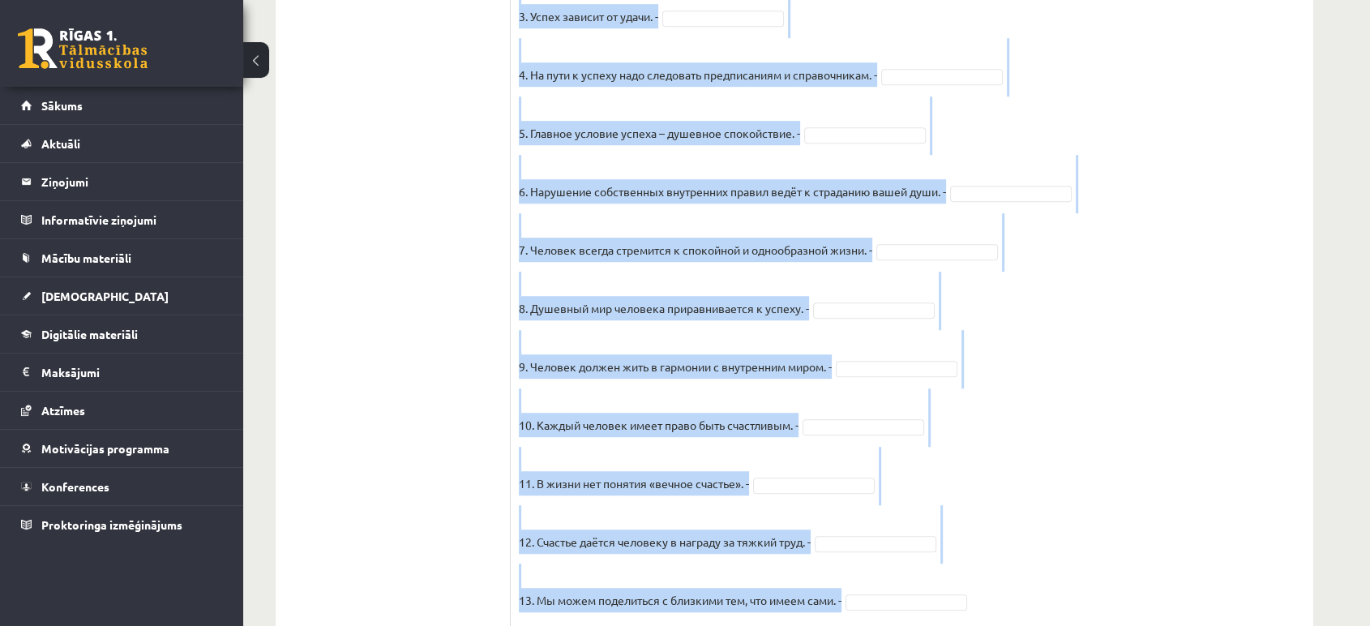
scroll to position [1304, 0]
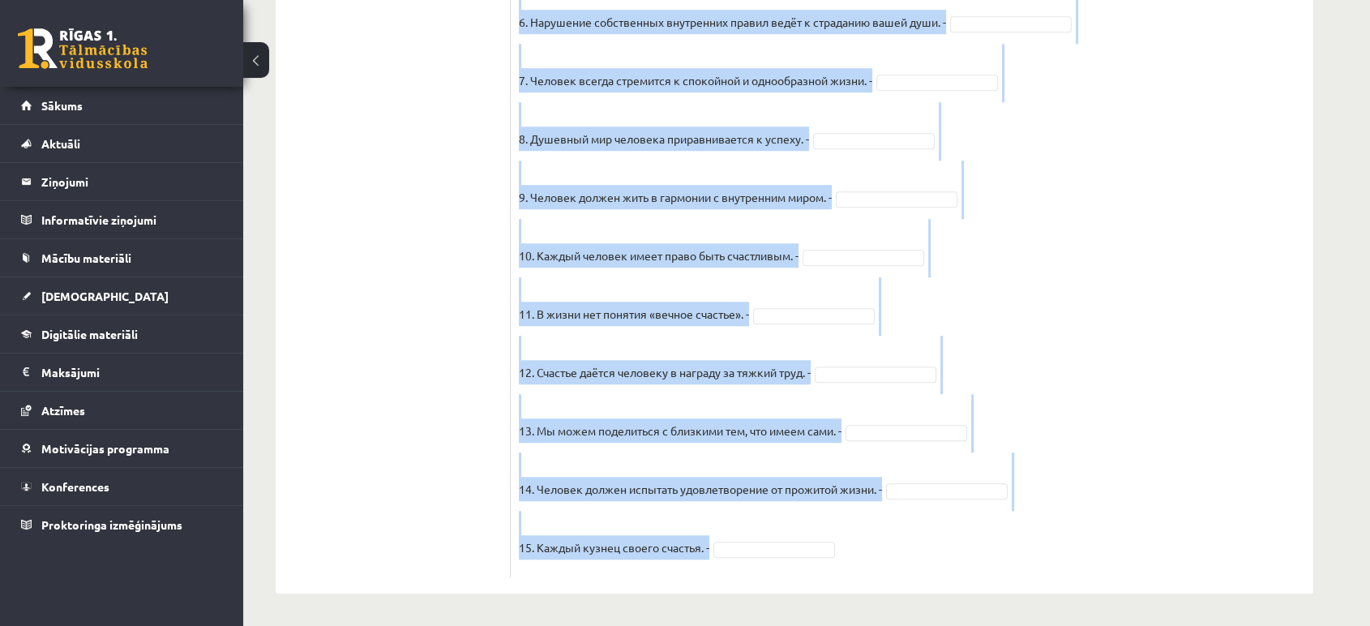
drag, startPoint x: 519, startPoint y: 322, endPoint x: 1177, endPoint y: 651, distance: 735.9
copy div "Прочитайте текст и отметьте верные / неверные утверждения в соответствии с текс…"
click at [1049, 172] on fieldset "1. Человек должен жить по составленному плану. - 2. Если хочешь быть успешным –…" at bounding box center [912, 143] width 786 height 851
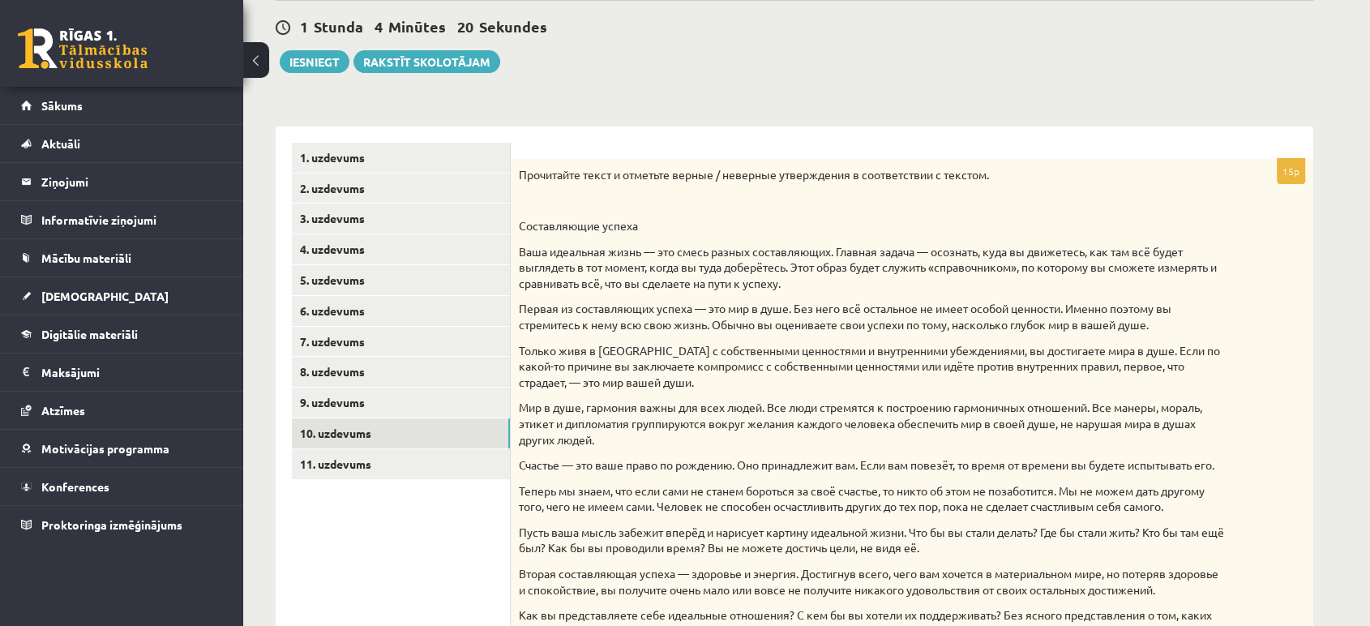
scroll to position [134, 0]
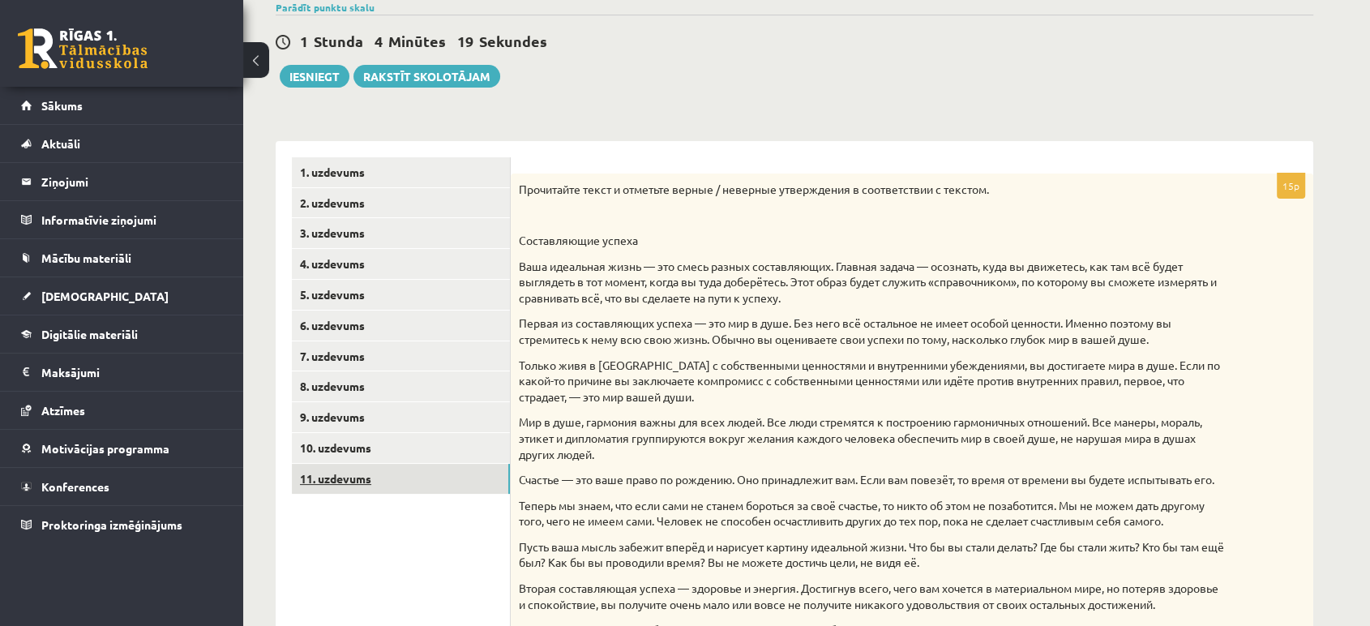
click at [443, 478] on link "11. uzdevums" at bounding box center [401, 479] width 218 height 30
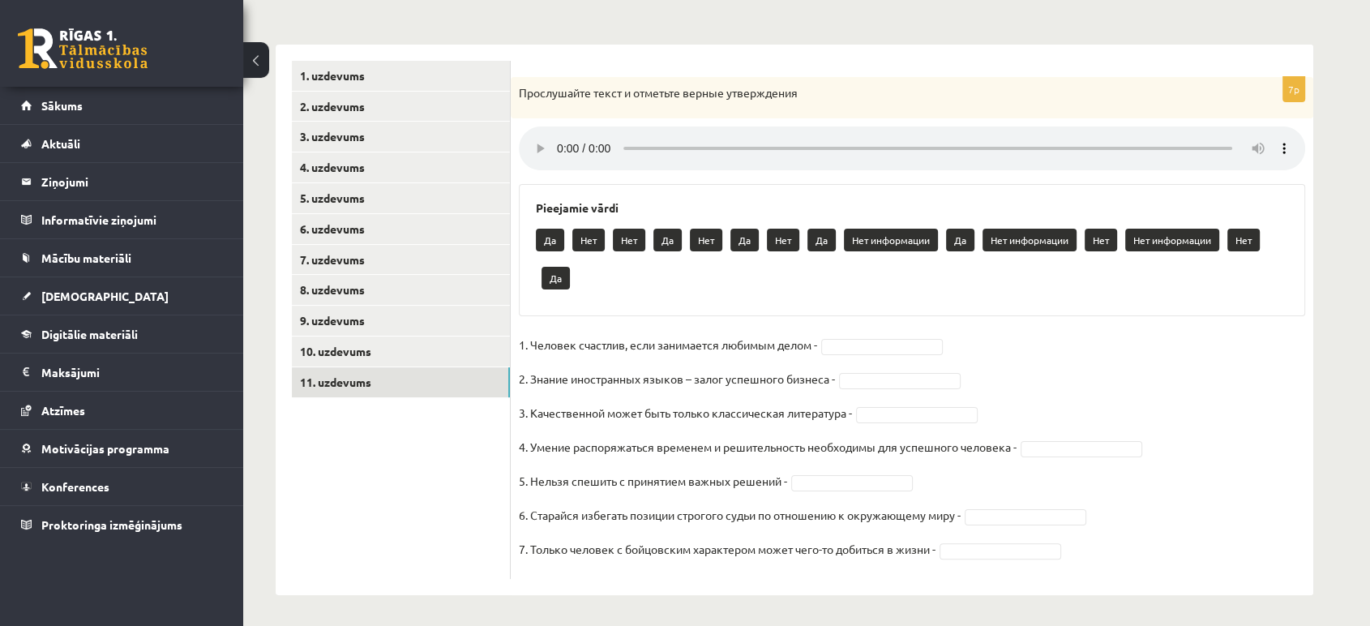
scroll to position [233, 0]
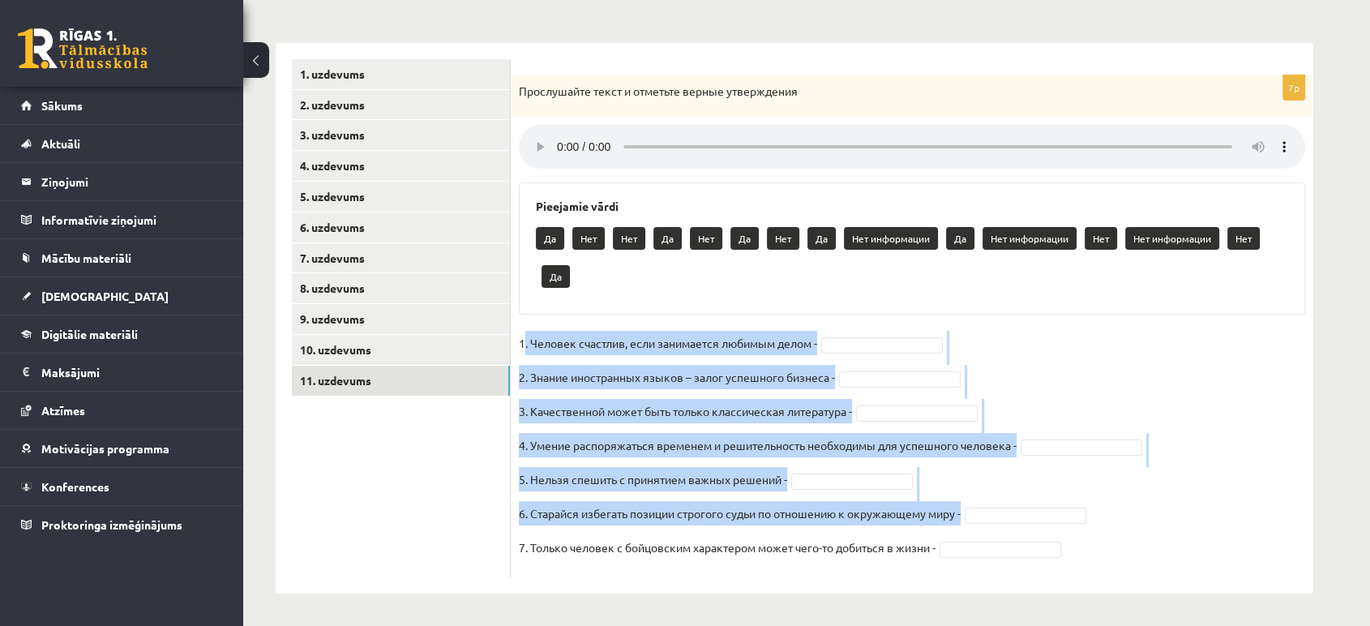
drag, startPoint x: 525, startPoint y: 340, endPoint x: 721, endPoint y: 530, distance: 272.3
click at [721, 530] on fieldset "1. Человек счастлив, если занимается любимым делом - 2. Знание иностранных язык…" at bounding box center [912, 450] width 786 height 238
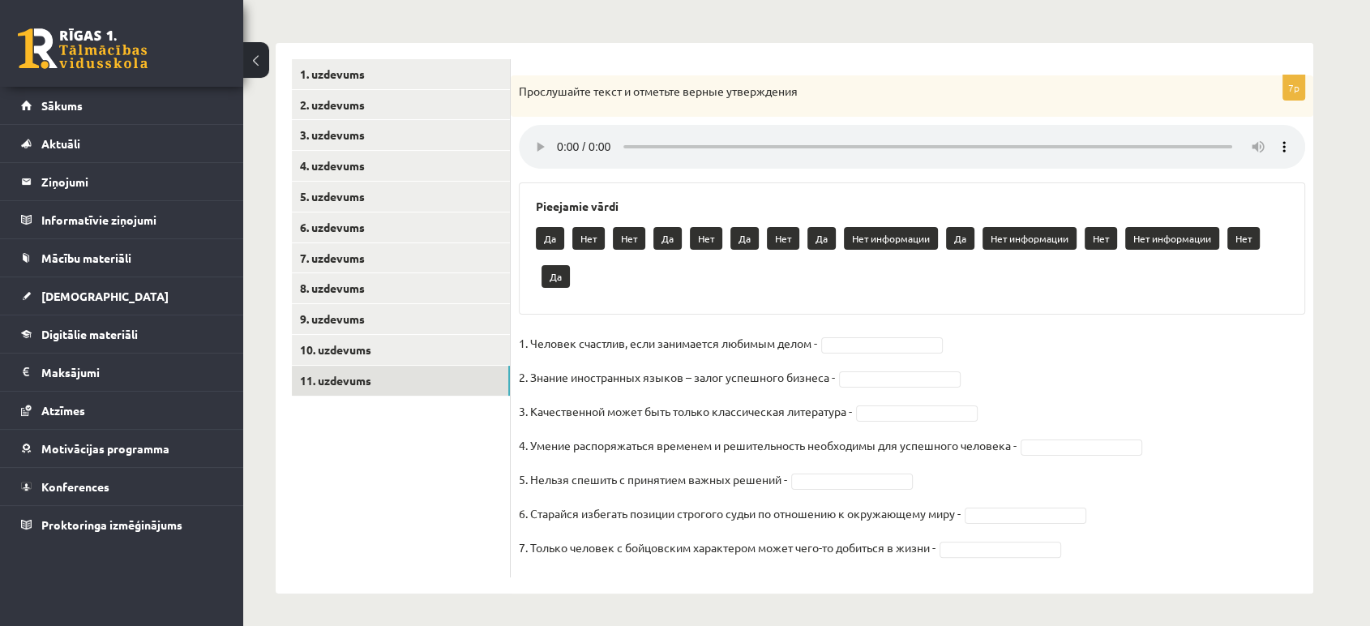
click at [725, 298] on div "Pieejamie vārdi Да Нет Нет Да Нет Да Нет Да Нет информации Да Нет информации Не…" at bounding box center [912, 248] width 786 height 132
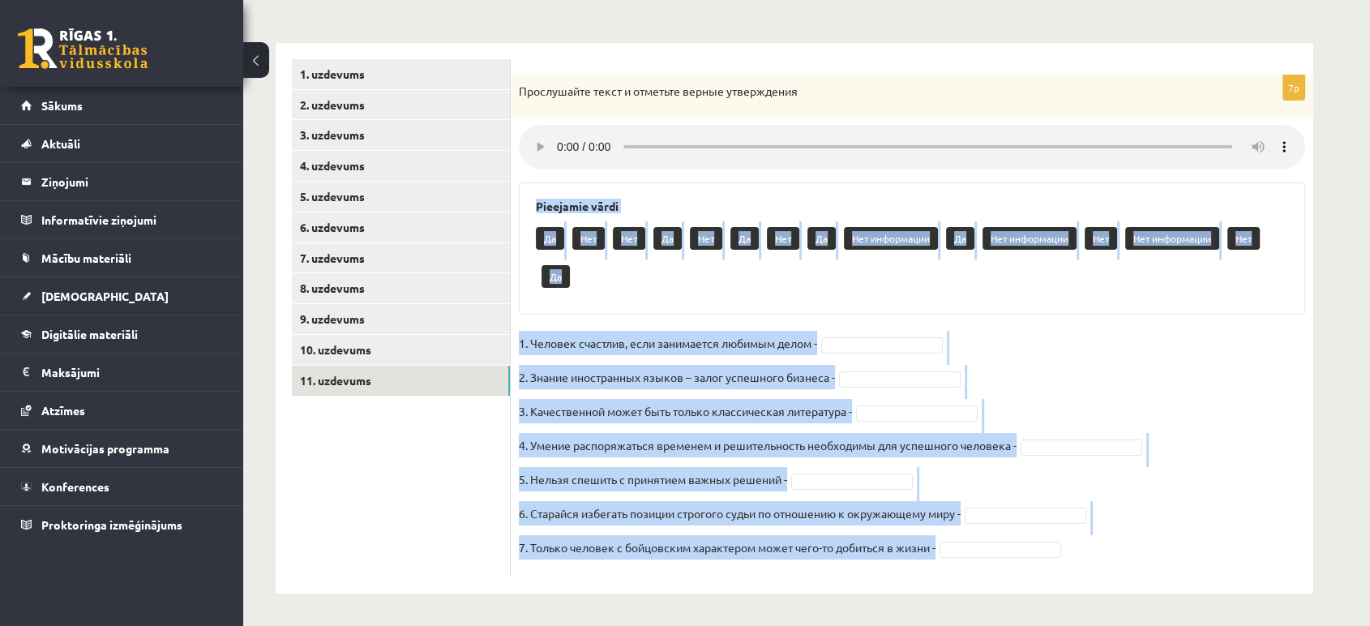
drag, startPoint x: 529, startPoint y: 202, endPoint x: 961, endPoint y: 560, distance: 561.3
click at [961, 560] on div "7p Прослушайте текст и отметьте верные утверждения Pieejamie vārdi Да Нет Нет Д…" at bounding box center [912, 326] width 802 height 502
copy div "Pieejamie vārdi Да Нет Нет Да Нет Да Нет Да Нет информации Да Нет информации Не…"
click at [875, 337] on div at bounding box center [882, 345] width 122 height 16
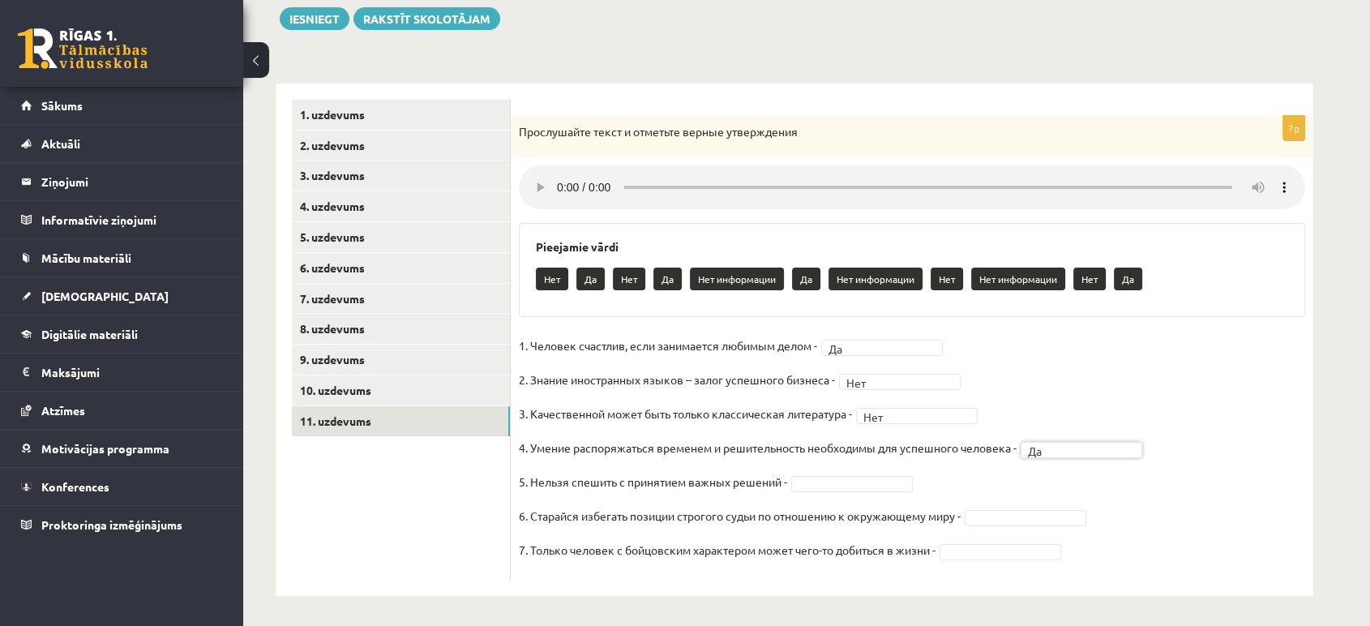
scroll to position [195, 0]
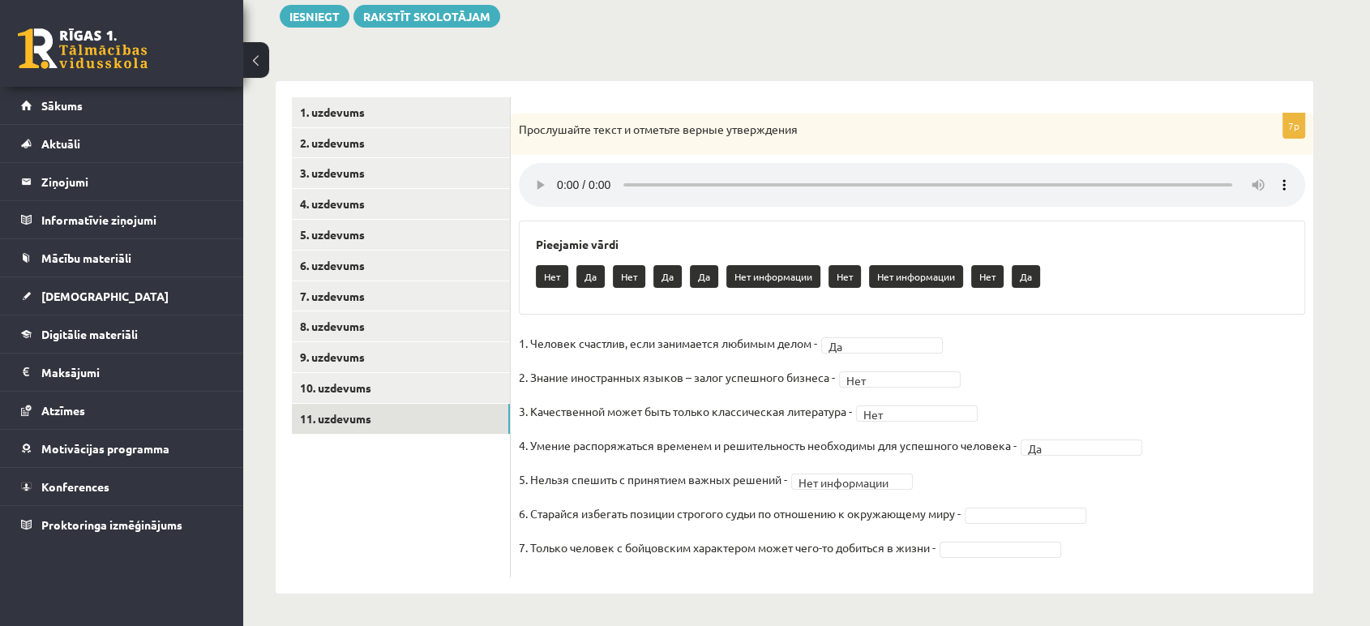
click at [861, 302] on div "Pieejamie vārdi Нет Да Нет Да Да Нет информации Нет Нет информации Нет Да" at bounding box center [912, 267] width 786 height 94
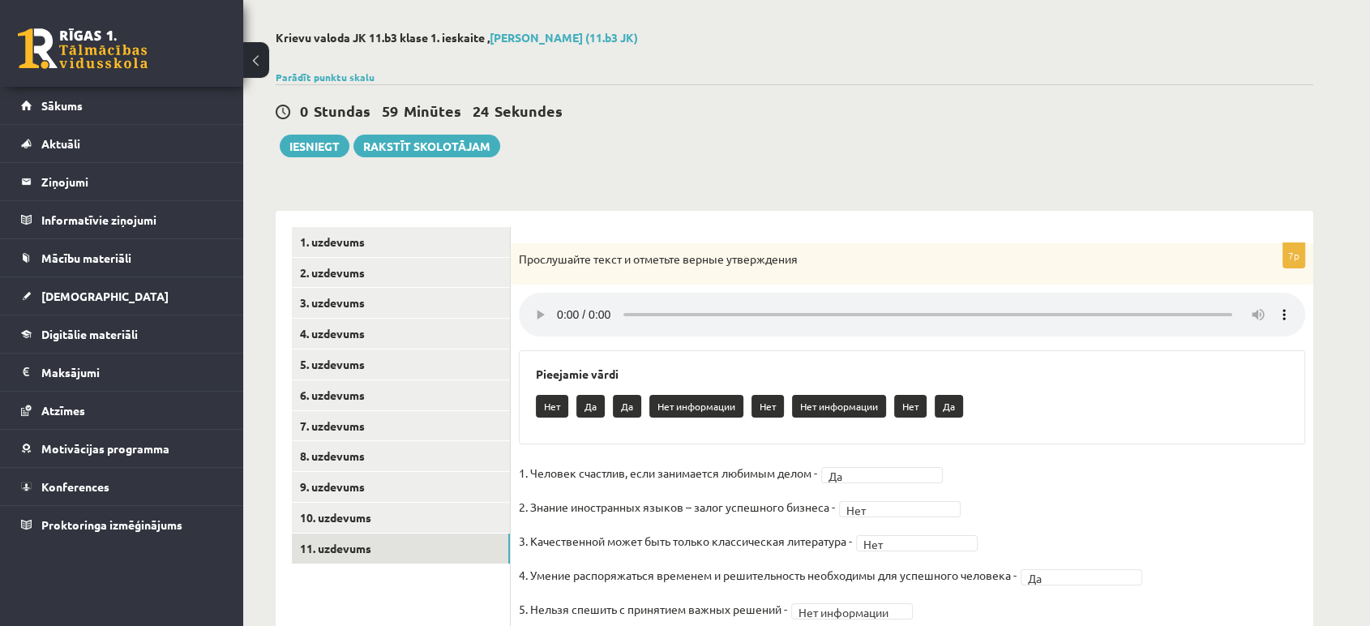
scroll to position [0, 0]
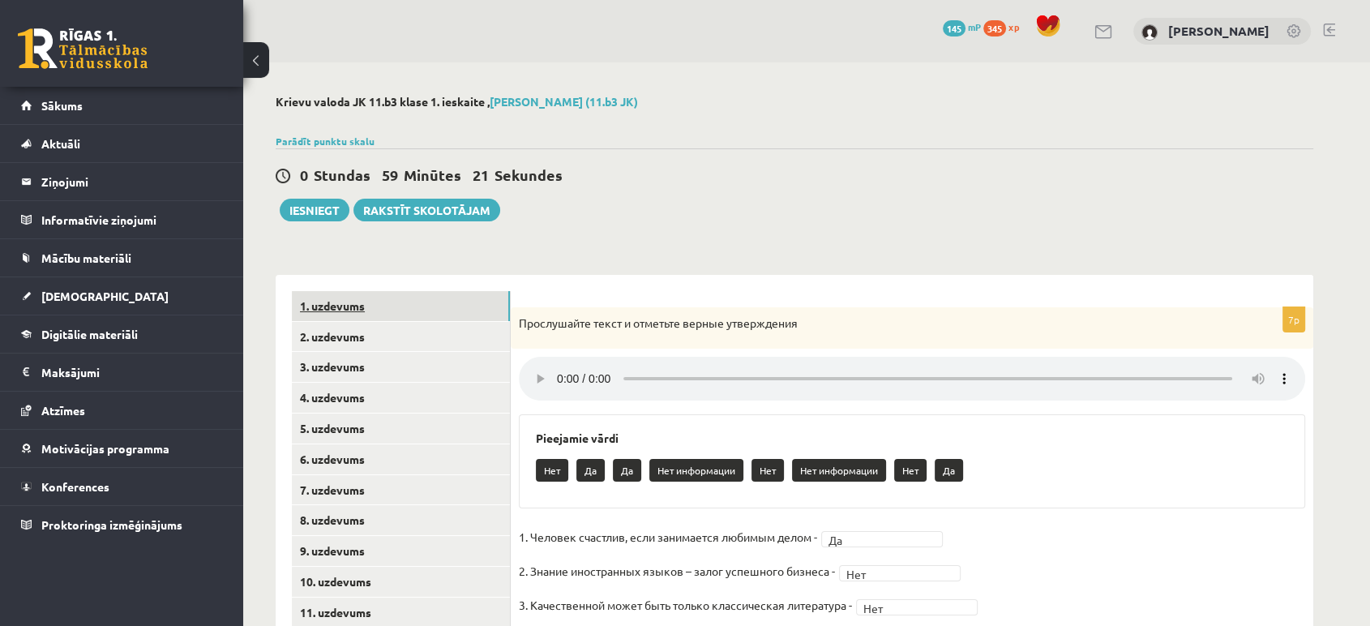
click at [344, 295] on link "1. uzdevums" at bounding box center [401, 306] width 218 height 30
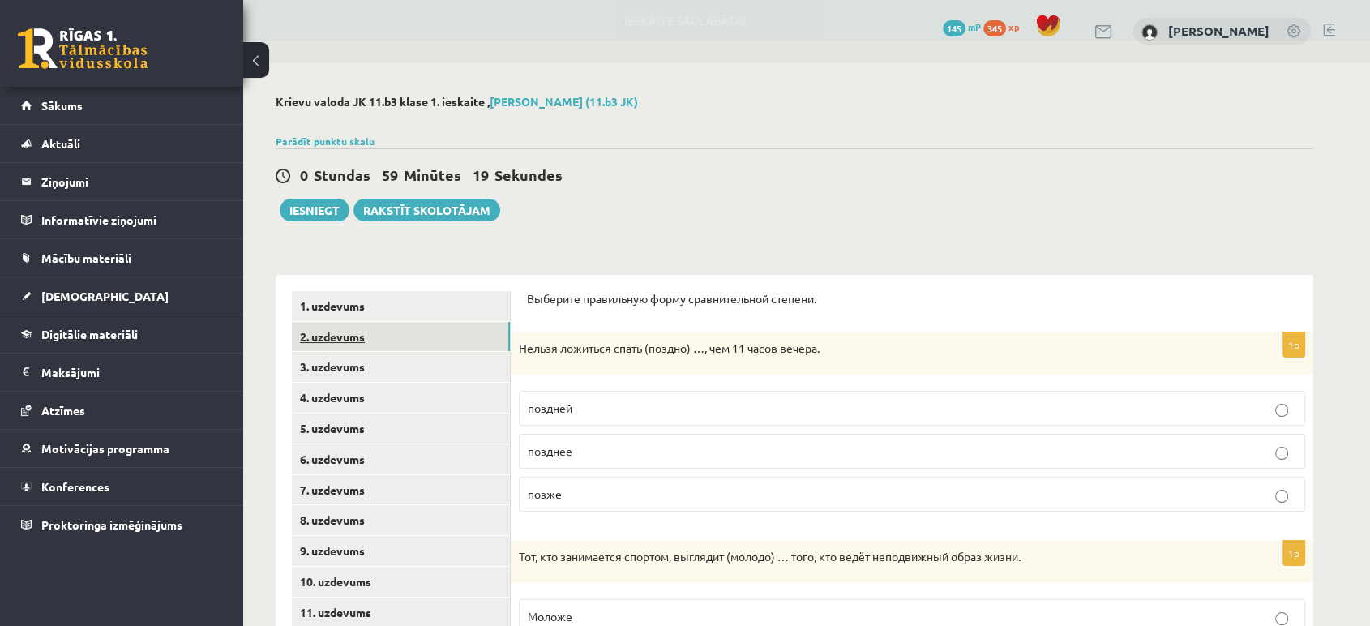
click at [366, 330] on link "2. uzdevums" at bounding box center [401, 337] width 218 height 30
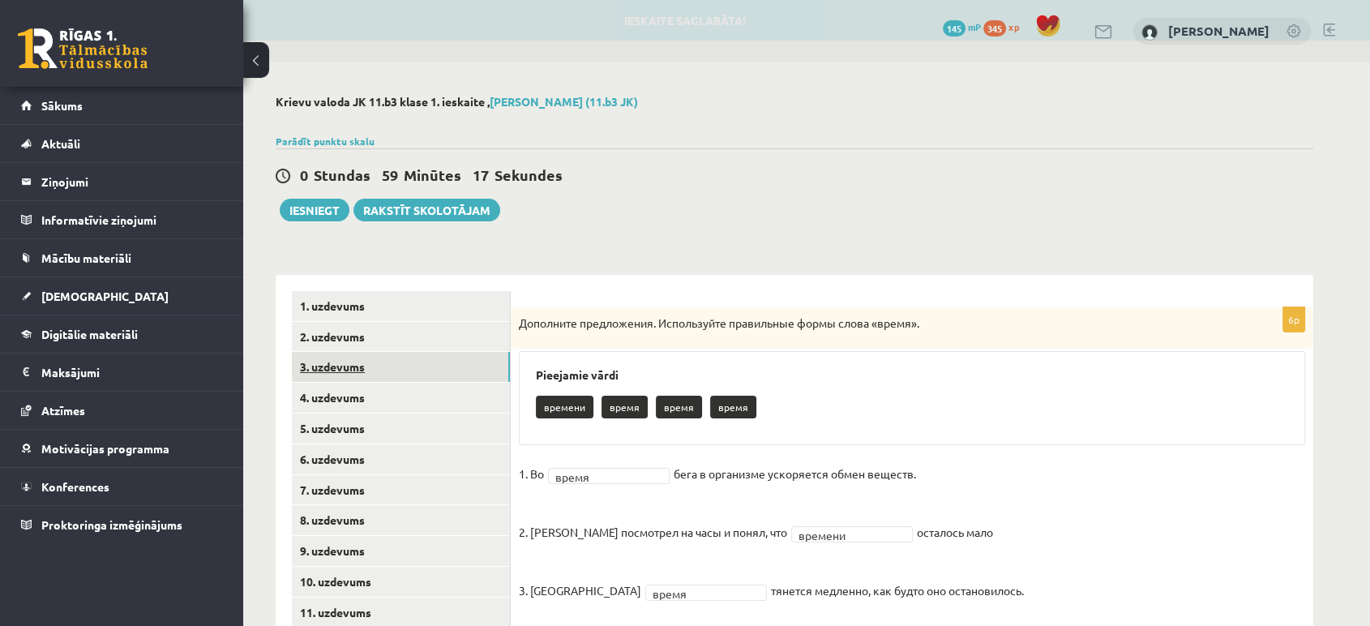
click at [366, 362] on link "3. uzdevums" at bounding box center [401, 367] width 218 height 30
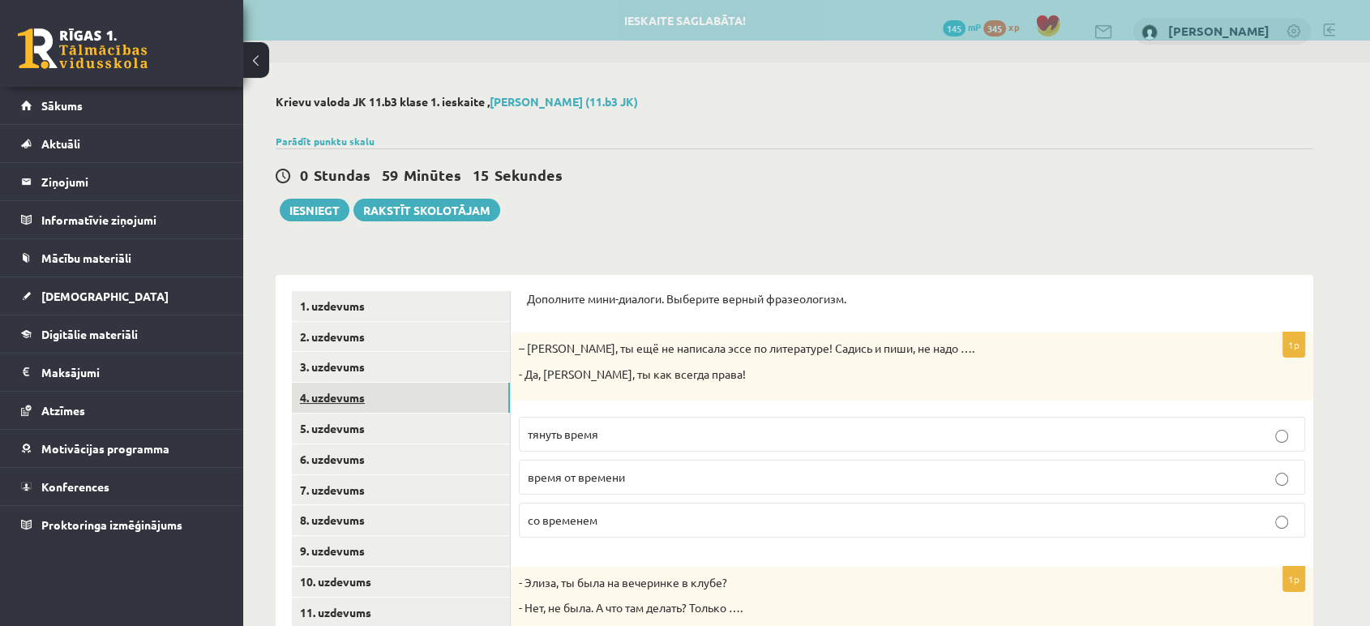
click at [366, 399] on link "4. uzdevums" at bounding box center [401, 398] width 218 height 30
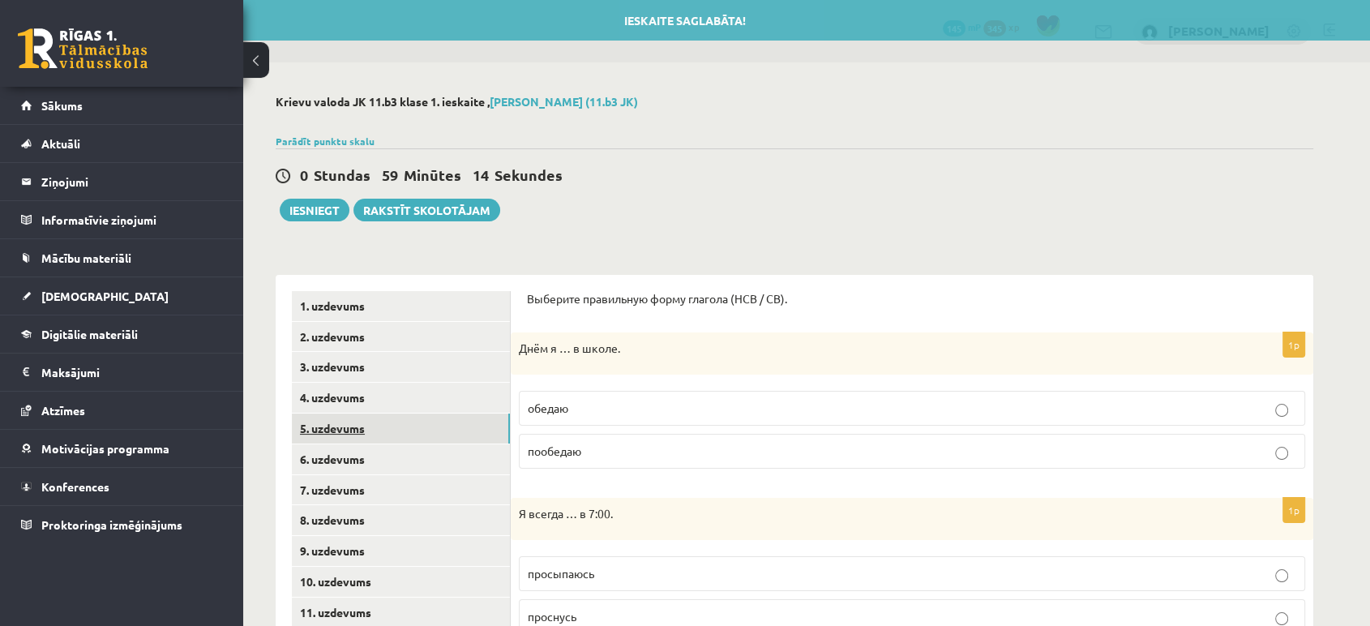
click at [370, 425] on link "5. uzdevums" at bounding box center [401, 428] width 218 height 30
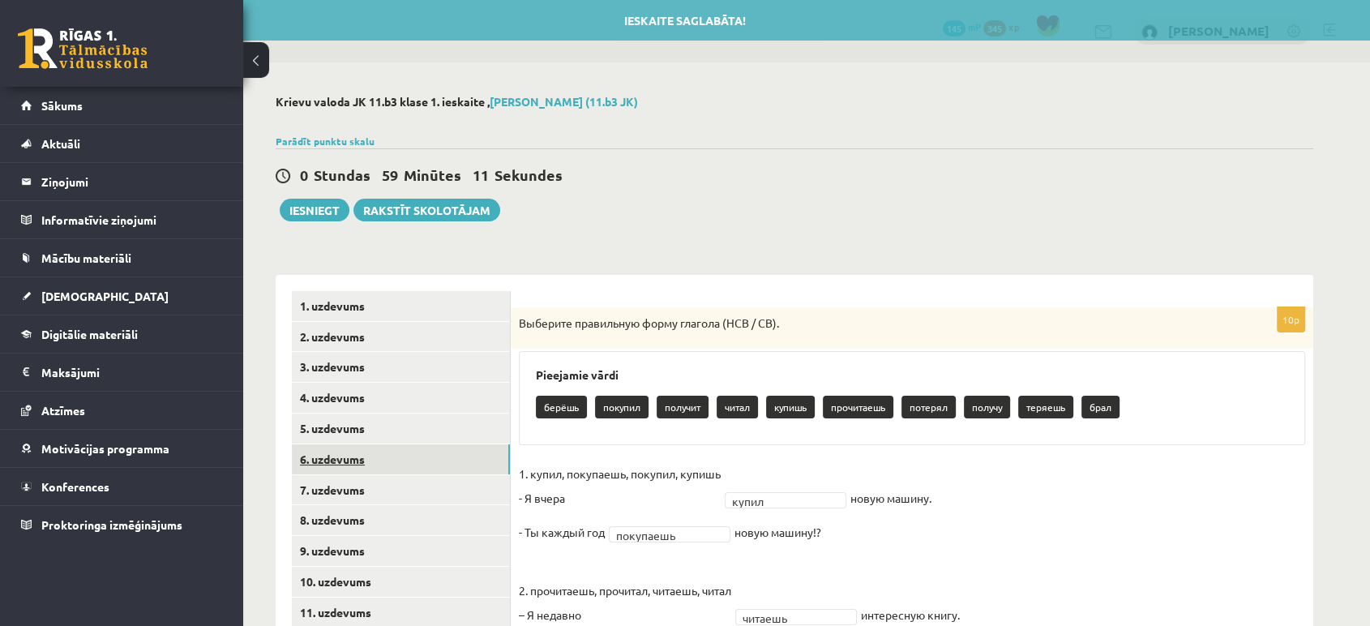
click at [374, 460] on link "6. uzdevums" at bounding box center [401, 459] width 218 height 30
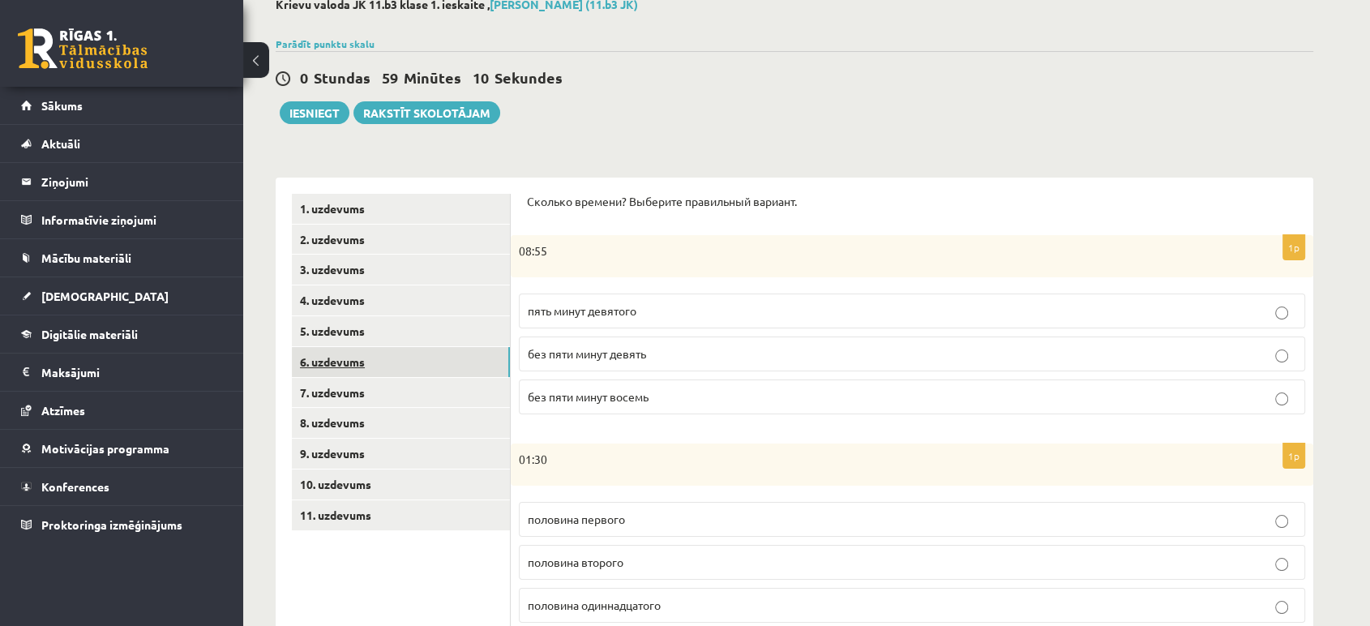
scroll to position [108, 0]
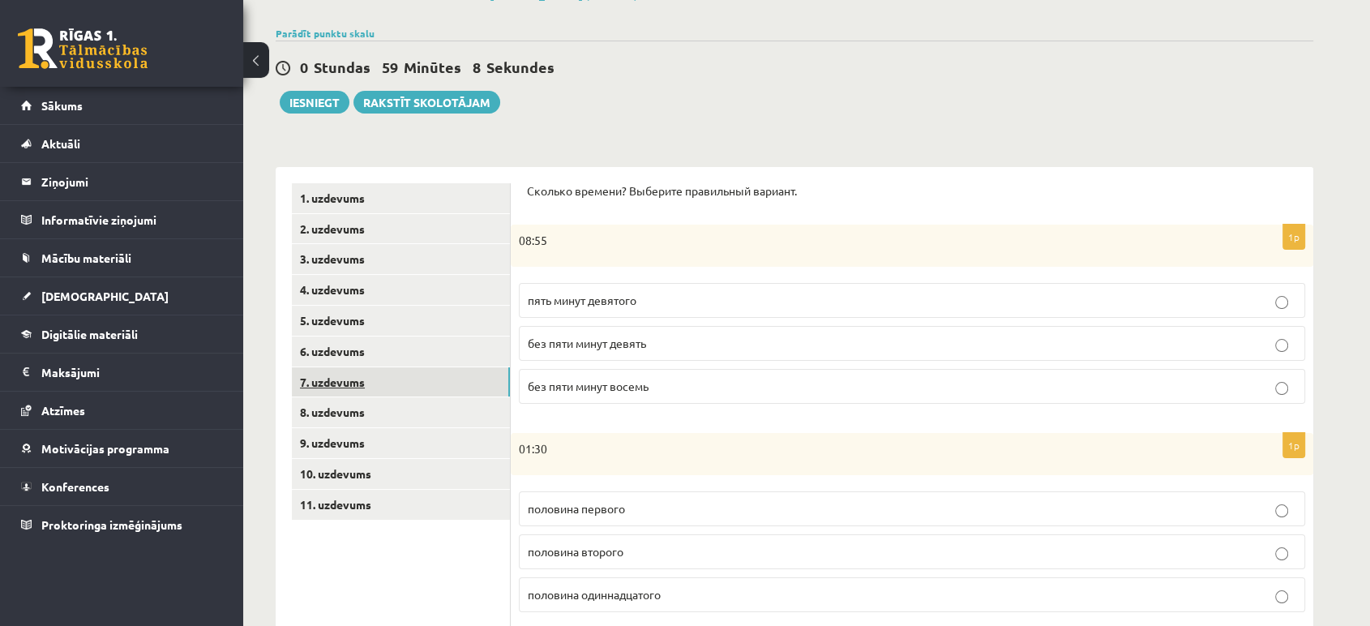
click at [389, 394] on link "7. uzdevums" at bounding box center [401, 382] width 218 height 30
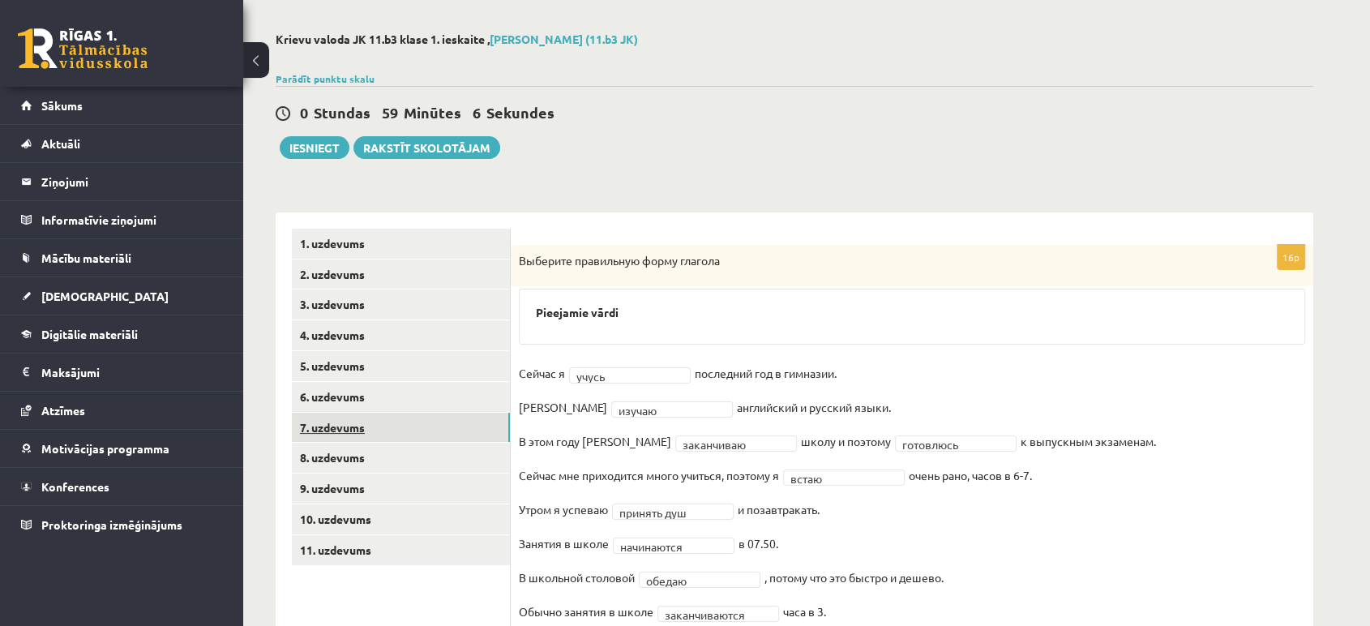
scroll to position [0, 0]
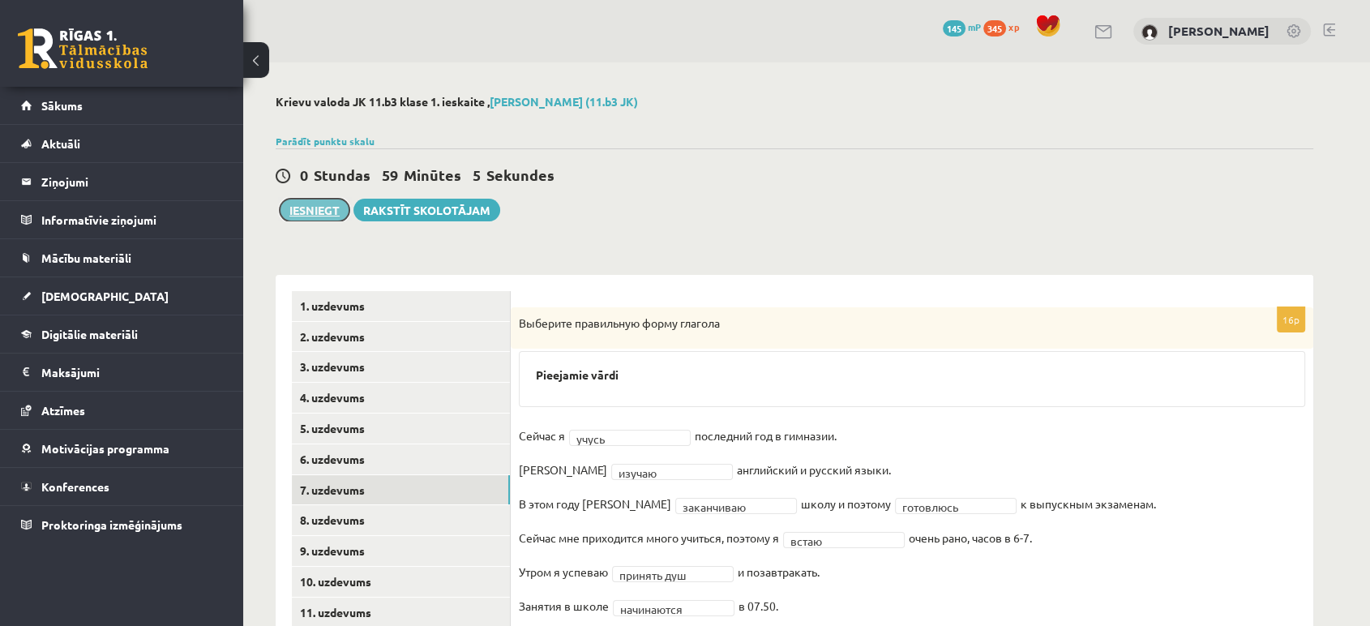
click at [319, 216] on button "Iesniegt" at bounding box center [315, 210] width 70 height 23
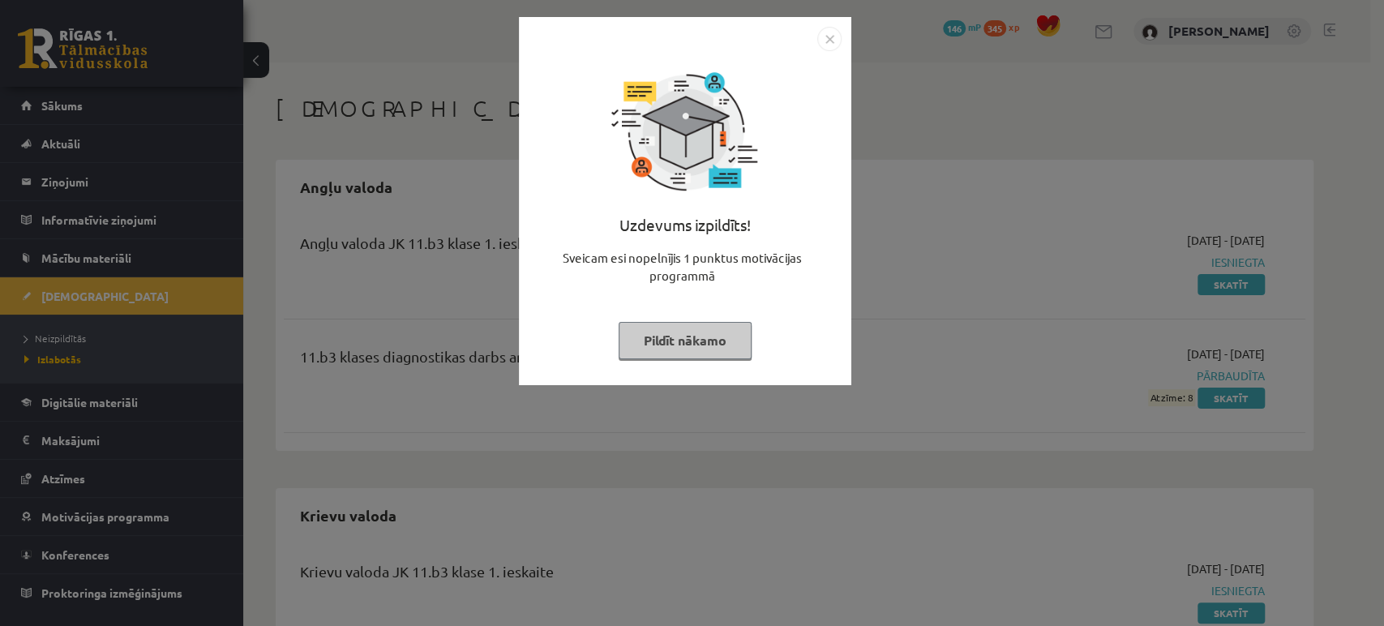
click at [823, 43] on img "Close" at bounding box center [829, 39] width 24 height 24
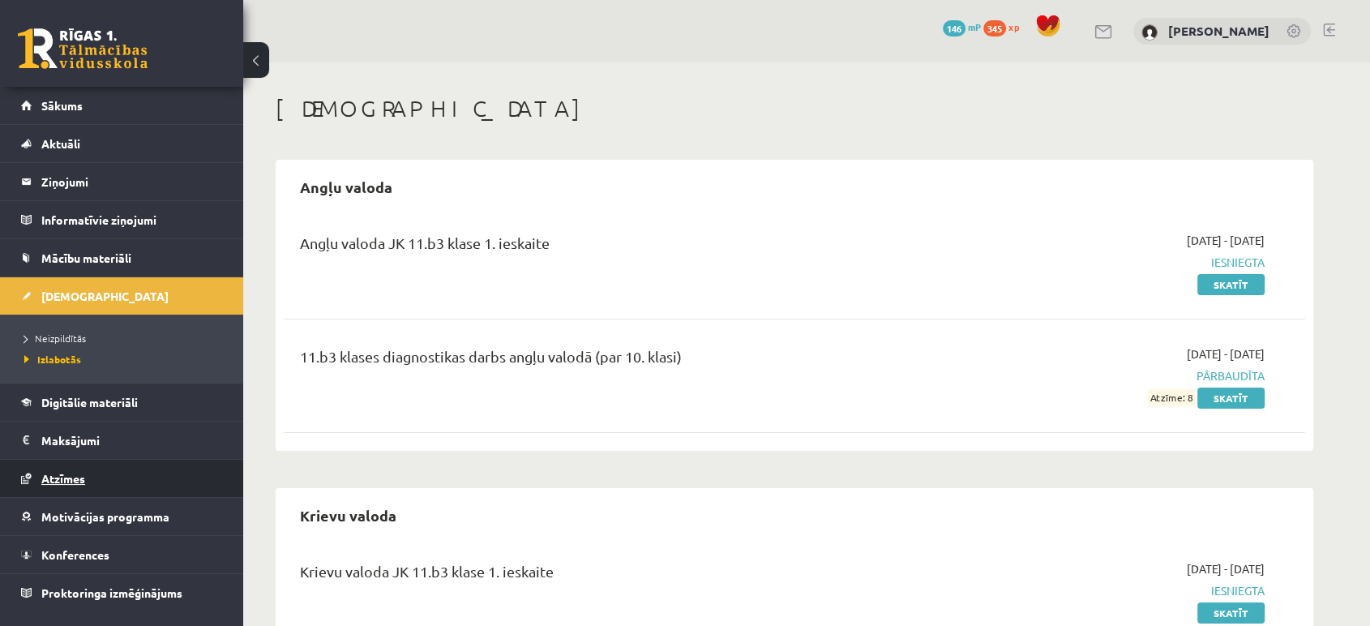
click at [135, 465] on link "Atzīmes" at bounding box center [122, 478] width 202 height 37
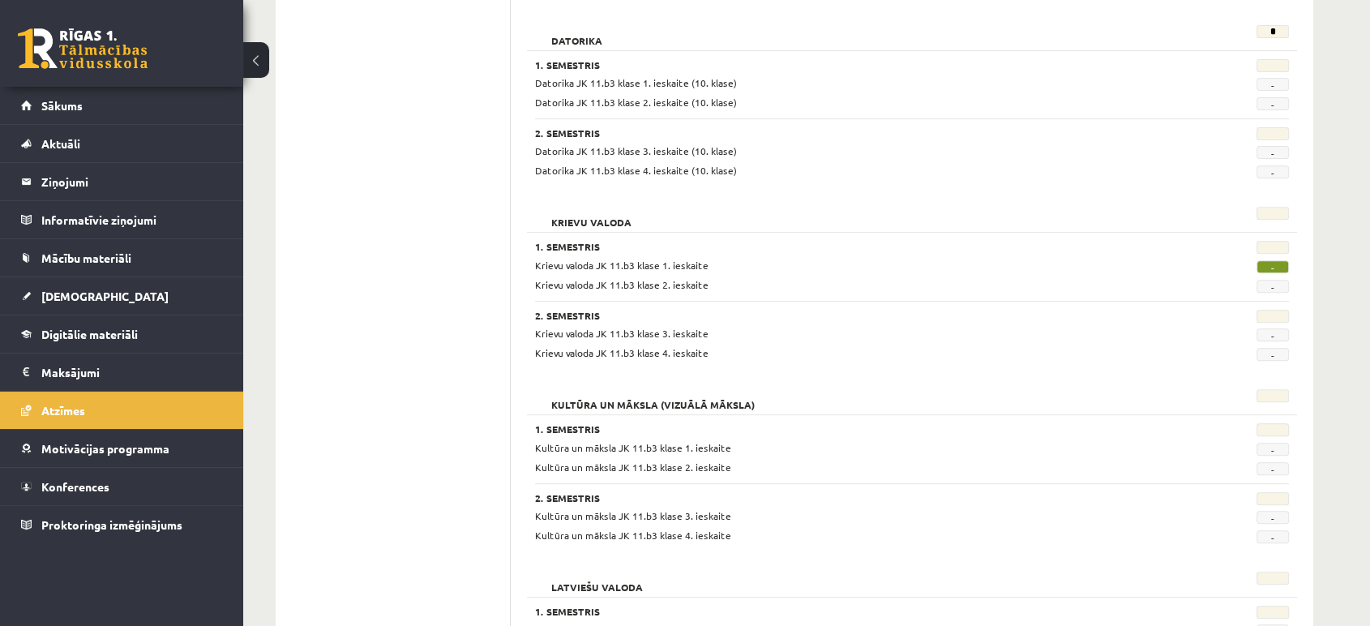
scroll to position [606, 0]
click at [114, 317] on link "Digitālie materiāli" at bounding box center [122, 333] width 202 height 37
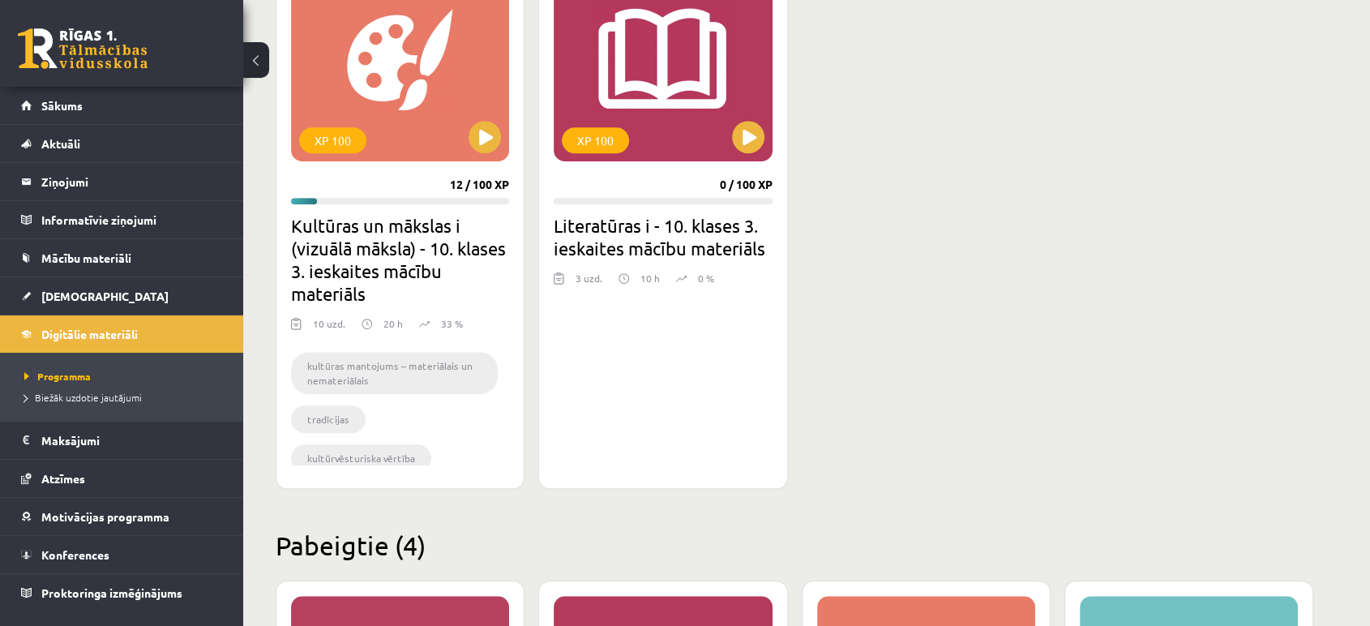
scroll to position [1087, 0]
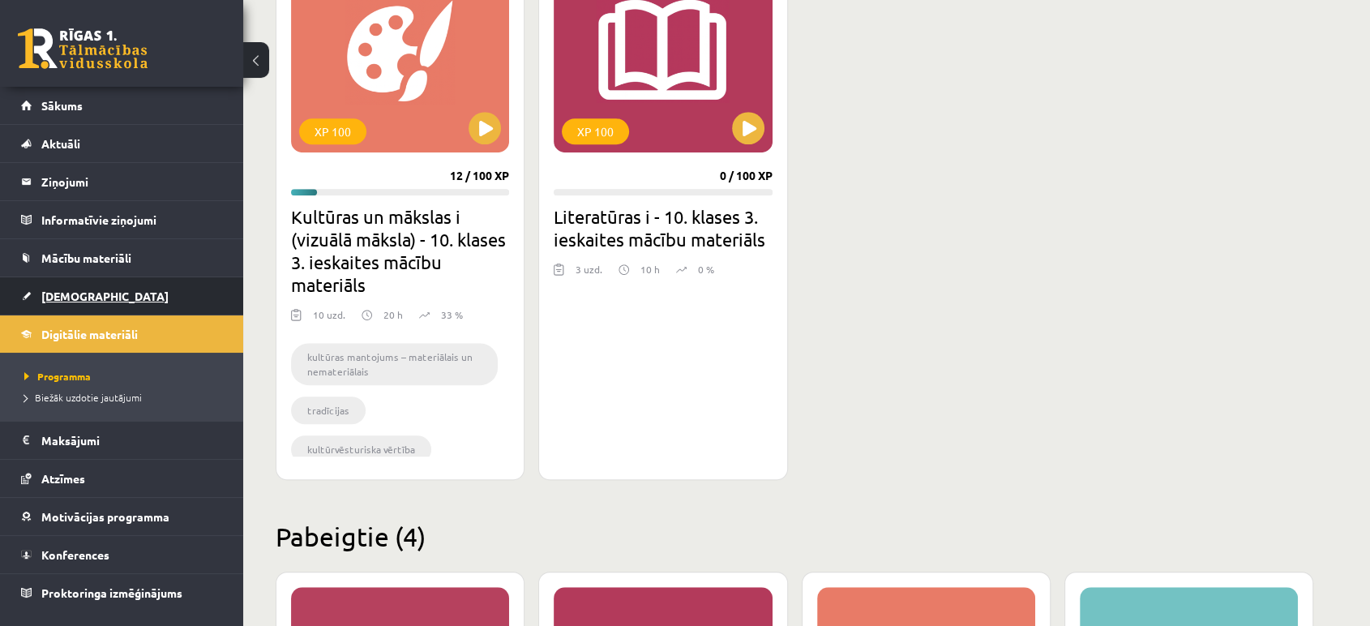
click at [79, 285] on link "[DEMOGRAPHIC_DATA]" at bounding box center [122, 295] width 202 height 37
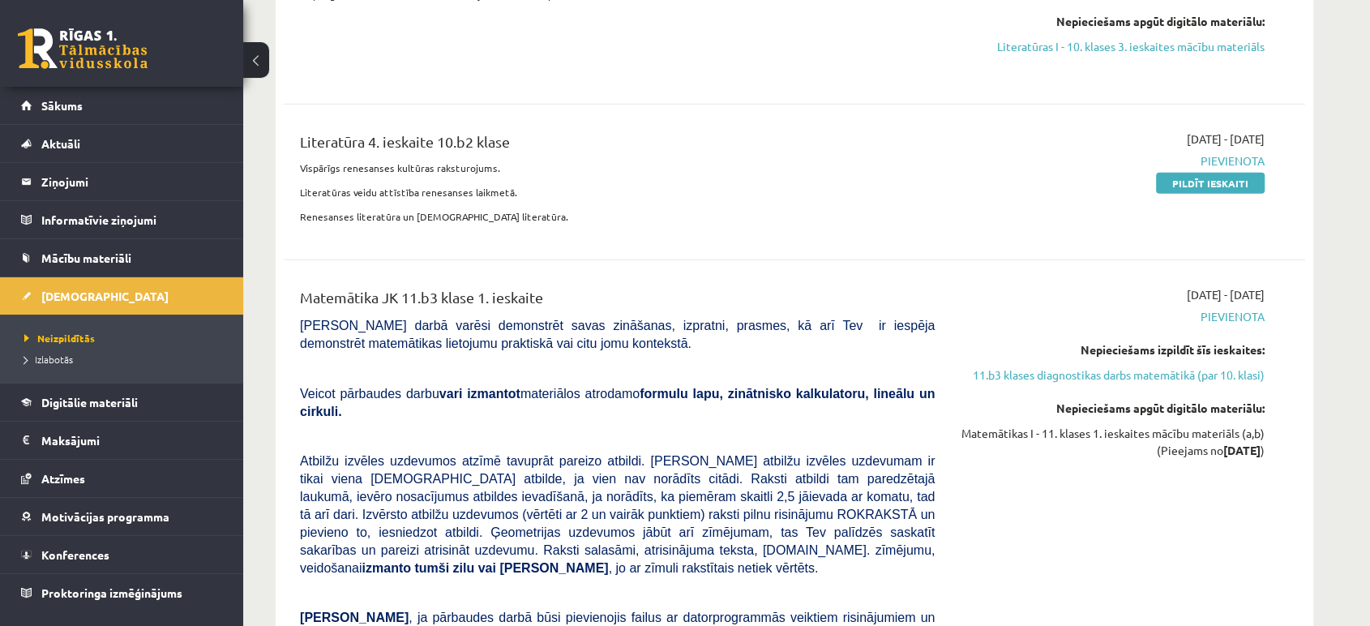
scroll to position [4293, 0]
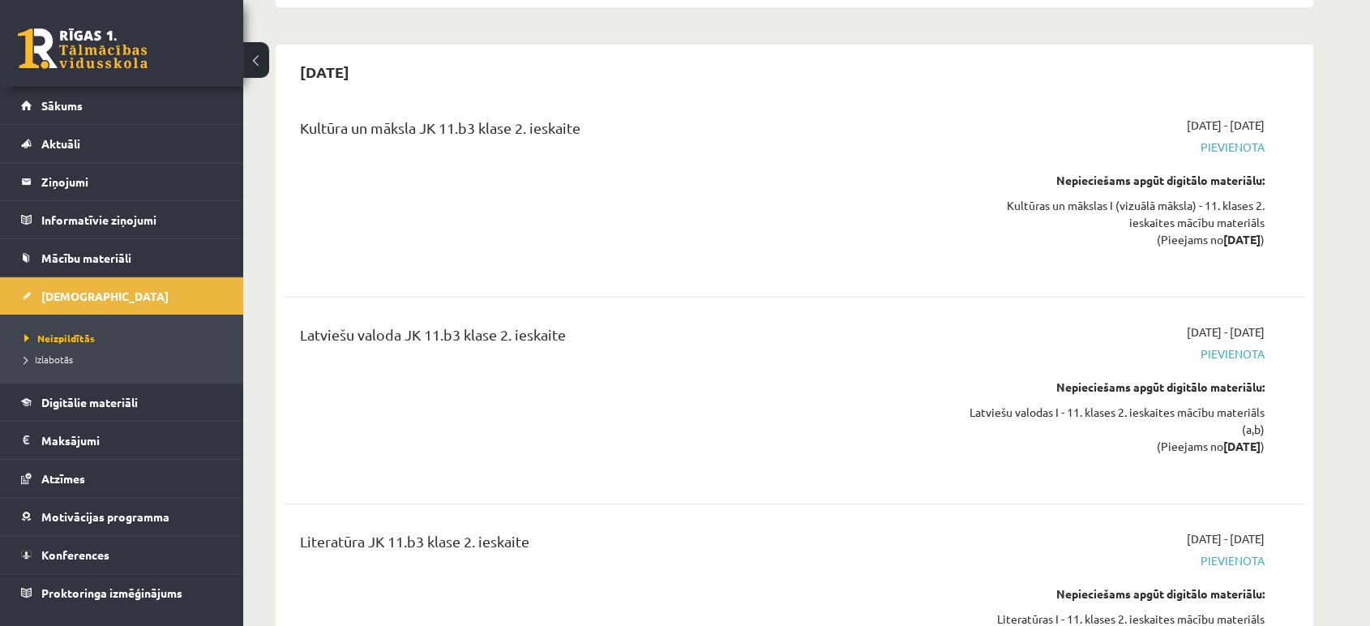
click at [1106, 229] on div "Kultūra un māksla JK 11.b3 klase 2. ieskaite [DATE] - [DATE] [GEOGRAPHIC_DATA] …" at bounding box center [794, 402] width 1021 height 603
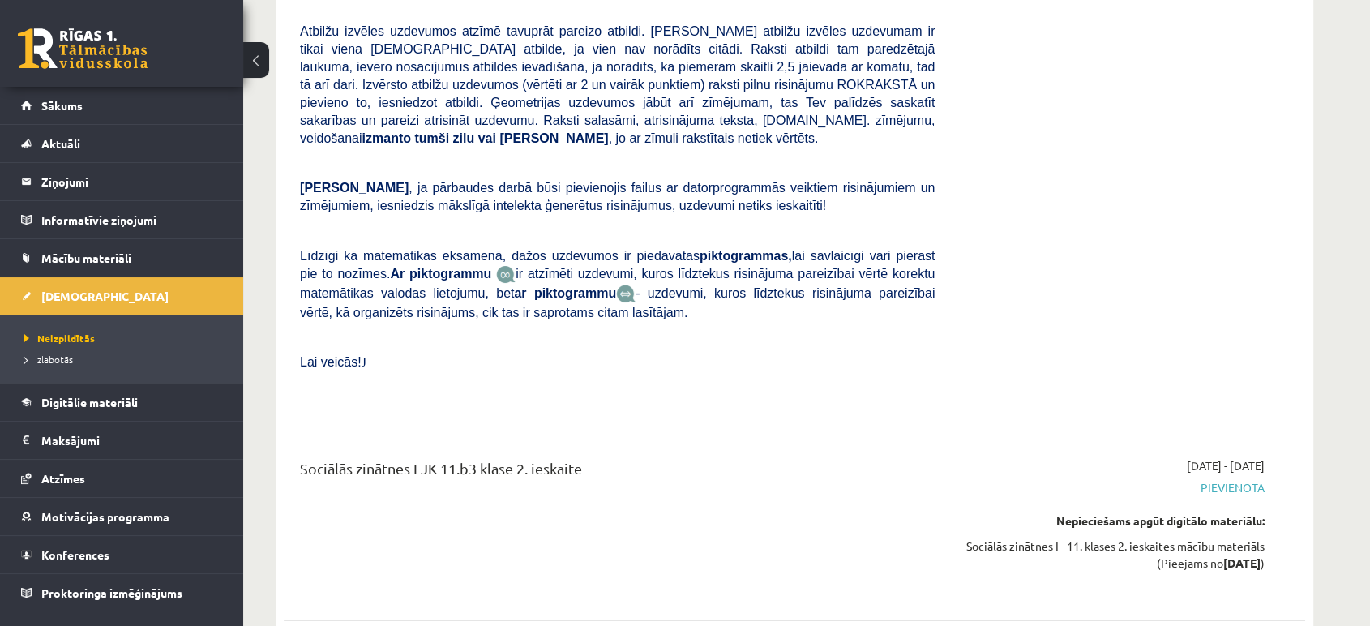
scroll to position [5814, 0]
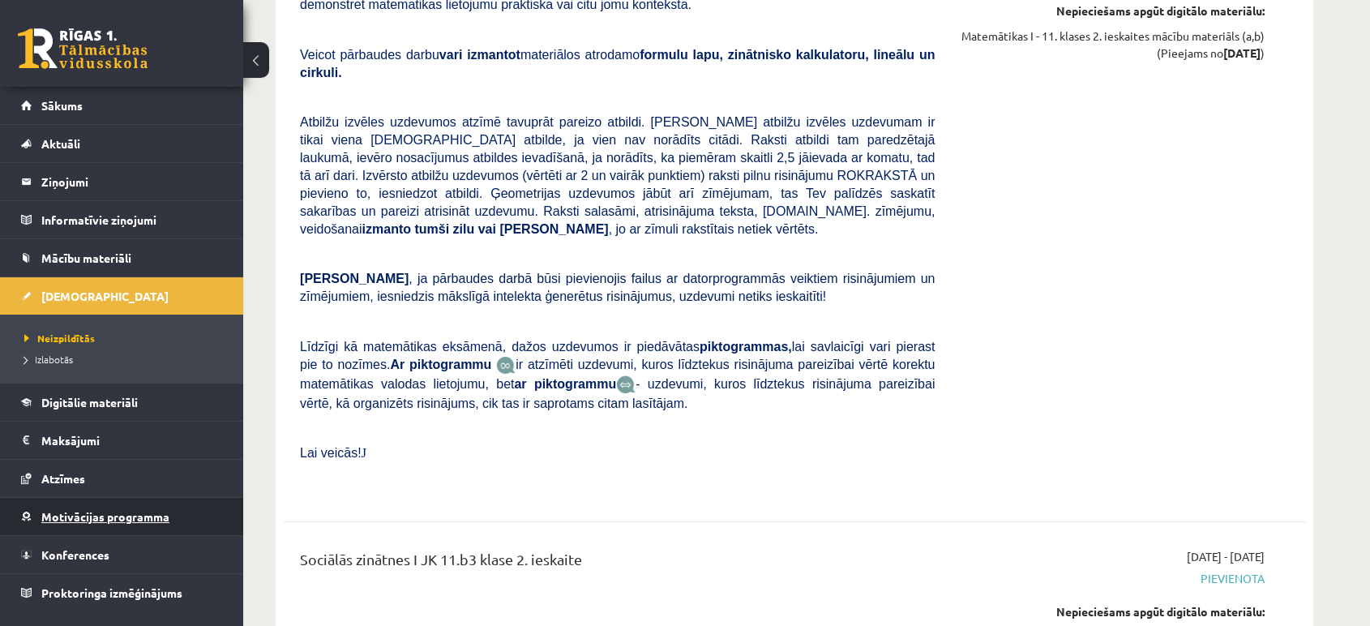
click at [200, 512] on link "Motivācijas programma" at bounding box center [122, 516] width 202 height 37
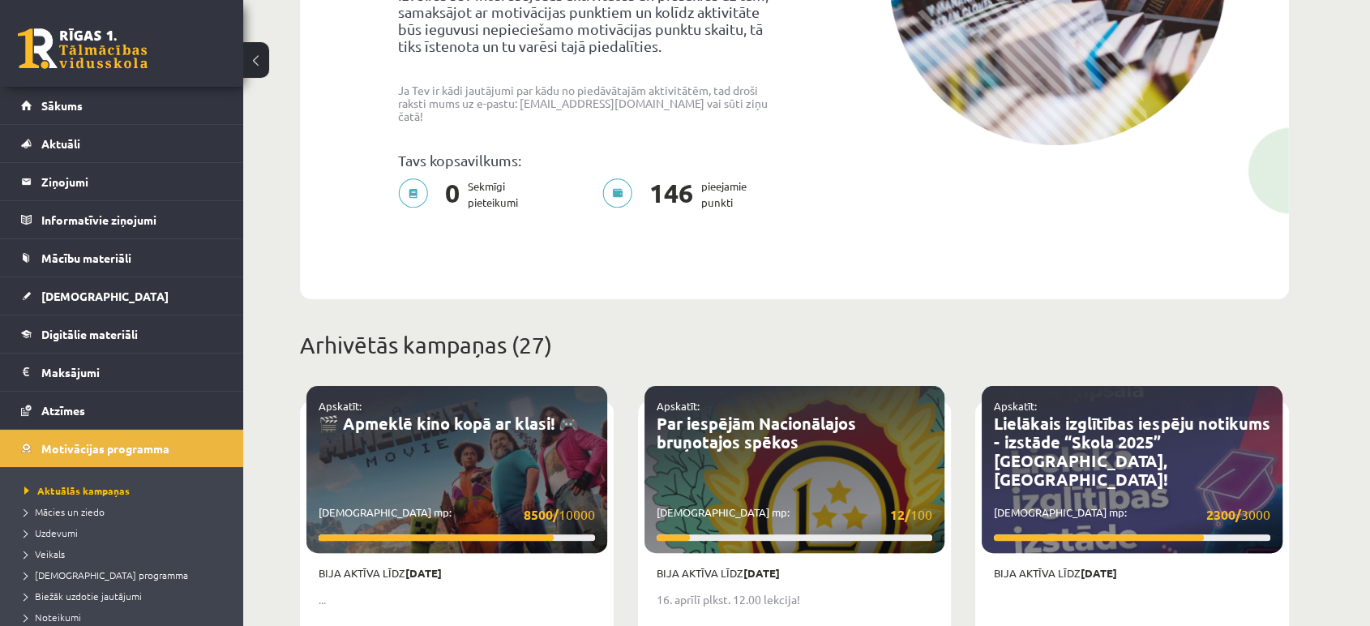
scroll to position [402, 0]
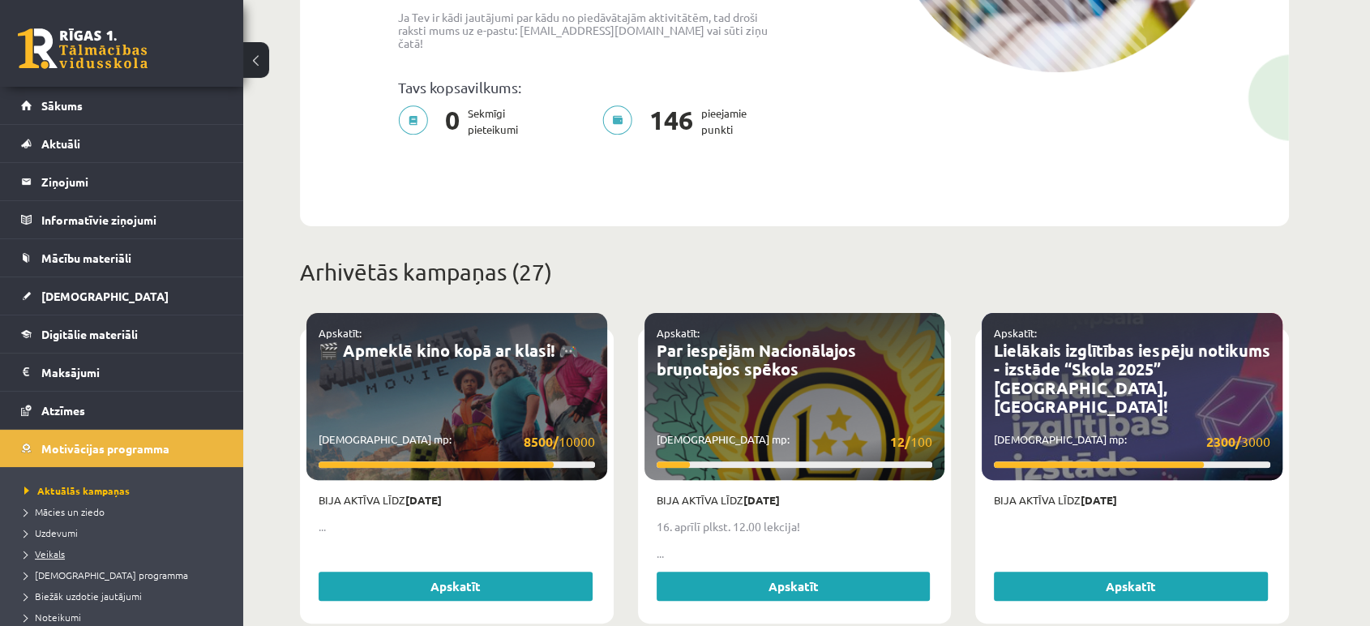
click at [60, 547] on span "Veikals" at bounding box center [44, 553] width 41 height 13
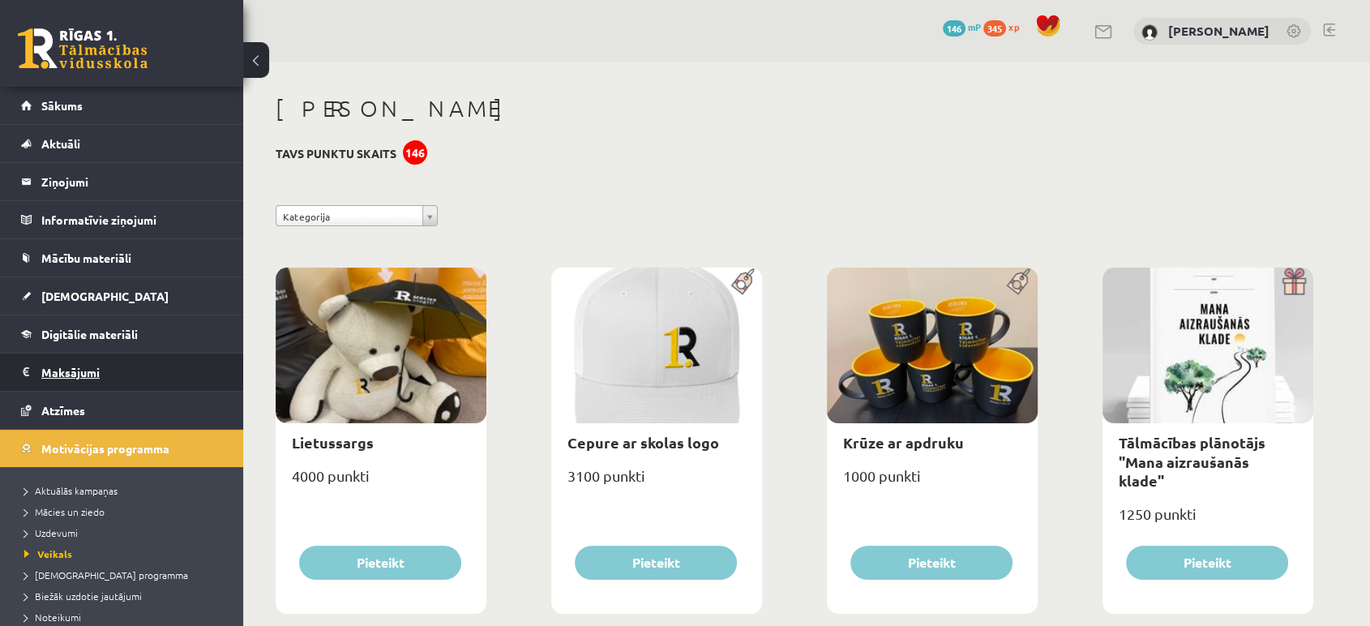
click at [66, 373] on legend "Maksājumi 0" at bounding box center [132, 371] width 182 height 37
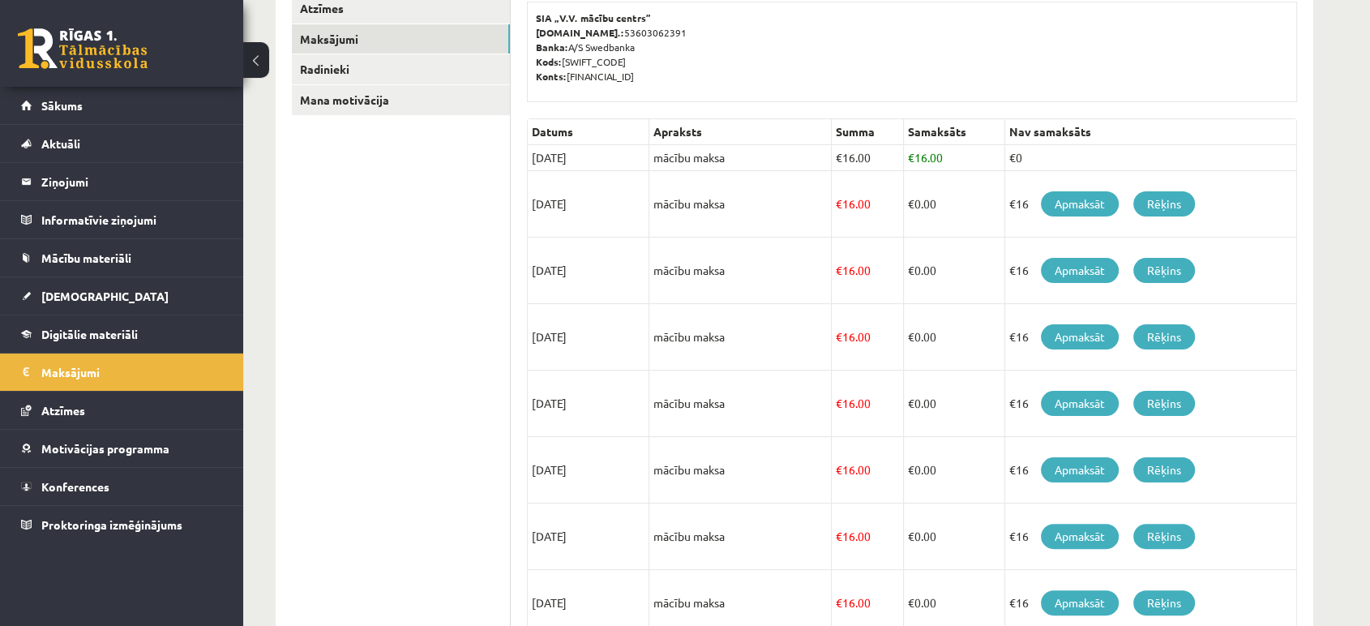
scroll to position [263, 0]
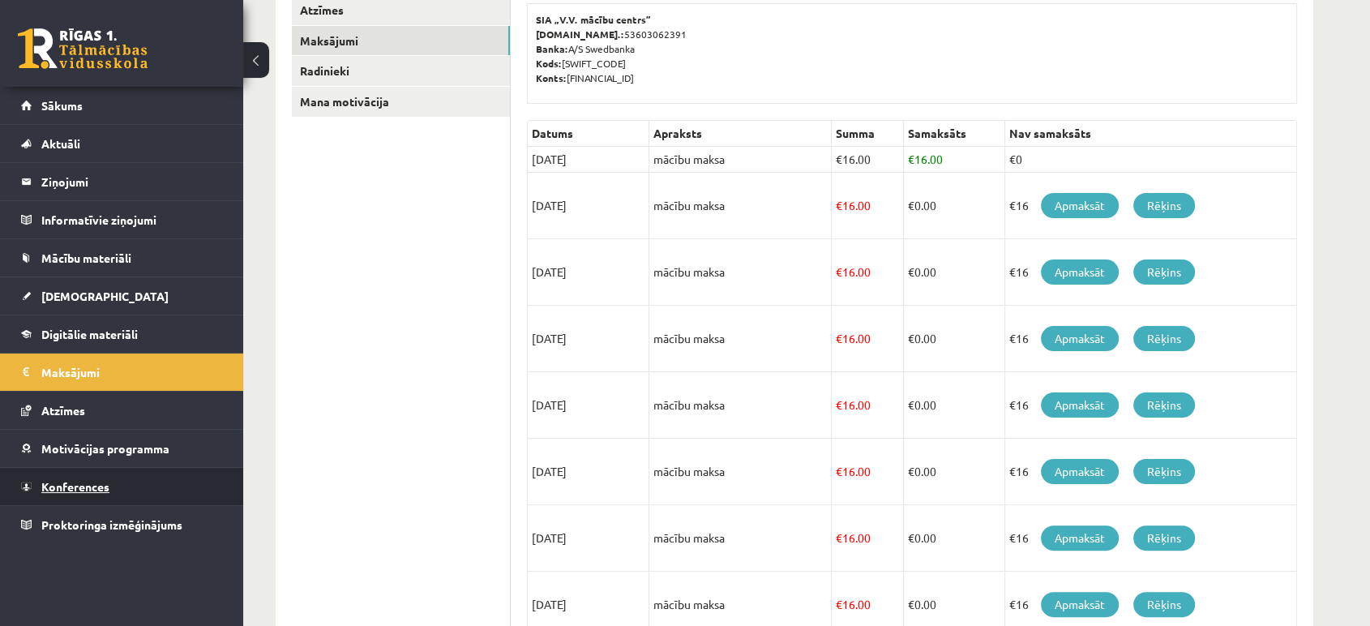
click at [117, 482] on link "Konferences" at bounding box center [122, 486] width 202 height 37
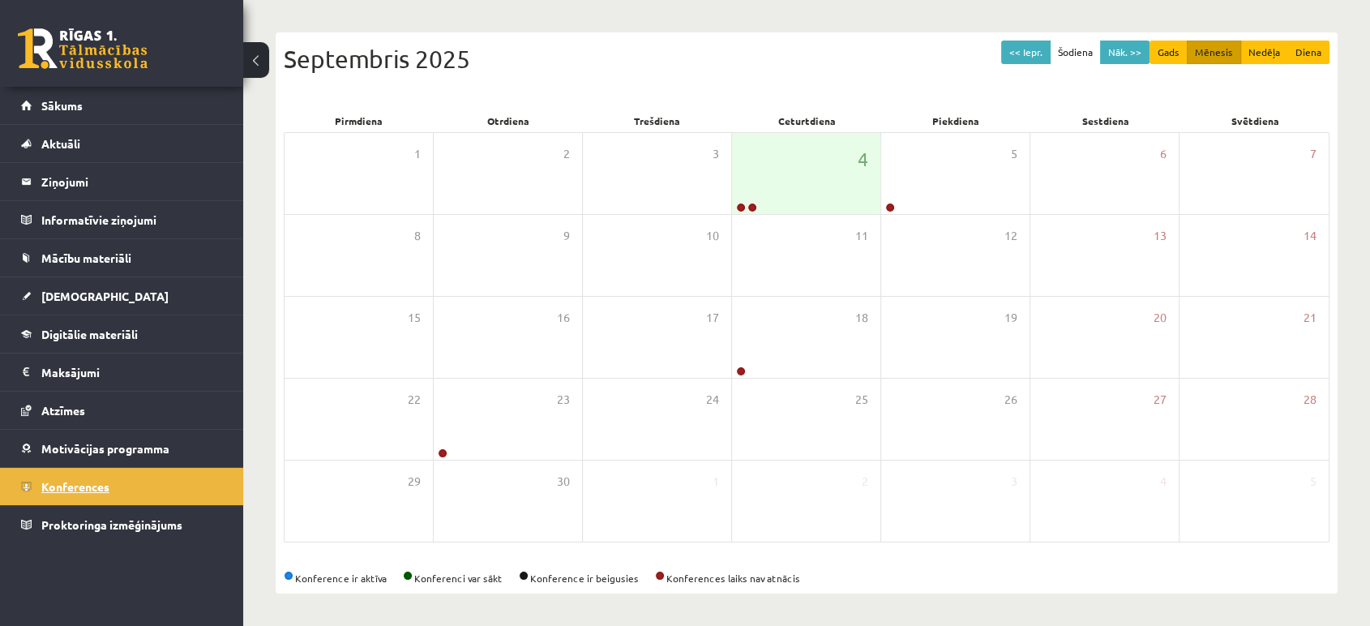
scroll to position [148, 0]
click at [824, 148] on div "4" at bounding box center [806, 174] width 148 height 81
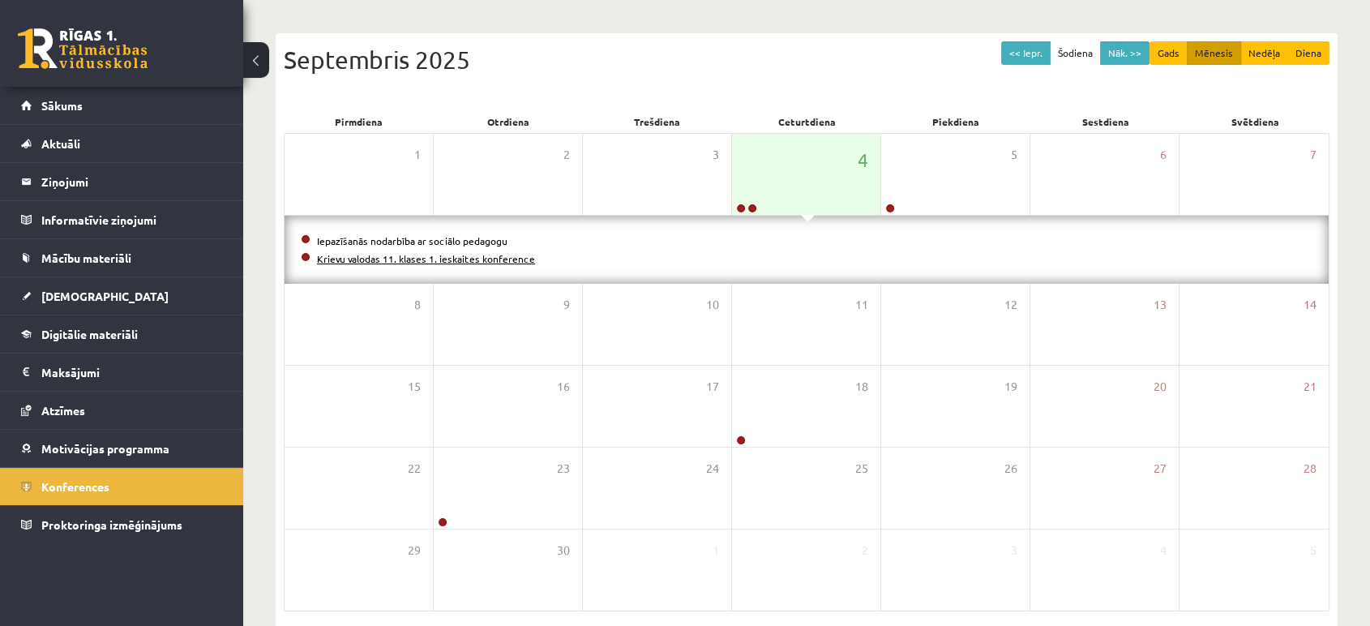
click at [485, 254] on link "Krievu valodas 11. klases 1. ieskaites konference" at bounding box center [426, 258] width 218 height 13
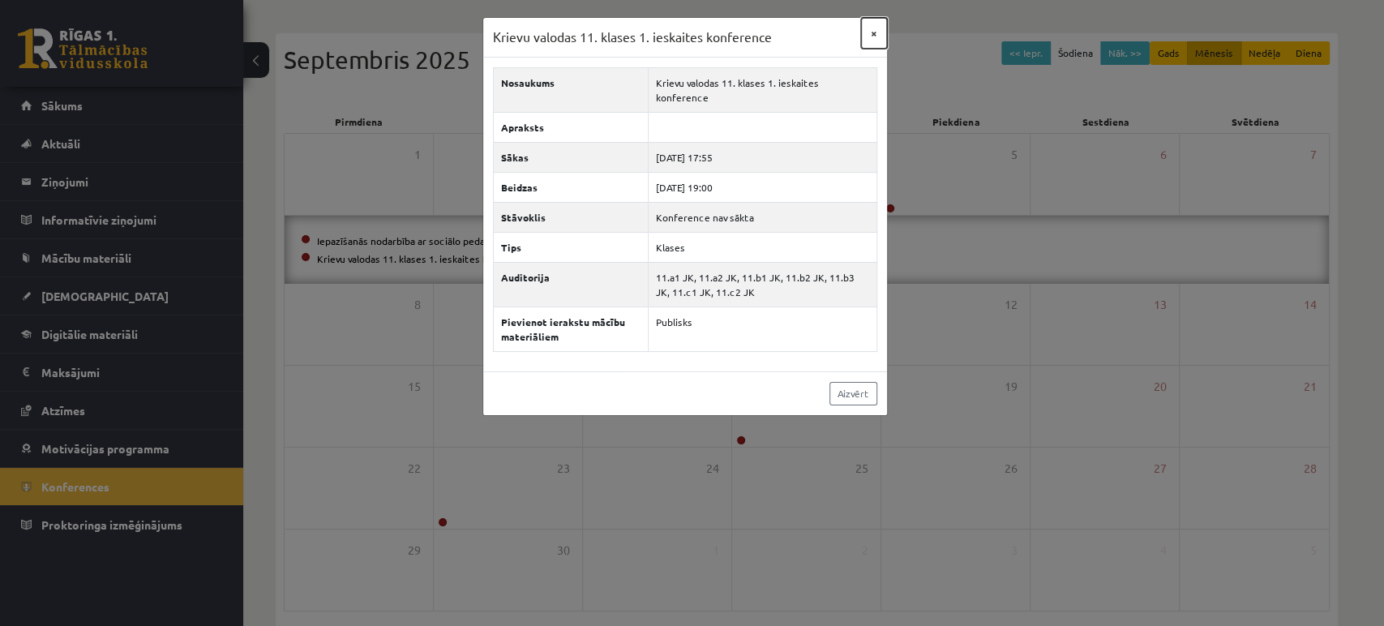
click at [870, 33] on button "×" at bounding box center [874, 33] width 26 height 31
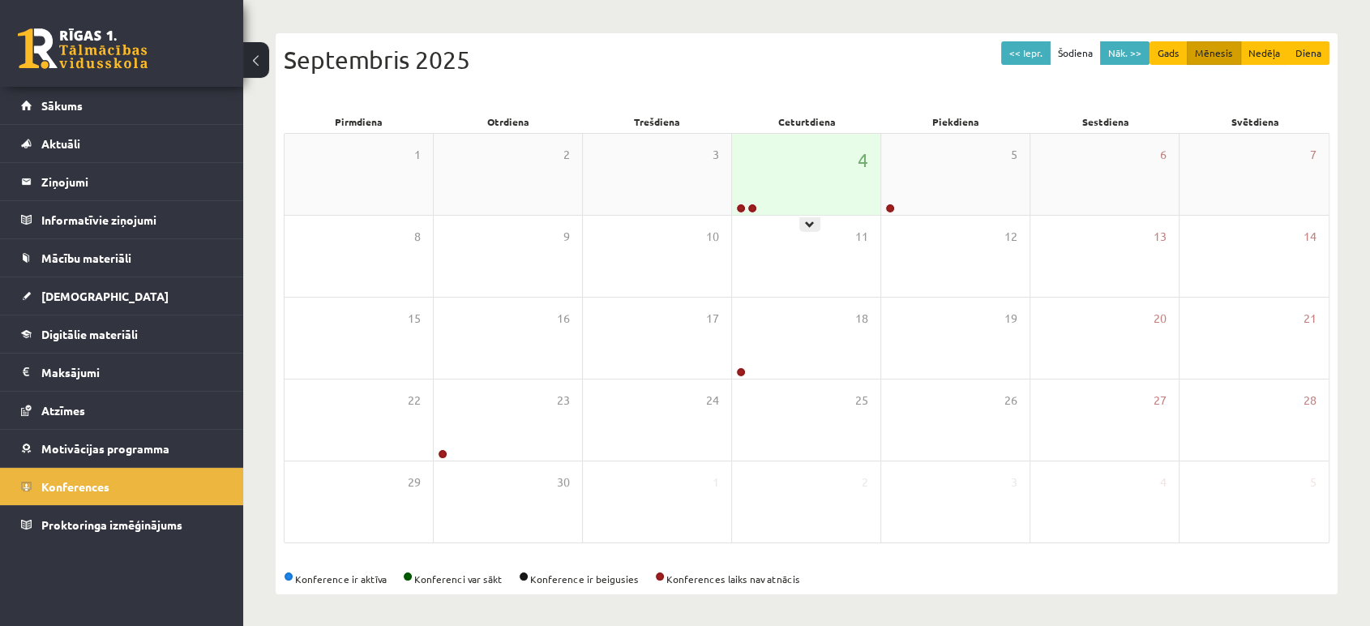
click at [790, 186] on div "4" at bounding box center [806, 174] width 148 height 81
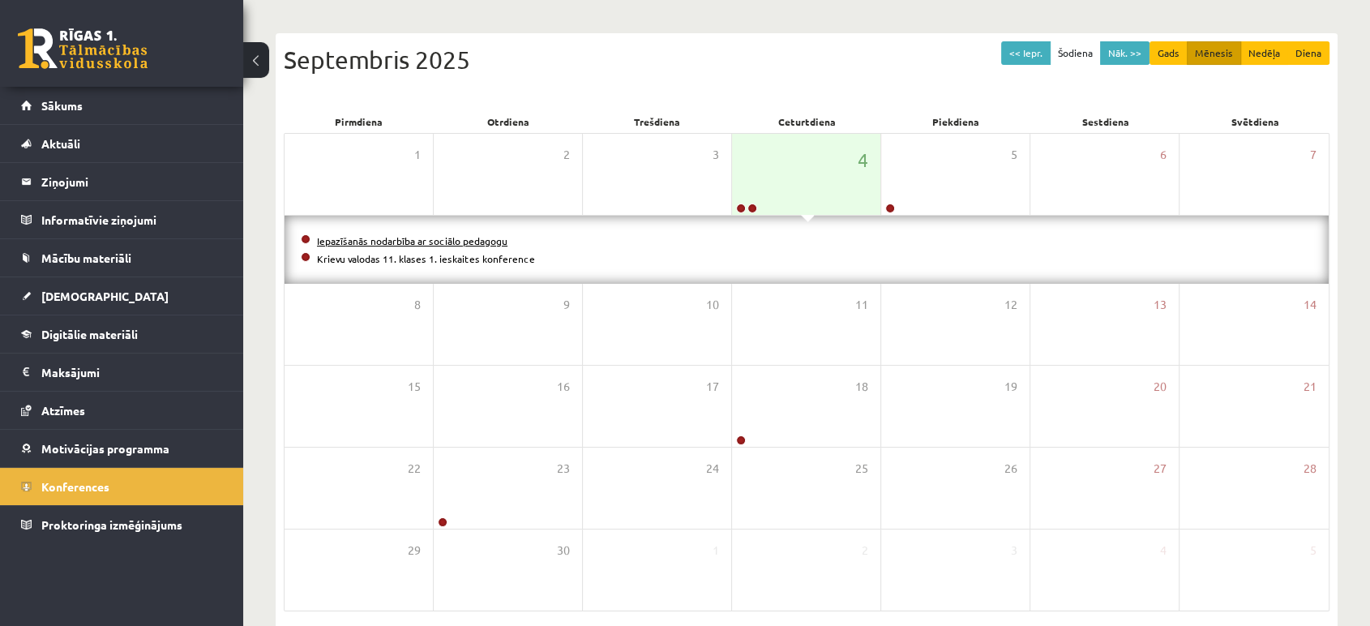
click at [503, 241] on link "Iepazīšanās nodarbība ar sociālo pedagogu" at bounding box center [412, 240] width 190 height 13
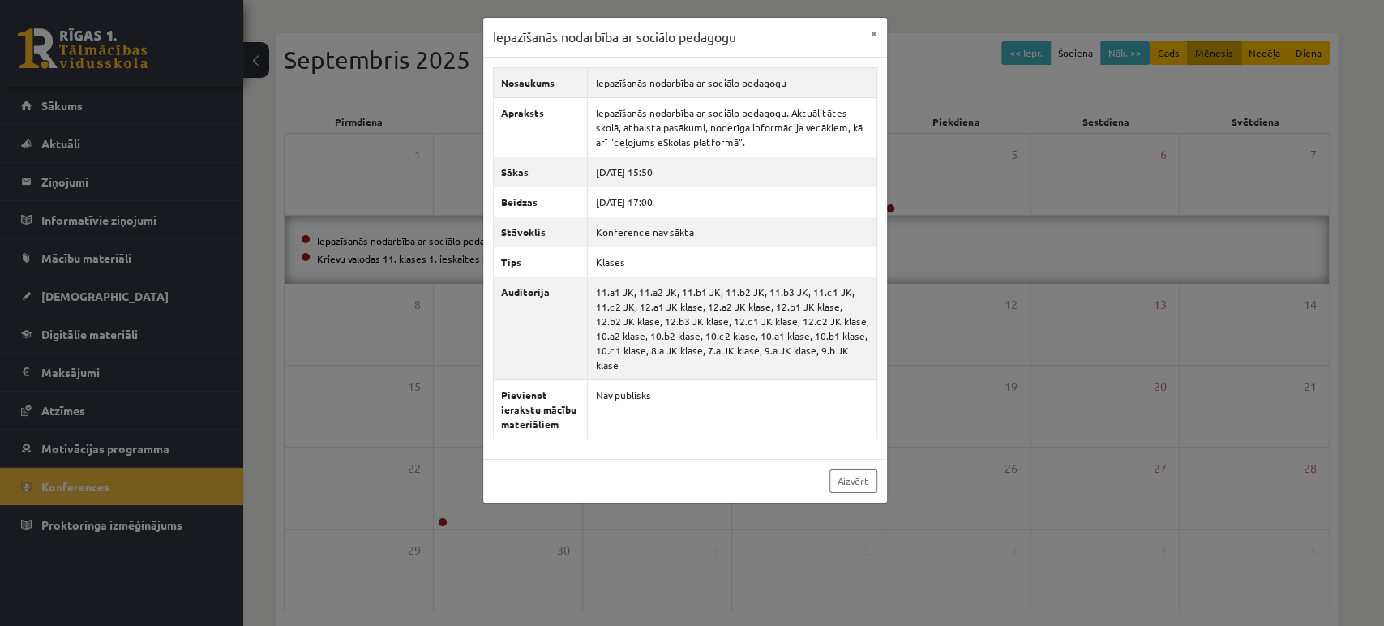
click at [439, 257] on div "Iepazīšanās nodarbība ar sociālo pedagogu × Nosaukums Iepazīšanās nodarbība ar …" at bounding box center [692, 313] width 1384 height 626
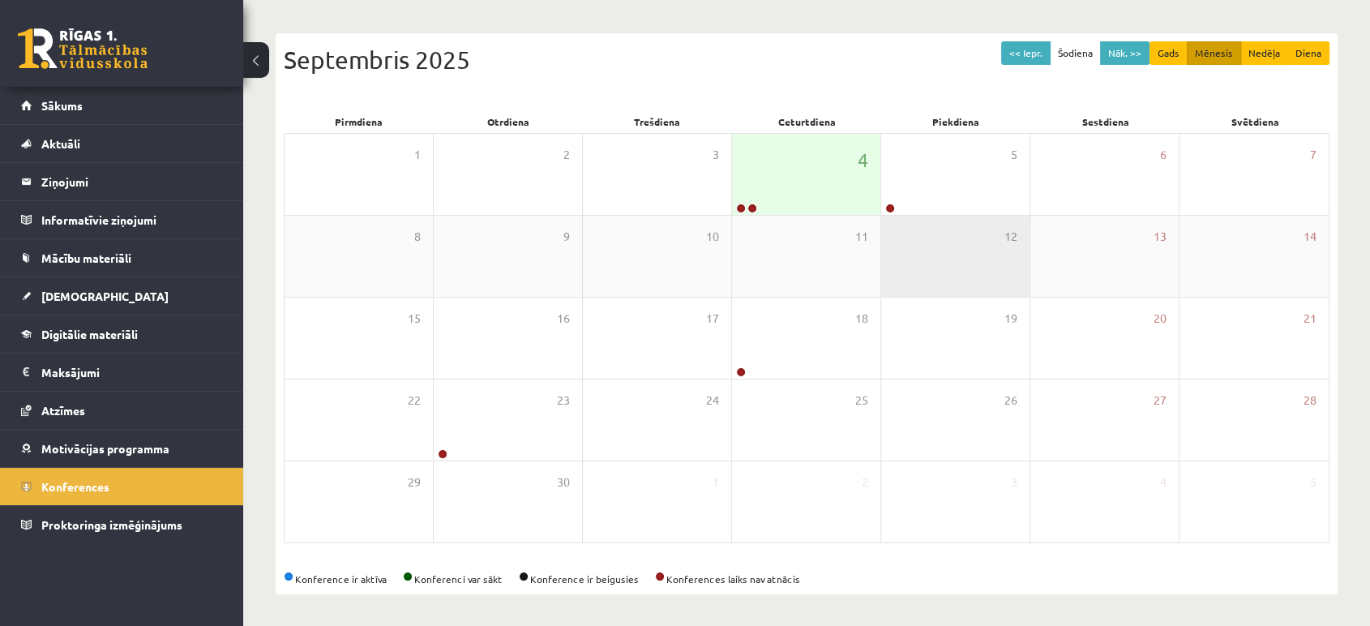
click at [962, 216] on div "12" at bounding box center [955, 256] width 148 height 81
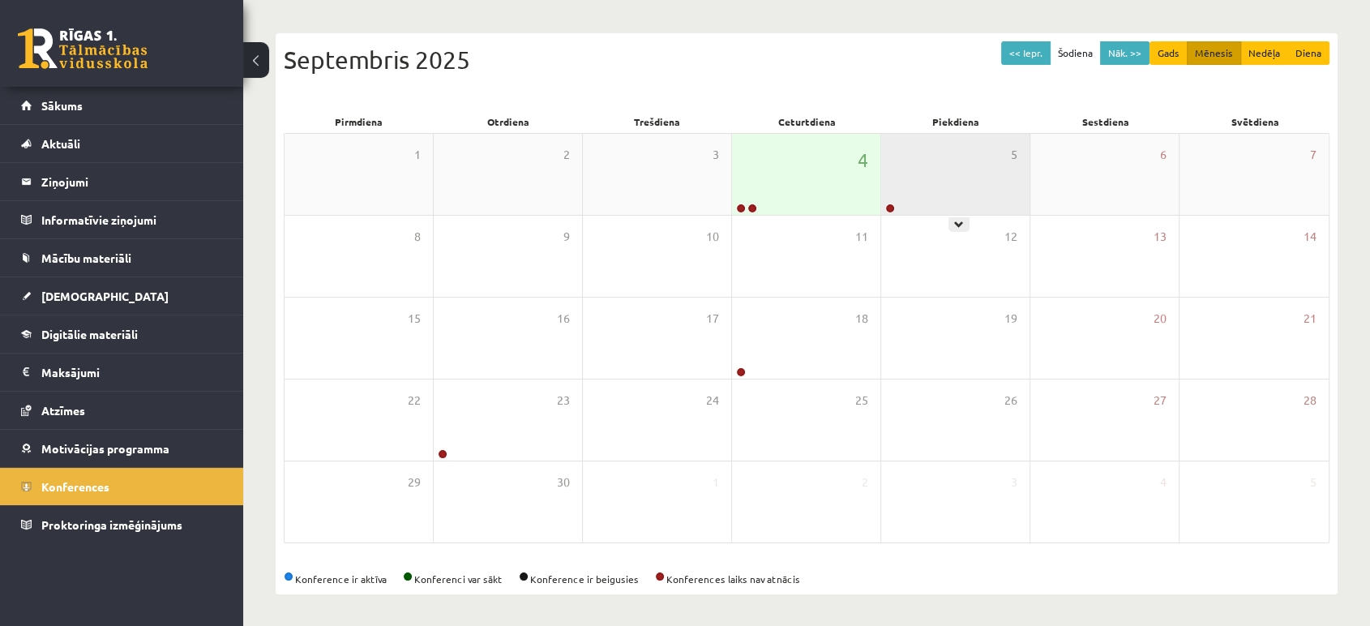
click at [968, 196] on div "5" at bounding box center [955, 174] width 148 height 81
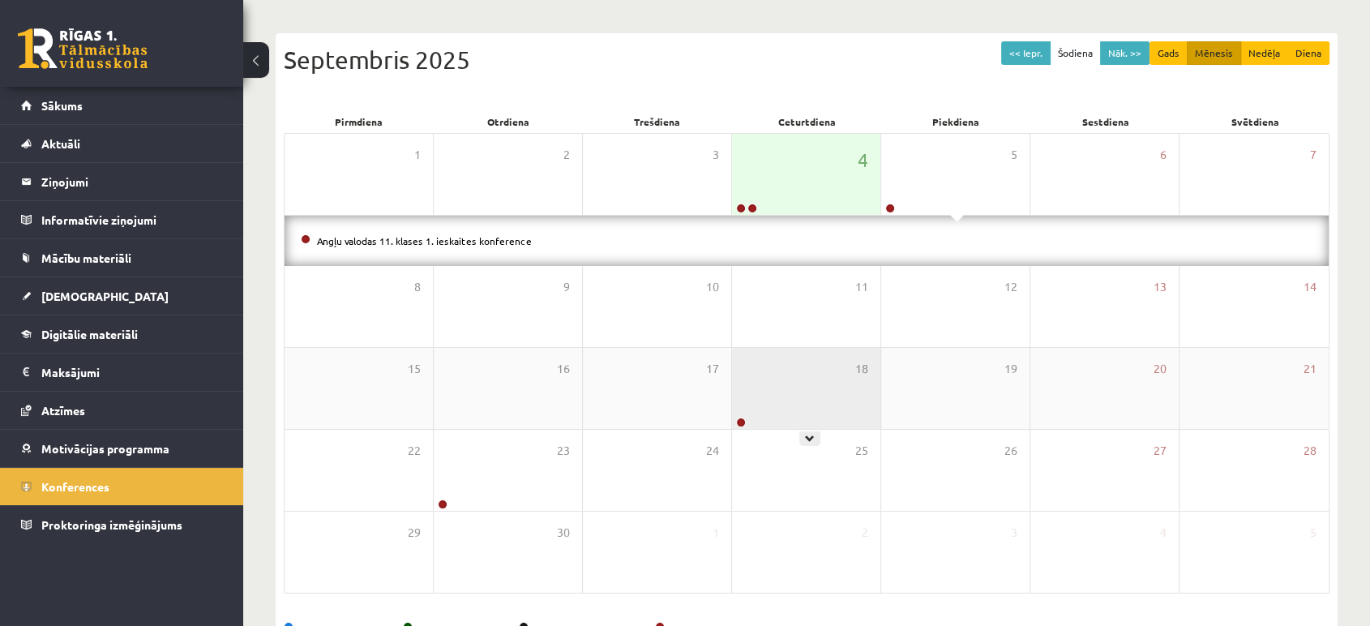
click at [746, 365] on div "18" at bounding box center [806, 388] width 148 height 81
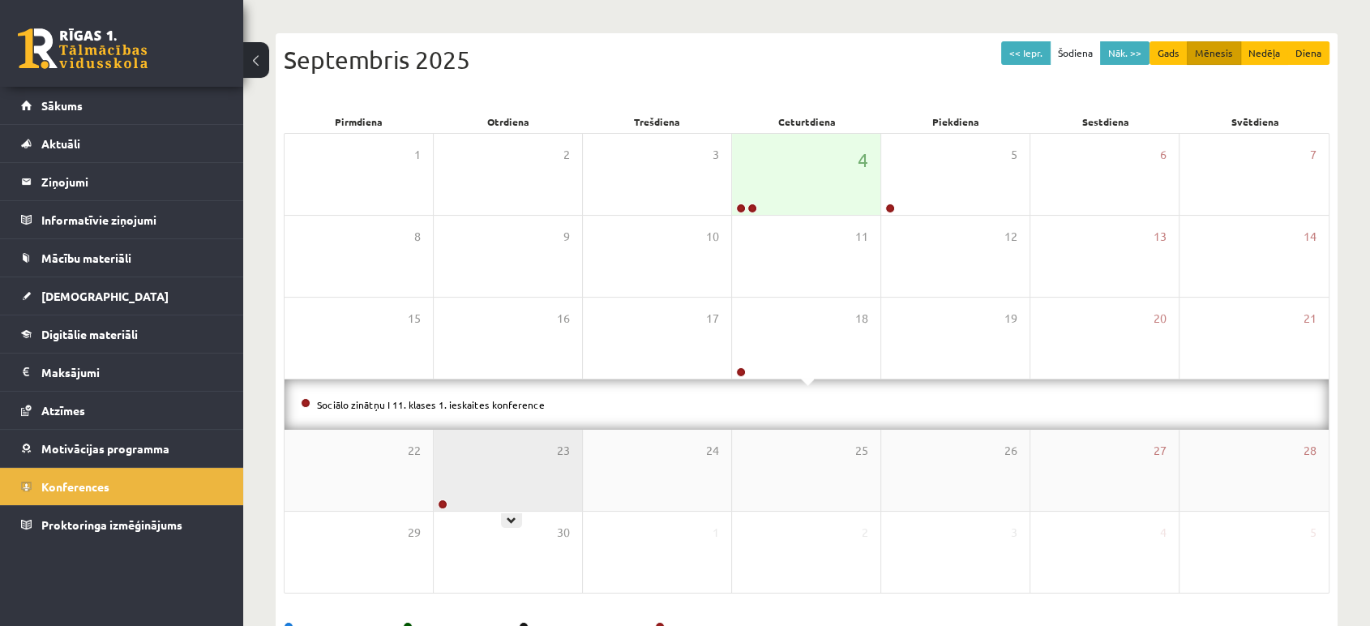
click at [537, 473] on div "23" at bounding box center [508, 470] width 148 height 81
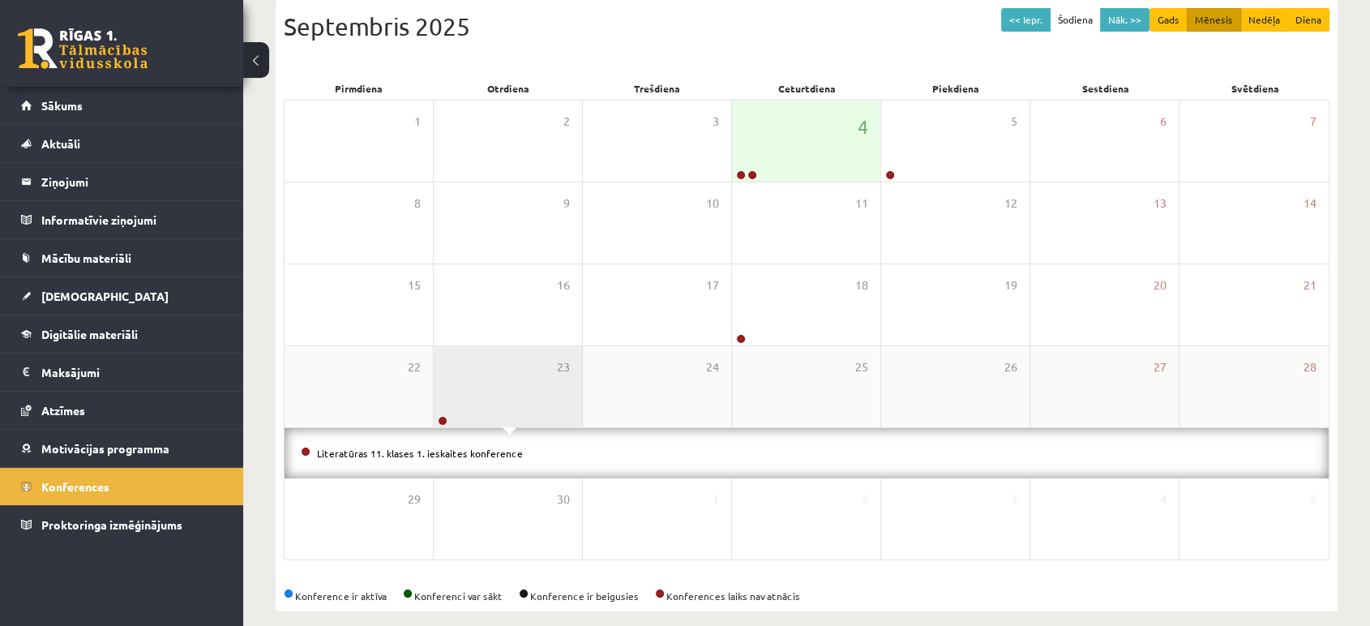
scroll to position [171, 0]
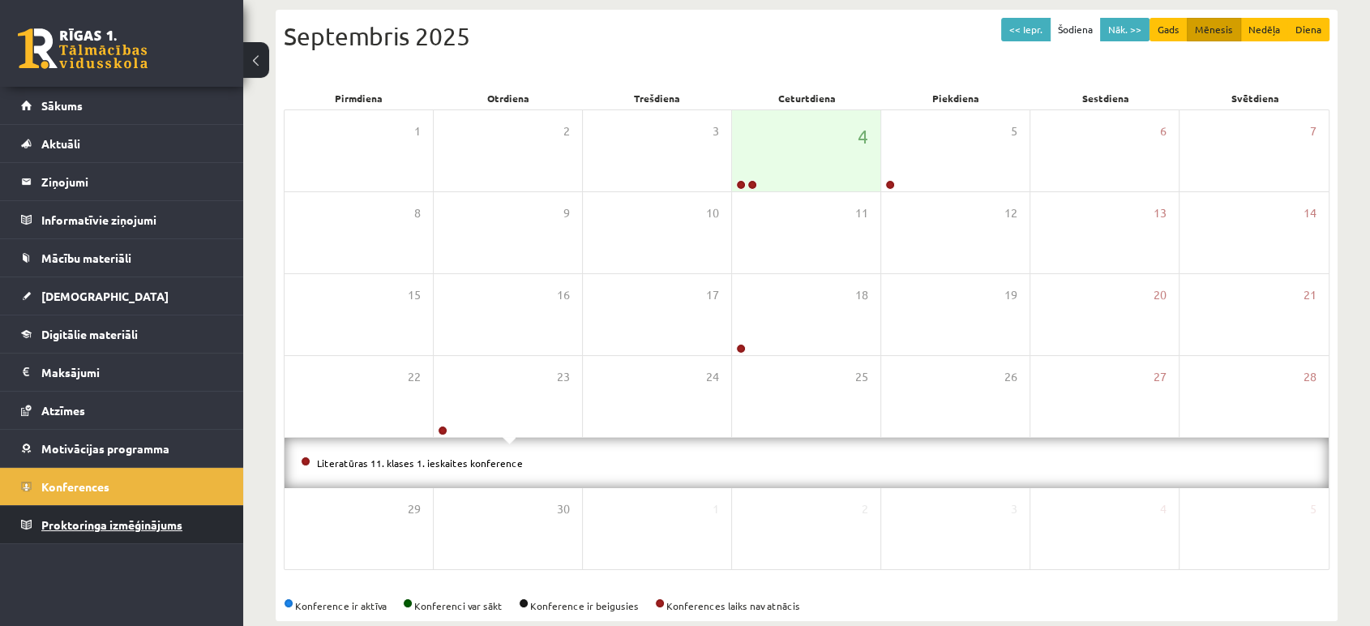
click at [115, 537] on link "Proktoringa izmēģinājums" at bounding box center [122, 524] width 202 height 37
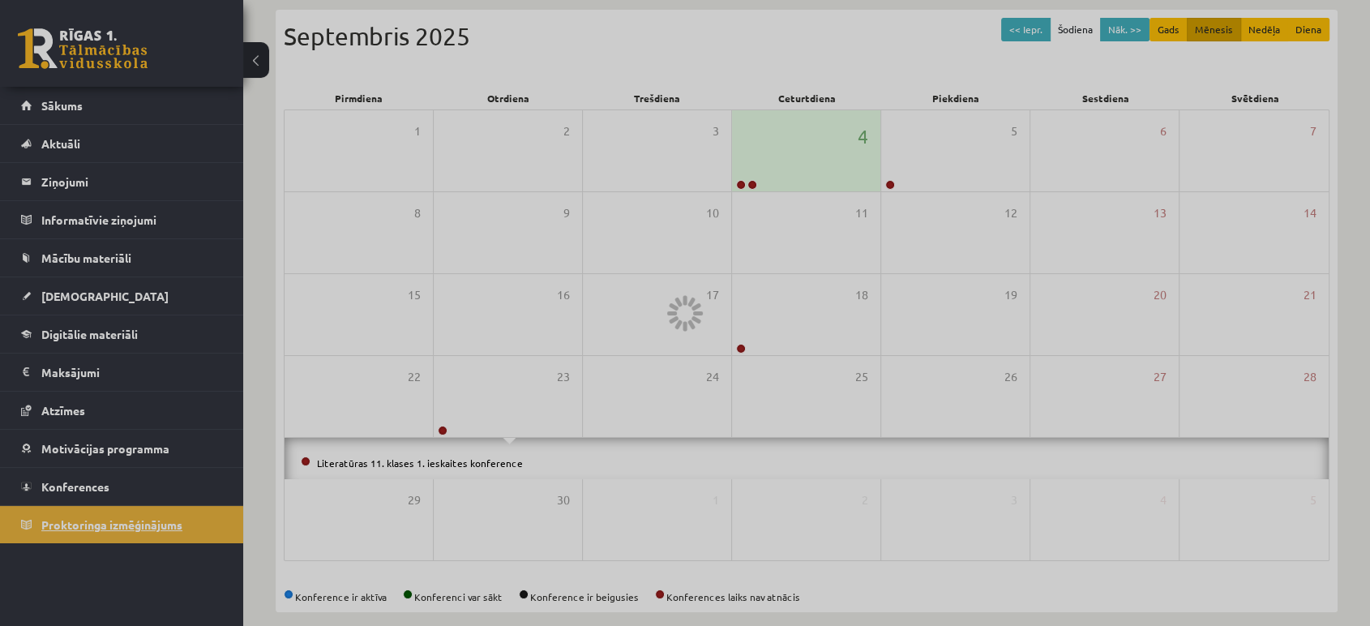
scroll to position [148, 0]
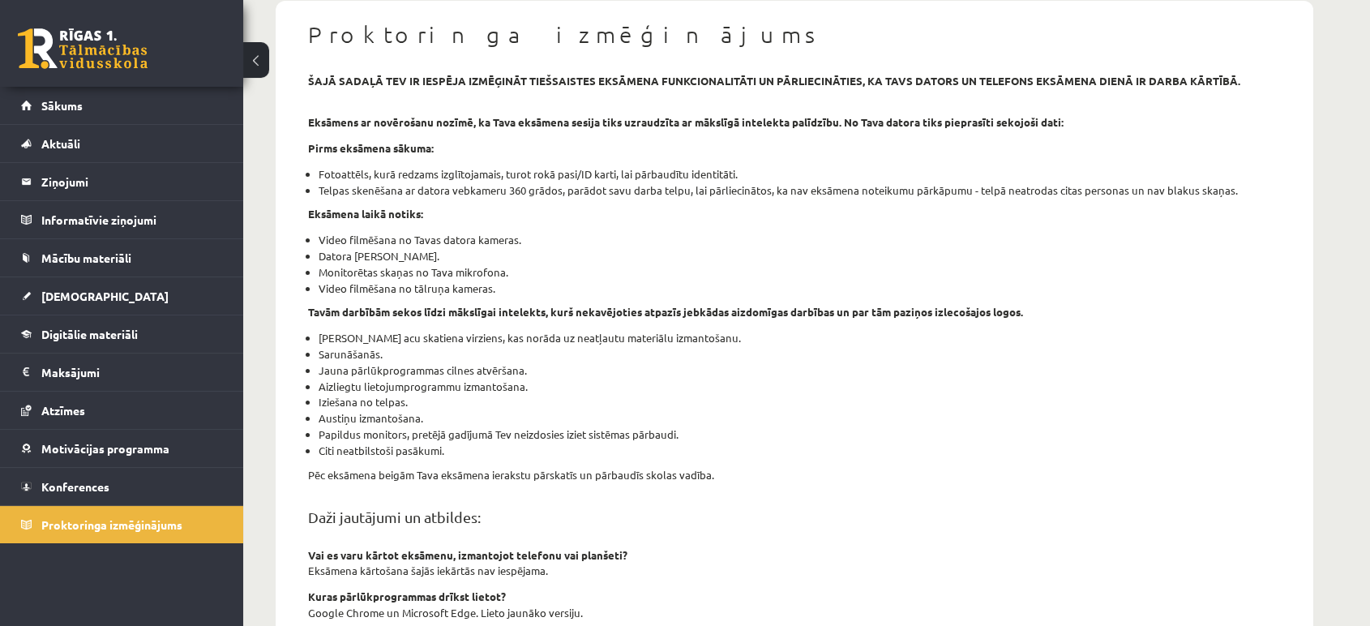
click at [634, 256] on li "Datora [PERSON_NAME]." at bounding box center [800, 256] width 962 height 16
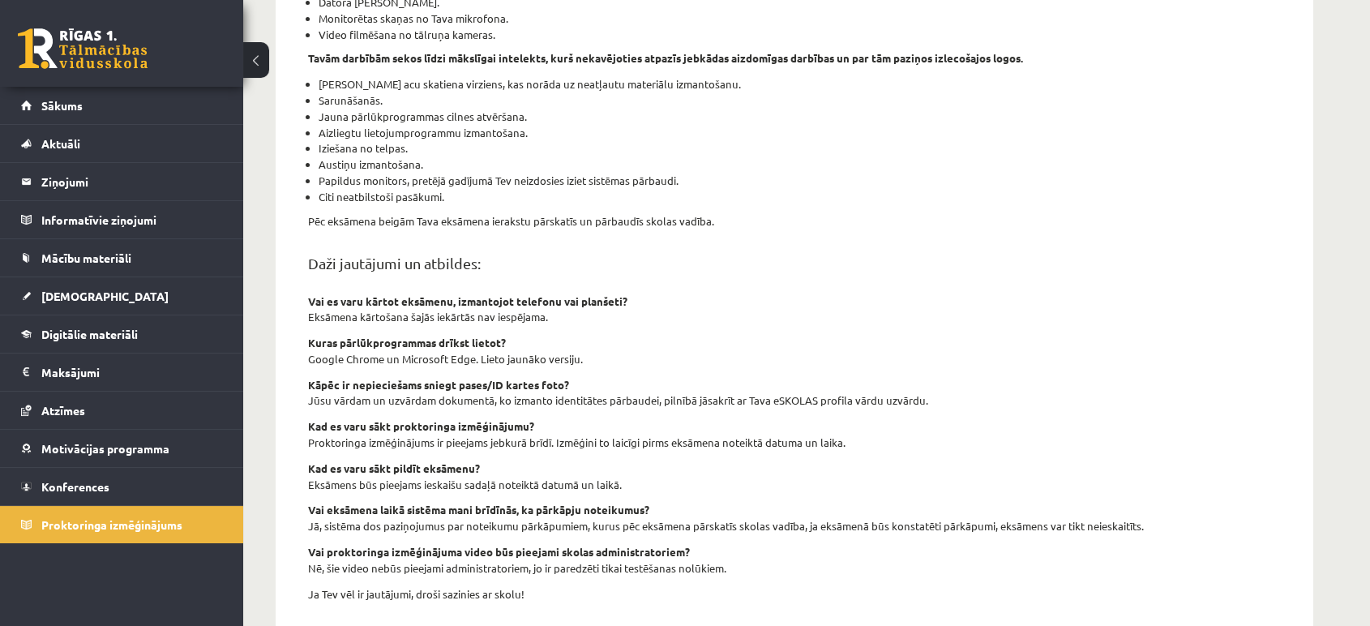
scroll to position [405, 0]
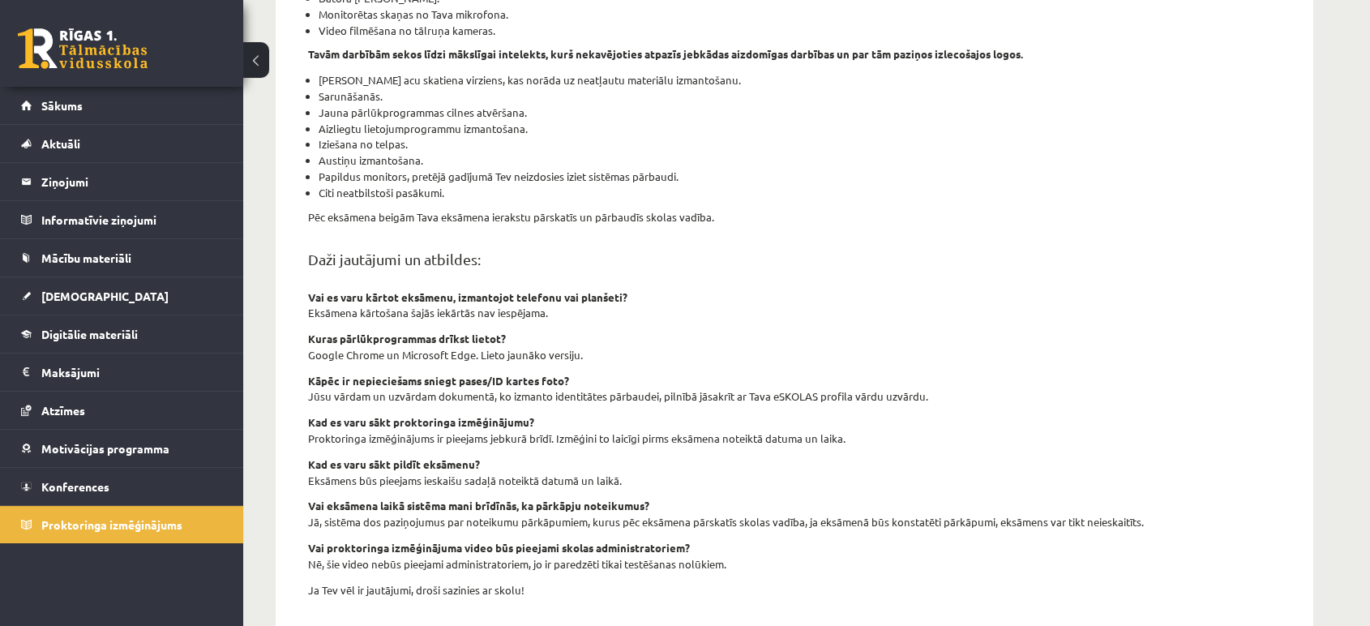
click at [640, 255] on h2 "Daži jautājumi un atbildes:" at bounding box center [794, 259] width 973 height 18
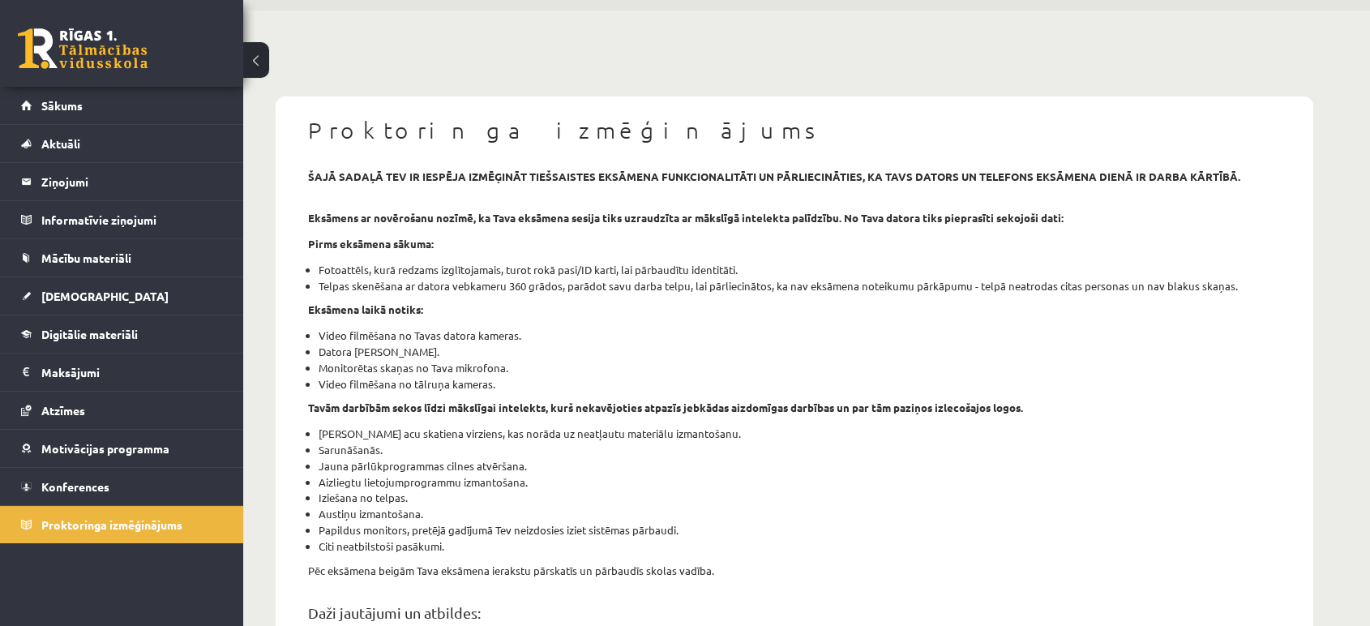
scroll to position [0, 0]
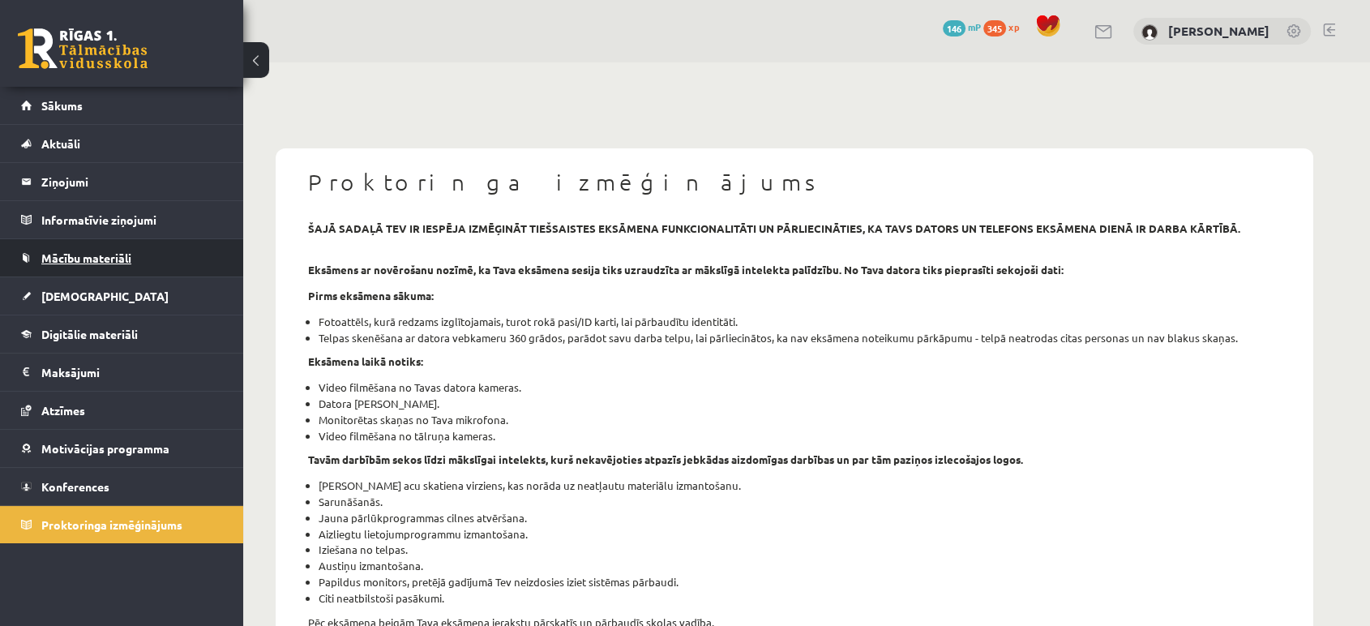
click at [102, 268] on link "Mācību materiāli" at bounding box center [122, 257] width 202 height 37
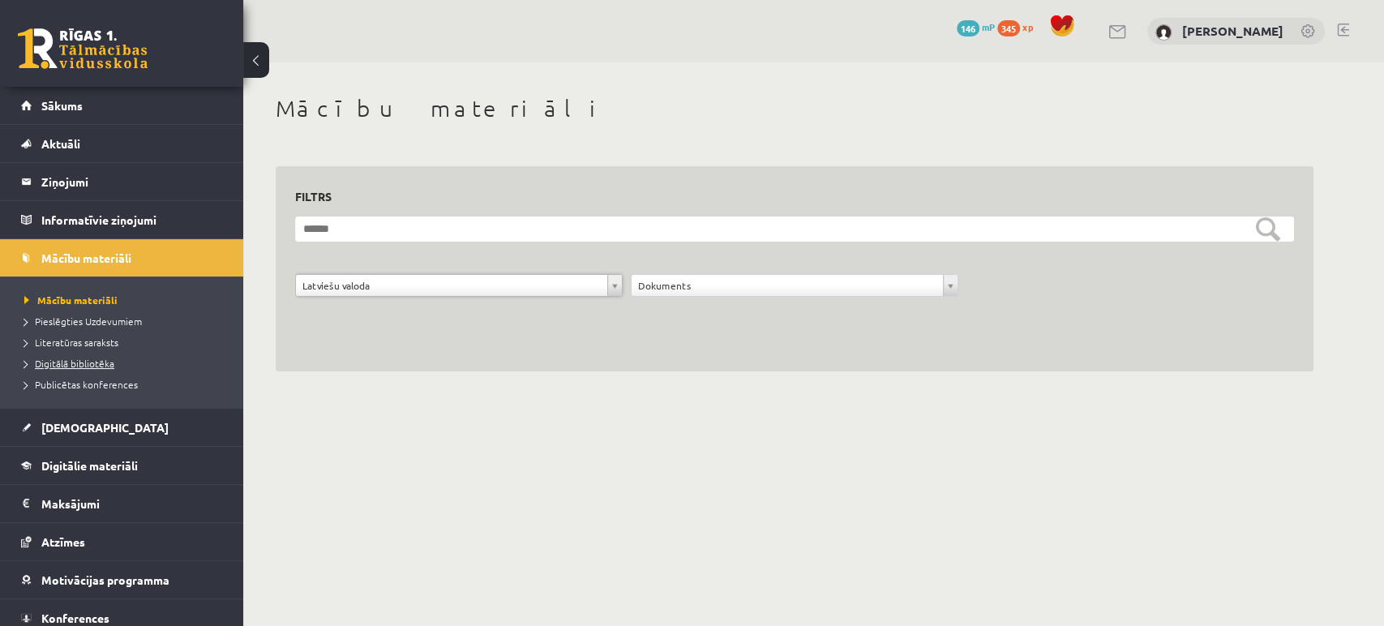
click at [91, 361] on span "Digitālā bibliotēka" at bounding box center [69, 363] width 90 height 13
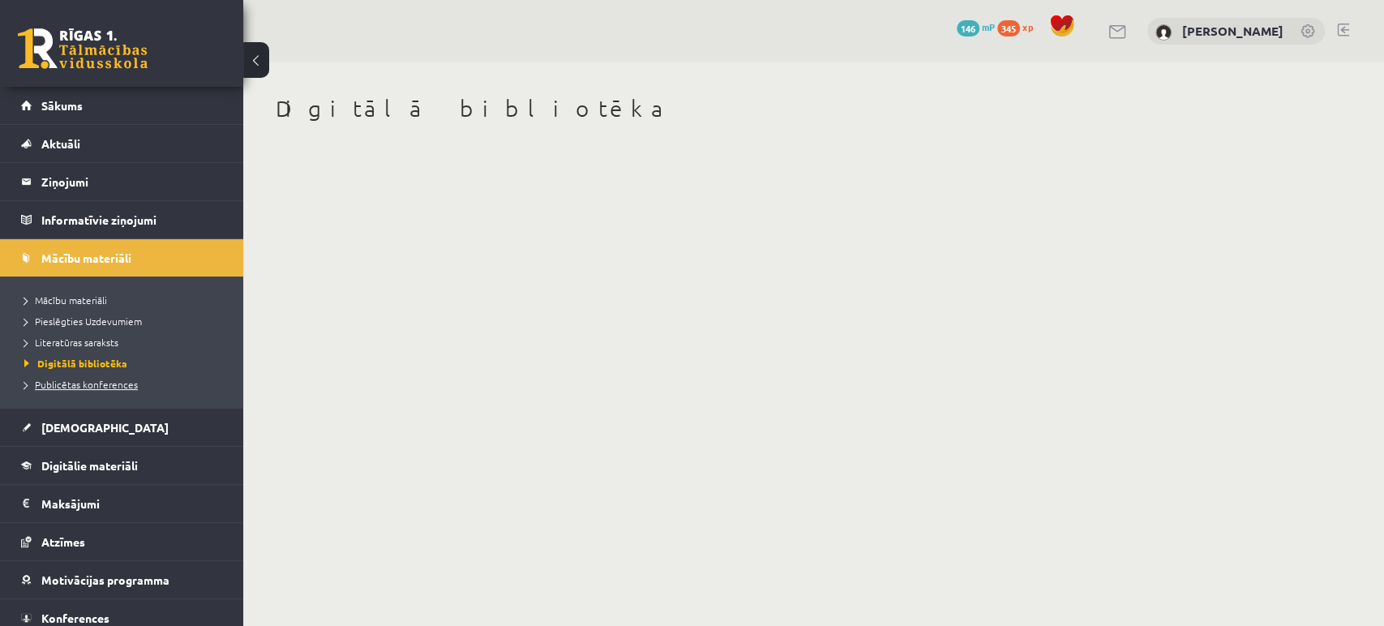
click at [91, 380] on span "Publicētas konferences" at bounding box center [80, 384] width 113 height 13
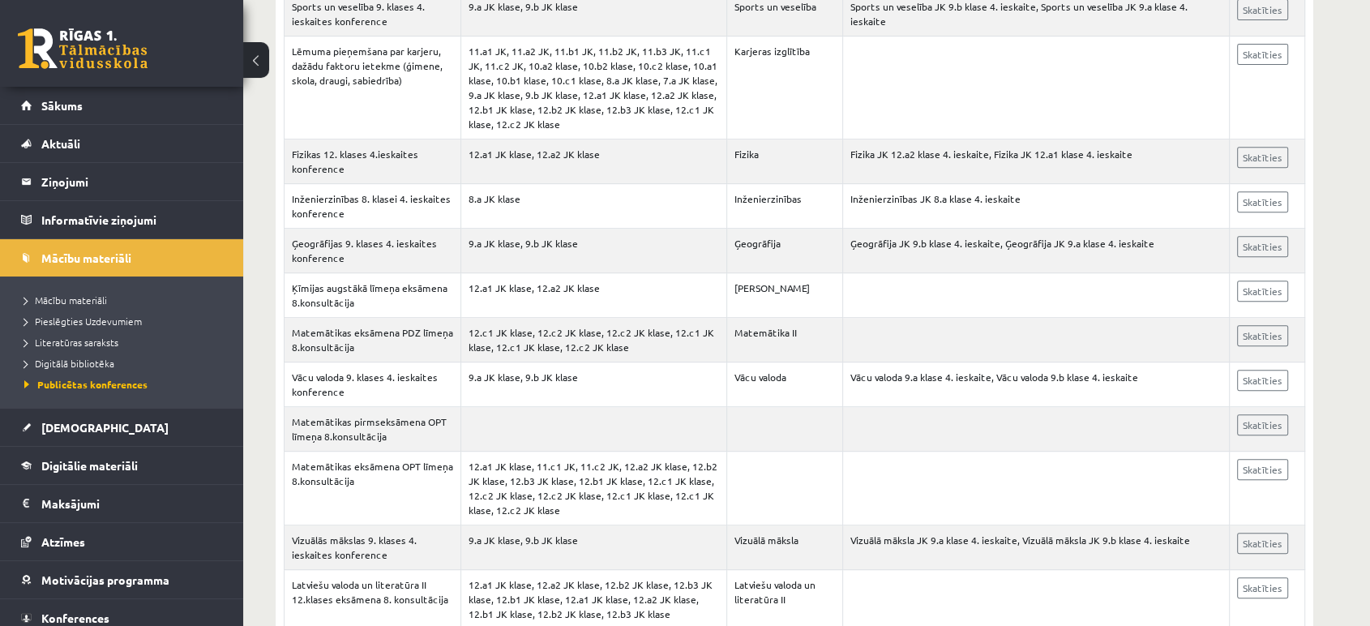
scroll to position [686, 0]
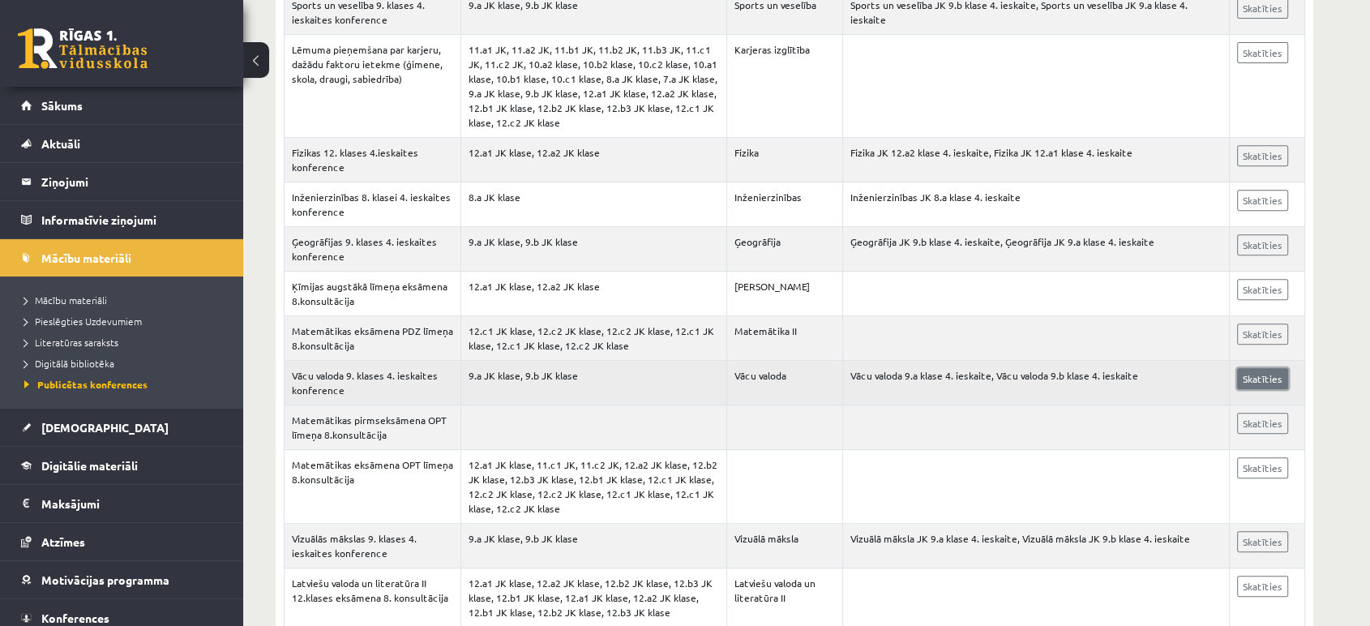
click at [1245, 372] on link "Skatīties" at bounding box center [1262, 378] width 51 height 21
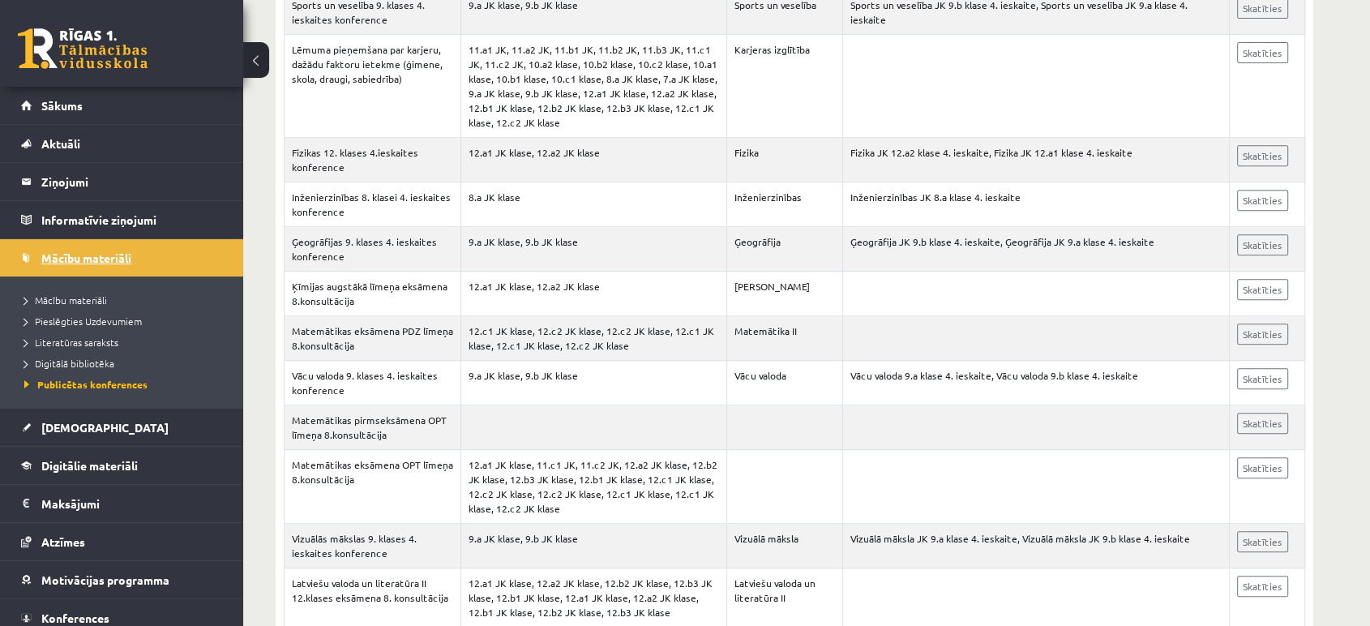
click at [90, 250] on span "Mācību materiāli" at bounding box center [86, 257] width 90 height 15
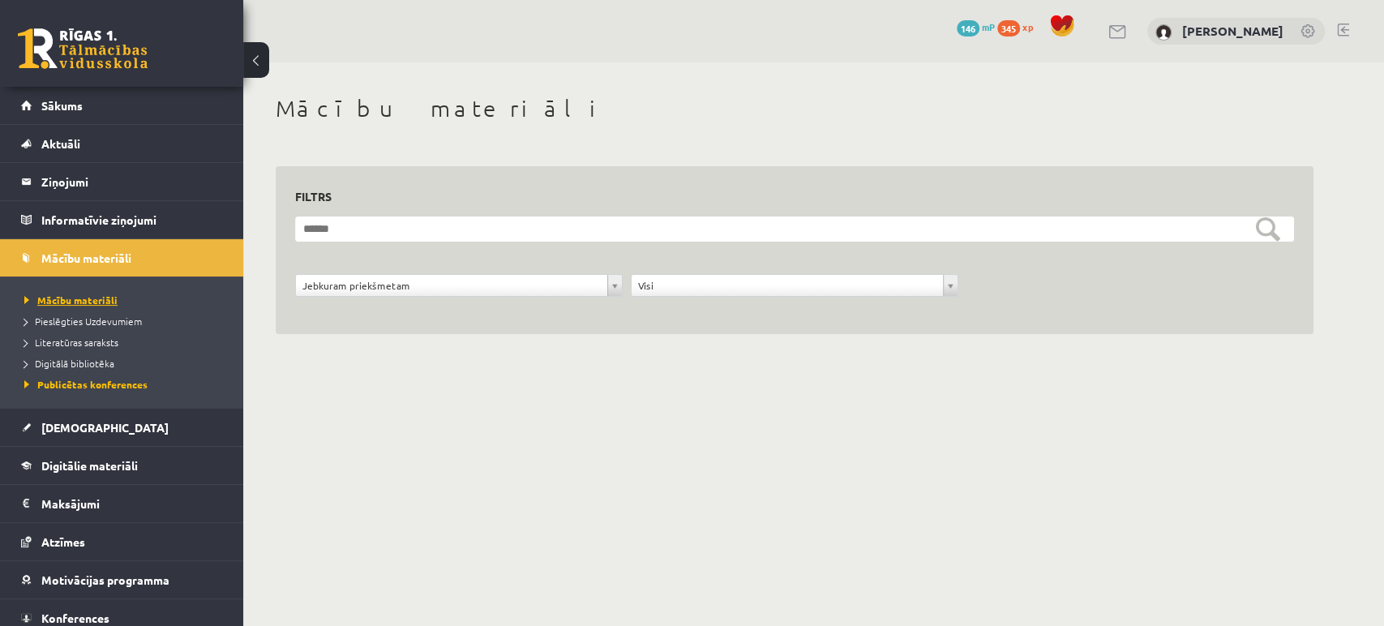
click at [75, 296] on span "Mācību materiāli" at bounding box center [70, 299] width 93 height 13
click at [86, 443] on link "[DEMOGRAPHIC_DATA]" at bounding box center [122, 427] width 202 height 37
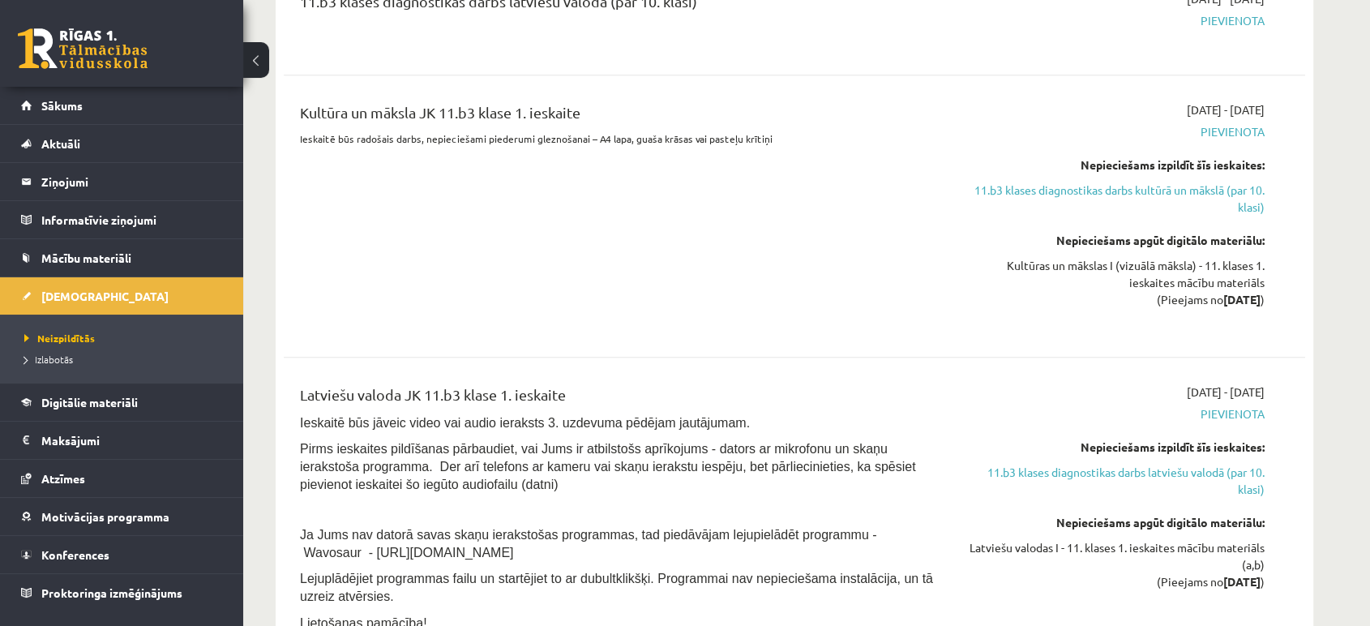
scroll to position [1512, 0]
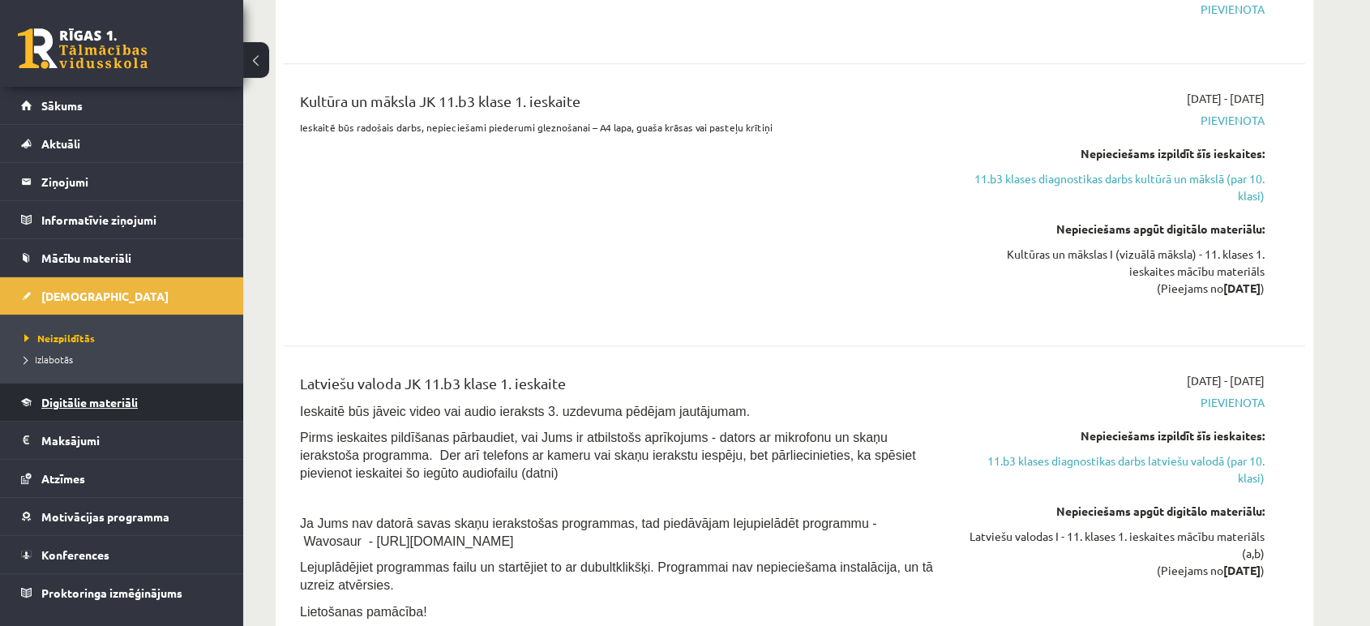
click at [116, 387] on link "Digitālie materiāli" at bounding box center [122, 401] width 202 height 37
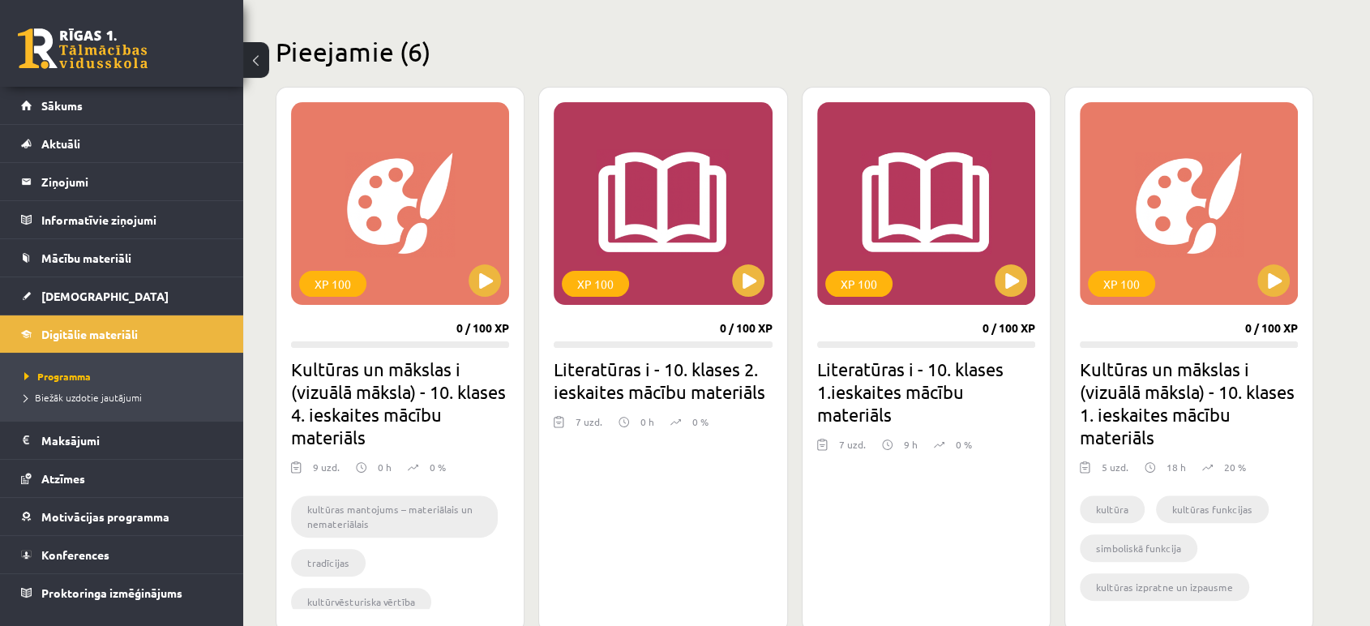
scroll to position [371, 0]
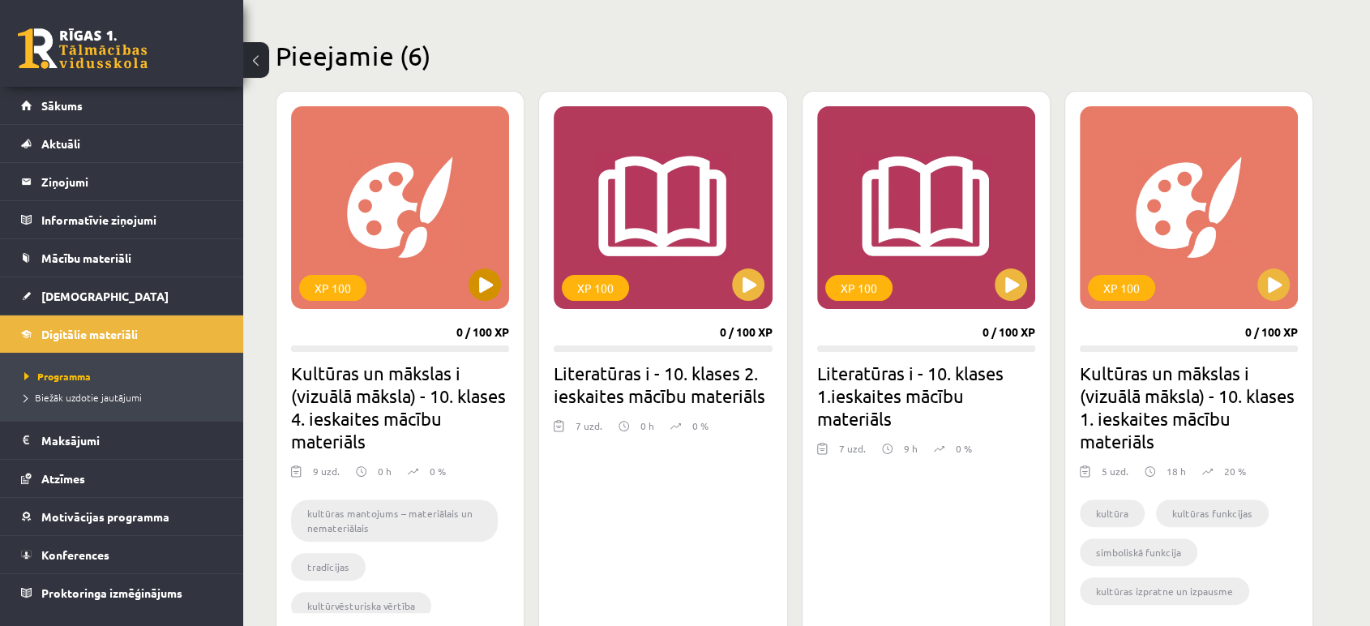
click at [390, 289] on div "XP 100" at bounding box center [400, 207] width 218 height 203
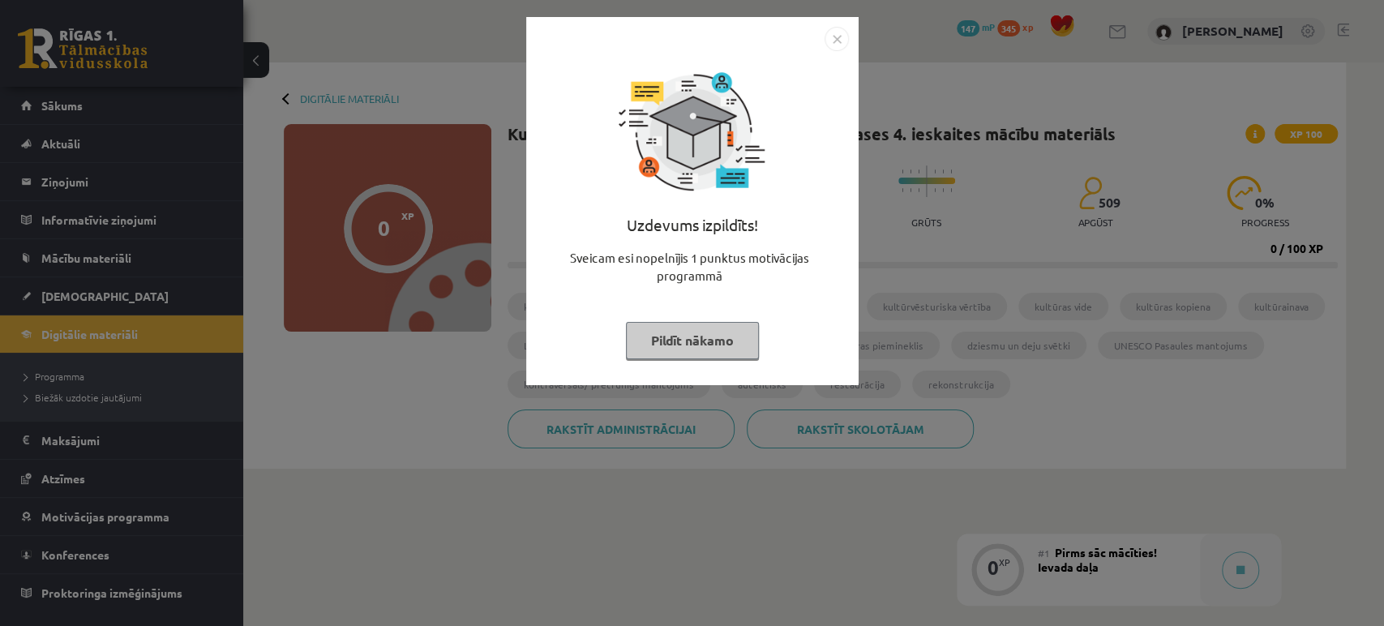
click at [687, 339] on button "Pildīt nākamo" at bounding box center [692, 340] width 133 height 37
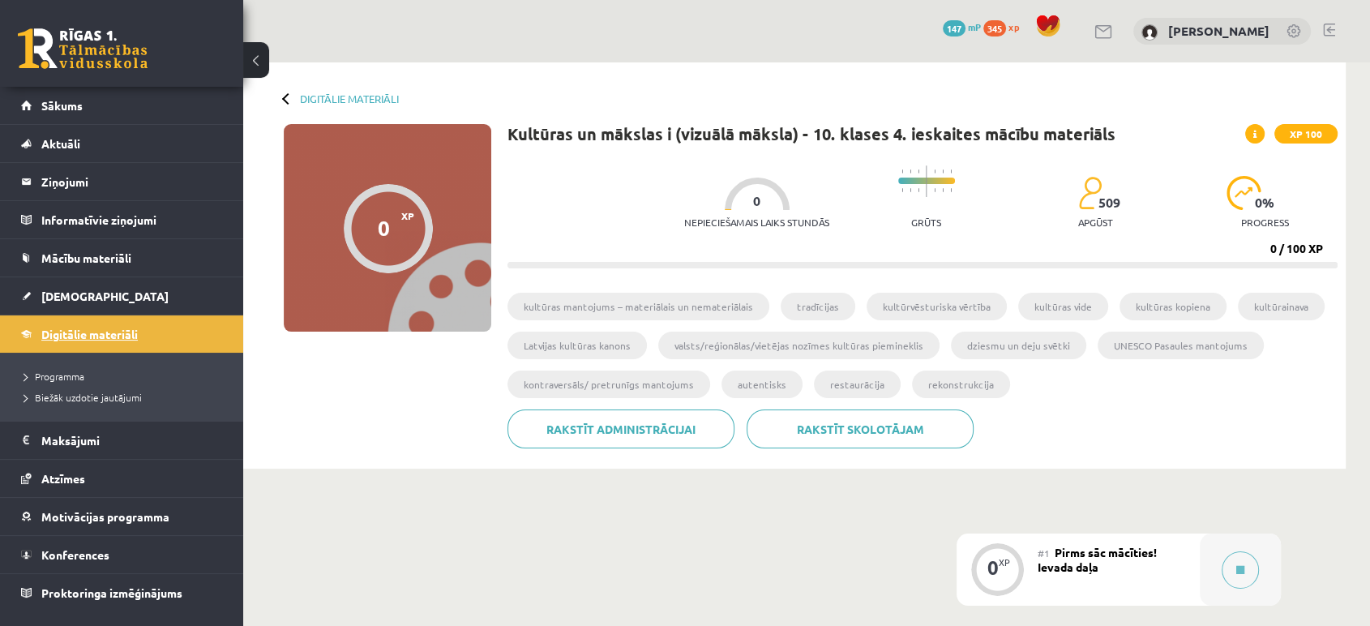
click at [173, 336] on link "Digitālie materiāli" at bounding box center [122, 333] width 202 height 37
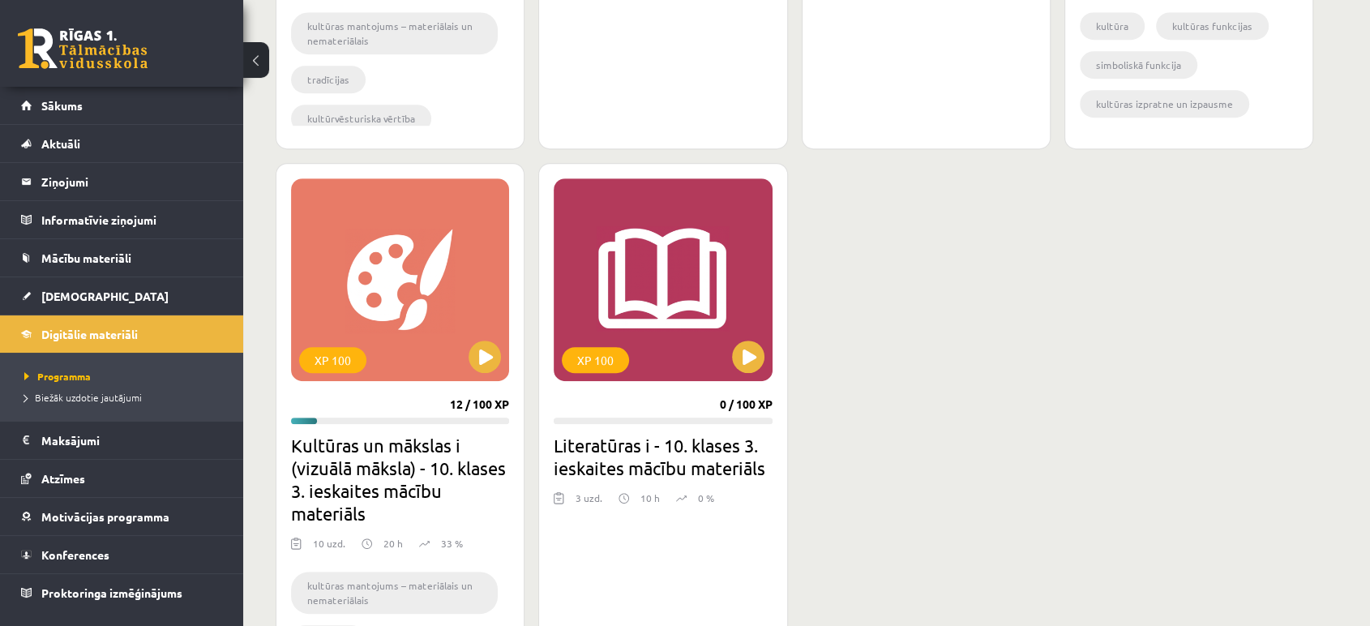
scroll to position [858, 0]
click at [459, 358] on div "XP 100" at bounding box center [400, 280] width 218 height 203
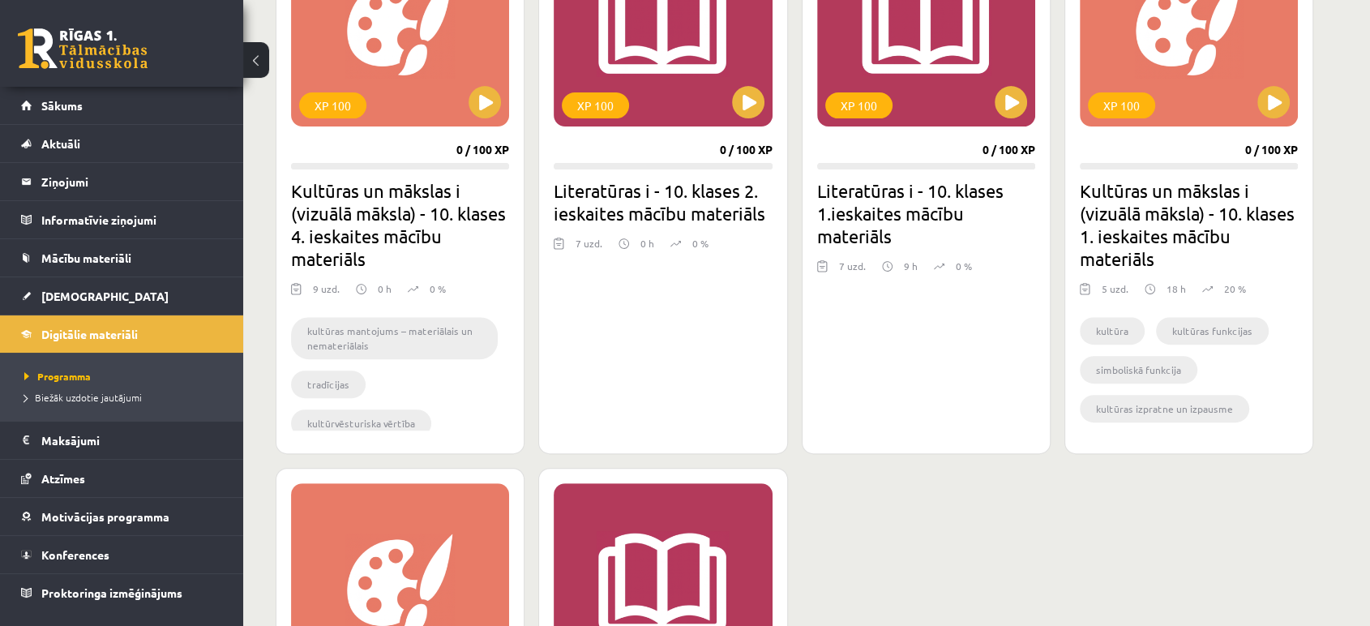
scroll to position [551, 0]
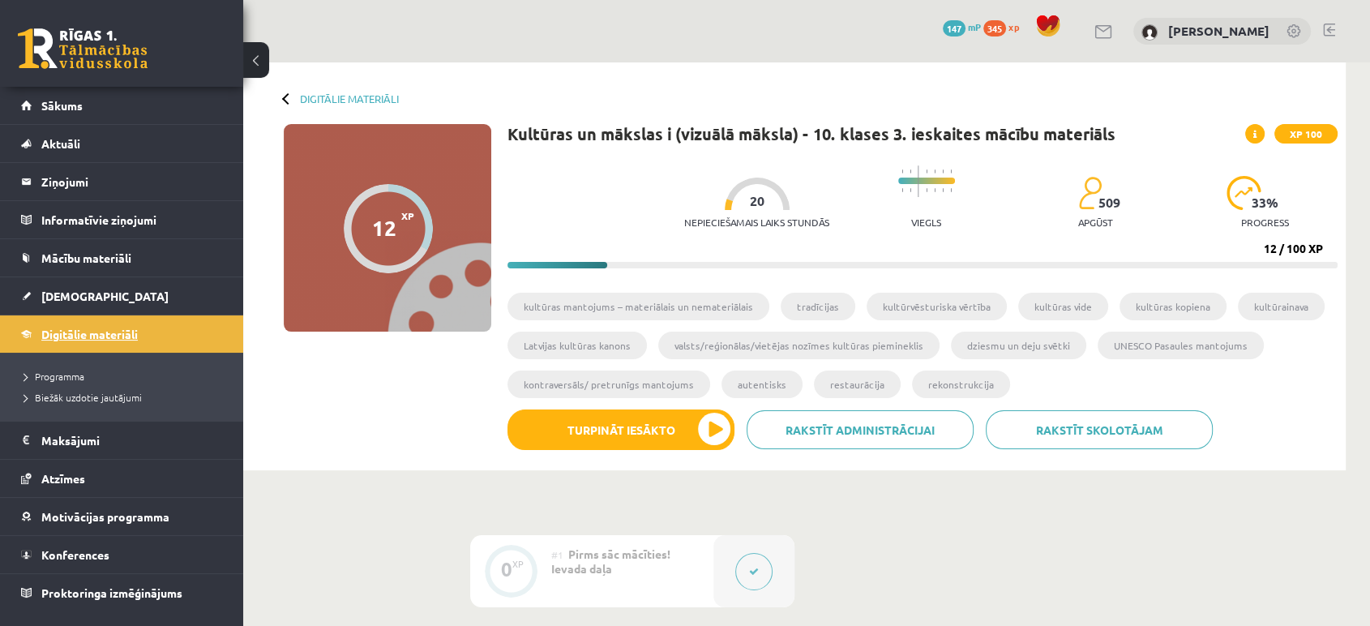
click at [143, 336] on link "Digitālie materiāli" at bounding box center [122, 333] width 202 height 37
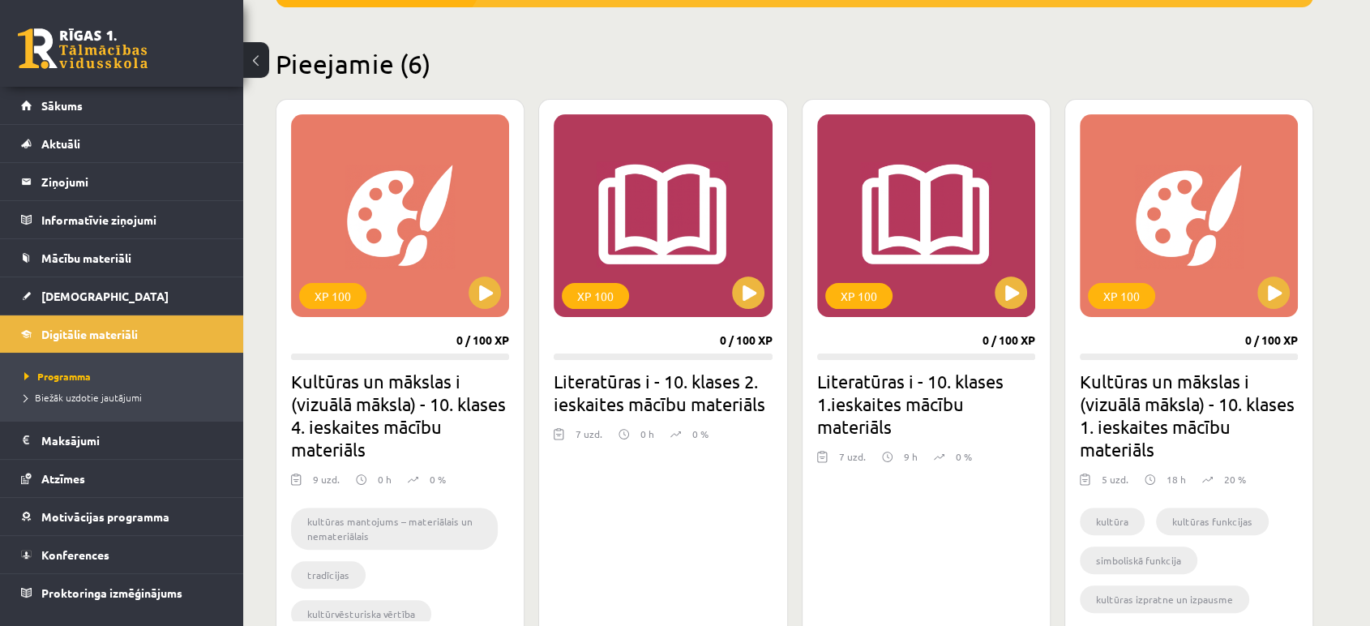
scroll to position [404, 0]
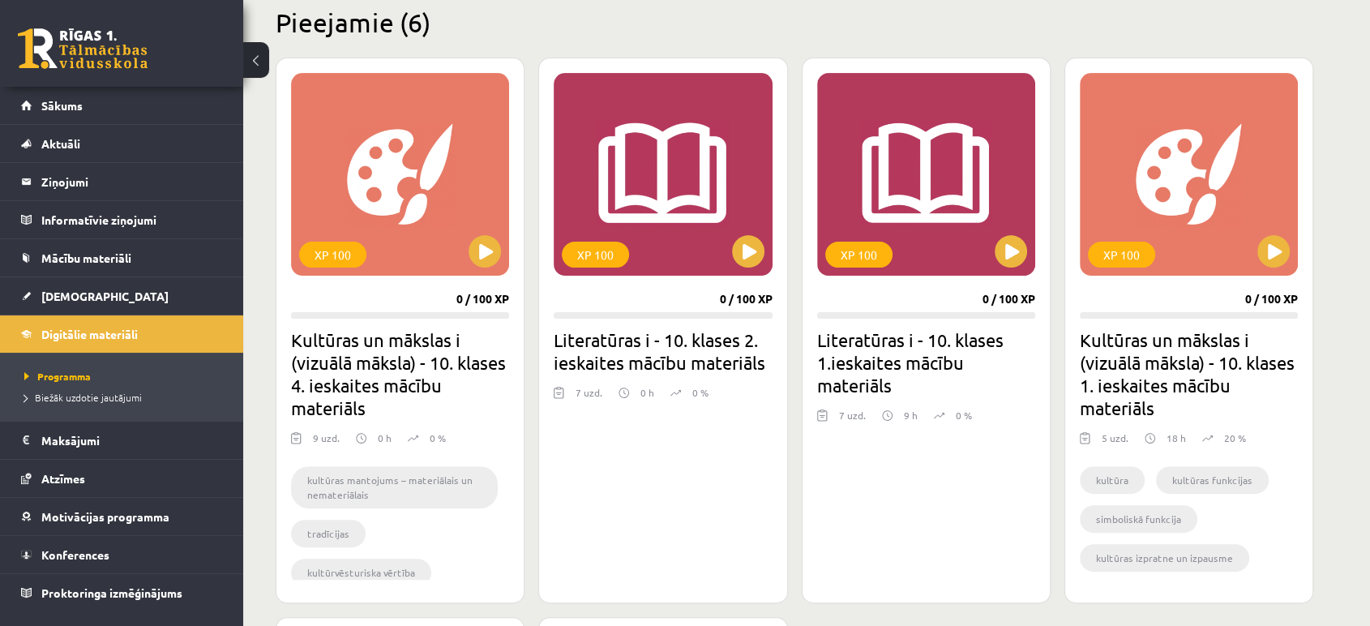
click at [1226, 276] on div "XP 100 0 / 100 XP Kultūras un mākslas i (vizuālā māksla) - 10. klases 1. ieskai…" at bounding box center [1188, 331] width 249 height 546
click at [1192, 263] on div "XP 100" at bounding box center [1189, 174] width 218 height 203
click at [1208, 257] on div "XP 100" at bounding box center [1189, 174] width 218 height 203
